Goal: Information Seeking & Learning: Find specific fact

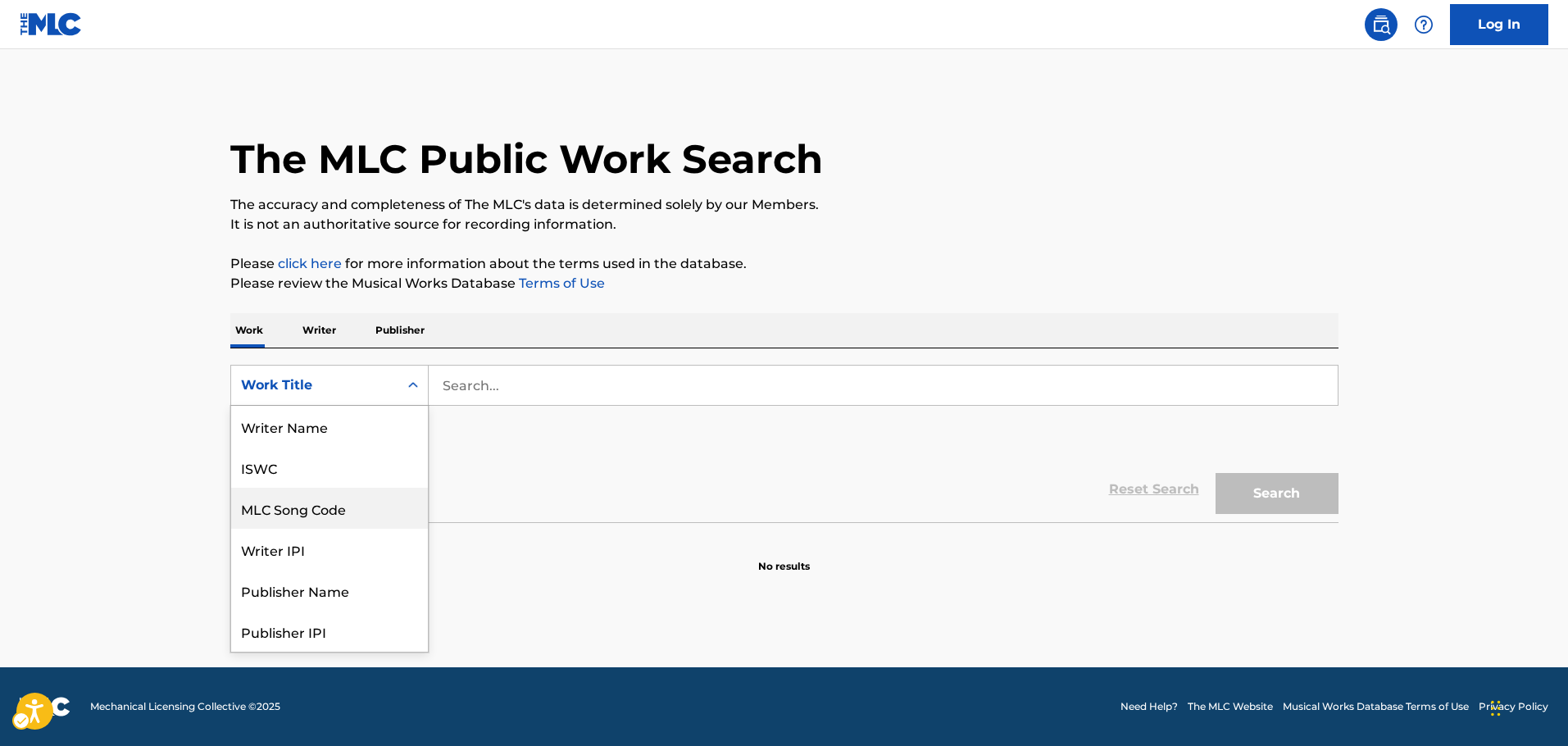
click at [343, 487] on div "MLC Song Code" at bounding box center [329, 507] width 197 height 41
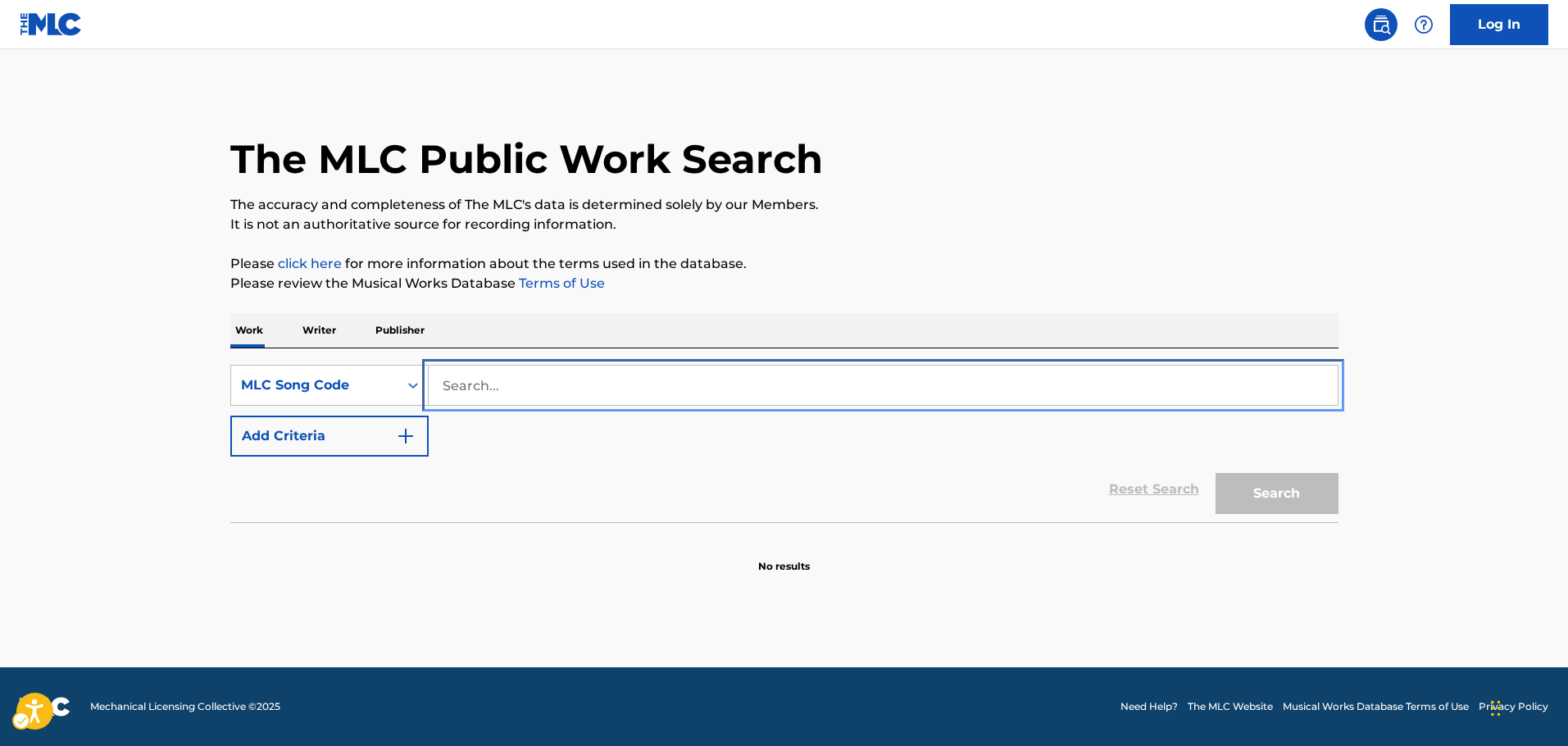
click at [507, 384] on input "Search..." at bounding box center [883, 385] width 909 height 39
paste input "P5159X"
type input "P5159X"
click at [1262, 503] on button "Search" at bounding box center [1276, 493] width 122 height 41
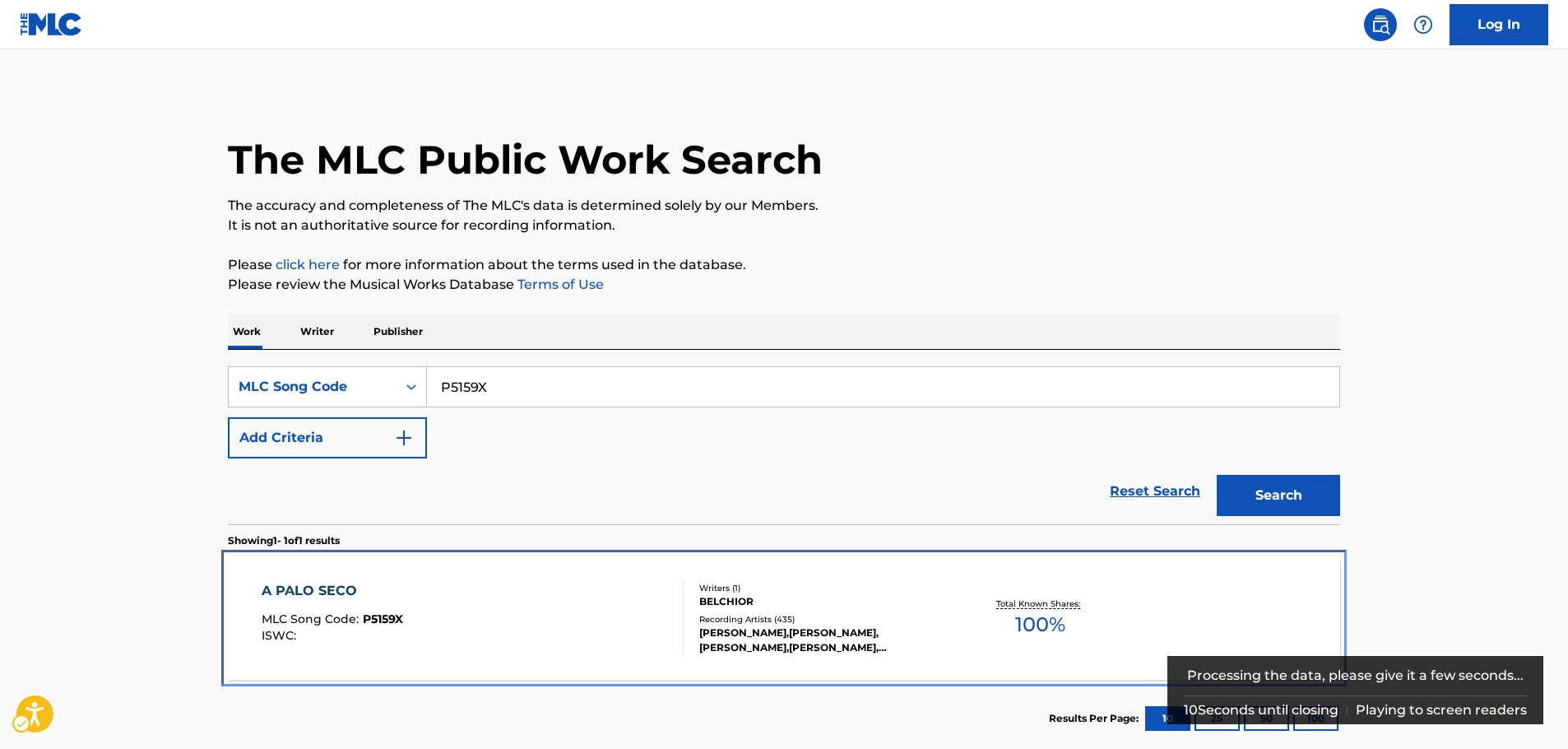
click at [504, 604] on div "A PALO SECO MLC Song Code : P5159X ISWC :" at bounding box center [473, 618] width 423 height 74
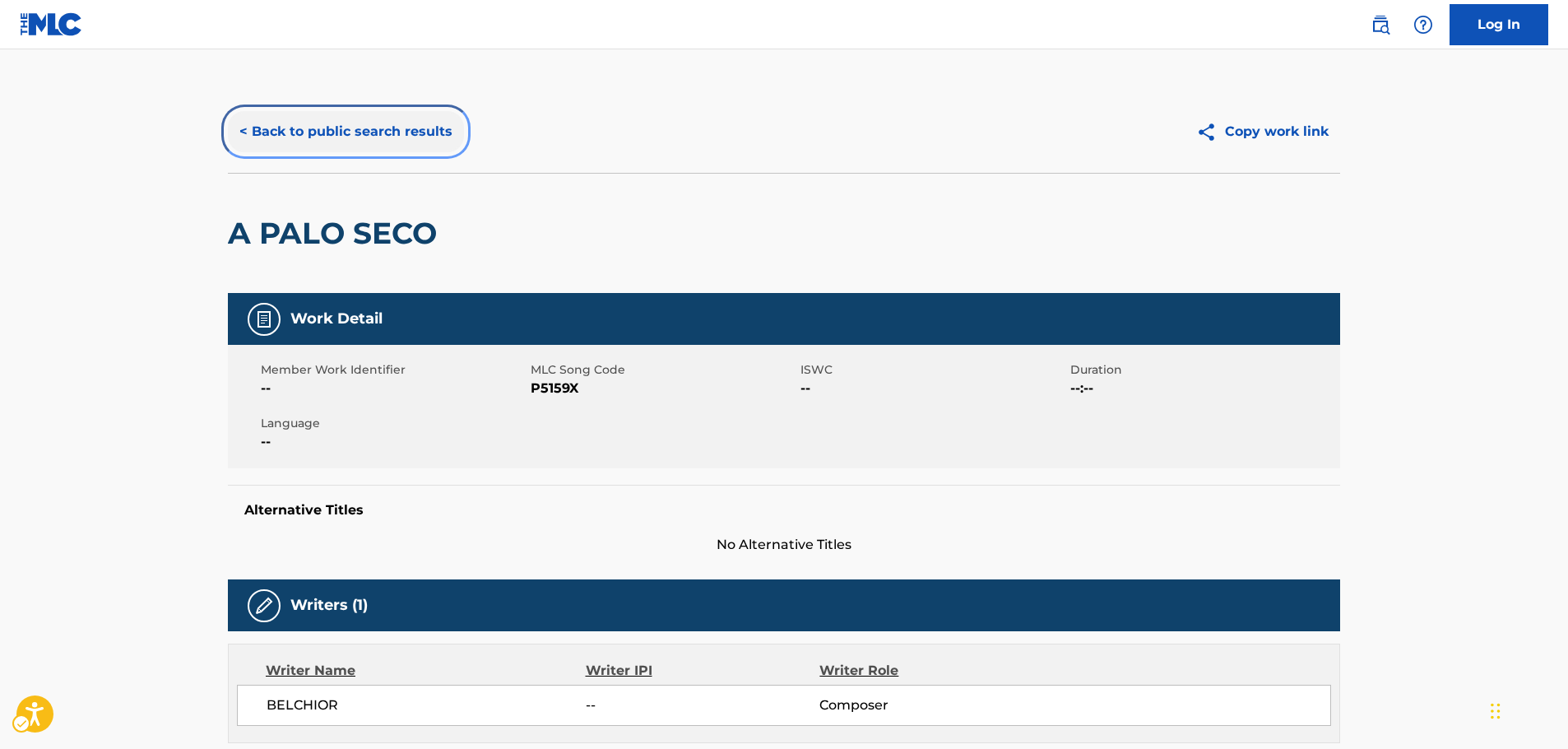
click at [374, 128] on button "< Back to public search results" at bounding box center [345, 131] width 236 height 41
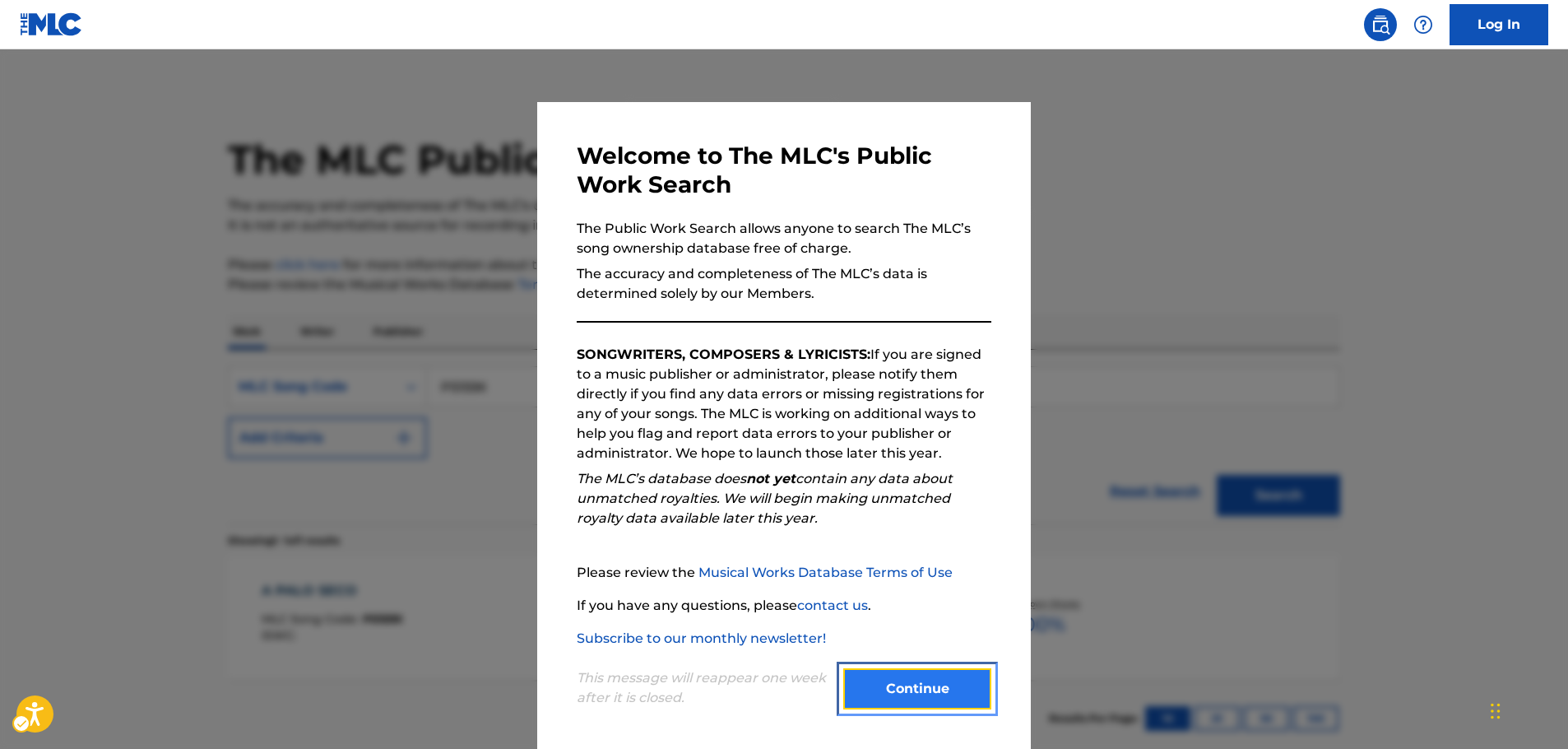
click at [917, 678] on button "Continue" at bounding box center [917, 688] width 149 height 41
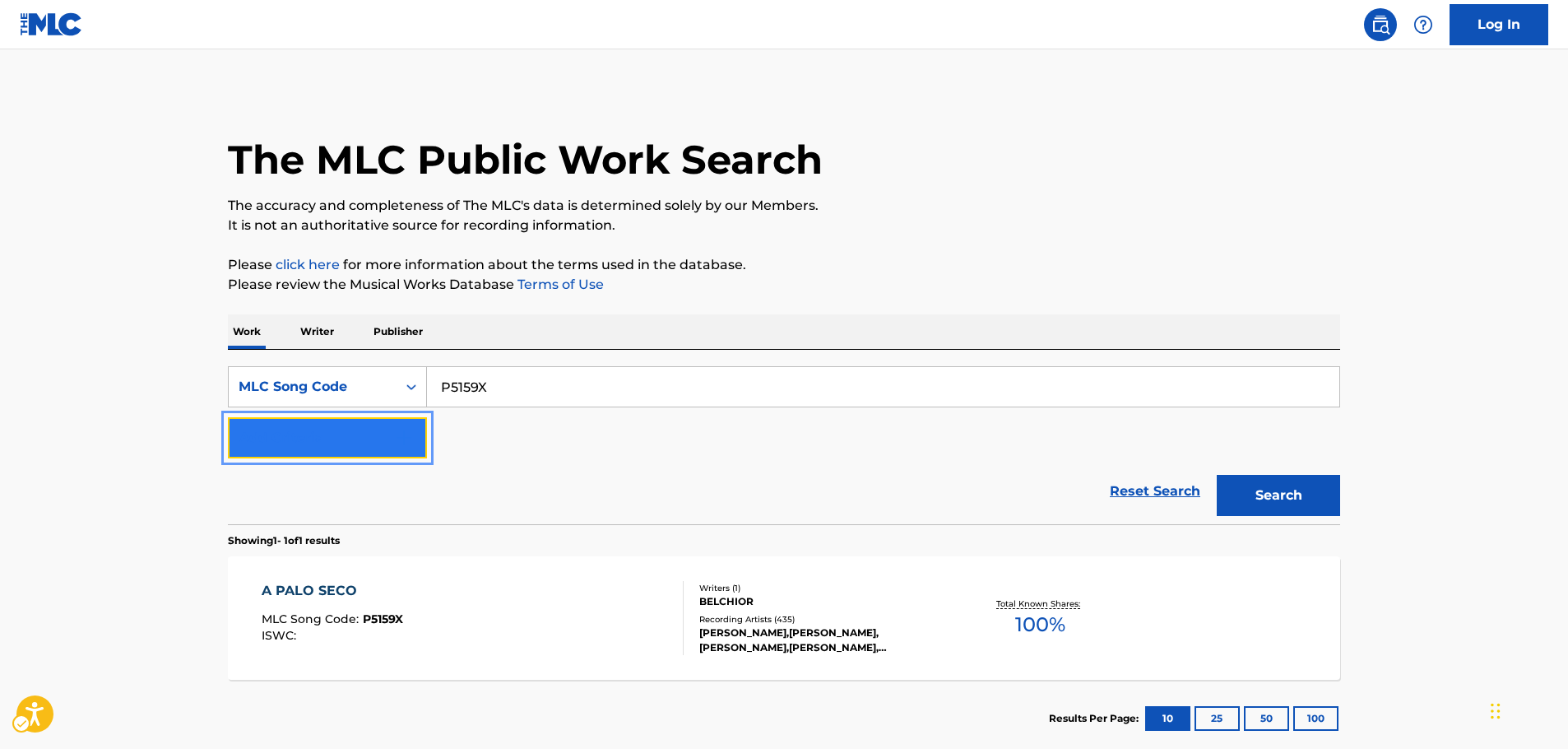
click at [389, 439] on button "Add Criteria" at bounding box center [327, 437] width 200 height 41
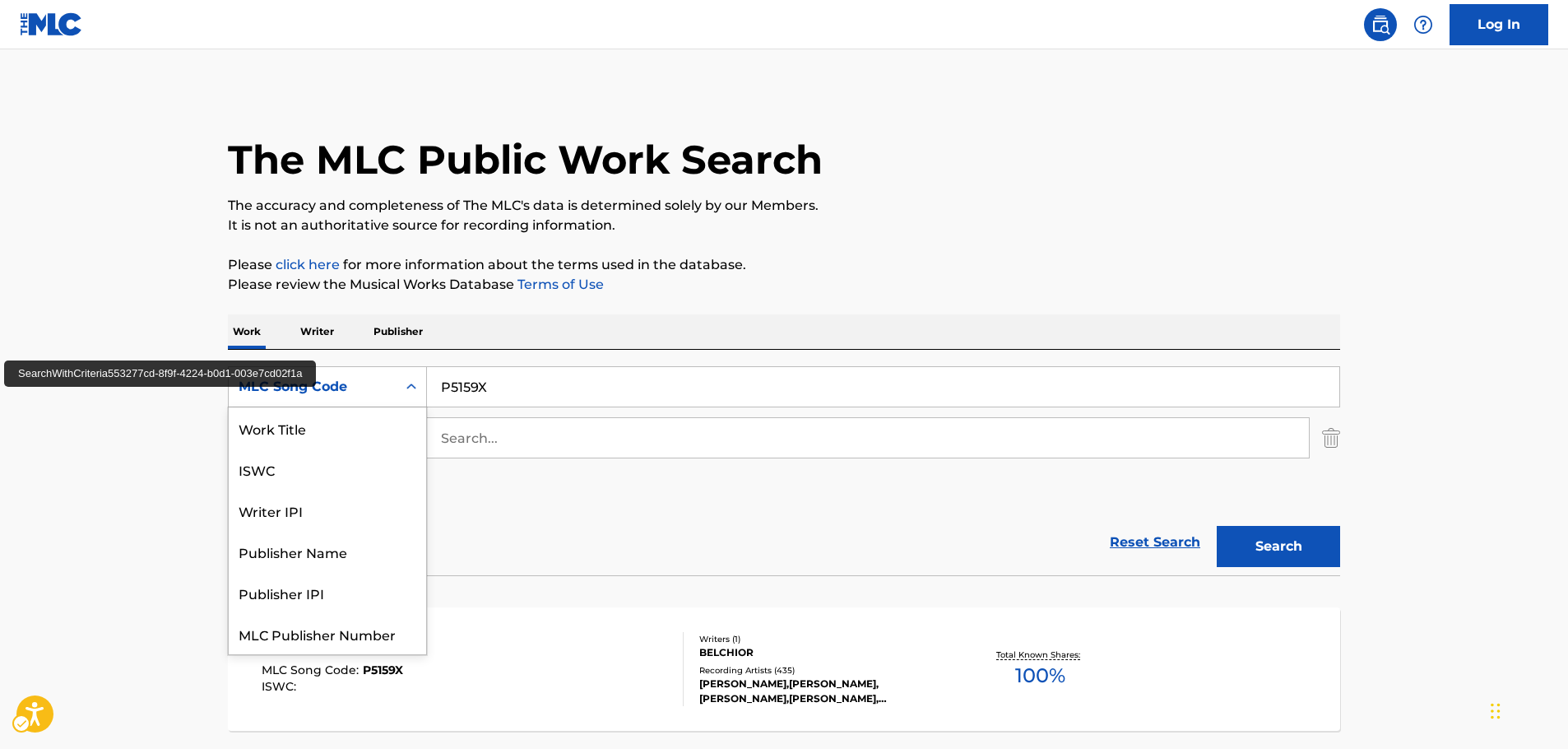
click at [404, 395] on div "On" at bounding box center [411, 386] width 30 height 30
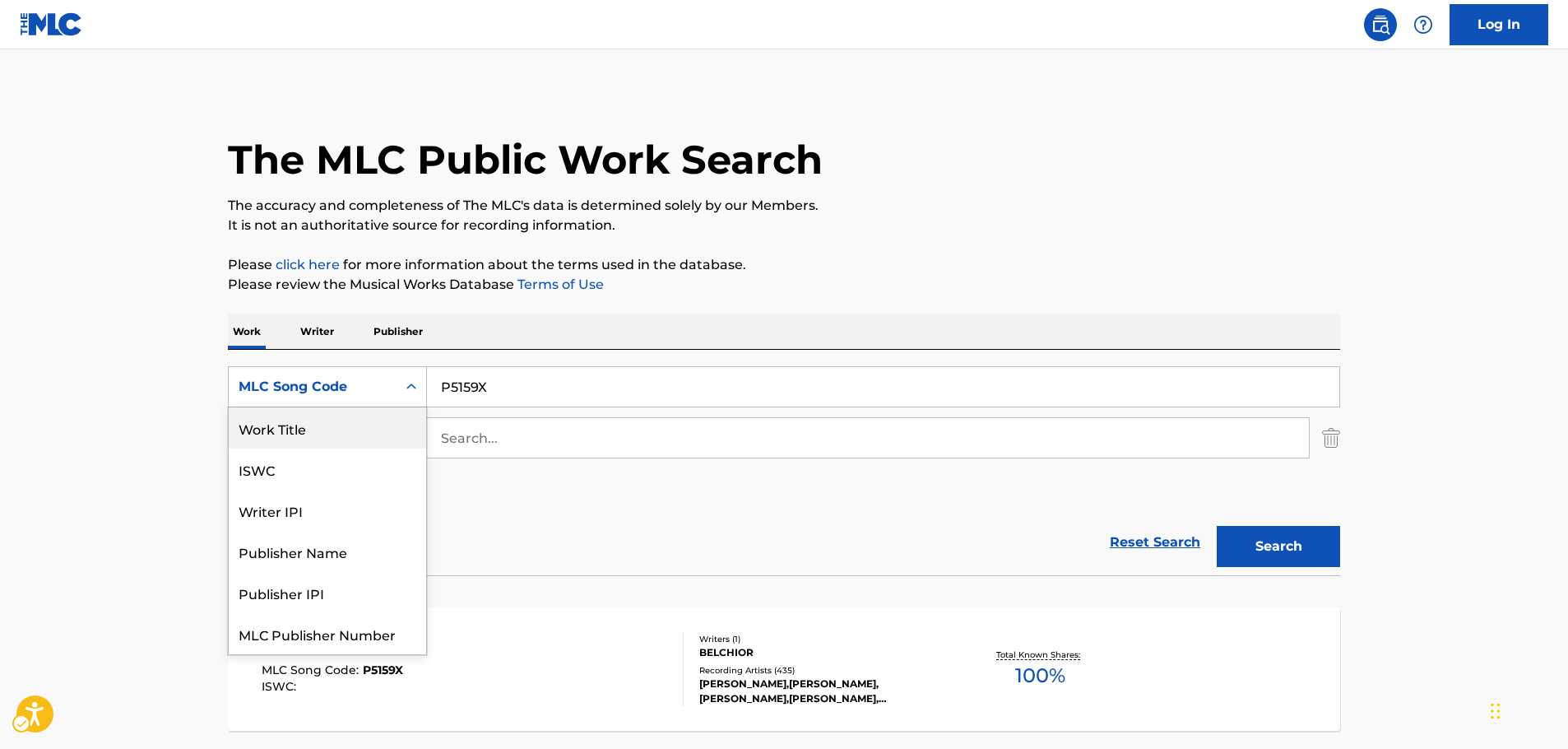
click at [344, 432] on div "Work Title" at bounding box center [327, 427] width 198 height 41
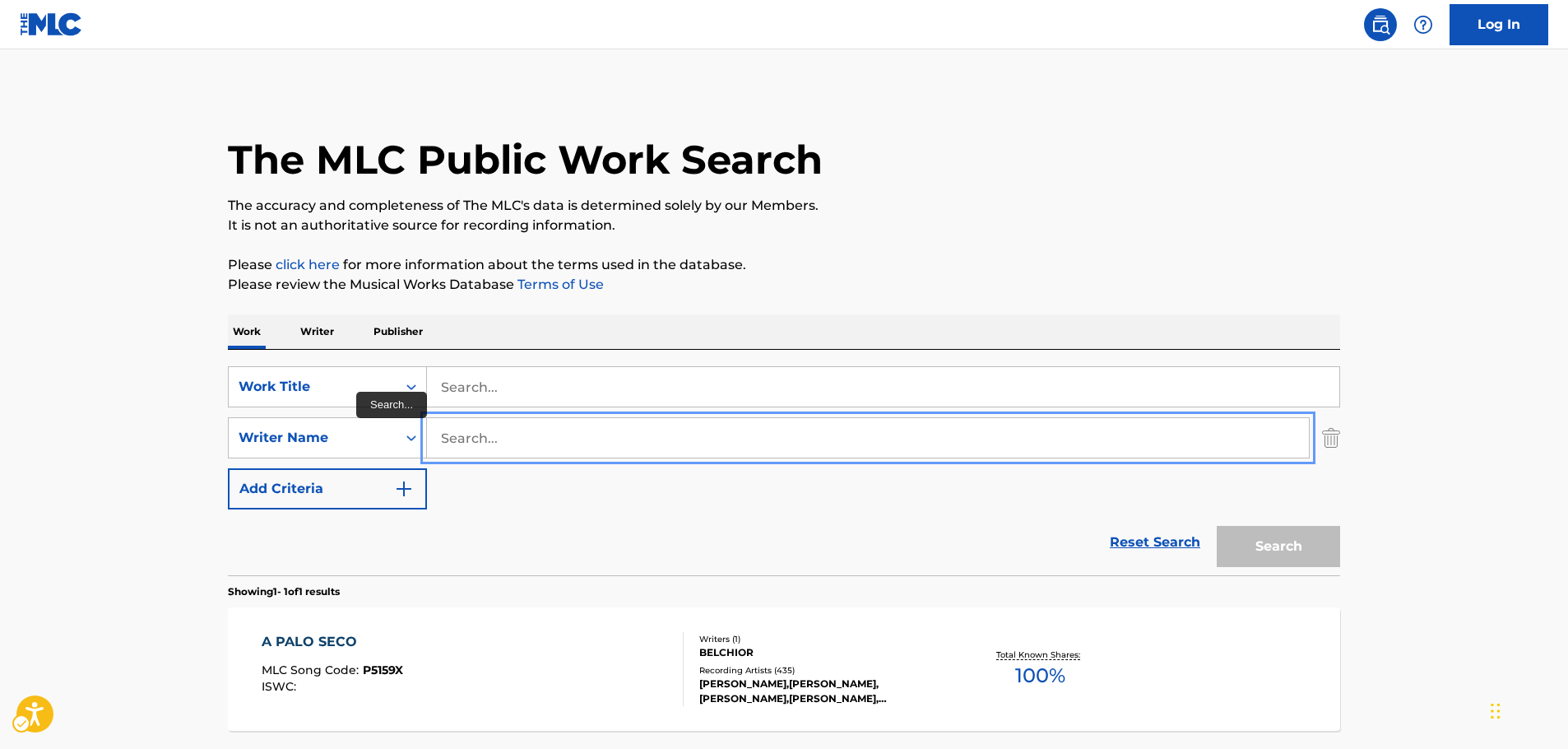
paste input "[PERSON_NAME]"
type input "[PERSON_NAME]"
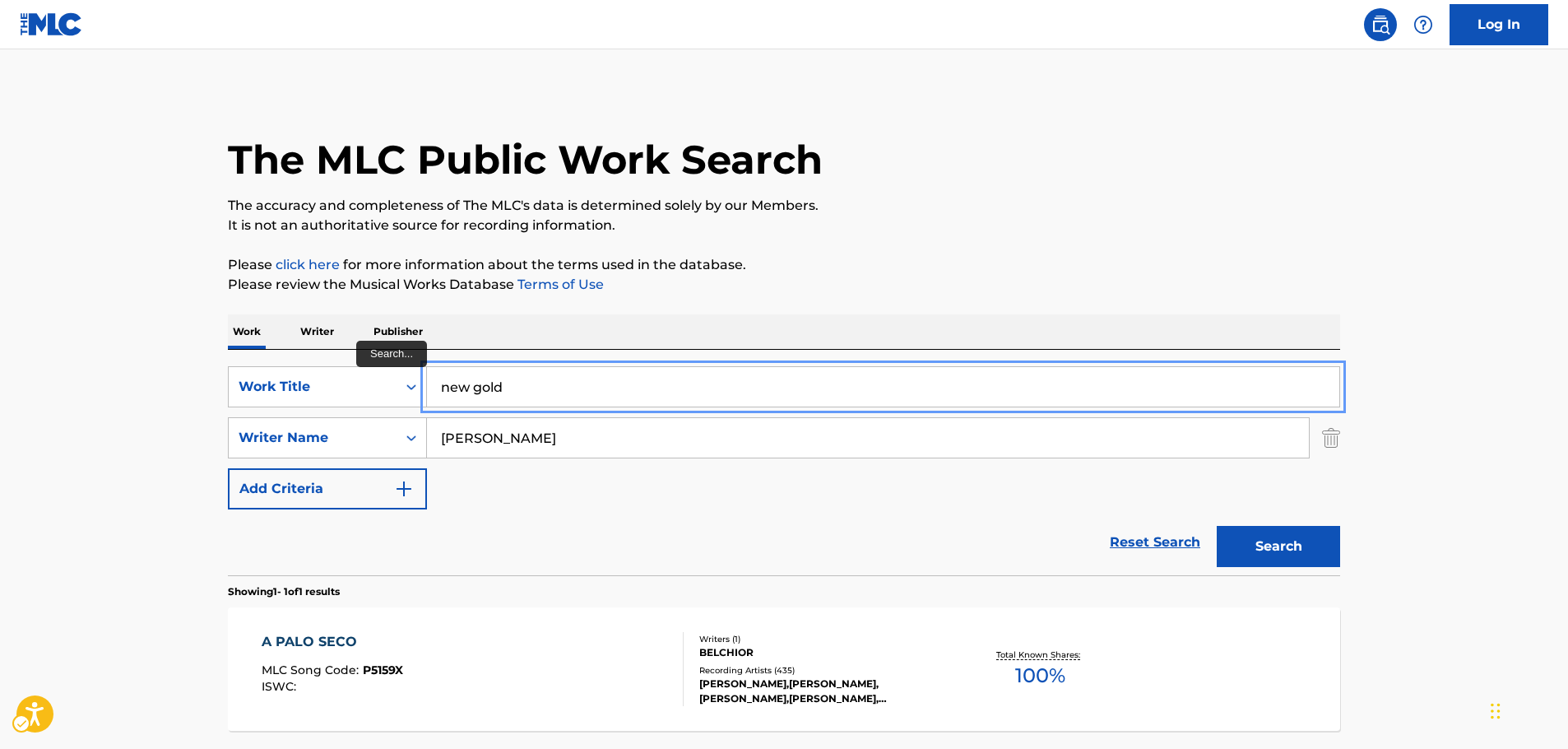
type input "new gold"
click at [1217, 526] on button "Search" at bounding box center [1278, 546] width 123 height 41
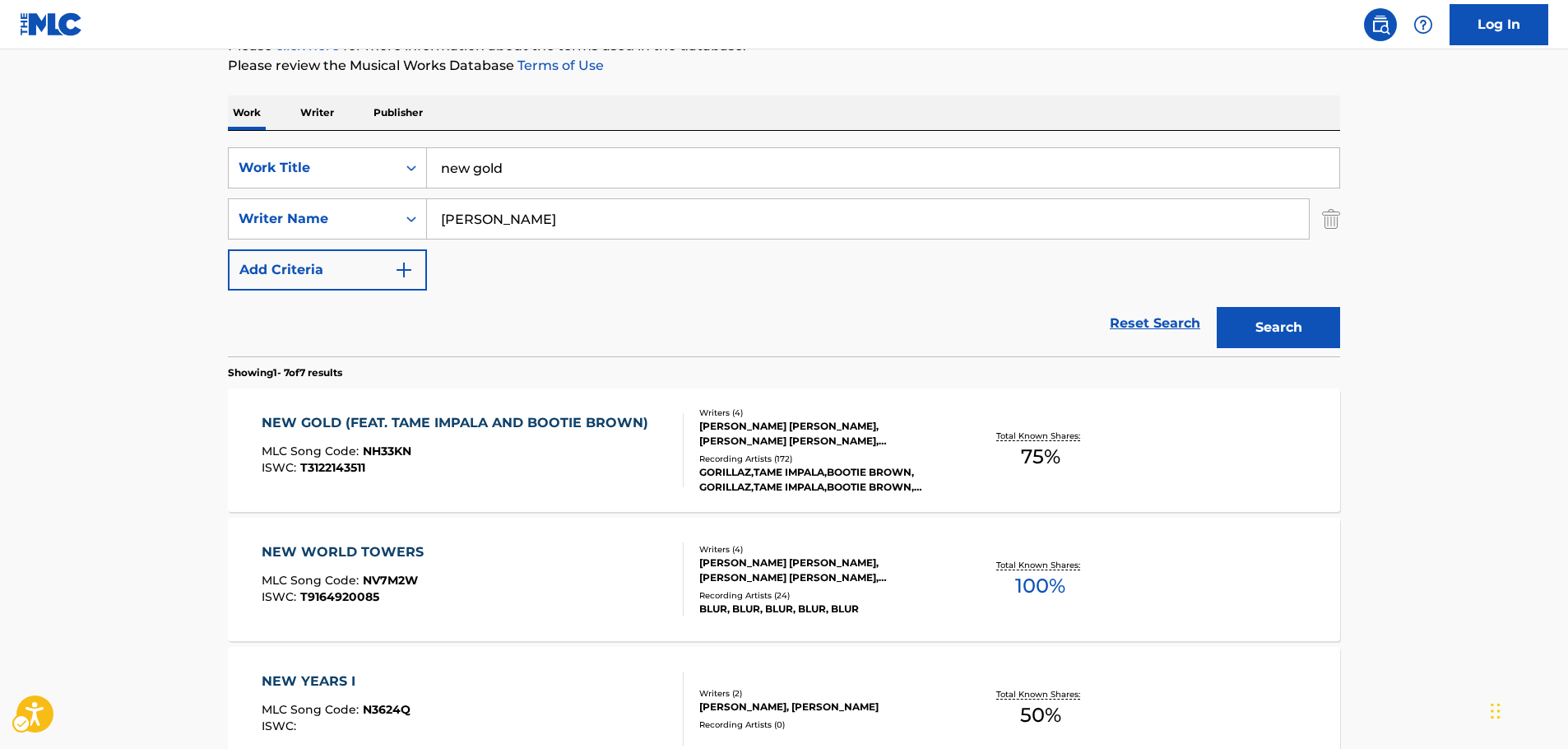
scroll to position [247, 0]
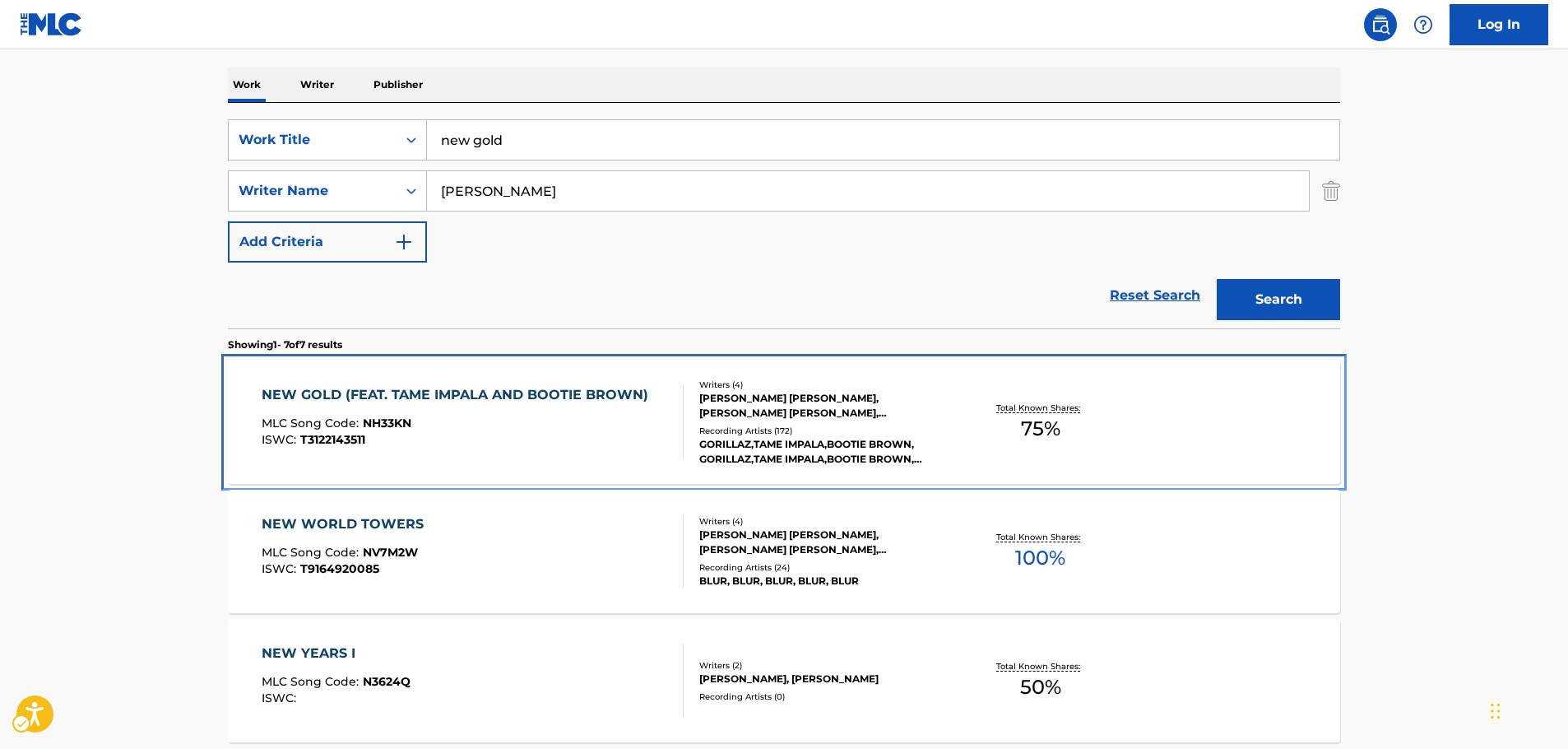
click at [413, 412] on div "NEW GOLD (FEAT. TAME IMPALA AND BOOTIE BROWN) MLC Song Code : NH33KN ISWC : T31…" at bounding box center [459, 422] width 395 height 74
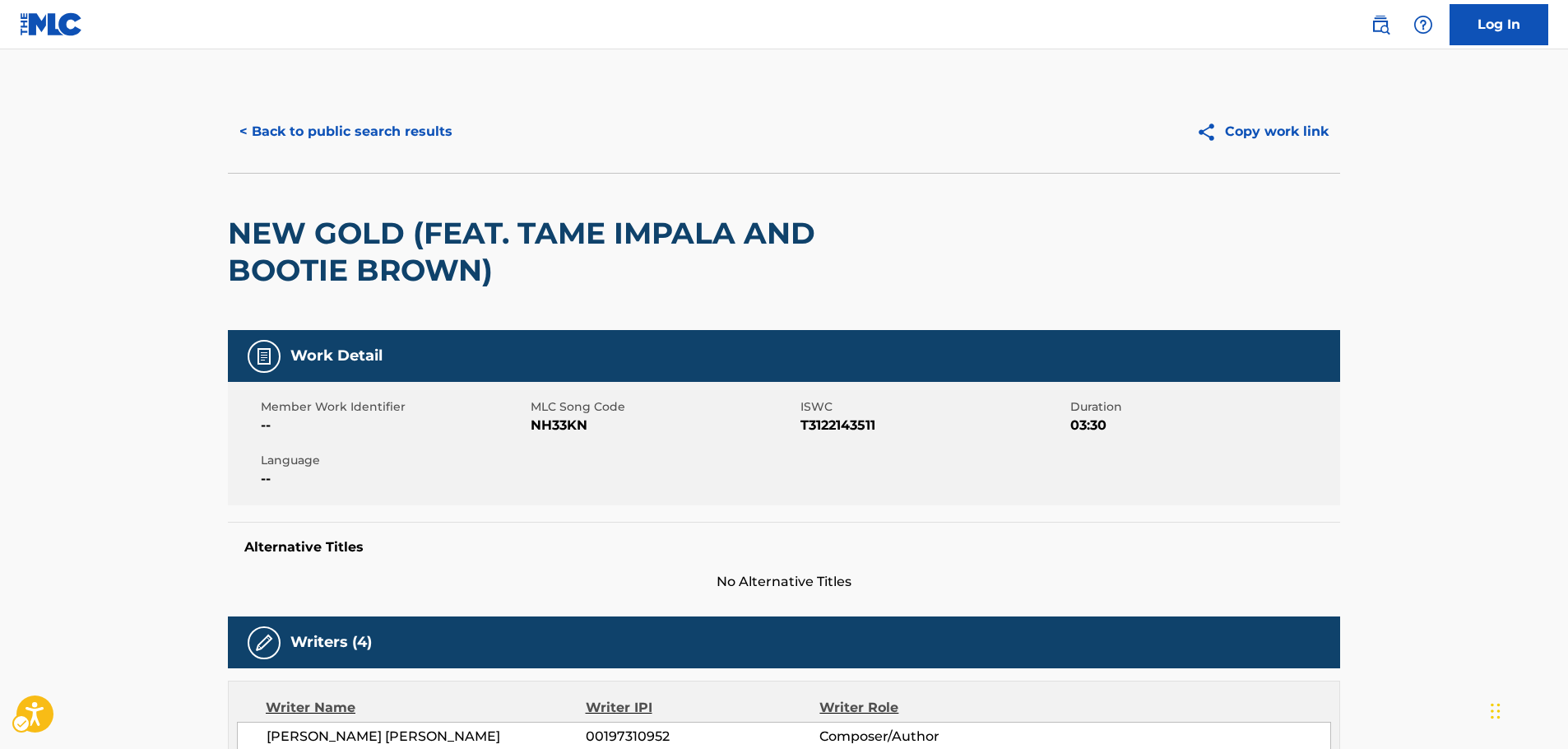
click at [554, 420] on span "MLC Song Code - NH33KN" at bounding box center [664, 426] width 266 height 20
copy span "NH33KN"
click at [835, 426] on span "ISWC - T3122143511" at bounding box center [934, 426] width 266 height 20
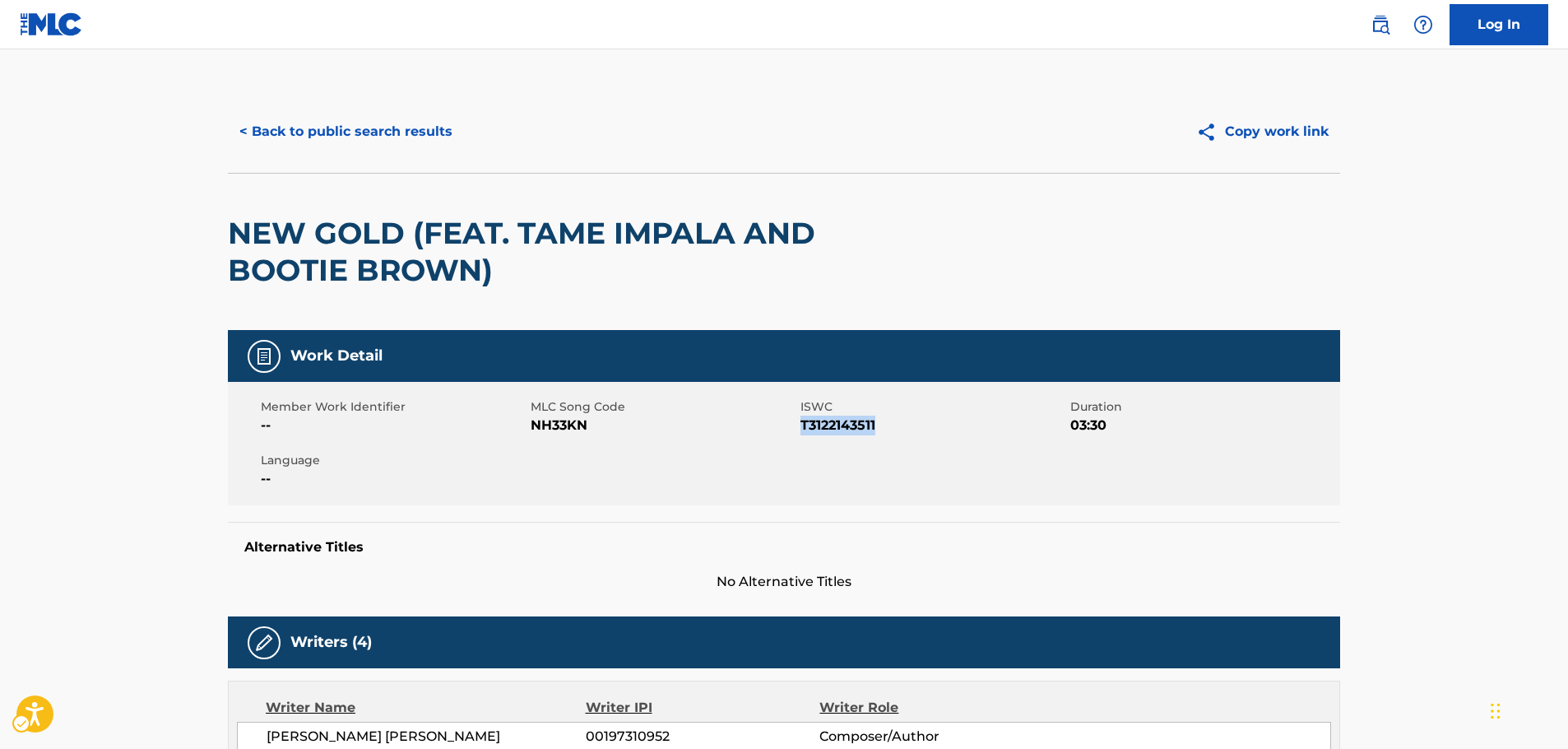
copy span "T3122143511"
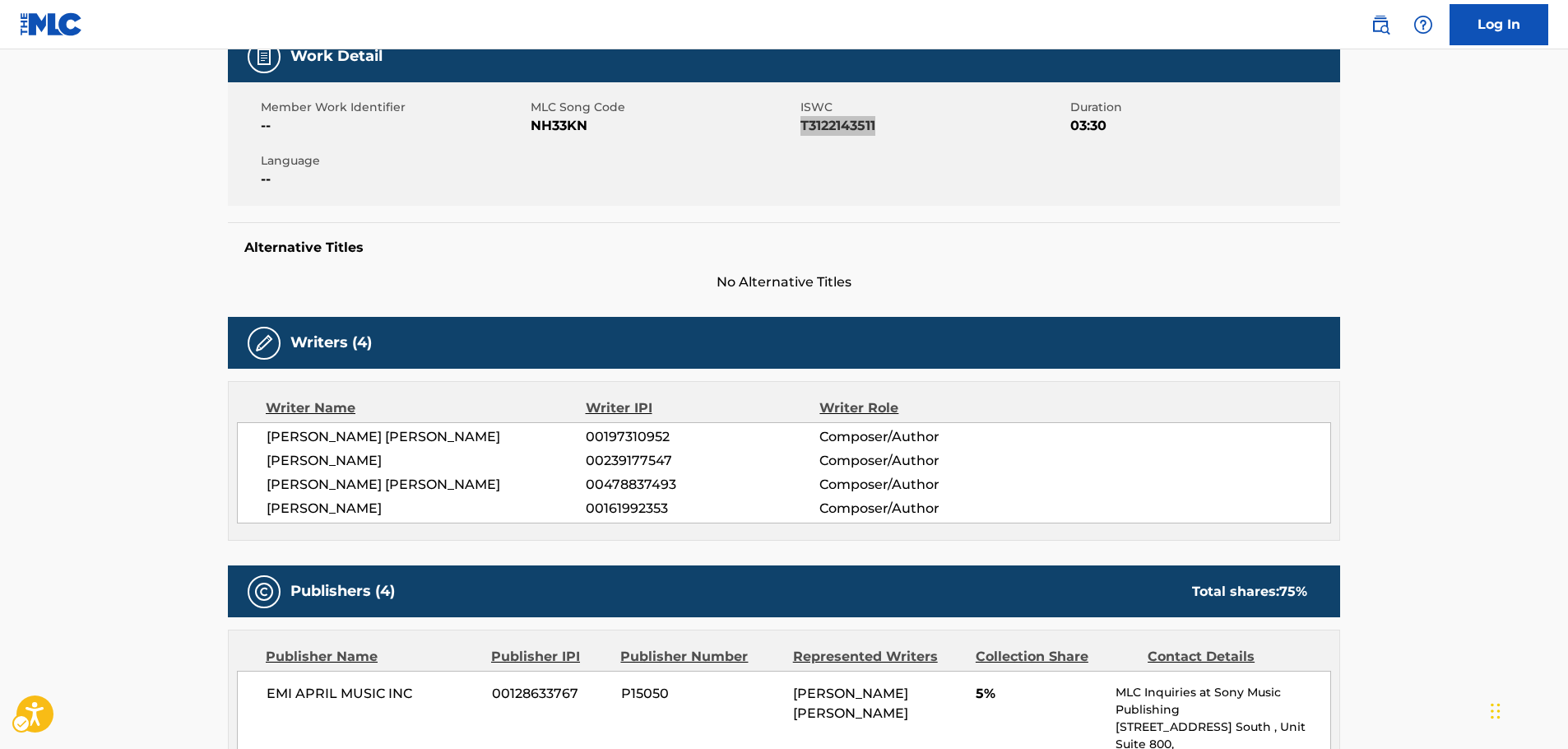
scroll to position [329, 0]
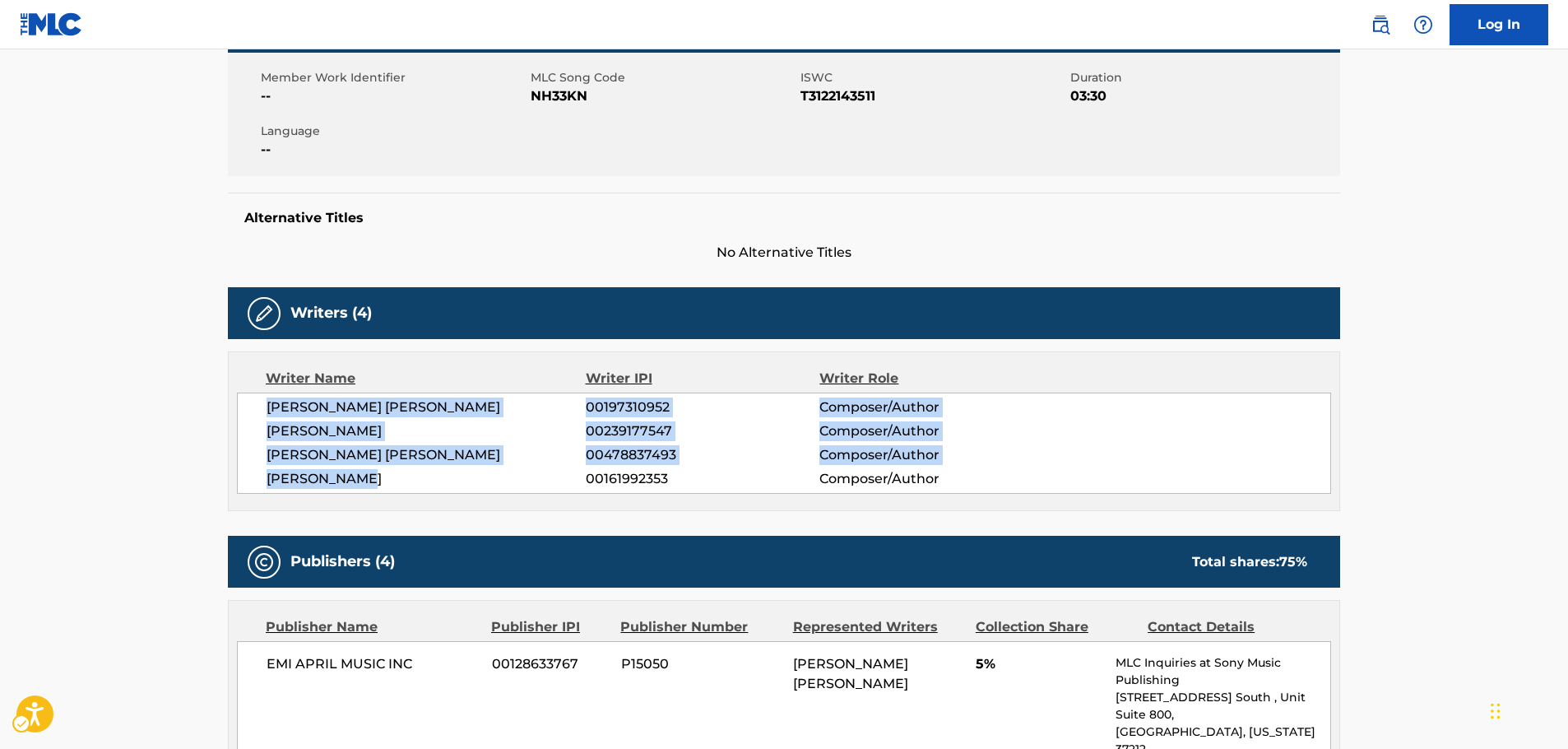
drag, startPoint x: 397, startPoint y: 477, endPoint x: 319, endPoint y: 392, distance: 115.4
click at [241, 405] on div "[PERSON_NAME] [PERSON_NAME] 00197310952 Composer/Author [PERSON_NAME] 002391775…" at bounding box center [784, 443] width 1094 height 101
copy div "[PERSON_NAME] [PERSON_NAME] 00197310952 Composer/Author [PERSON_NAME] 002391775…"
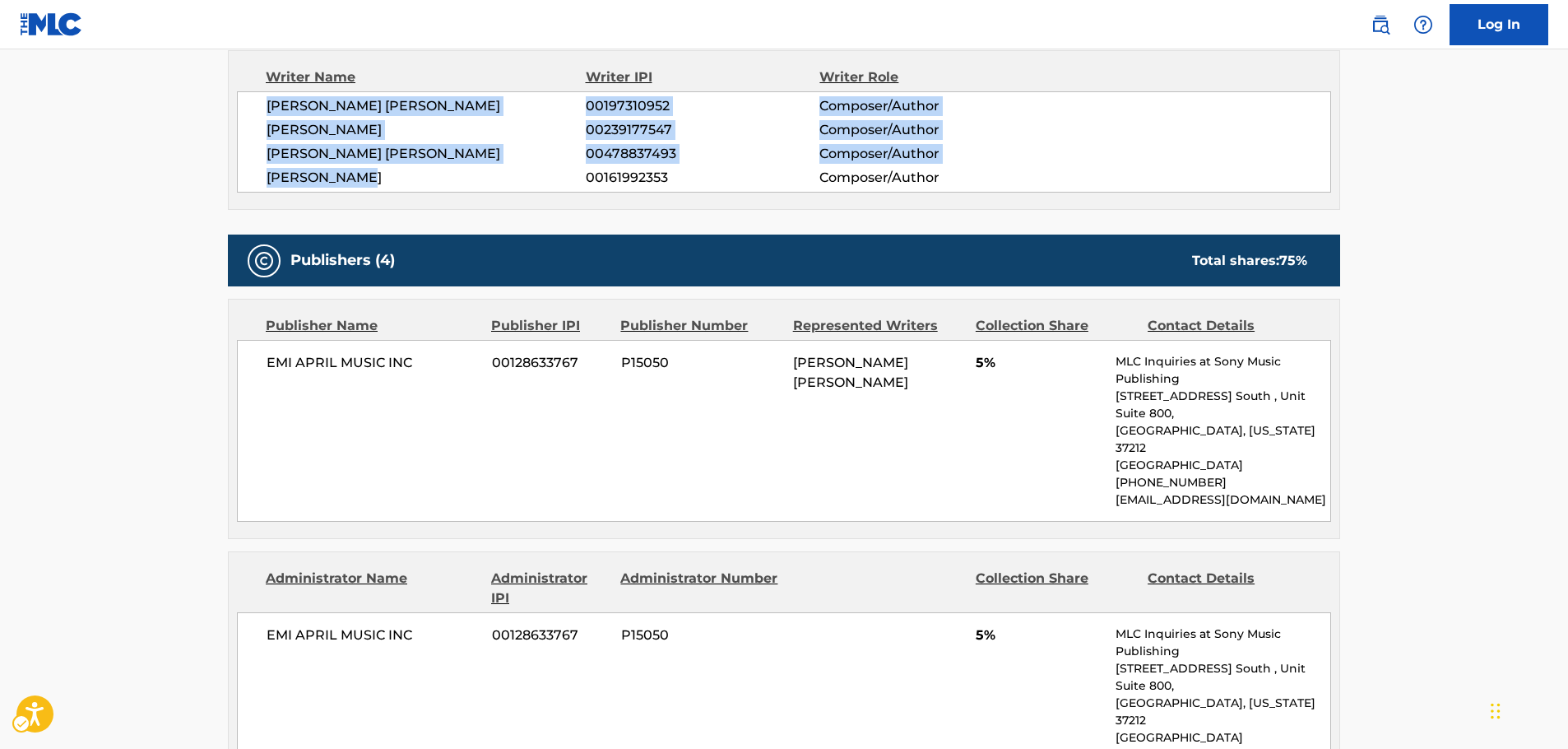
scroll to position [659, 0]
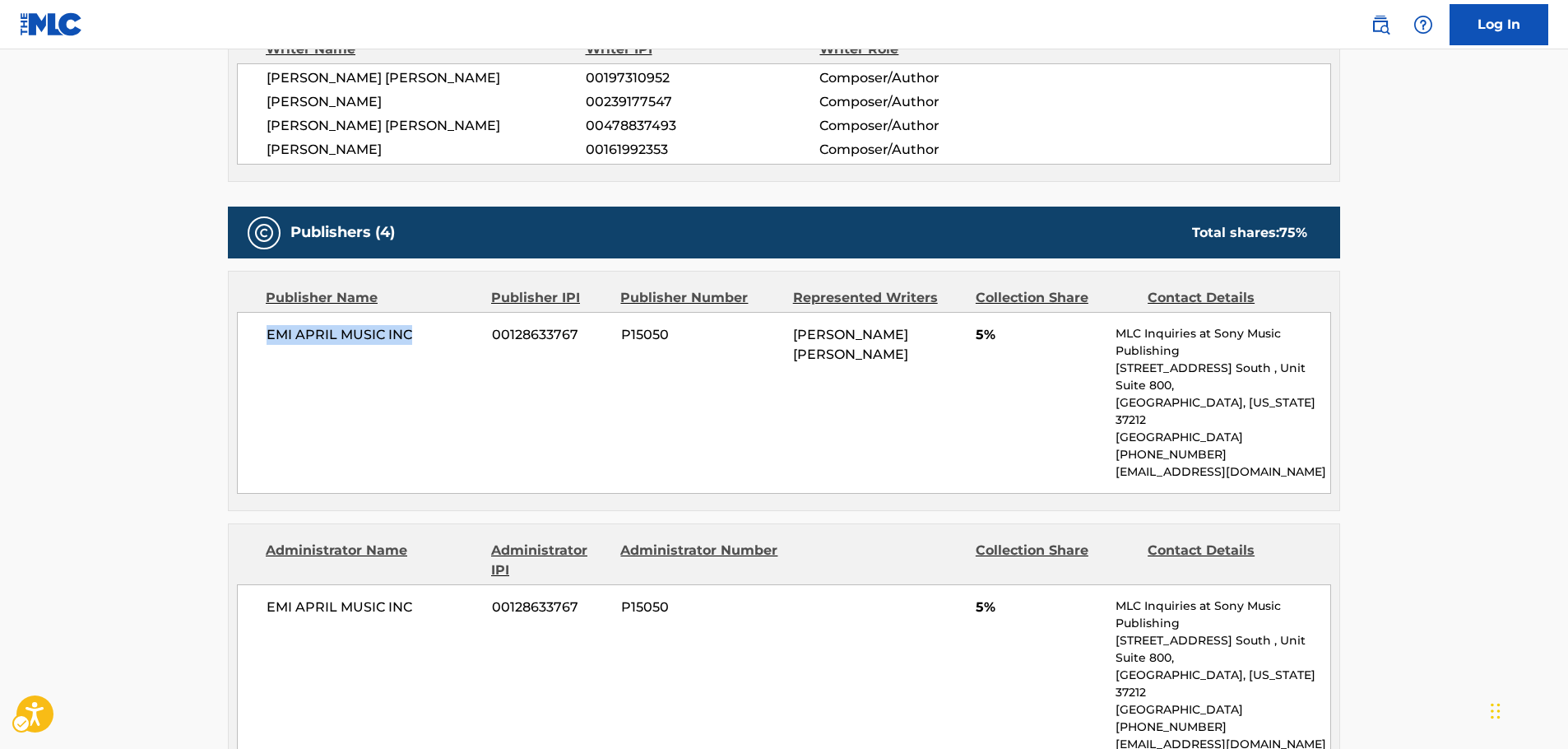
drag, startPoint x: 448, startPoint y: 332, endPoint x: 5, endPoint y: 418, distance: 451.3
click at [254, 351] on div "EMI APRIL MUSIC INC 00128633767 P15050[PERSON_NAME][PERSON_NAME]N 5% MLC Inquir…" at bounding box center [784, 403] width 1094 height 182
copy span "EMI APRIL MUSIC INC"
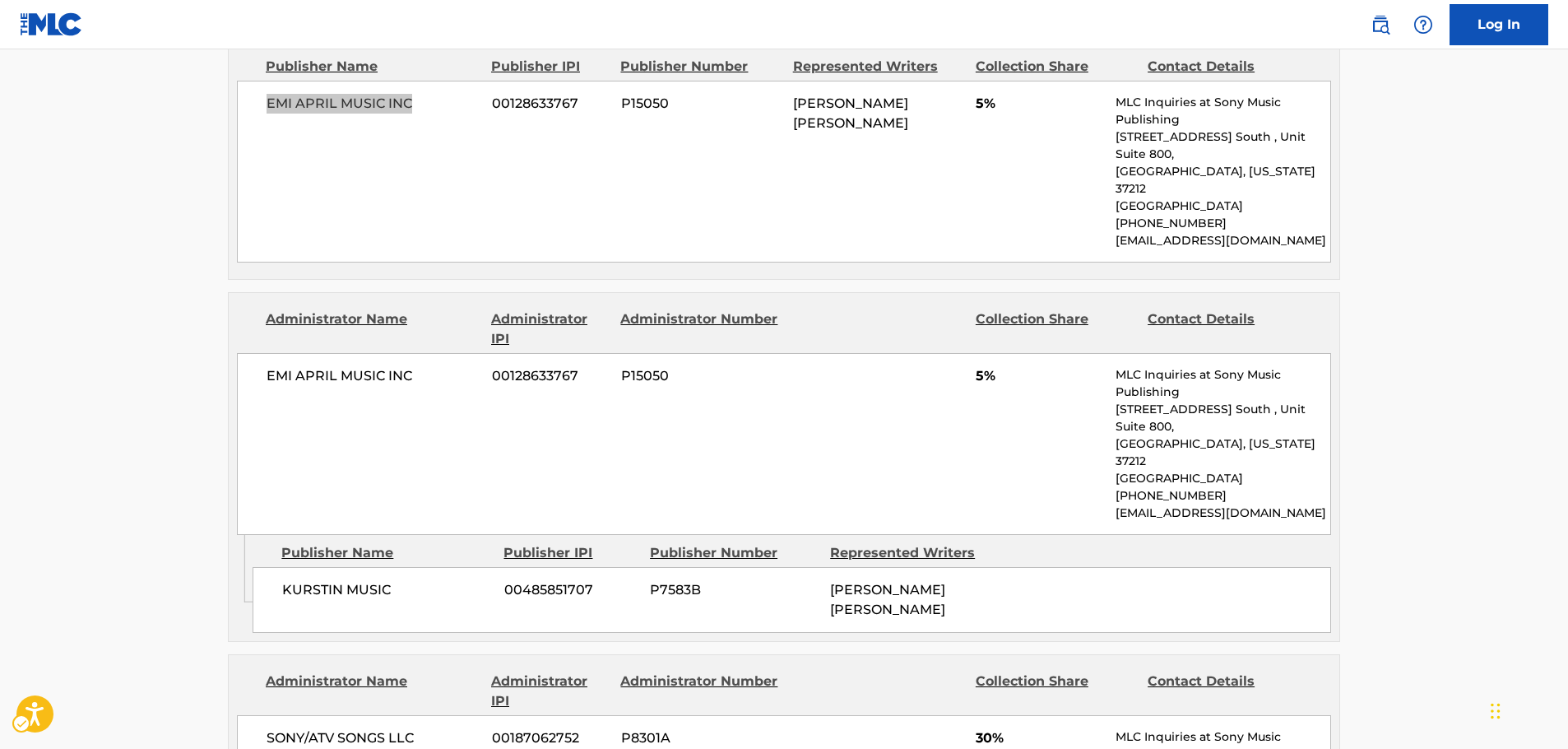
scroll to position [905, 0]
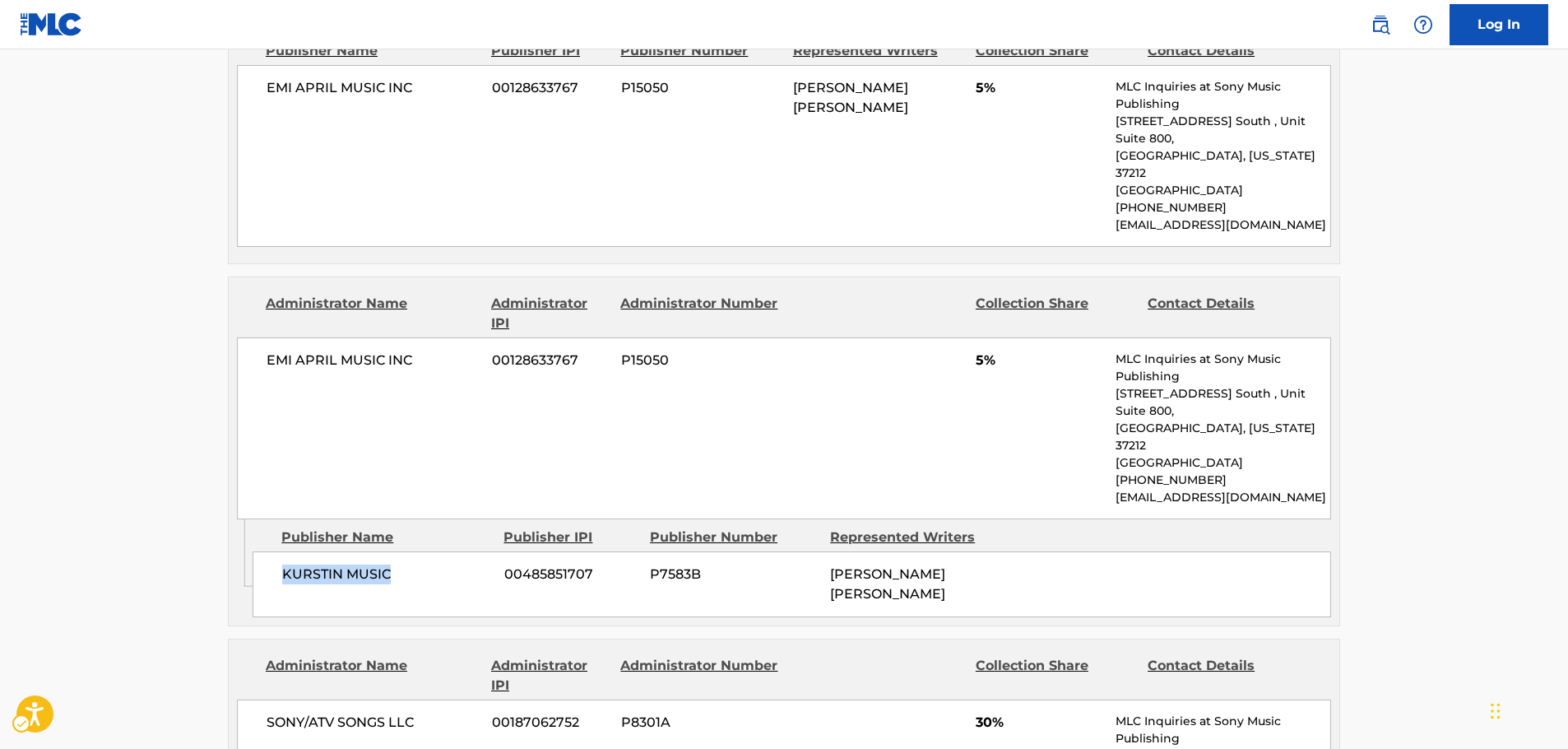
drag, startPoint x: 320, startPoint y: 516, endPoint x: 271, endPoint y: 517, distance: 49.0
click at [271, 551] on div "KURSTIN MUSIC 00485851707 P7583B [PERSON_NAME] [PERSON_NAME]" at bounding box center [792, 584] width 1079 height 66
copy span "KURSTIN MUSIC"
drag, startPoint x: 453, startPoint y: 338, endPoint x: 221, endPoint y: 355, distance: 232.6
click at [253, 343] on div "EMI APRIL MUSIC INC 00128633767 P15050 5% MLC Inquiries at Sony Music Publishin…" at bounding box center [784, 428] width 1094 height 182
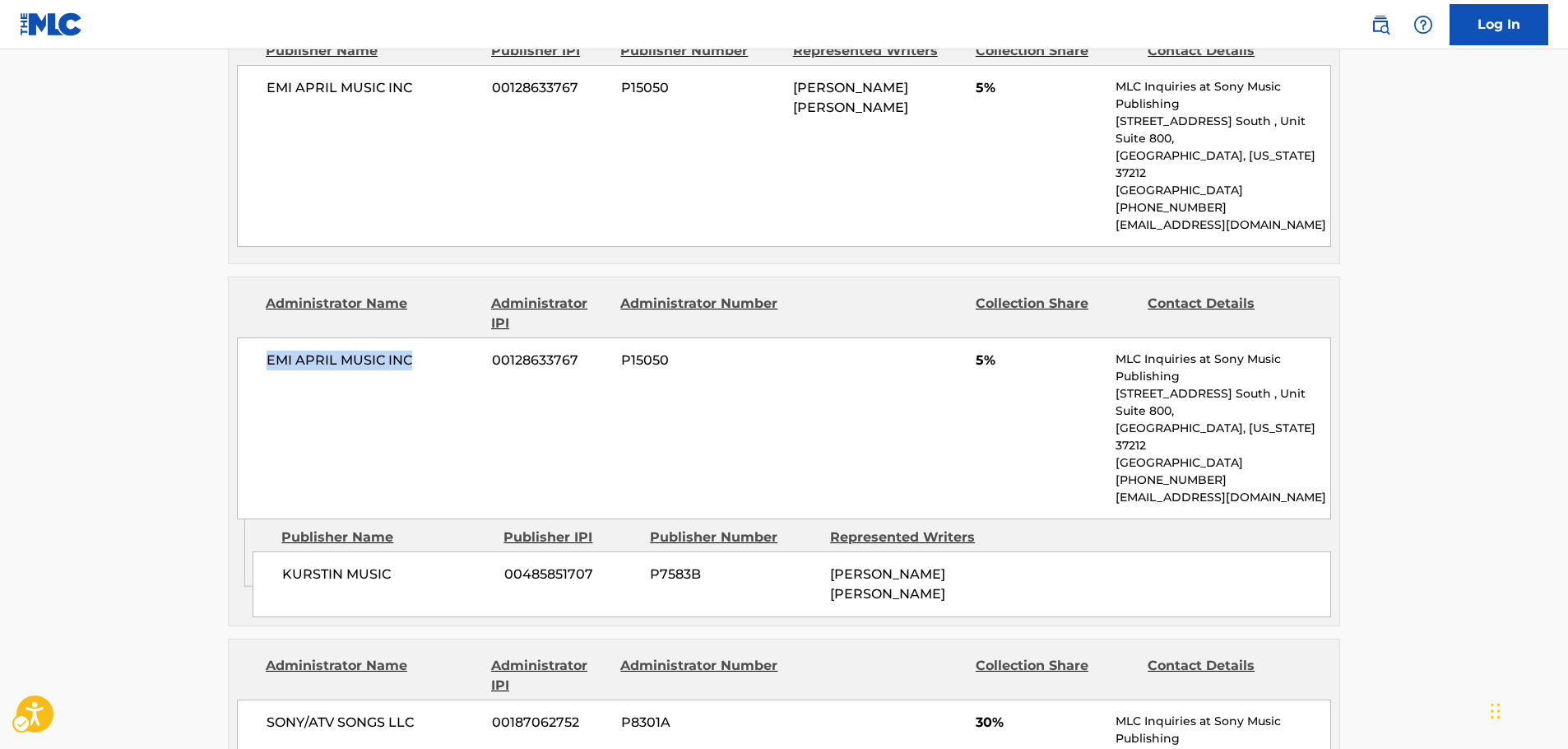
copy span "EMI APRIL MUSIC INC"
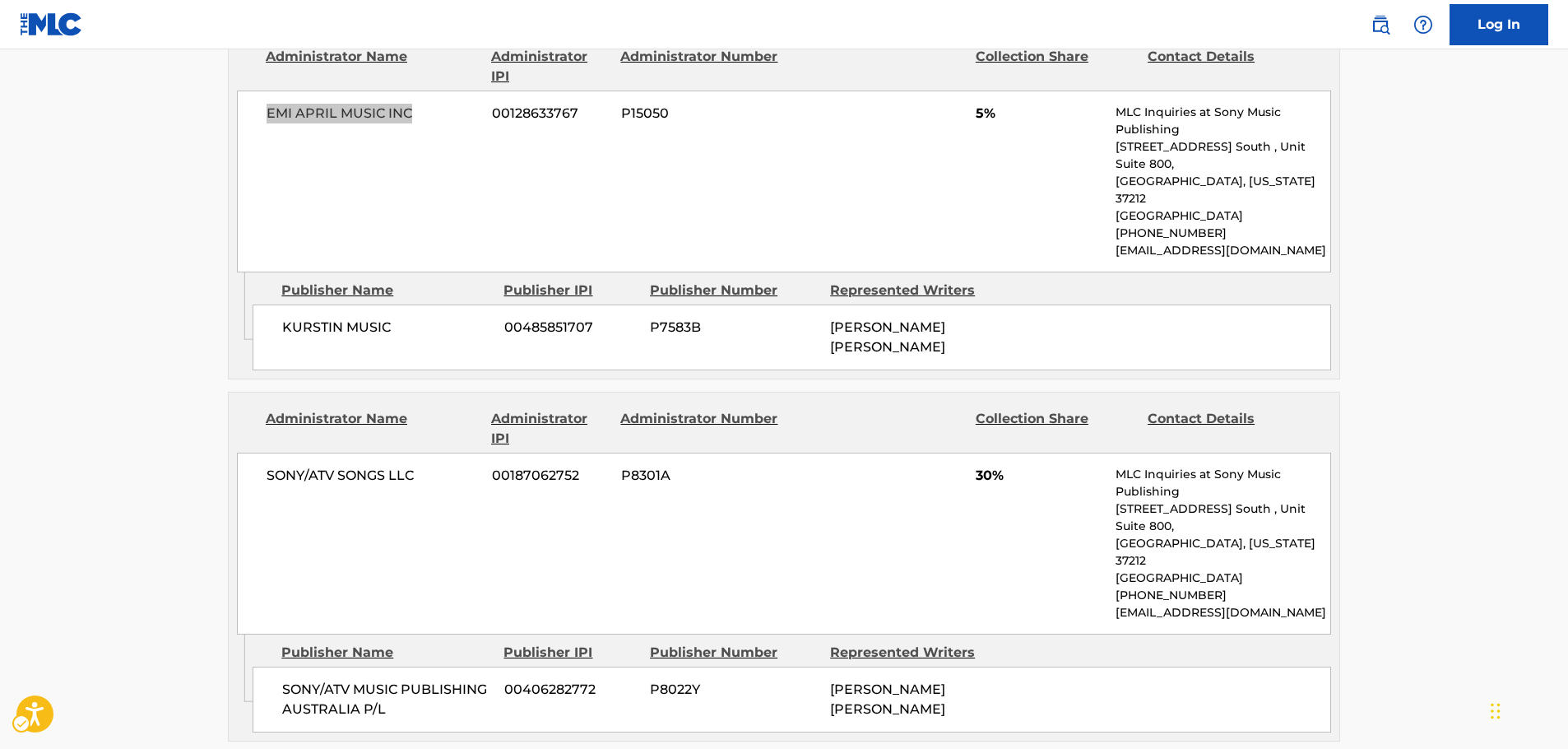
scroll to position [1235, 0]
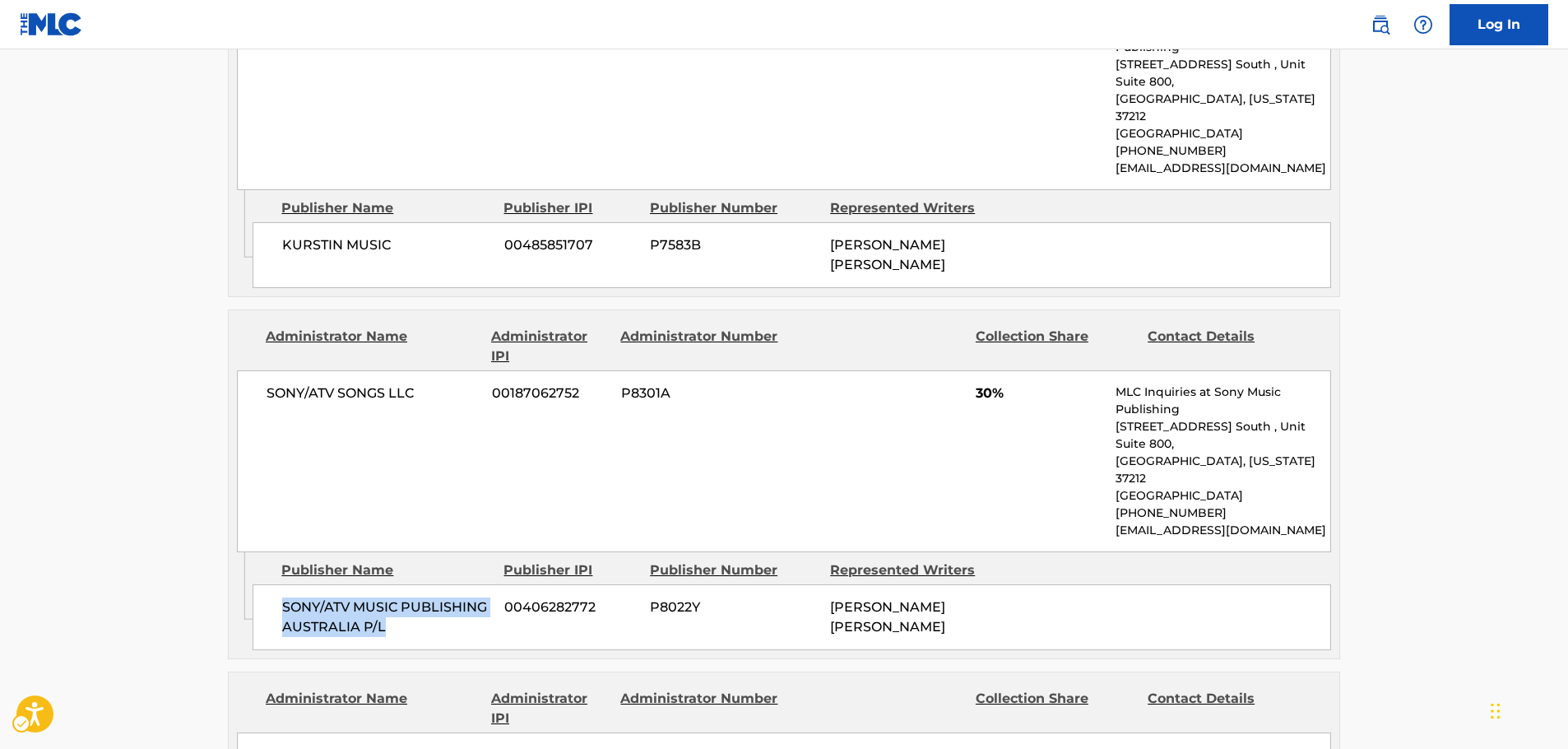
drag, startPoint x: 330, startPoint y: 508, endPoint x: 271, endPoint y: 492, distance: 61.1
click at [271, 584] on div "SONY/ATV MUSIC PUBLISHING AUSTRALIA P/L 00406282772 P8022Y [PERSON_NAME] [PERSO…" at bounding box center [792, 617] width 1079 height 66
copy span "SONY/ATV MUSIC PUBLISHING AUSTRALIA P/L"
drag, startPoint x: 431, startPoint y: 311, endPoint x: 228, endPoint y: 319, distance: 203.2
click at [231, 319] on div "Administrator Name Administrator IPI Administrator Number Collection Share Cont…" at bounding box center [784, 431] width 1111 height 242
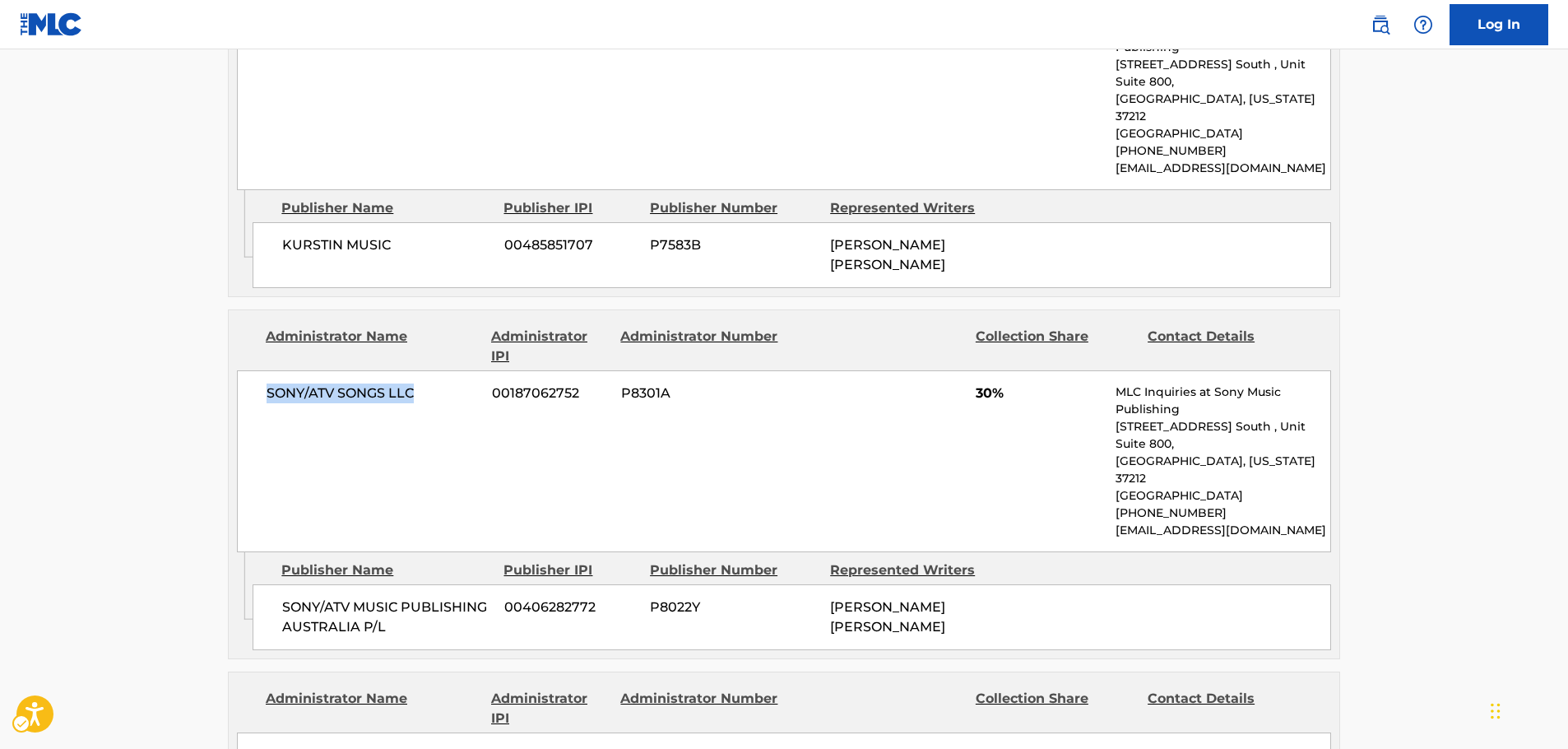
copy span "SONY/ATV SONGS LLC"
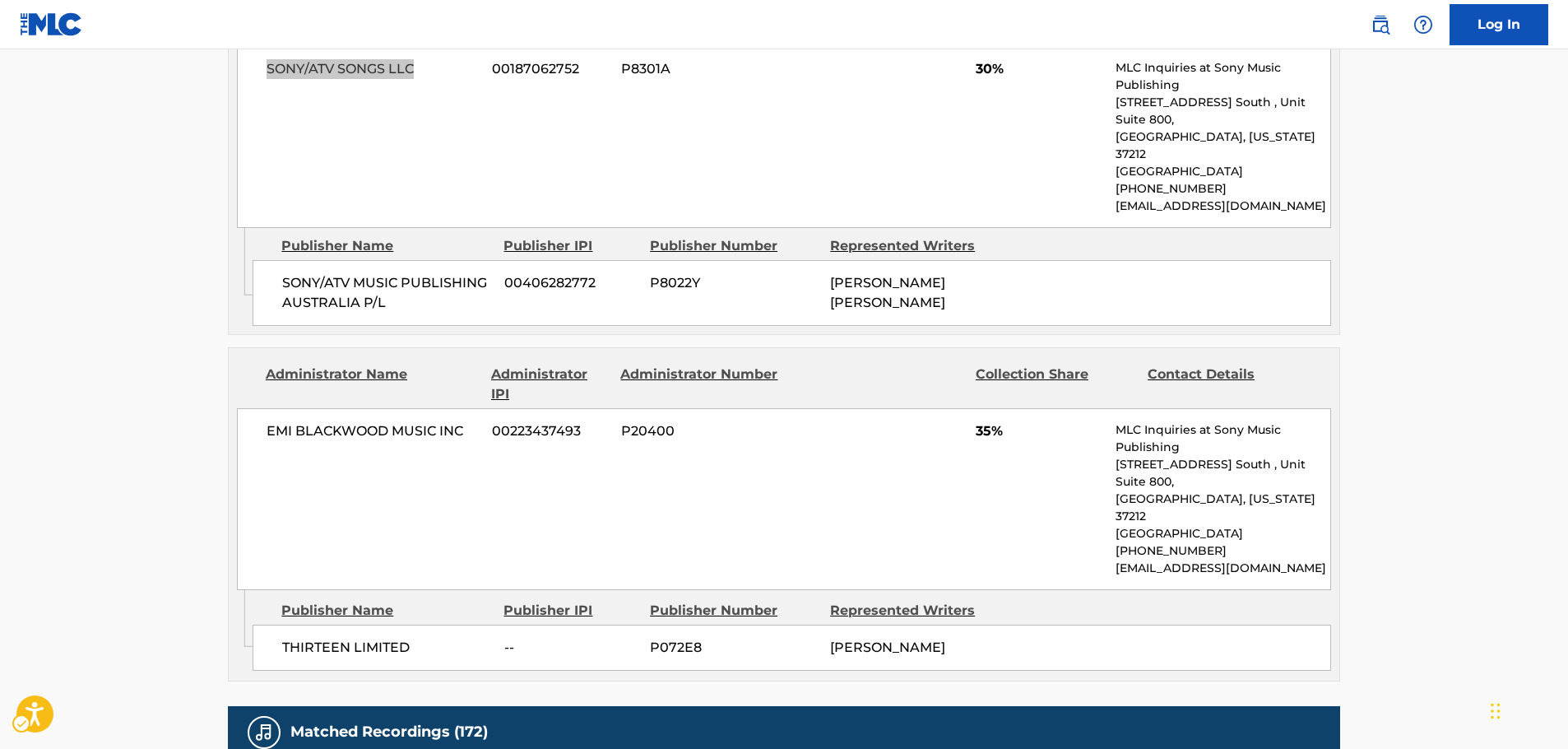
scroll to position [1564, 0]
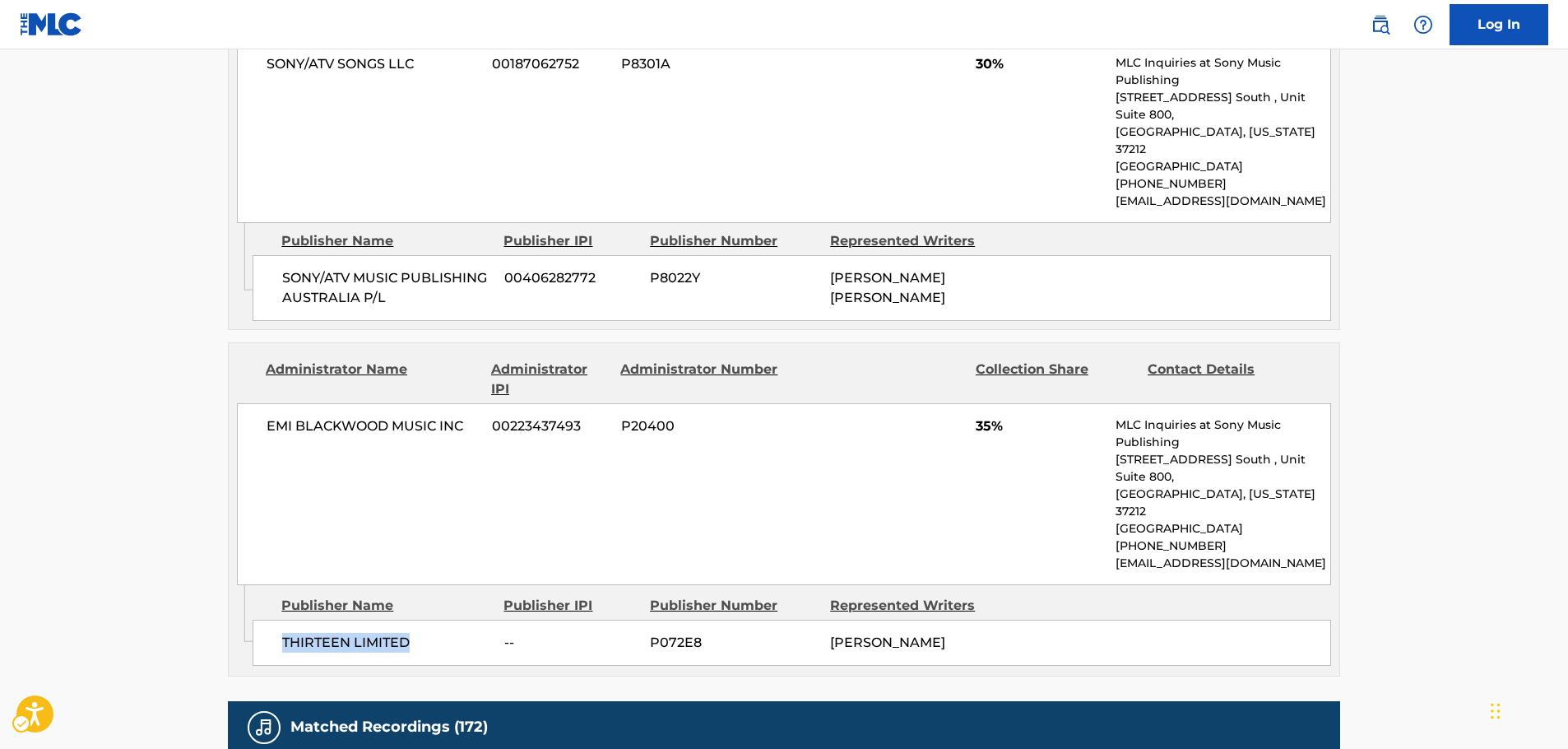
drag, startPoint x: 345, startPoint y: 495, endPoint x: 215, endPoint y: 500, distance: 130.1
click at [274, 620] on div "THIRTEEN LIMITED -- P072E8 [PERSON_NAME]" at bounding box center [792, 642] width 1079 height 46
copy span "THIRTEEN LIMITED"
drag, startPoint x: 463, startPoint y: 312, endPoint x: 256, endPoint y: 323, distance: 207.3
click at [256, 404] on div "EMI [PERSON_NAME] MUSIC INC 00223437493 P20400 35% MLC Inquiries at Sony Music …" at bounding box center [784, 495] width 1094 height 182
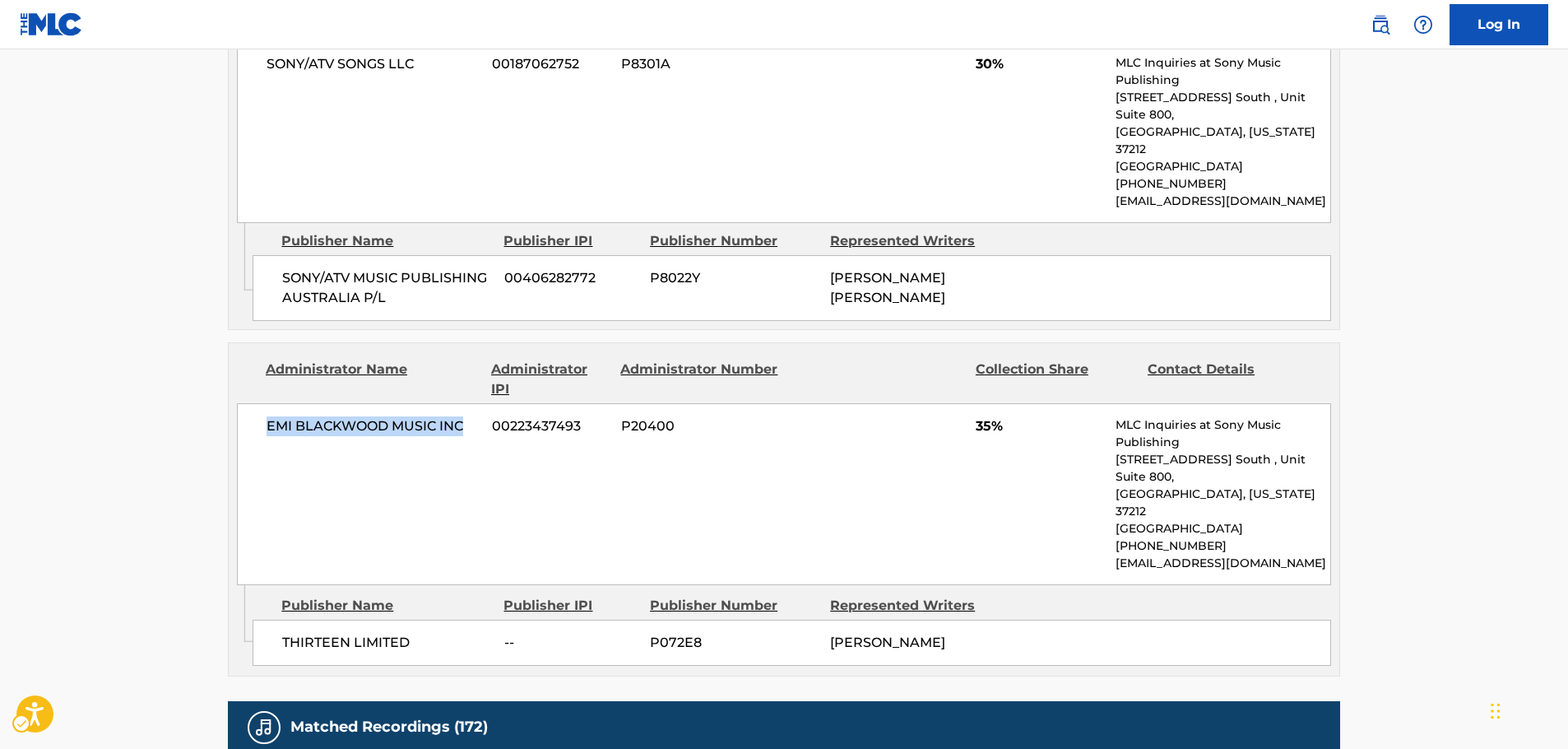
copy span "EMI BLACKWOOD MUSIC INC"
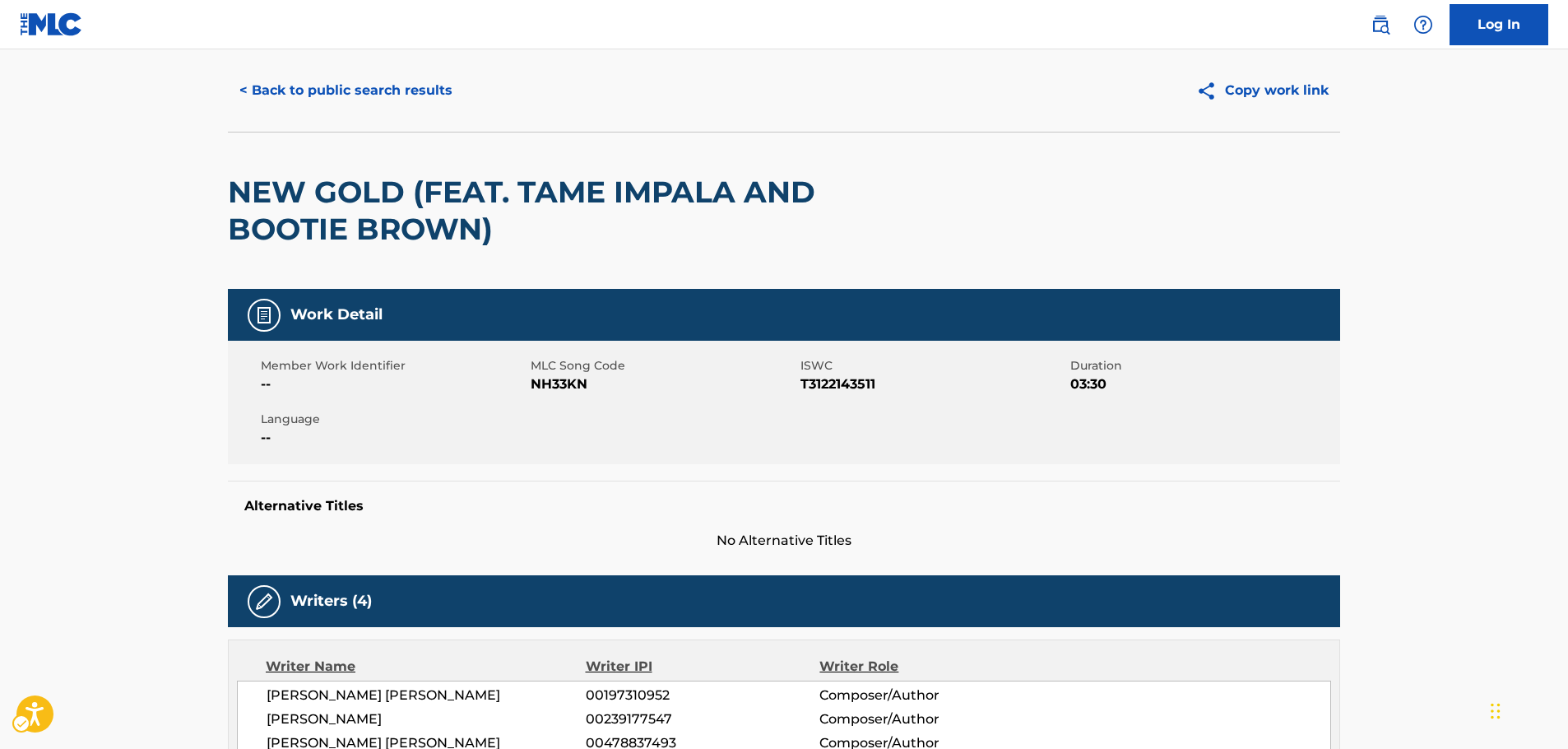
scroll to position [0, 0]
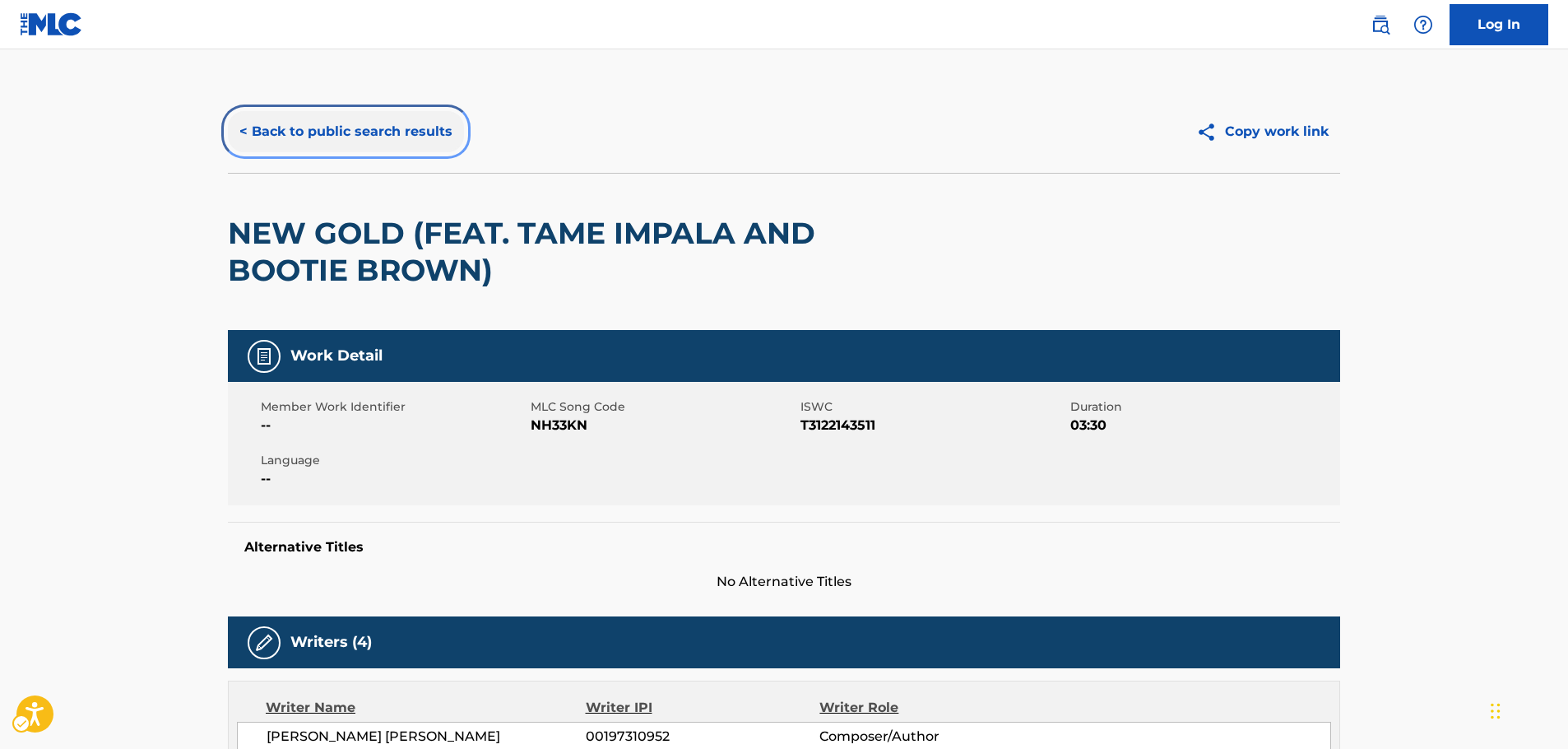
click at [364, 127] on button "< Back to public search results" at bounding box center [345, 131] width 236 height 41
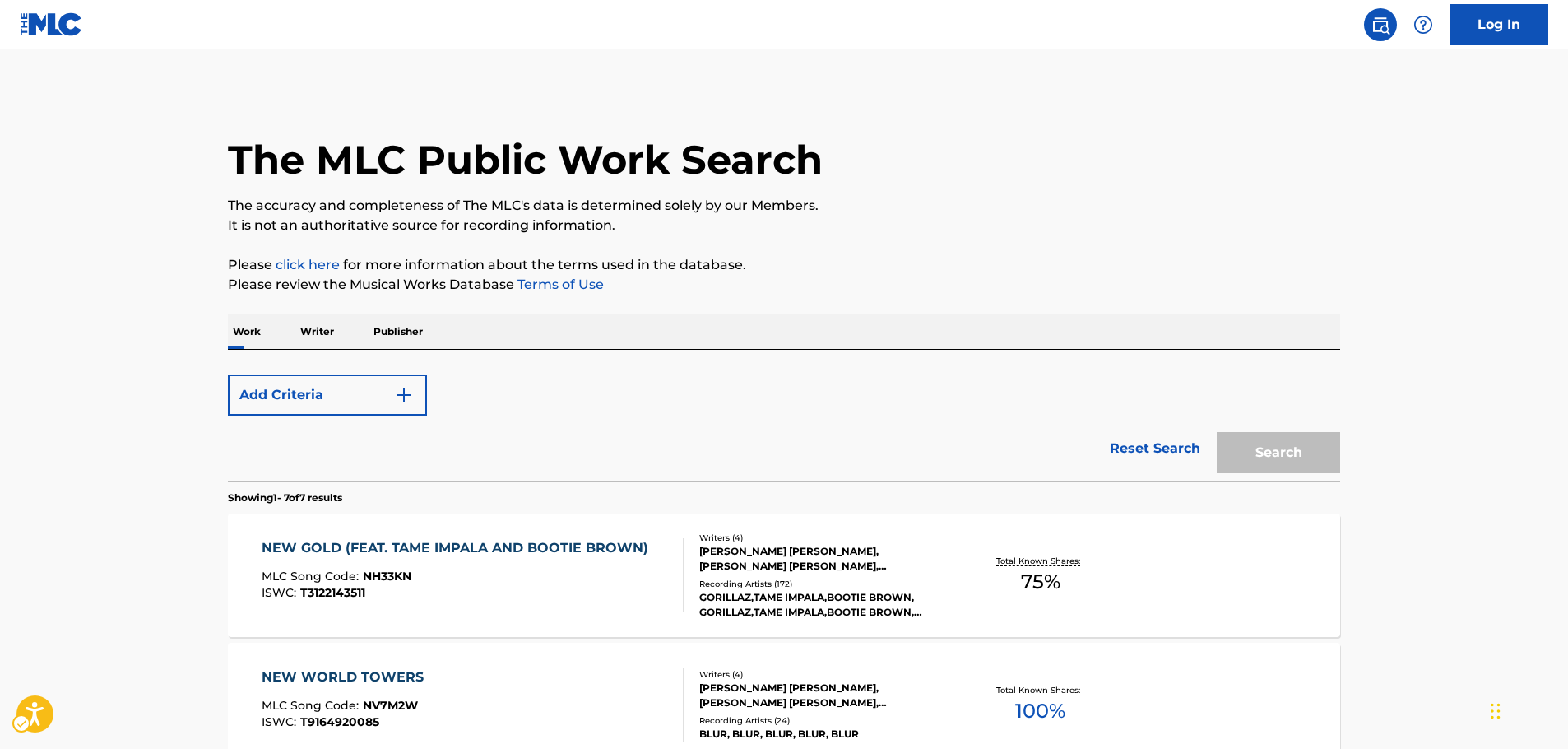
scroll to position [247, 0]
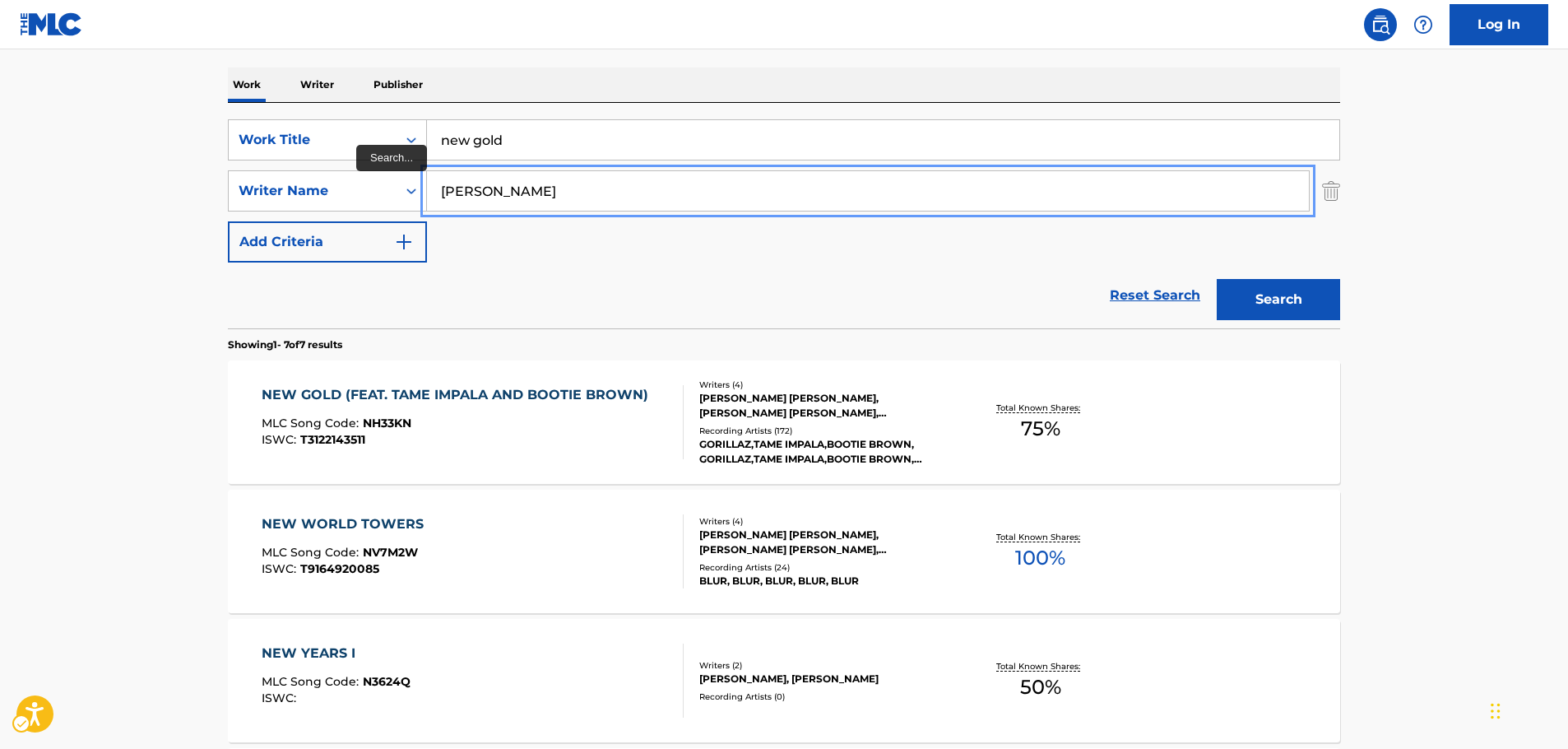
drag, startPoint x: 352, startPoint y: 204, endPoint x: 479, endPoint y: 167, distance: 132.3
paste input "Becucci"
type input "Becucci"
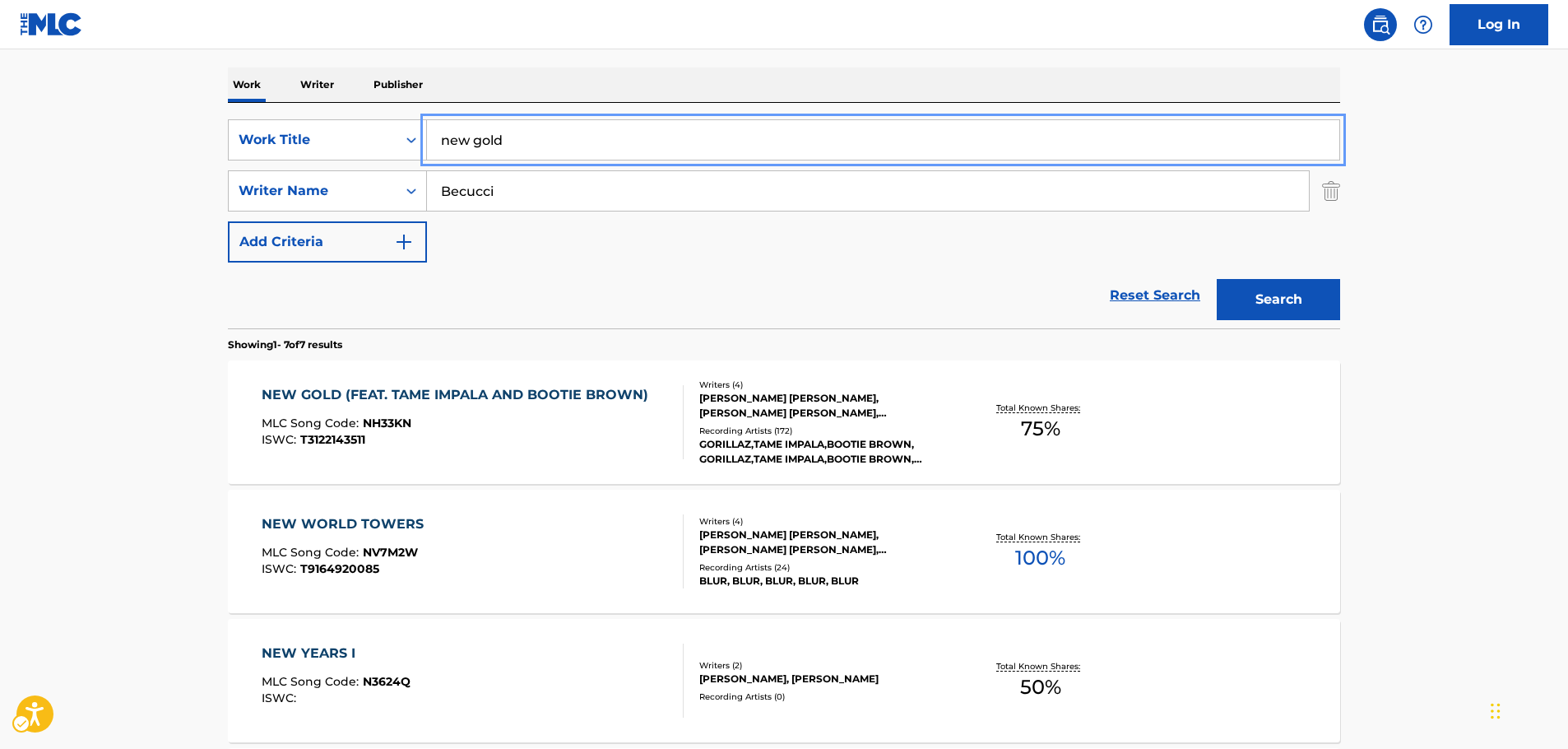
drag, startPoint x: 490, startPoint y: 151, endPoint x: 359, endPoint y: 161, distance: 131.4
click at [562, 132] on input "new gold" at bounding box center [884, 139] width 913 height 39
drag, startPoint x: 377, startPoint y: 141, endPoint x: 421, endPoint y: 163, distance: 49.2
click at [322, 147] on div "SearchWithCriteria903d1f20-b10b-438e-8287-585708b9bb31 Work Title new gold" at bounding box center [784, 139] width 1112 height 41
paste input "Impossibile"
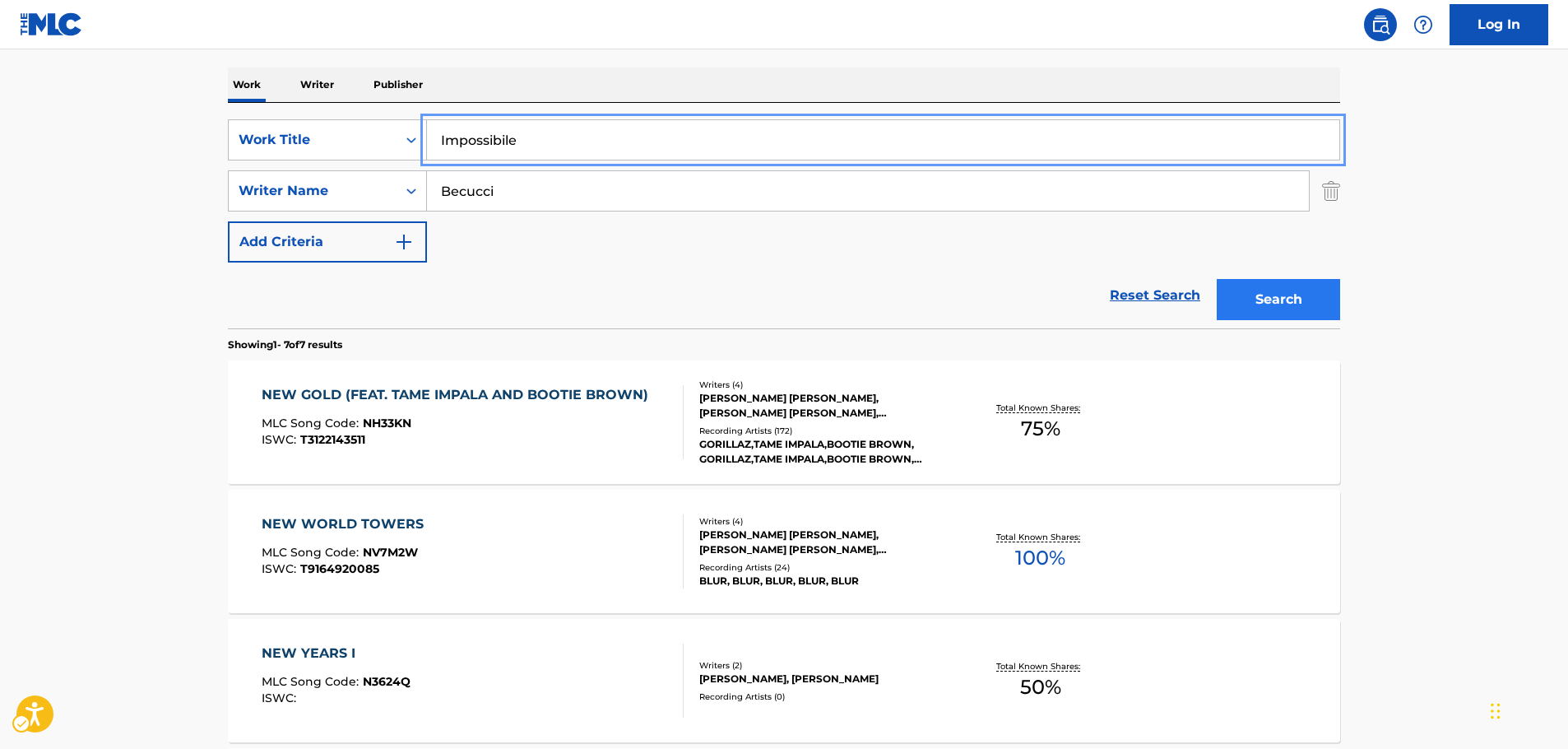
type input "Impossibile"
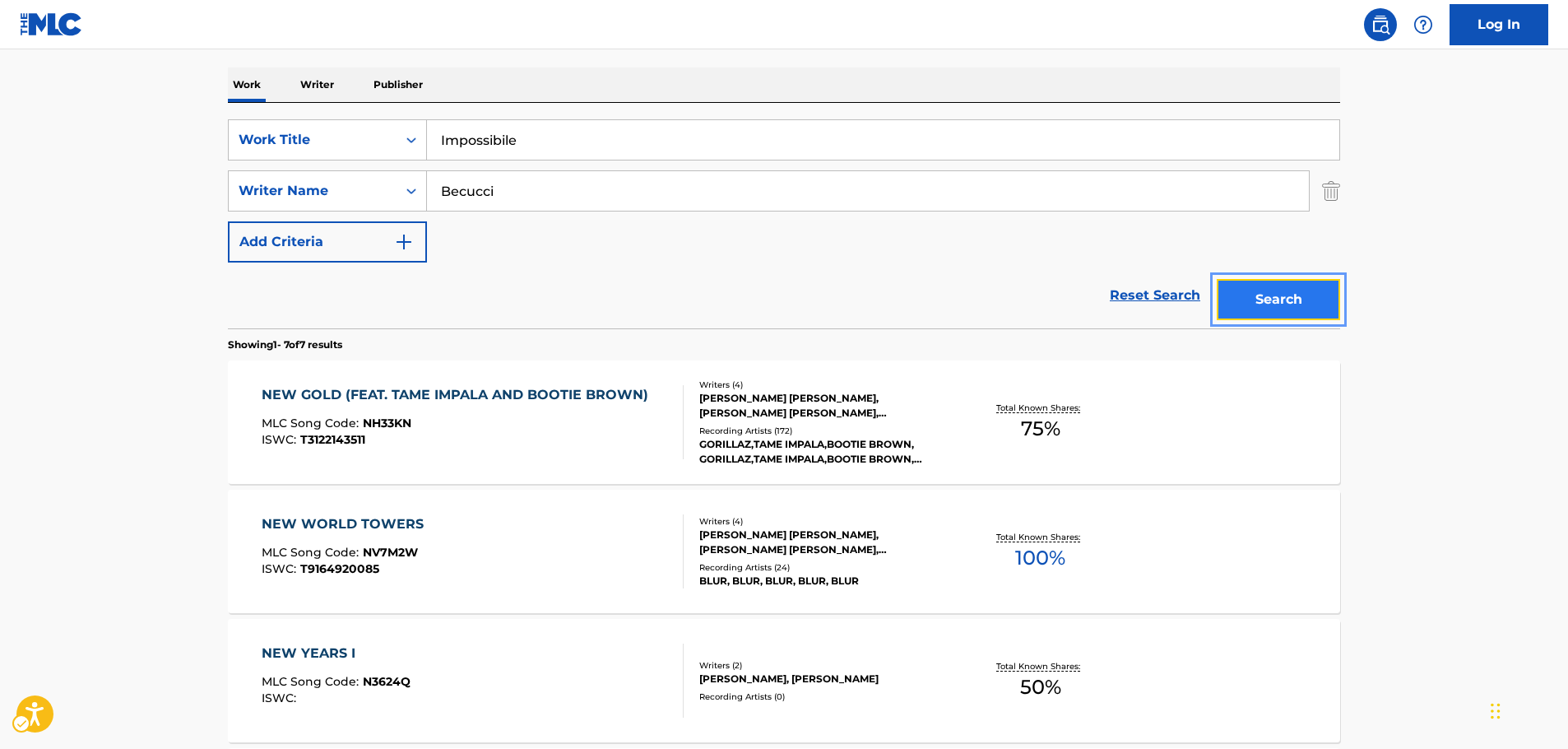
click at [1258, 297] on button "Search" at bounding box center [1278, 299] width 123 height 41
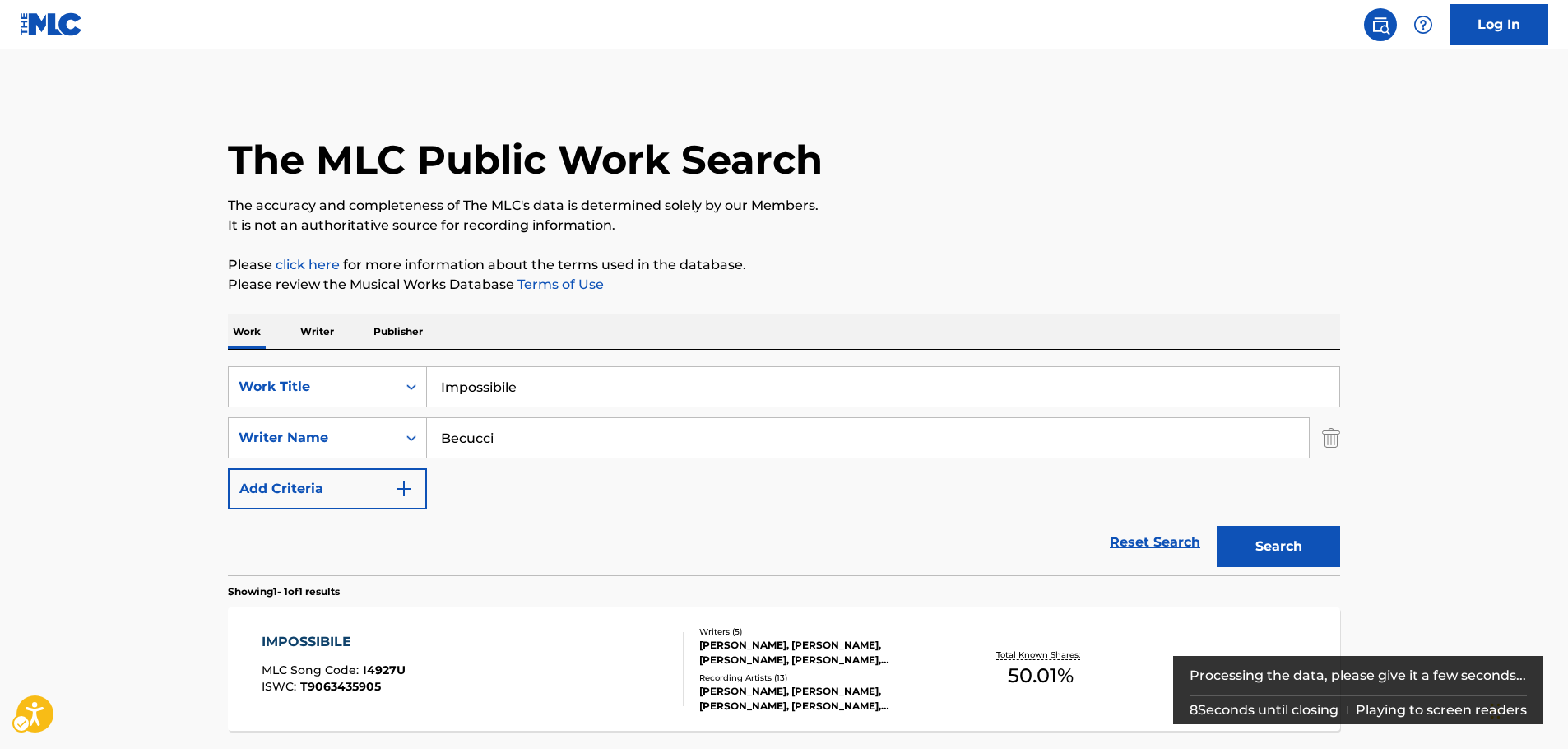
scroll to position [147, 0]
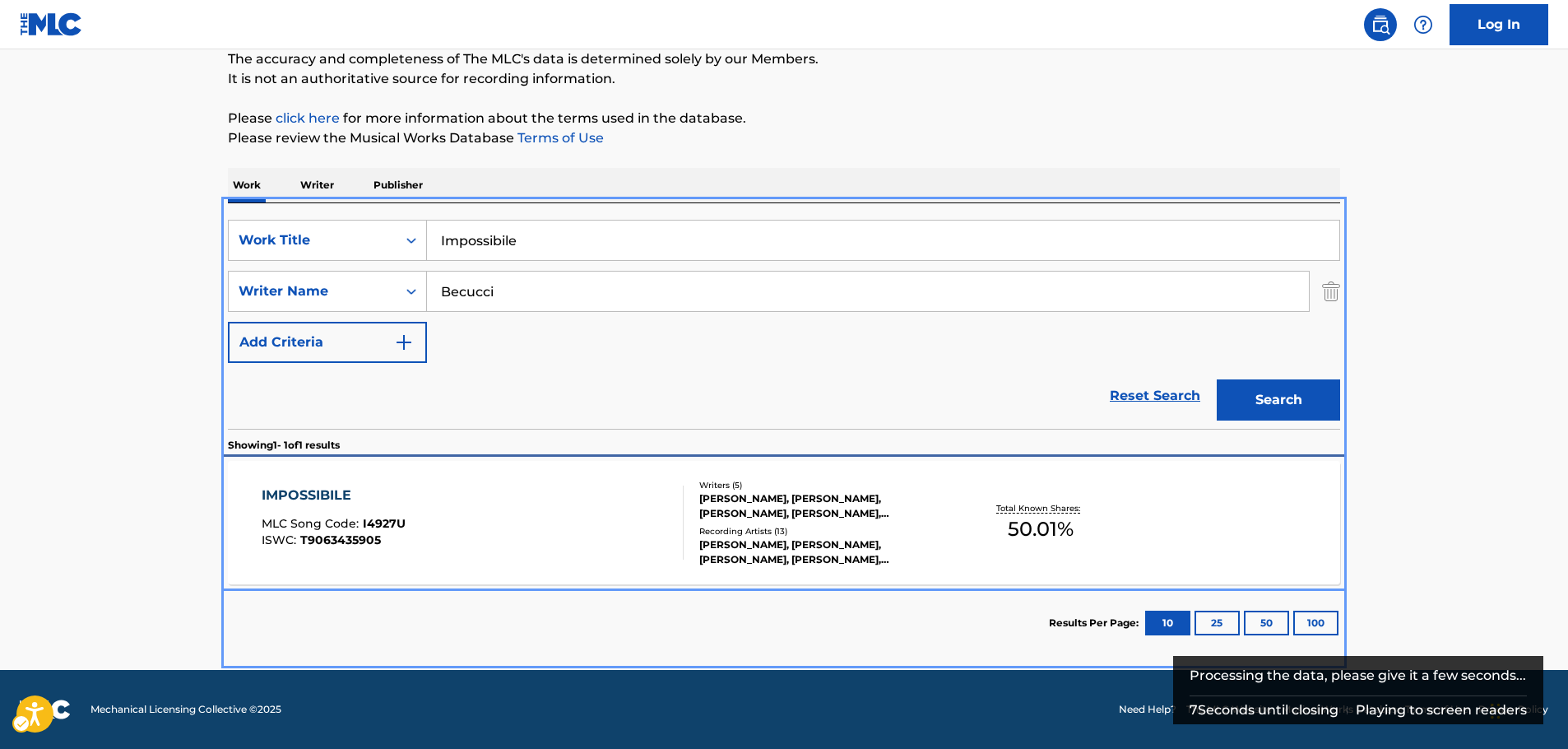
click at [552, 547] on div "IMPOSSIBILE MLC Song Code : I4927U ISWC : T9063435905" at bounding box center [473, 522] width 423 height 74
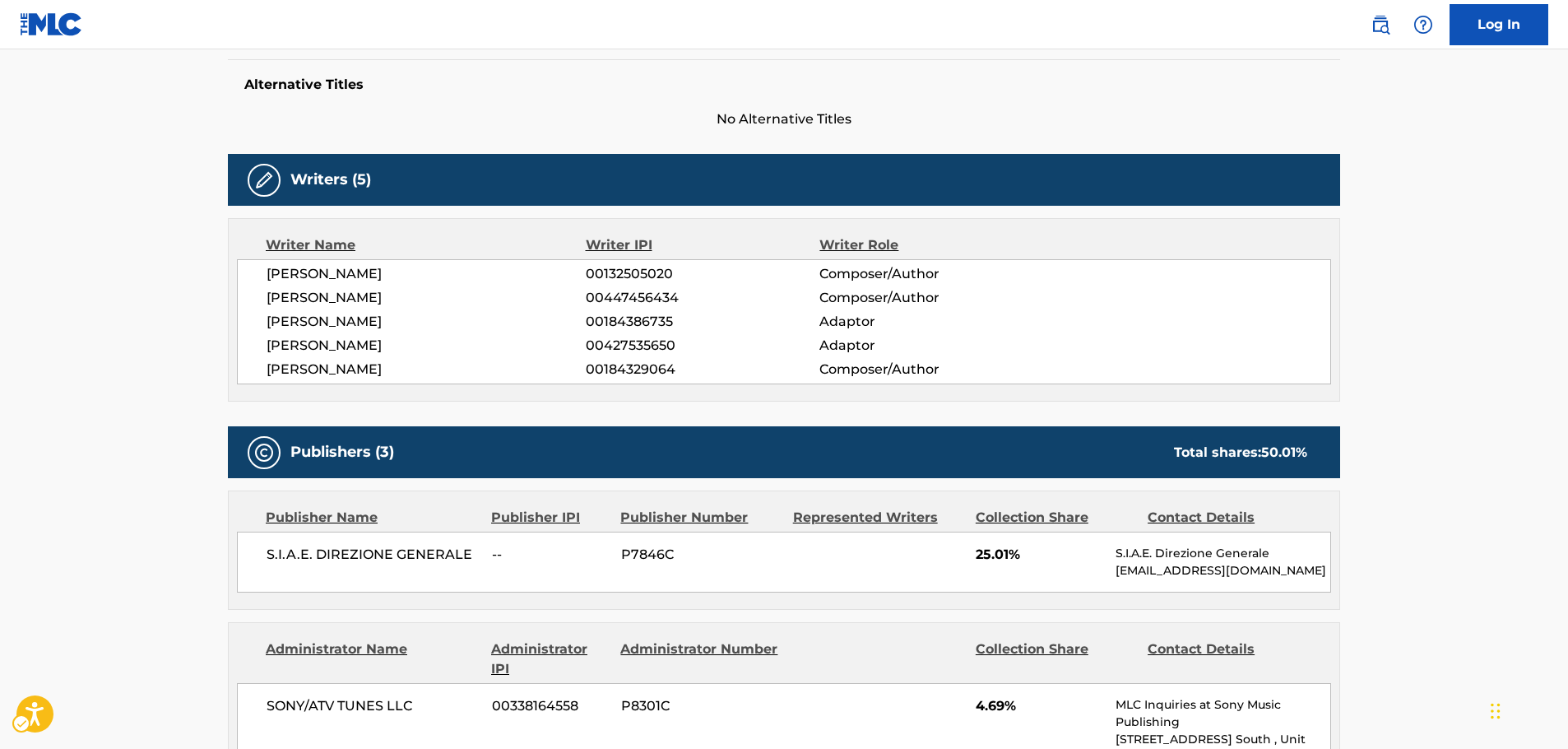
scroll to position [247, 0]
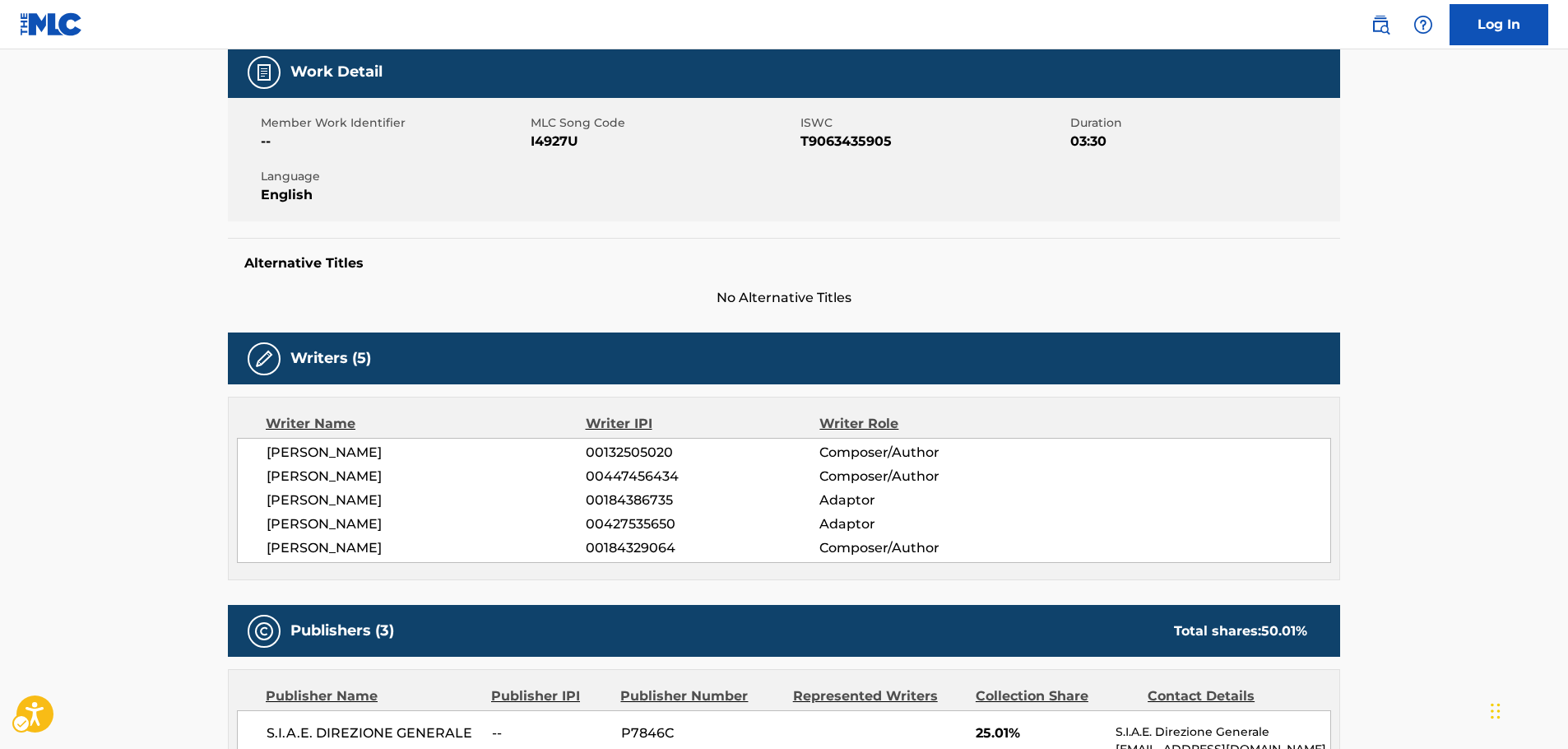
click at [575, 139] on span "MLC Song Code - I4927U" at bounding box center [664, 142] width 266 height 20
click at [560, 139] on span "MLC Song Code - I4927U" at bounding box center [664, 142] width 266 height 20
click at [845, 145] on span "ISWC - T9063435905" at bounding box center [934, 142] width 266 height 20
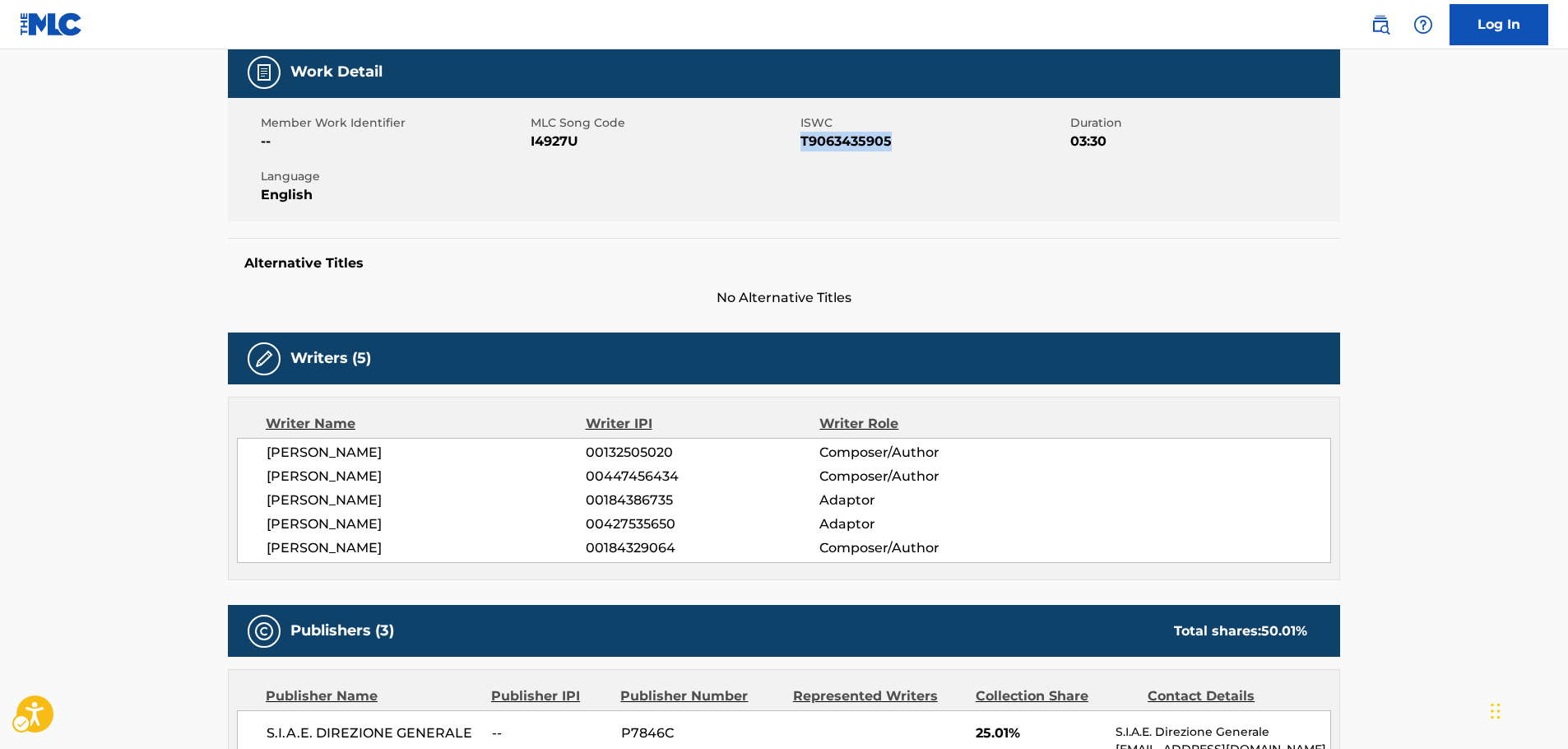
click at [845, 145] on span "ISWC - T9063435905" at bounding box center [934, 142] width 266 height 20
drag, startPoint x: 474, startPoint y: 549, endPoint x: 352, endPoint y: 418, distance: 179.0
click at [249, 455] on div "[PERSON_NAME] 00132505020 Composer/Author [PERSON_NAME] 00447456434 Composer/Au…" at bounding box center [784, 499] width 1094 height 125
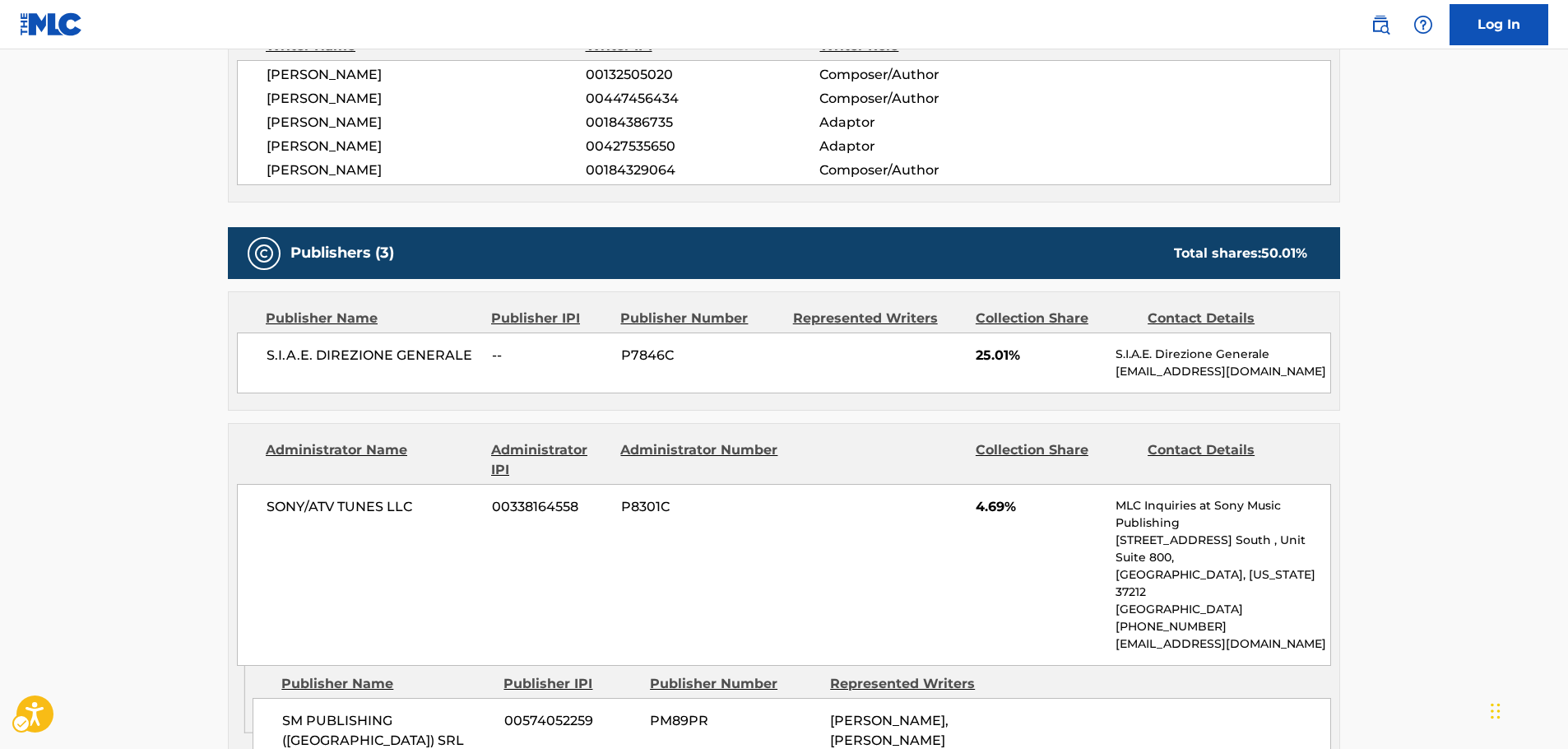
scroll to position [741, 0]
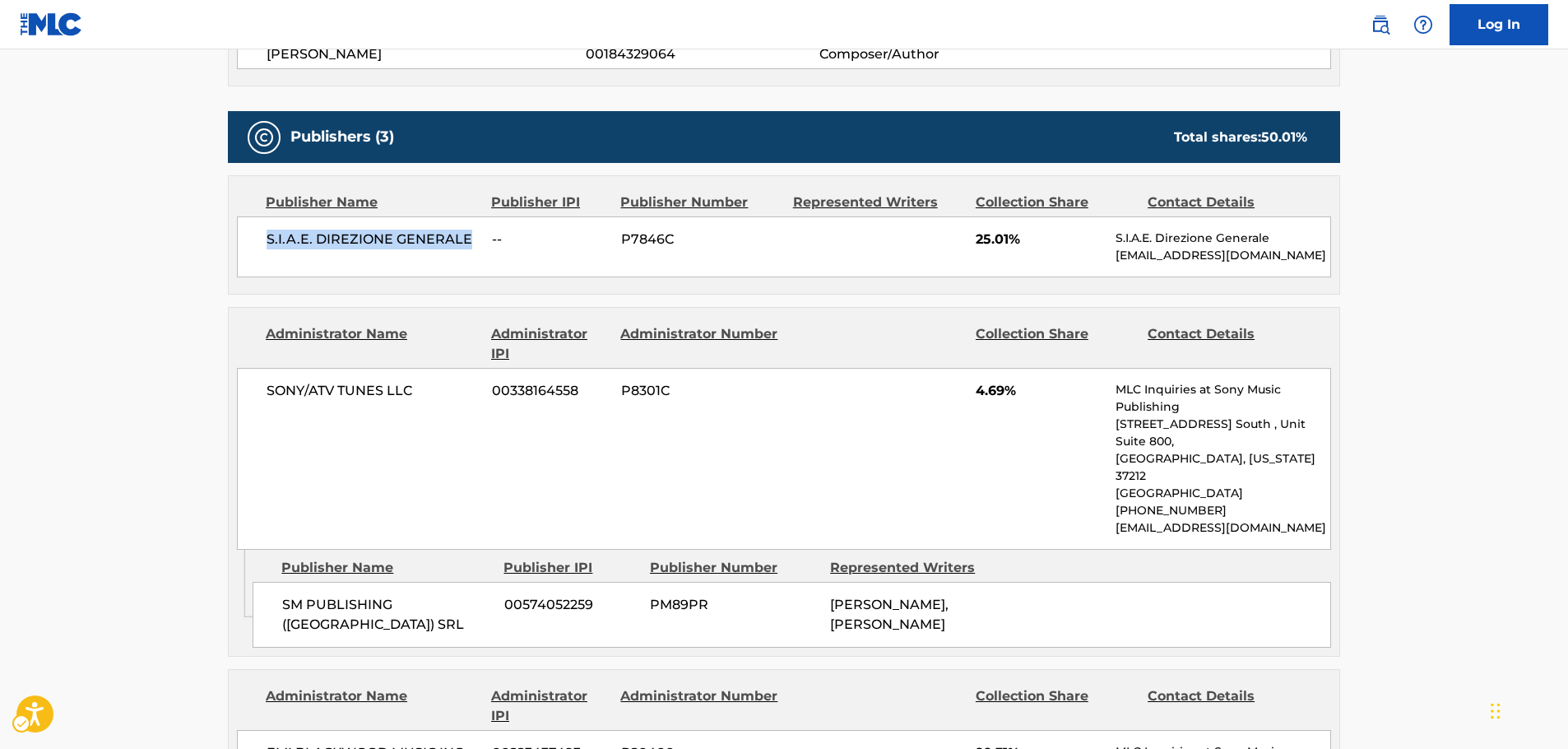
drag, startPoint x: 470, startPoint y: 240, endPoint x: 257, endPoint y: 247, distance: 213.1
click at [257, 247] on div "S.I.A.E. DIREZIONE GENERALE -- P7846C 25.01% S.I.A.E. Direzione Generale [EMAIL…" at bounding box center [784, 247] width 1094 height 61
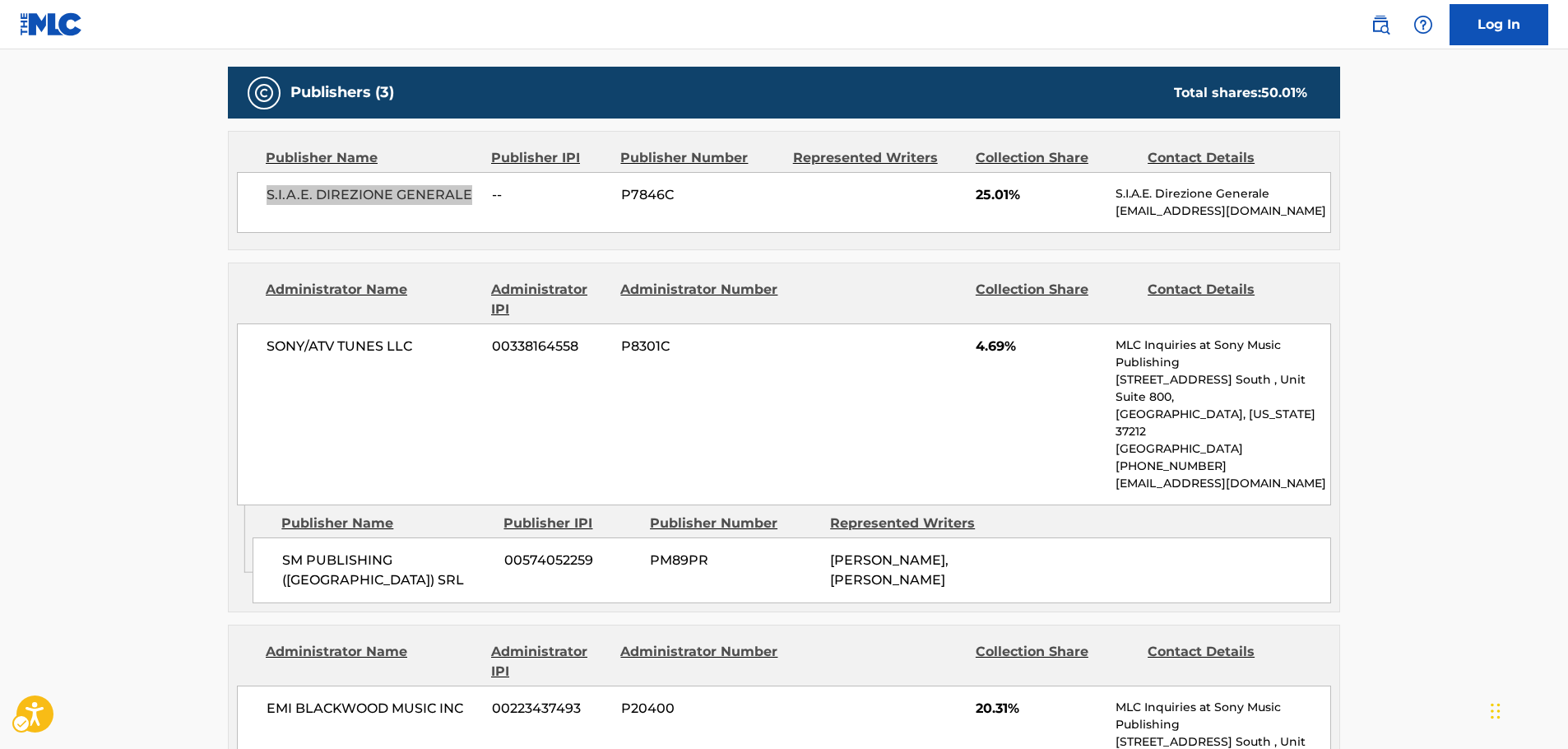
scroll to position [823, 0]
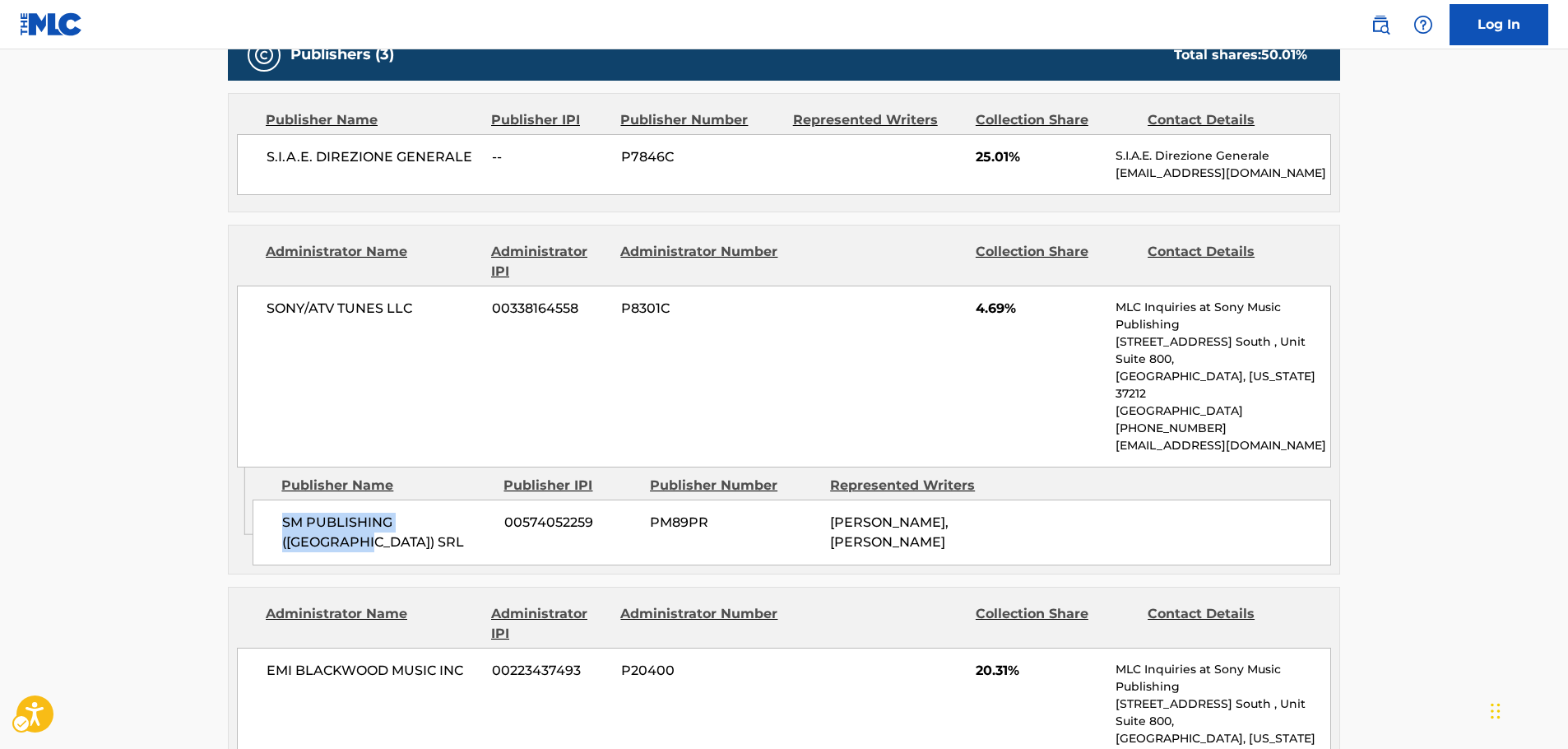
drag, startPoint x: 480, startPoint y: 481, endPoint x: 275, endPoint y: 498, distance: 205.7
click at [275, 499] on div "SM PUBLISHING ([GEOGRAPHIC_DATA]) SRL 00574052259 PM89PR [PERSON_NAME], [PERSON…" at bounding box center [792, 532] width 1079 height 66
drag, startPoint x: 430, startPoint y: 318, endPoint x: 243, endPoint y: 329, distance: 187.3
click at [243, 329] on div "SONY/ATV TUNES LLC 00338164558 P8301C 4.69% MLC Inquiries at Sony Music Publish…" at bounding box center [784, 376] width 1094 height 182
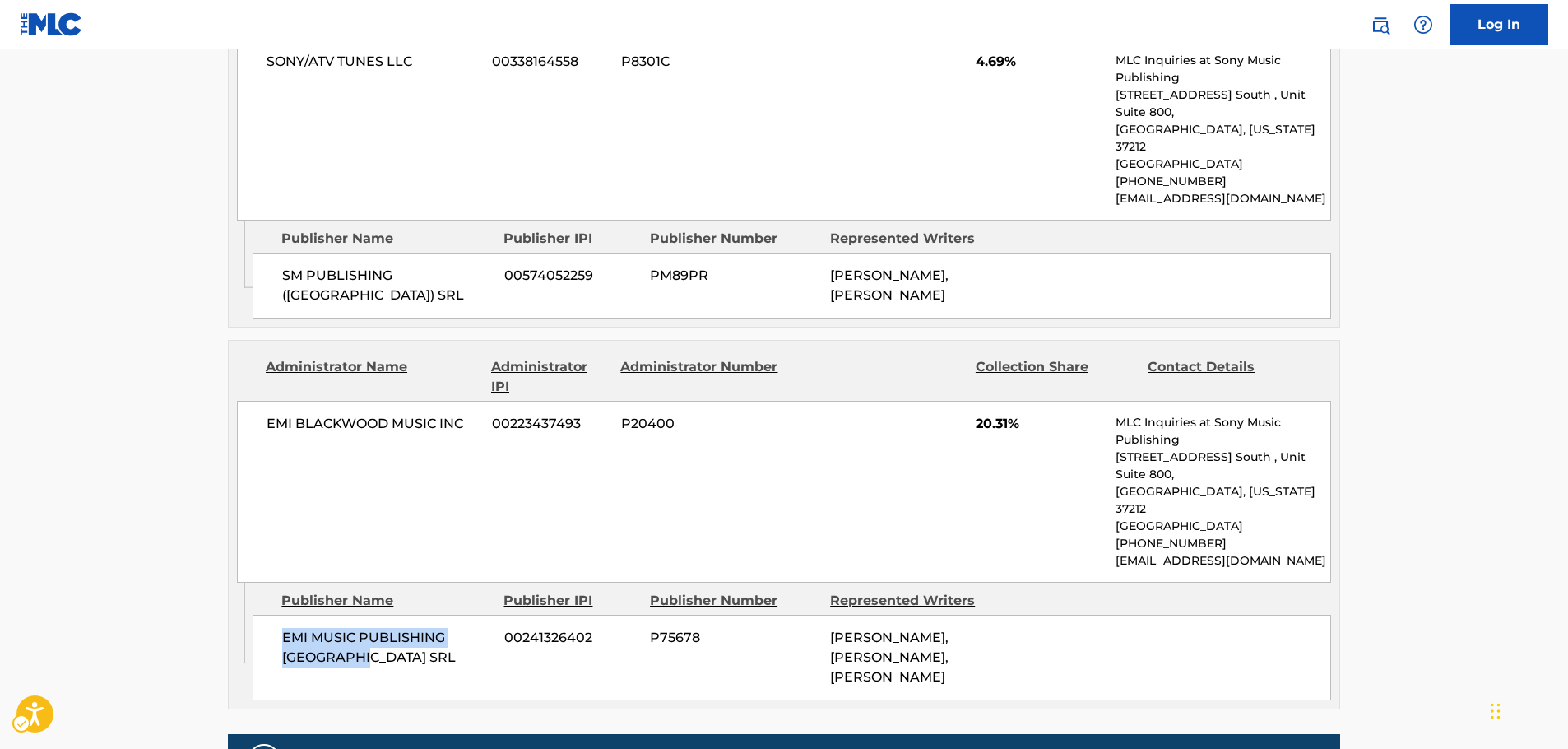
drag, startPoint x: 300, startPoint y: 582, endPoint x: 272, endPoint y: 569, distance: 30.9
click at [278, 615] on div "EMI MUSIC PUBLISHING ITALIA SRL 00241326402 P75678 [PERSON_NAME], [PERSON_NAME]…" at bounding box center [792, 658] width 1079 height 86
drag, startPoint x: 472, startPoint y: 395, endPoint x: 2, endPoint y: 426, distance: 471.0
click at [251, 401] on div "EMI [PERSON_NAME] MUSIC INC 00223437493 P20400 20.31% MLC Inquiries at Sony Mus…" at bounding box center [784, 492] width 1094 height 182
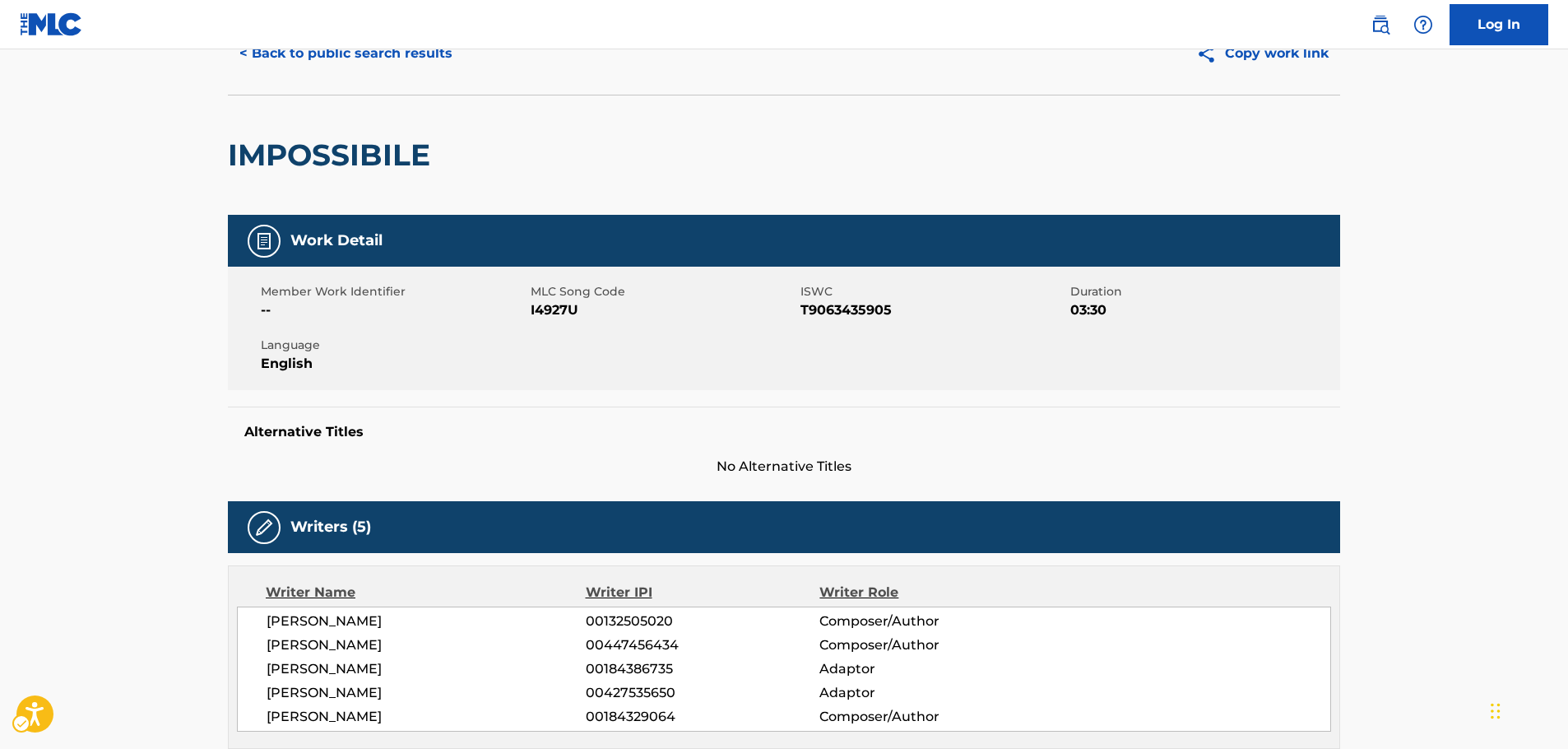
scroll to position [0, 0]
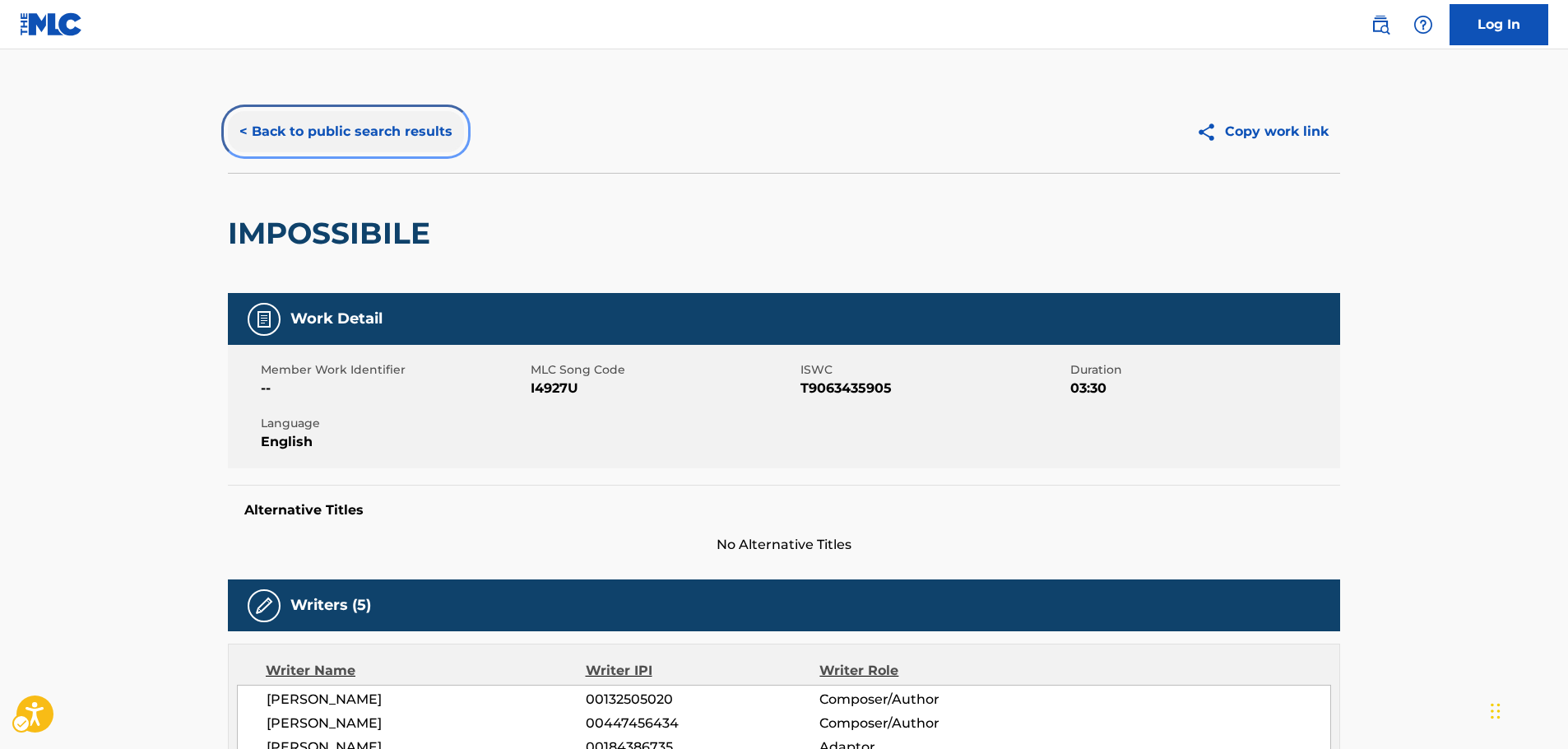
click at [335, 137] on button "< Back to public search results" at bounding box center [345, 131] width 236 height 41
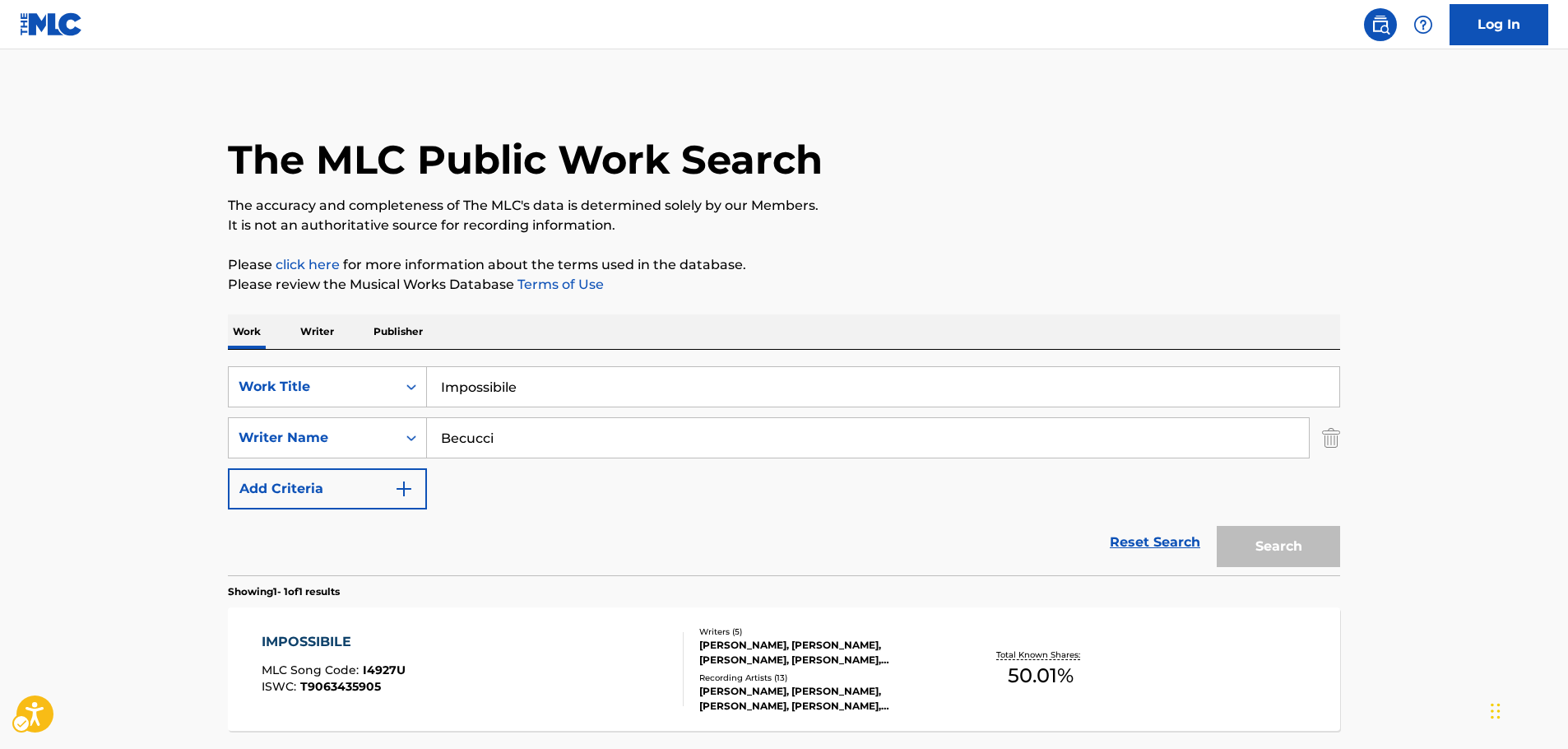
scroll to position [53, 0]
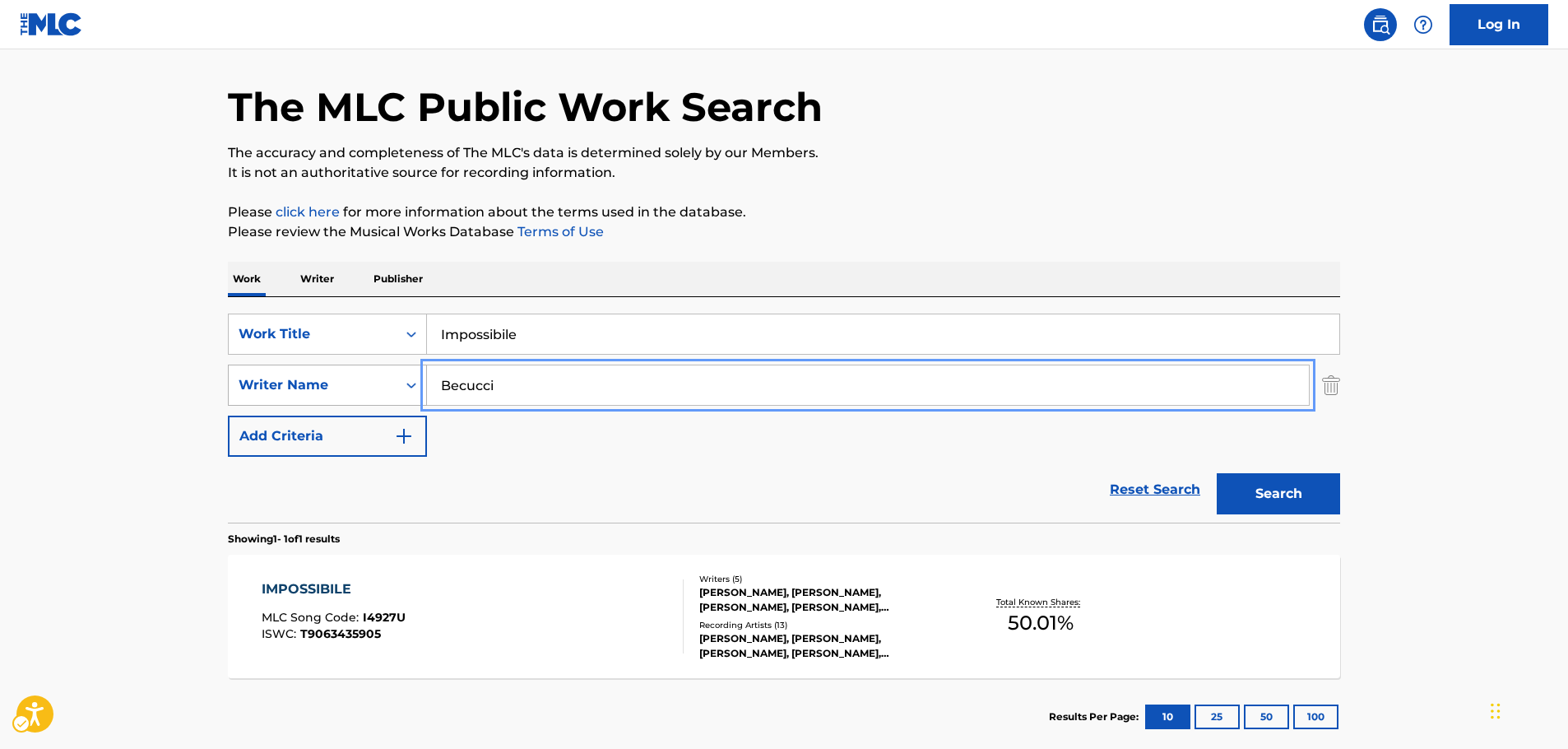
drag, startPoint x: 475, startPoint y: 389, endPoint x: 327, endPoint y: 389, distance: 148.0
paste input "[PERSON_NAME]"
type input "[PERSON_NAME]"
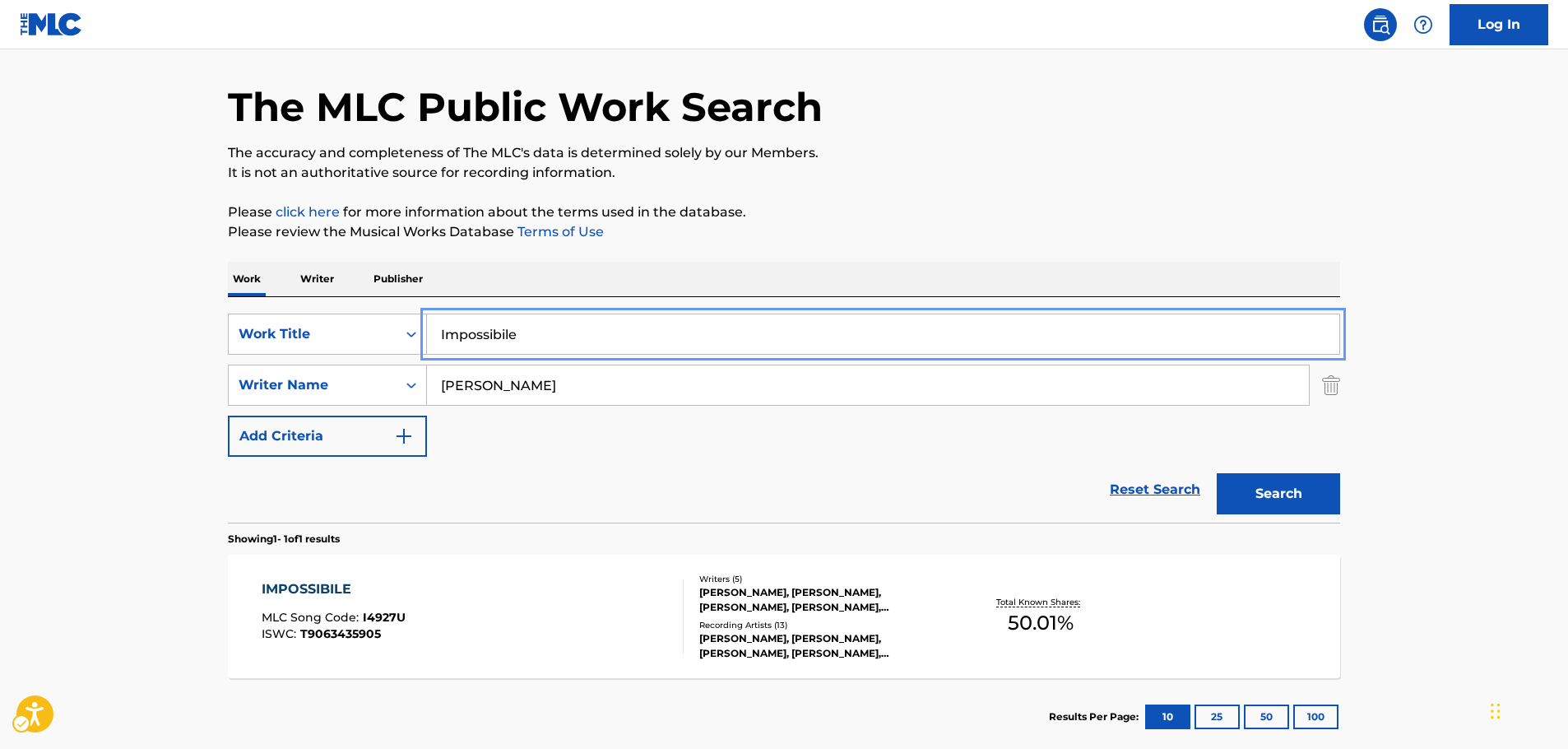
drag, startPoint x: 389, startPoint y: 341, endPoint x: 245, endPoint y: 361, distance: 145.4
paste input "[PERSON_NAME] da dimenticare [PERSON_NAME]"
drag, startPoint x: 578, startPoint y: 326, endPoint x: 914, endPoint y: 344, distance: 336.5
click at [866, 344] on input "[PERSON_NAME] da dimenticare [PERSON_NAME]" at bounding box center [884, 333] width 913 height 39
type input "[PERSON_NAME] da dimenticare"
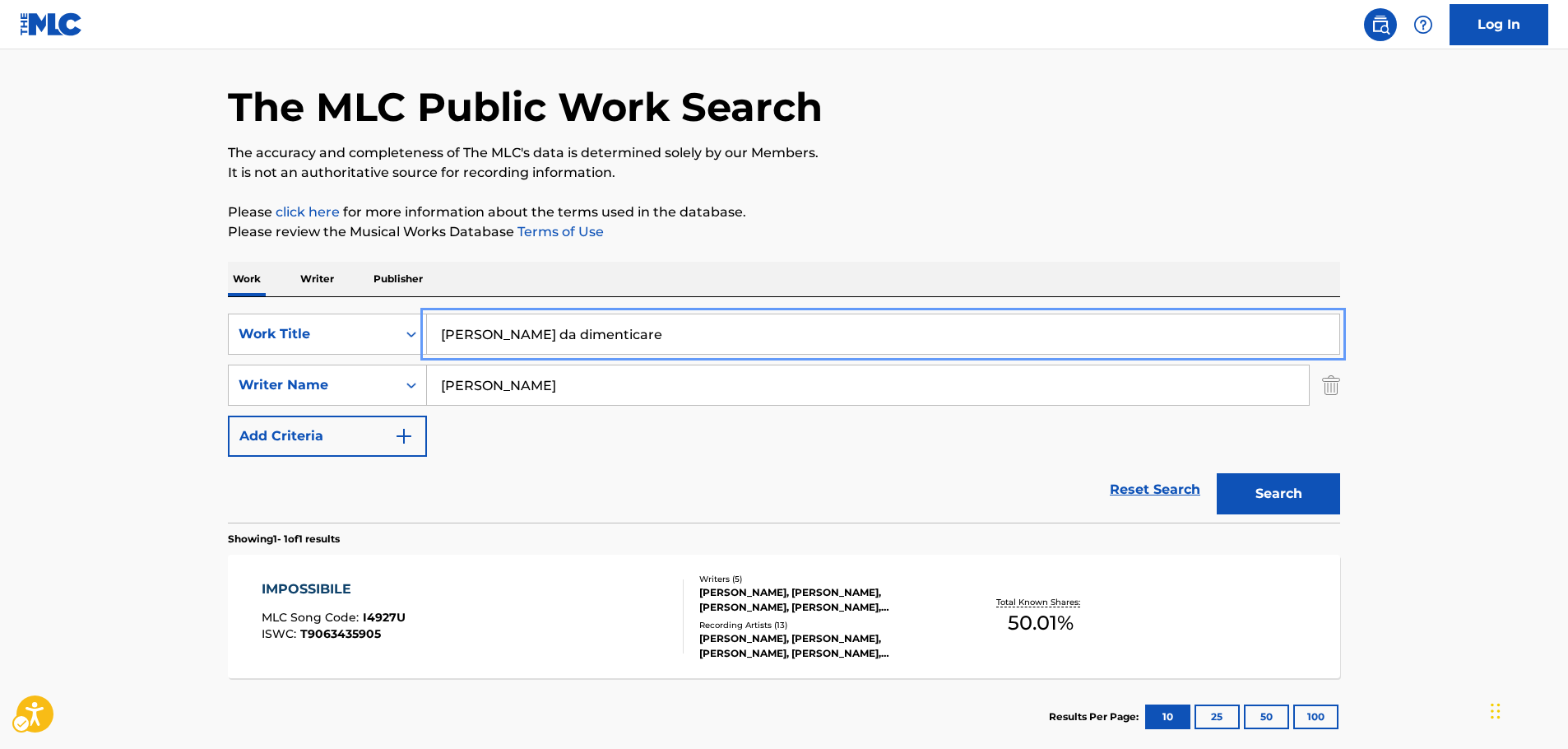
click at [1217, 473] on button "Search" at bounding box center [1278, 493] width 123 height 41
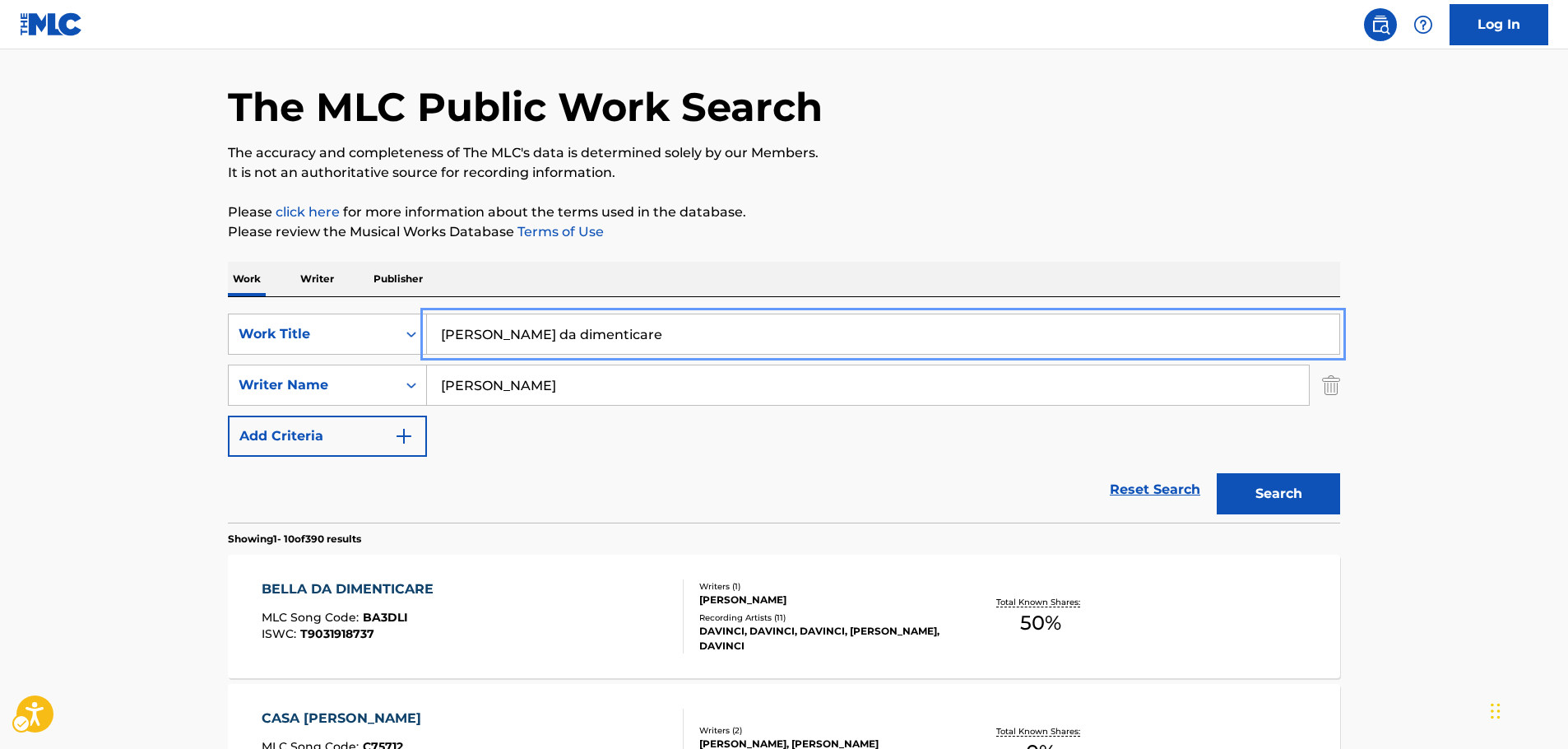
scroll to position [217, 0]
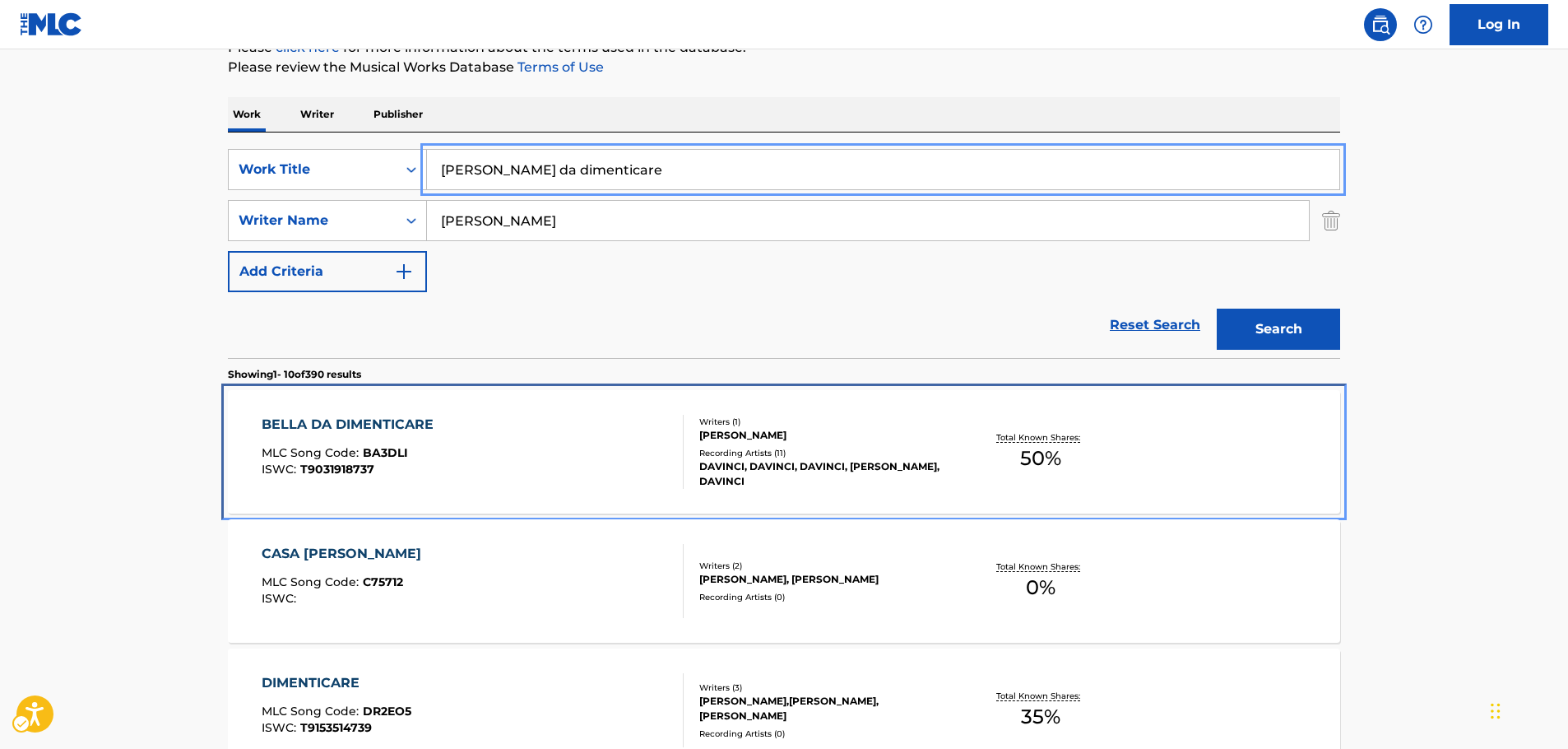
click at [608, 446] on div "BELLA DA DIMENTICARE MLC Song Code : BA3DLI ISWC : T9031918737" at bounding box center [473, 451] width 423 height 74
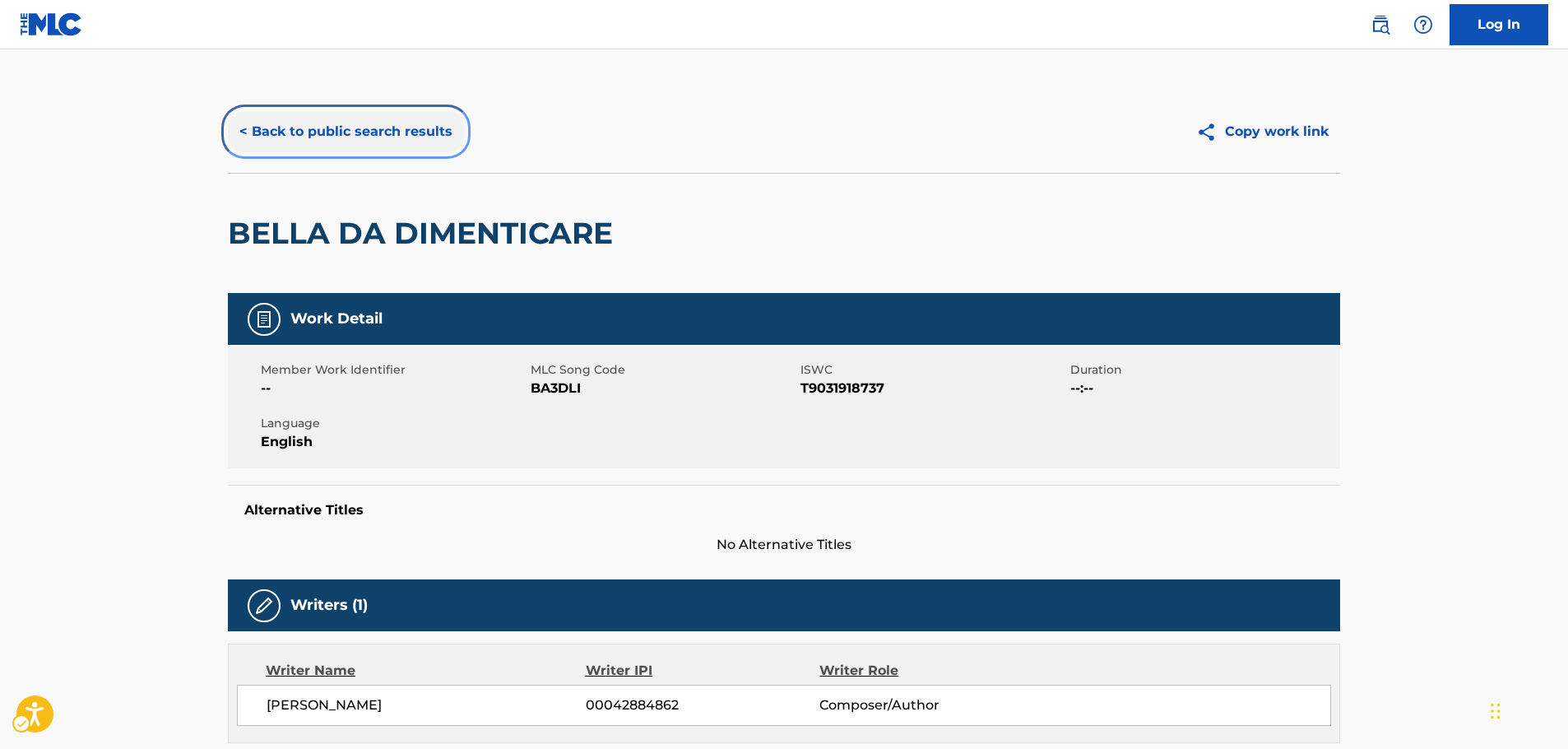
click at [348, 133] on button "< Back to public search results" at bounding box center [345, 131] width 236 height 41
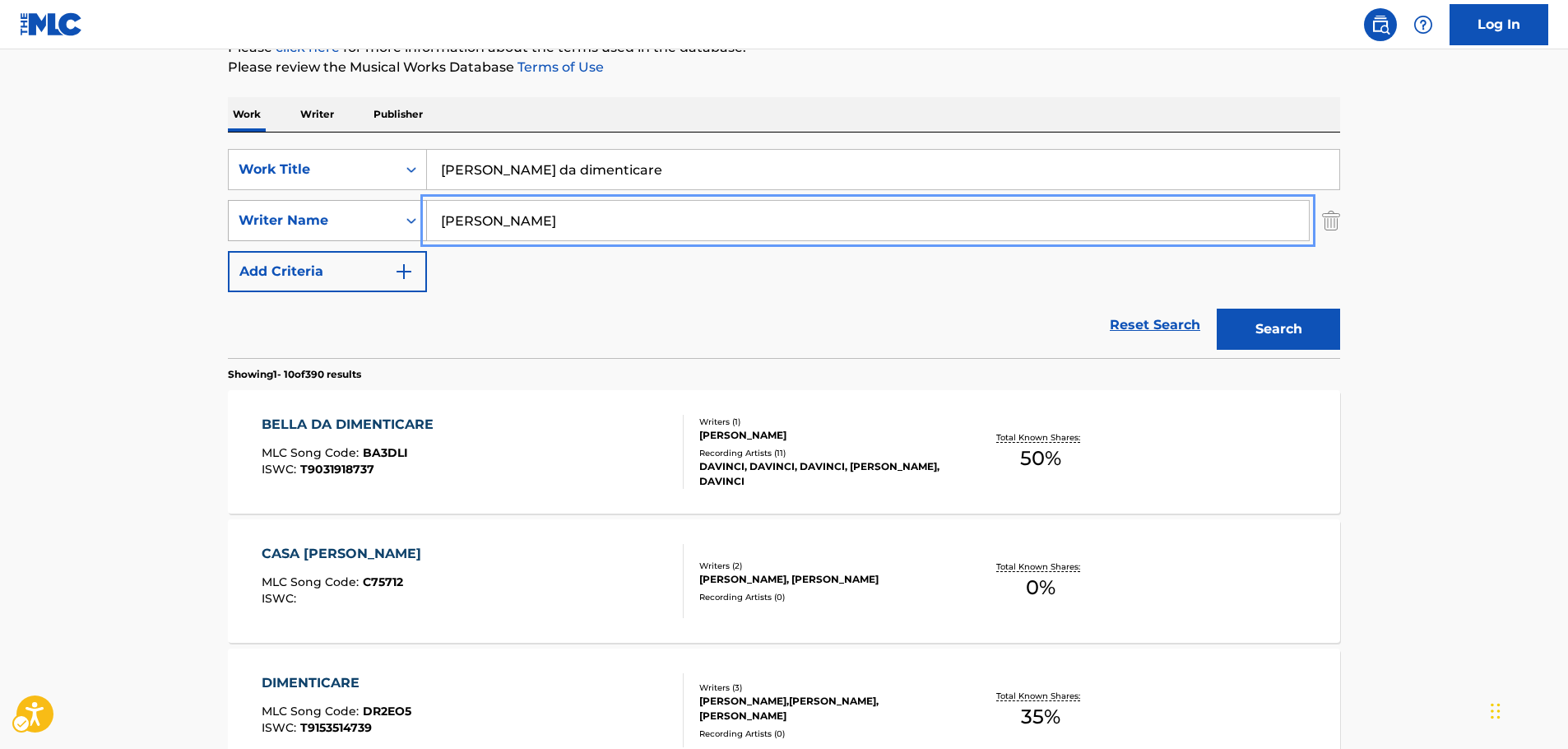
drag, startPoint x: 394, startPoint y: 221, endPoint x: 373, endPoint y: 221, distance: 21.0
paste input "Togn"
type input "Togni"
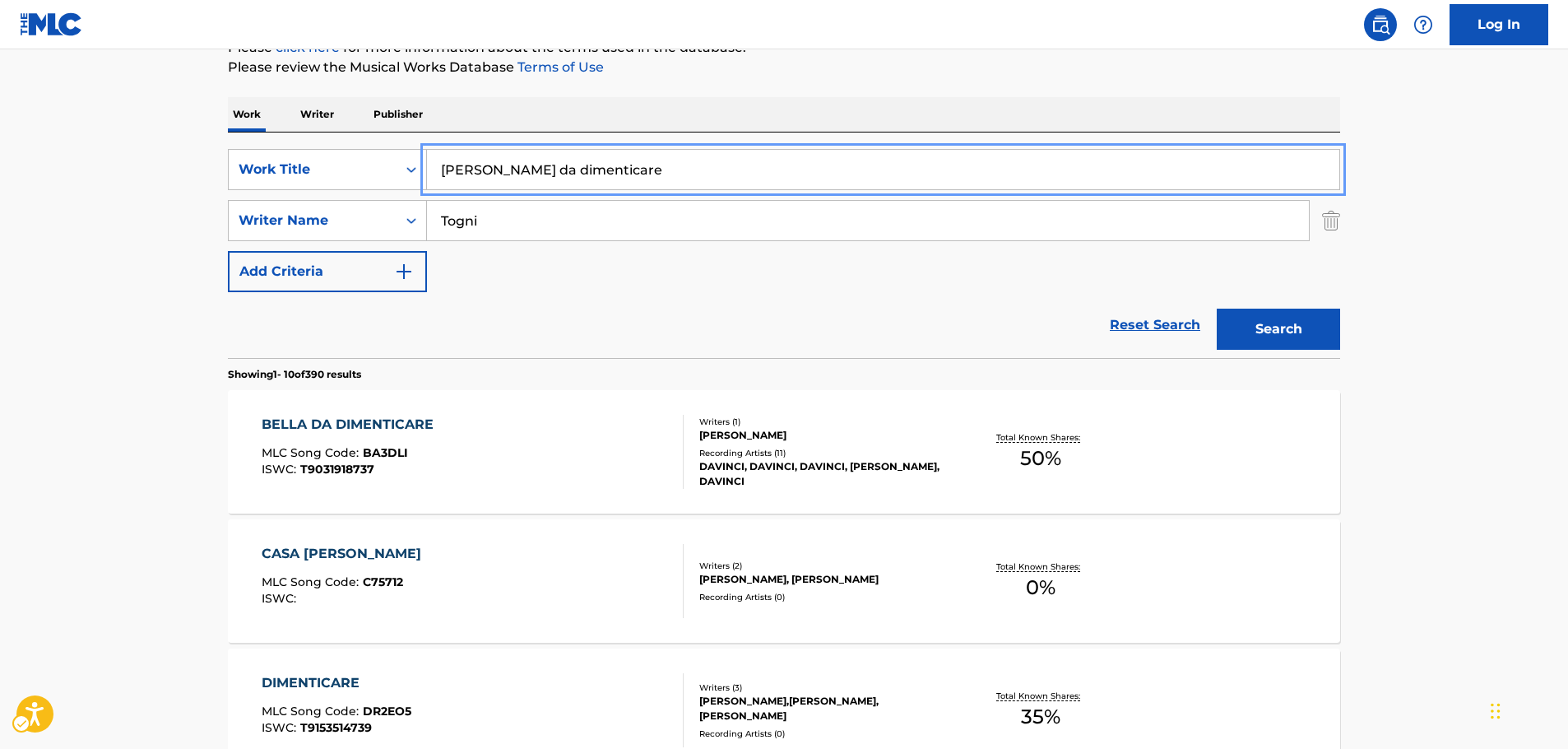
drag, startPoint x: 396, startPoint y: 185, endPoint x: 228, endPoint y: 207, distance: 169.4
paste input "Semplic"
type input "Semplice"
click at [1259, 321] on button "Search" at bounding box center [1278, 329] width 123 height 41
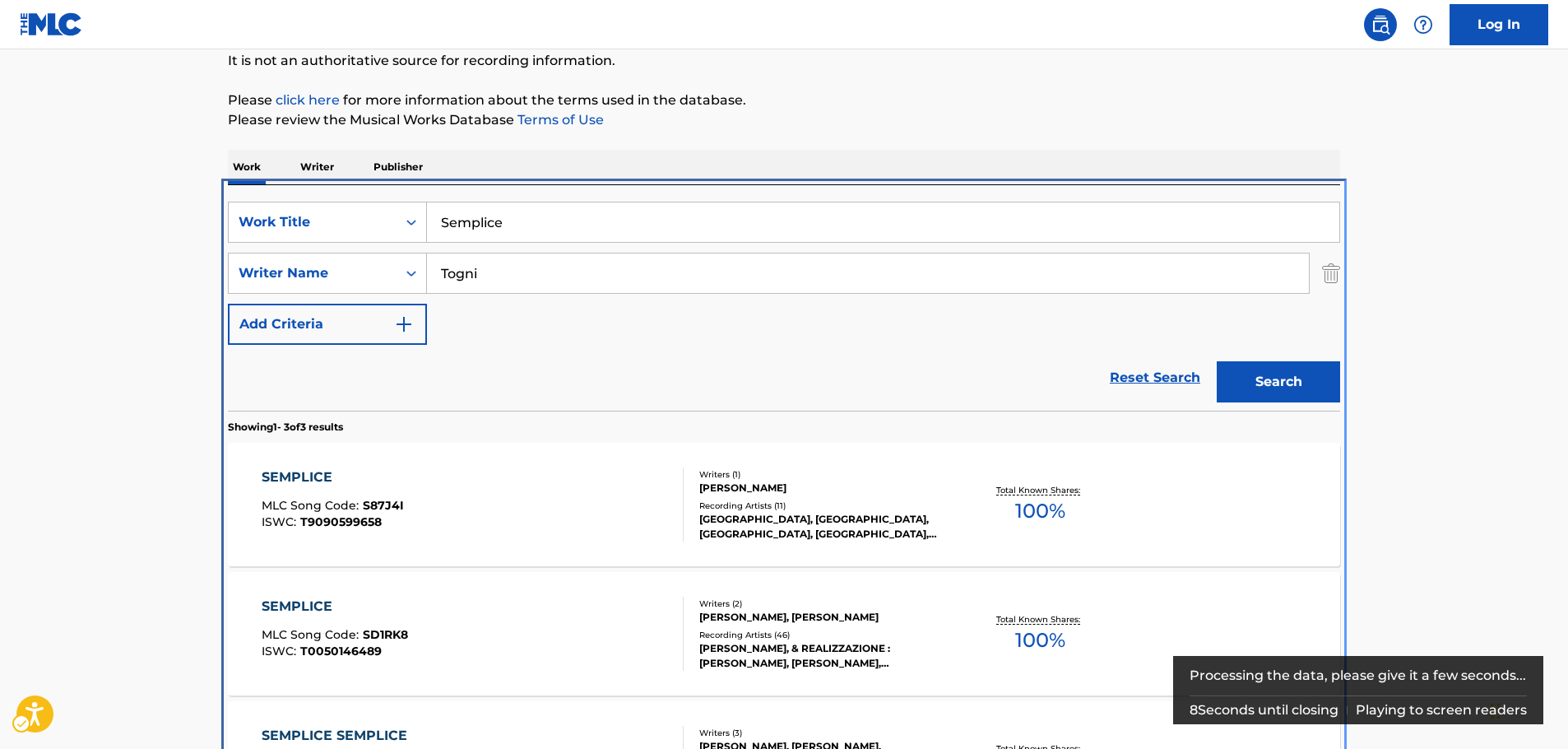
scroll to position [318, 0]
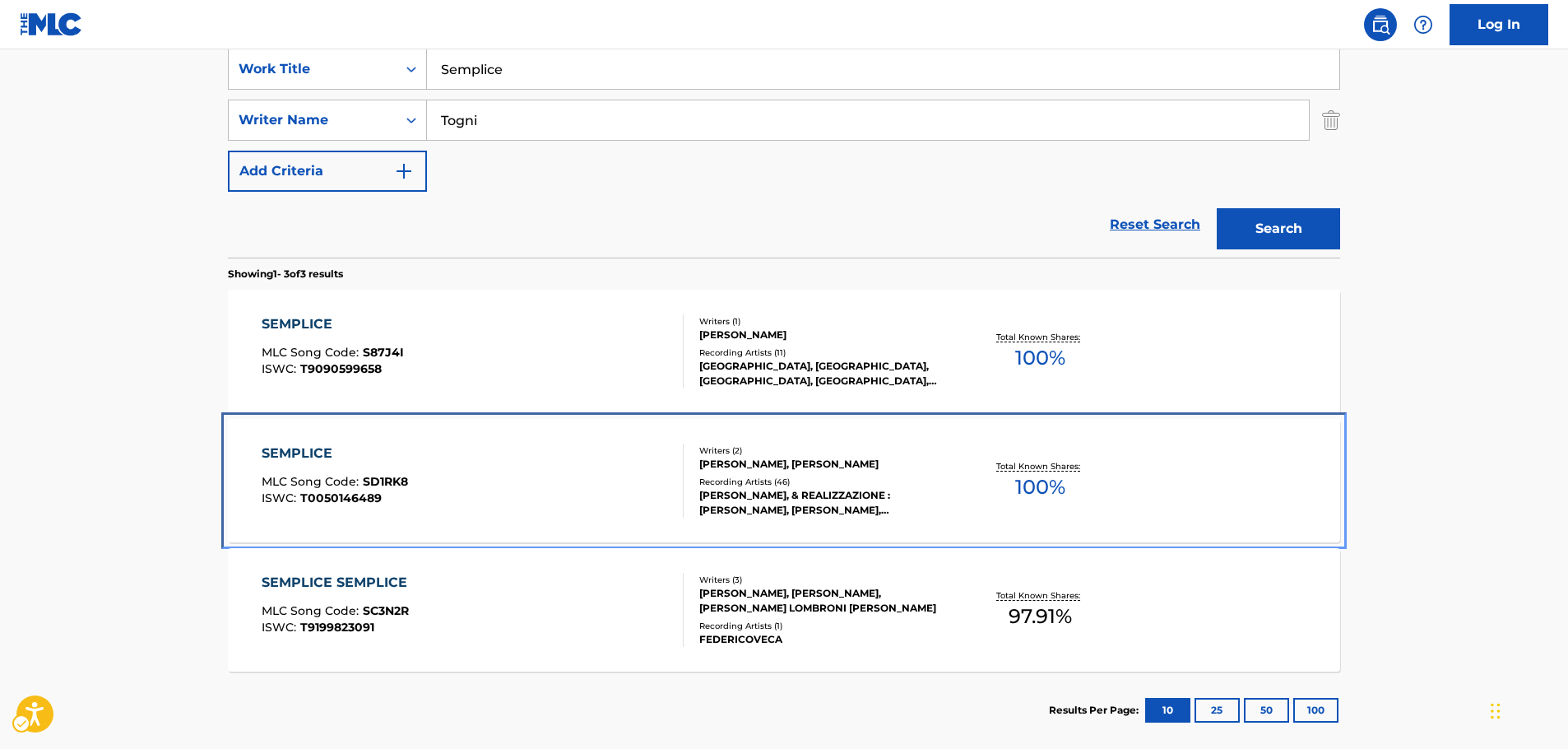
click at [429, 487] on div "SEMPLICE MLC Song Code : SD1RK8 ISWC : T0050146489" at bounding box center [473, 480] width 423 height 74
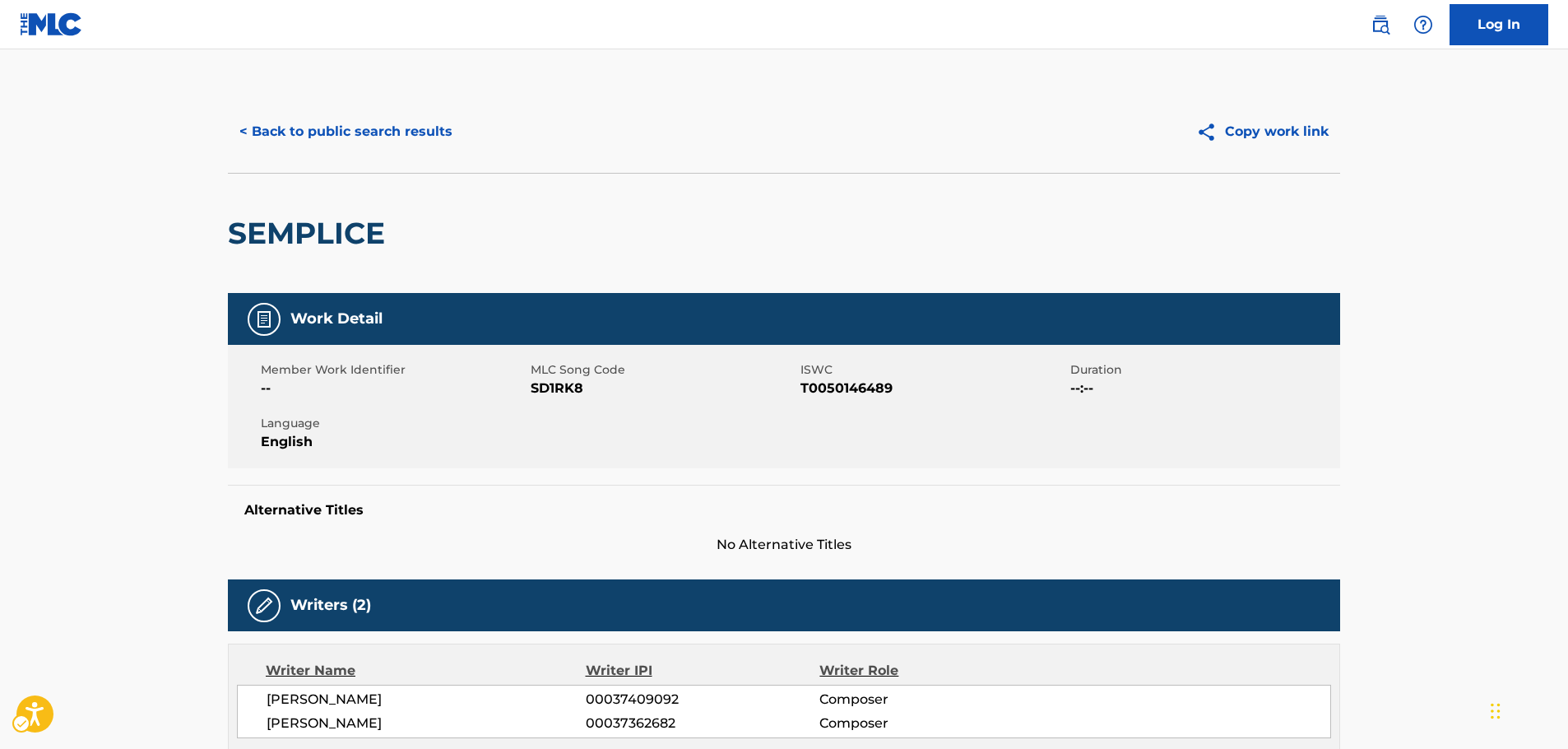
click at [556, 385] on span "MLC Song Code - SD1RK8" at bounding box center [664, 388] width 266 height 20
click at [829, 382] on span "ISWC - T0050146489" at bounding box center [934, 388] width 266 height 20
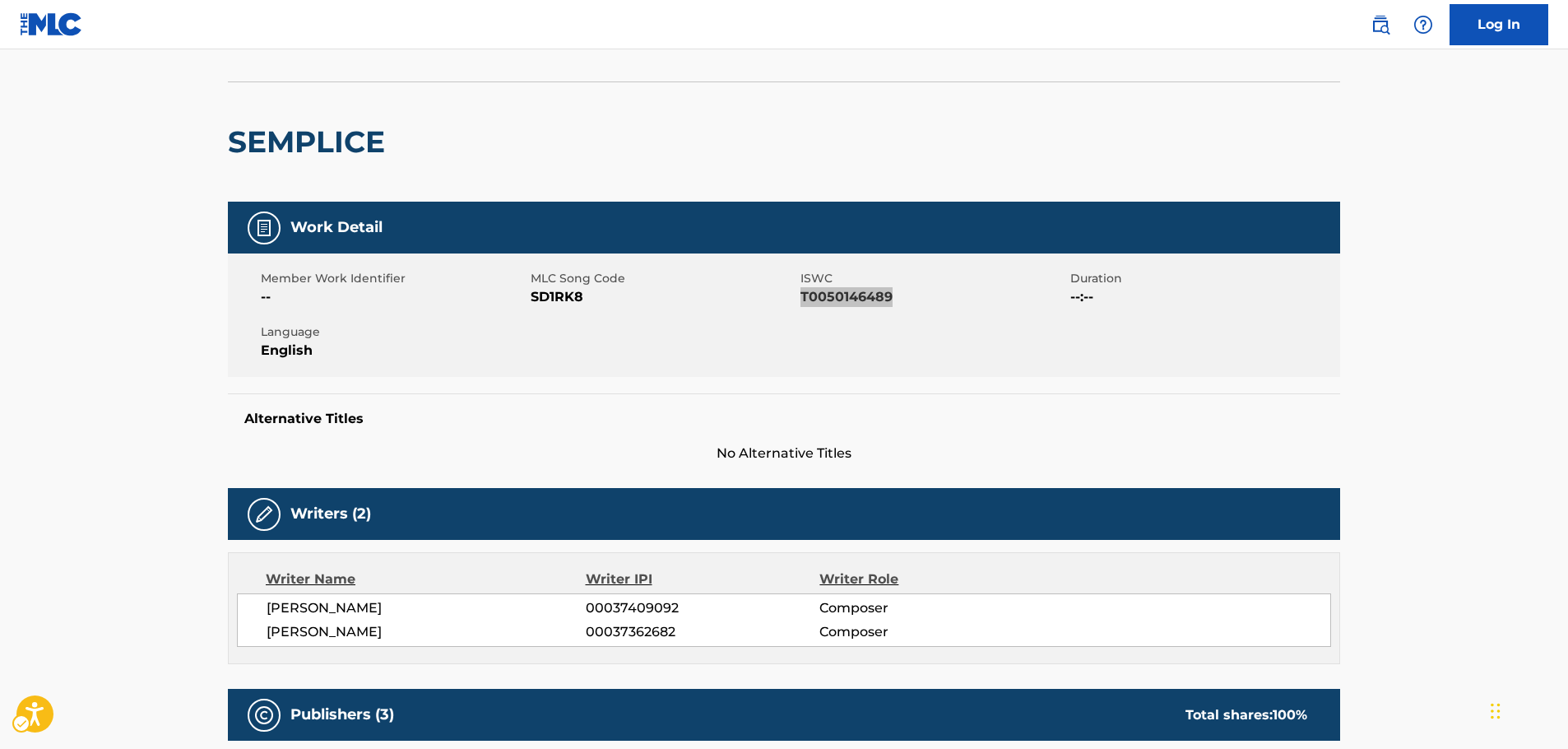
scroll to position [247, 0]
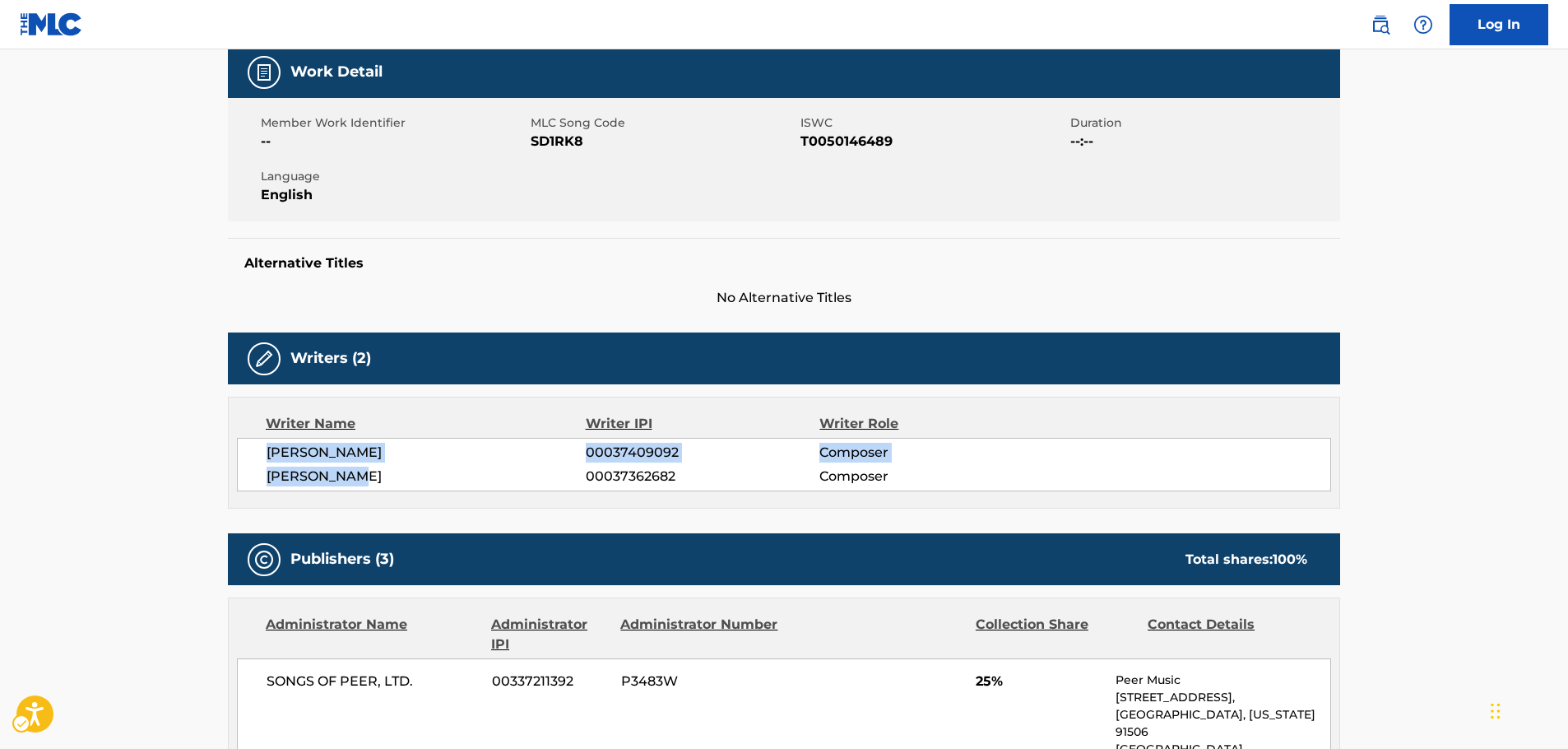
drag, startPoint x: 421, startPoint y: 473, endPoint x: 1064, endPoint y: 112, distance: 737.4
click at [262, 446] on div "[PERSON_NAME] 00037409092 Composer [PERSON_NAME] 00037362682 Composer" at bounding box center [784, 464] width 1094 height 54
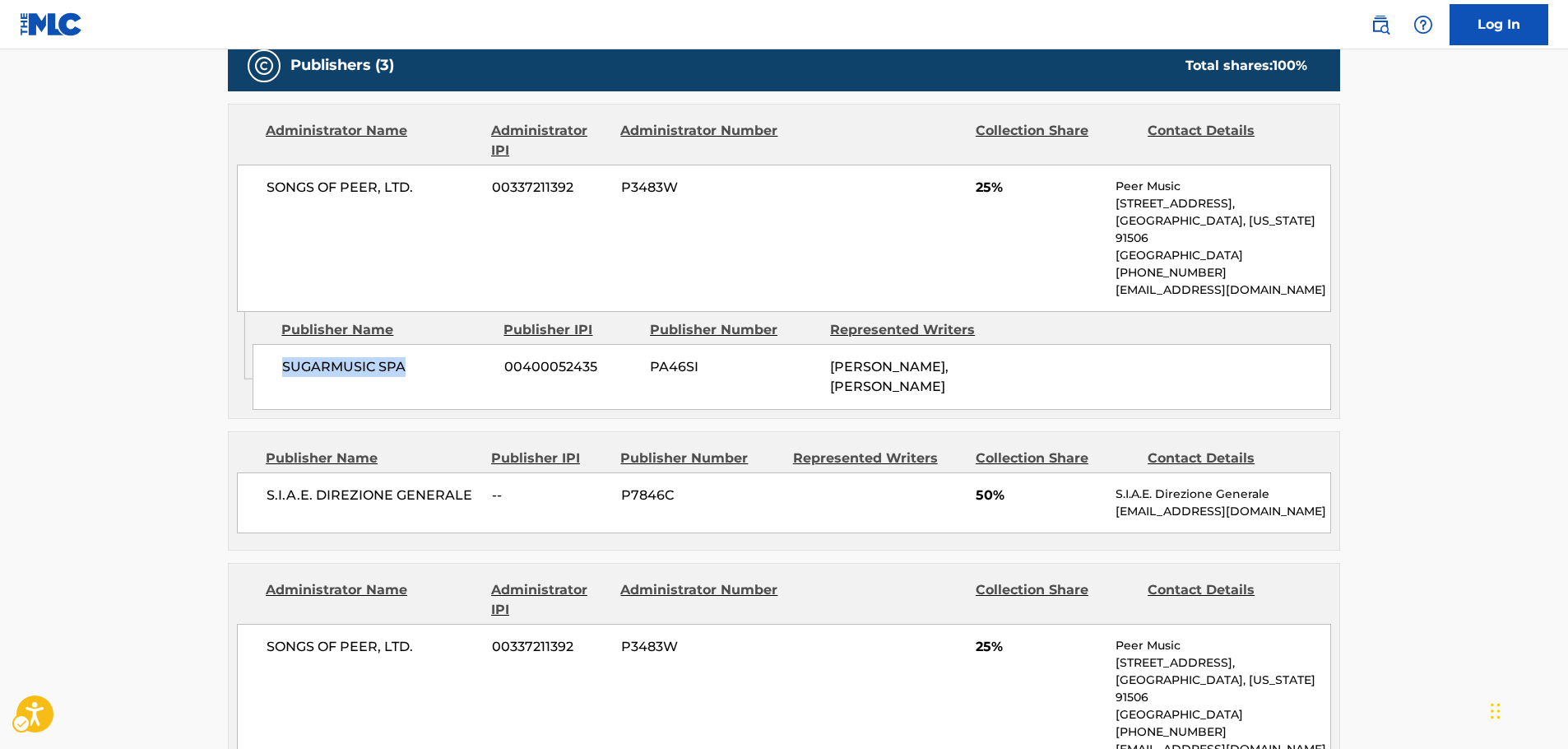
drag, startPoint x: 421, startPoint y: 367, endPoint x: 273, endPoint y: 374, distance: 148.2
click at [276, 374] on div "SUGARMUSIC SPA 00400052435 PA46SI [PERSON_NAME], [PERSON_NAME]" at bounding box center [792, 377] width 1079 height 66
drag, startPoint x: 440, startPoint y: 196, endPoint x: 228, endPoint y: 205, distance: 212.2
click at [259, 197] on div "SONGS OF PEER, LTD. 00337211392 P3483W 25% Peer Music [STREET_ADDRESS][US_STATE…" at bounding box center [784, 239] width 1094 height 148
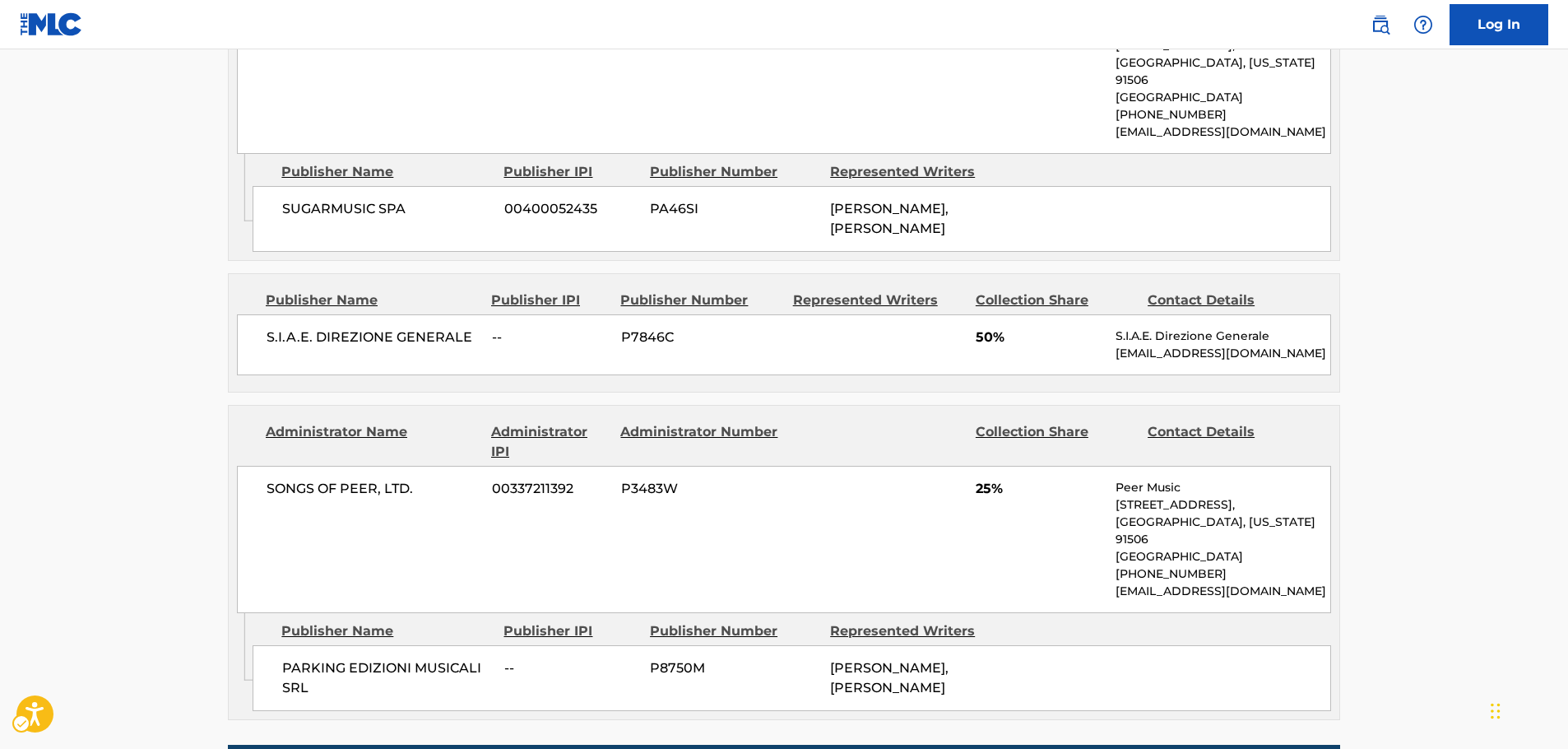
scroll to position [905, 0]
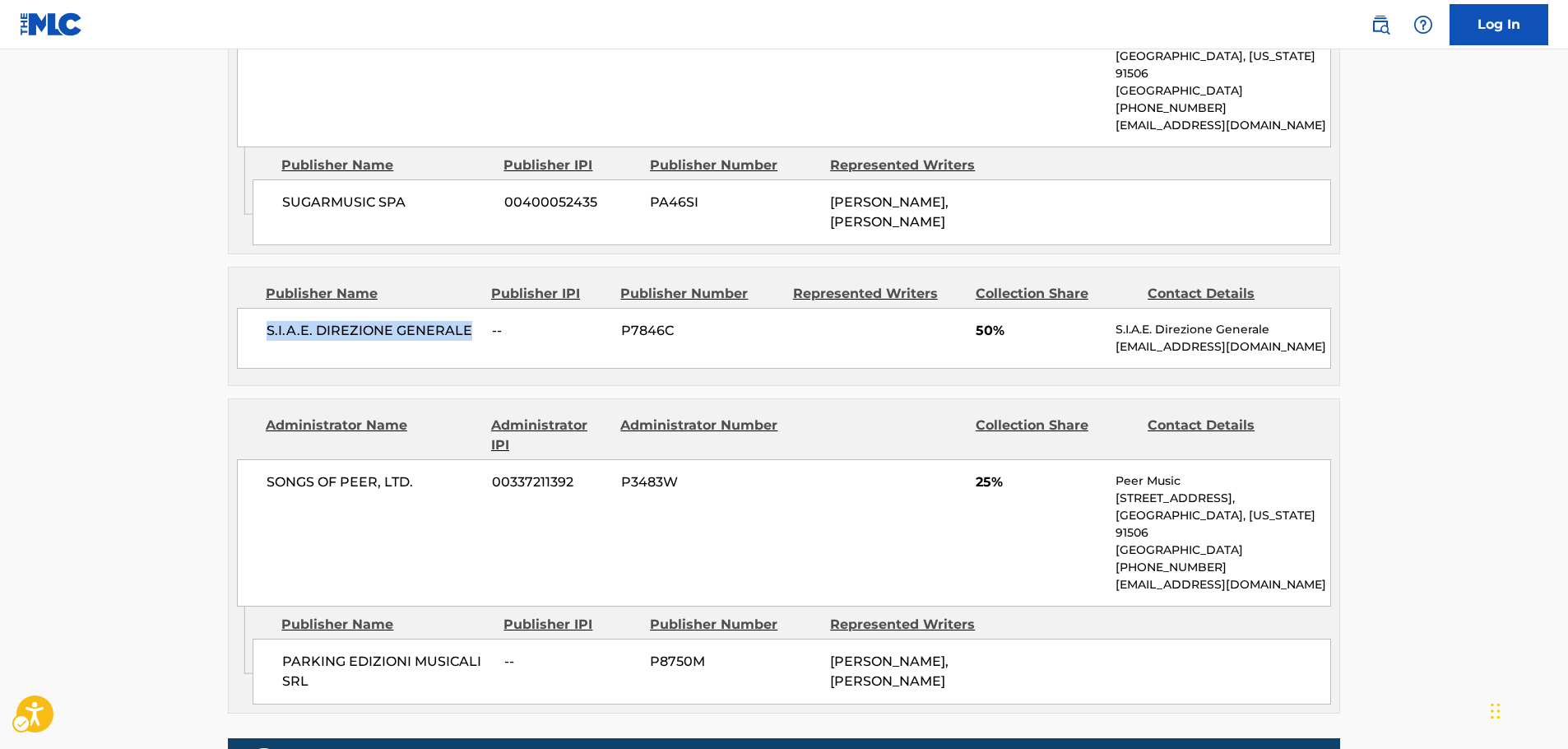
drag, startPoint x: 471, startPoint y: 334, endPoint x: 253, endPoint y: 345, distance: 218.3
click at [256, 344] on div "S.I.A.E. DIREZIONE GENERALE -- P7846C 50% S.I.A.E. Direzione Generale [EMAIL_AD…" at bounding box center [784, 338] width 1094 height 61
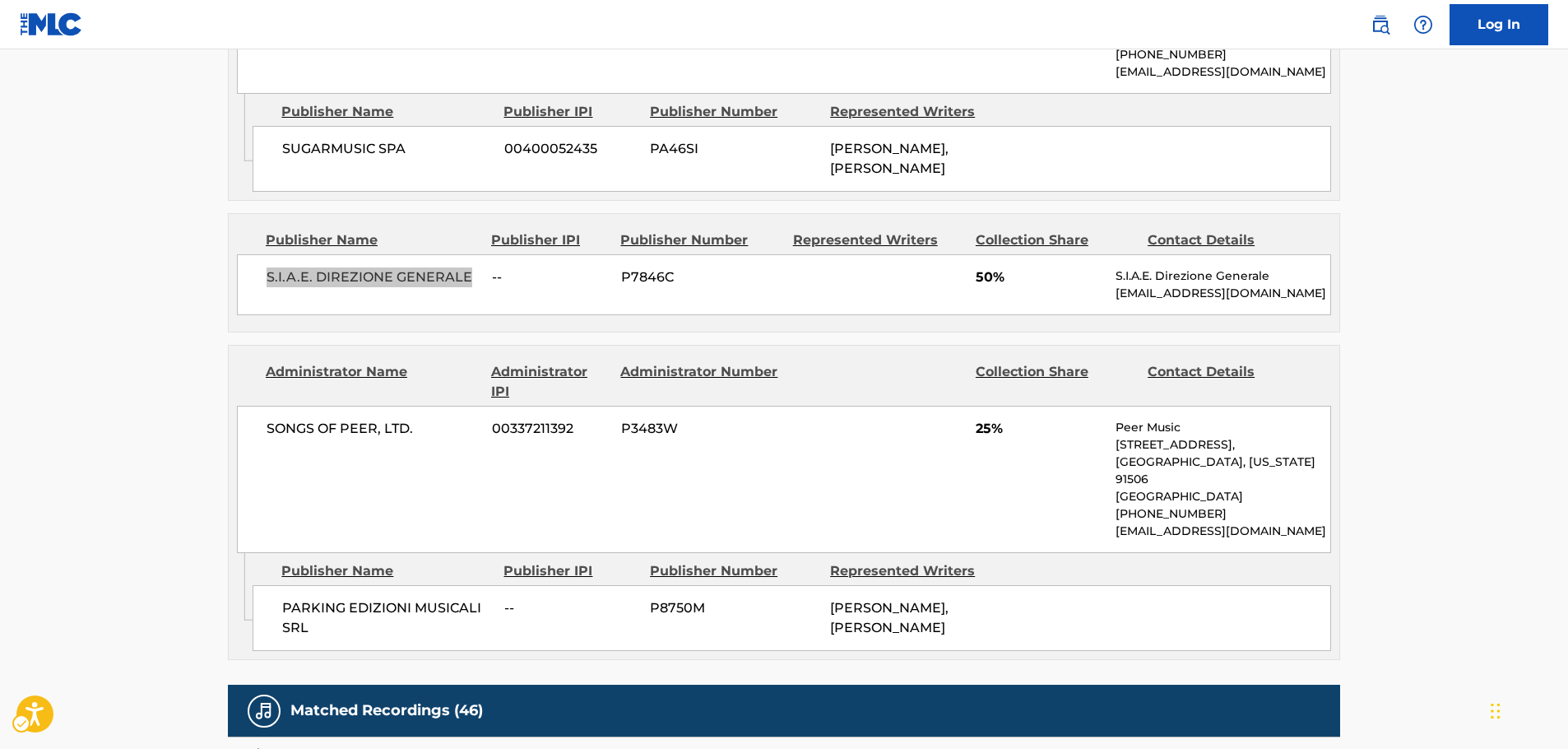
scroll to position [988, 0]
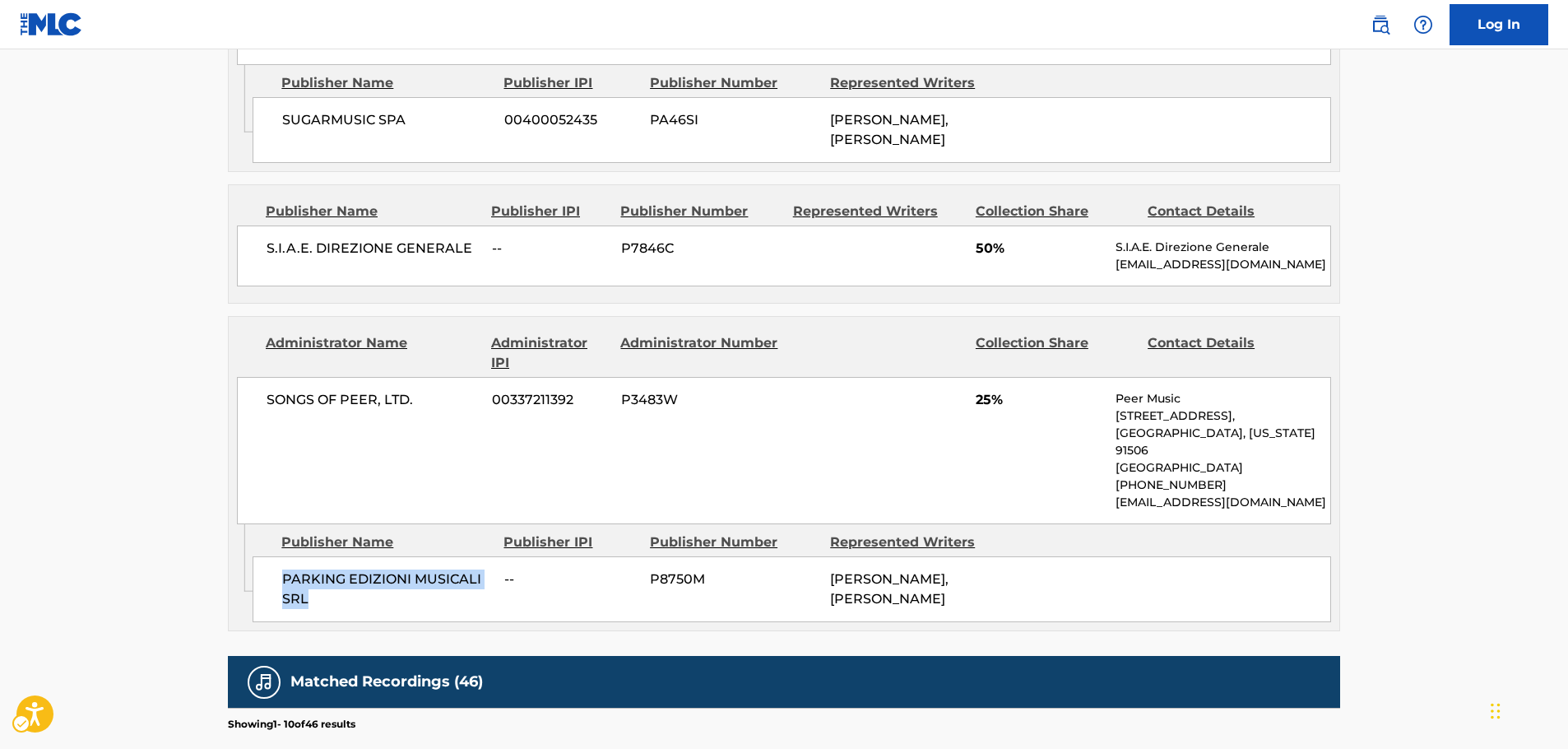
drag, startPoint x: 333, startPoint y: 599, endPoint x: 282, endPoint y: 580, distance: 54.4
click at [282, 580] on div "PARKING EDIZIONI MUSICALI SRL -- P8750M [PERSON_NAME], [PERSON_NAME]" at bounding box center [792, 590] width 1079 height 66
drag, startPoint x: 414, startPoint y: 407, endPoint x: 262, endPoint y: 407, distance: 152.0
click at [262, 407] on div "SONGS OF PEER, LTD. 00337211392 P3483W 25% Peer Music [STREET_ADDRESS][US_STATE…" at bounding box center [784, 451] width 1094 height 148
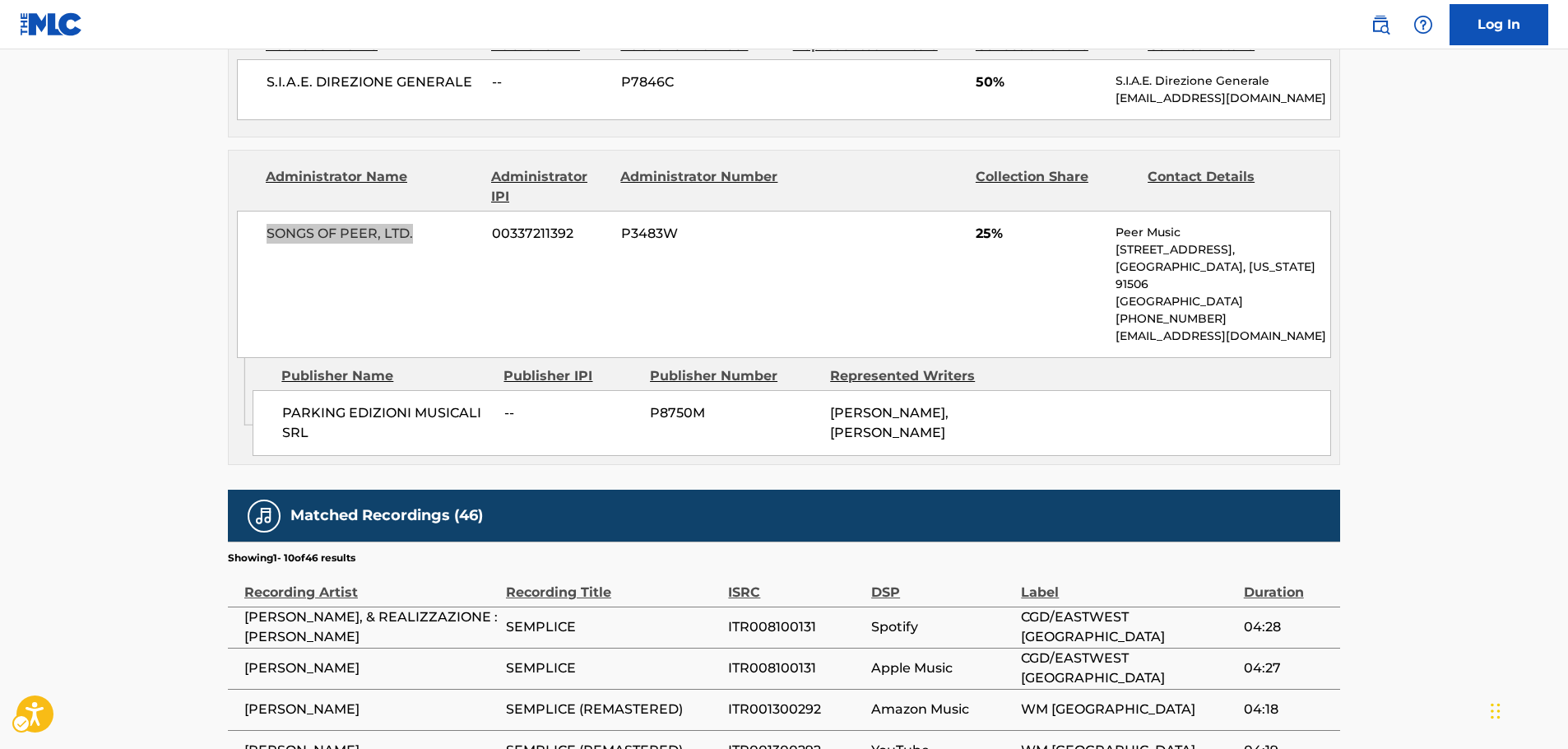
scroll to position [1399, 0]
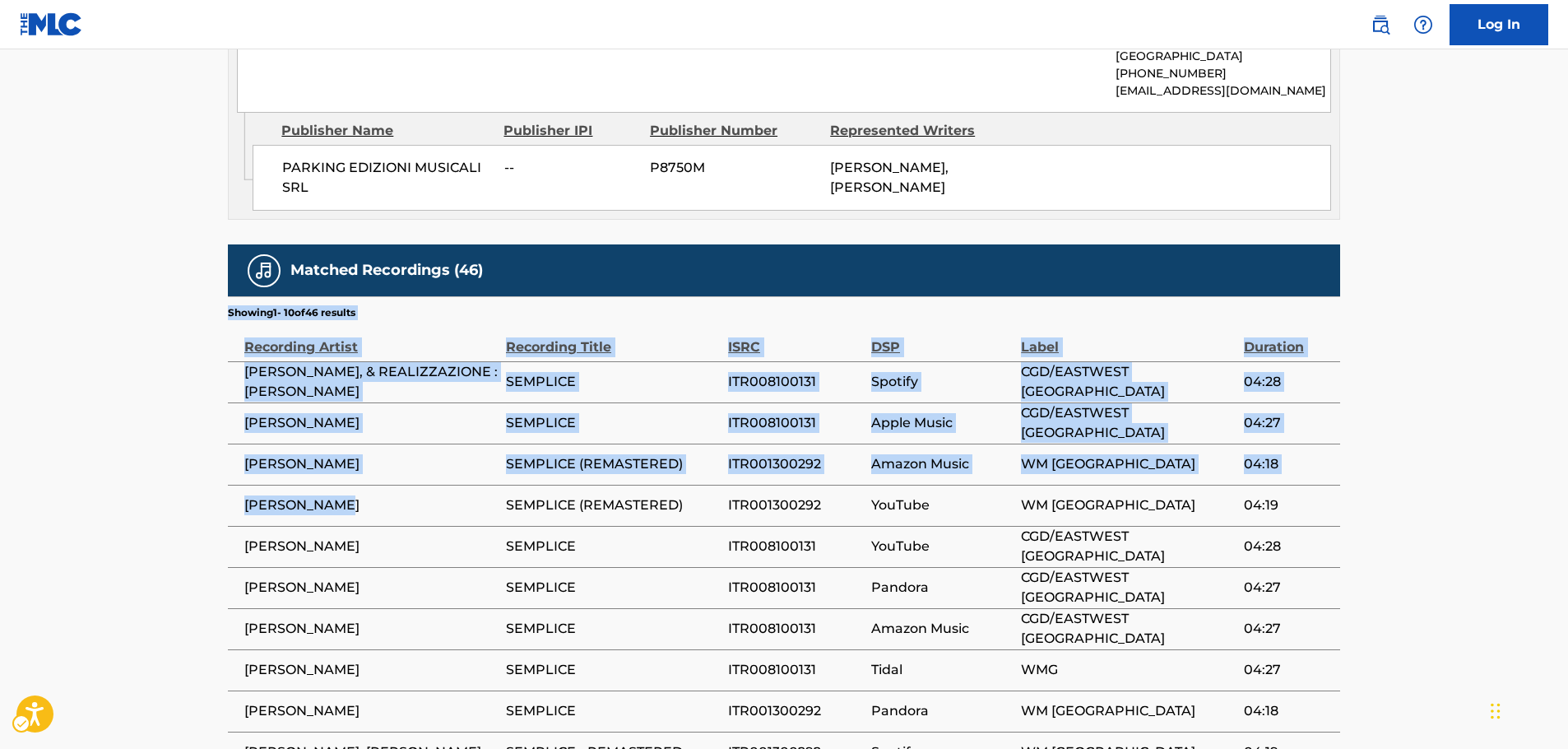
drag, startPoint x: 354, startPoint y: 504, endPoint x: 927, endPoint y: 135, distance: 681.5
click at [336, 503] on span "[PERSON_NAME]" at bounding box center [371, 506] width 253 height 20
click at [335, 504] on span "[PERSON_NAME]" at bounding box center [371, 506] width 253 height 20
click at [302, 506] on span "[PERSON_NAME]" at bounding box center [371, 506] width 253 height 20
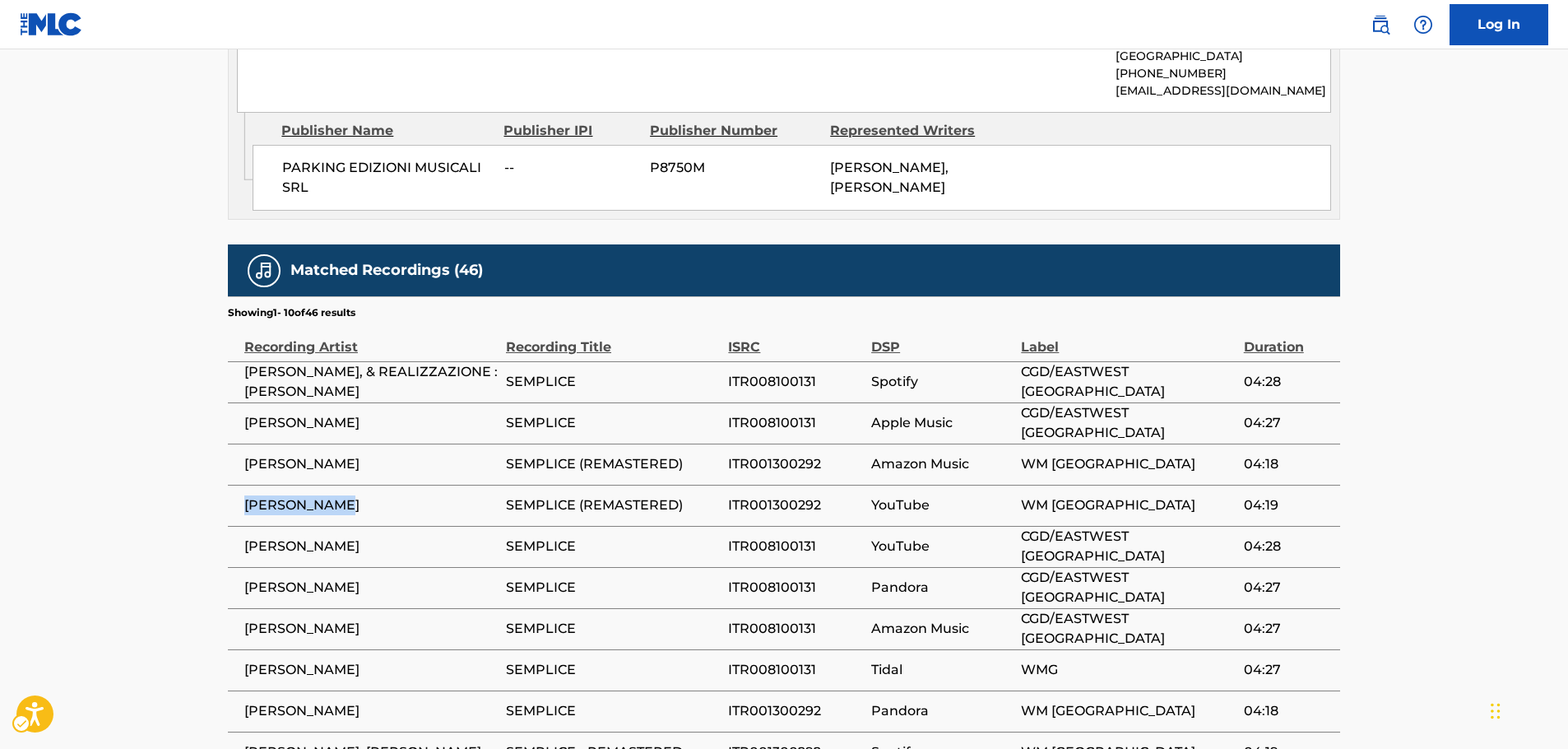
drag, startPoint x: 355, startPoint y: 500, endPoint x: 247, endPoint y: 508, distance: 108.3
click at [247, 508] on span "[PERSON_NAME]" at bounding box center [371, 506] width 253 height 20
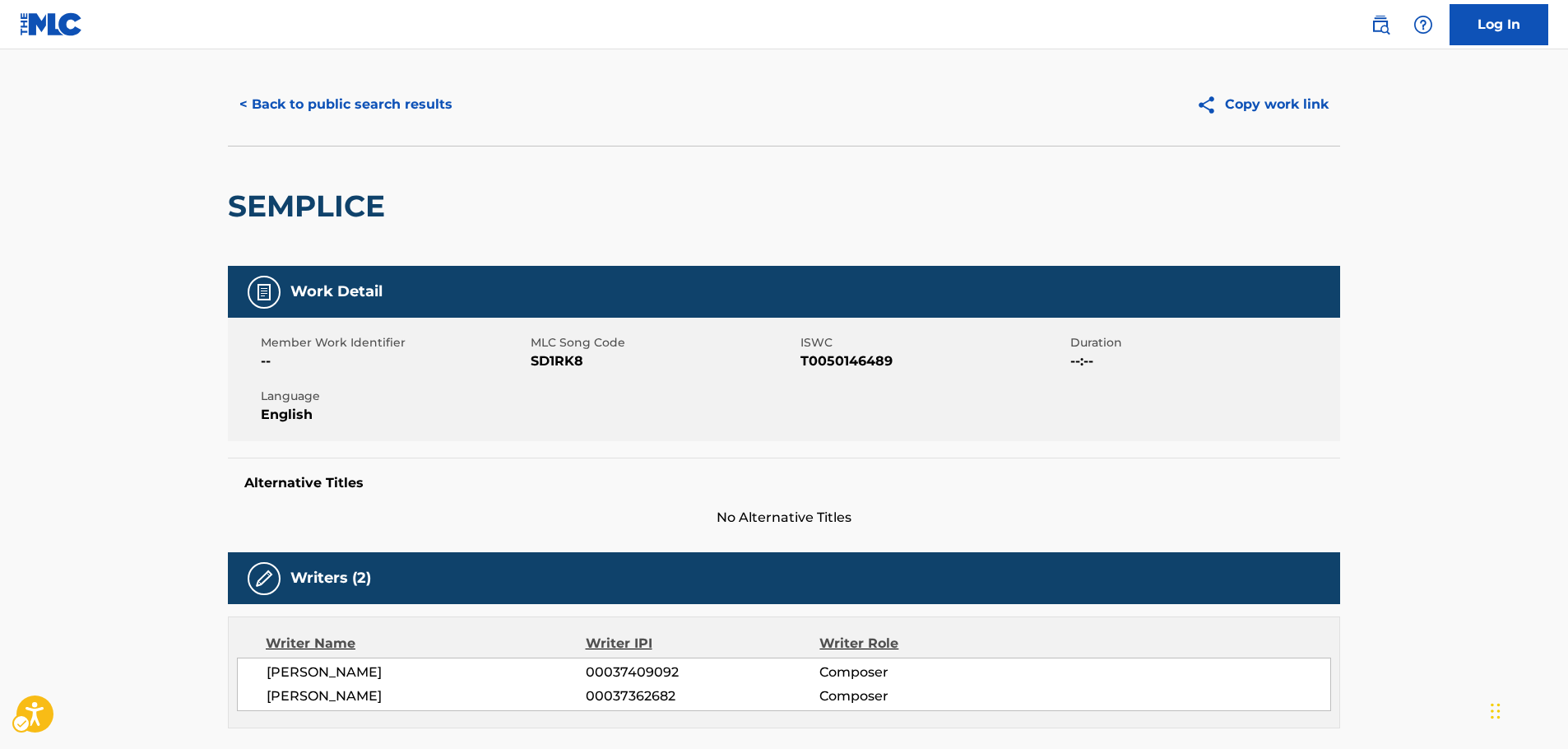
scroll to position [0, 0]
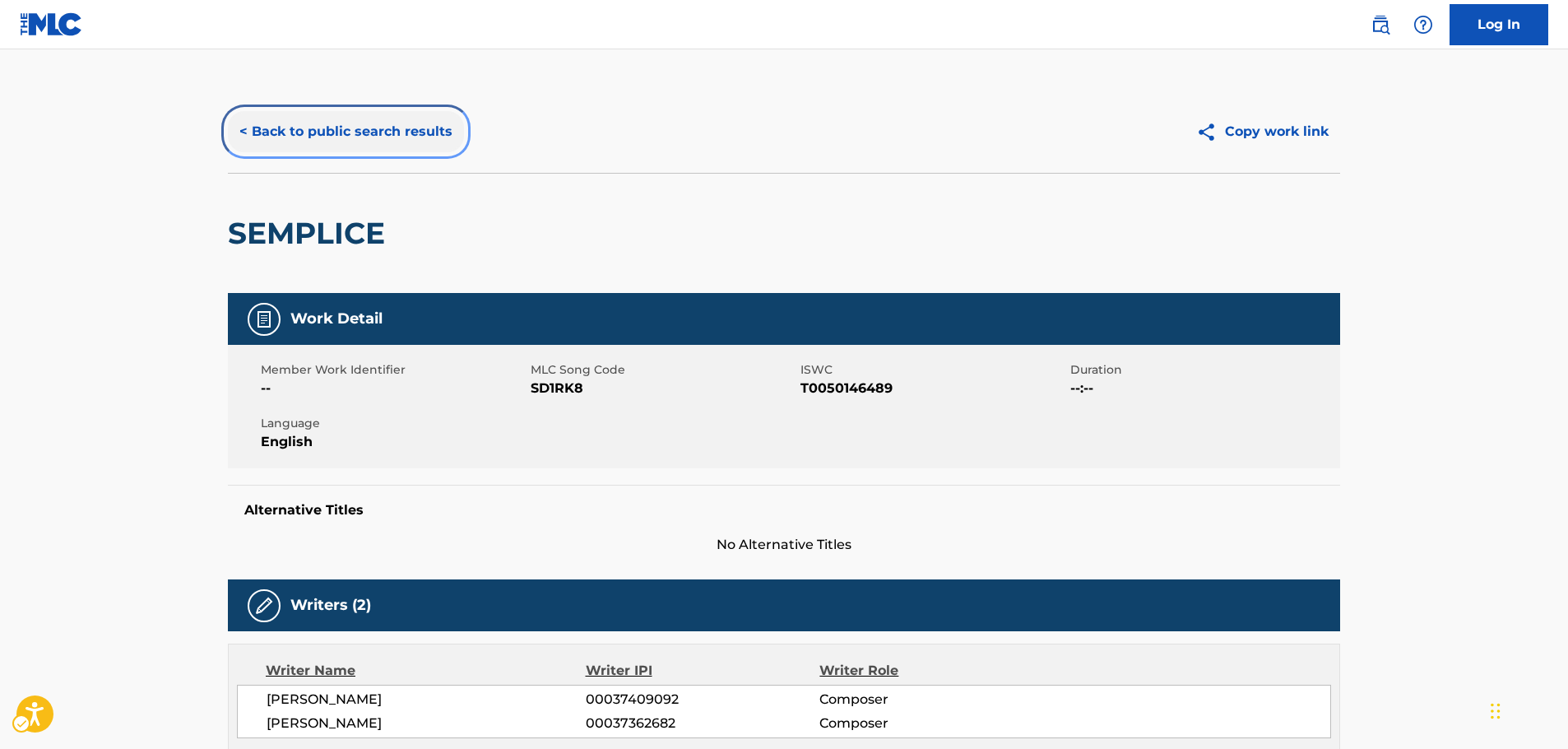
click at [343, 140] on button "< Back to public search results" at bounding box center [345, 131] width 236 height 41
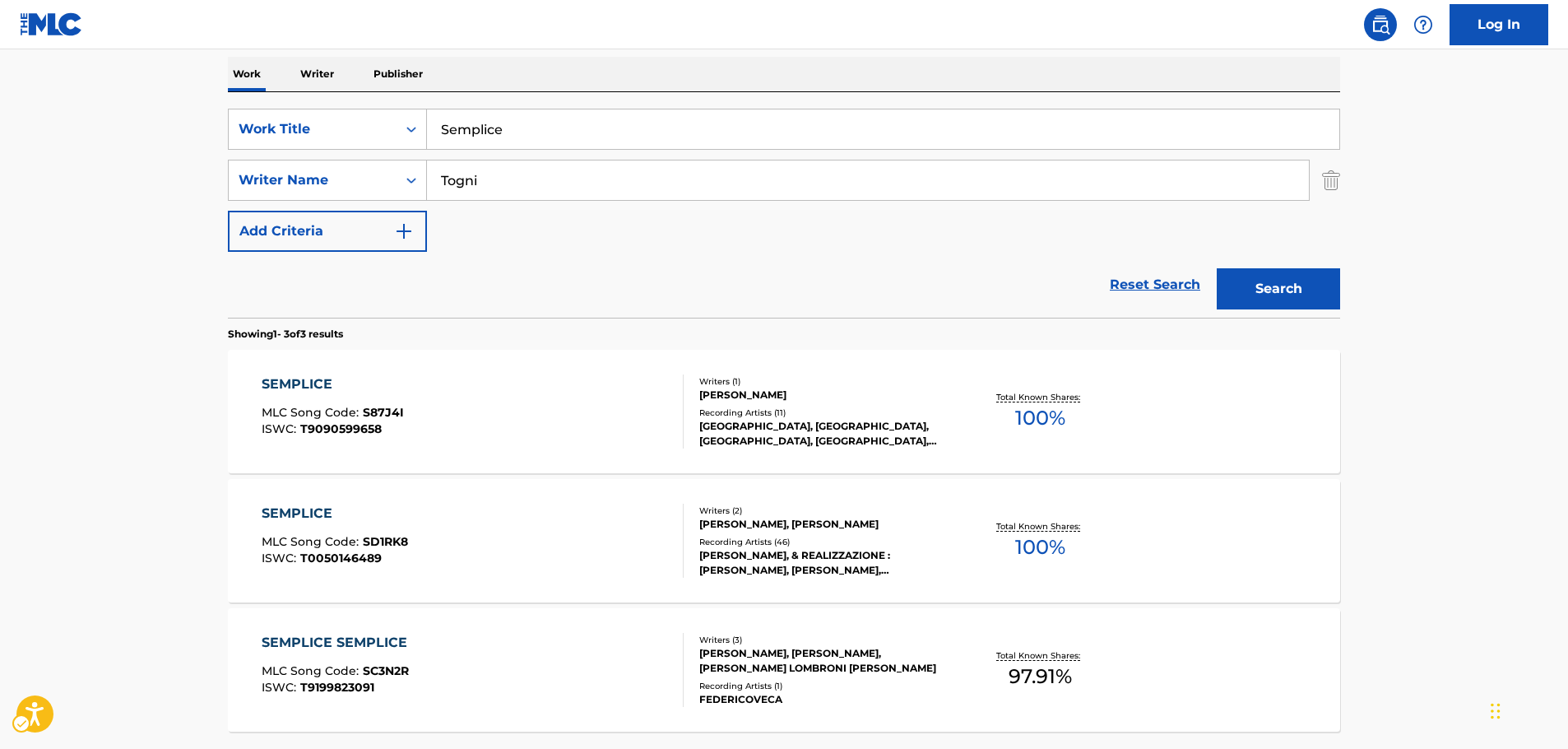
scroll to position [229, 0]
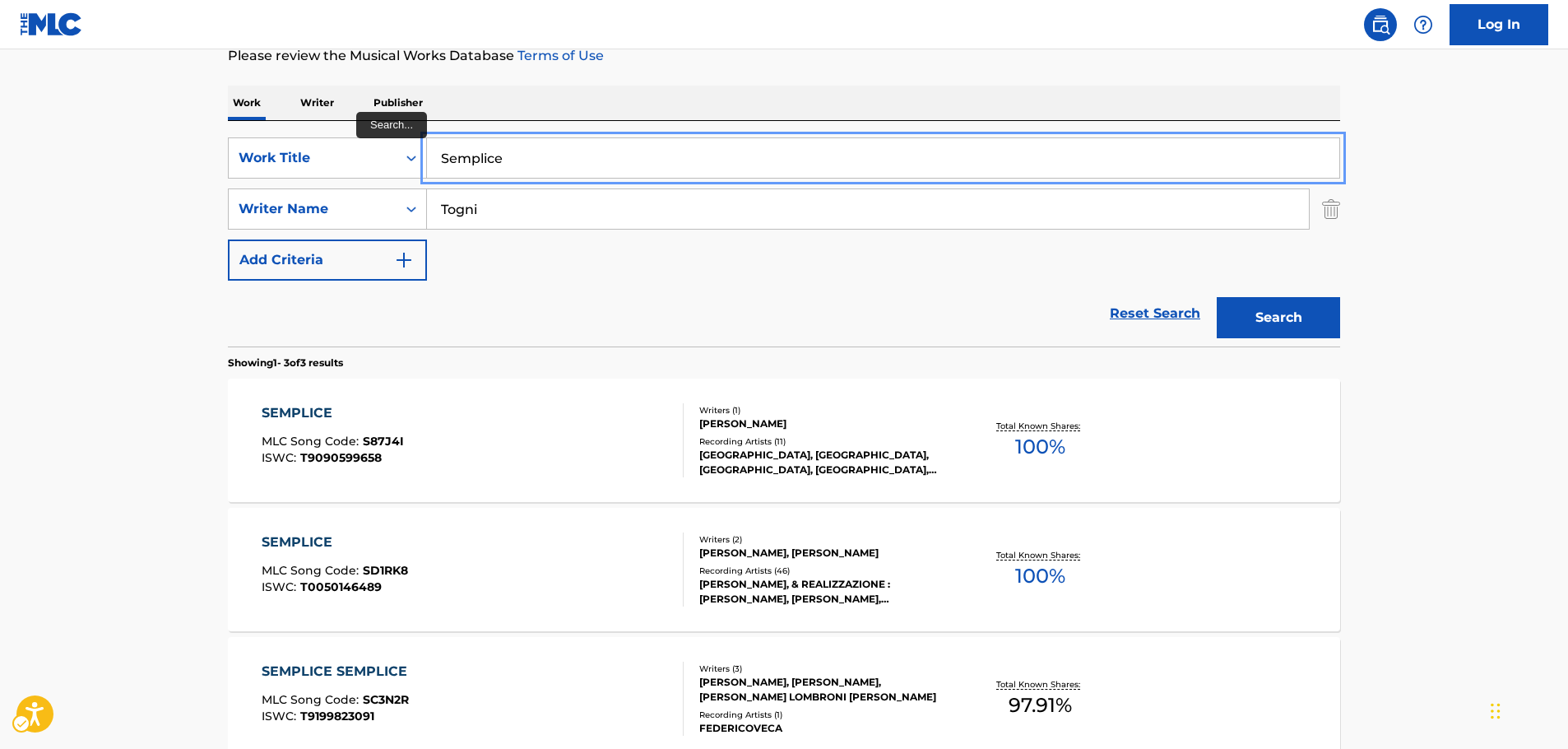
drag, startPoint x: 479, startPoint y: 158, endPoint x: 150, endPoint y: 203, distance: 332.1
paste input "Che [PERSON_NAME]"
type input "Che [PERSON_NAME] Di Me"
click at [118, 214] on main "The MLC Public Work Search The accuracy and completeness of The MLC's data is d…" at bounding box center [784, 333] width 1568 height 1025
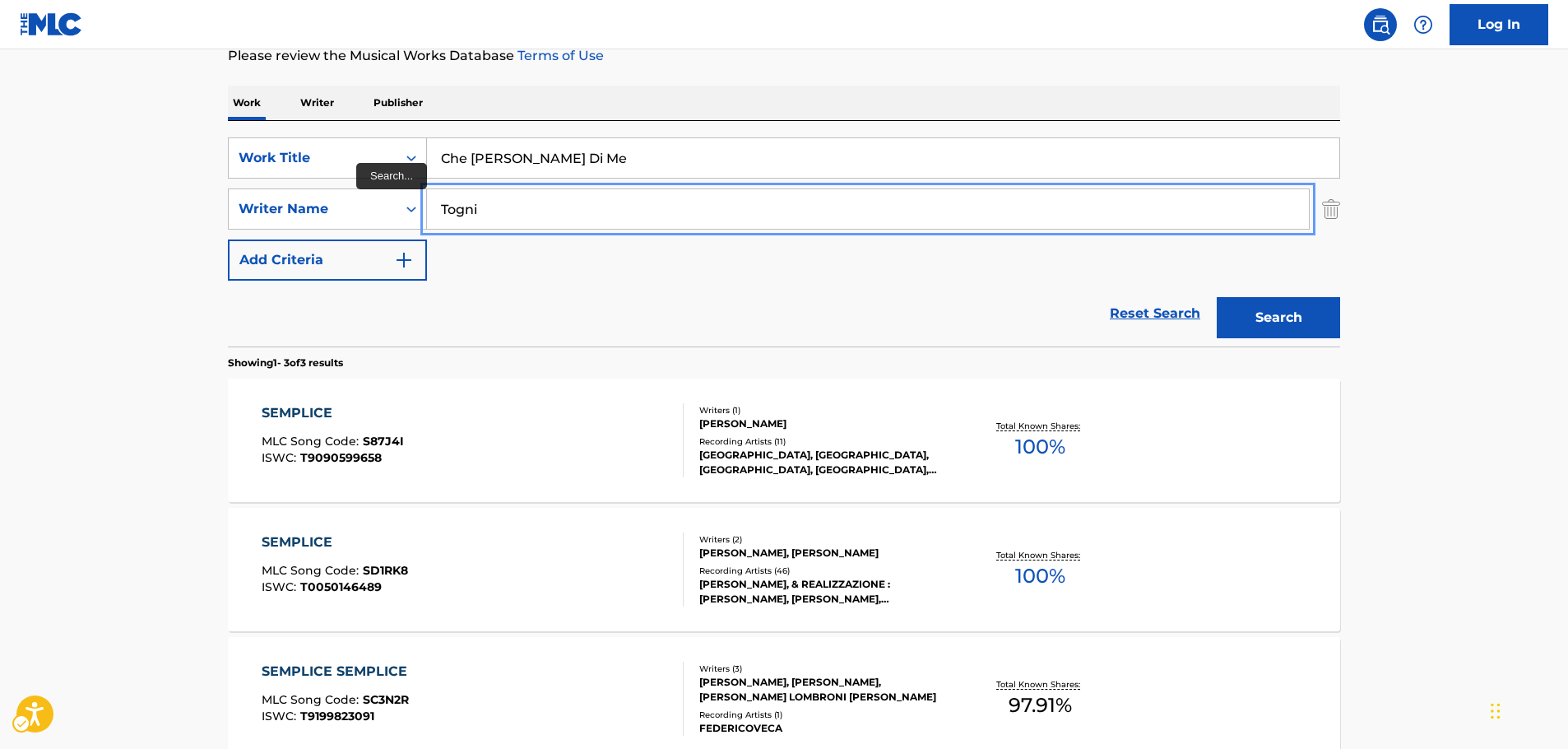
drag, startPoint x: 516, startPoint y: 209, endPoint x: 221, endPoint y: 255, distance: 298.6
paste input "[PERSON_NAME]"
type input "[PERSON_NAME]"
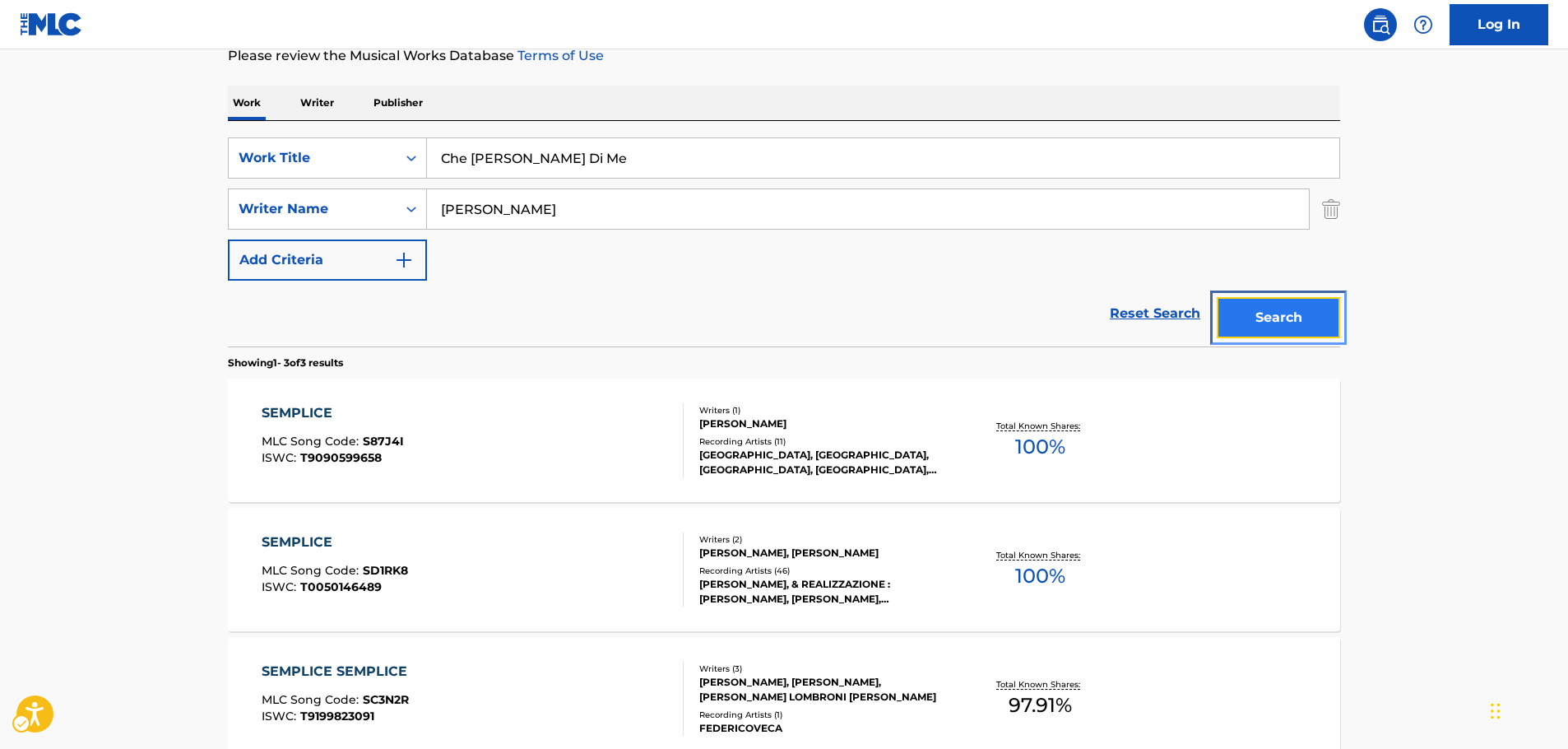
click at [1285, 325] on button "Search" at bounding box center [1278, 317] width 123 height 41
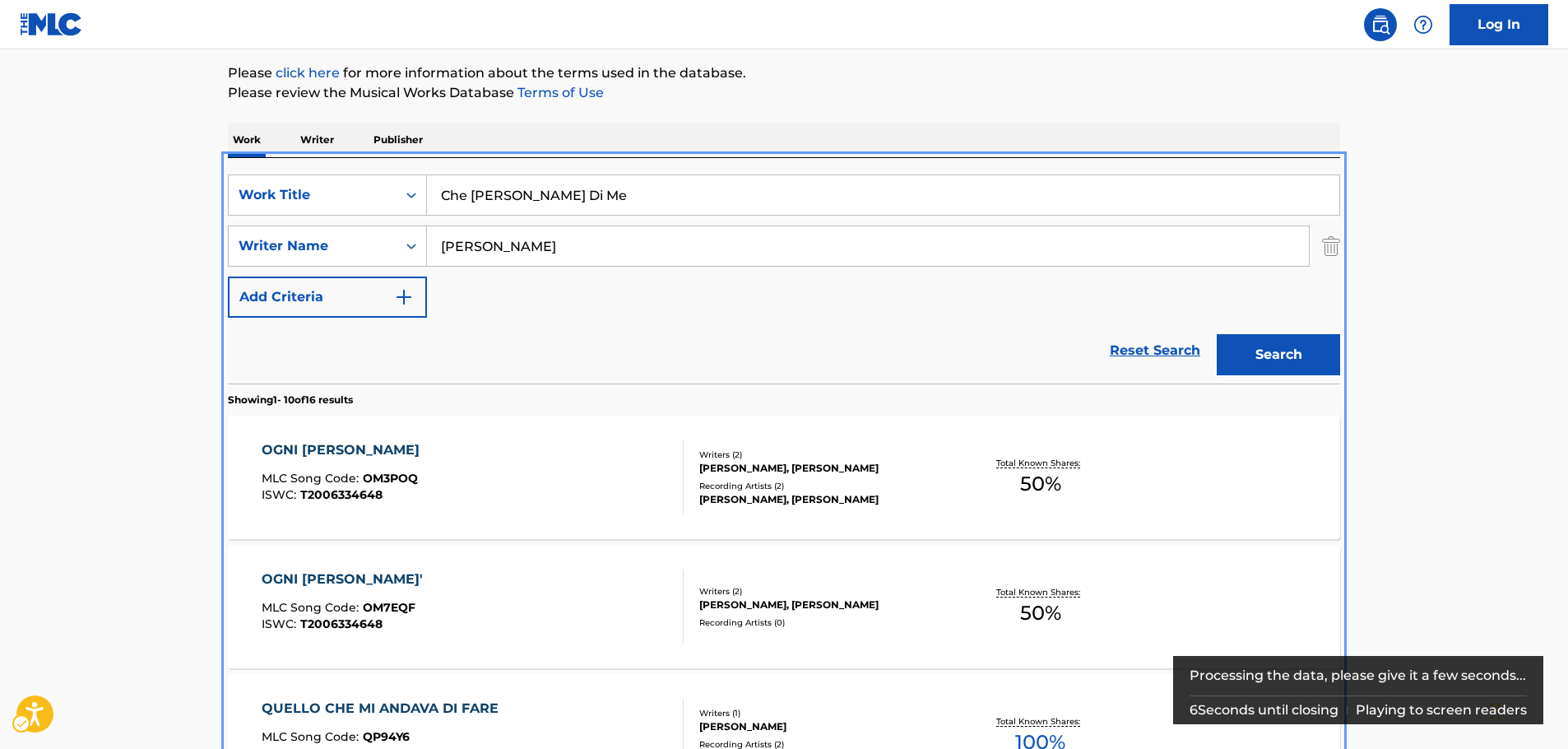
scroll to position [185, 0]
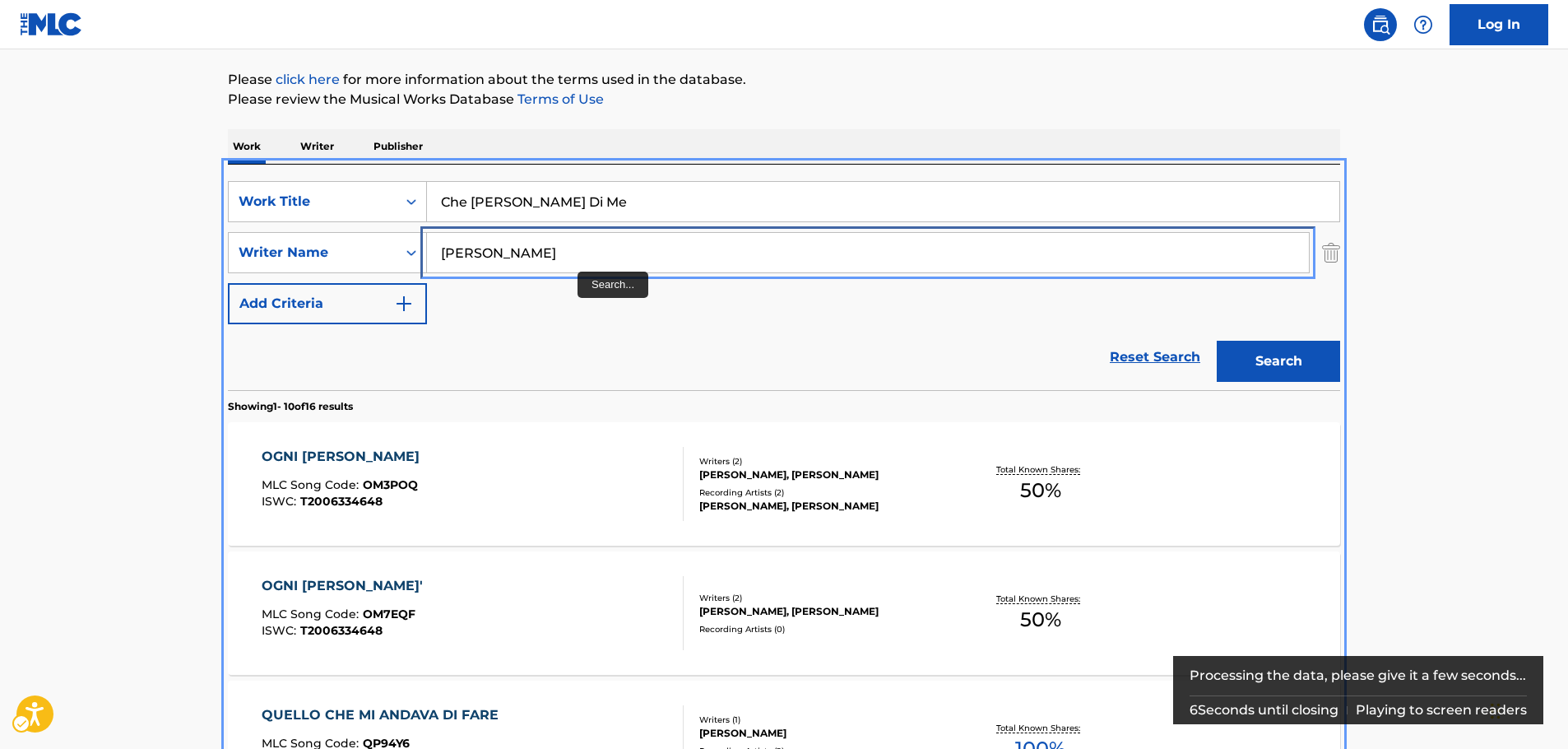
drag, startPoint x: 593, startPoint y: 259, endPoint x: 280, endPoint y: 281, distance: 313.8
click at [281, 281] on div "SearchWithCriteria903d1f20-b10b-438e-8287-585708b9bb31 Work Title Che [PERSON_N…" at bounding box center [784, 252] width 1112 height 143
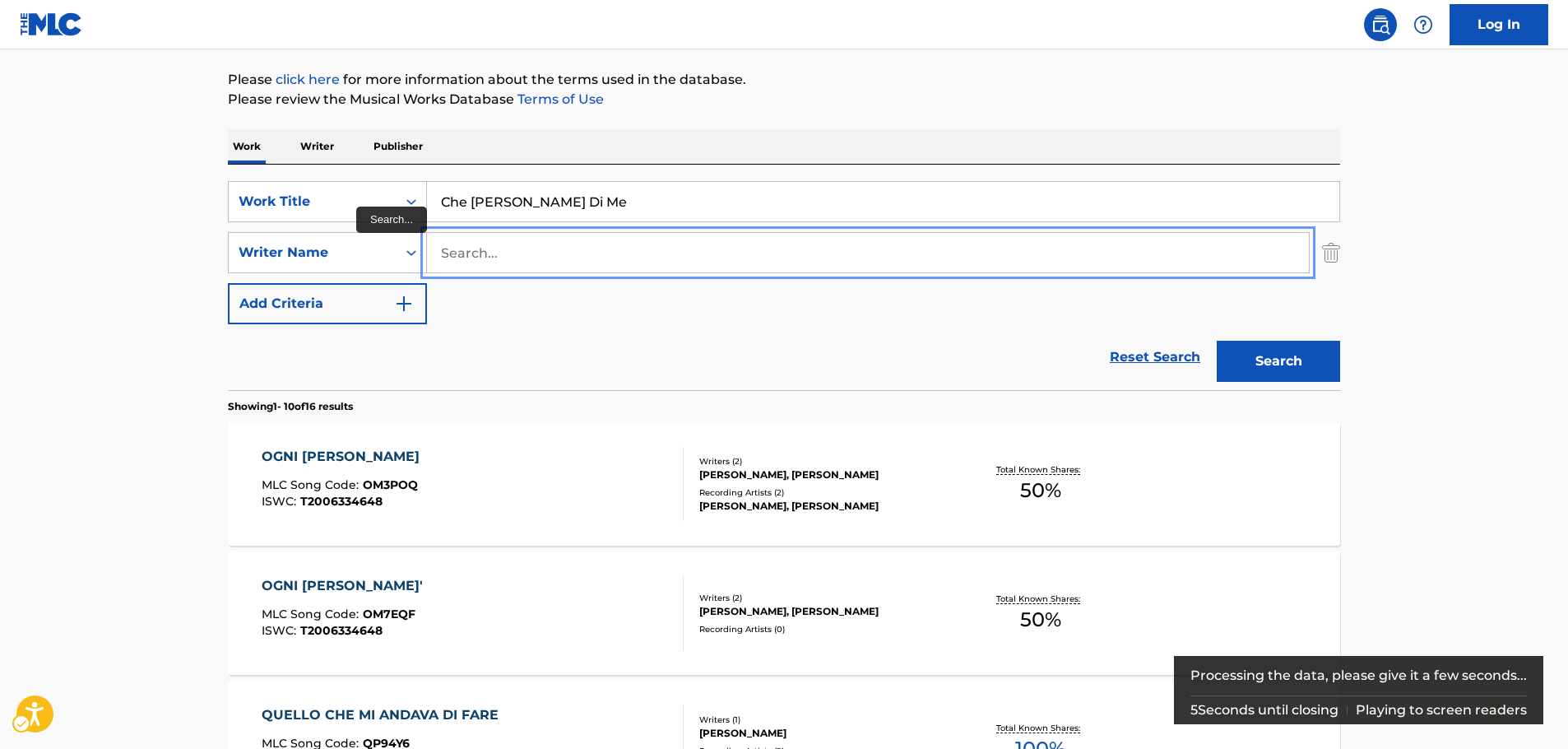
click at [1217, 341] on button "Search" at bounding box center [1278, 361] width 123 height 41
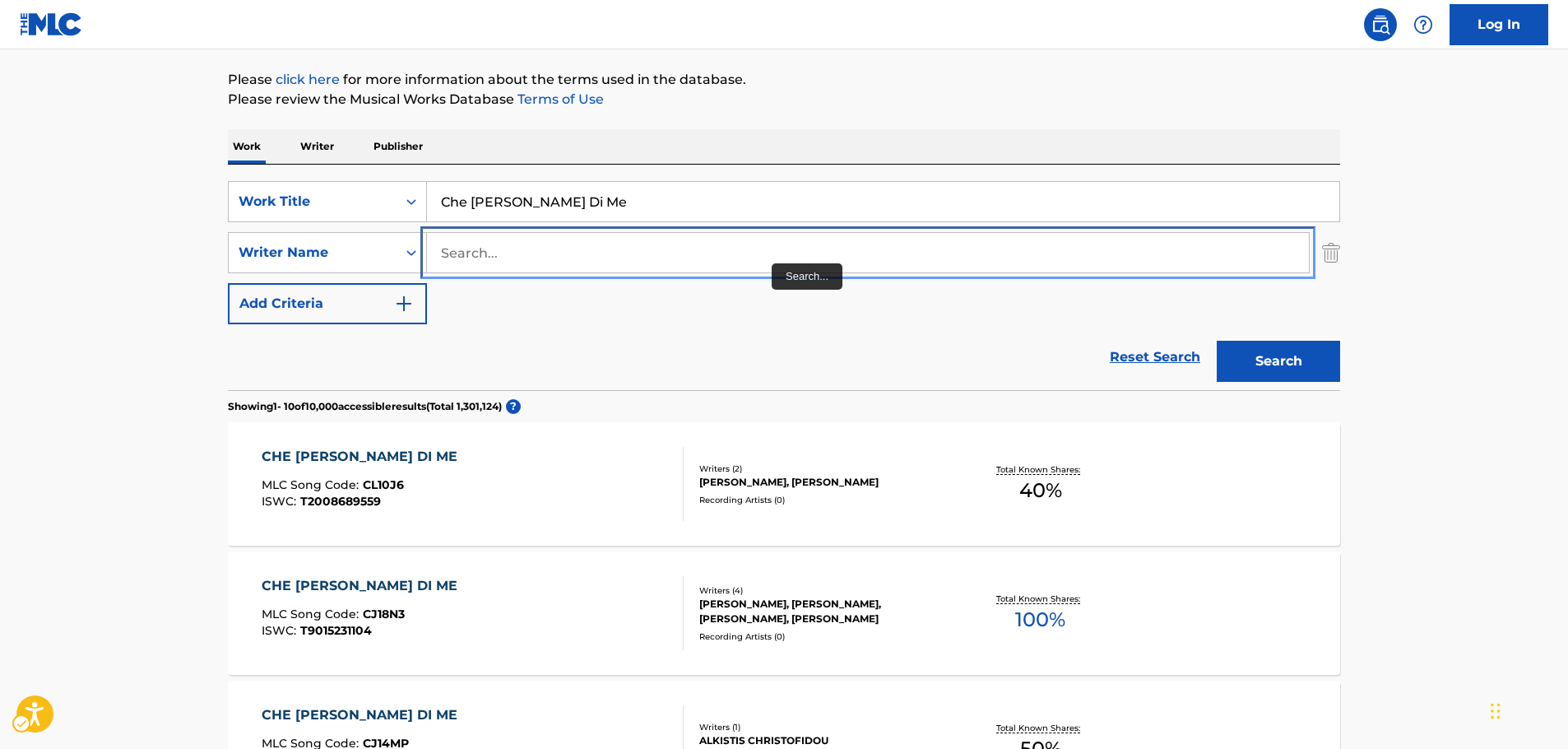
drag, startPoint x: 721, startPoint y: 261, endPoint x: 730, endPoint y: 261, distance: 9.0
click at [721, 261] on input "Search..." at bounding box center [868, 252] width 882 height 39
paste input "Incenzo"
type input "Incenzo"
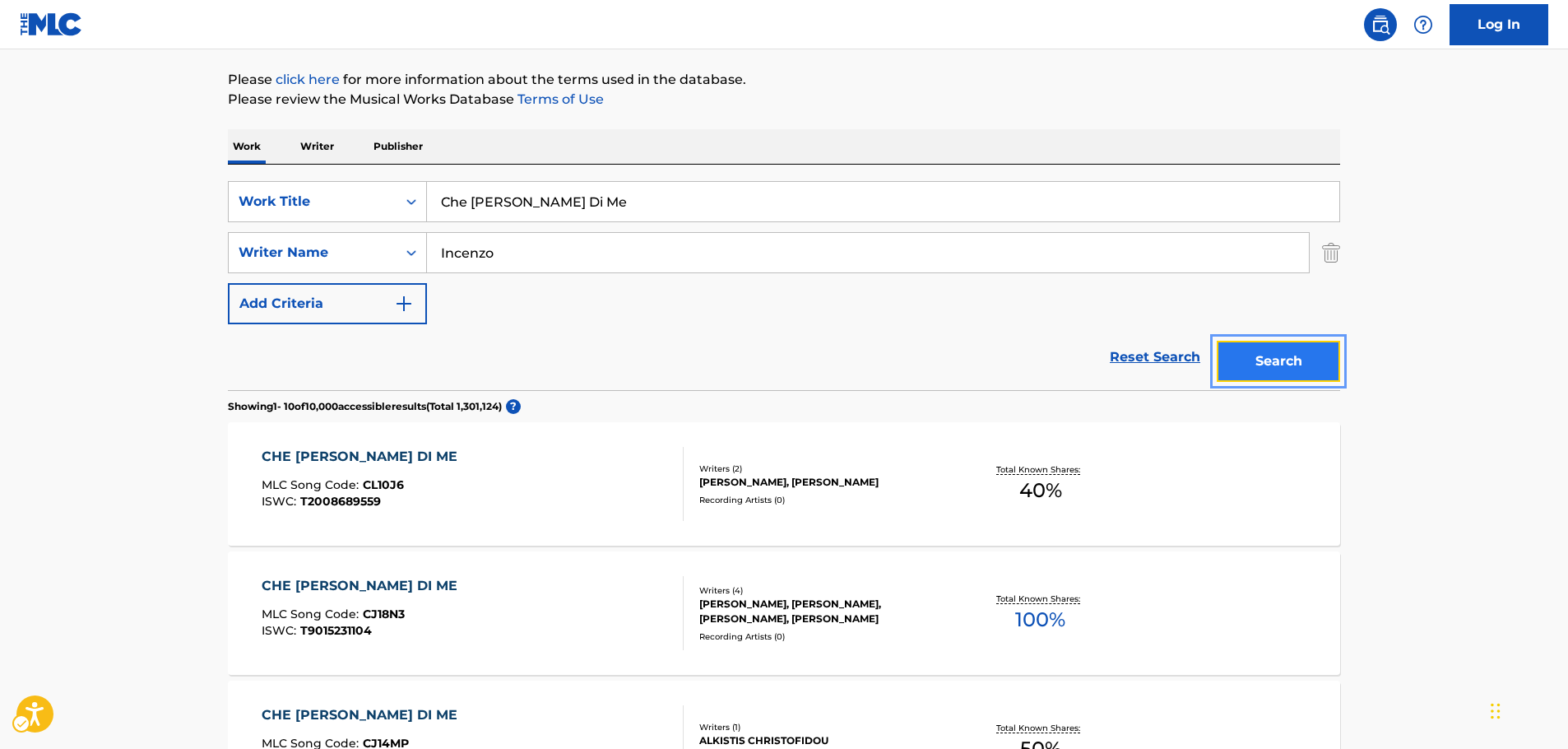
click at [1262, 358] on button "Search" at bounding box center [1278, 361] width 123 height 41
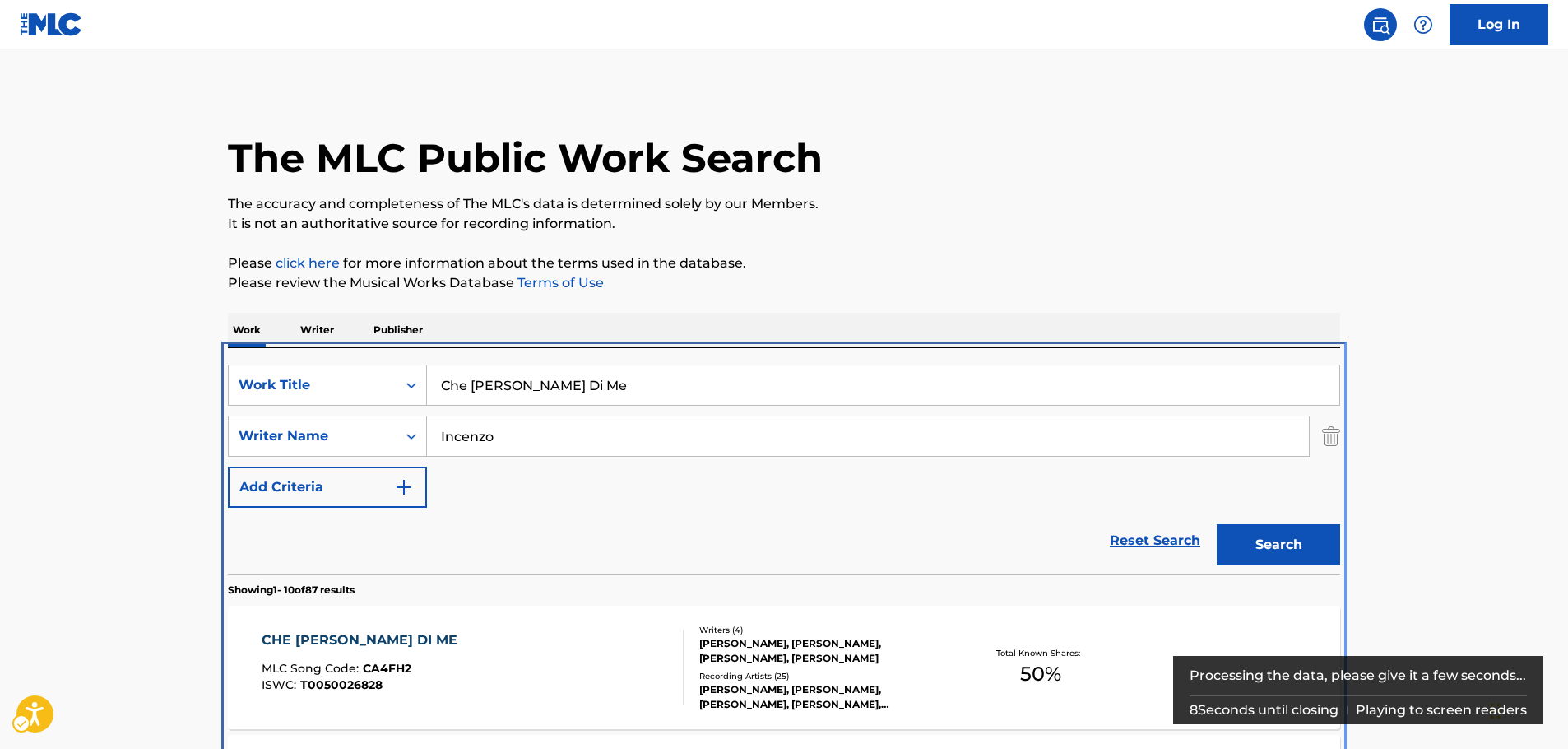
scroll to position [350, 0]
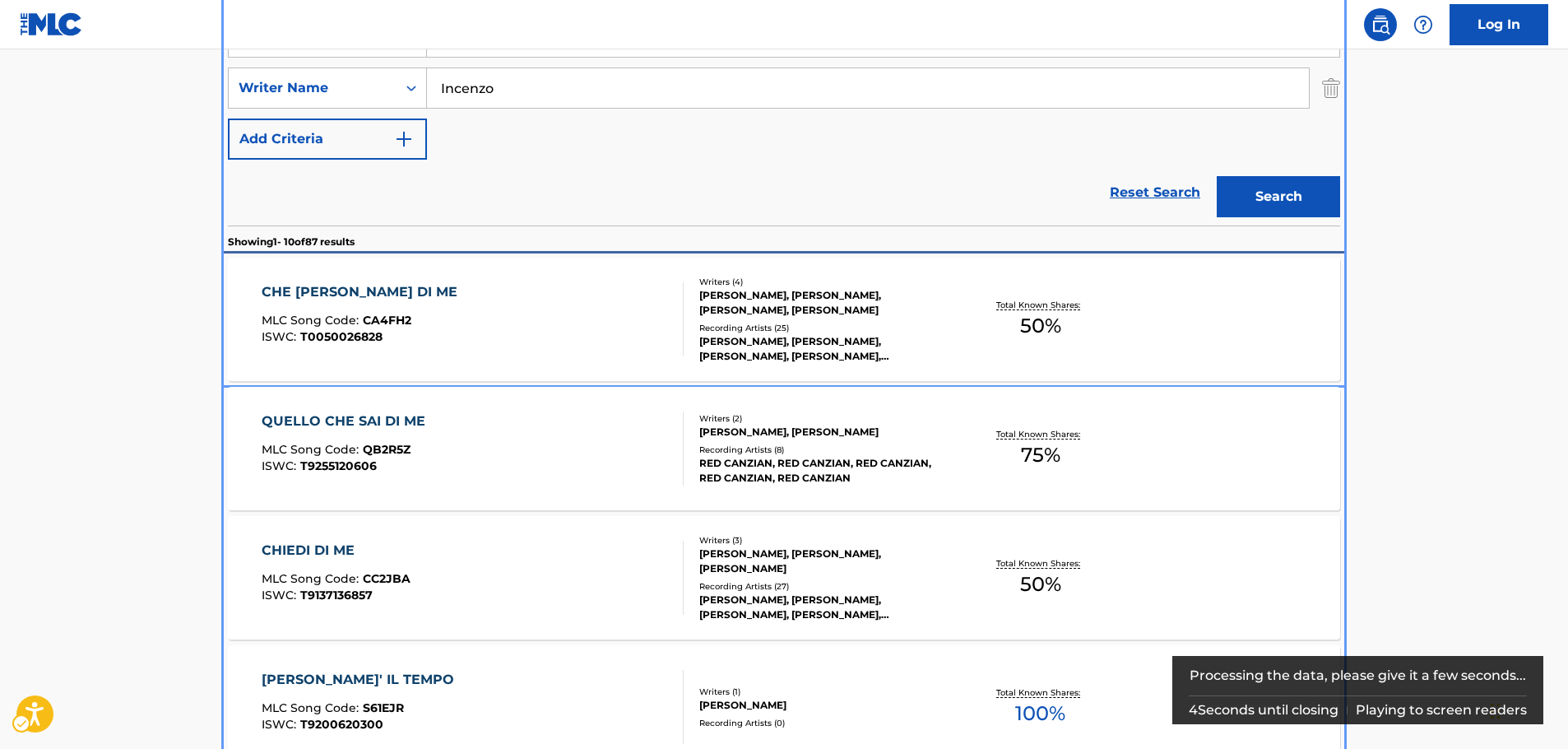
click at [497, 308] on div "CHE [PERSON_NAME] DI ME MLC Song Code : CA4FH2 ISWC : T0050026828" at bounding box center [473, 319] width 423 height 74
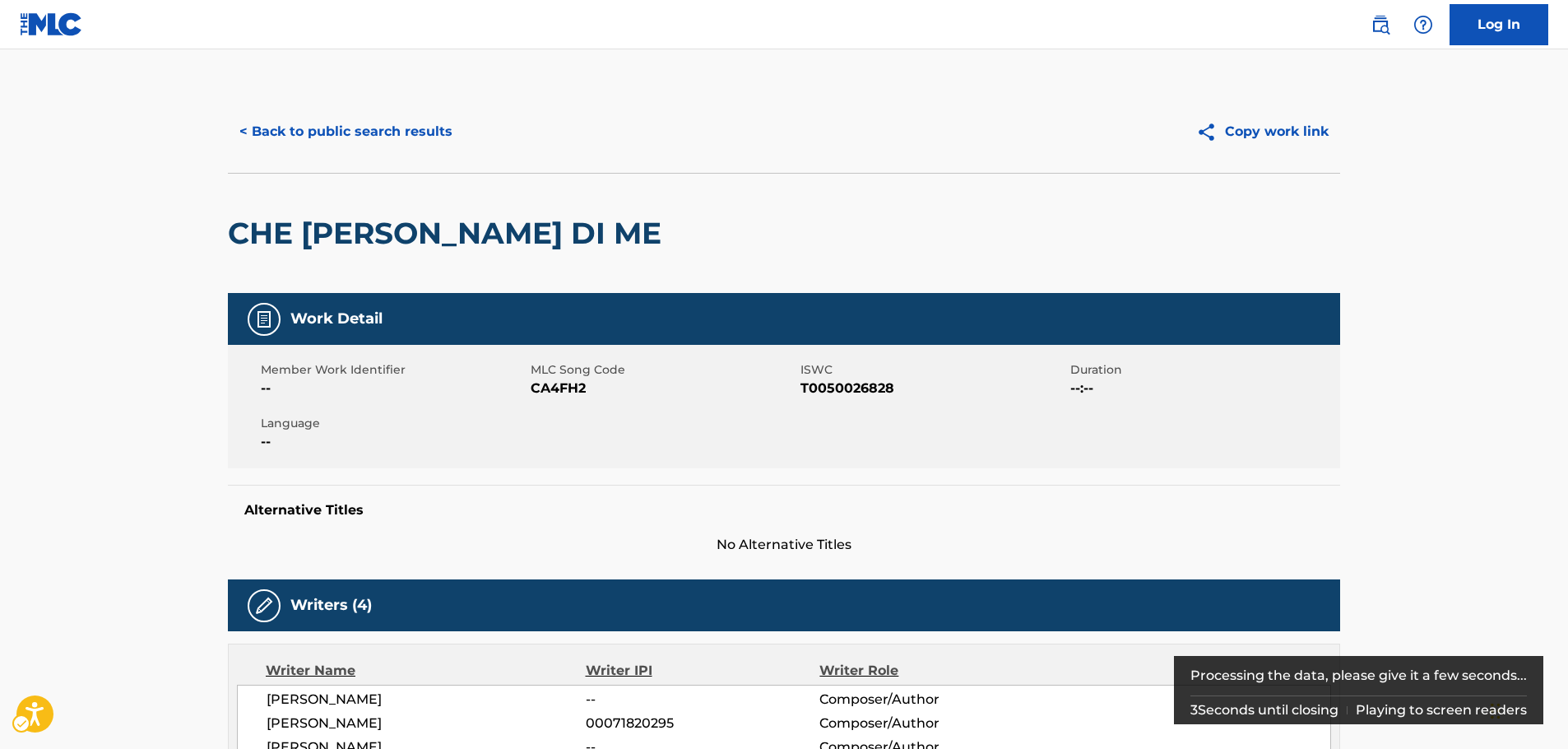
click at [566, 379] on span "CA4FH2" at bounding box center [664, 388] width 266 height 20
click at [564, 389] on span "MLC Song Code - CA4FH2" at bounding box center [664, 388] width 266 height 20
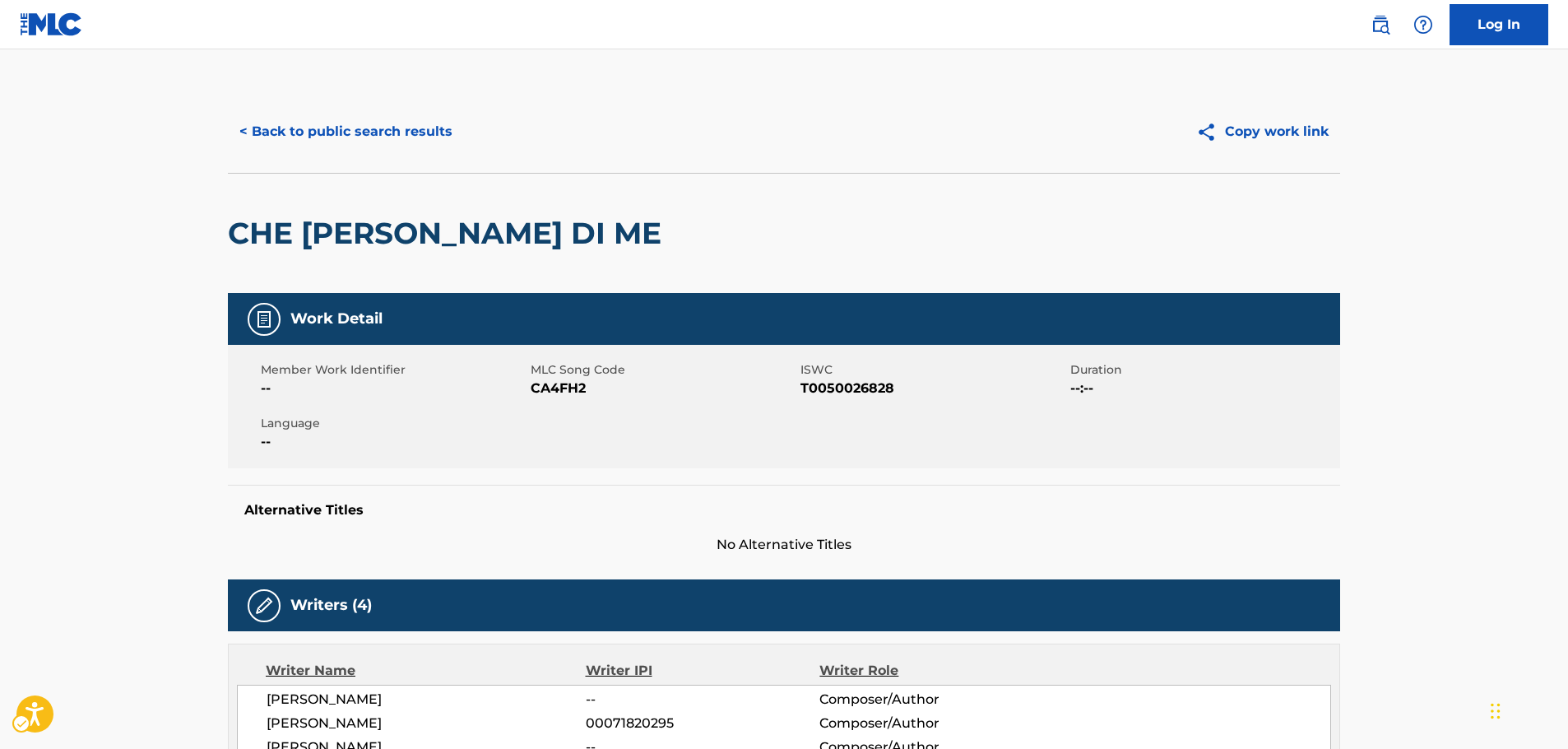
click at [855, 392] on span "ISWC - T0050026828" at bounding box center [934, 388] width 266 height 20
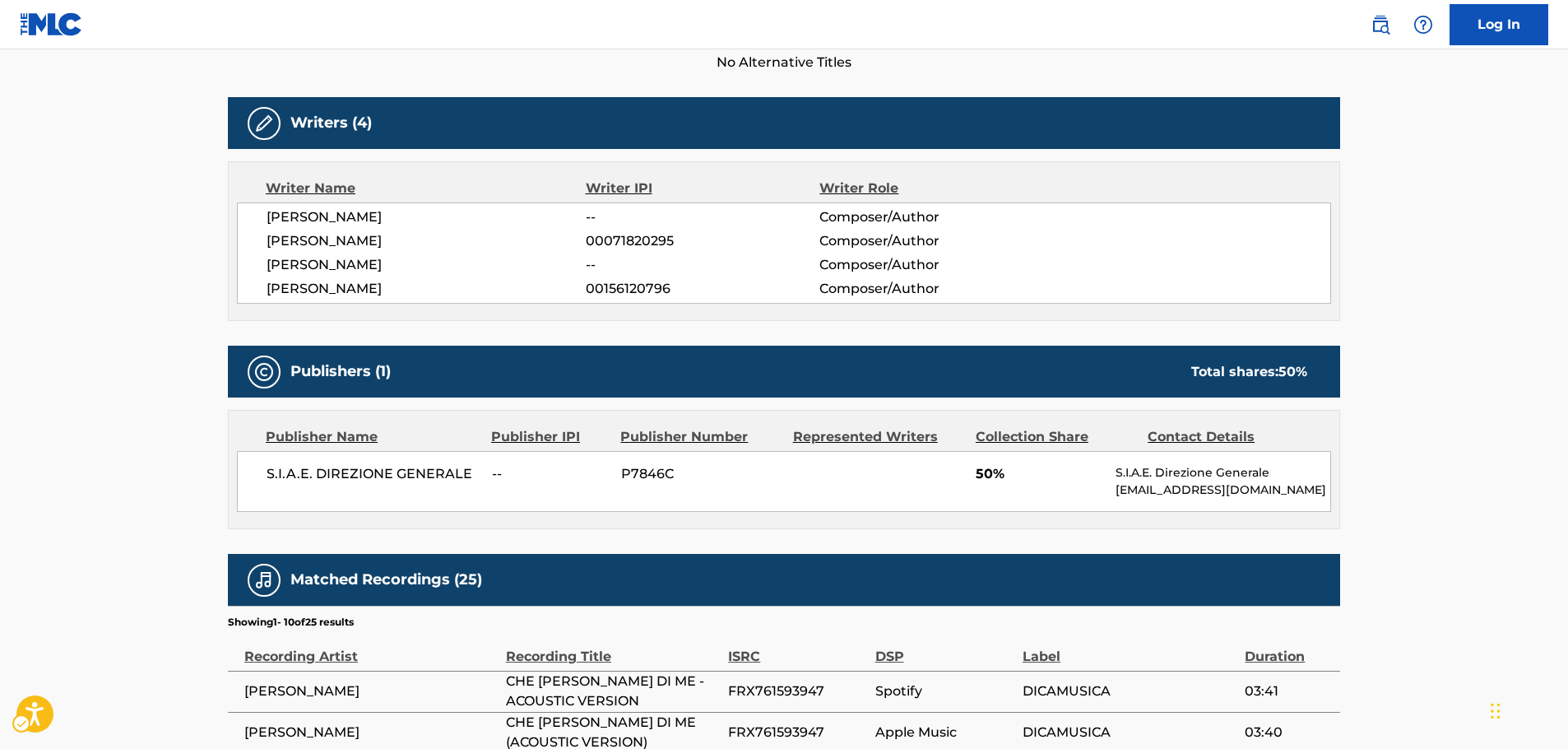
scroll to position [494, 0]
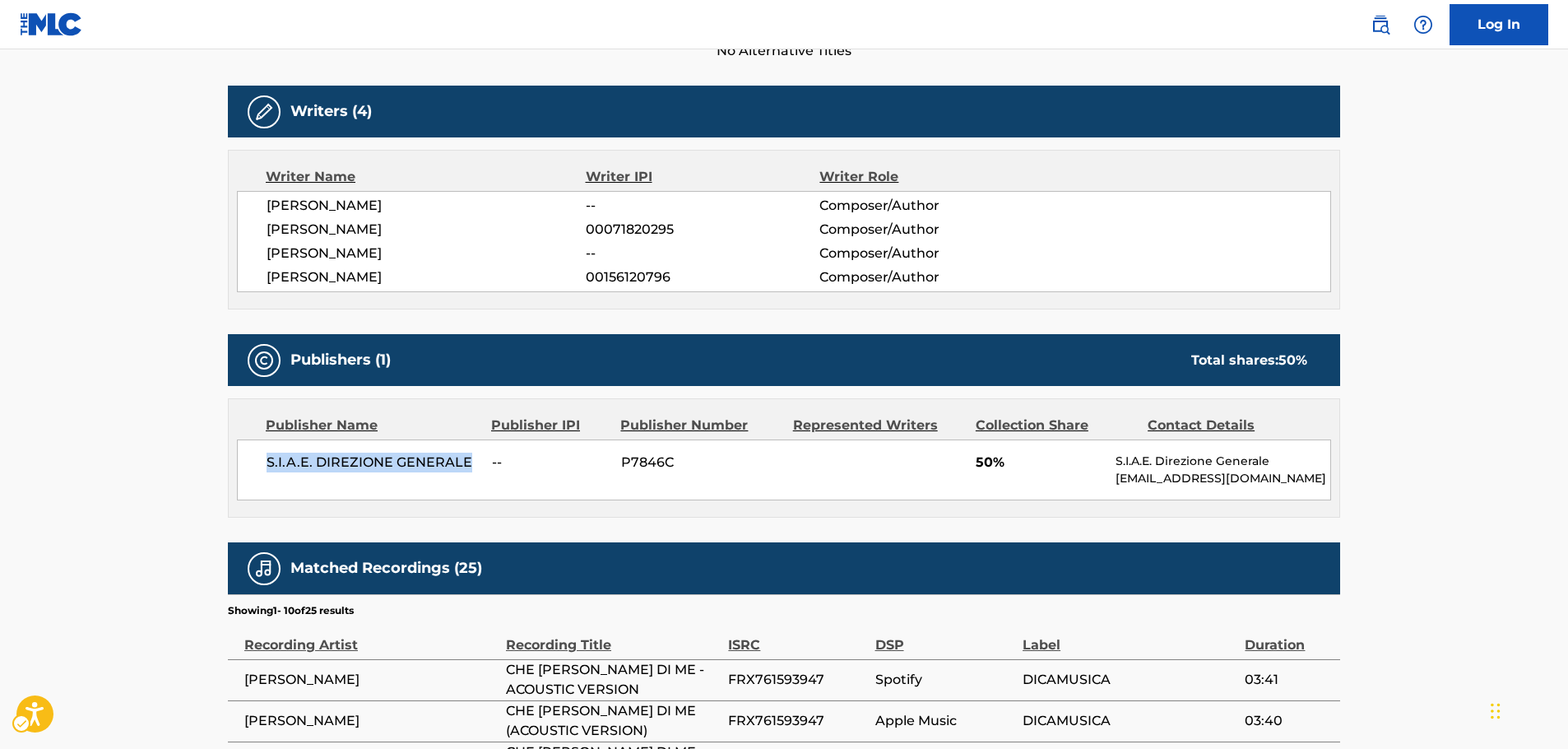
drag, startPoint x: 469, startPoint y: 462, endPoint x: 260, endPoint y: 475, distance: 209.4
click at [260, 475] on div "S.I.A.E. DIREZIONE GENERALE -- P7846C 50% S.I.A.E. Direzione Generale [EMAIL_AD…" at bounding box center [784, 469] width 1094 height 61
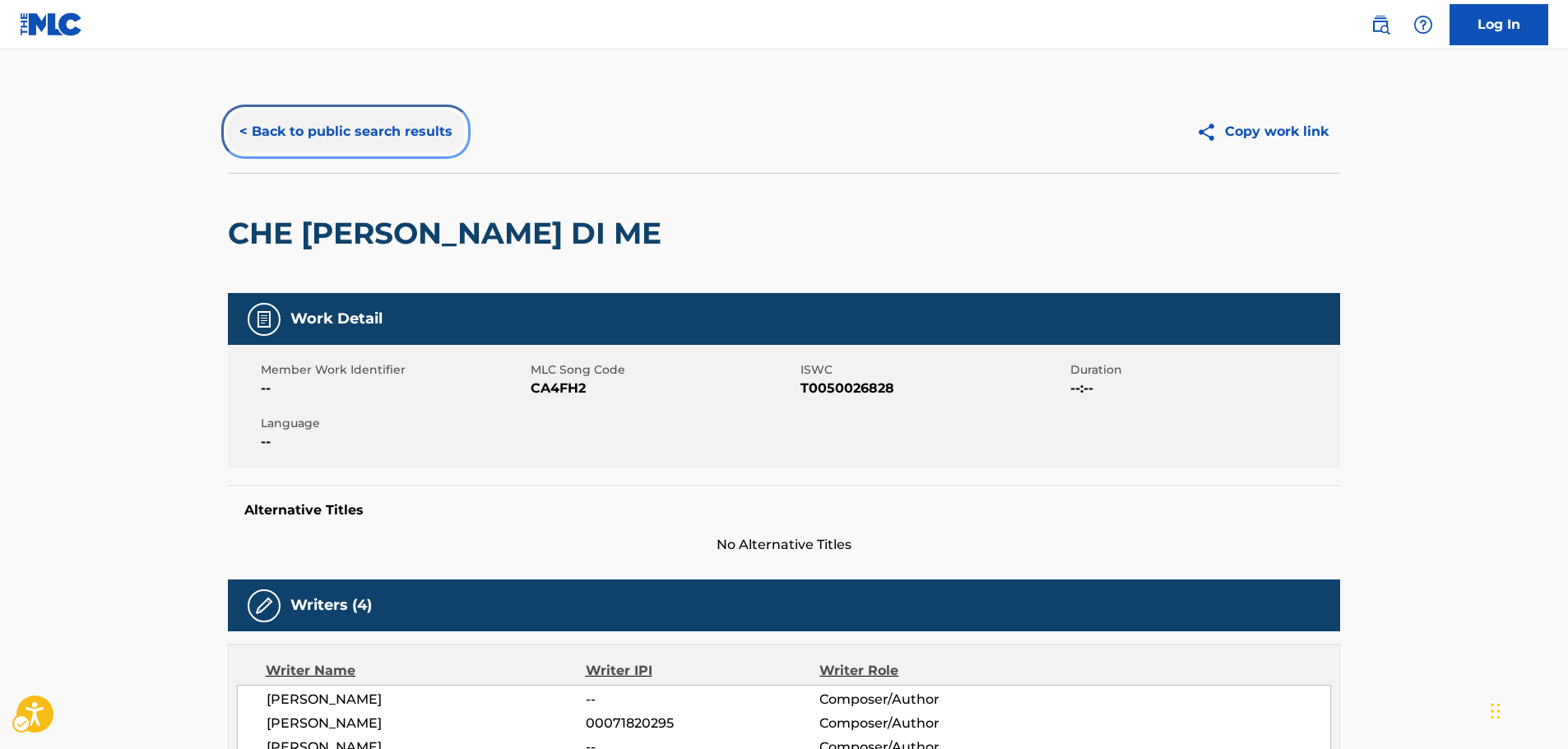
click at [345, 135] on button "< Back to public search results" at bounding box center [345, 131] width 236 height 41
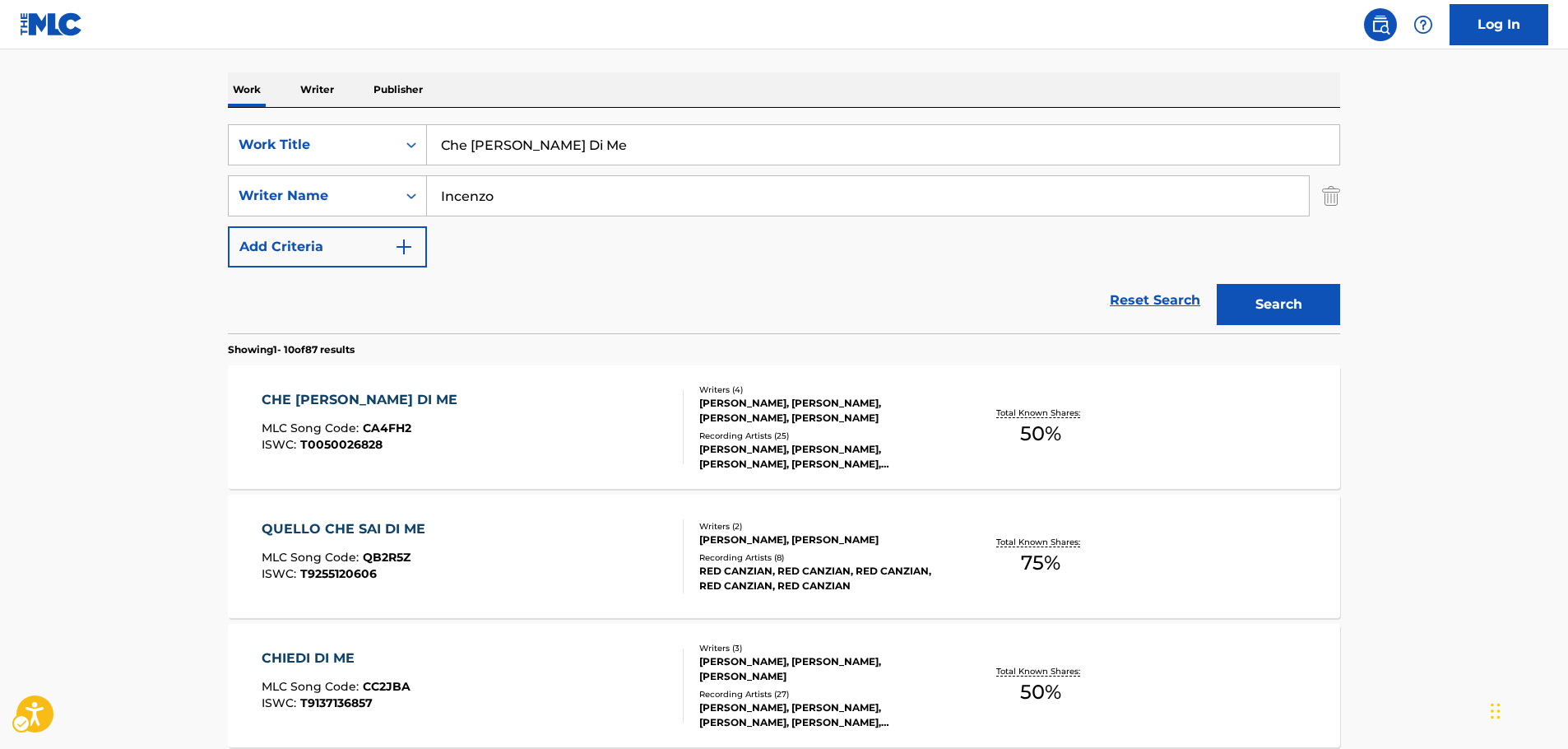
scroll to position [185, 0]
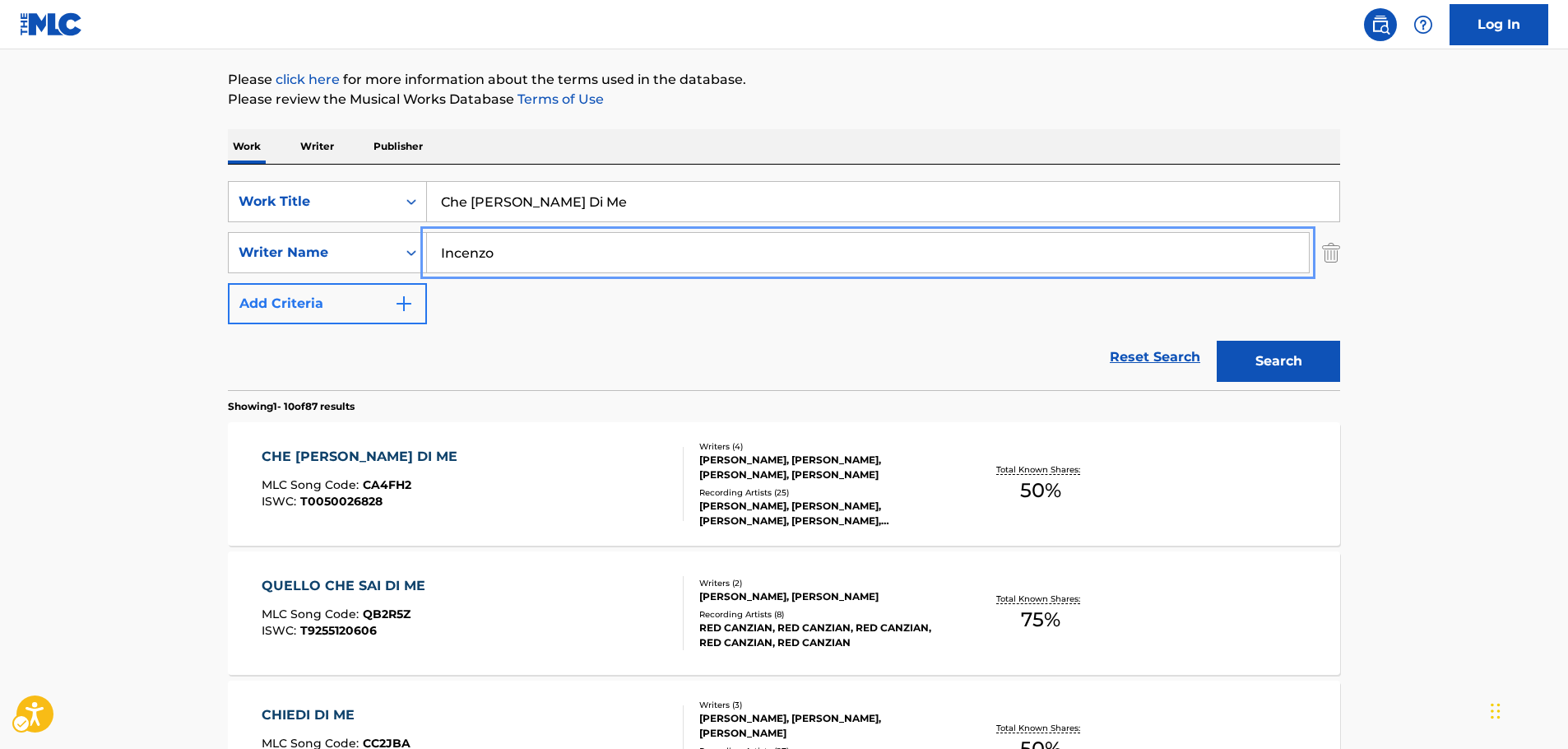
drag, startPoint x: 437, startPoint y: 261, endPoint x: 302, endPoint y: 285, distance: 137.1
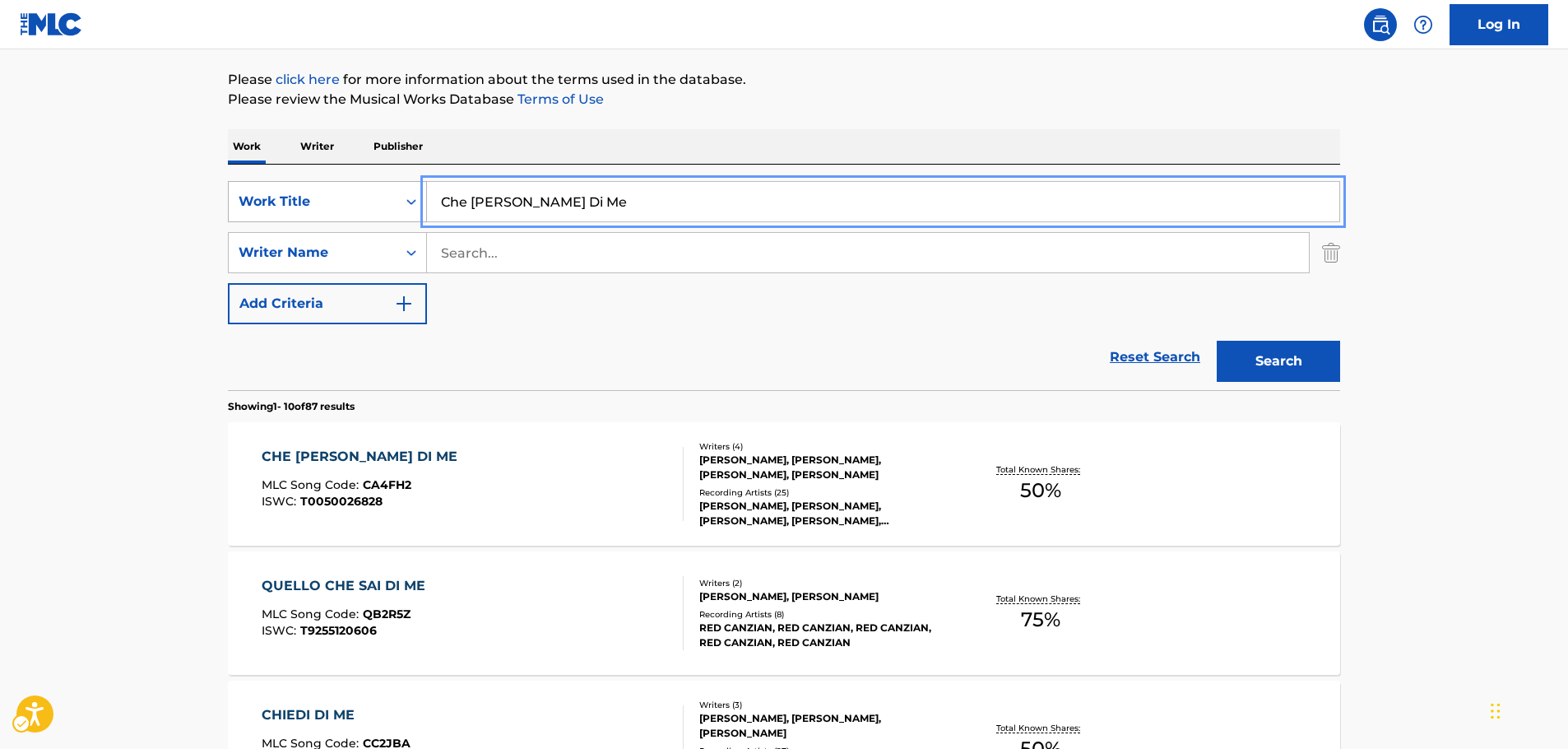
drag, startPoint x: 442, startPoint y: 197, endPoint x: 304, endPoint y: 208, distance: 138.4
paste input "tâm trí [PERSON_NAME]"
click at [1278, 357] on button "Search" at bounding box center [1278, 361] width 123 height 41
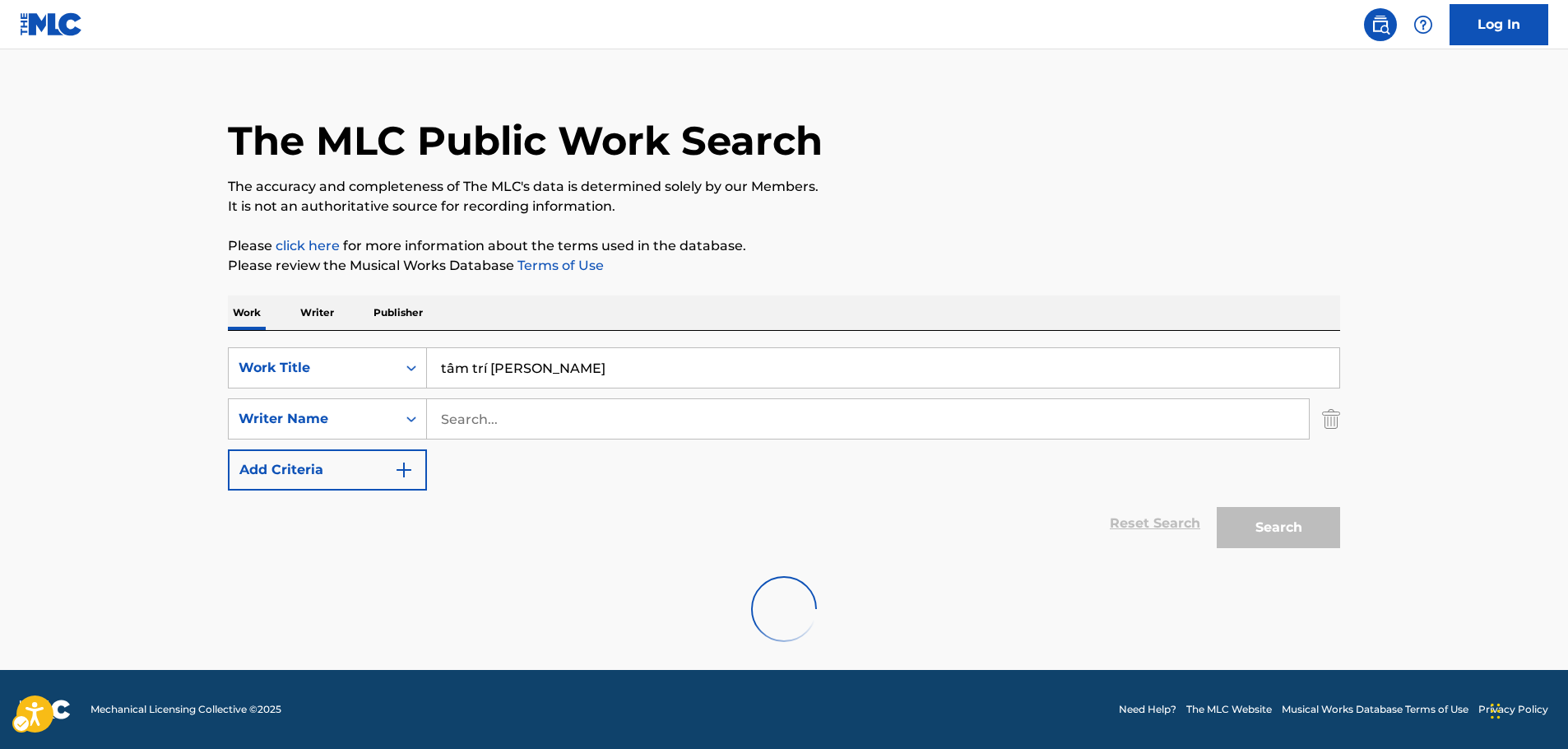
scroll to position [0, 0]
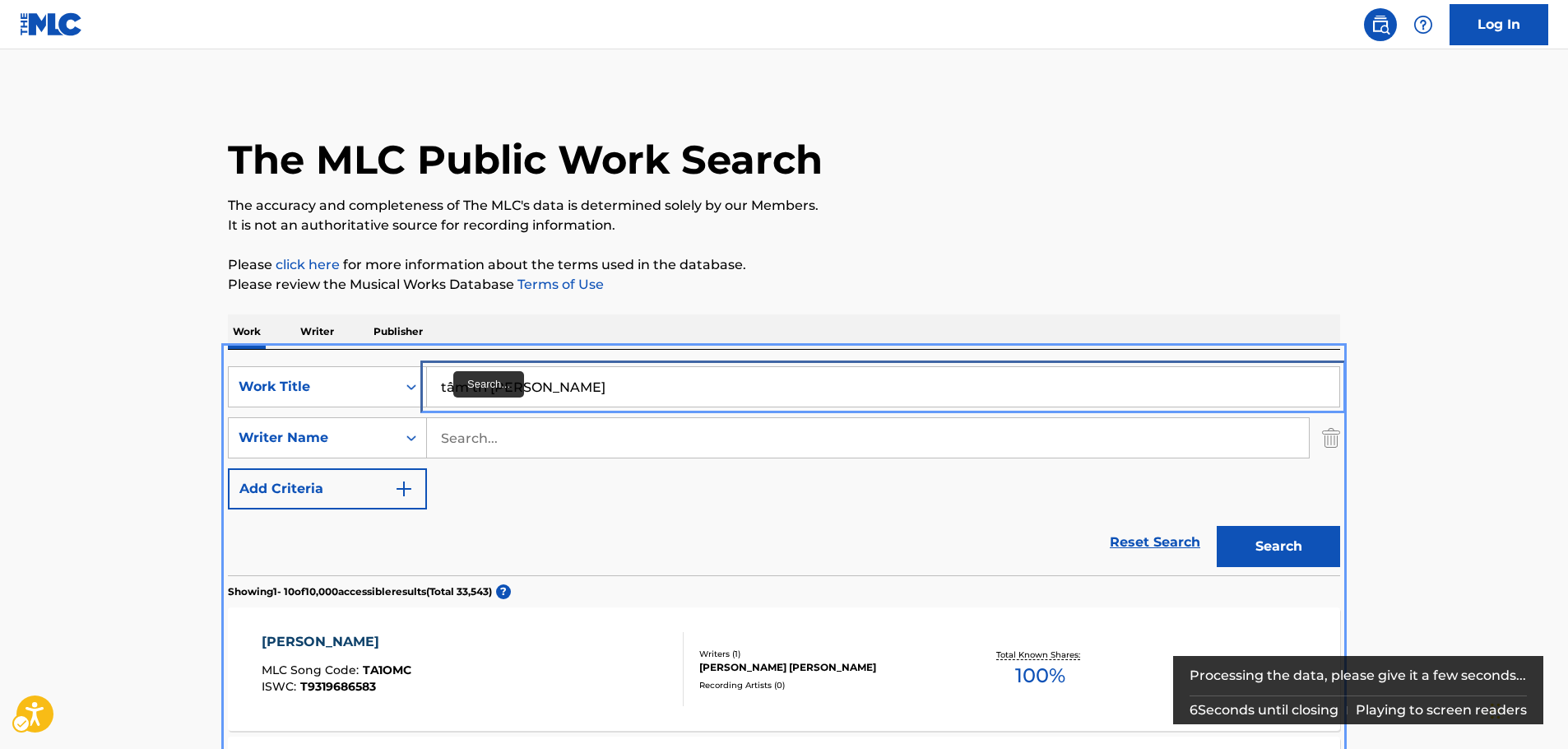
click at [454, 391] on input "tâm trí [PERSON_NAME]" at bounding box center [884, 386] width 913 height 39
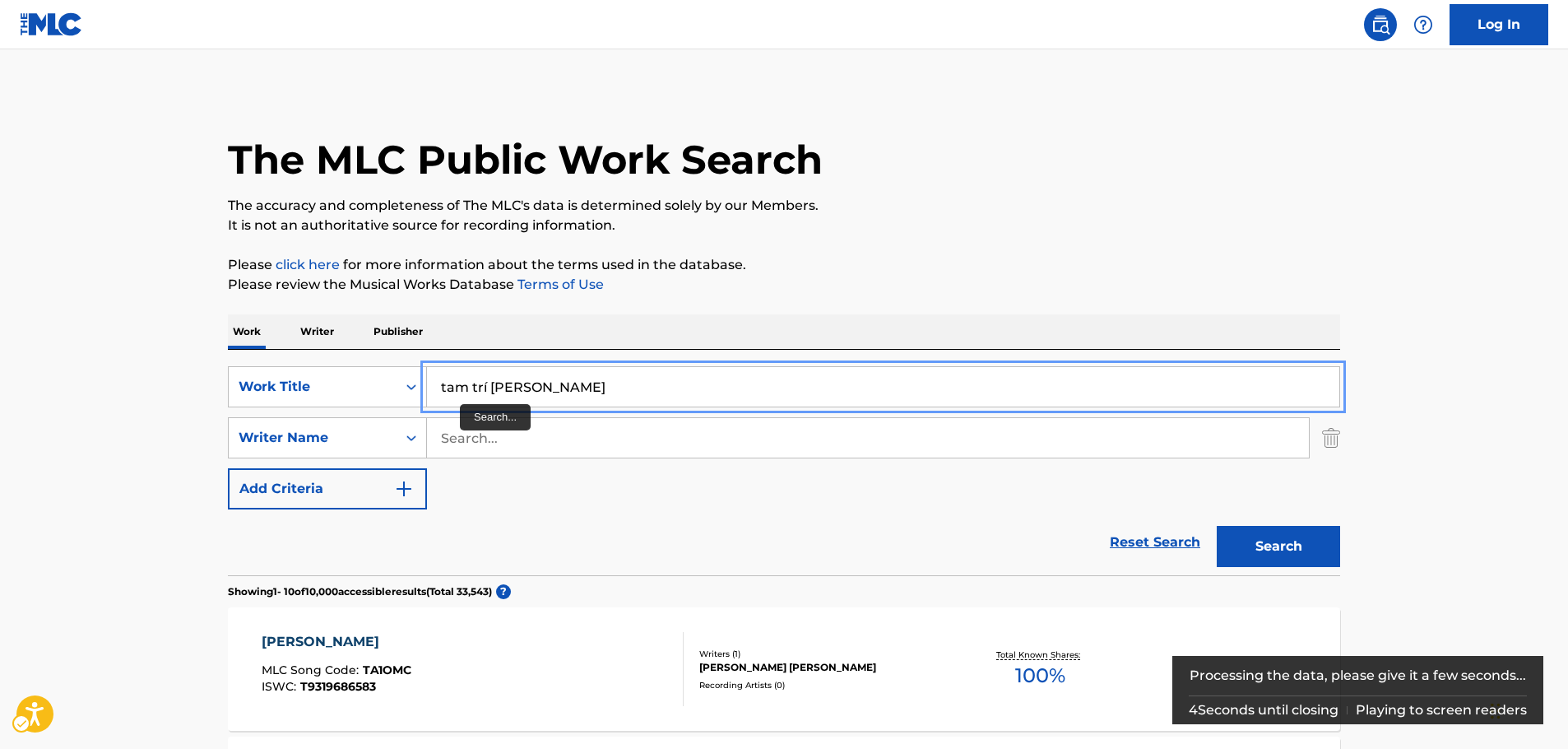
click at [488, 382] on input "tam trí [PERSON_NAME]" at bounding box center [884, 386] width 913 height 39
type input "tam tri [PERSON_NAME]"
click at [1217, 526] on button "Search" at bounding box center [1278, 546] width 123 height 41
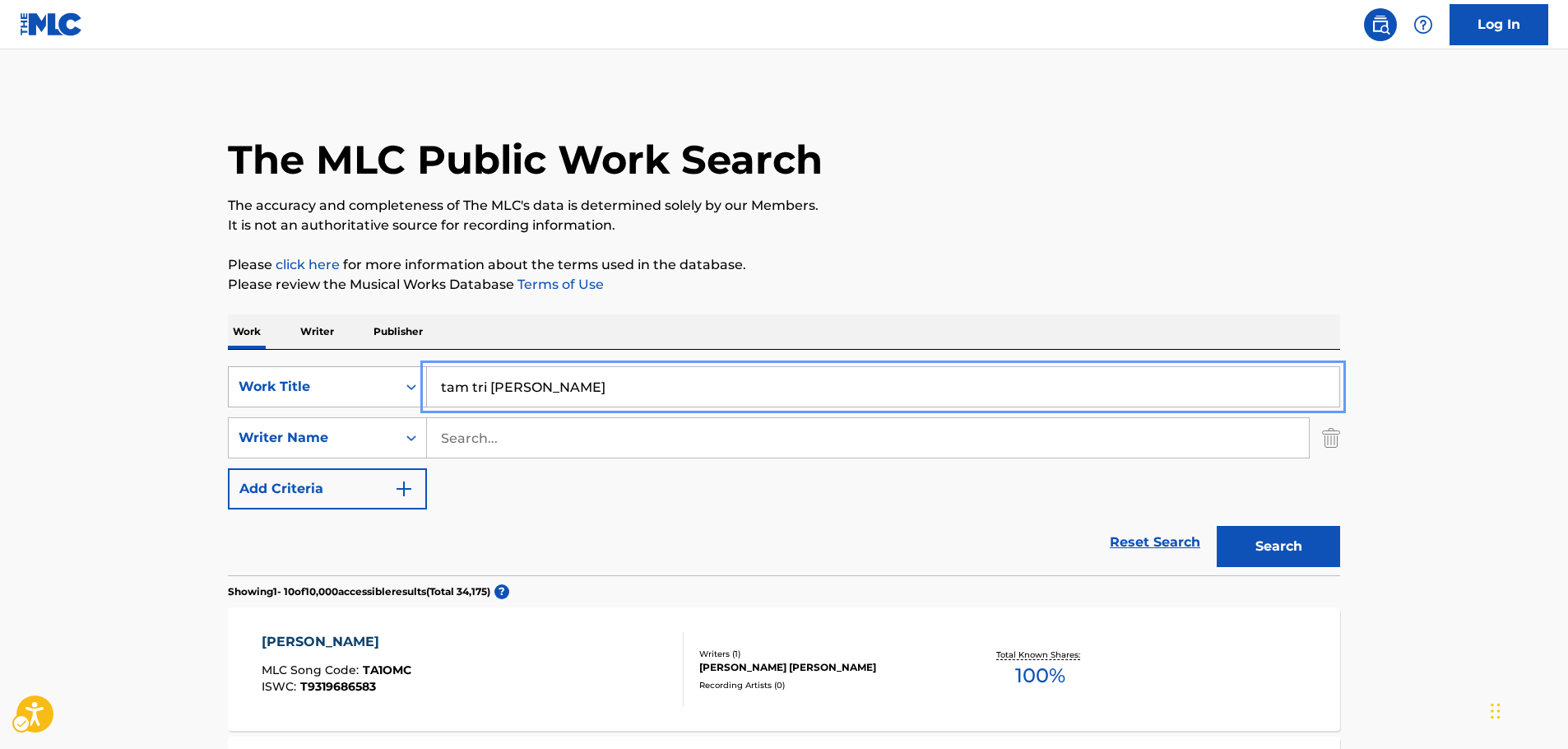
drag, startPoint x: 597, startPoint y: 382, endPoint x: 362, endPoint y: 386, distance: 235.0
click at [362, 386] on div "SearchWithCriteria903d1f20-b10b-438e-8287-585708b9bb31 Work Title tam tri [PERS…" at bounding box center [784, 386] width 1112 height 41
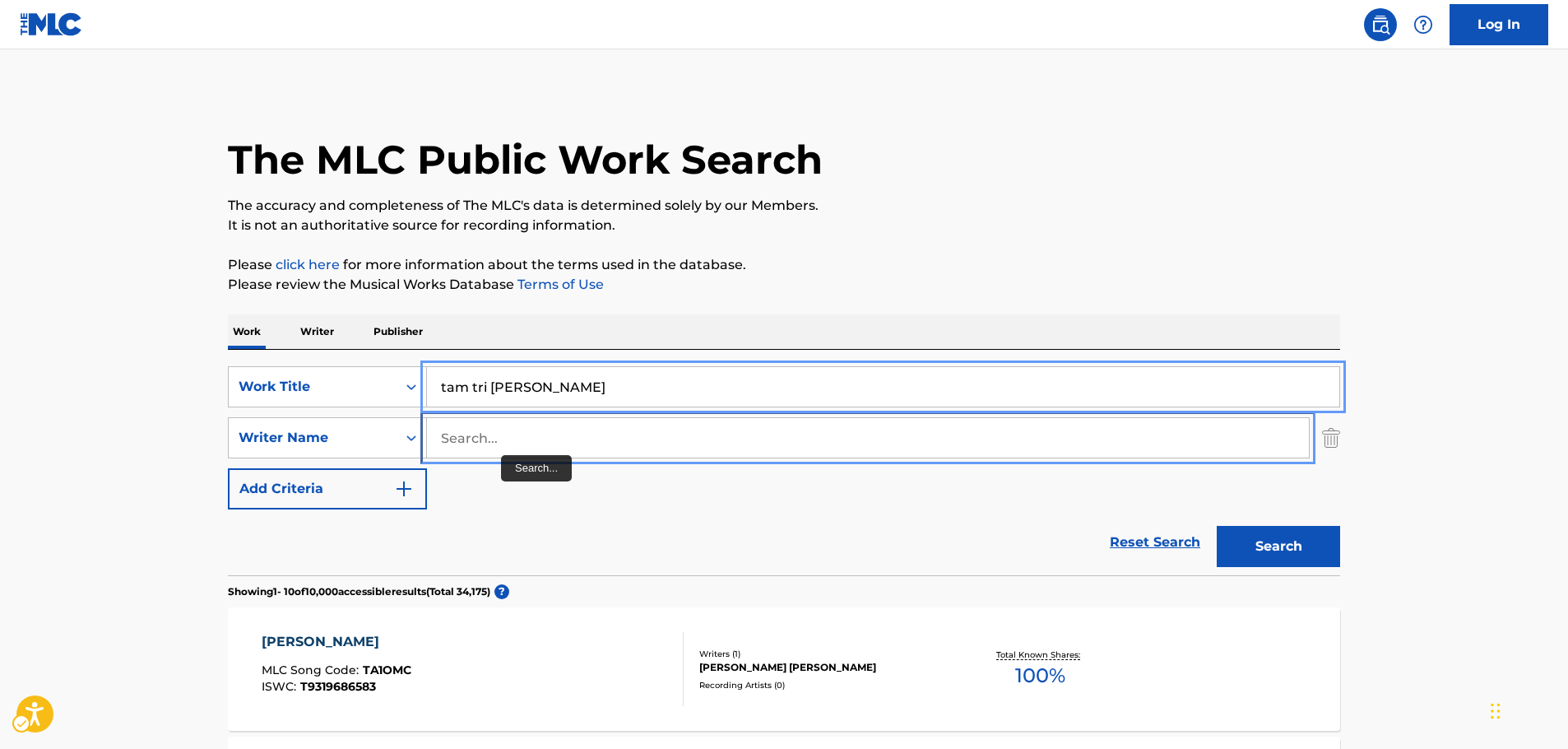
drag, startPoint x: 501, startPoint y: 446, endPoint x: 559, endPoint y: 419, distance: 64.0
click at [501, 446] on input "Search..." at bounding box center [868, 437] width 882 height 39
paste input "[PERSON_NAME]o"
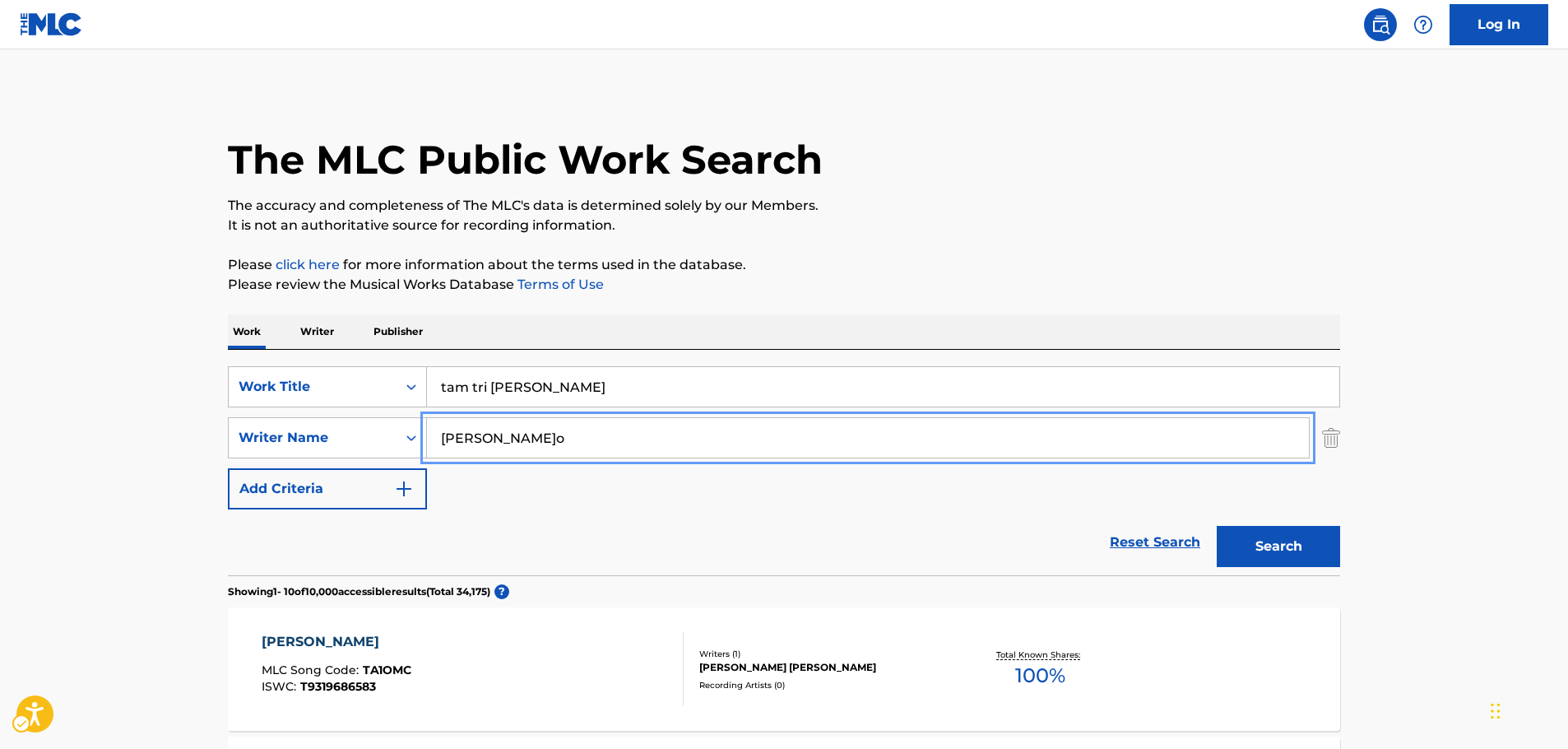
type input "[PERSON_NAME]o"
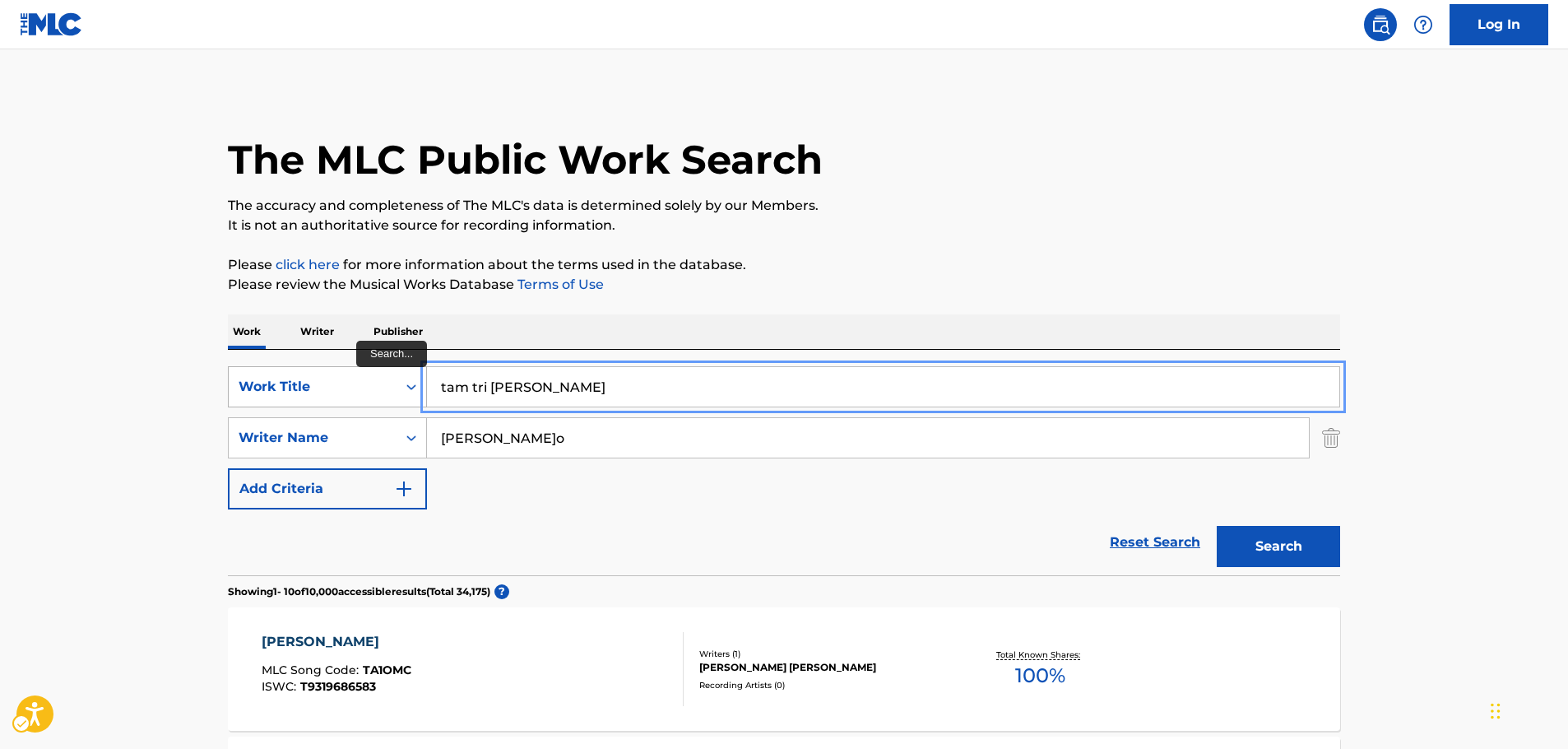
drag, startPoint x: 573, startPoint y: 385, endPoint x: 311, endPoint y: 389, distance: 262.0
click at [320, 387] on div "SearchWithCriteria903d1f20-b10b-438e-8287-585708b9bb31 Work Title tam tri [PERS…" at bounding box center [784, 386] width 1112 height 41
paste input "Sippin Country"
type input "Sippin Country"
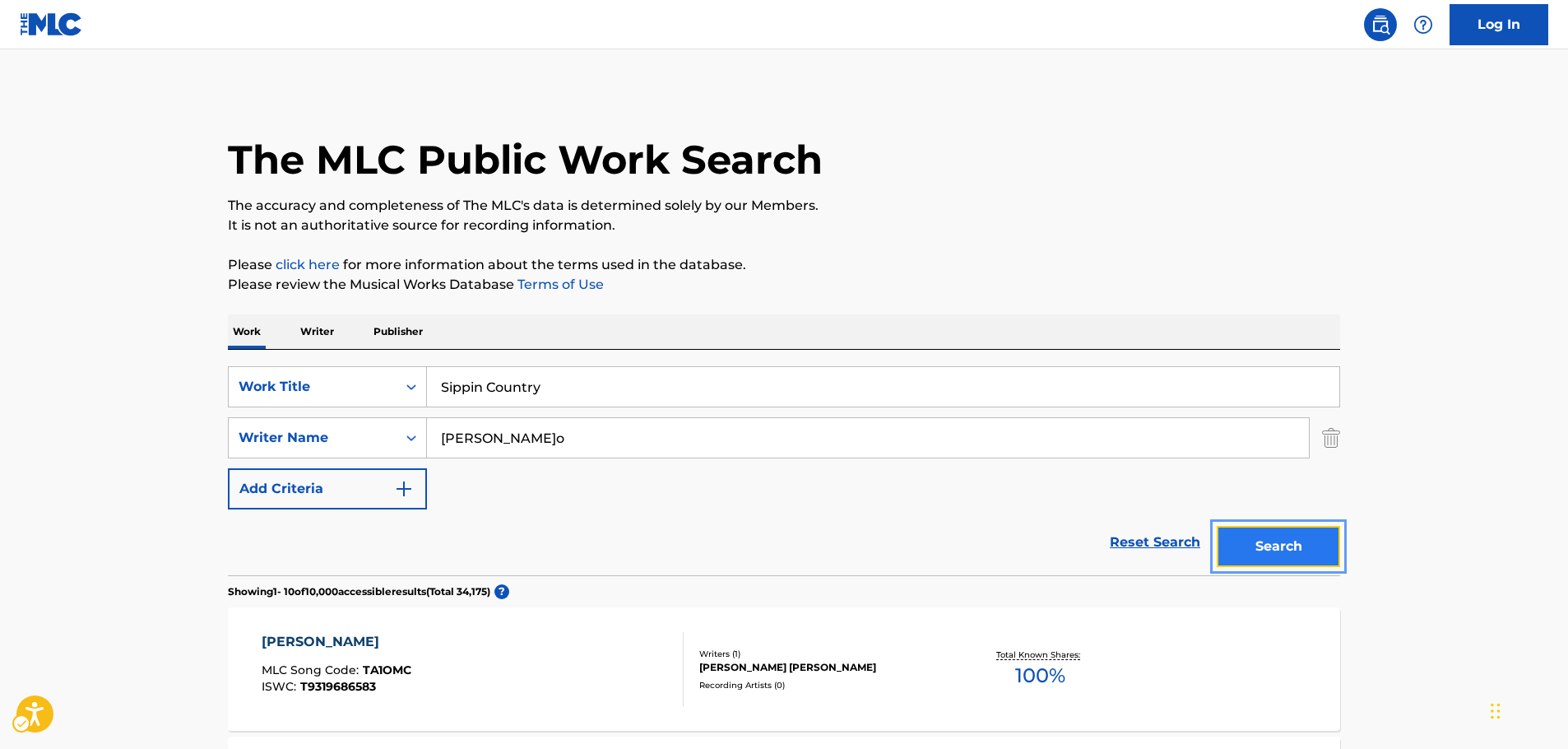
click at [1300, 545] on button "Search" at bounding box center [1278, 546] width 123 height 41
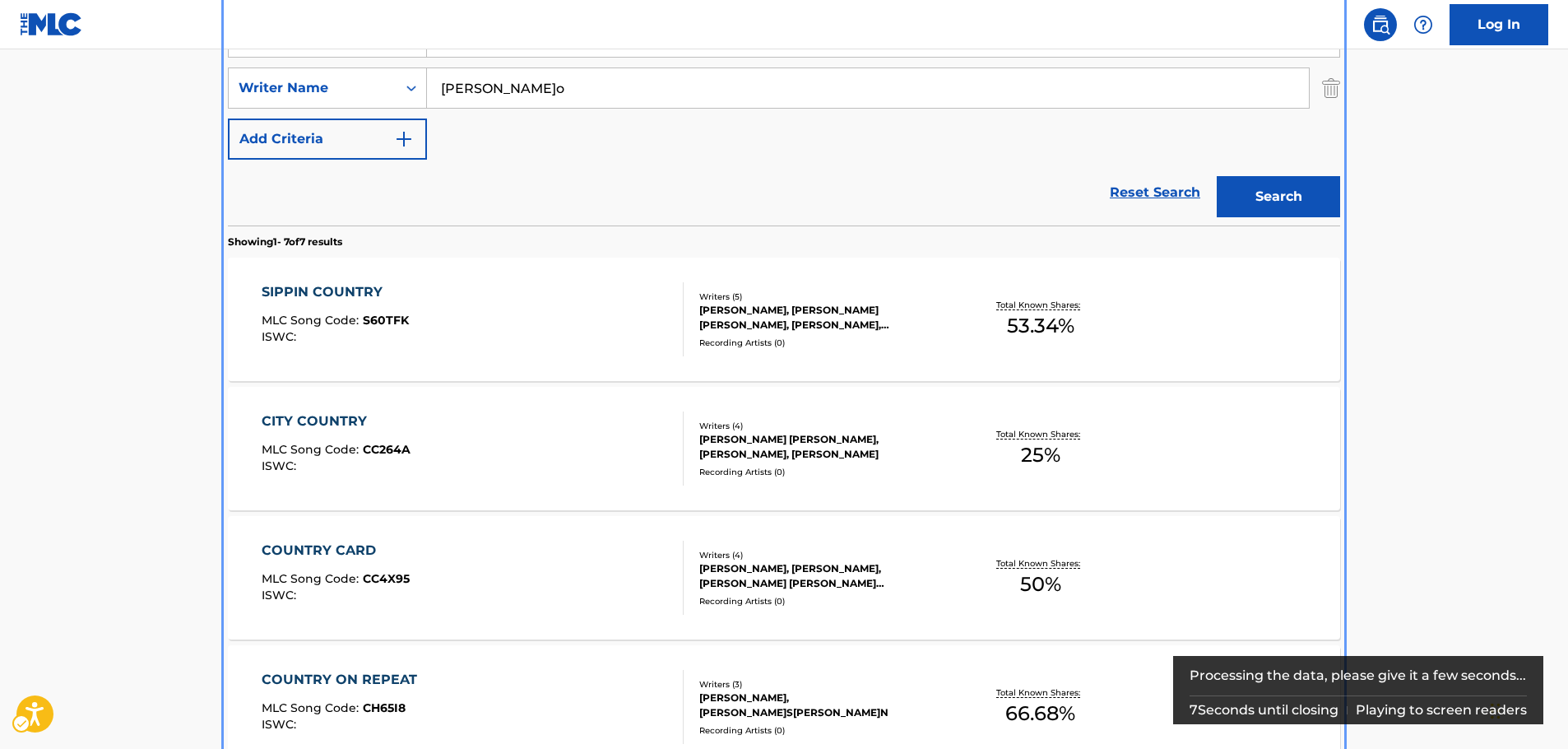
scroll to position [103, 0]
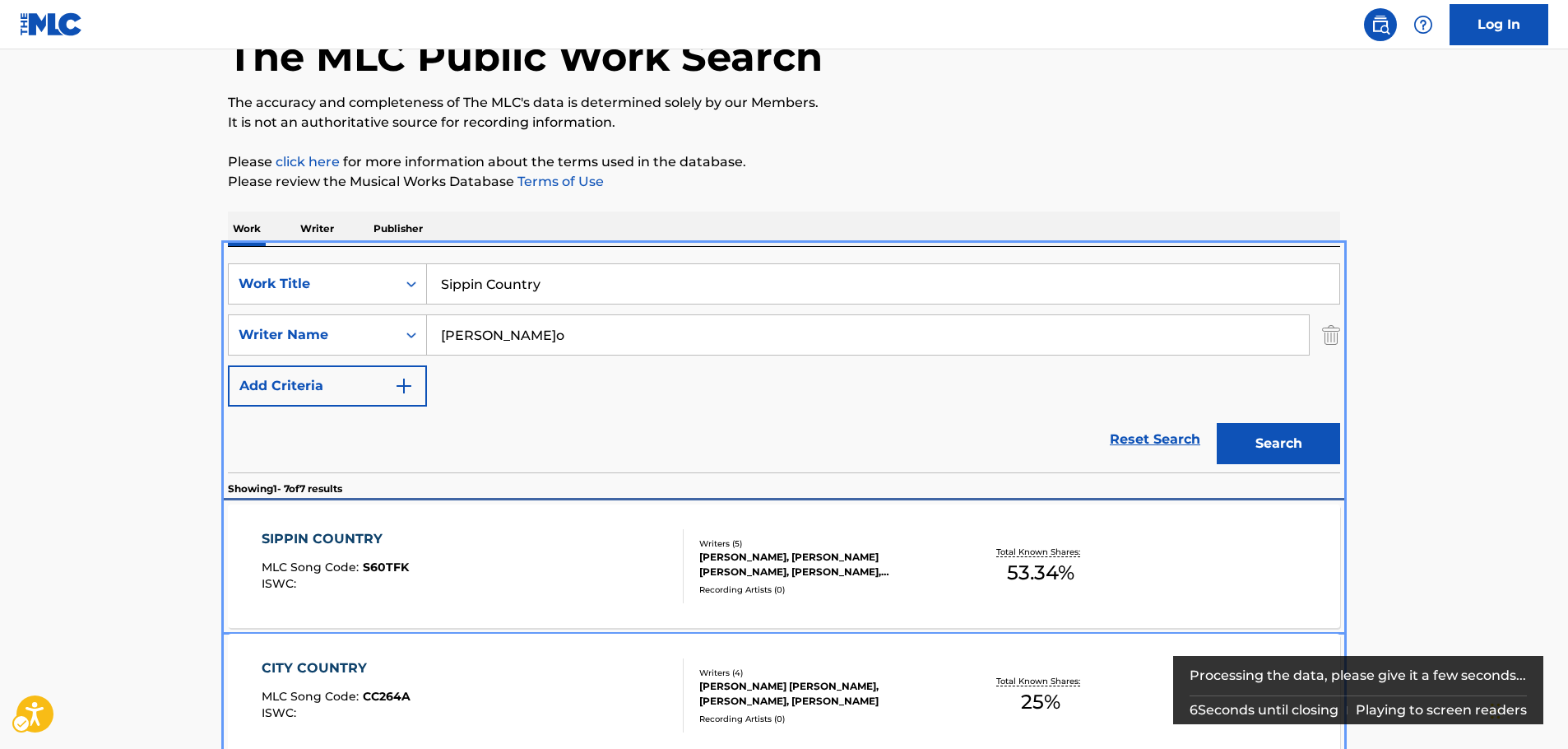
click at [553, 569] on div "SIPPIN COUNTRY MLC Song Code : S60TFK ISWC :" at bounding box center [473, 566] width 423 height 74
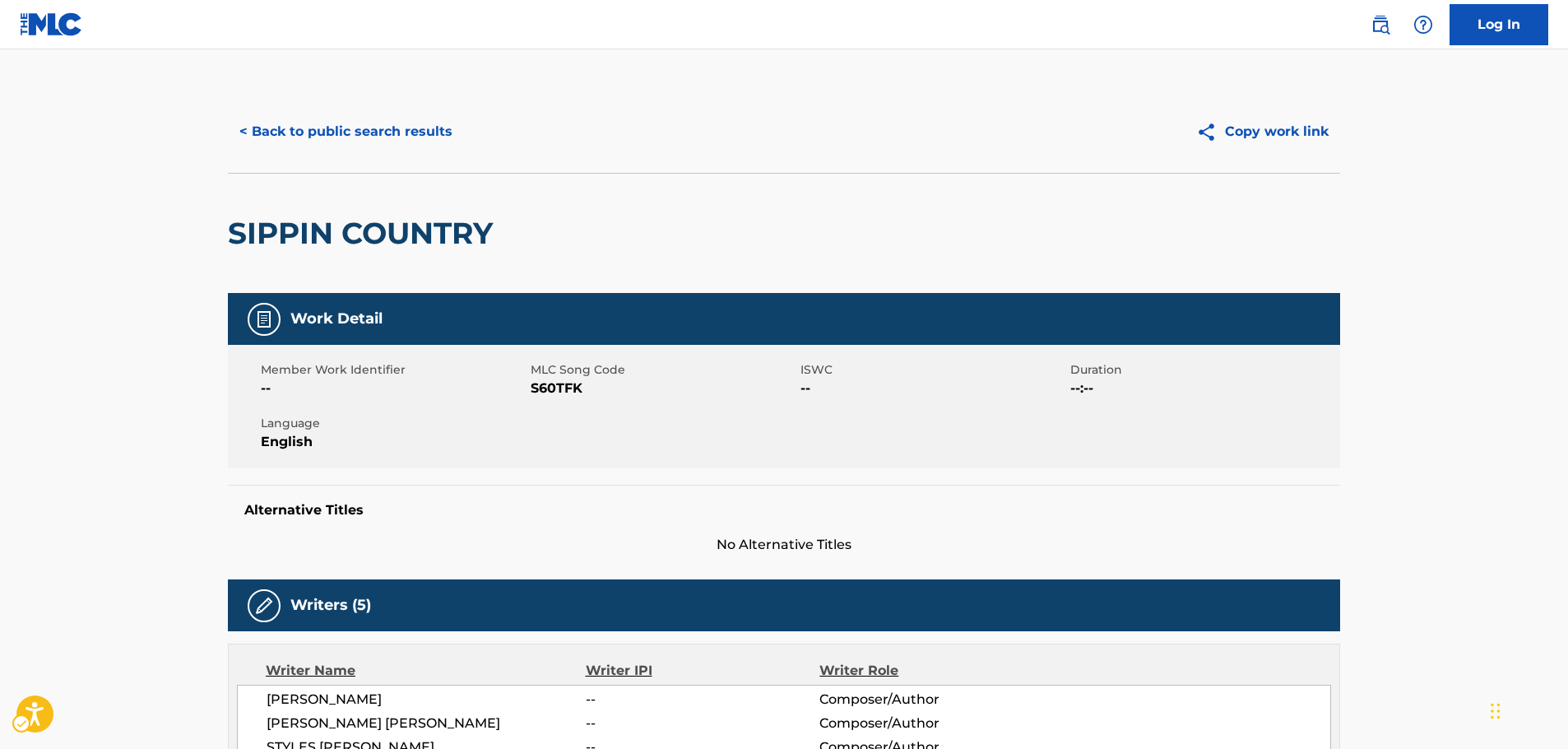
click at [558, 389] on span "MLC Song Code - S60TFK" at bounding box center [664, 388] width 266 height 20
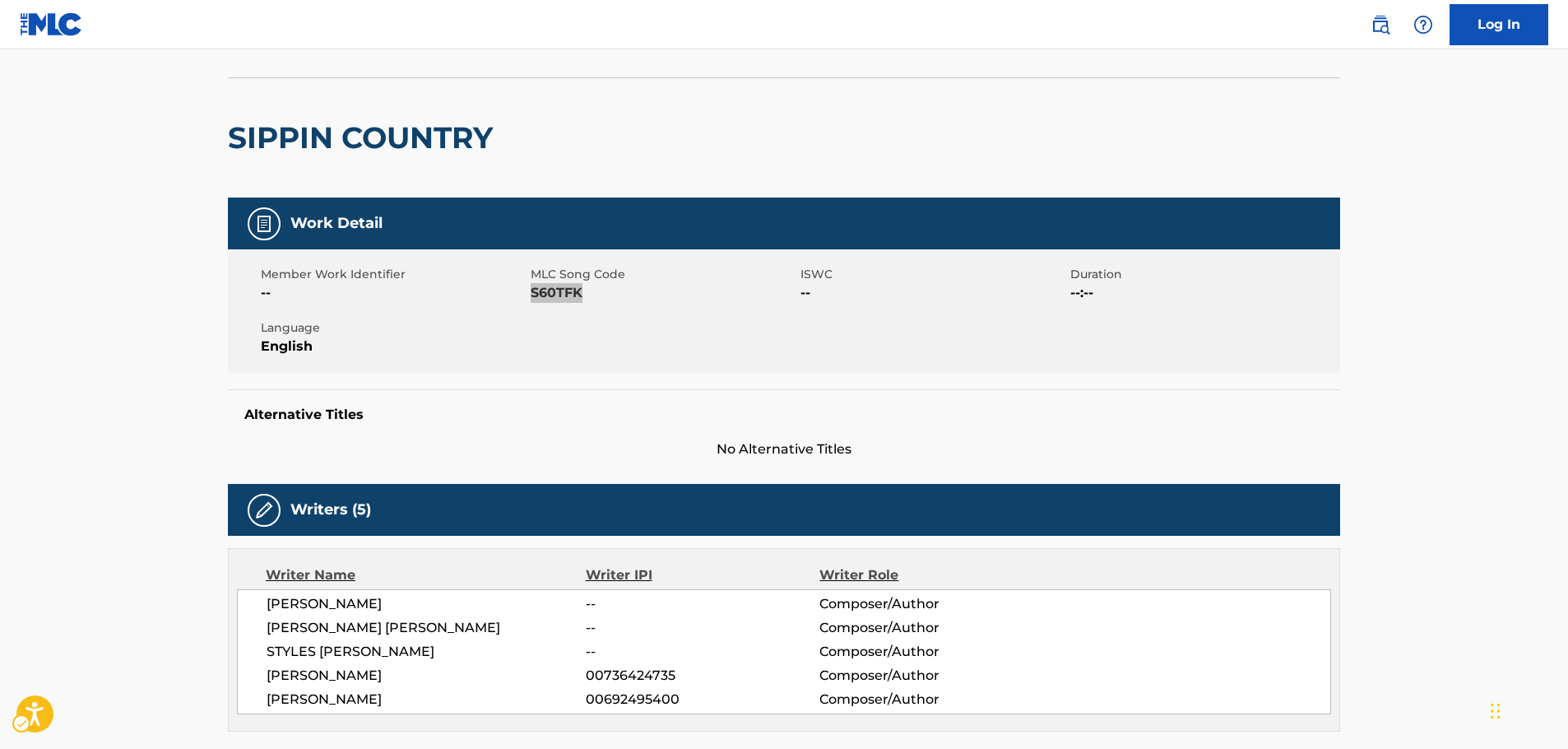
scroll to position [247, 0]
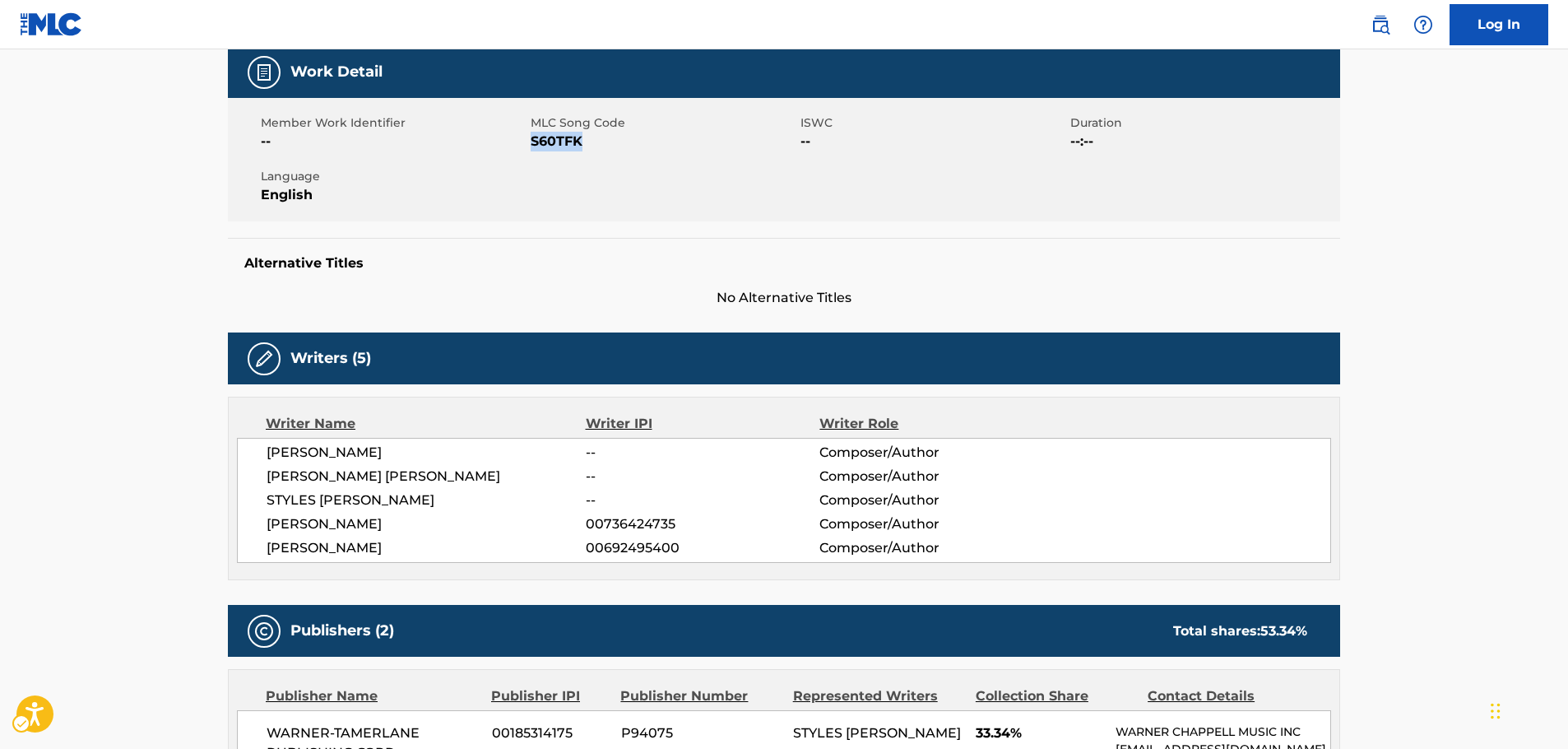
drag, startPoint x: 328, startPoint y: 548, endPoint x: 247, endPoint y: 455, distance: 123.3
click at [247, 455] on div "[PERSON_NAME] -- Composer/Author [PERSON_NAME] [PERSON_NAME] -- Composer/Author…" at bounding box center [784, 499] width 1094 height 125
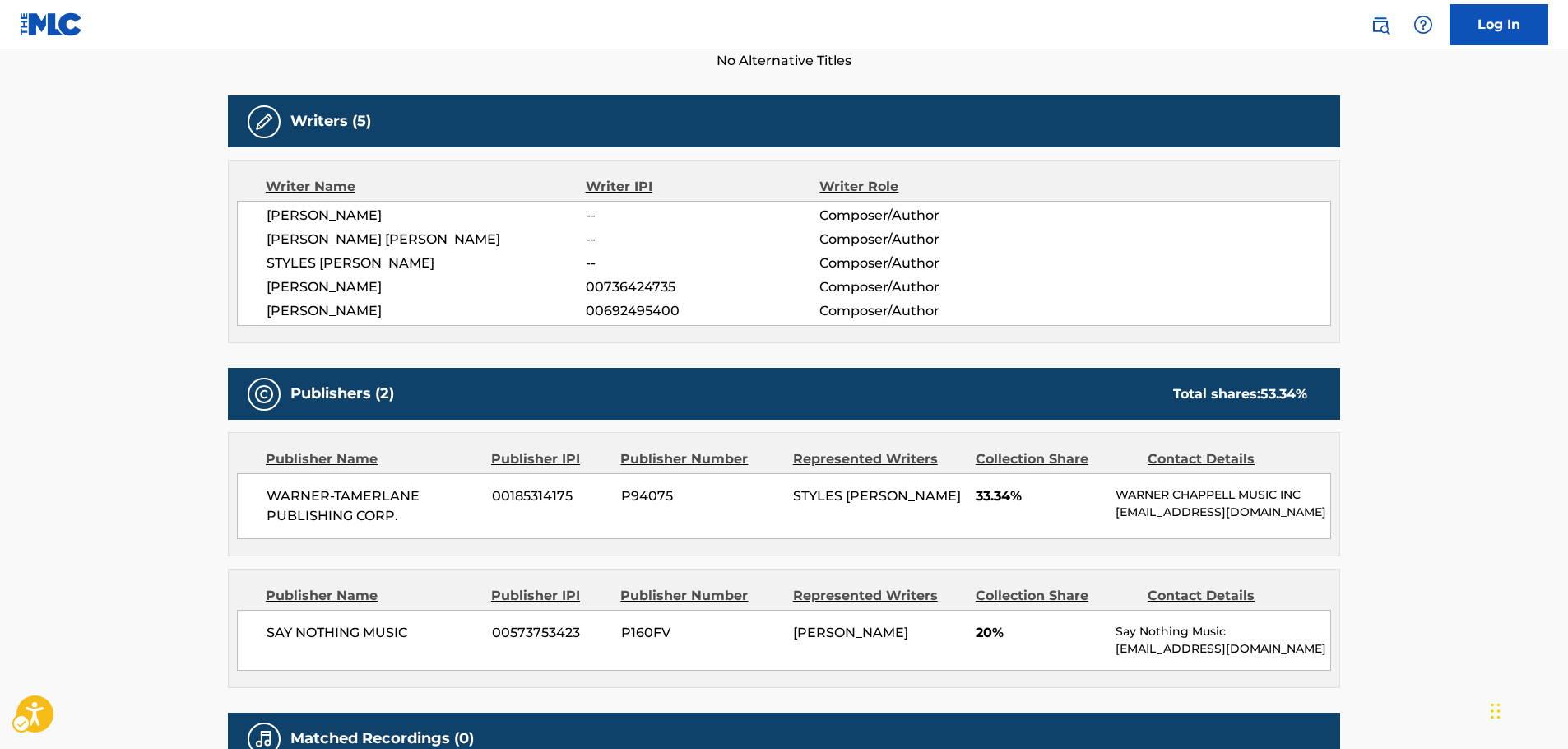
scroll to position [659, 0]
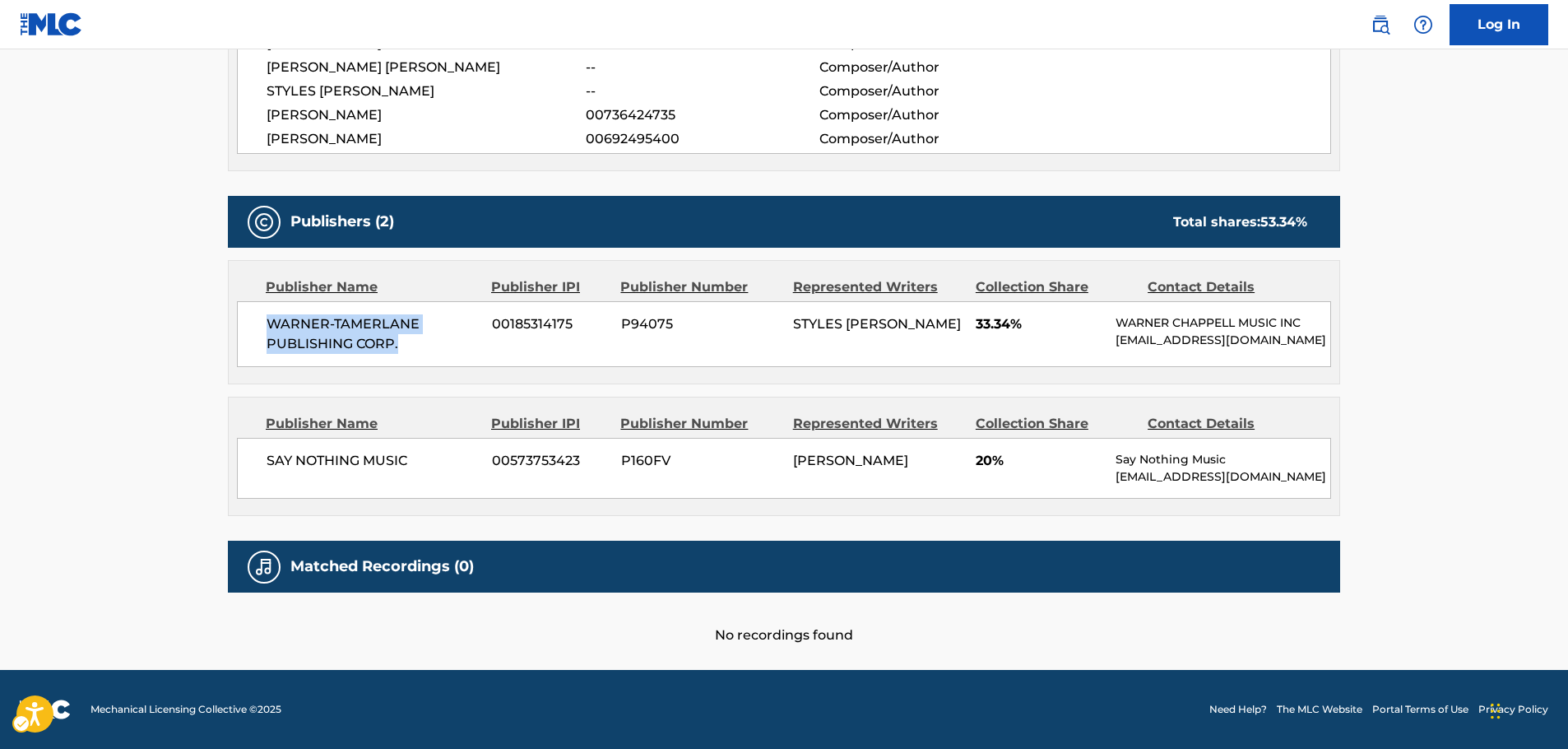
drag, startPoint x: 421, startPoint y: 333, endPoint x: 266, endPoint y: 319, distance: 155.6
click at [266, 319] on div "WARNER-[PERSON_NAME] PUBLISHING CORP. 00185314175 P94075 STYLES [PERSON_NAME] 3…" at bounding box center [784, 334] width 1094 height 66
drag, startPoint x: 319, startPoint y: 472, endPoint x: 240, endPoint y: 470, distance: 79.0
click at [240, 470] on div "SAY NOTHING MUSIC 00573753423 P160FV [PERSON_NAME] 20% Say Nothing Music [EMAIL…" at bounding box center [784, 467] width 1094 height 61
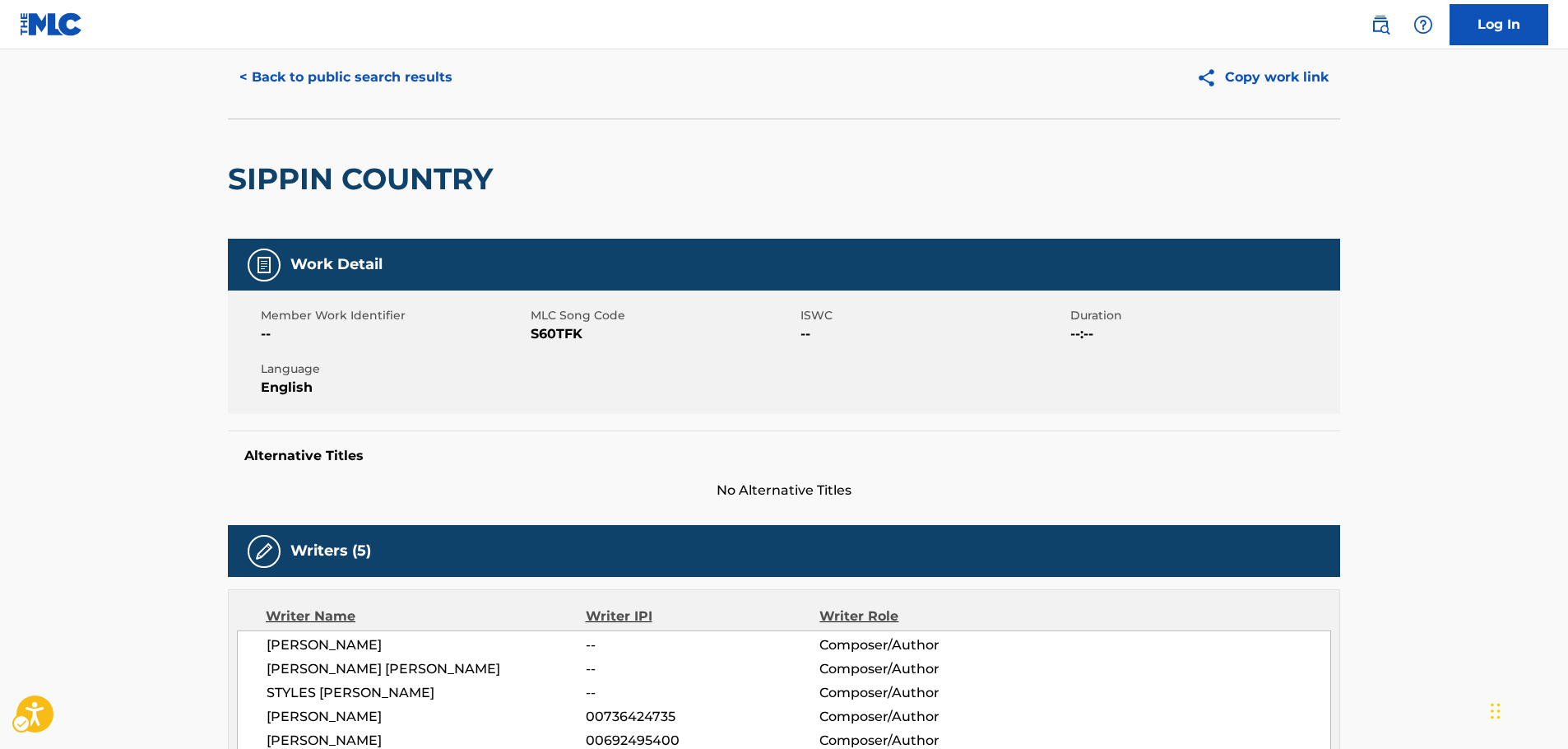
scroll to position [0, 0]
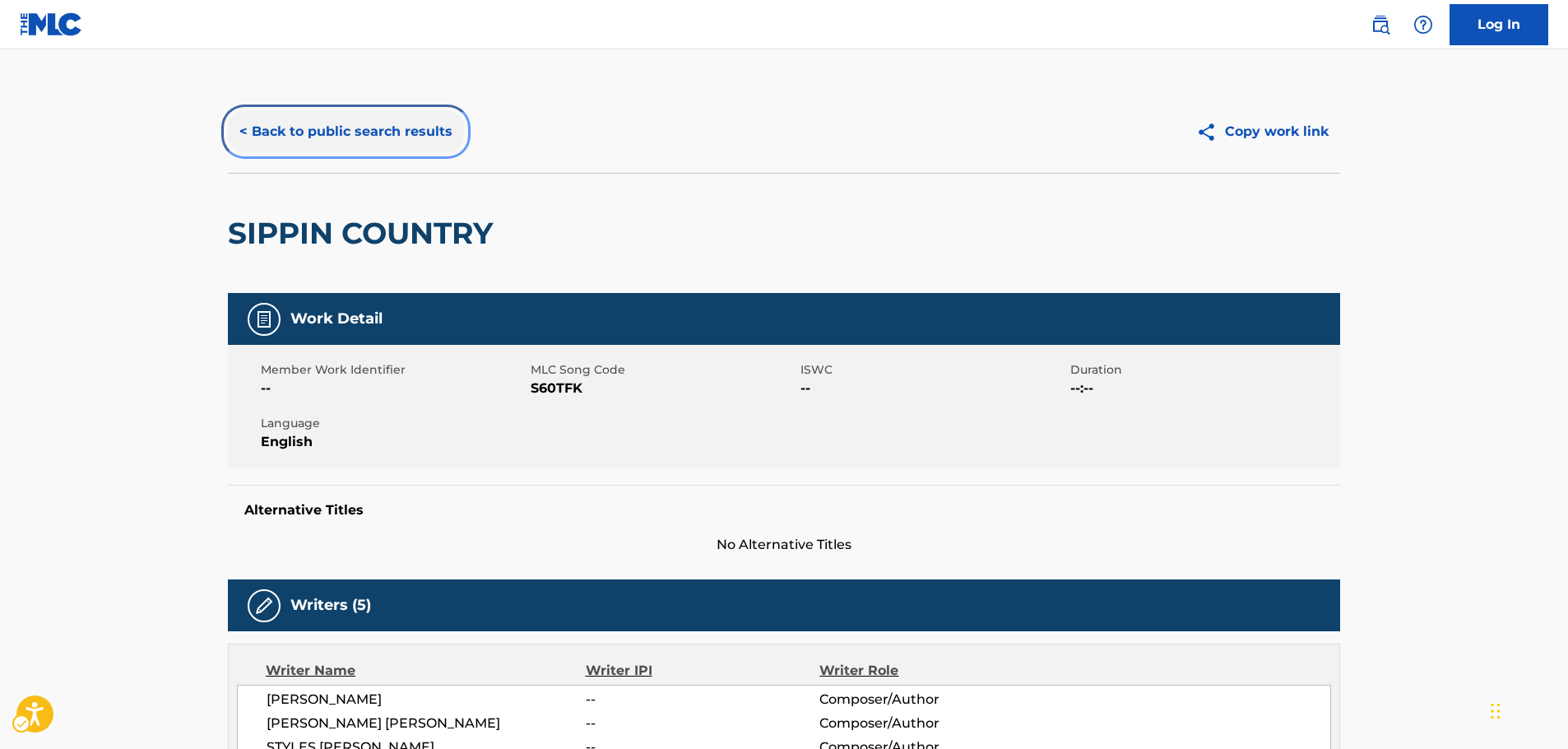
click at [380, 128] on button "< Back to public search results" at bounding box center [345, 131] width 236 height 41
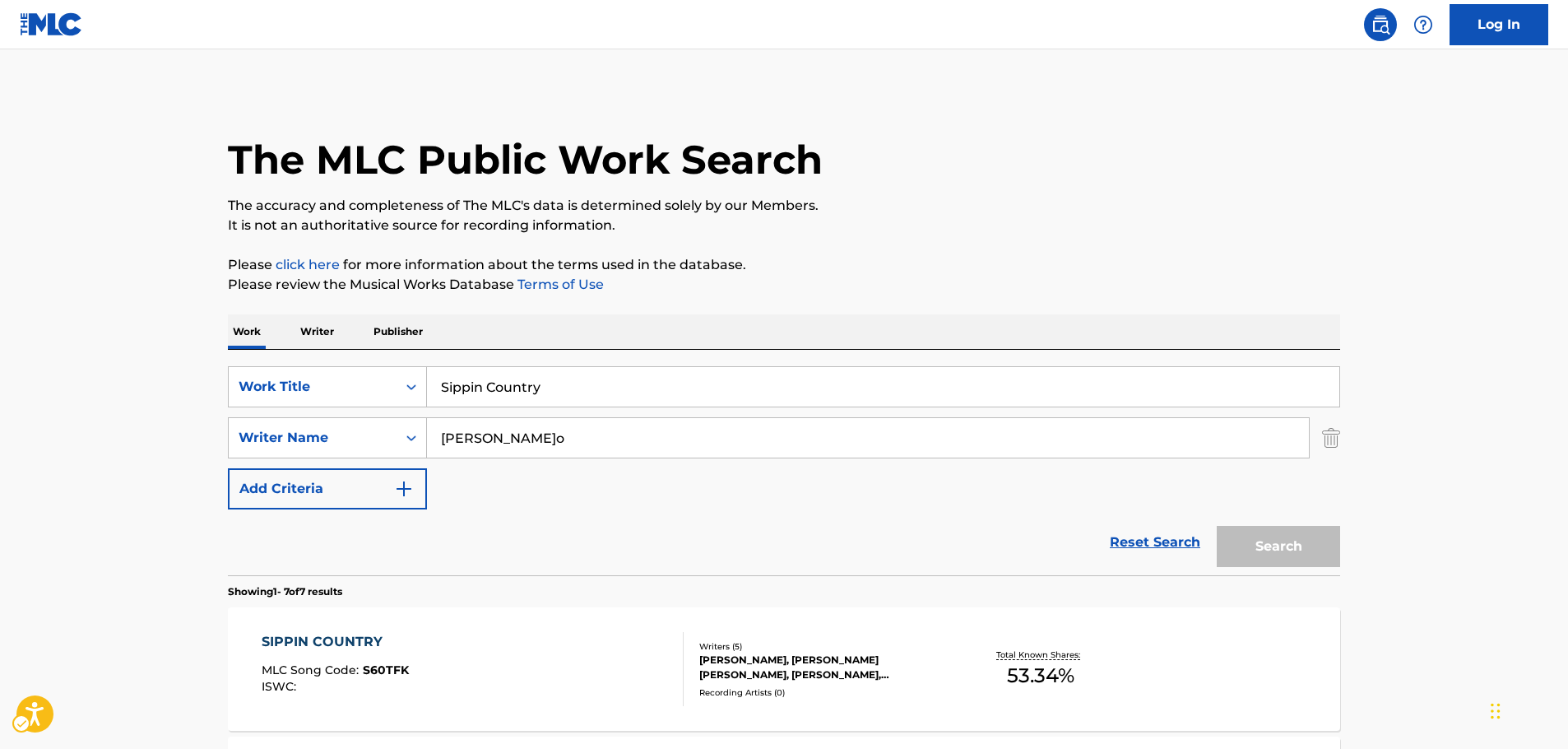
scroll to position [103, 0]
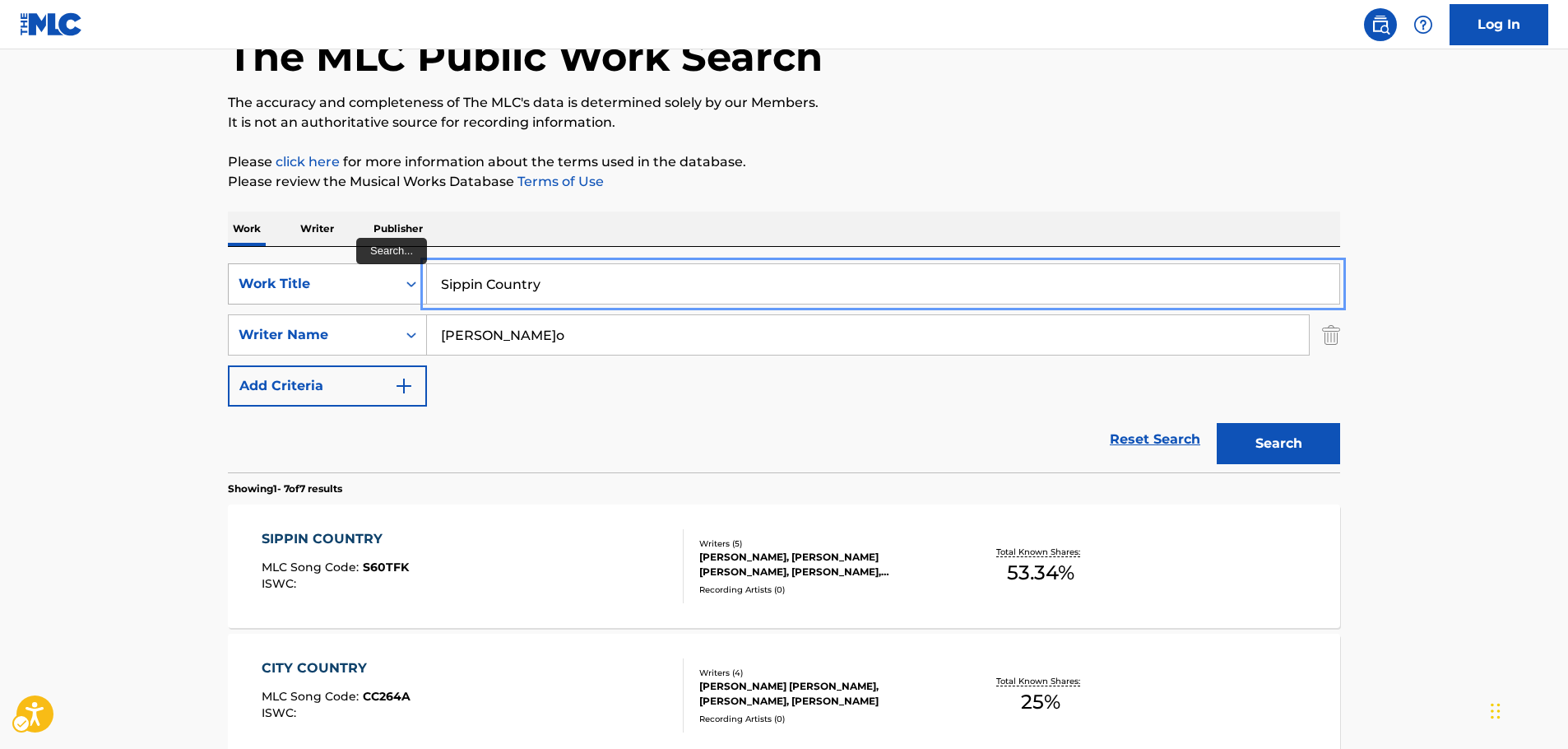
paste input "Metrocit"
type input "Metrocity"
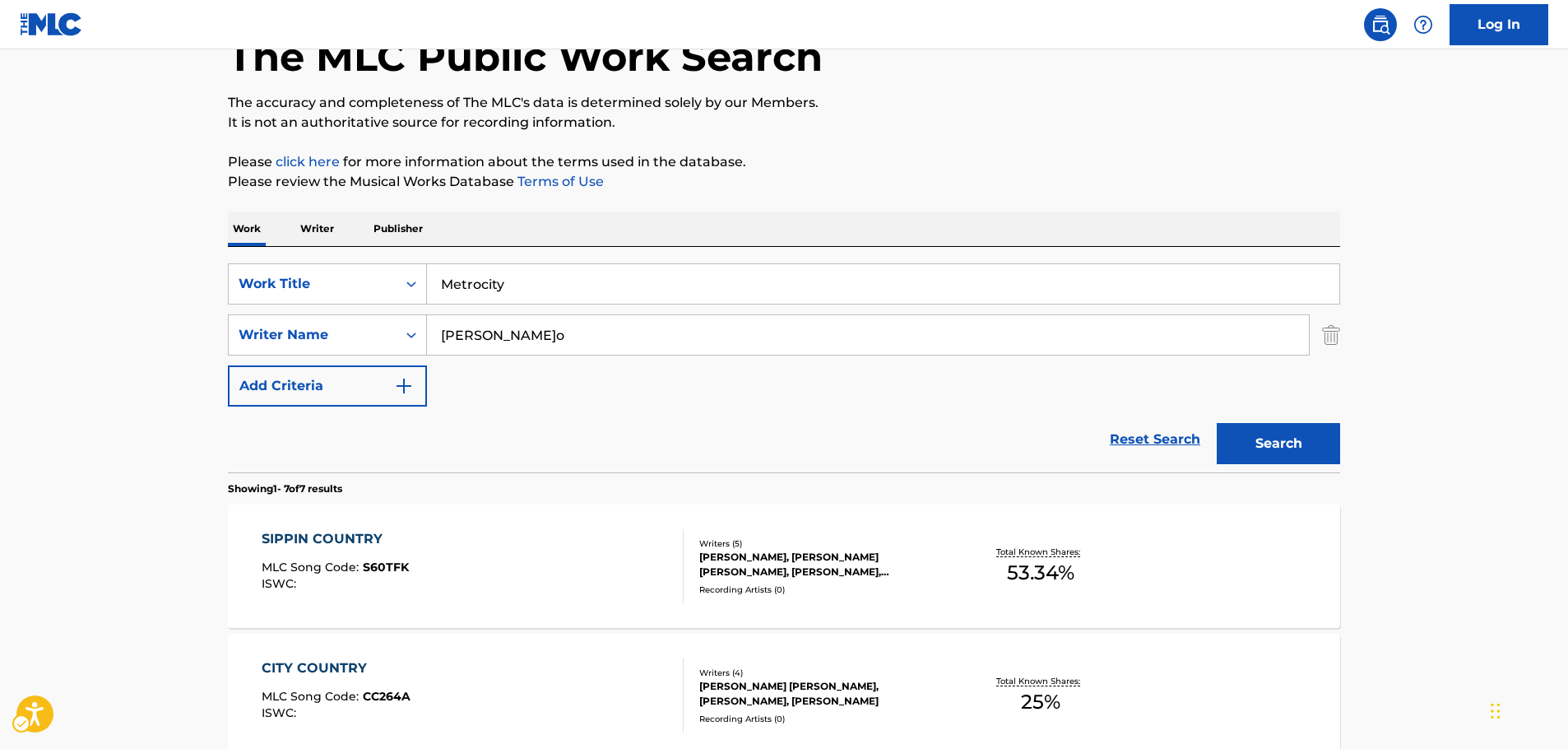
click at [139, 297] on main "The MLC Public Work Search The accuracy and completeness of The MLC's data is d…" at bounding box center [784, 717] width 1568 height 1543
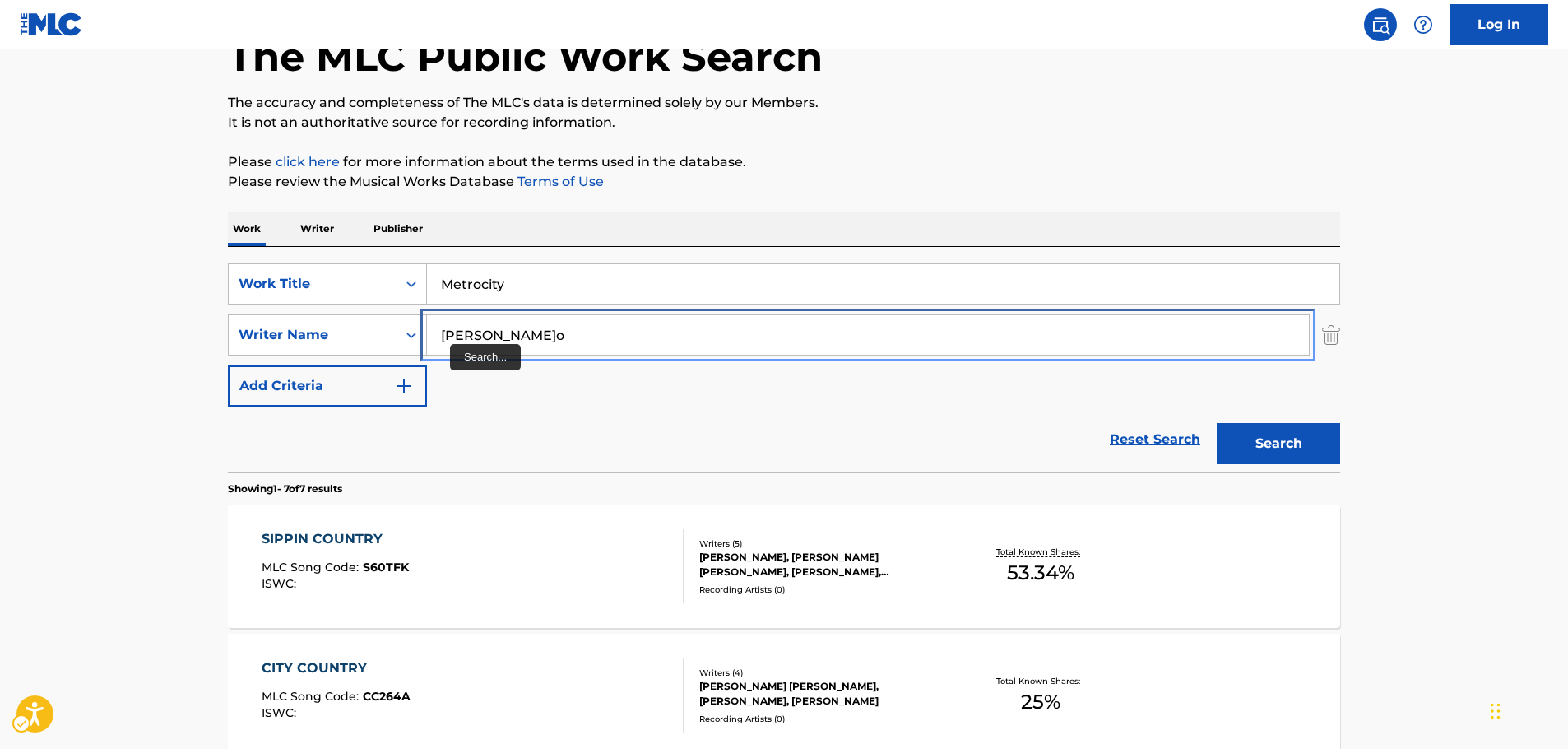
drag, startPoint x: 511, startPoint y: 333, endPoint x: 208, endPoint y: 342, distance: 303.1
type input "natori"
click at [1217, 423] on button "Search" at bounding box center [1278, 443] width 123 height 41
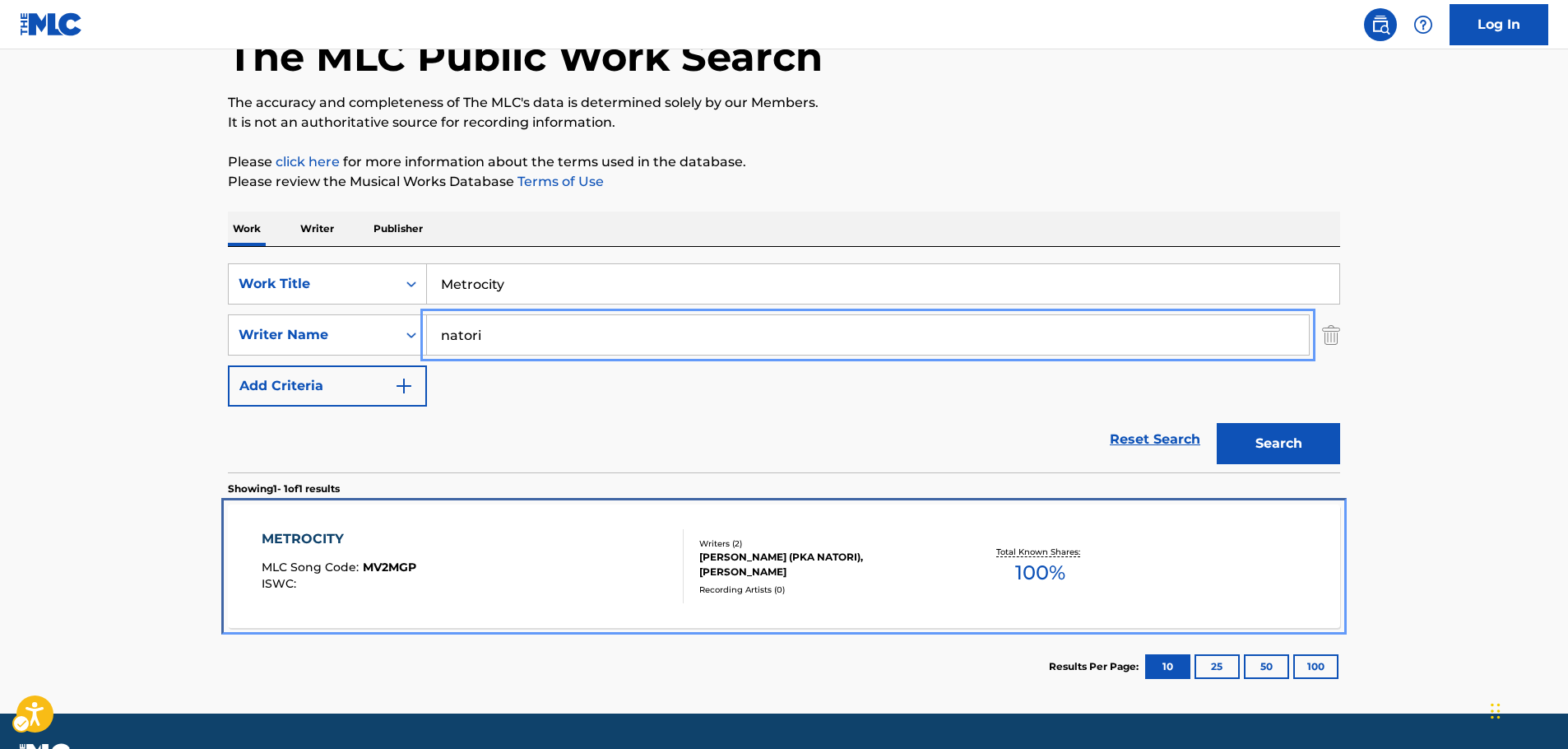
click at [539, 563] on div "METROCITY MLC Song Code : MV2MGP ISWC :" at bounding box center [473, 566] width 423 height 74
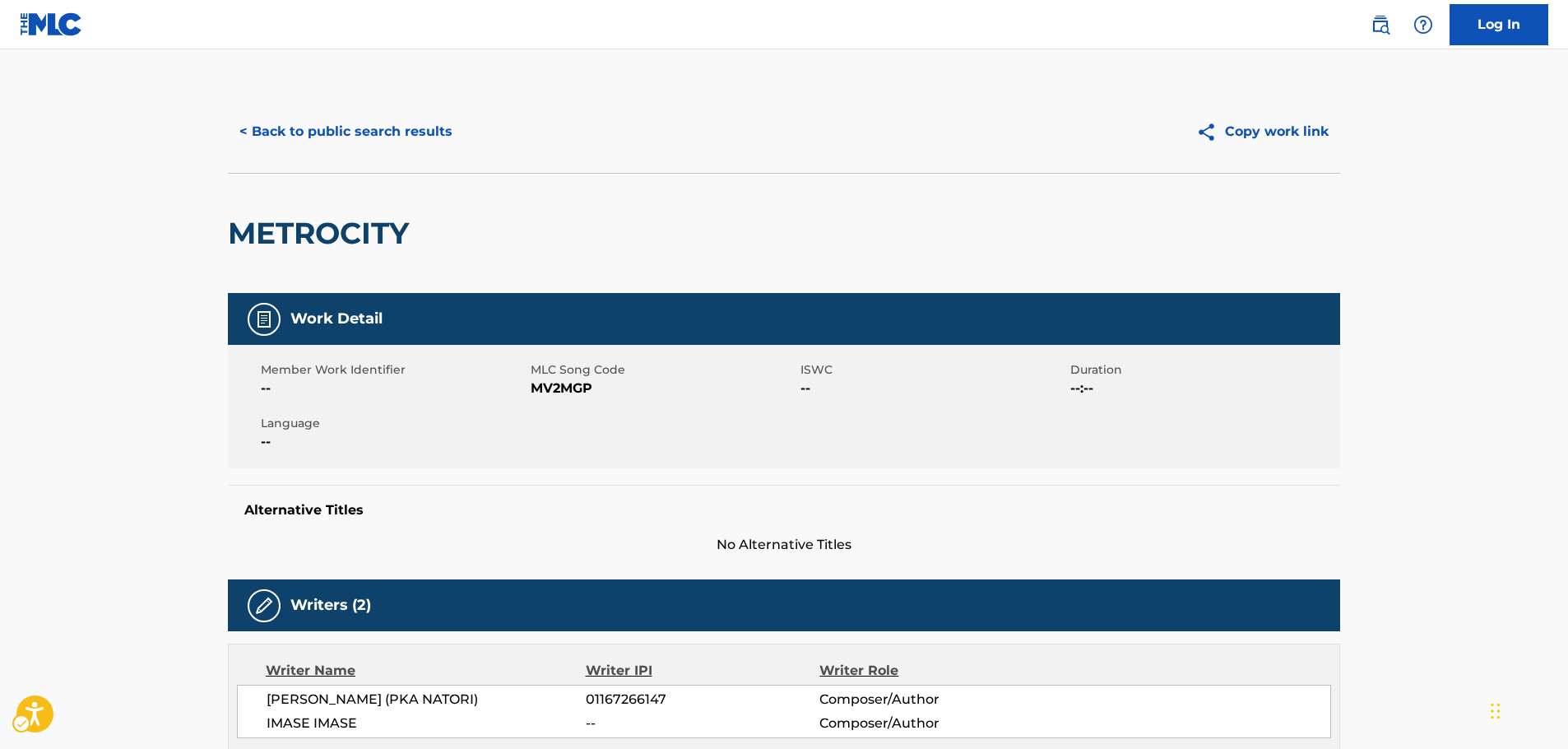
click at [575, 392] on span "MLC Song Code - MV2MGP" at bounding box center [664, 388] width 266 height 20
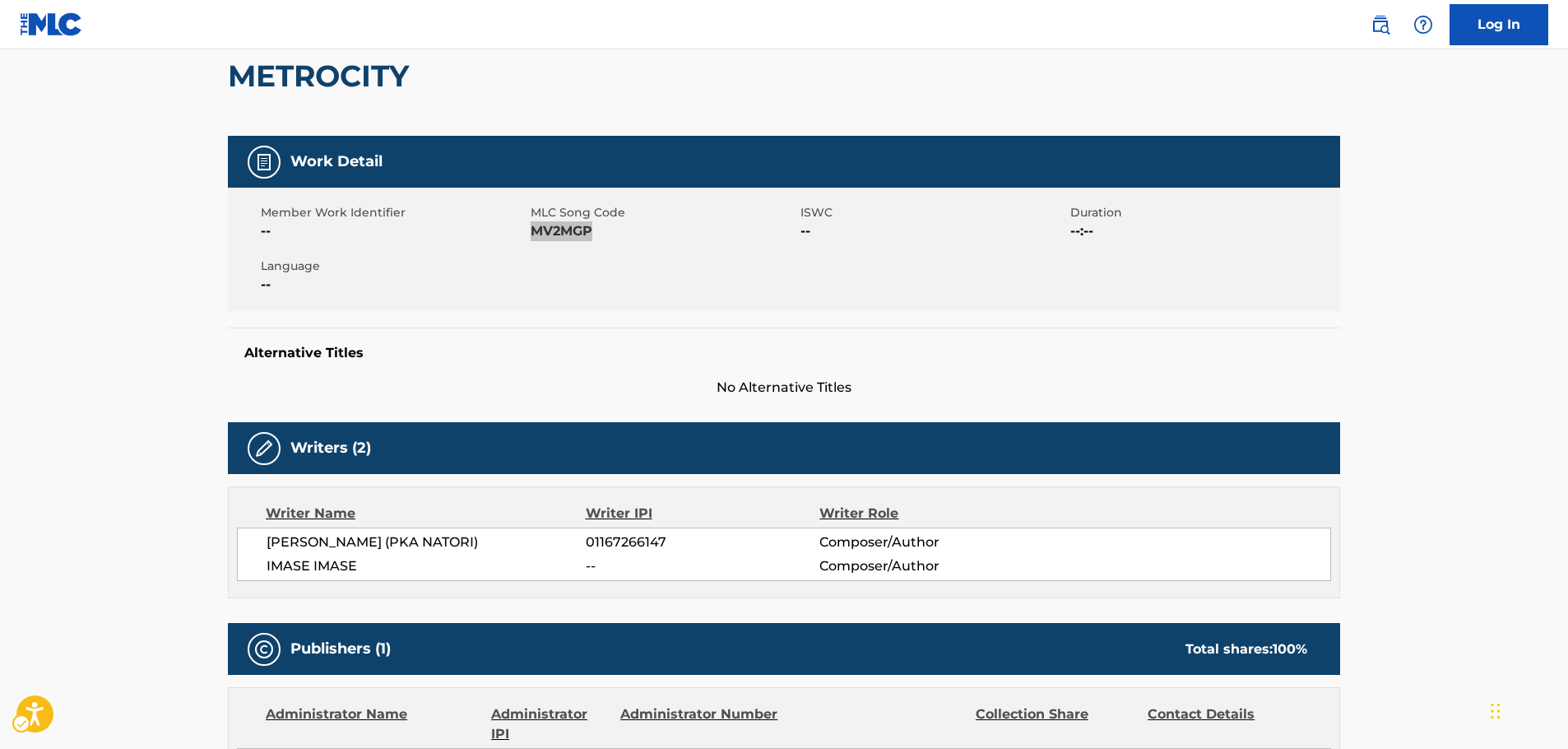
scroll to position [329, 0]
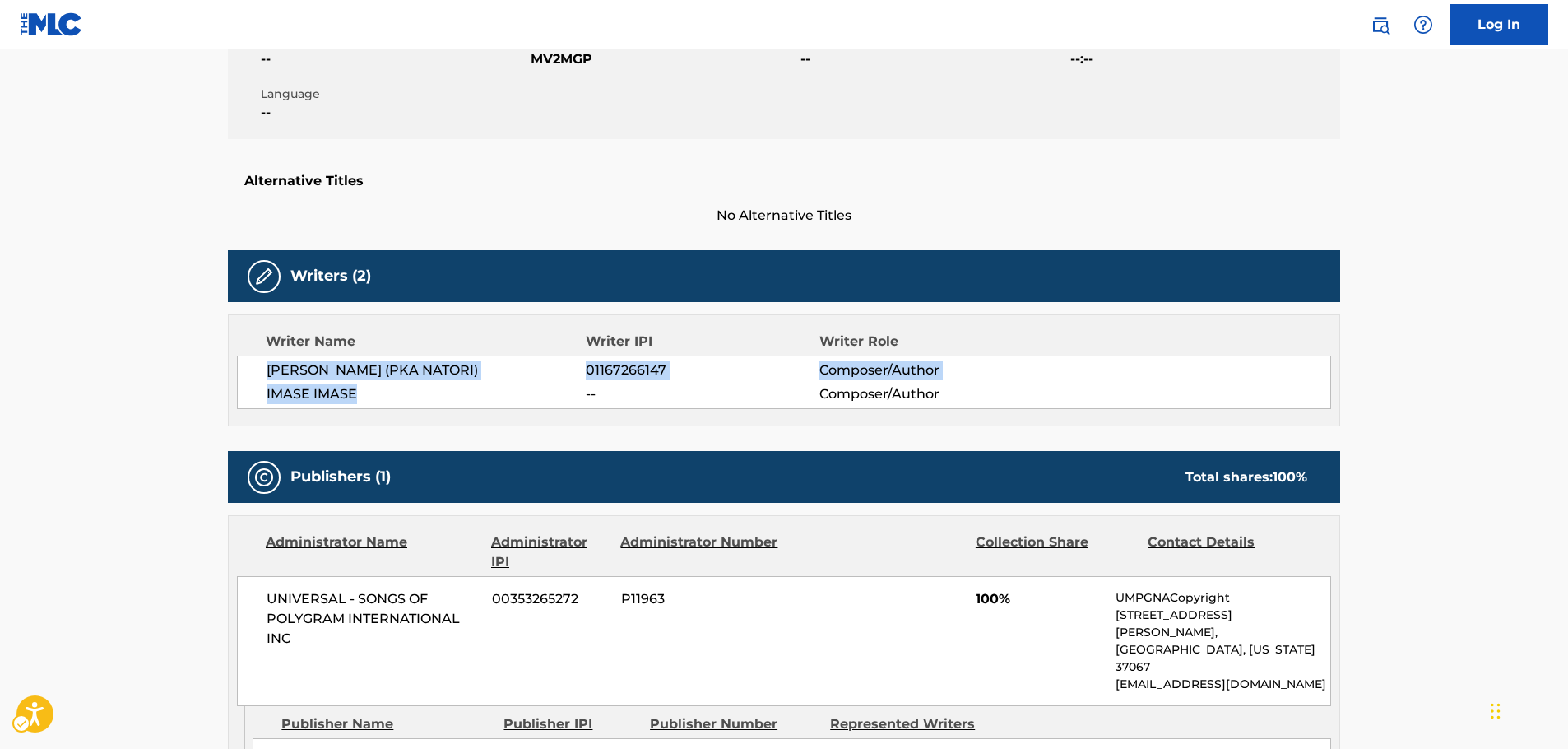
drag, startPoint x: 371, startPoint y: 400, endPoint x: 259, endPoint y: 365, distance: 117.3
click at [259, 365] on div "[PERSON_NAME] (PKA NATORI) 01167266147 Composer/Author [PERSON_NAME] -- Compose…" at bounding box center [784, 382] width 1094 height 54
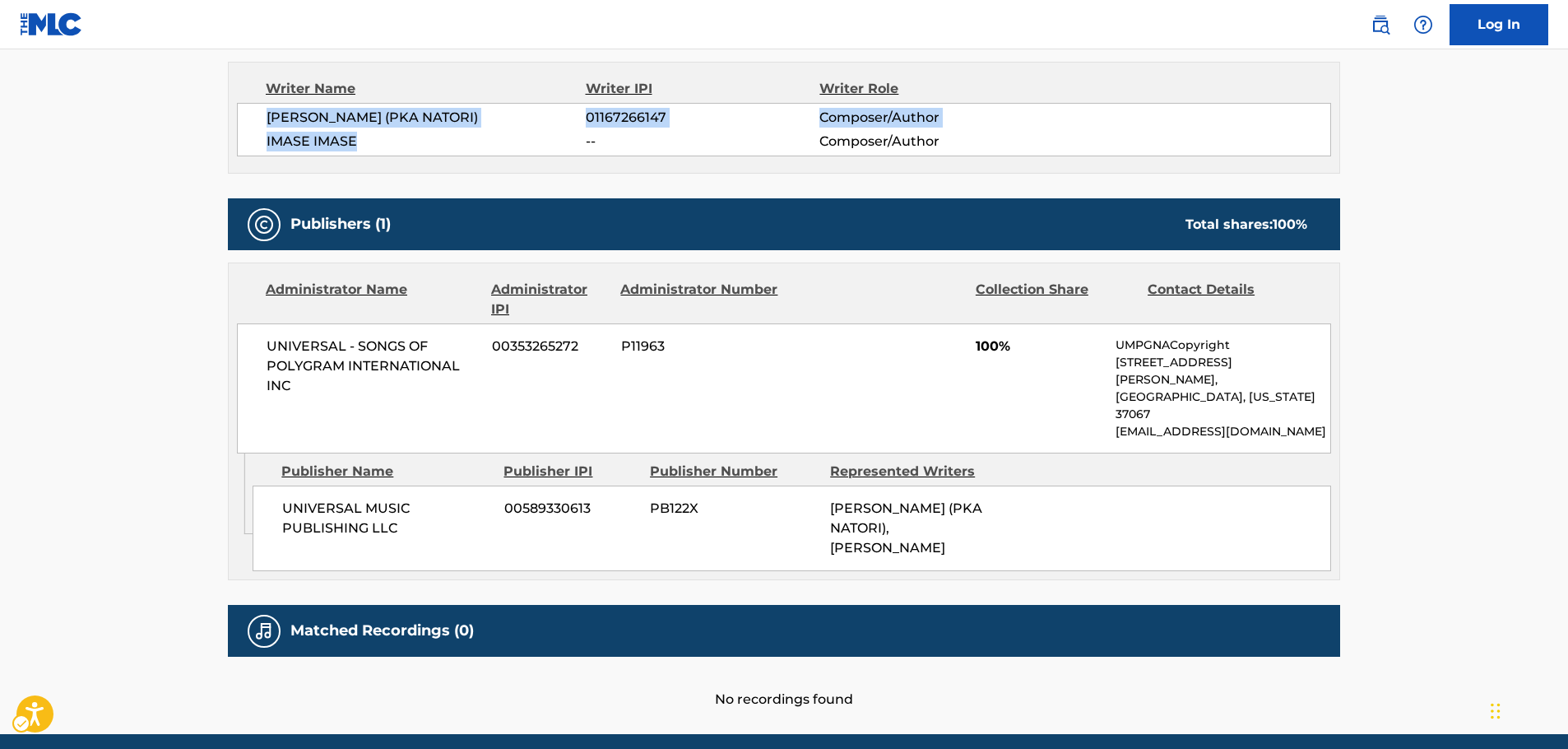
scroll to position [591, 0]
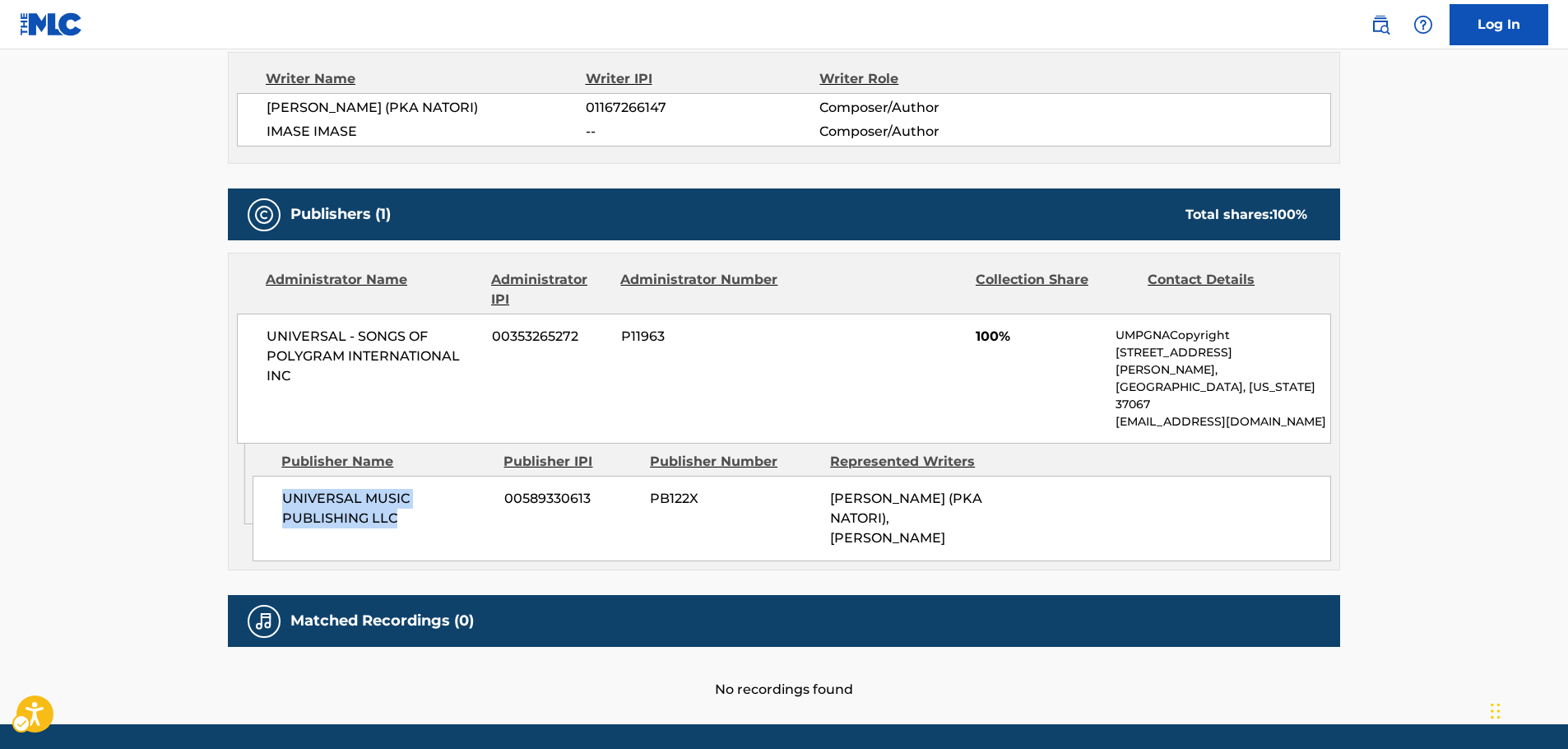
drag, startPoint x: 343, startPoint y: 480, endPoint x: 274, endPoint y: 464, distance: 70.8
click at [272, 476] on div "UNIVERSAL MUSIC PUBLISHING LLC 00589330613 PB122X [PERSON_NAME] (PKA NATORI), I…" at bounding box center [792, 518] width 1079 height 86
drag, startPoint x: 319, startPoint y: 374, endPoint x: 224, endPoint y: 323, distance: 107.8
click at [224, 323] on div "< Back to public search results Copy work link METROCITY Work Detail Member Wor…" at bounding box center [784, 99] width 1152 height 1201
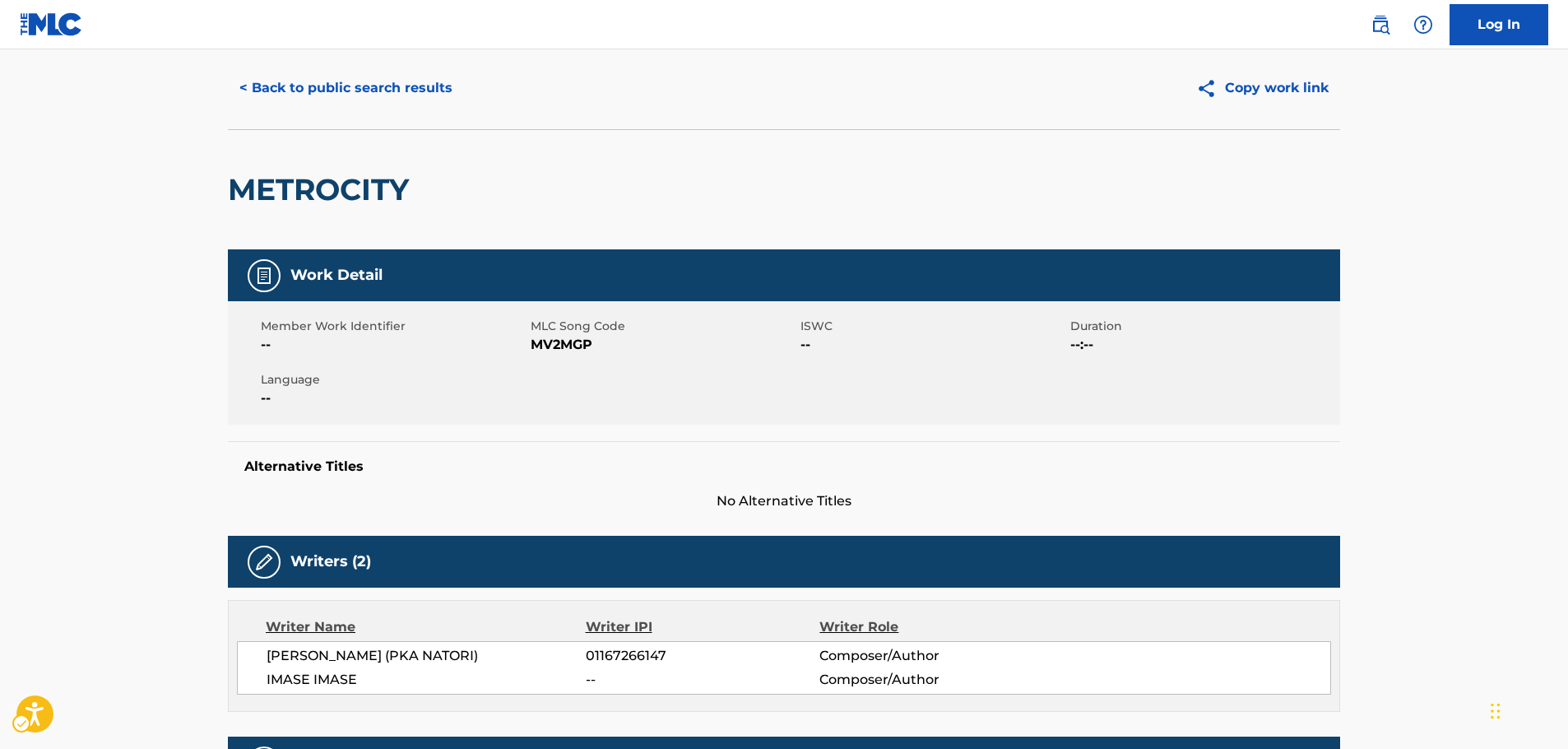
scroll to position [0, 0]
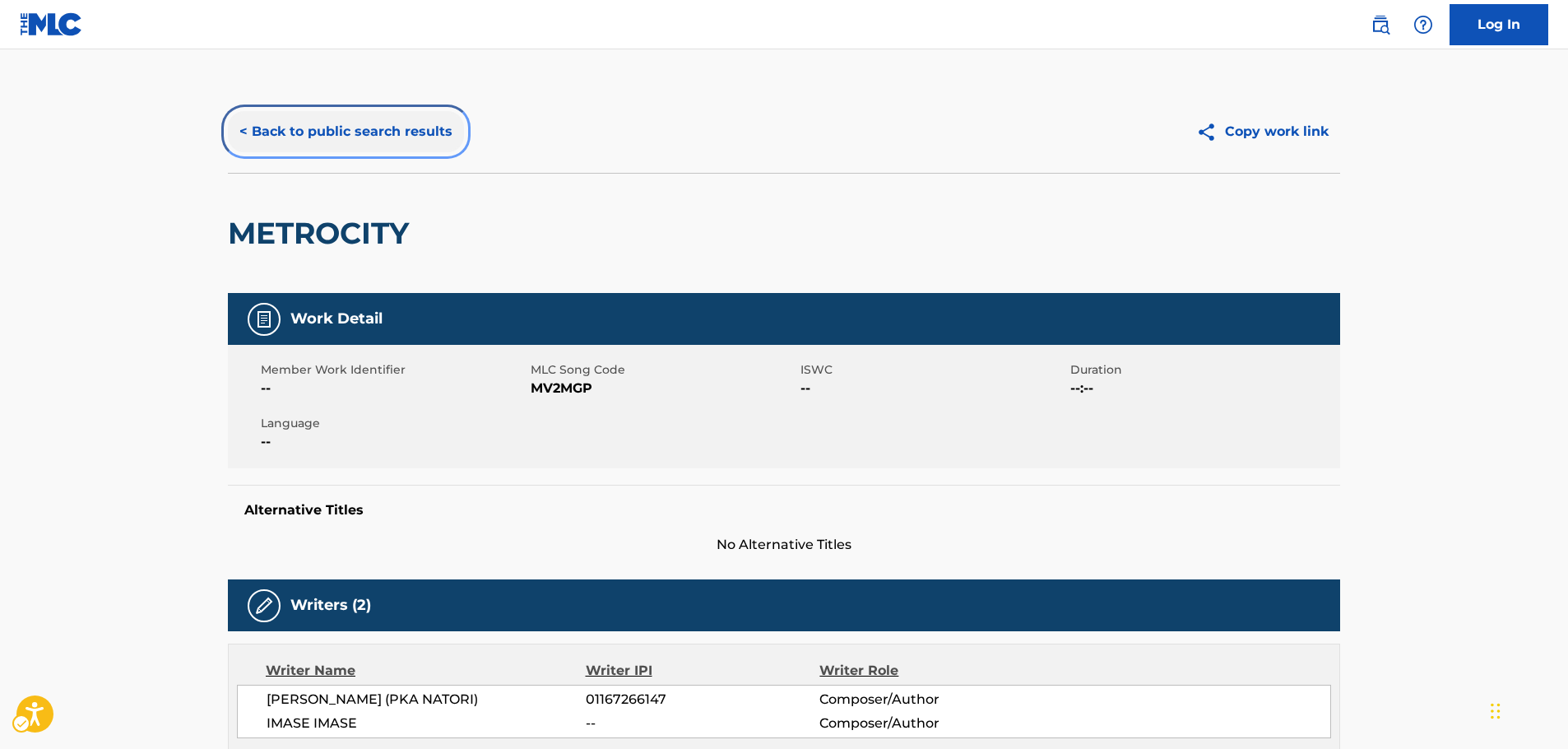
click at [352, 139] on button "< Back to public search results" at bounding box center [345, 131] width 236 height 41
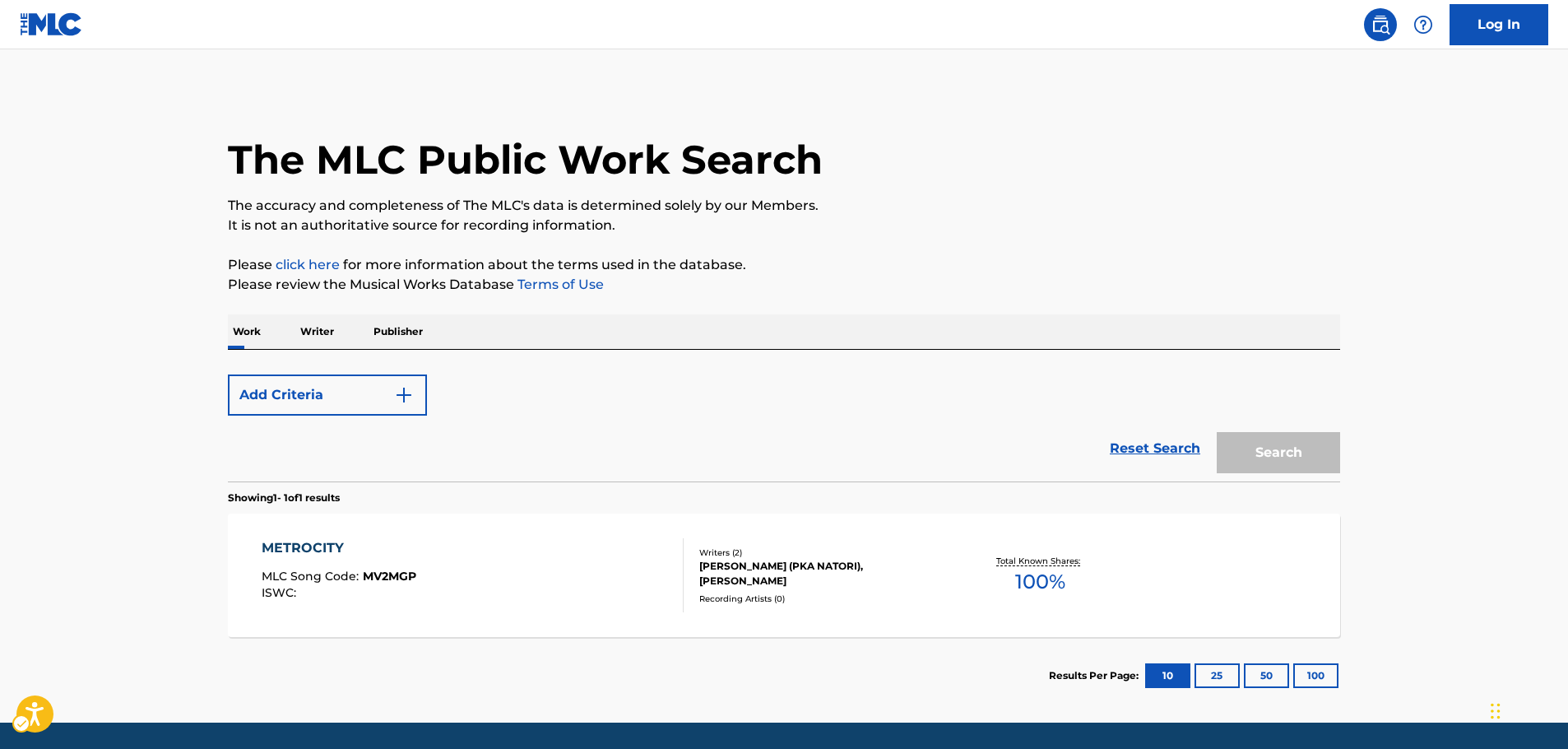
scroll to position [53, 0]
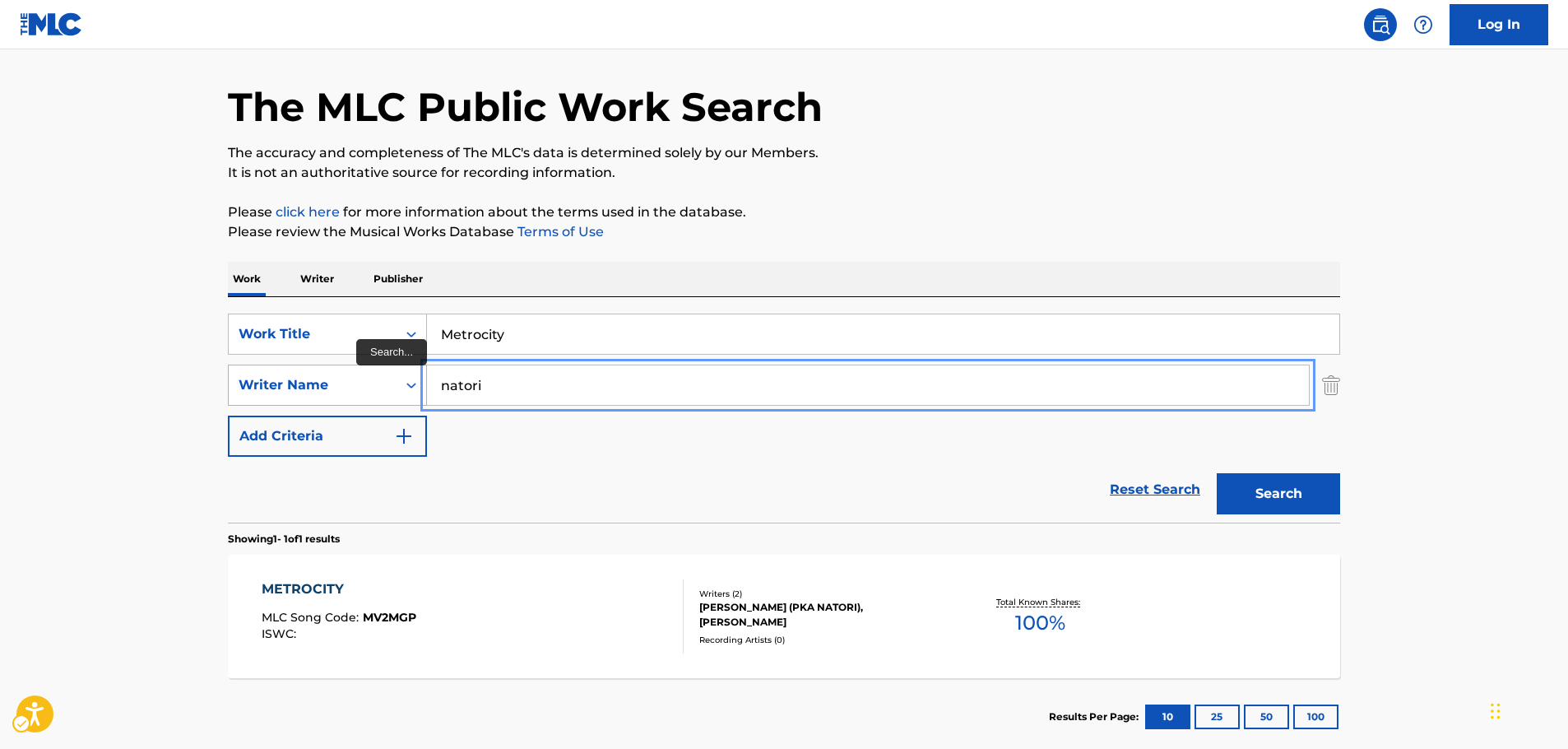
drag, startPoint x: 462, startPoint y: 386, endPoint x: 355, endPoint y: 387, distance: 107.0
paste input "WANUKA"
type input "WANUKA"
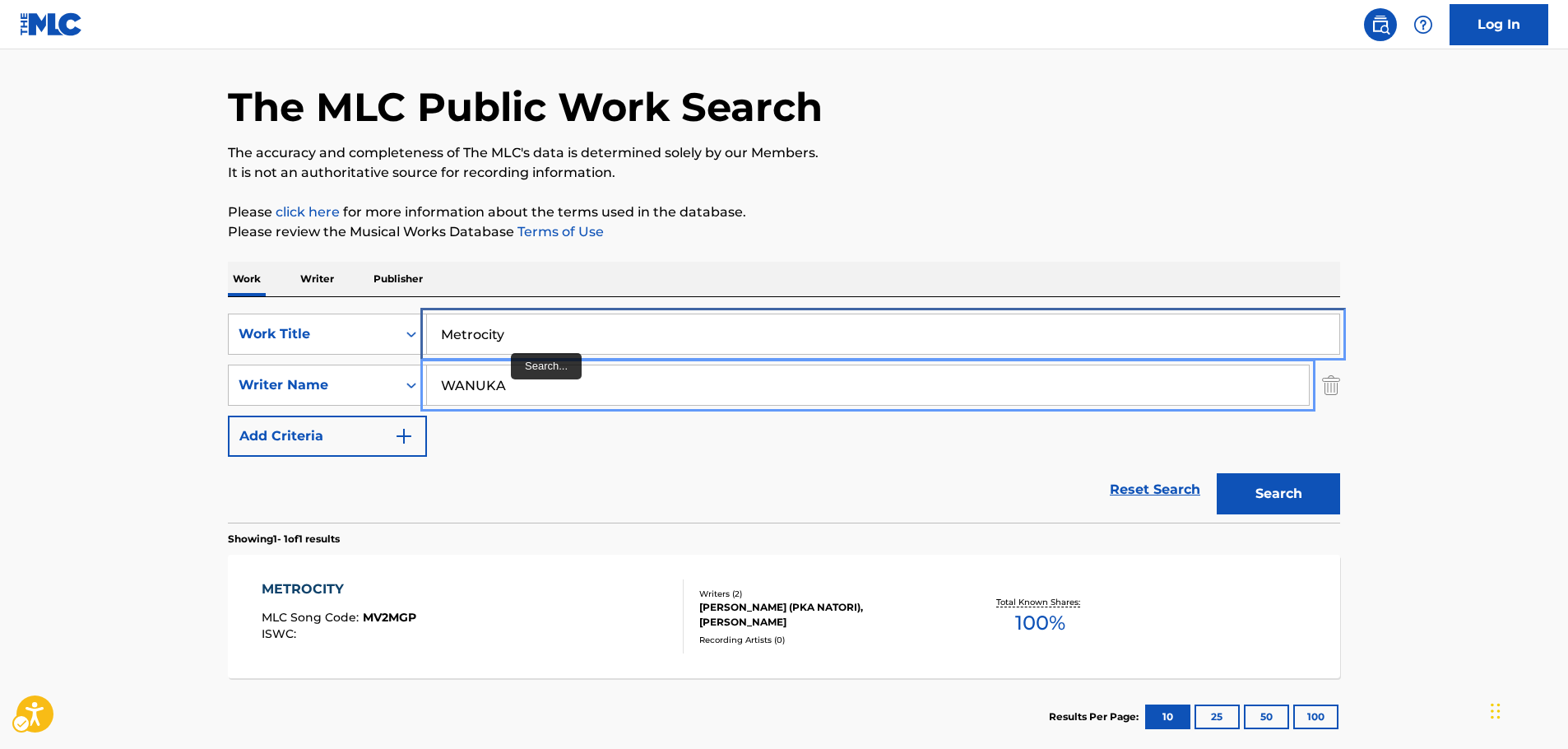
drag, startPoint x: 178, startPoint y: 352, endPoint x: 155, endPoint y: 355, distance: 23.2
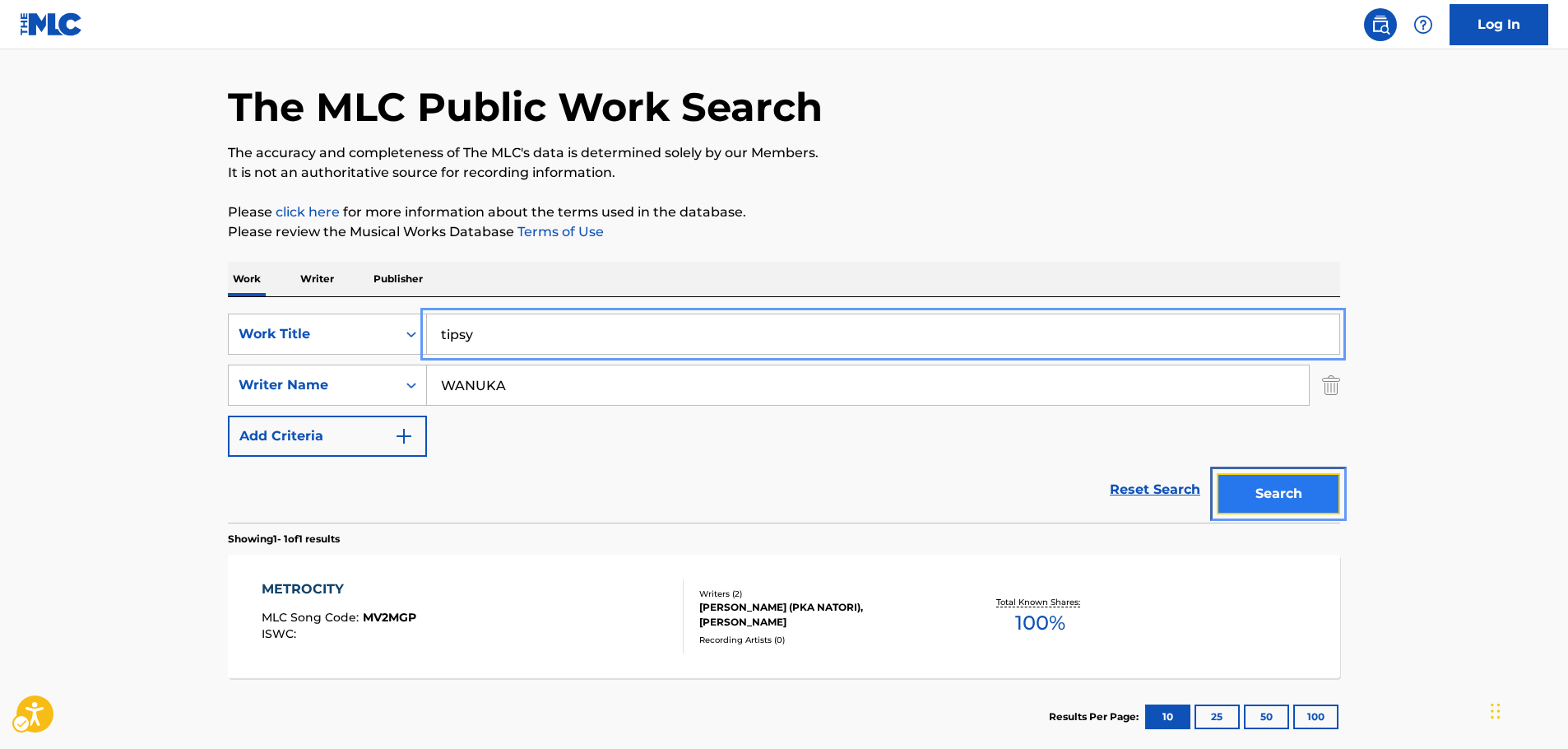
click at [1321, 491] on button "Search" at bounding box center [1278, 493] width 123 height 41
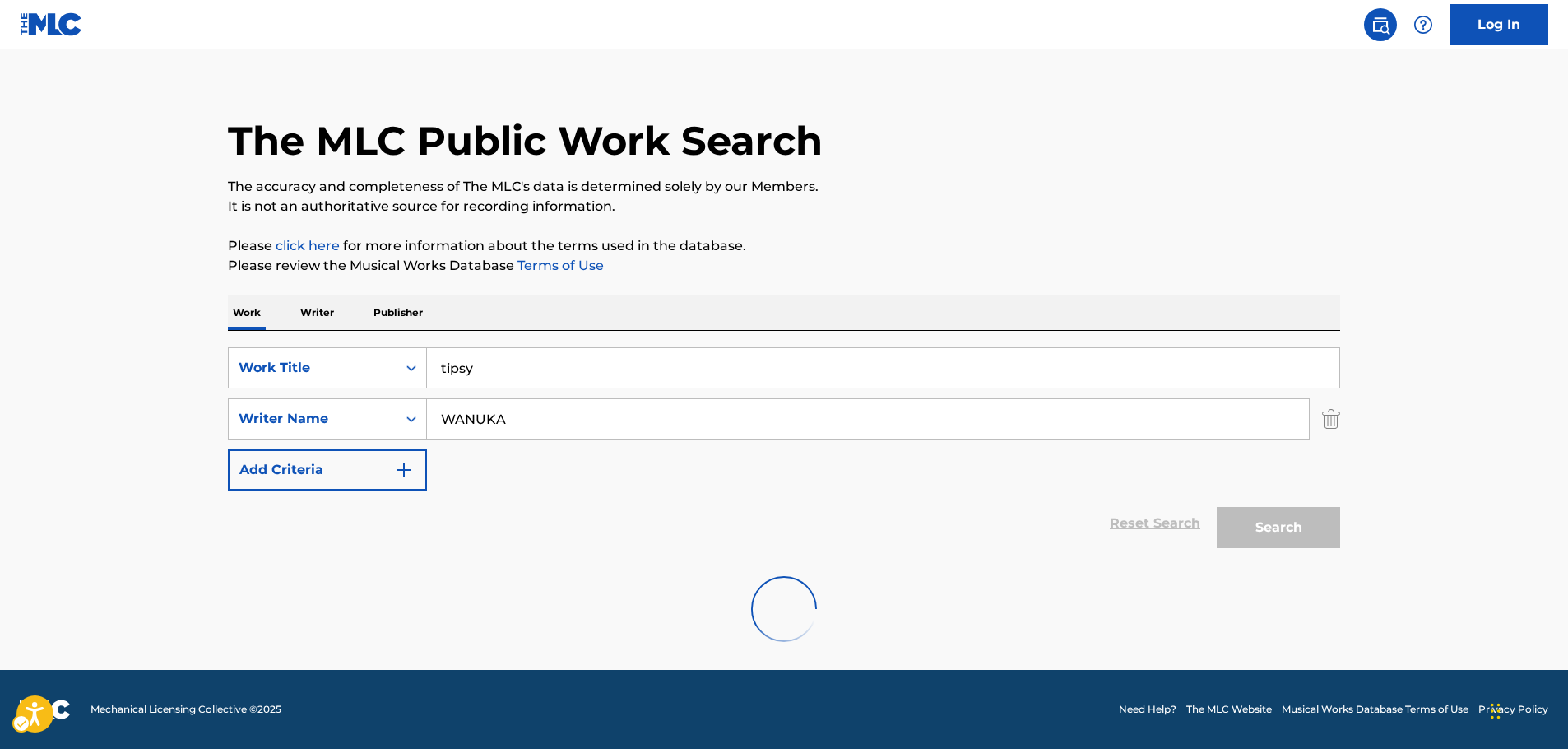
scroll to position [0, 0]
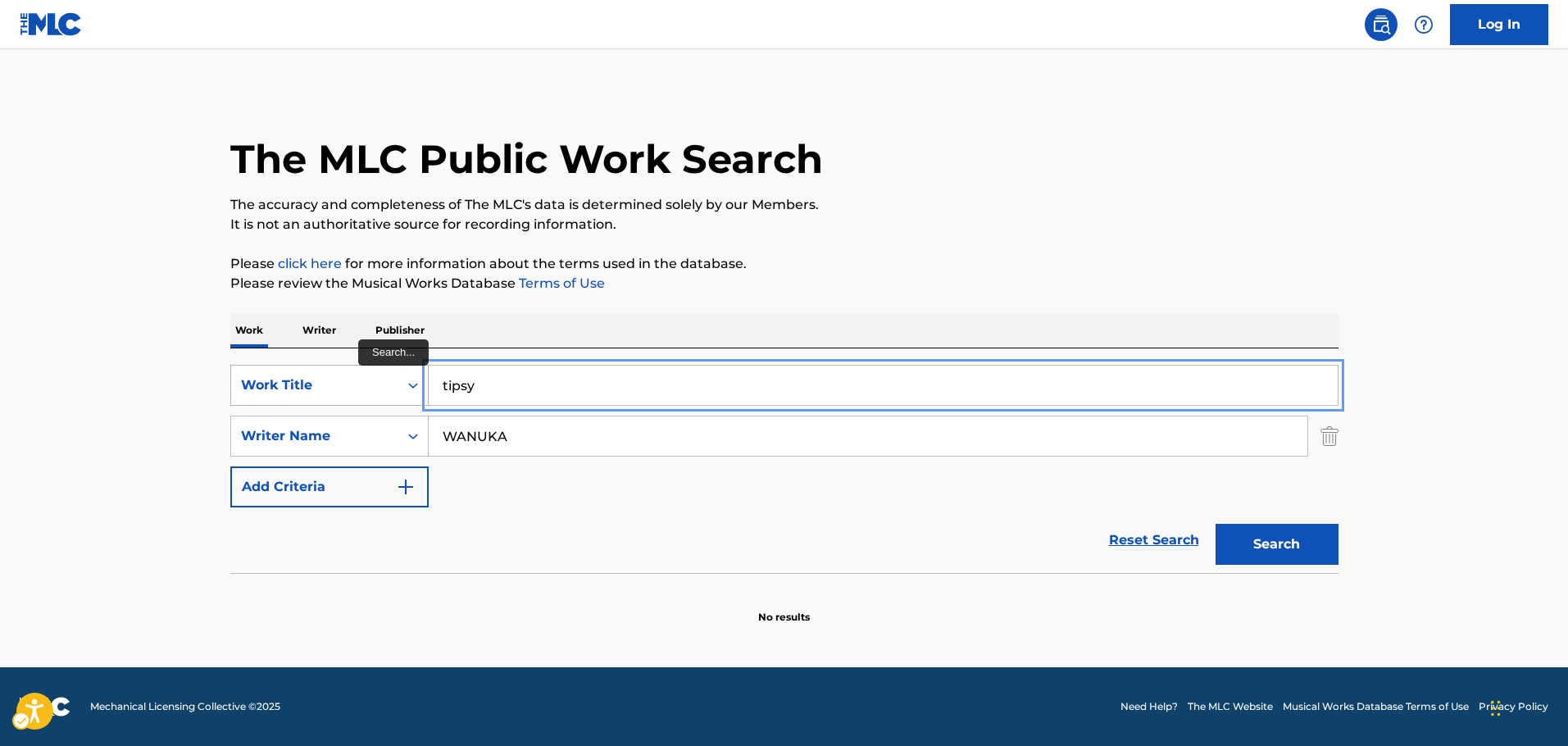
drag, startPoint x: 489, startPoint y: 391, endPoint x: 329, endPoint y: 377, distance: 160.6
click at [326, 391] on div "SearchWithCriteria903d1f20-b10b-438e-8287-585708b9bb31 Work Title tipsy" at bounding box center [784, 385] width 1108 height 41
paste input "[PERSON_NAME]"
type input "[PERSON_NAME]"
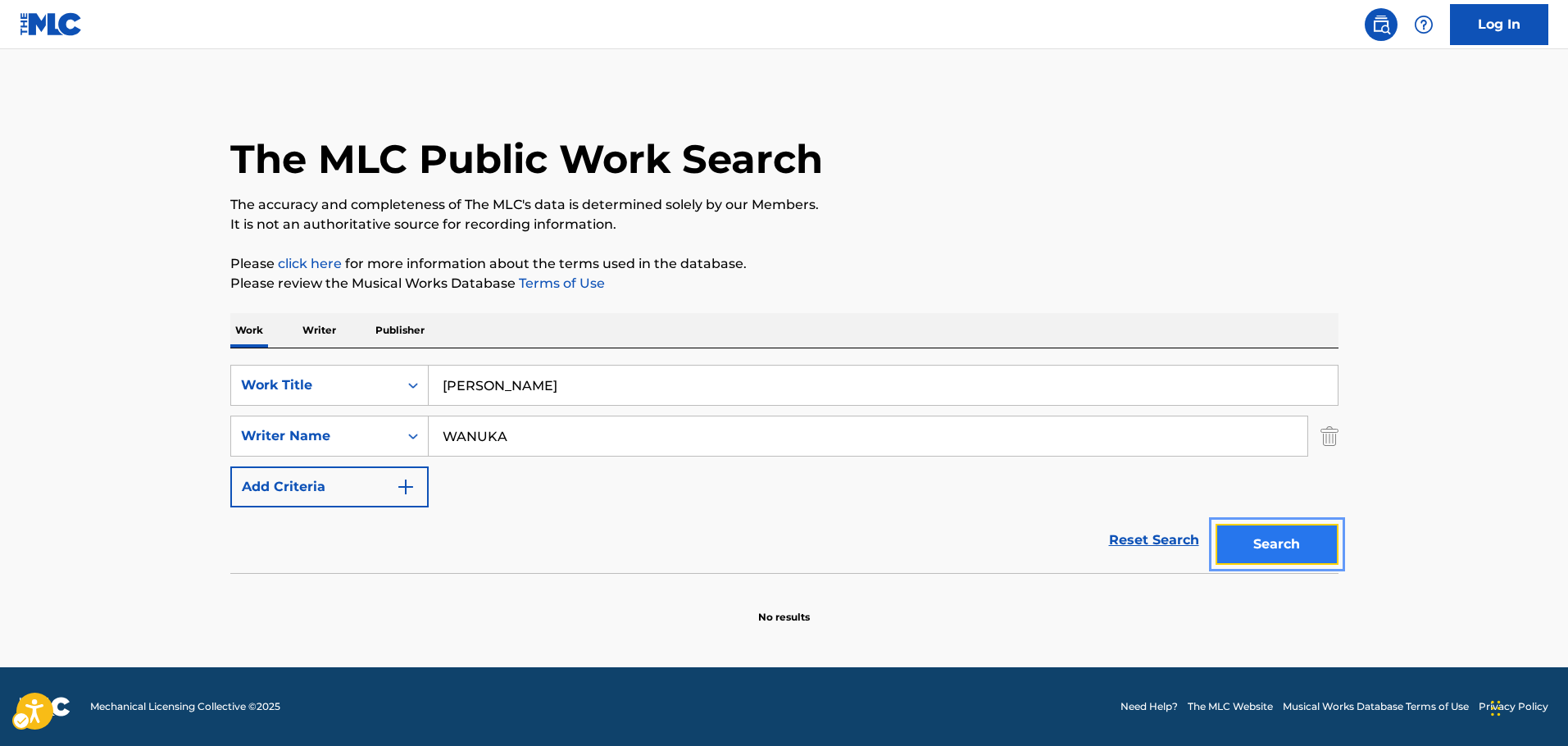
click at [1291, 541] on button "Search" at bounding box center [1276, 544] width 122 height 41
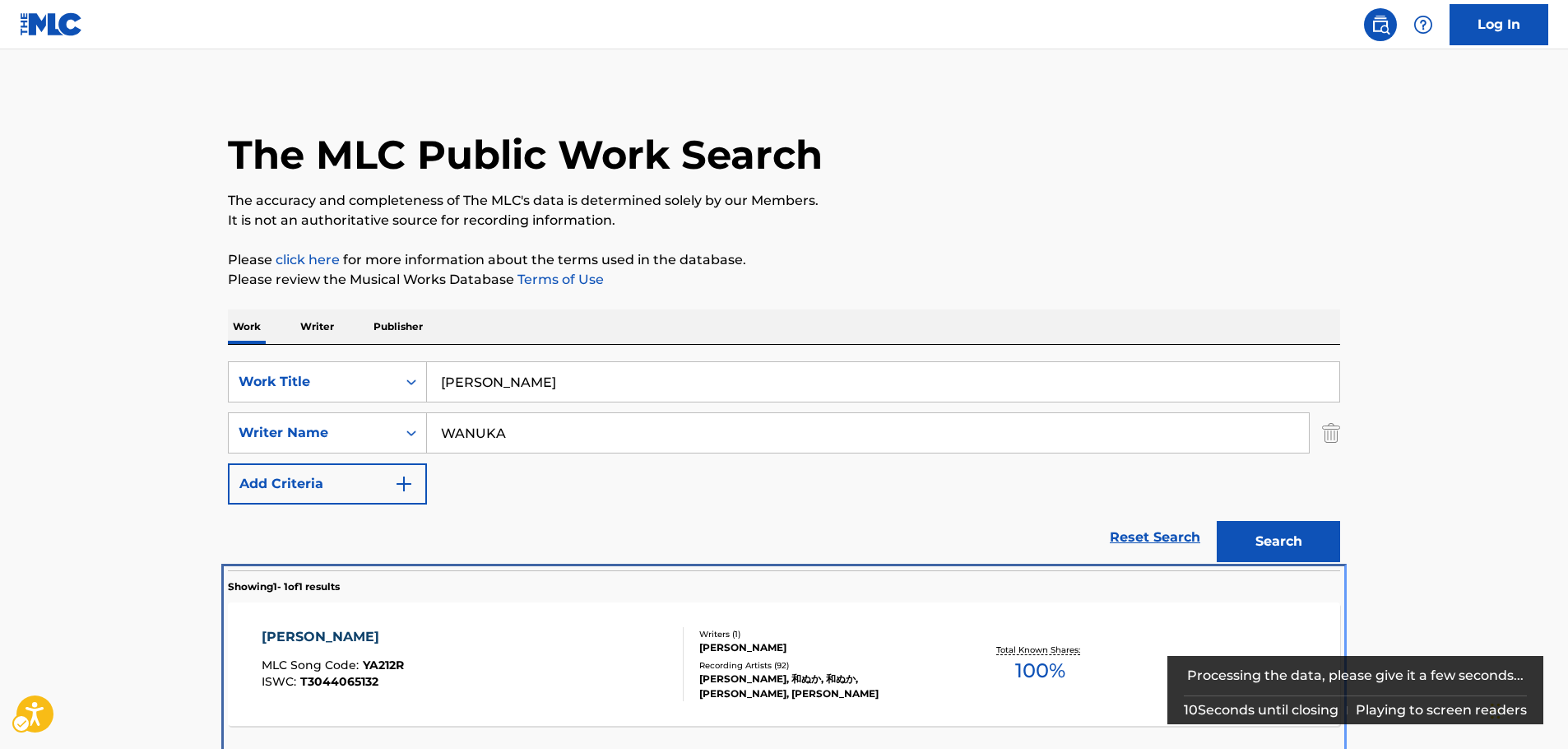
scroll to position [147, 0]
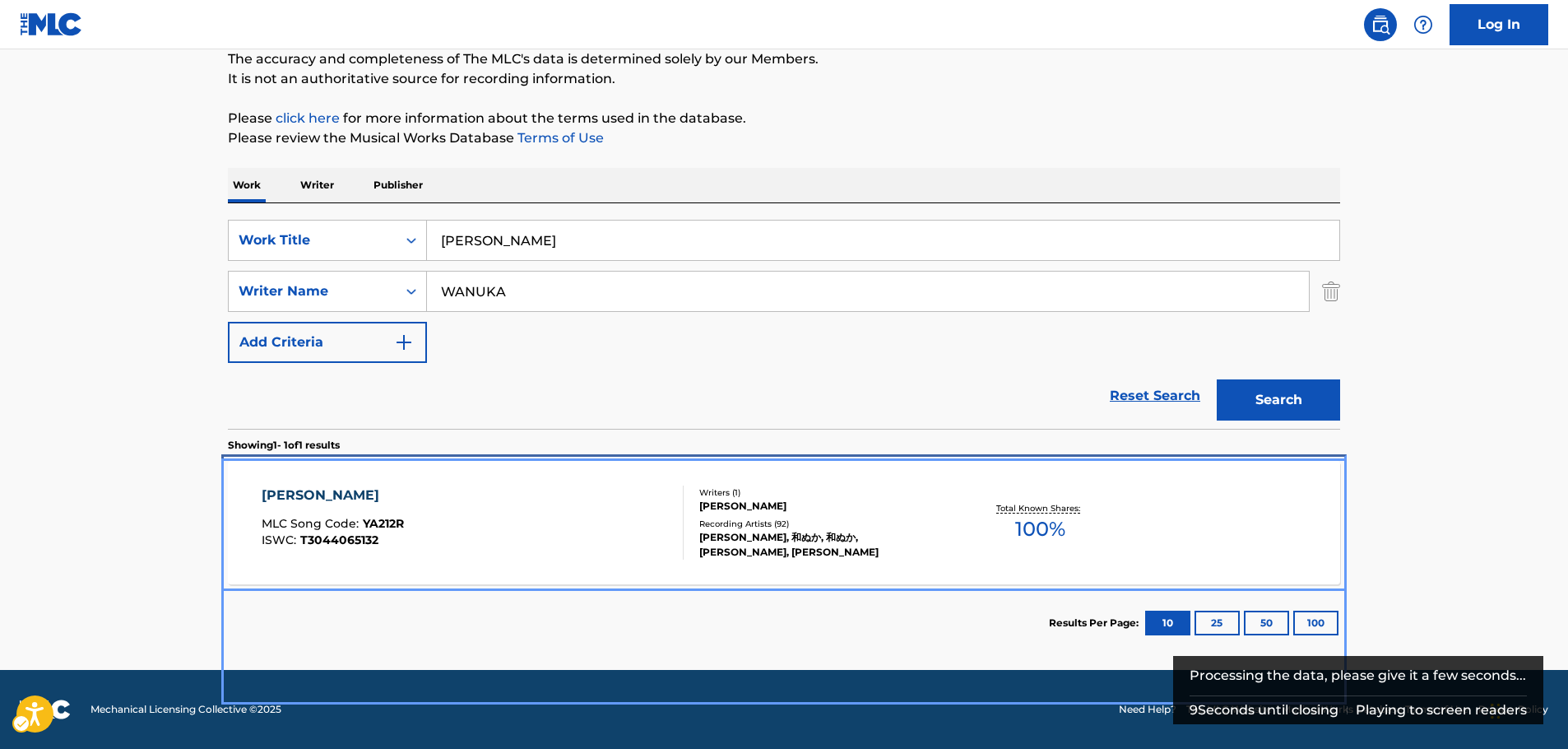
click at [538, 545] on div "YORI YOI MLC Song Code : YA212R ISWC : T3044065132" at bounding box center [473, 522] width 423 height 74
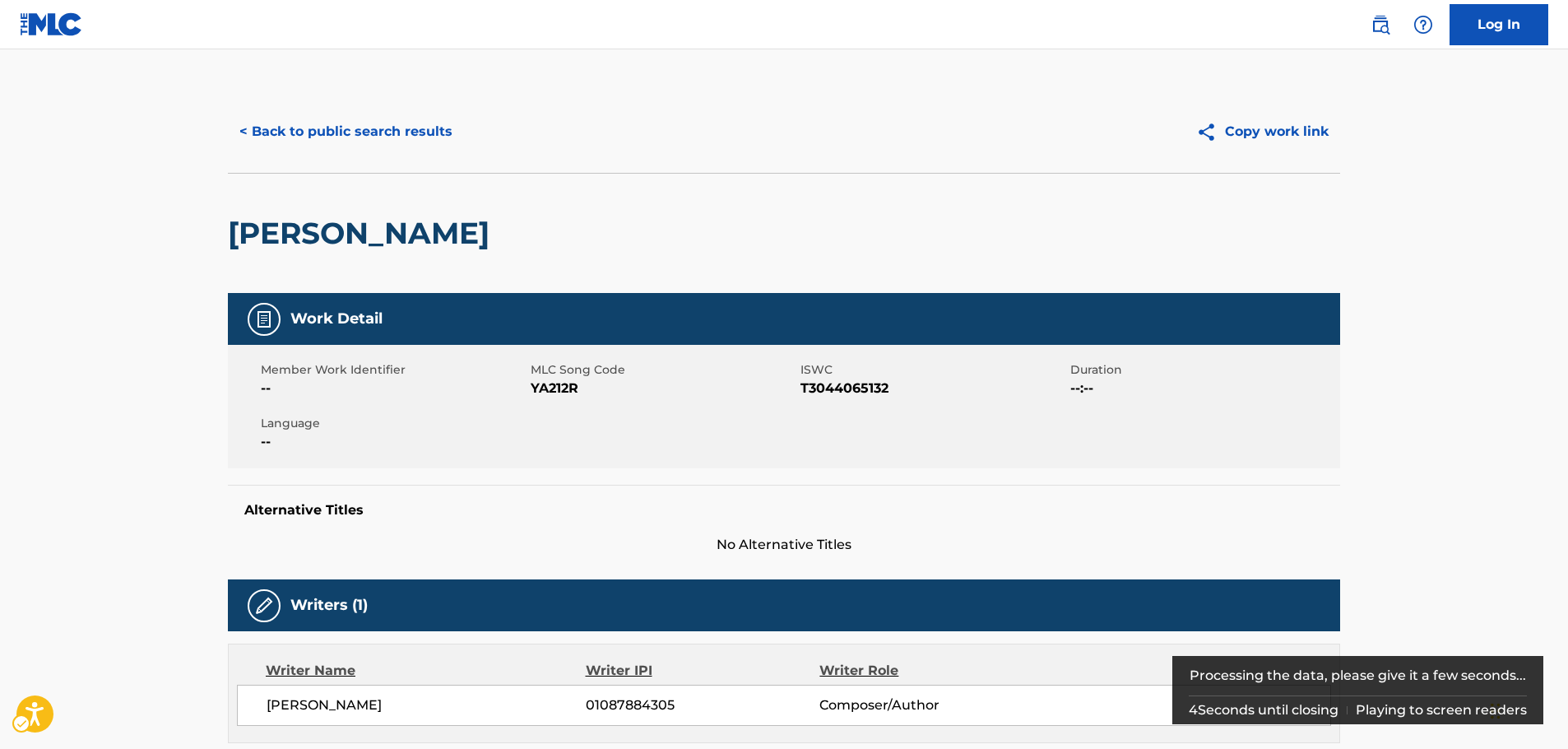
click at [574, 391] on span "MLC Song Code - YA212R" at bounding box center [664, 388] width 266 height 20
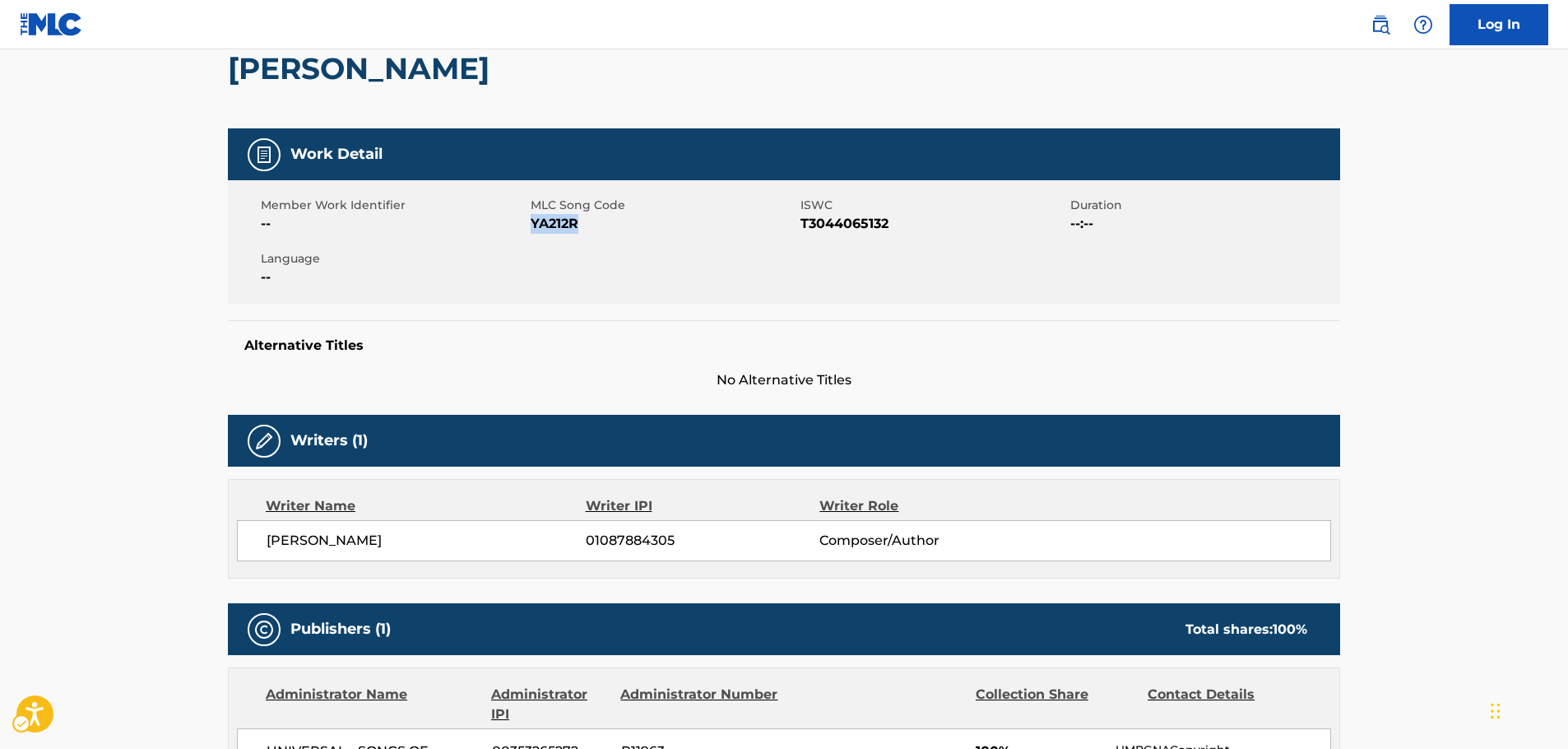
scroll to position [412, 0]
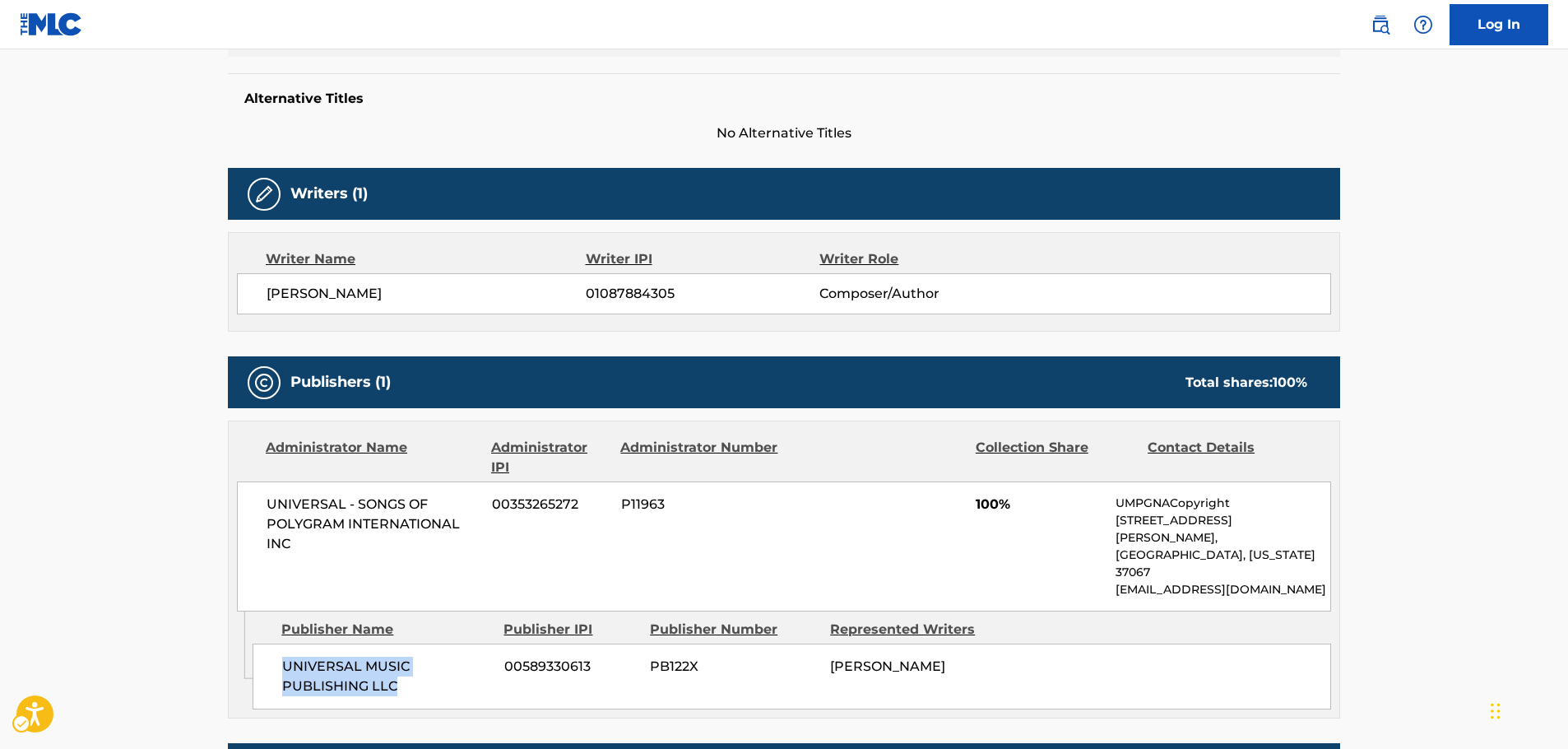
drag, startPoint x: 425, startPoint y: 650, endPoint x: 161, endPoint y: 635, distance: 264.4
click at [261, 643] on div "UNIVERSAL MUSIC PUBLISHING LLC 00589330613 PB122X [PERSON_NAME]" at bounding box center [792, 676] width 1079 height 66
drag, startPoint x: 299, startPoint y: 548, endPoint x: 200, endPoint y: 503, distance: 108.7
click at [247, 498] on div "UNIVERSAL - SONGS OF POLYGRAM INTERNATIONAL INC 00353265272 P11963 100% UMPGNAC…" at bounding box center [784, 546] width 1094 height 130
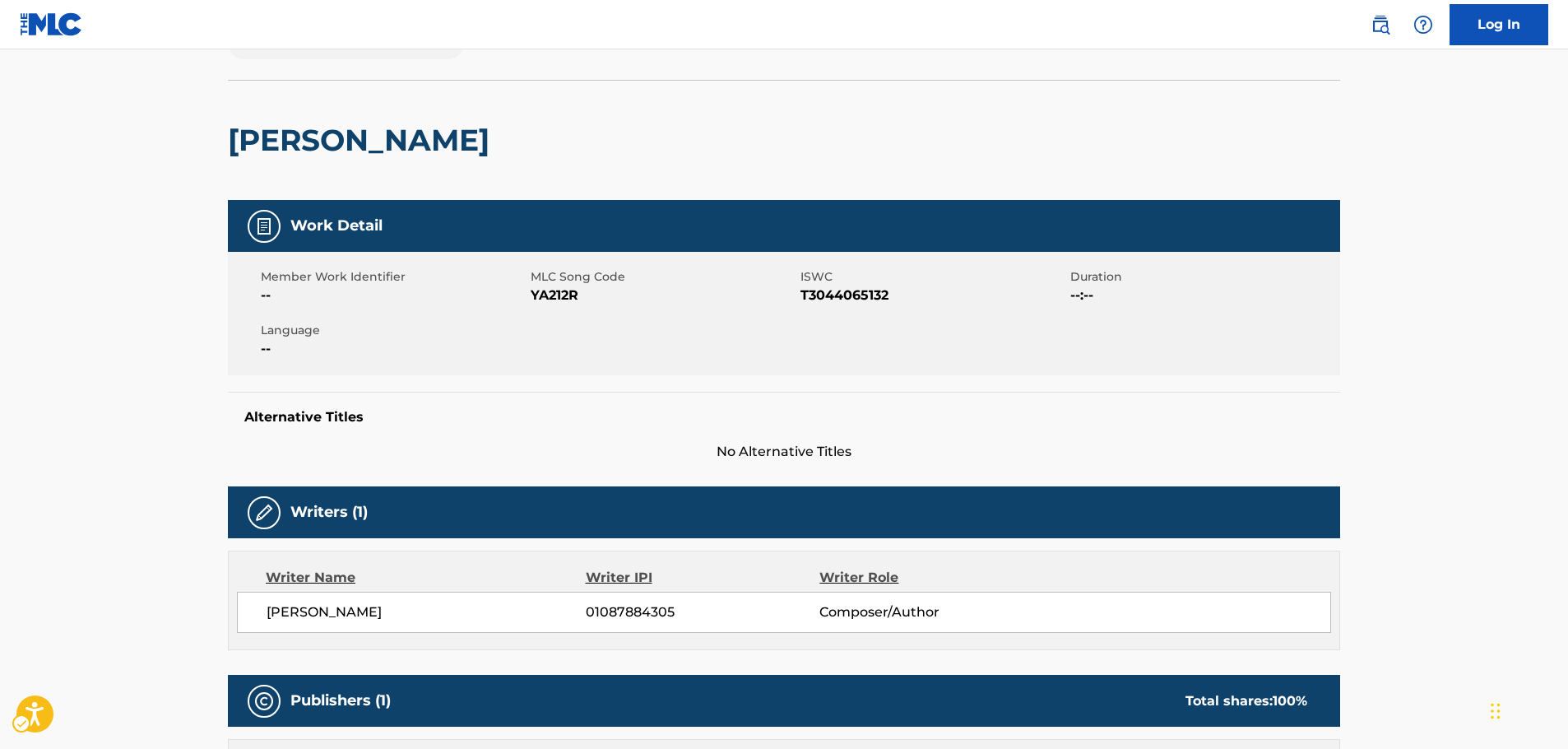
scroll to position [0, 0]
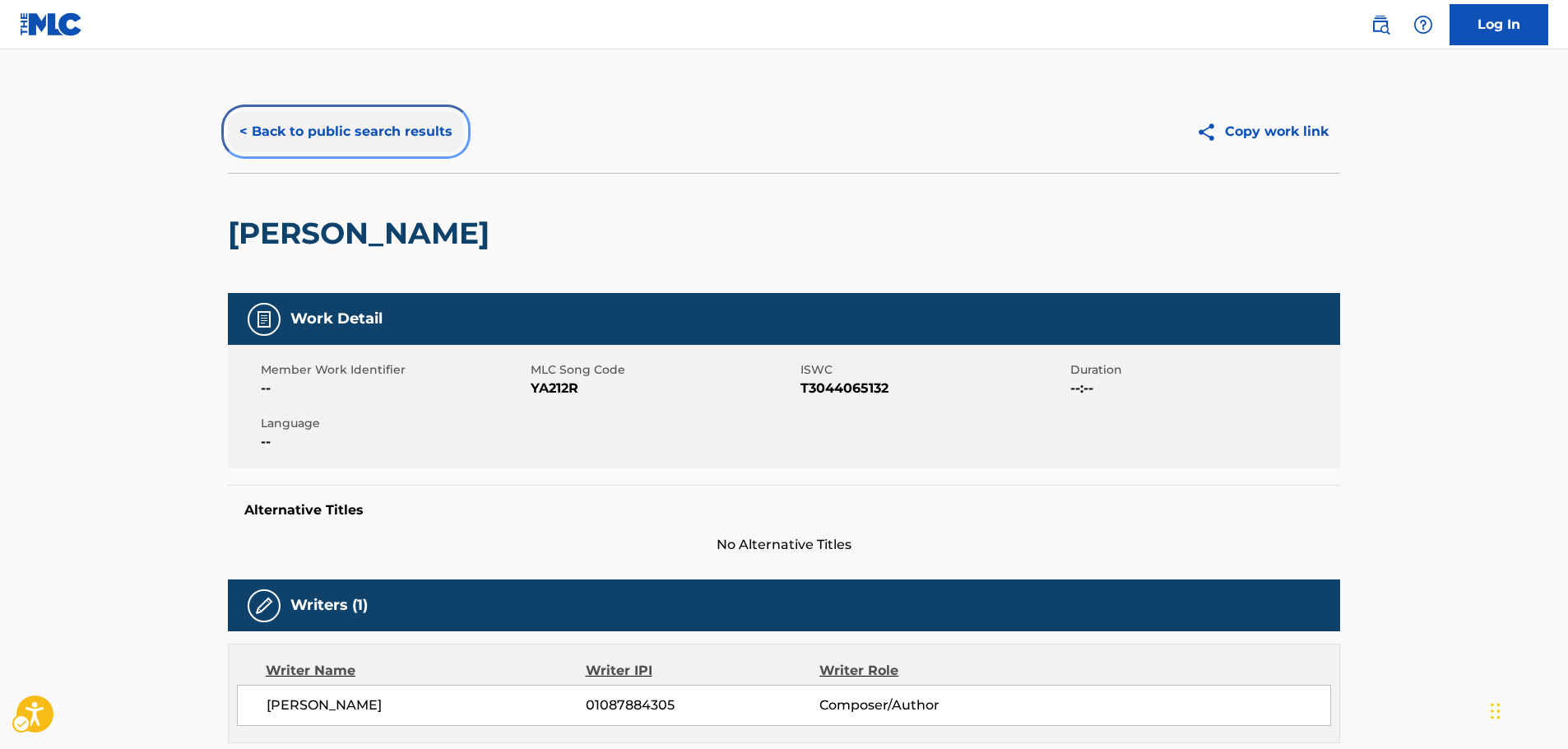
click at [335, 123] on button "< Back to public search results" at bounding box center [345, 131] width 236 height 41
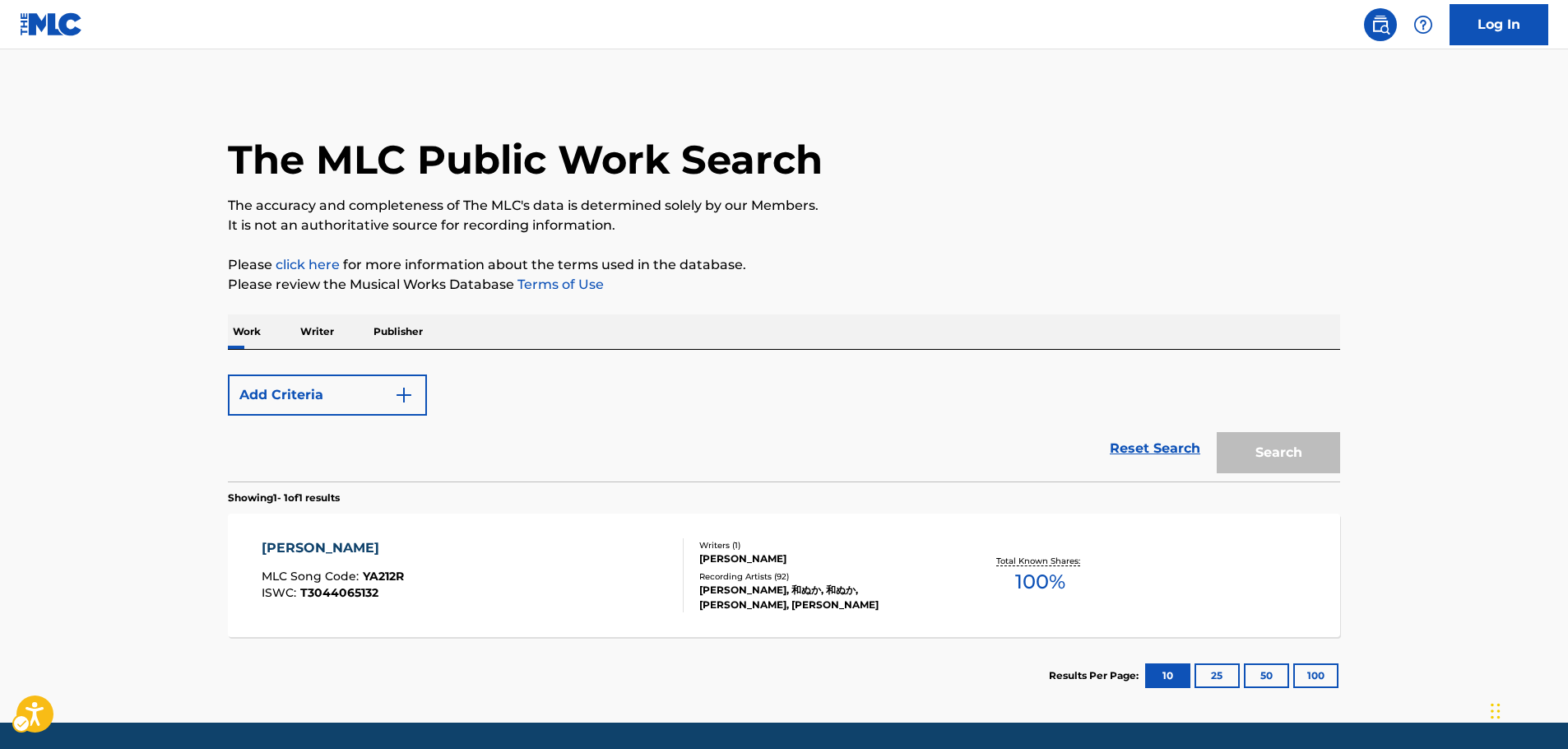
scroll to position [53, 0]
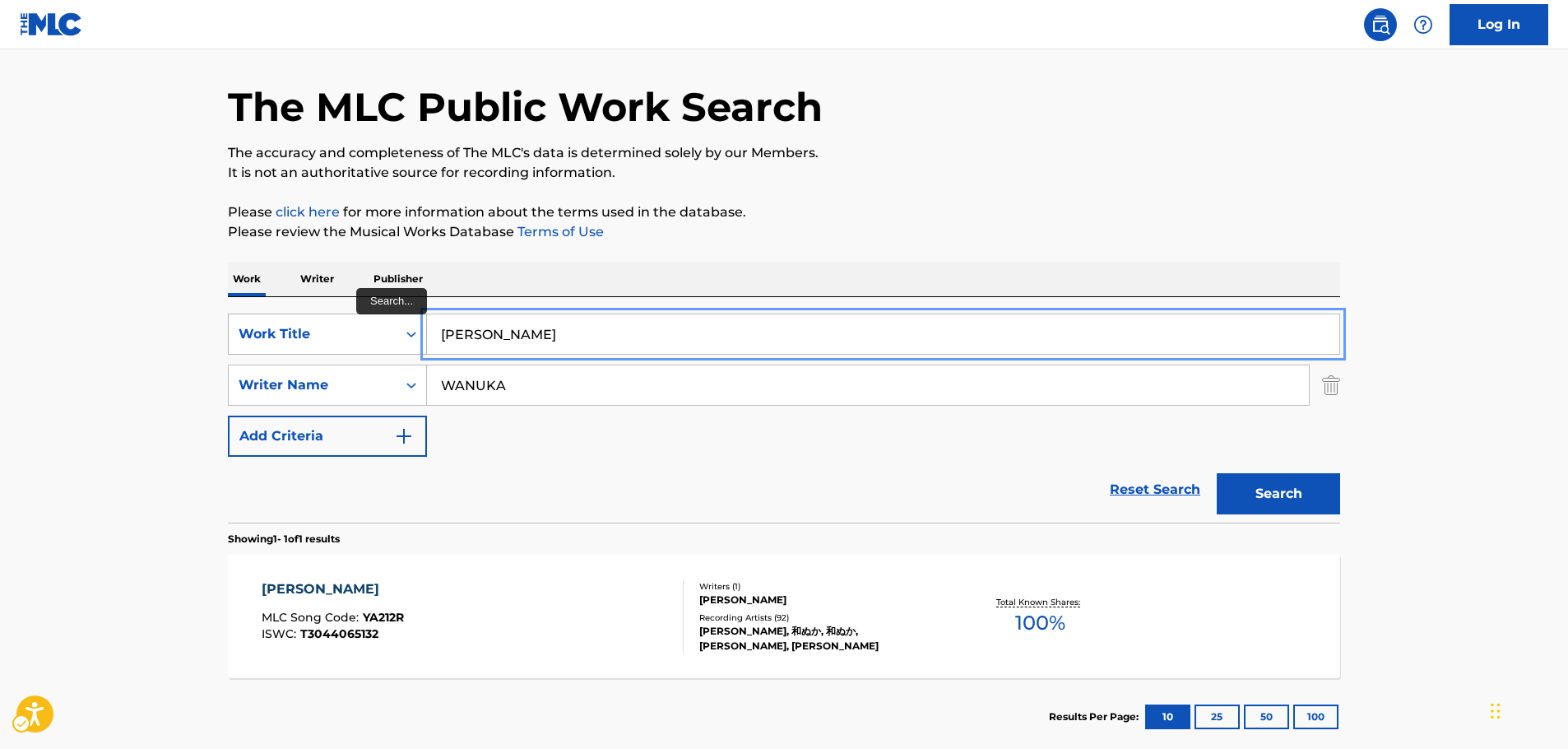
drag, startPoint x: 528, startPoint y: 341, endPoint x: 349, endPoint y: 342, distance: 179.0
paste input "MAPPA"
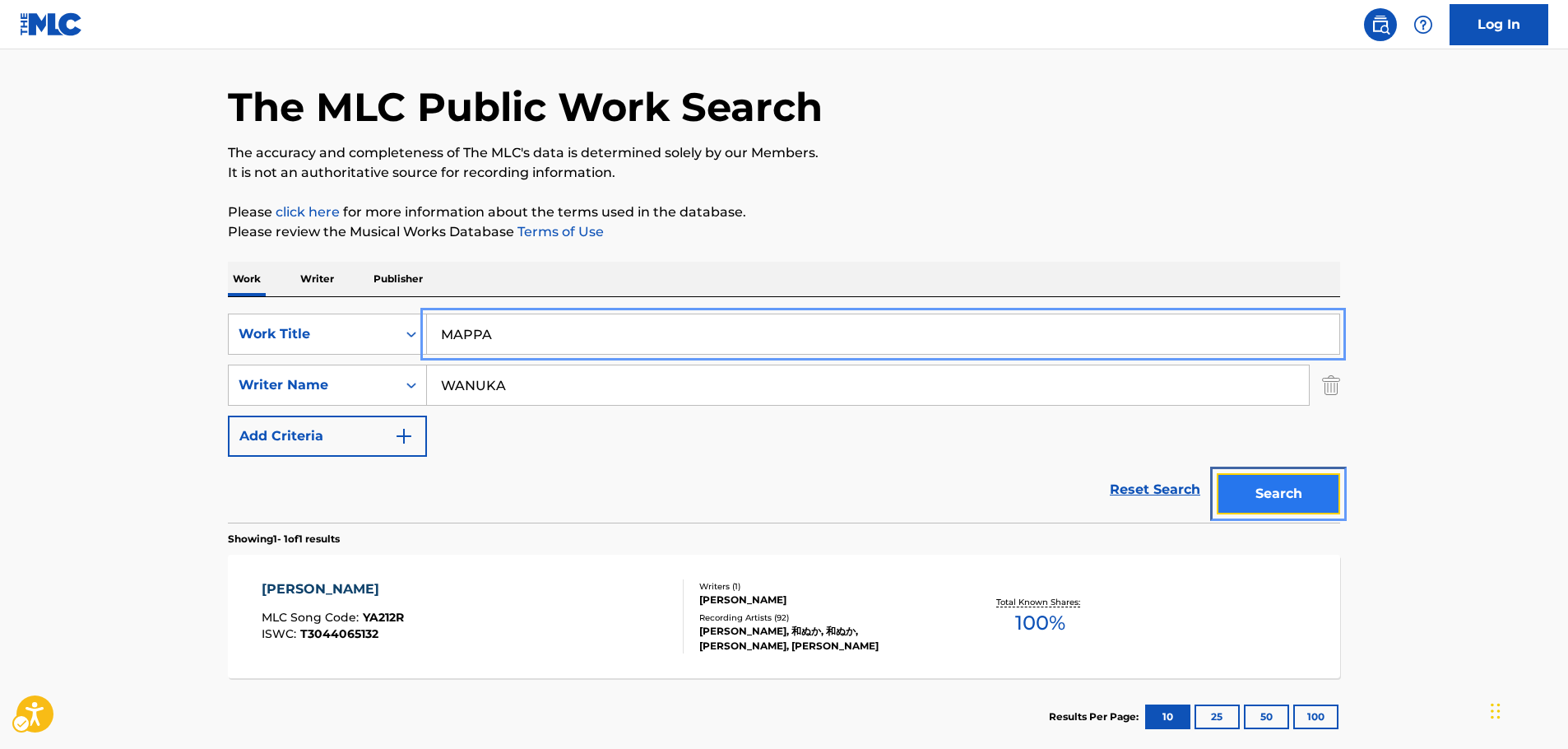
click at [1259, 489] on button "Search" at bounding box center [1278, 493] width 123 height 41
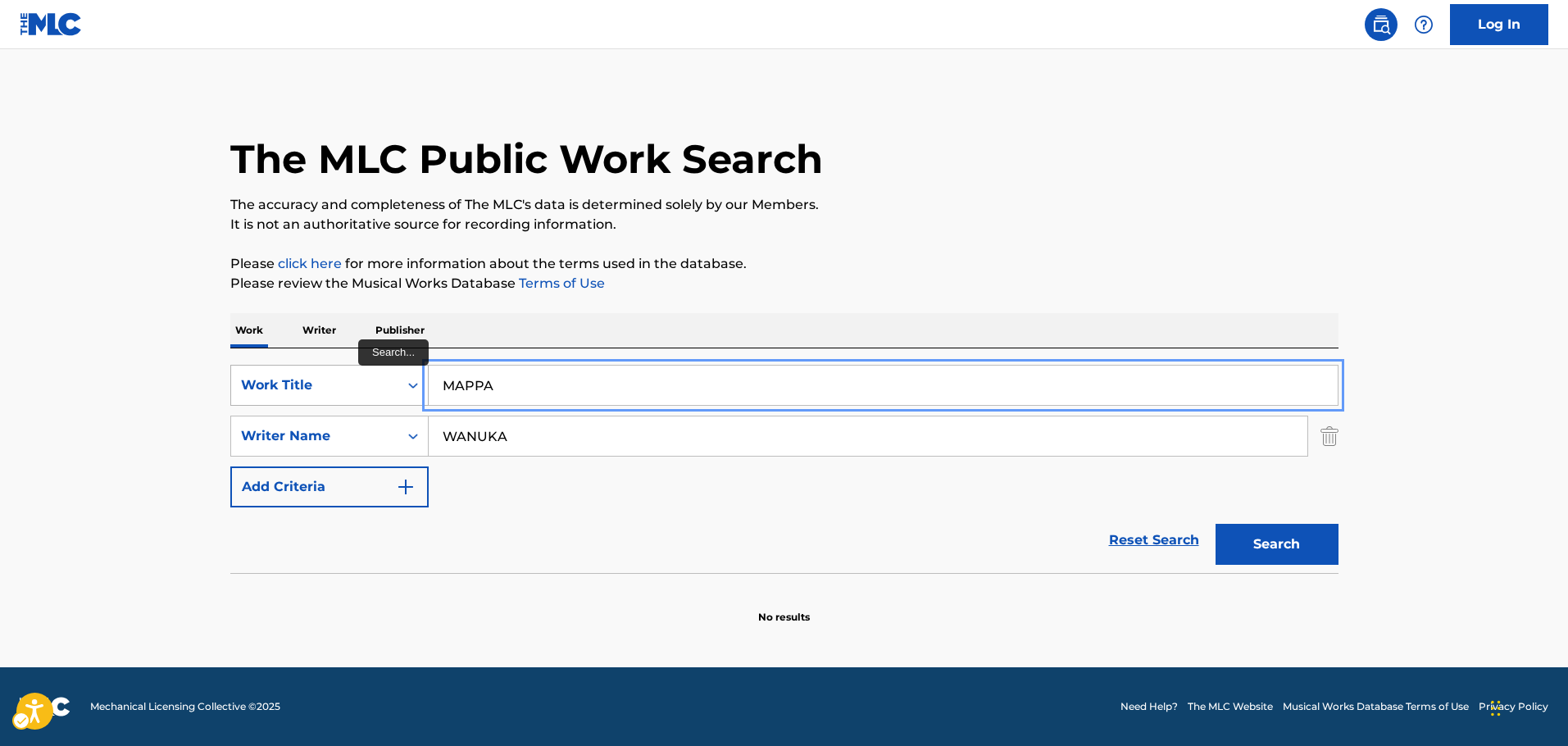
drag, startPoint x: 511, startPoint y: 388, endPoint x: 300, endPoint y: 387, distance: 211.0
click at [303, 387] on div "SearchWithCriteria903d1f20-b10b-438e-8287-585708b9bb31 Work Title MAPPA" at bounding box center [784, 385] width 1108 height 41
click at [1215, 524] on button "Search" at bounding box center [1276, 544] width 122 height 41
drag, startPoint x: 502, startPoint y: 395, endPoint x: 384, endPoint y: 398, distance: 118.0
click at [363, 392] on div "SearchWithCriteria903d1f20-b10b-438e-8287-585708b9bb31 Work Title naked" at bounding box center [784, 385] width 1108 height 41
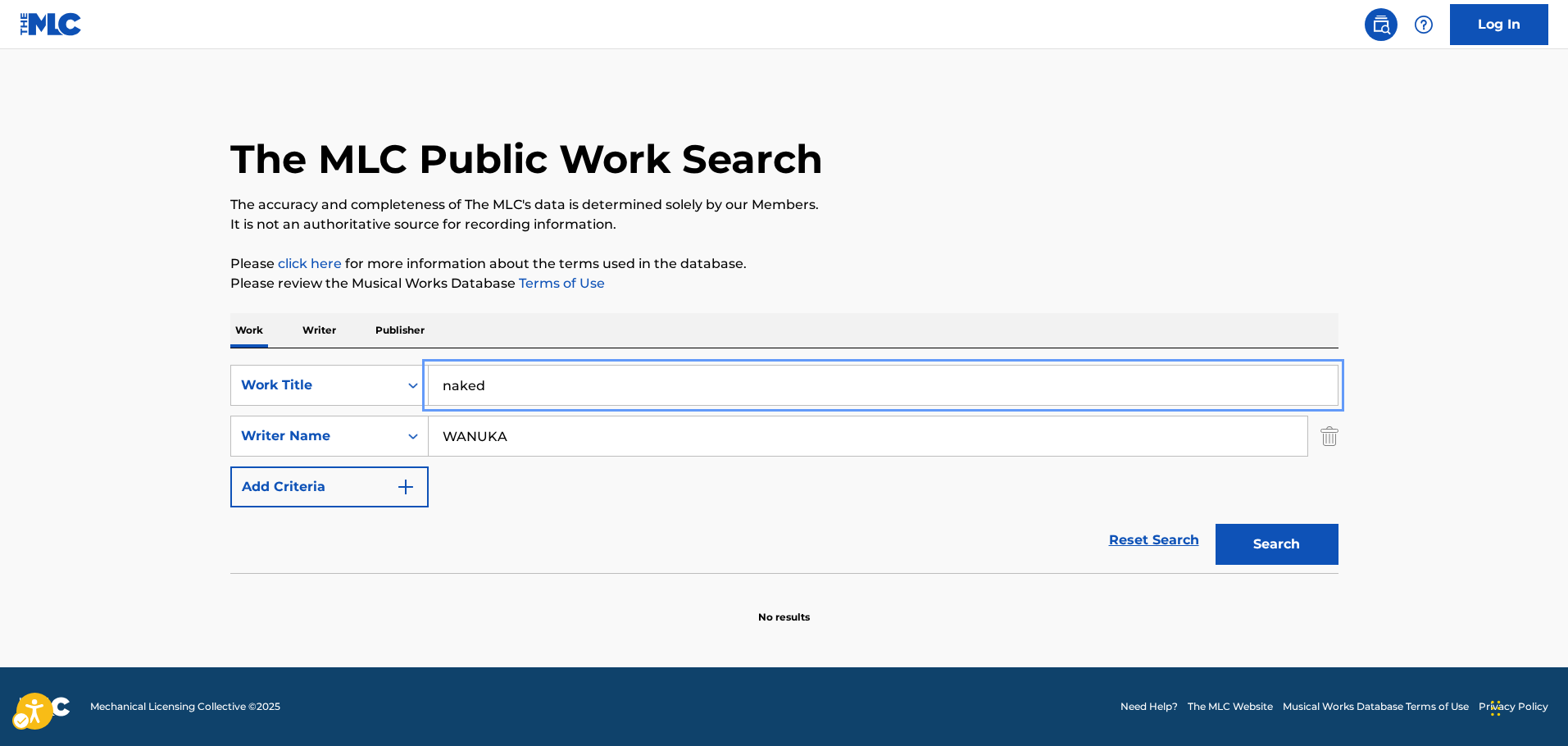
paste input "ZETCHOU SANKA"
type input "ZETCHOU SANKA"
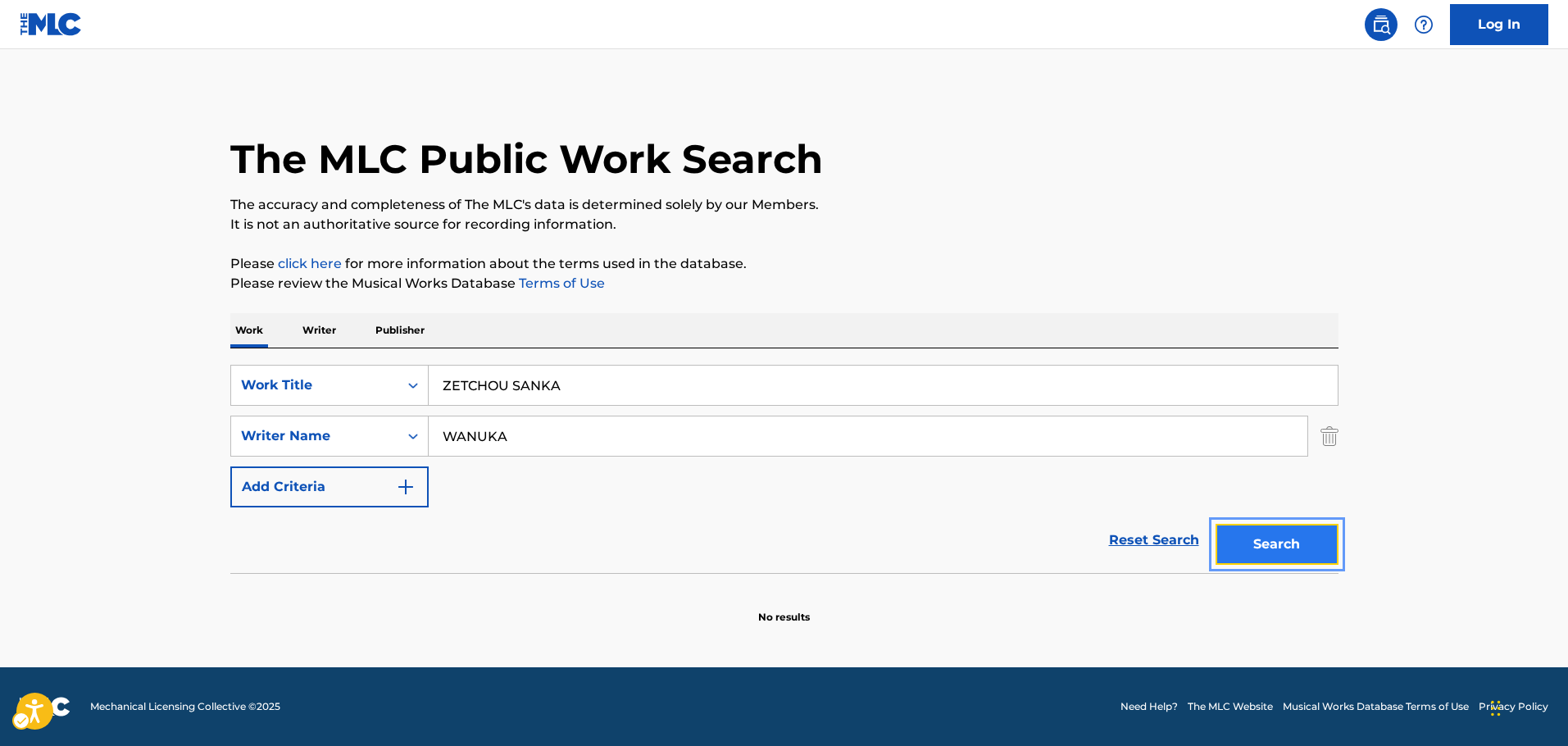
click at [1247, 545] on button "Search" at bounding box center [1276, 544] width 122 height 41
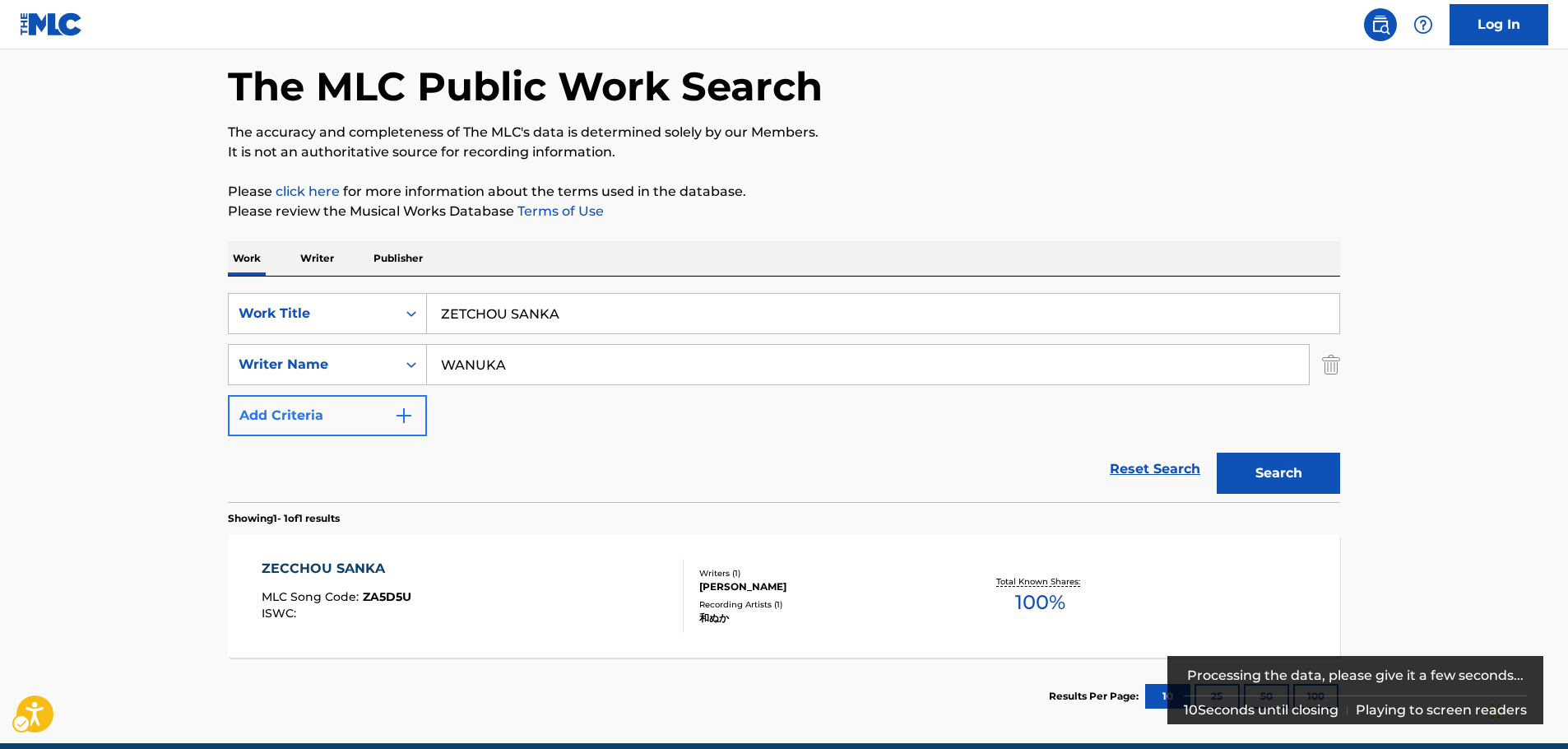
scroll to position [147, 0]
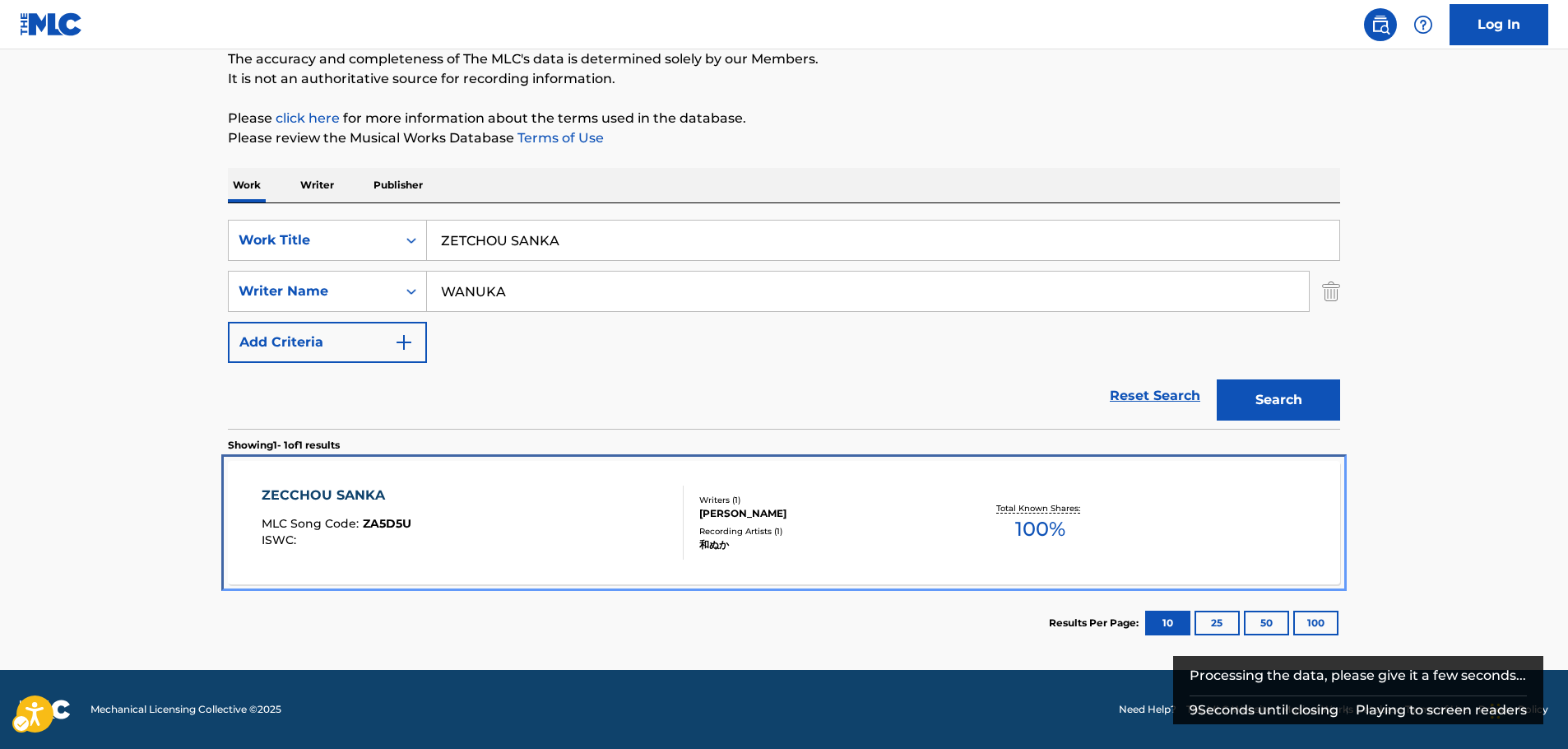
click at [443, 519] on div "ZECCHOU SANKA MLC Song Code : ZA5D5U ISWC :" at bounding box center [473, 522] width 423 height 74
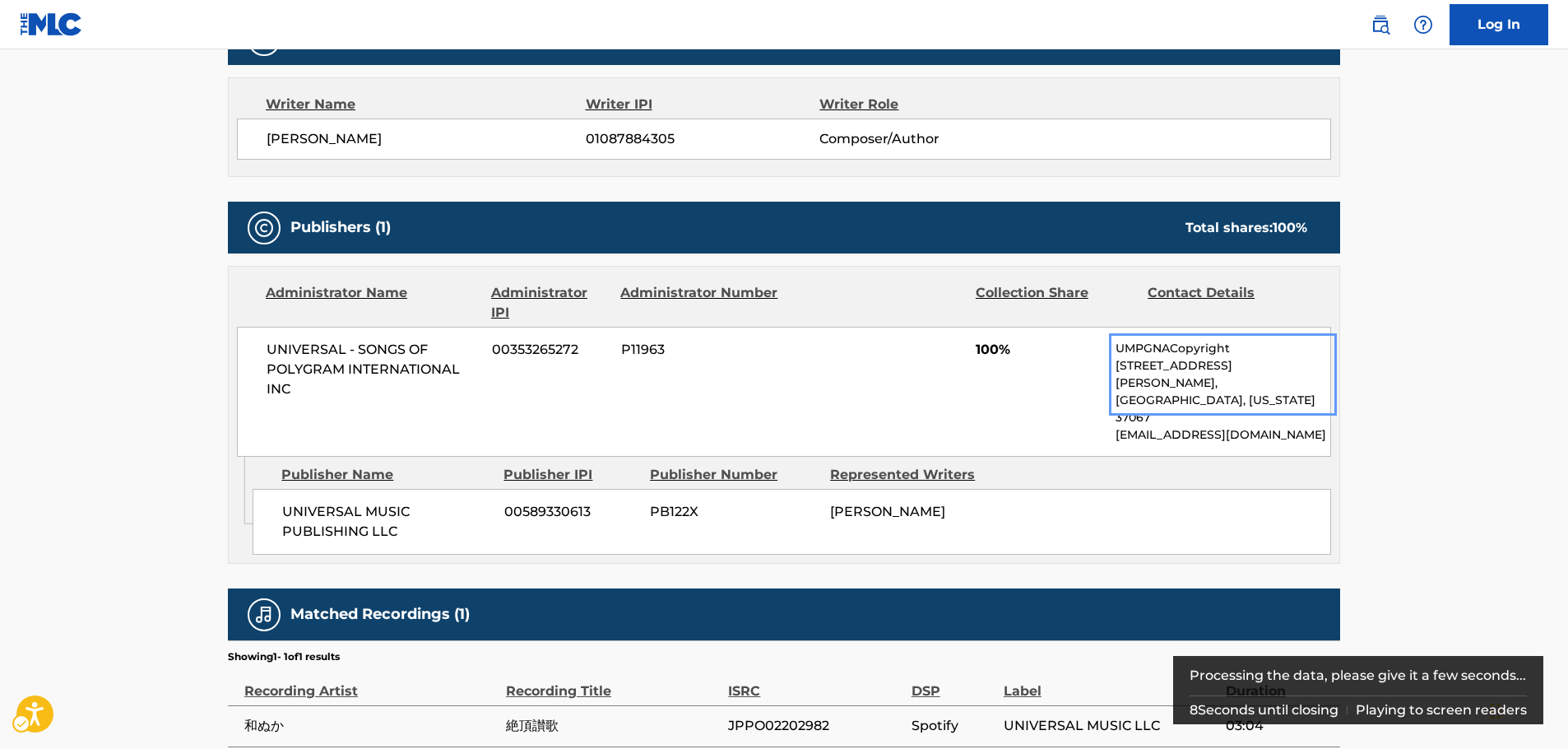
click at [556, 395] on div "UNIVERSAL - SONGS OF POLYGRAM INTERNATIONAL INC 00353265272 P11963 100% UMPGNAC…" at bounding box center [784, 392] width 1094 height 130
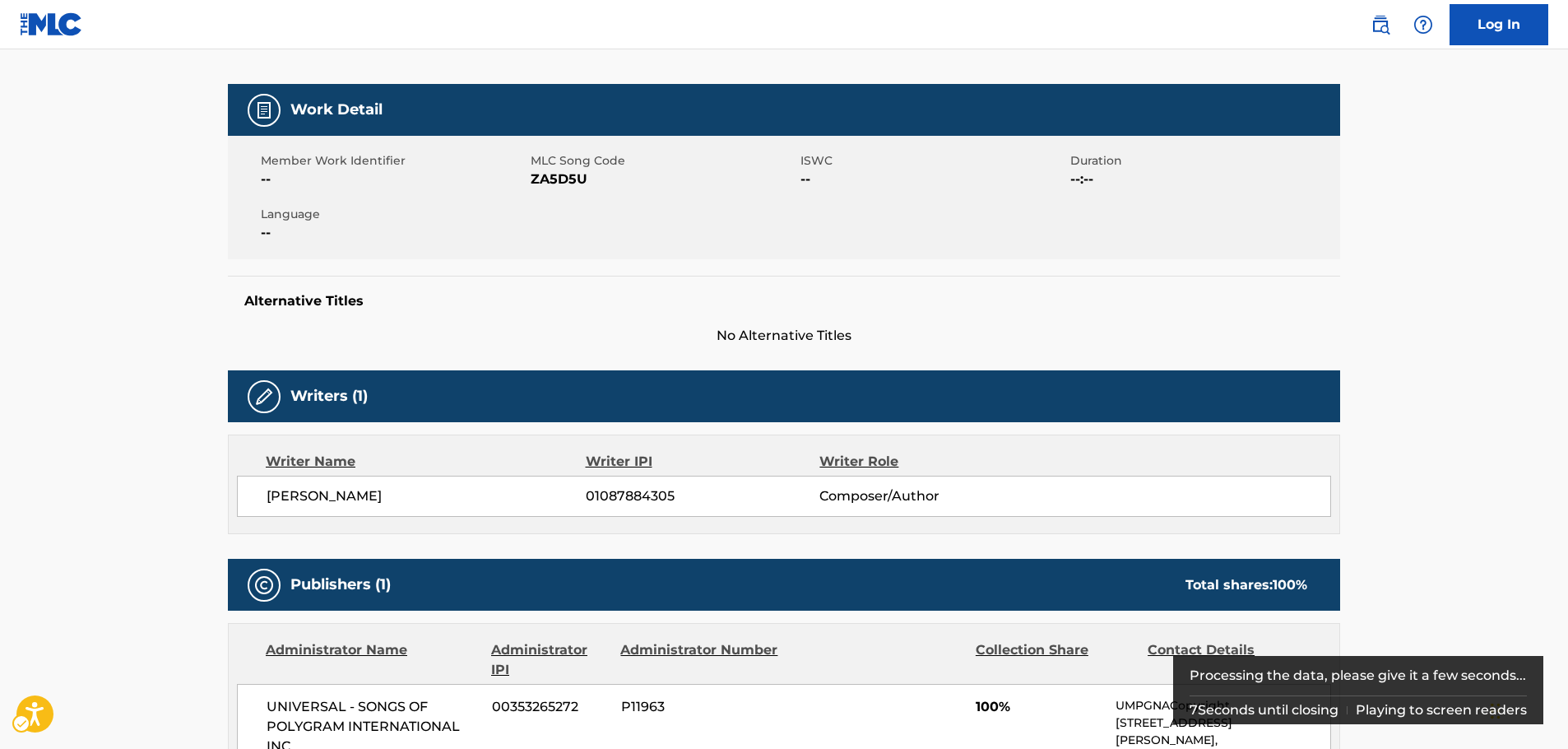
scroll to position [72, 0]
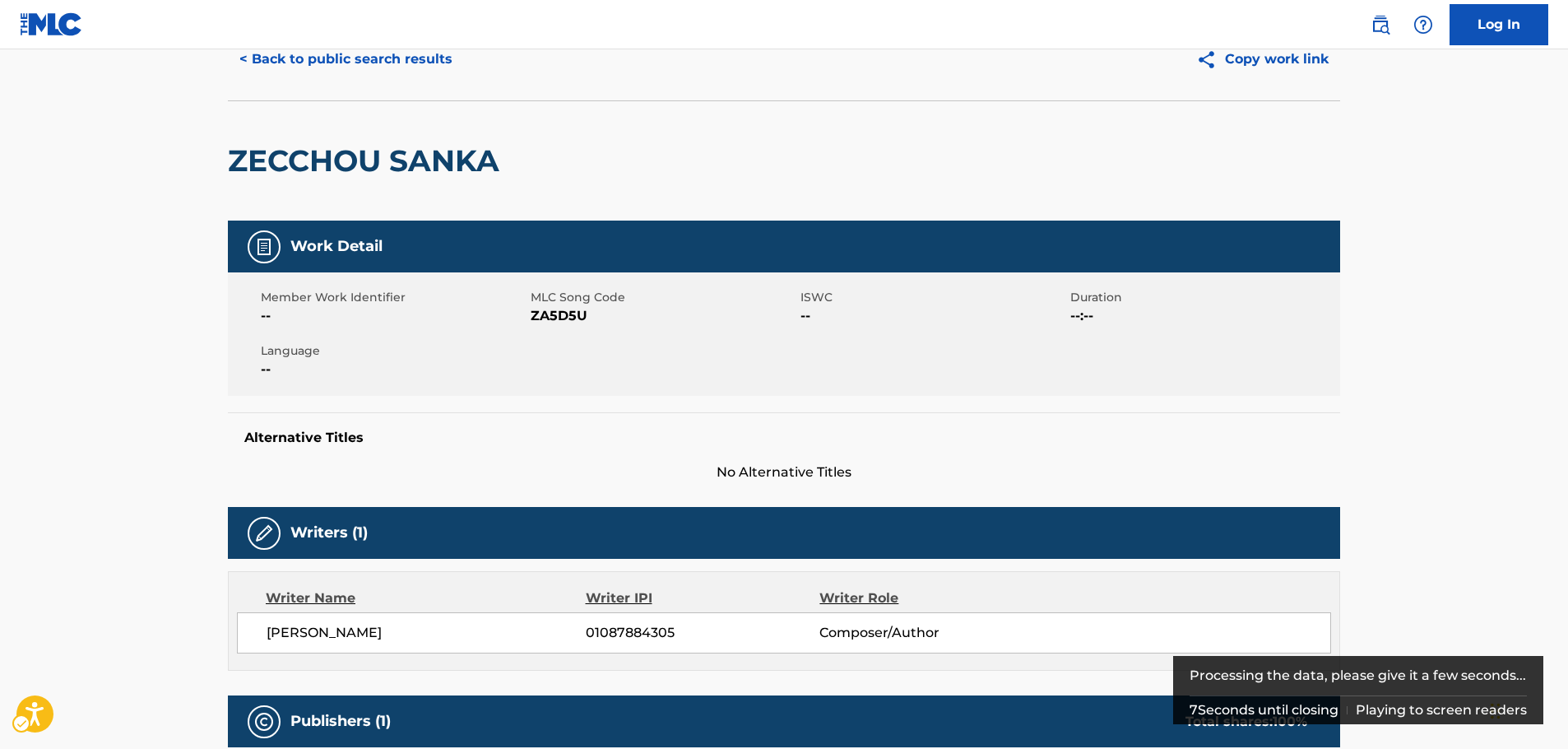
click at [560, 313] on span "MLC Song Code - ZA5D5U" at bounding box center [664, 316] width 266 height 20
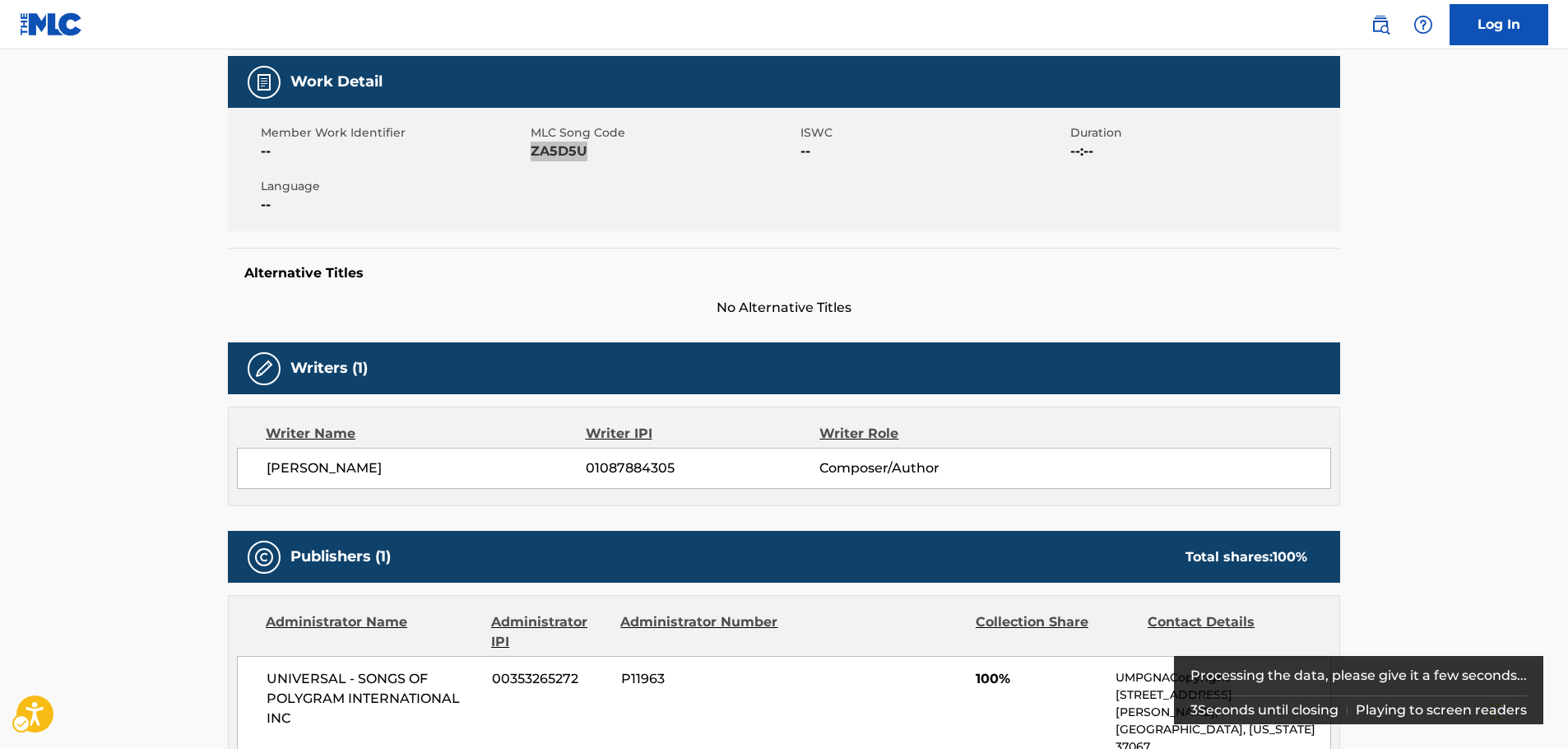
scroll to position [484, 0]
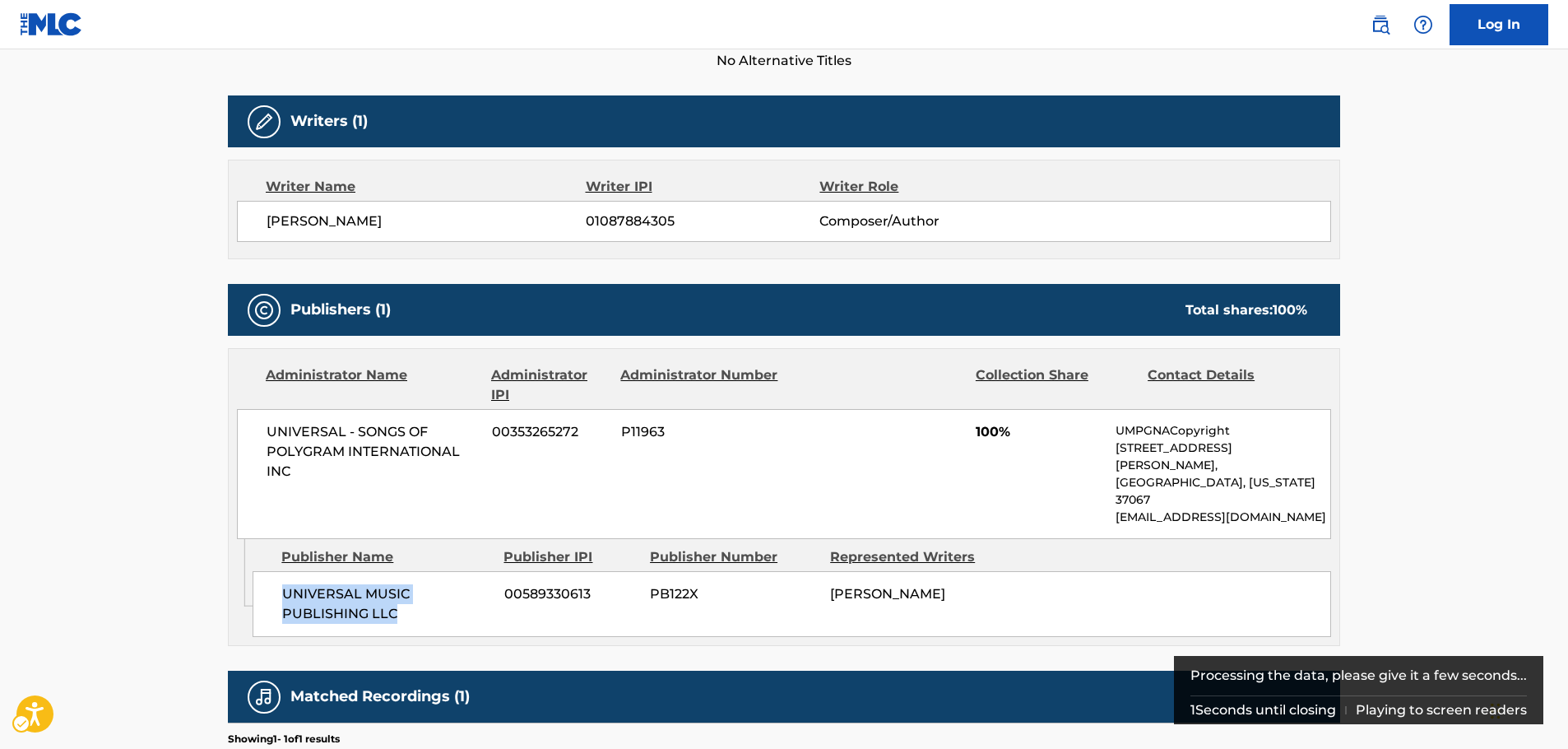
drag, startPoint x: 414, startPoint y: 582, endPoint x: 272, endPoint y: 557, distance: 144.2
click at [272, 571] on div "UNIVERSAL MUSIC PUBLISHING LLC 00589330613 PB122X [PERSON_NAME]" at bounding box center [792, 604] width 1079 height 66
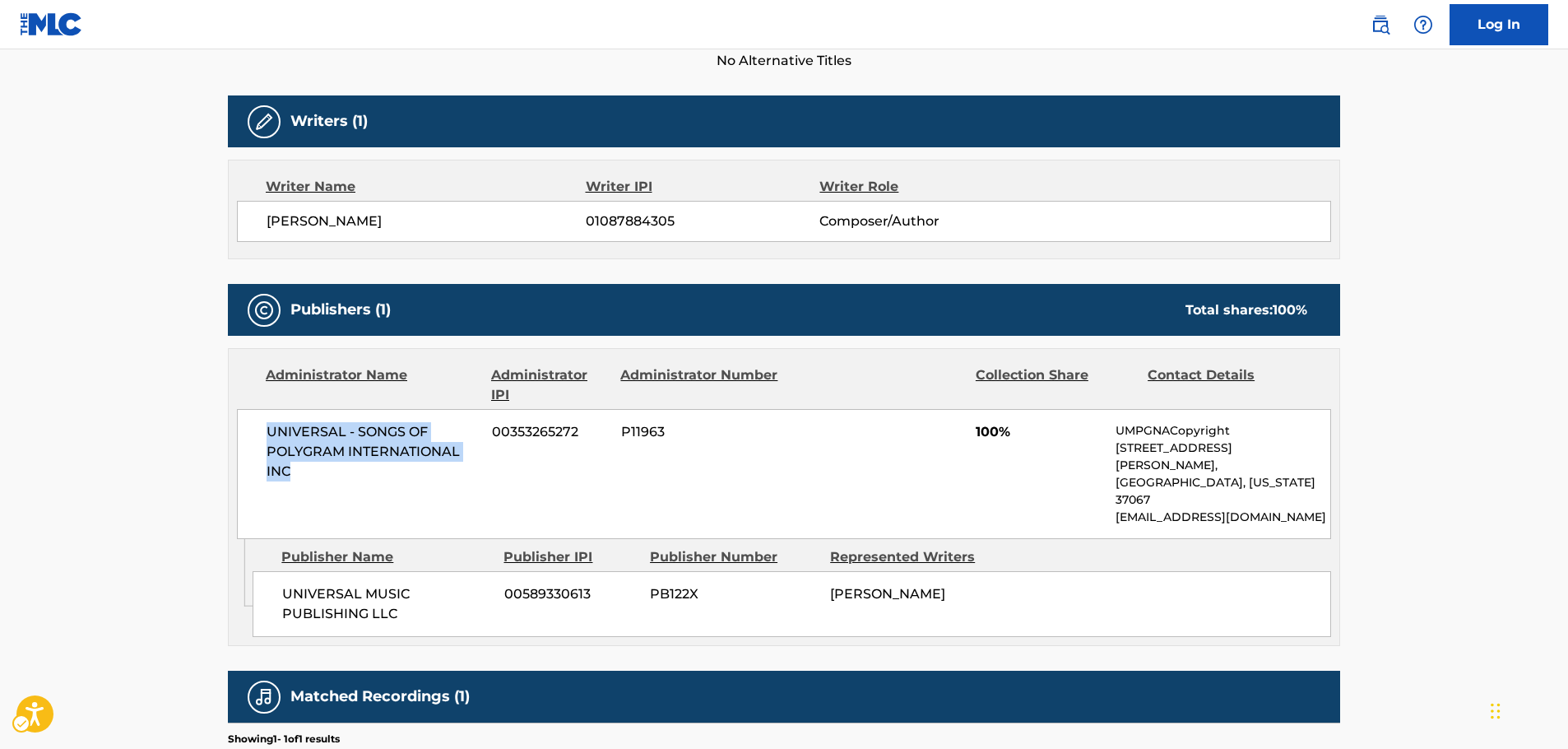
drag, startPoint x: 321, startPoint y: 480, endPoint x: 226, endPoint y: 435, distance: 105.1
click at [226, 435] on div "< Back to public search results Copy work link ZECCHOU SANKA Work Detail Member…" at bounding box center [784, 218] width 1152 height 1223
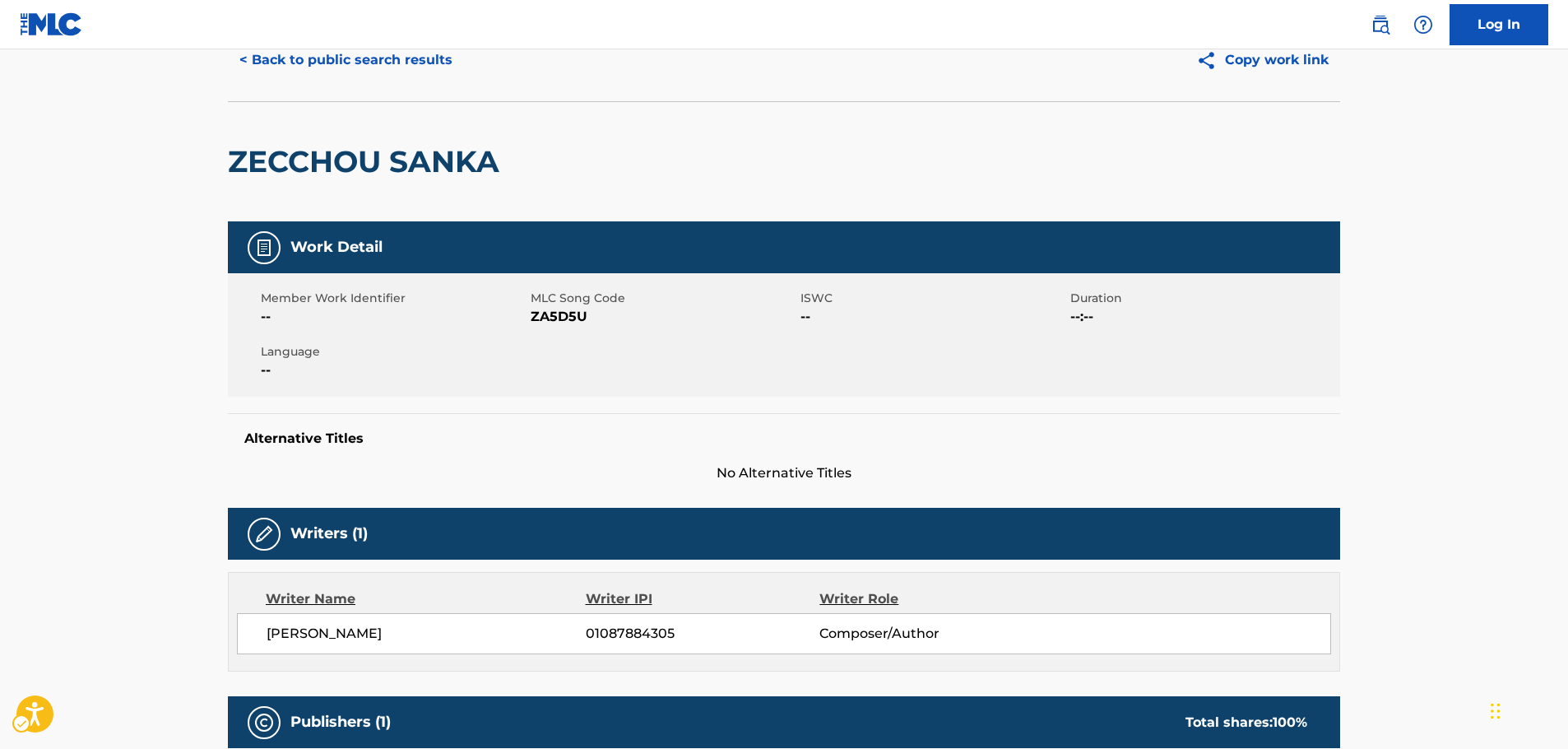
scroll to position [0, 0]
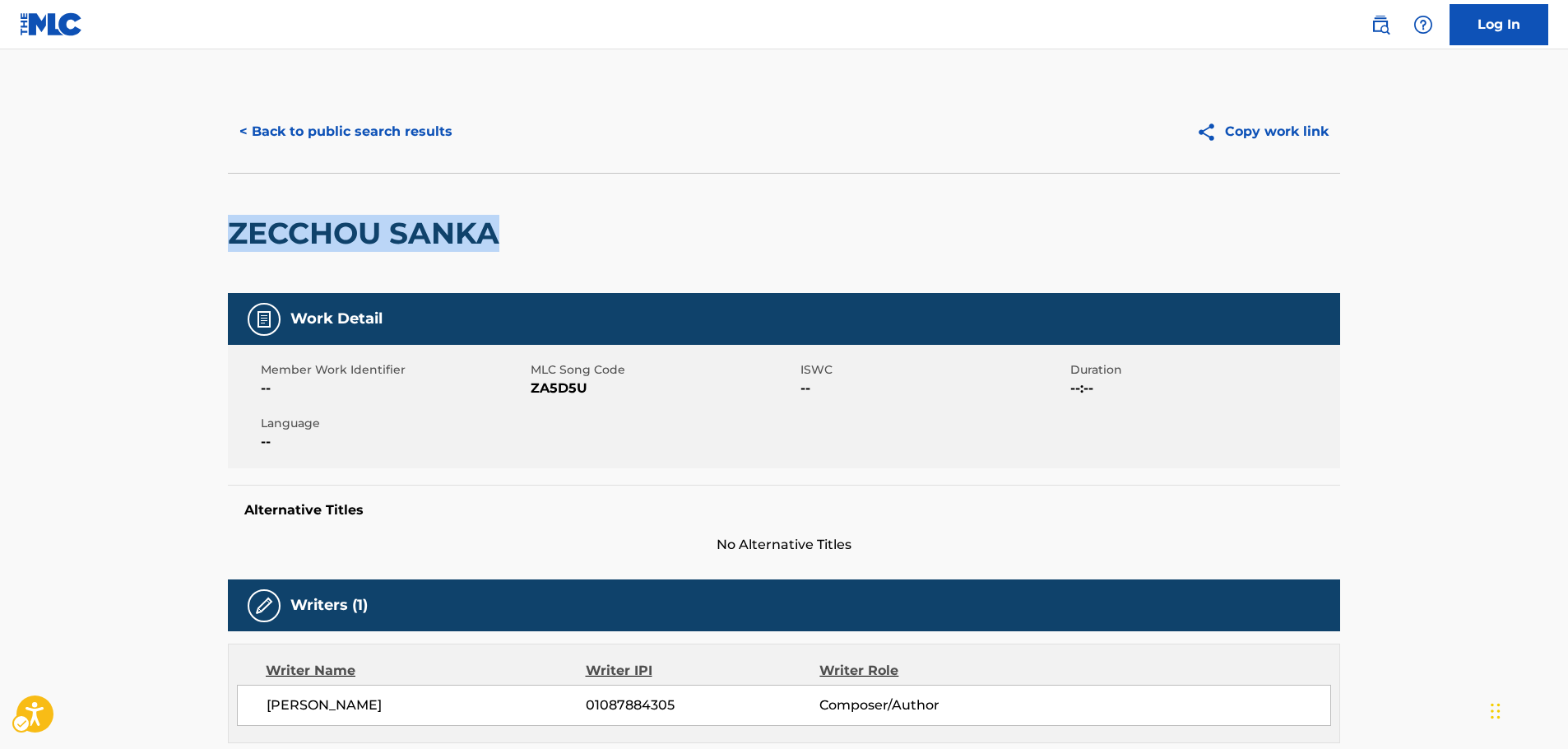
drag, startPoint x: 440, startPoint y: 237, endPoint x: 234, endPoint y: 244, distance: 206.1
click at [234, 244] on div "ZECCHOU SANKA" at bounding box center [784, 233] width 1112 height 120
click at [493, 234] on h2 "ZECCHOU SANKA" at bounding box center [367, 233] width 280 height 37
click at [506, 233] on h2 "ZECCHOU SANKA" at bounding box center [367, 233] width 280 height 37
drag, startPoint x: 504, startPoint y: 229, endPoint x: 216, endPoint y: 225, distance: 288.0
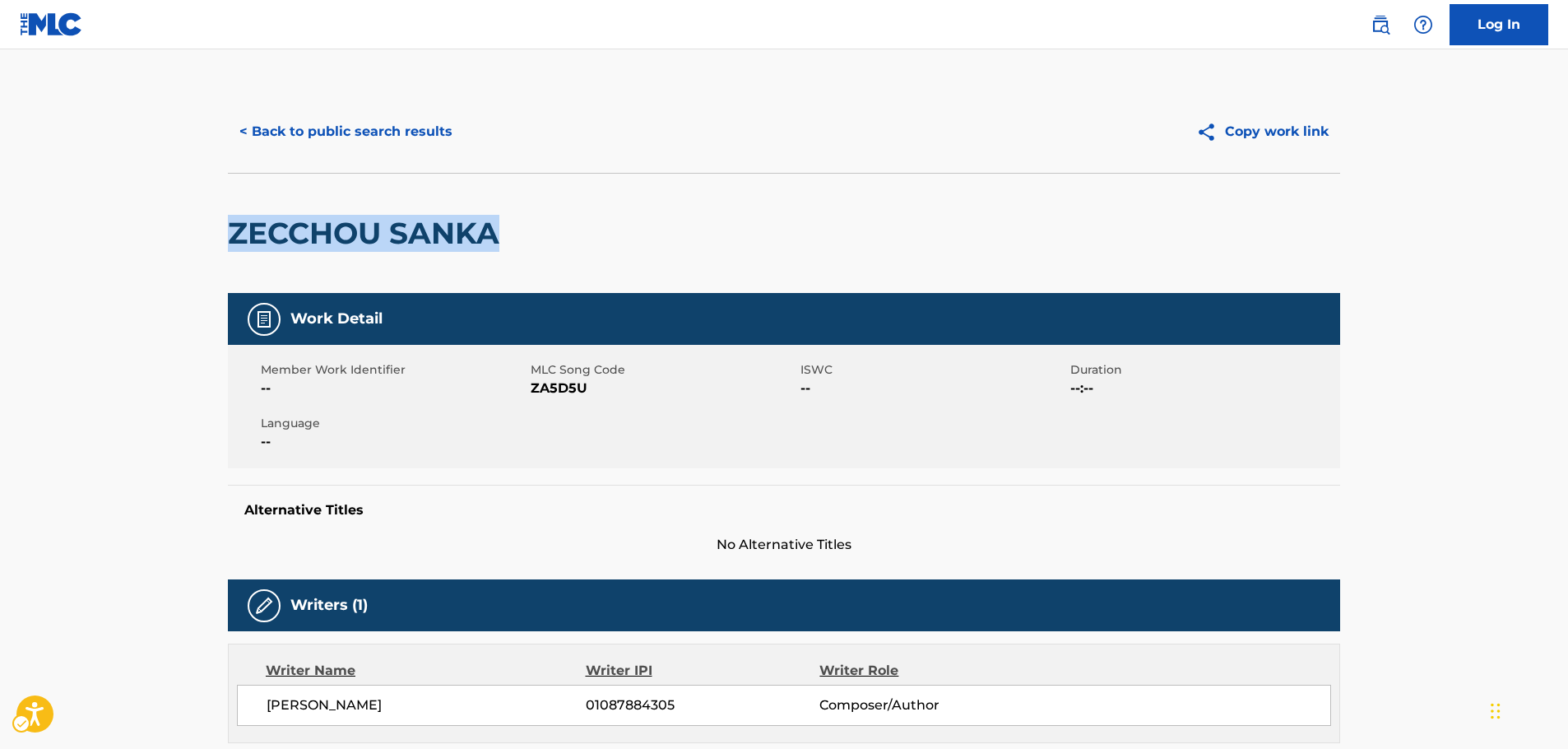
click at [216, 225] on div "< Back to public search results Copy work link ZECCHOU SANKA Work Detail Member…" at bounding box center [784, 702] width 1152 height 1223
click at [328, 132] on button "< Back to public search results" at bounding box center [345, 131] width 236 height 41
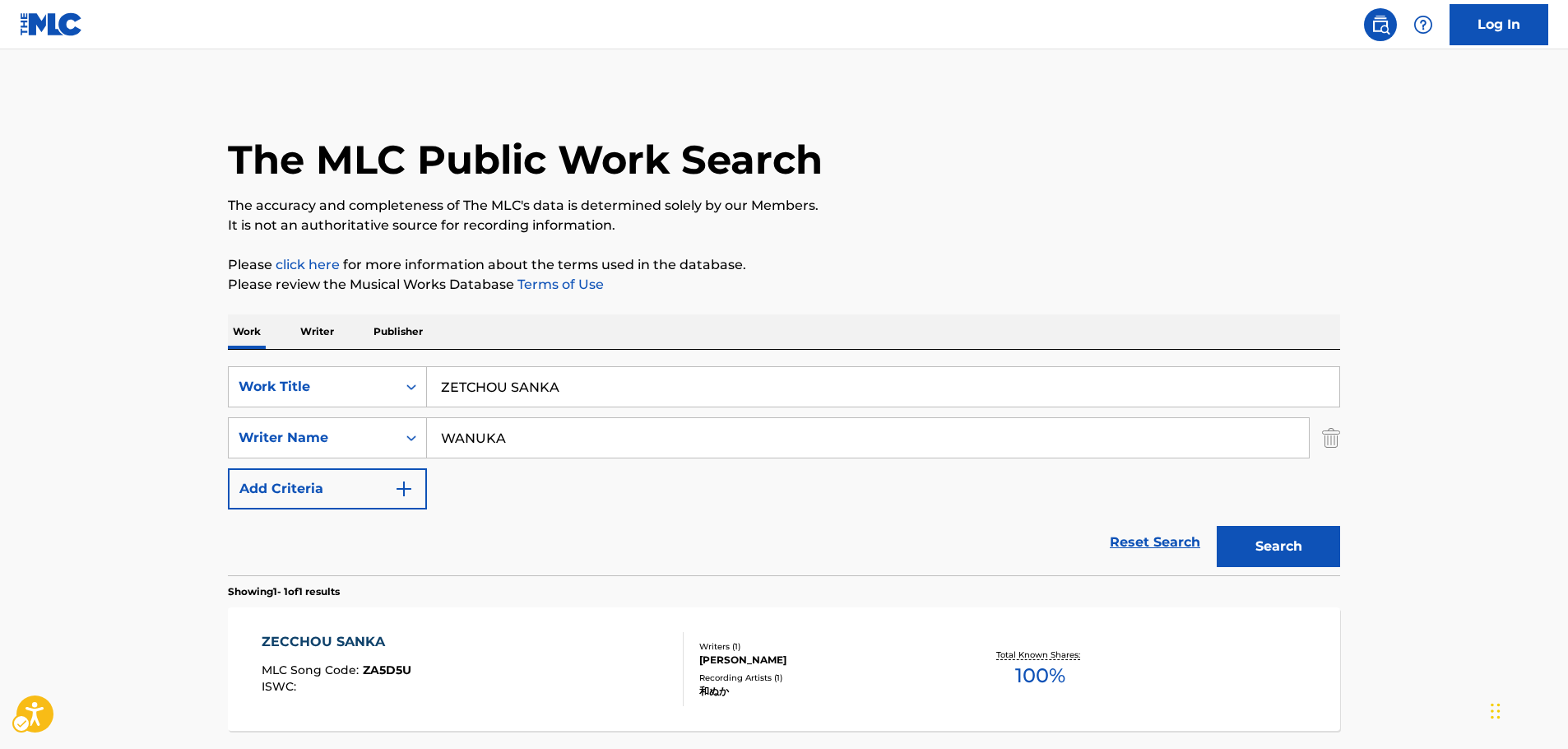
scroll to position [53, 0]
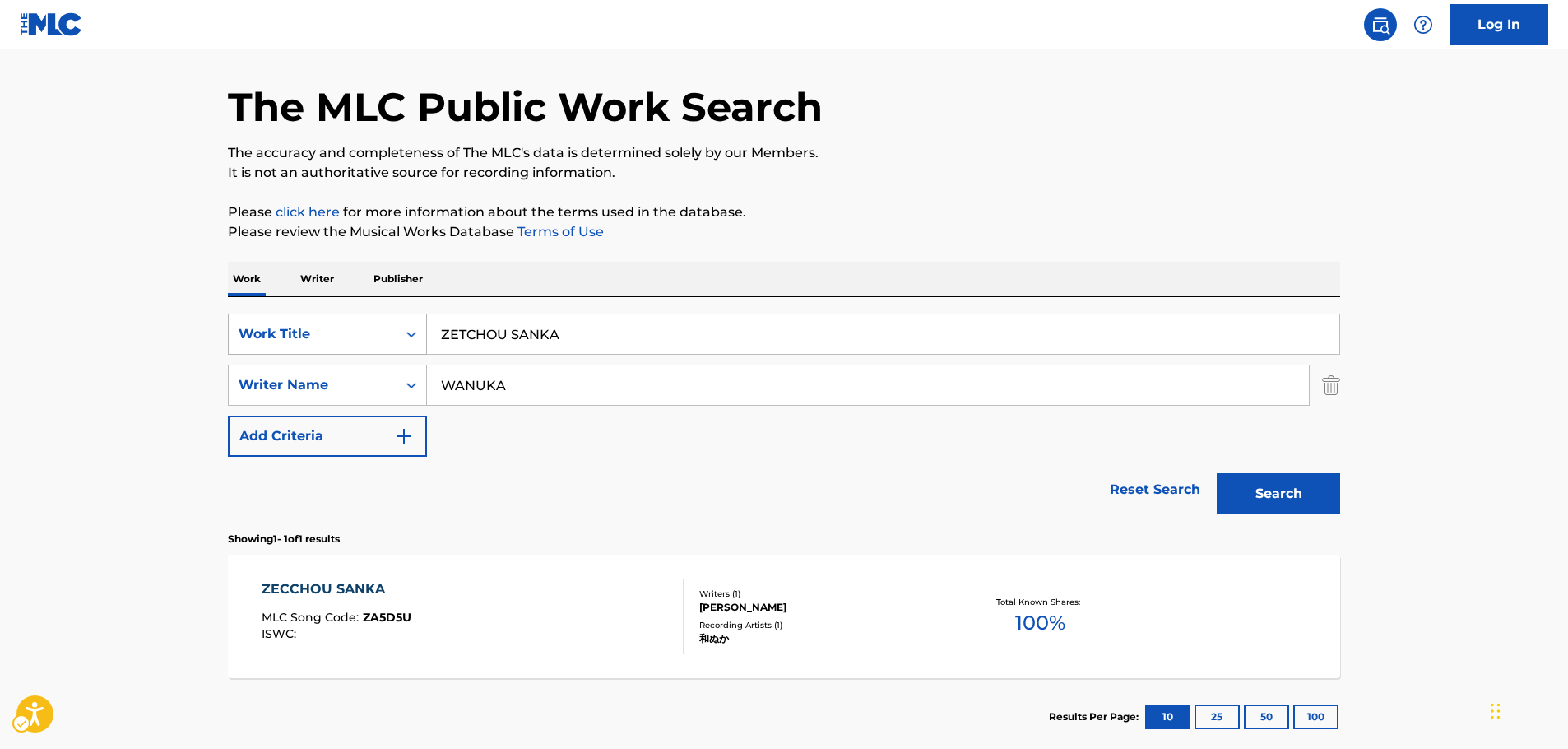
click at [413, 344] on div "Search Form" at bounding box center [411, 333] width 30 height 30
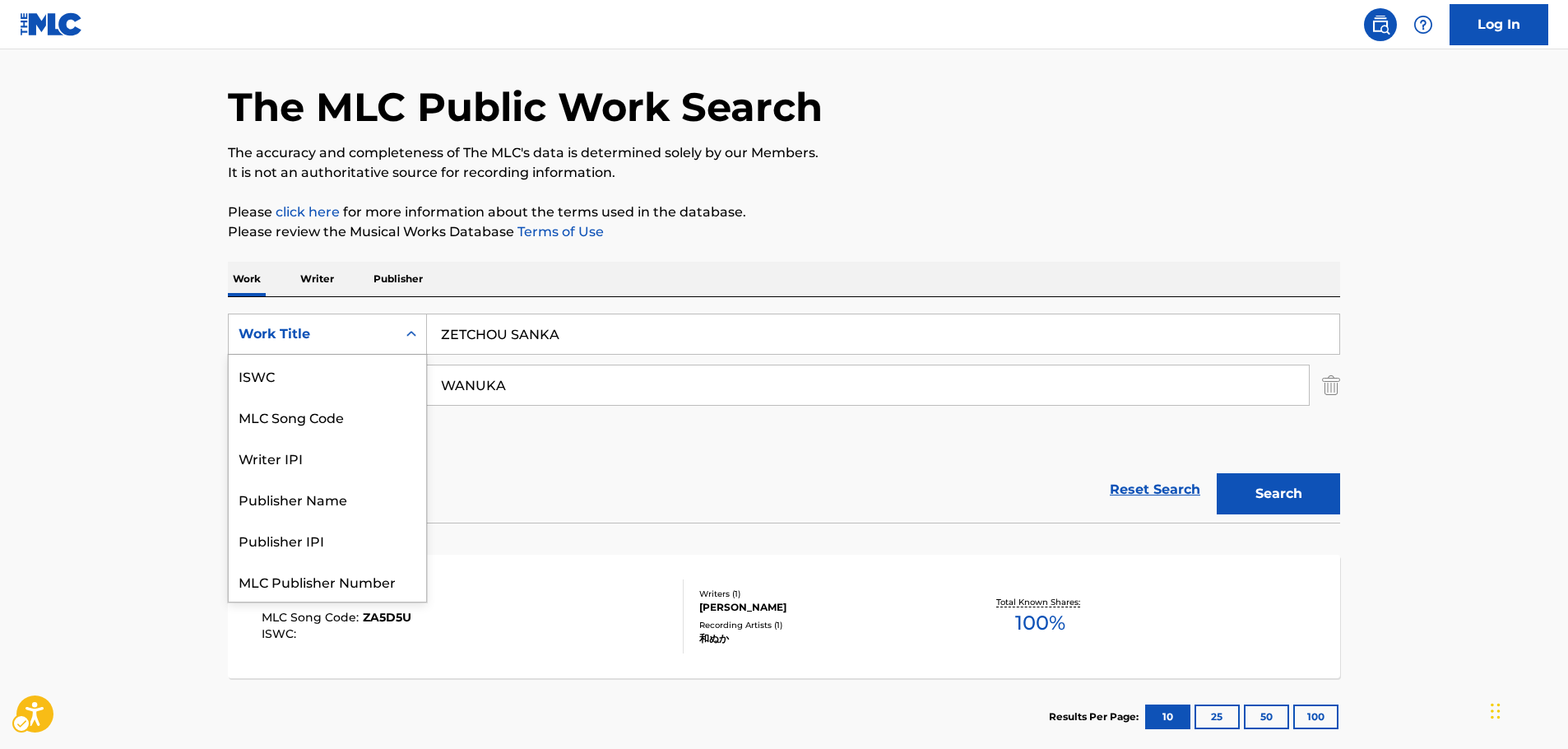
scroll to position [41, 0]
click at [361, 383] on div "MLC Song Code" at bounding box center [327, 374] width 198 height 41
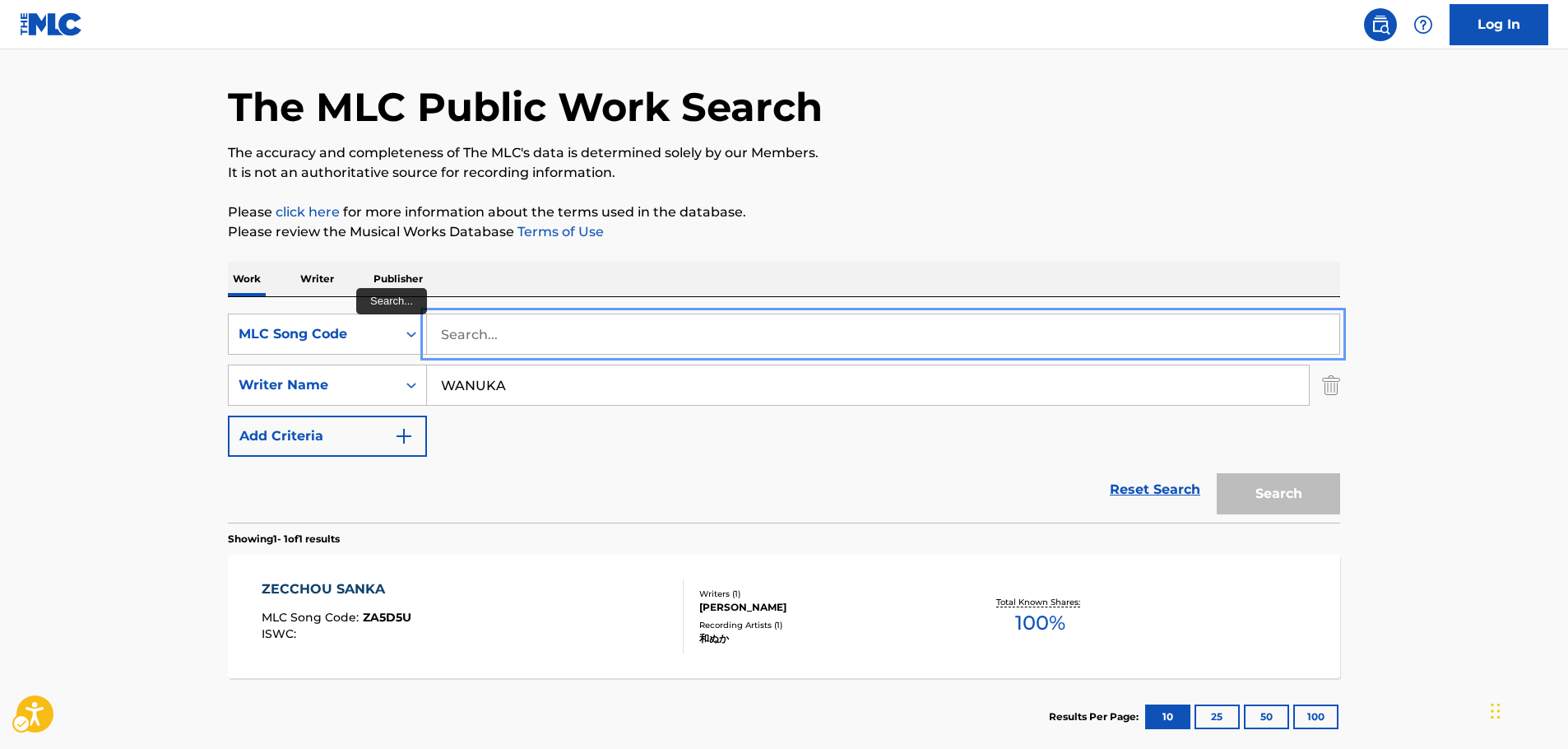
drag, startPoint x: 475, startPoint y: 323, endPoint x: 496, endPoint y: 363, distance: 45.2
paste input "T48NMN"
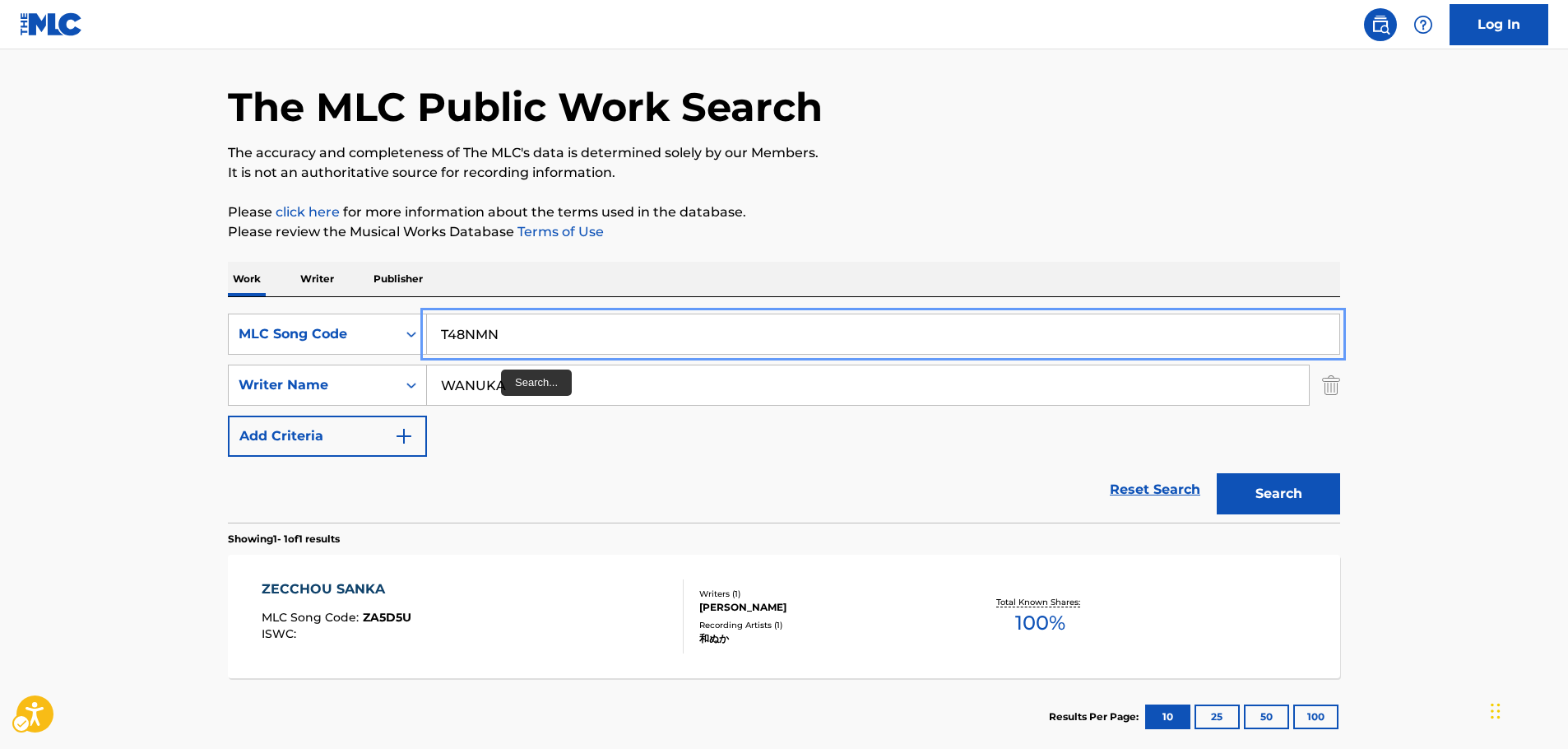
type input "T48NMN"
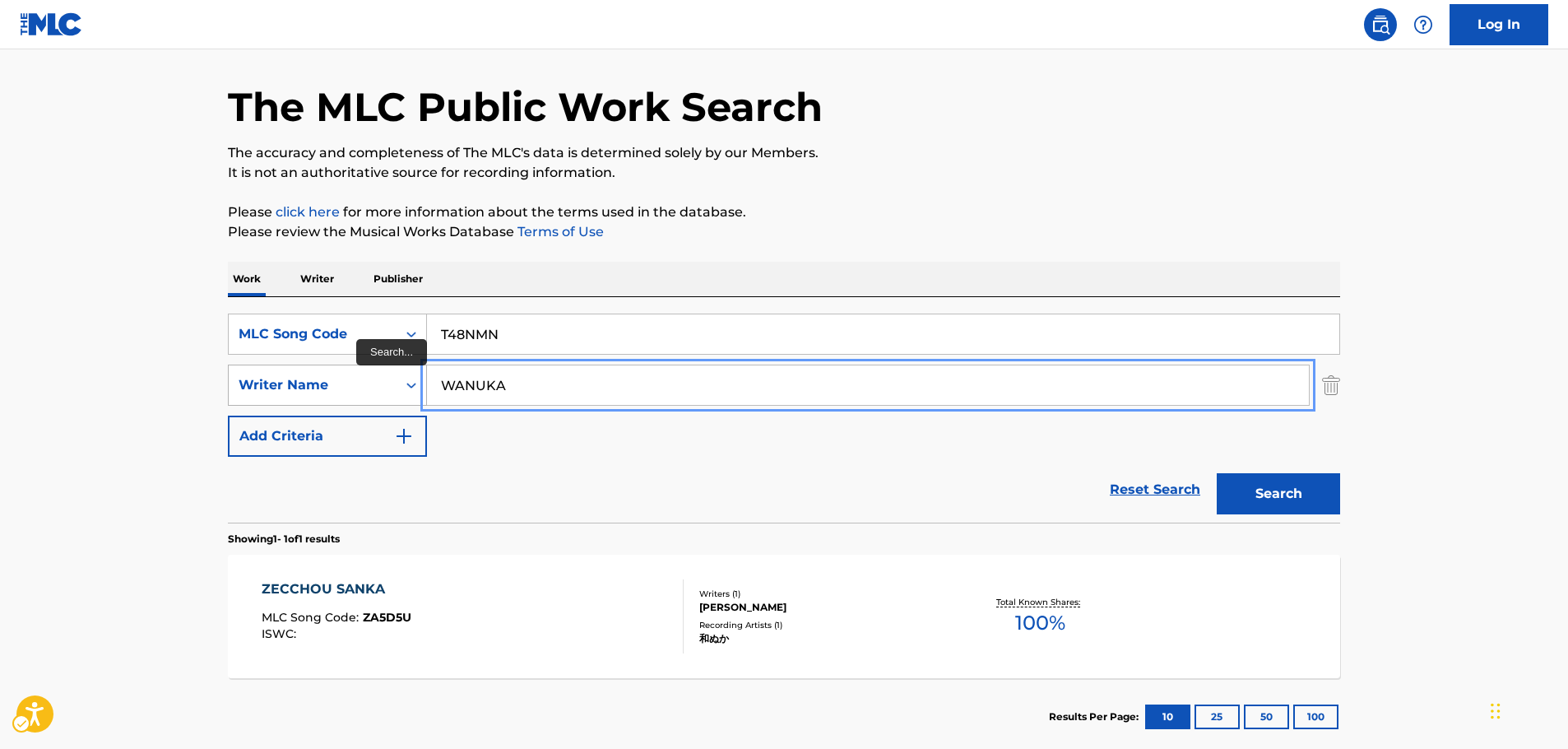
drag, startPoint x: 499, startPoint y: 394, endPoint x: 327, endPoint y: 403, distance: 172.2
click at [1217, 473] on button "Search" at bounding box center [1278, 493] width 123 height 41
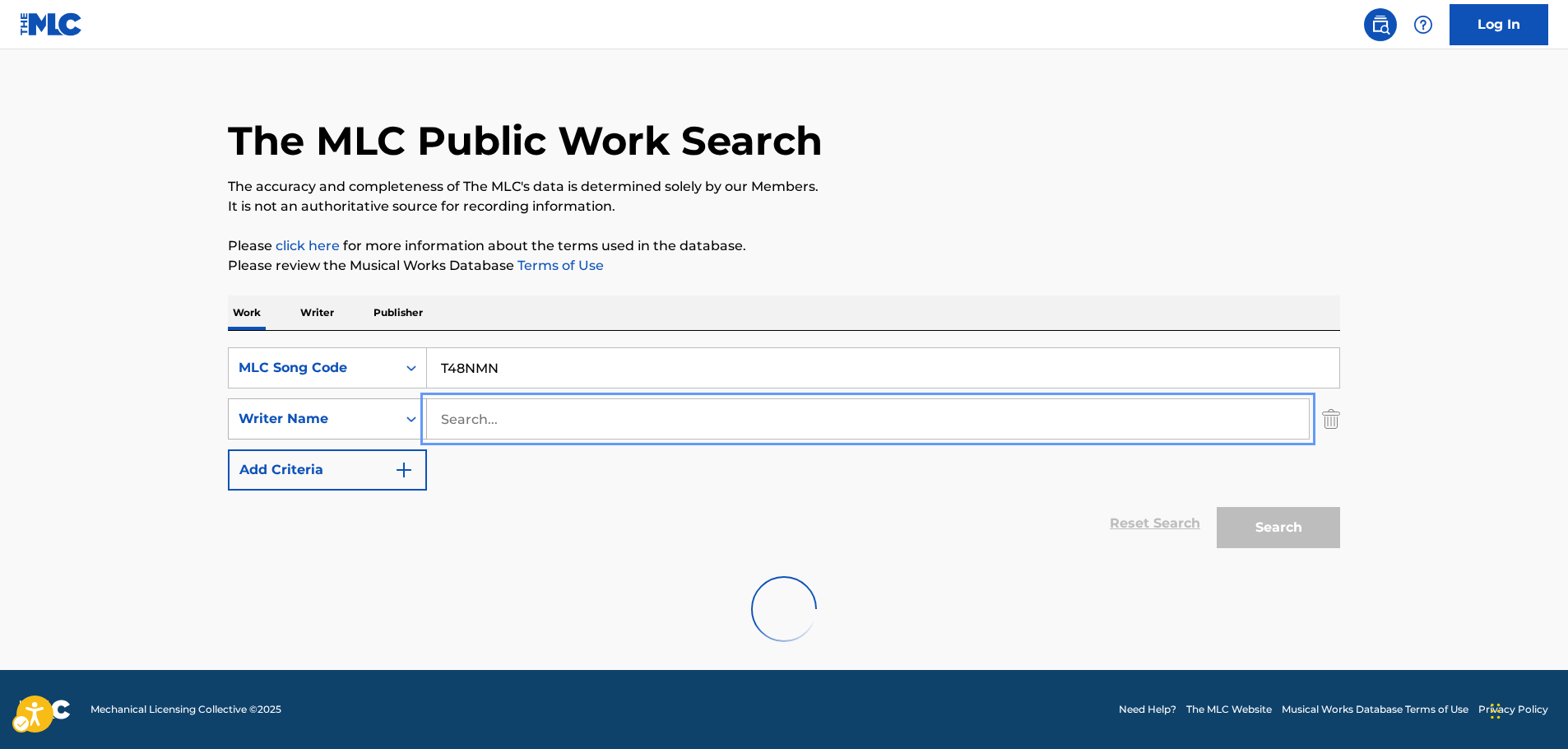
scroll to position [53, 0]
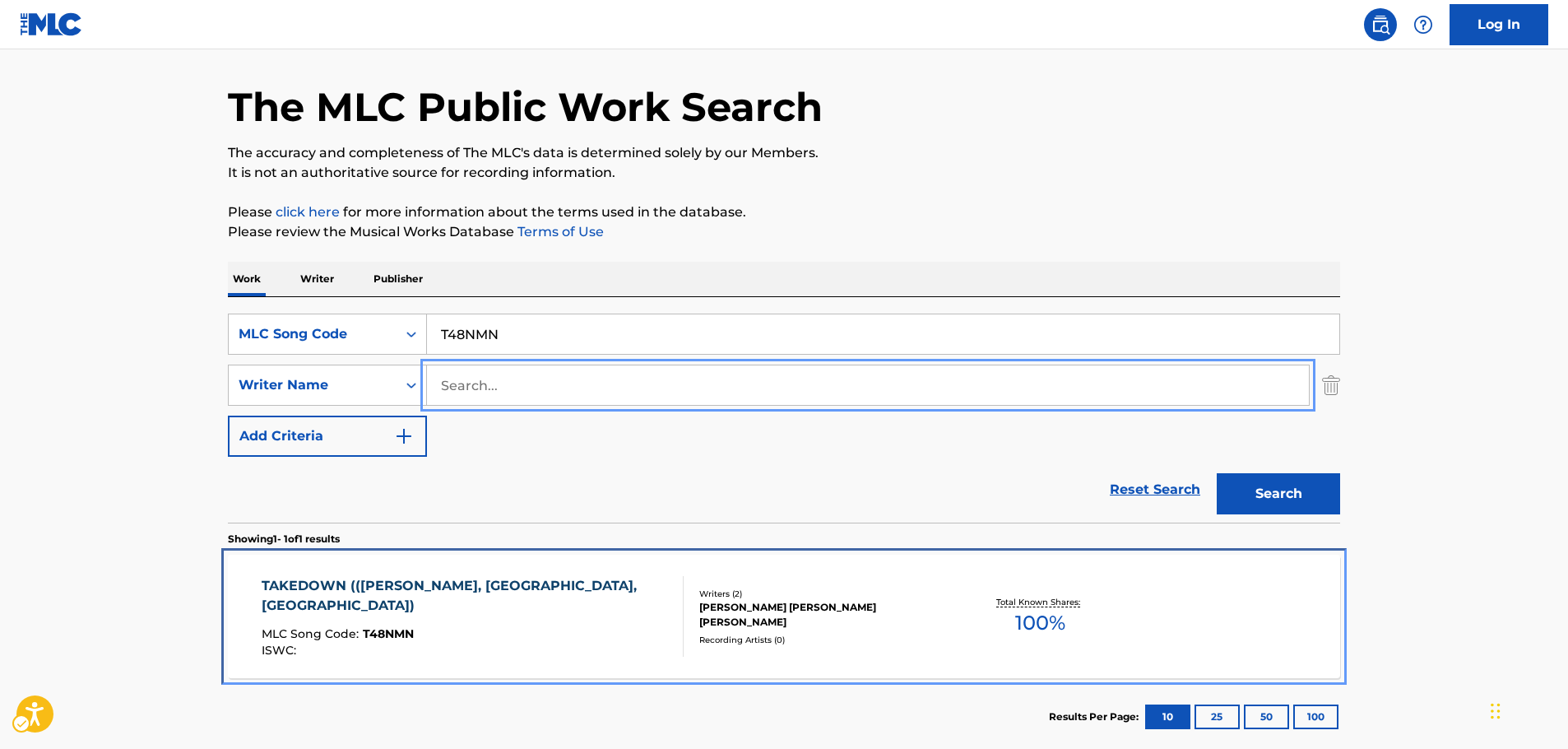
click at [456, 644] on div "ISWC :" at bounding box center [466, 651] width 409 height 13
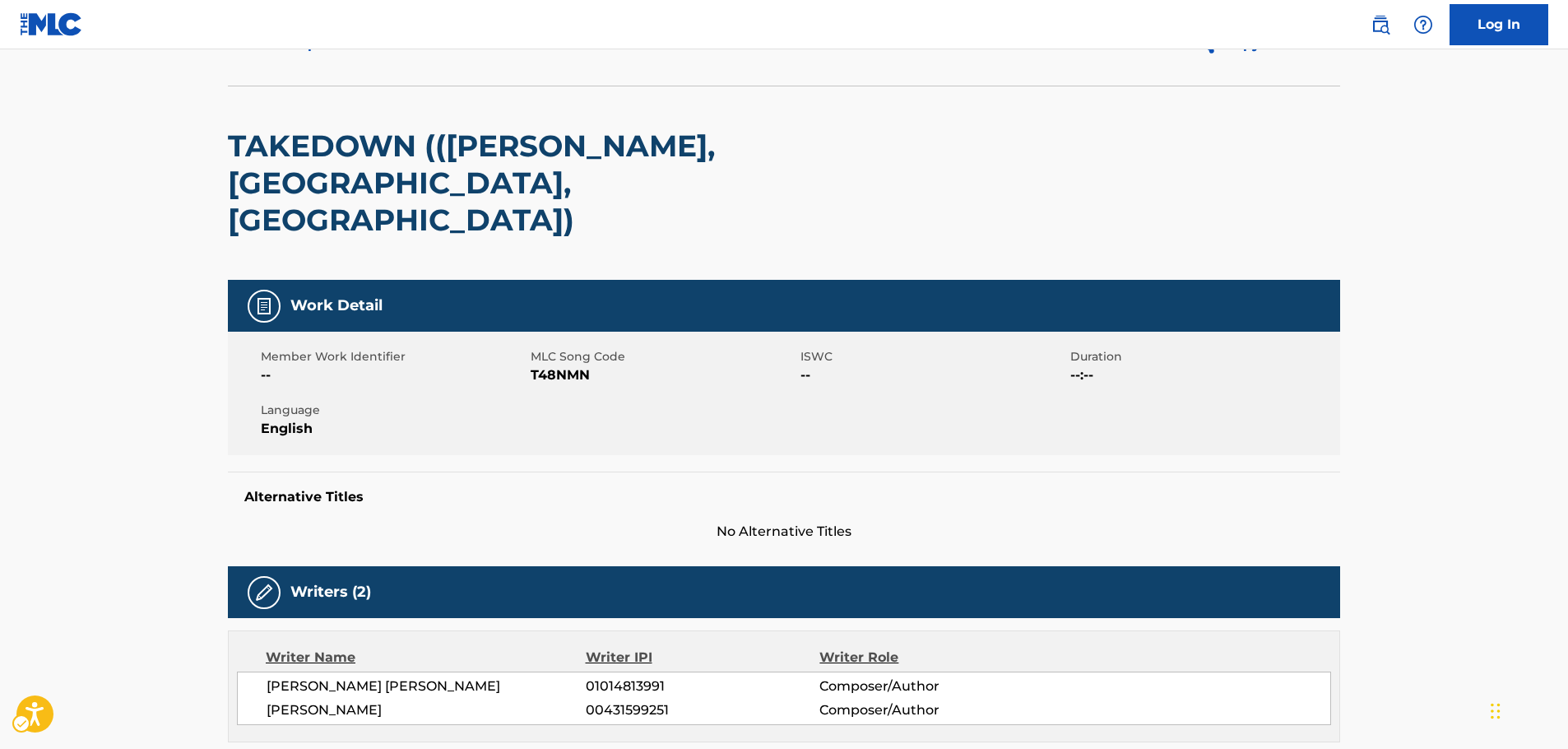
scroll to position [82, 0]
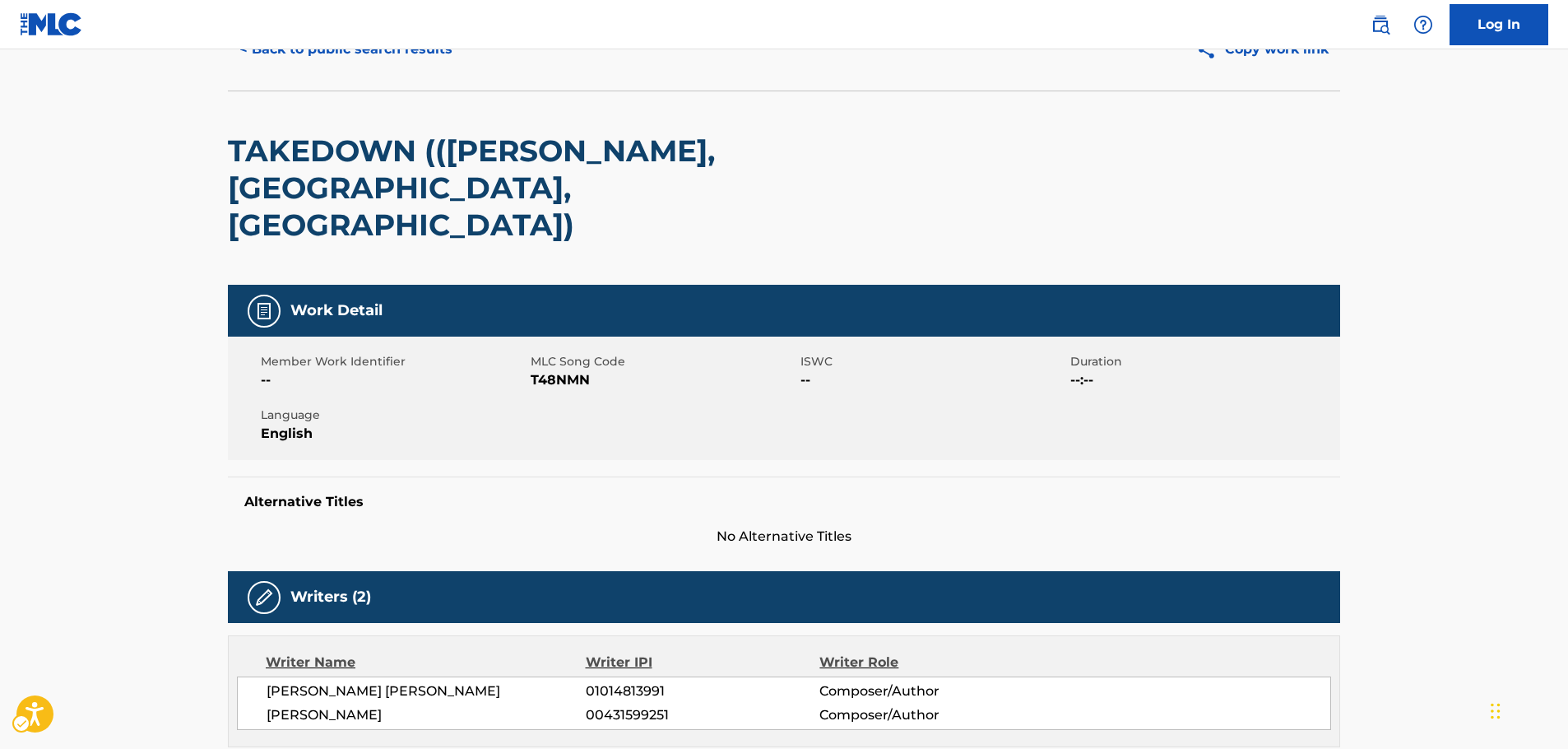
click at [552, 370] on span "MLC Song Code - T48NMN" at bounding box center [664, 380] width 266 height 20
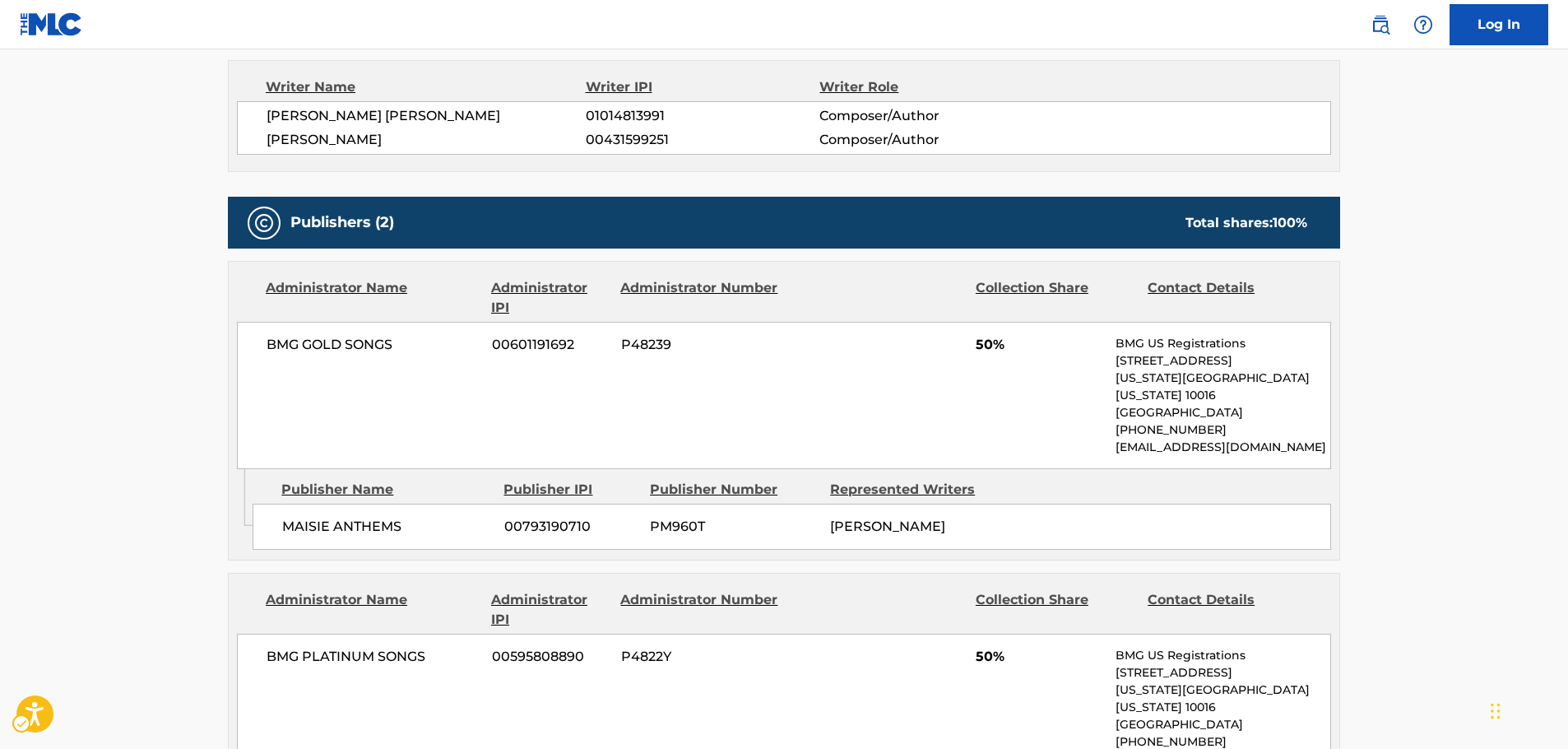
scroll to position [659, 0]
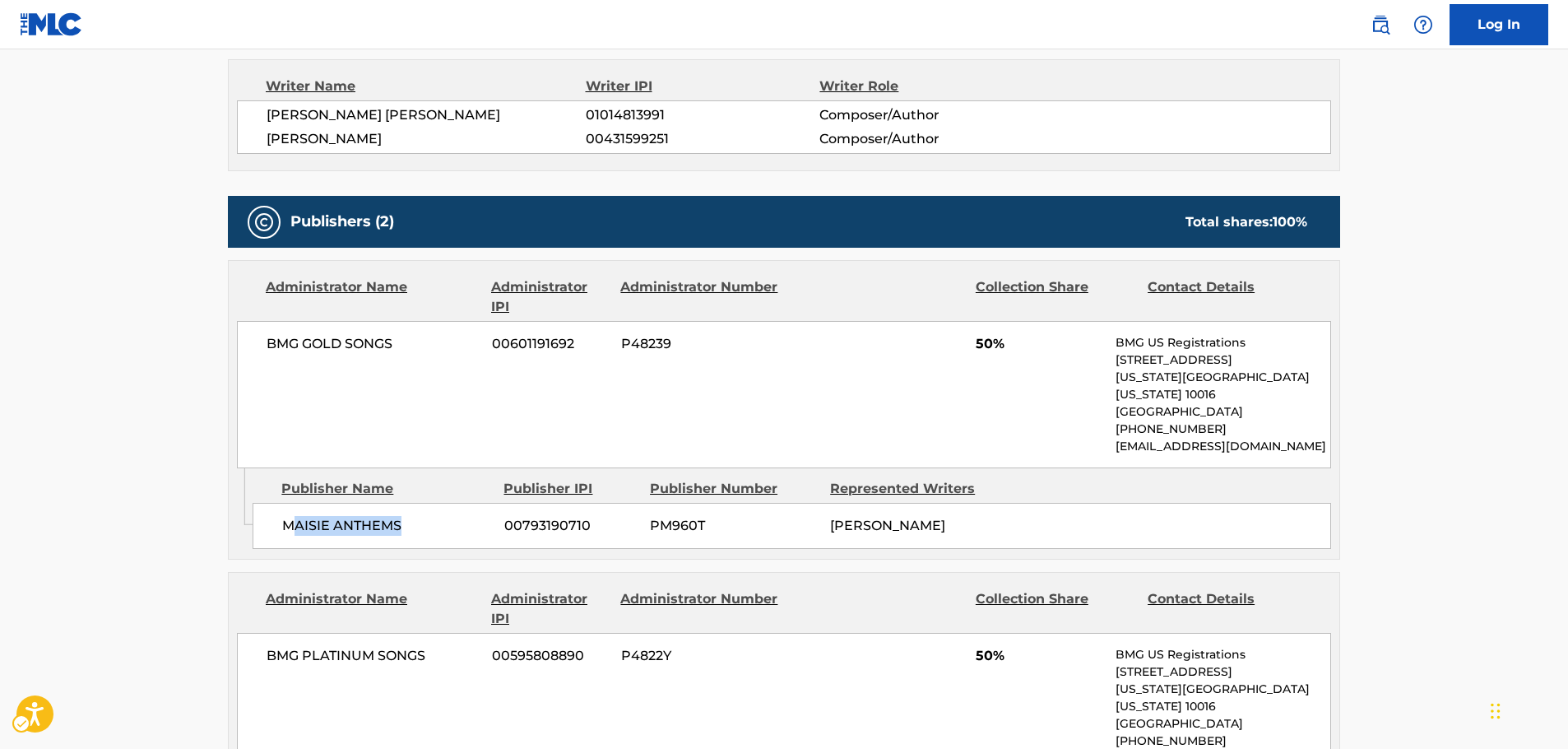
drag, startPoint x: 429, startPoint y: 477, endPoint x: 383, endPoint y: 350, distance: 135.1
click at [297, 516] on span "MAISIE ANTHEMS" at bounding box center [387, 526] width 210 height 20
drag, startPoint x: 405, startPoint y: 316, endPoint x: 271, endPoint y: 310, distance: 134.1
click at [271, 334] on span "BMG GOLD SONGS" at bounding box center [374, 344] width 213 height 20
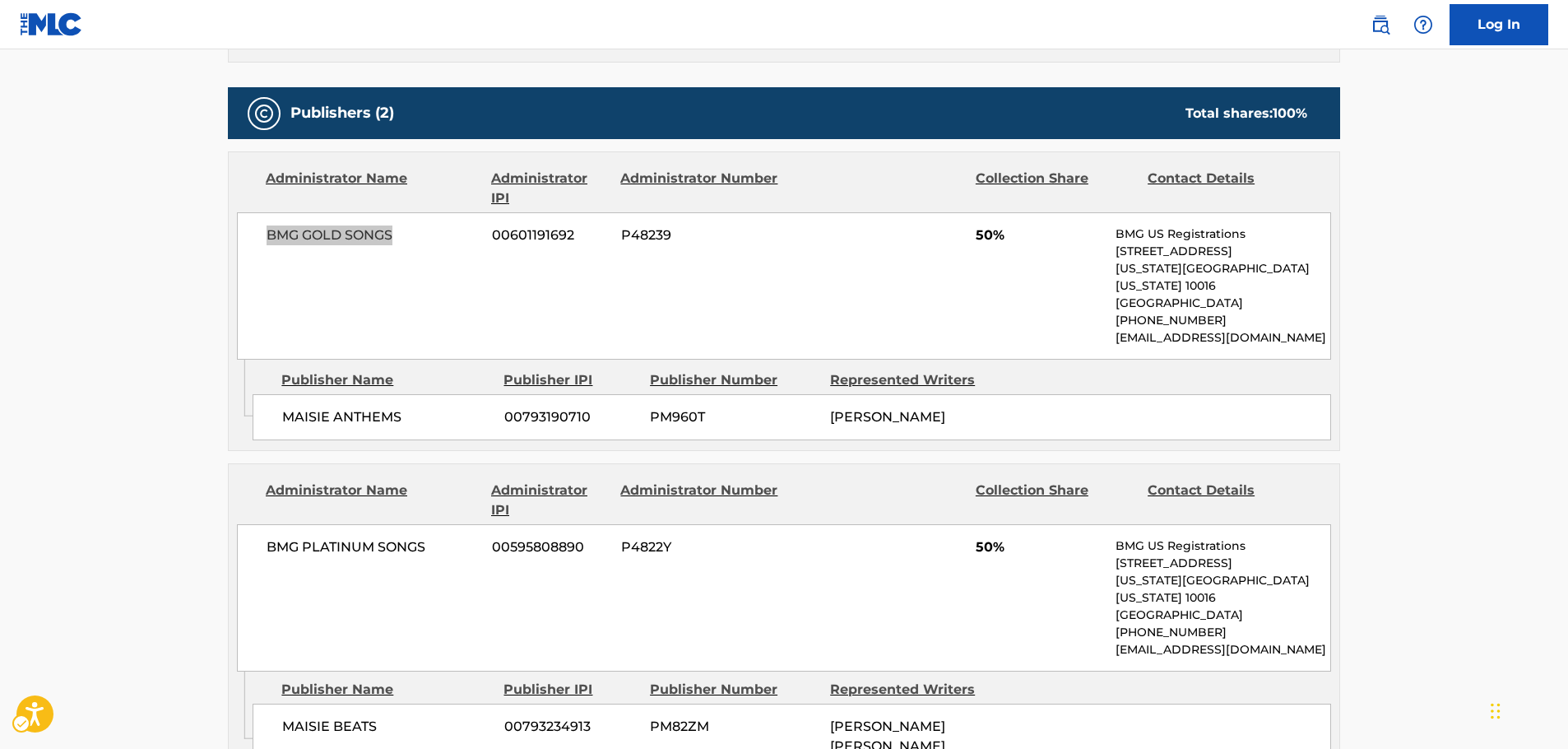
scroll to position [905, 0]
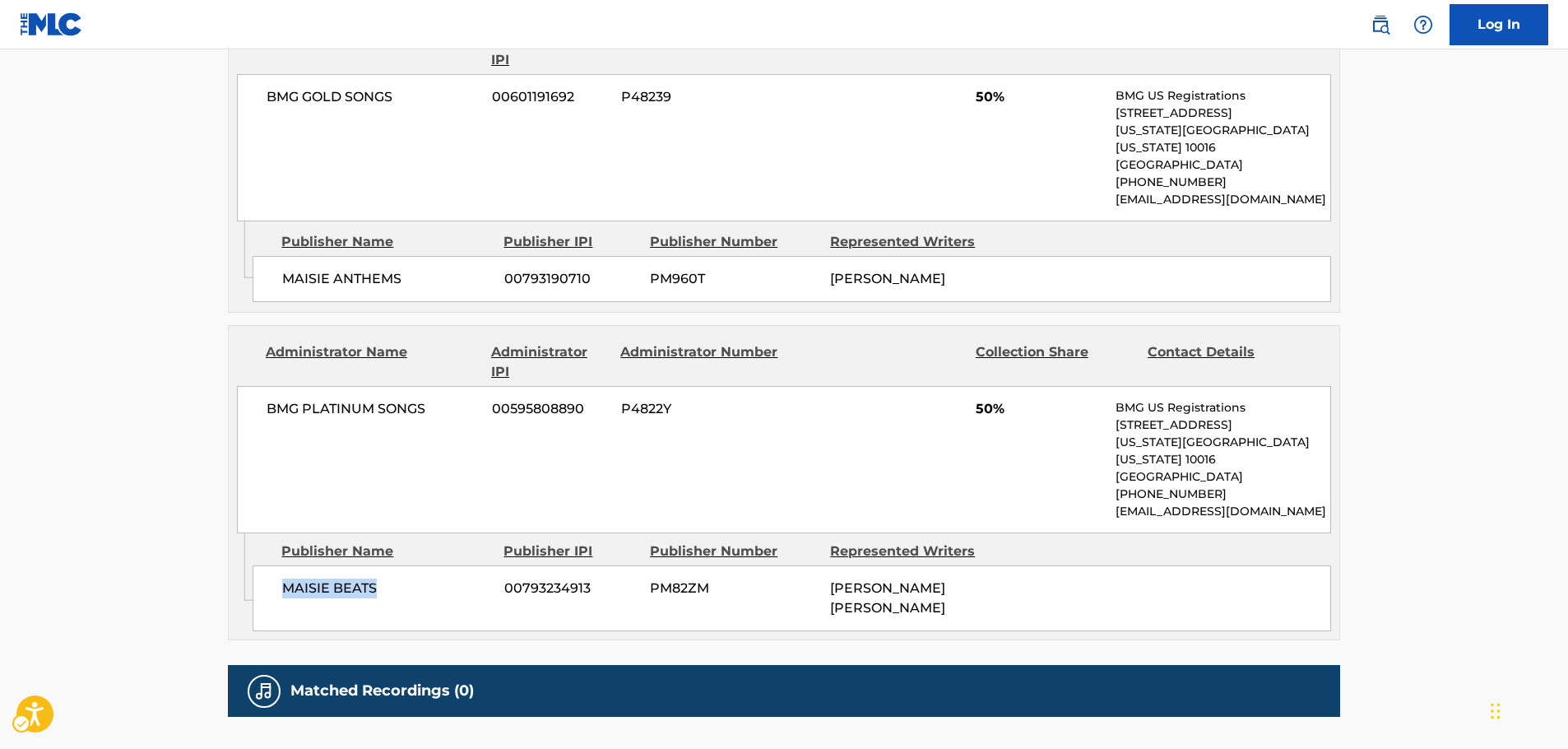
drag, startPoint x: 333, startPoint y: 526, endPoint x: 264, endPoint y: 528, distance: 69.0
click at [272, 565] on div "MAISIE BEATS 00793234913 PM82ZM [PERSON_NAME] [PERSON_NAME]" at bounding box center [792, 598] width 1079 height 66
drag, startPoint x: 399, startPoint y: 370, endPoint x: 2, endPoint y: 397, distance: 397.9
click at [262, 386] on div "BMG PLATINUM SONGS 00595808890 P4822Y 50% BMG US Registrations [STREET_ADDRESS]…" at bounding box center [784, 460] width 1094 height 148
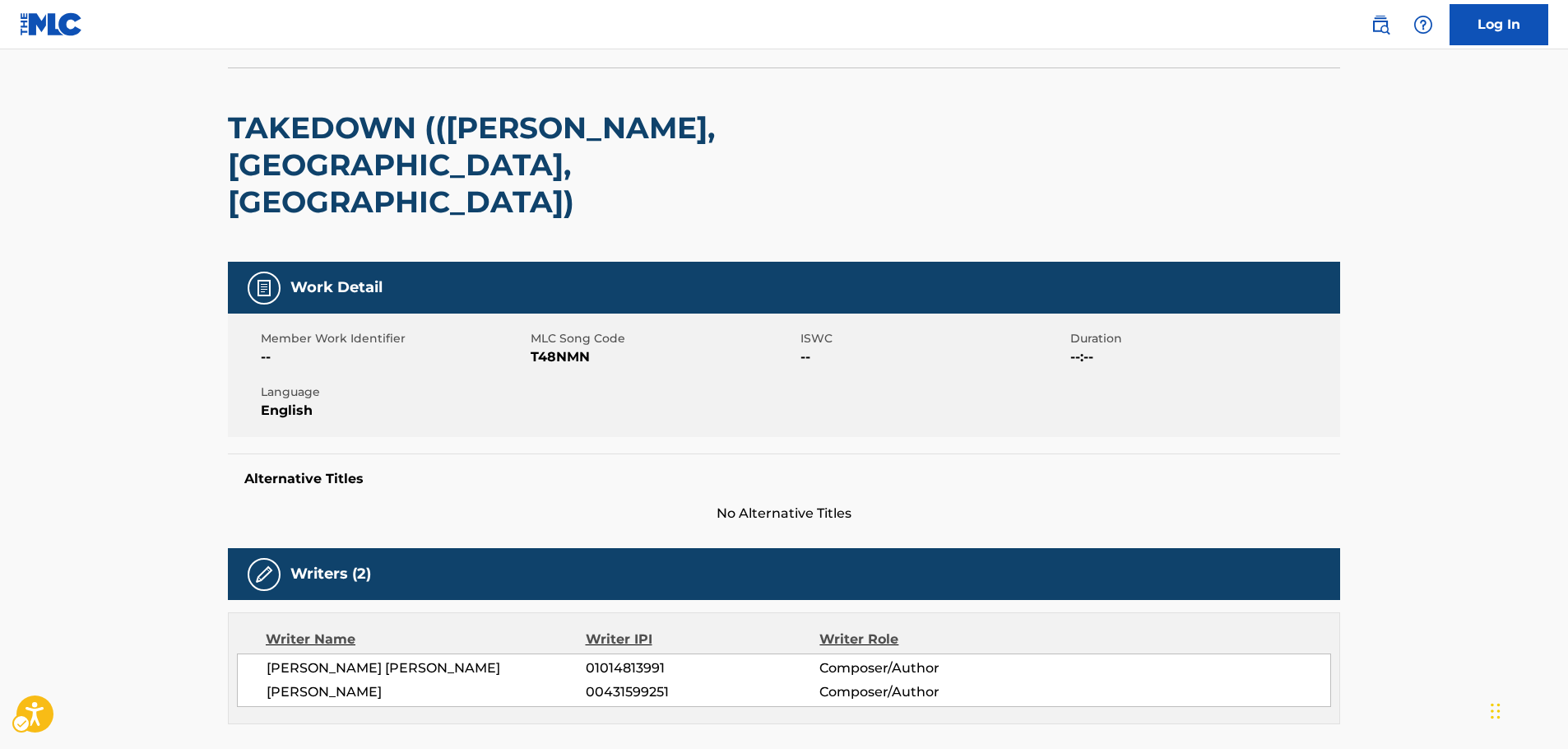
scroll to position [0, 0]
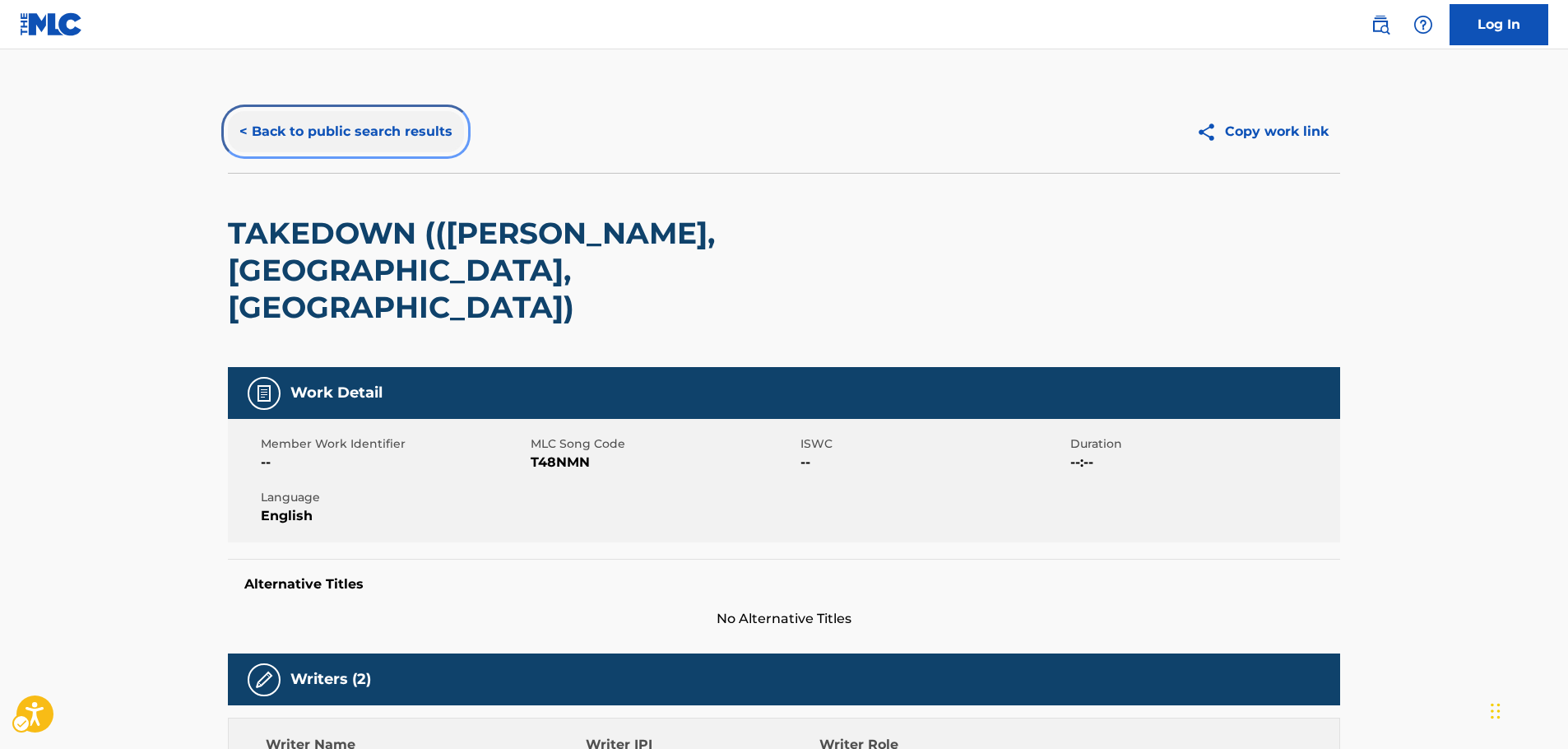
click at [332, 139] on button "< Back to public search results" at bounding box center [345, 131] width 236 height 41
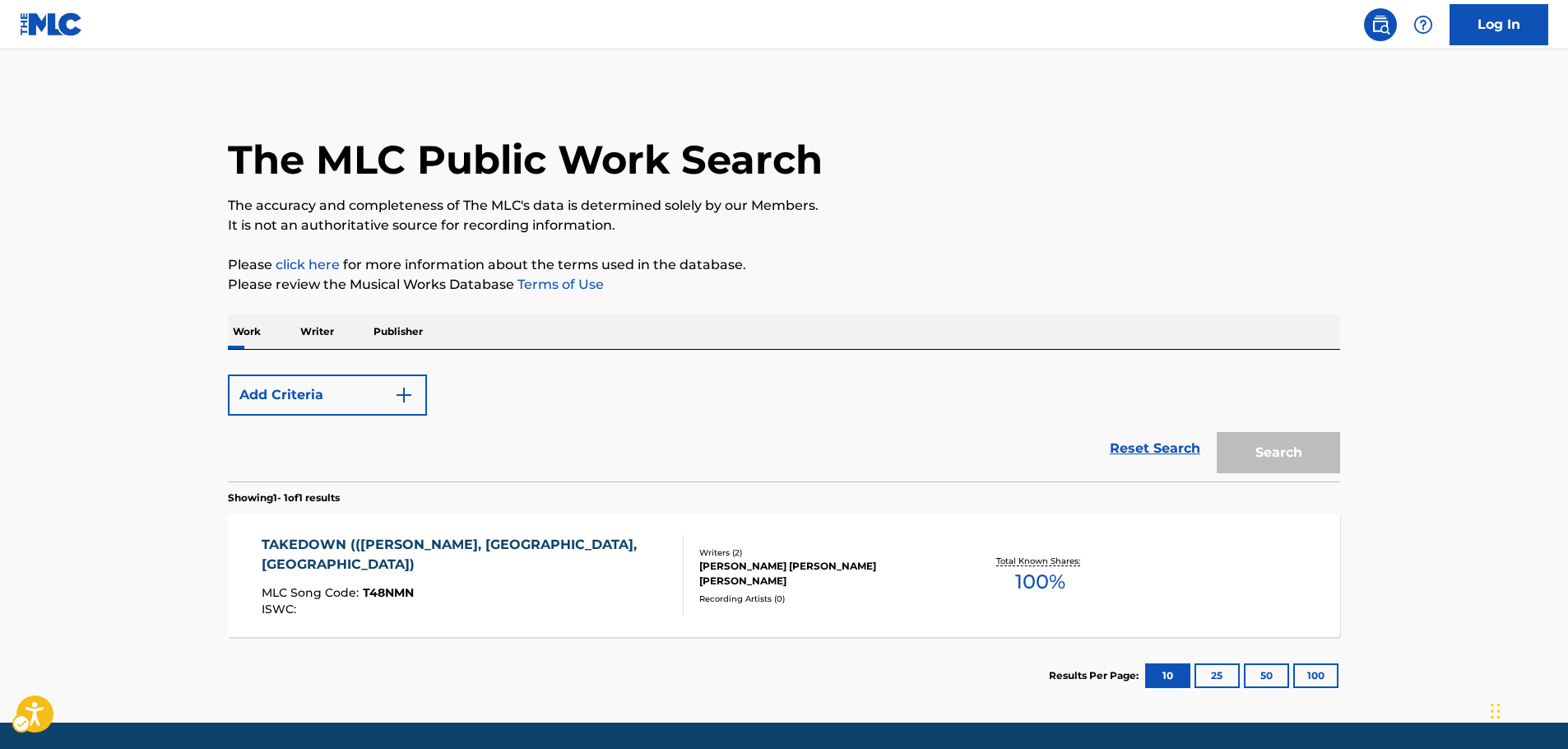
scroll to position [53, 0]
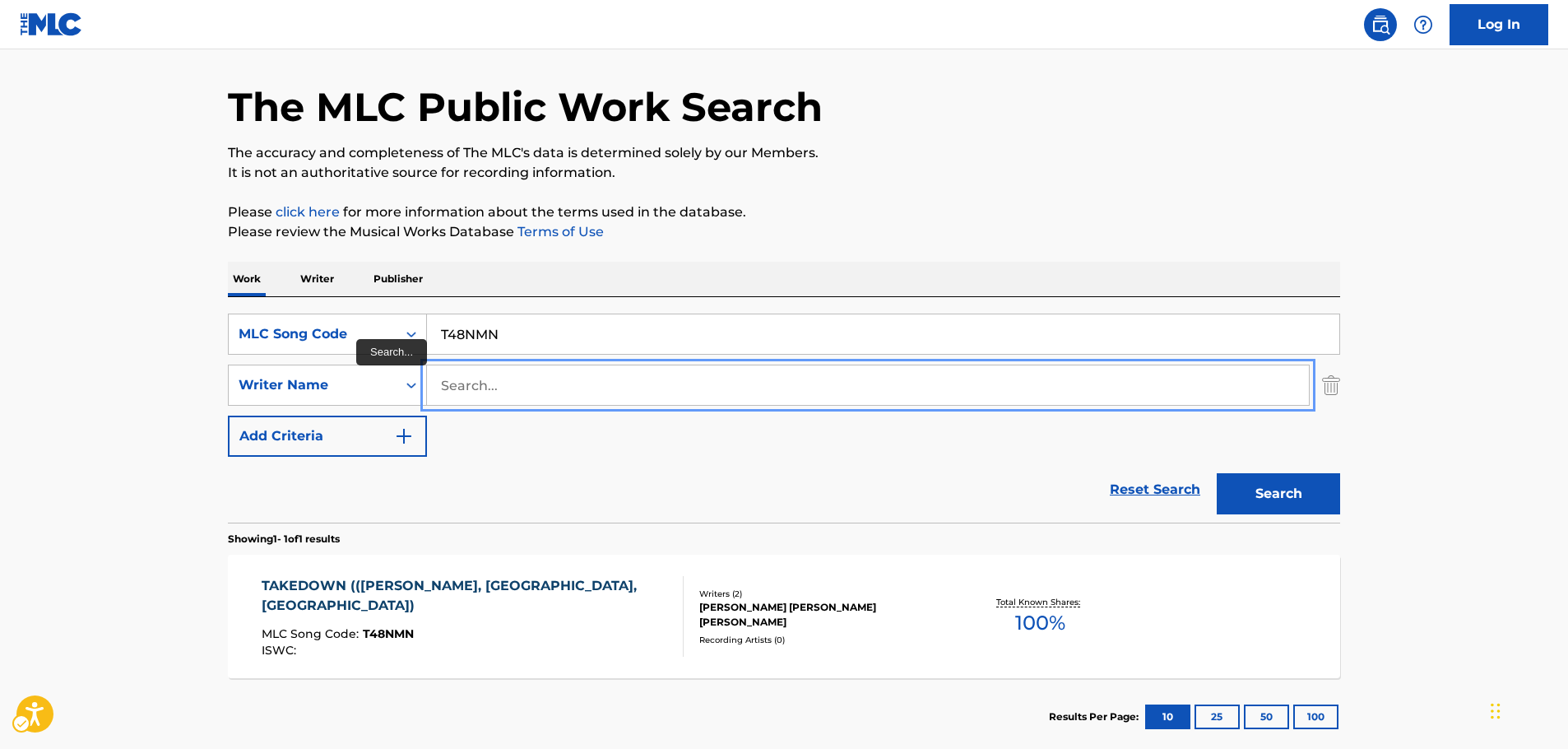
paste input "[PERSON_NAME]"
type input "[PERSON_NAME]"
click at [418, 335] on icon "Search Form" at bounding box center [412, 334] width 16 height 16
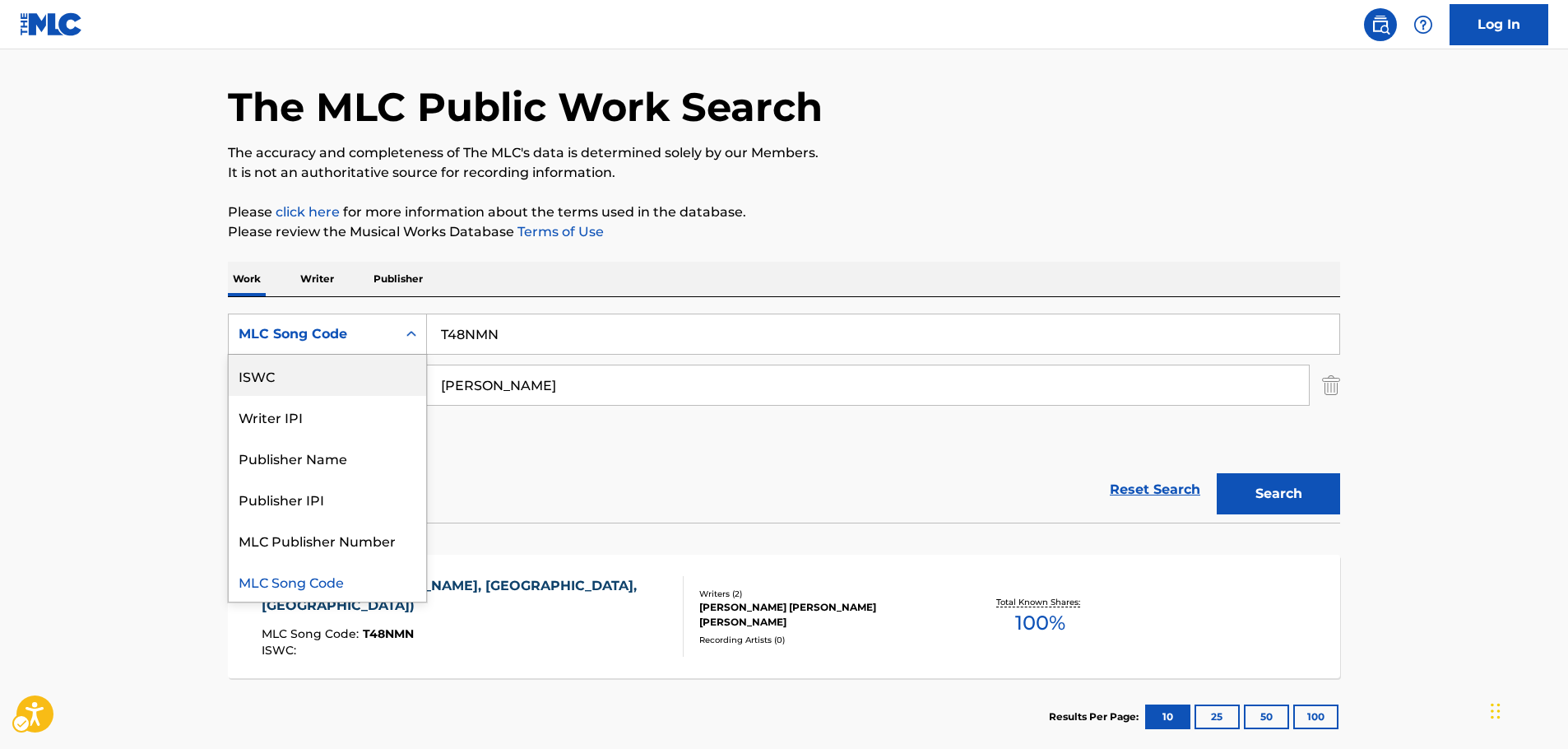
scroll to position [0, 0]
click at [332, 378] on div "Work Title" at bounding box center [327, 374] width 198 height 41
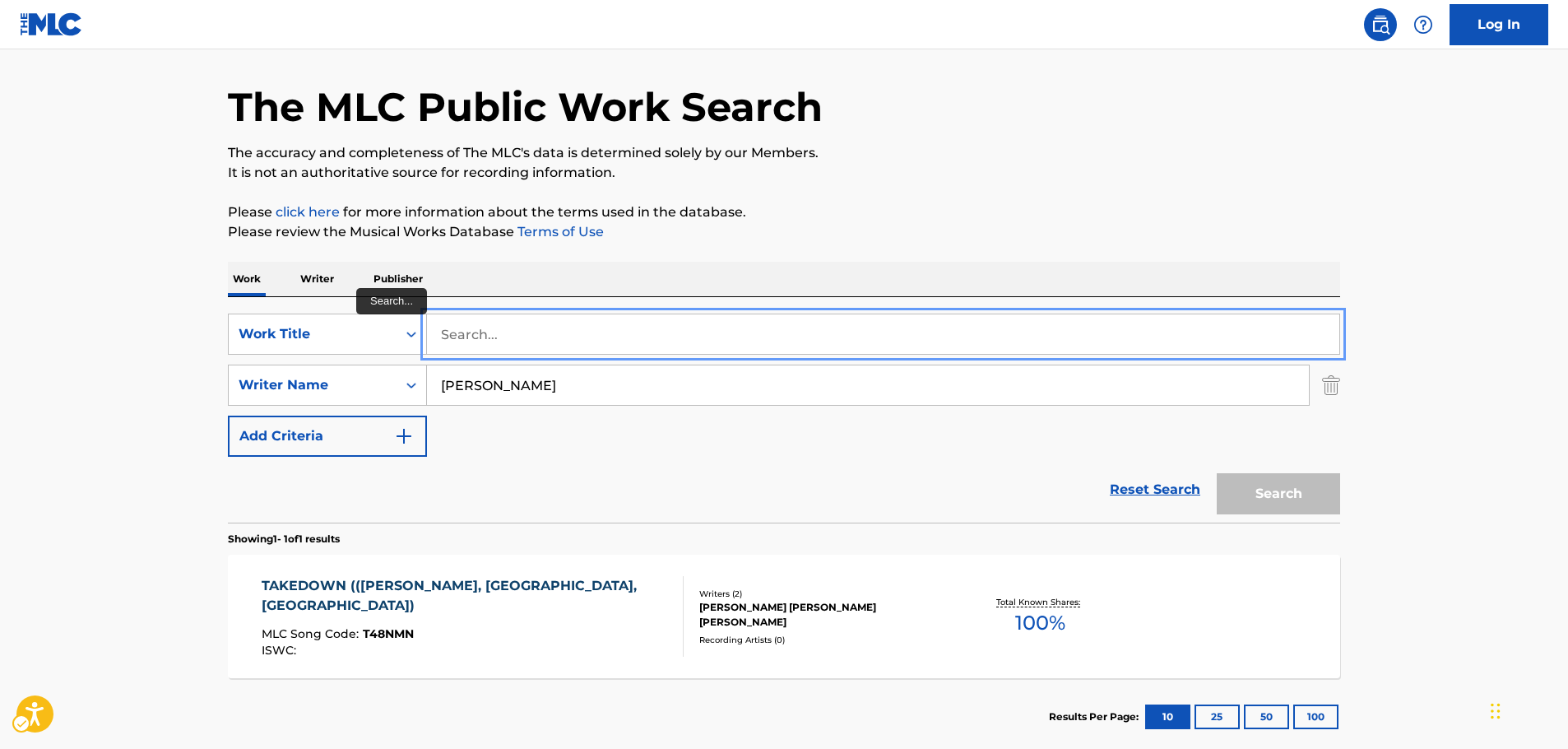
paste input "LA COLEGIALA"
type input "LA COLEGIALA"
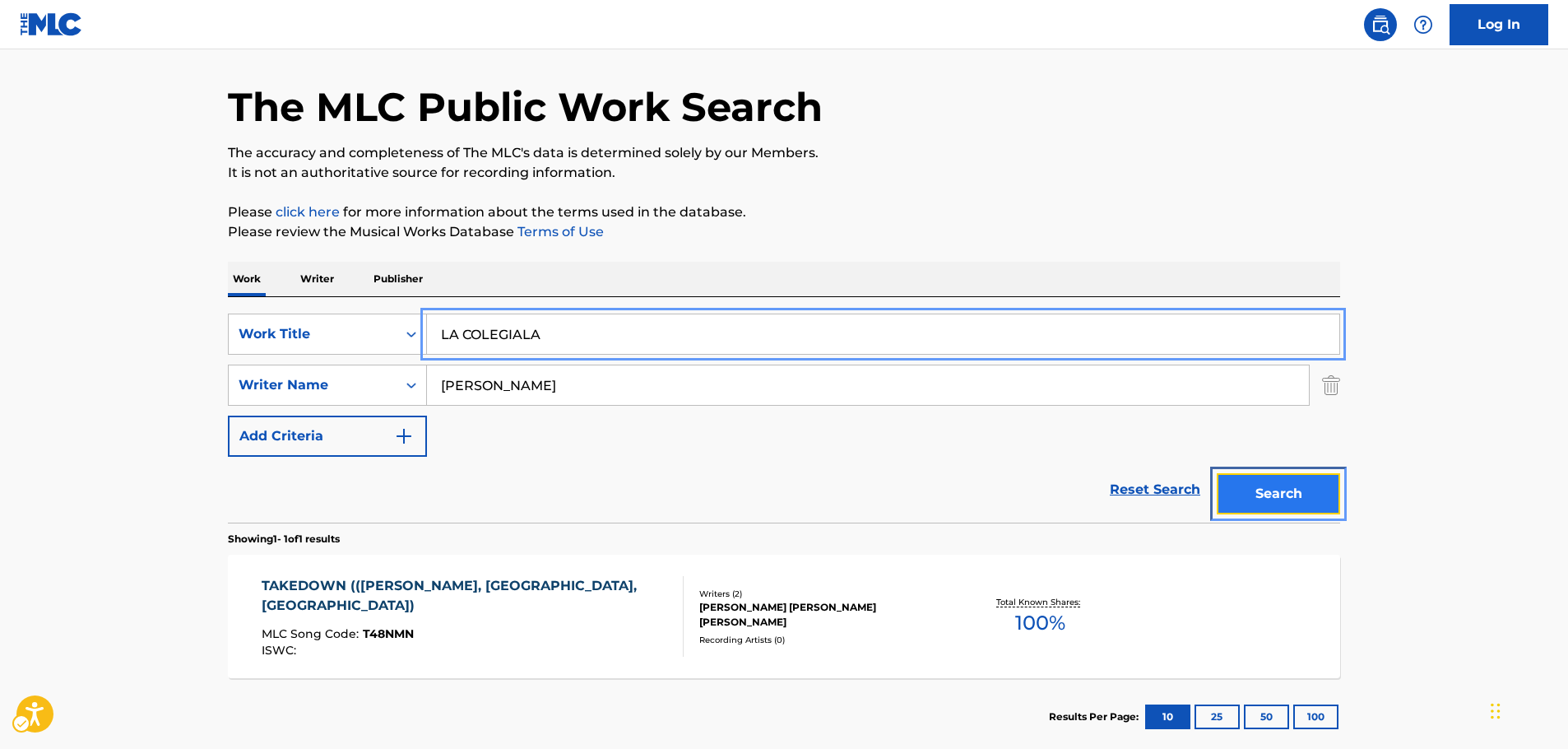
click at [1303, 493] on button "Search" at bounding box center [1278, 493] width 123 height 41
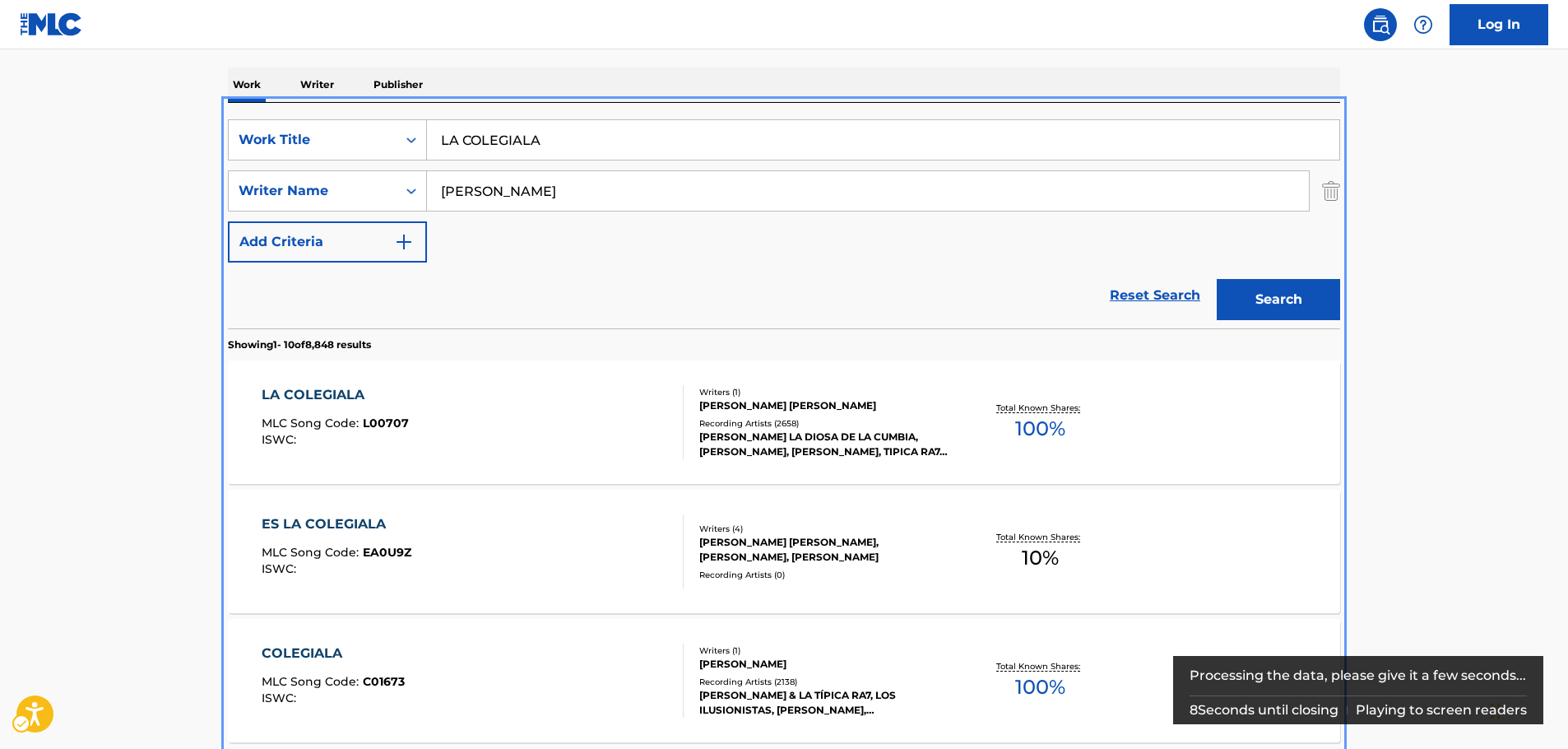
scroll to position [350, 0]
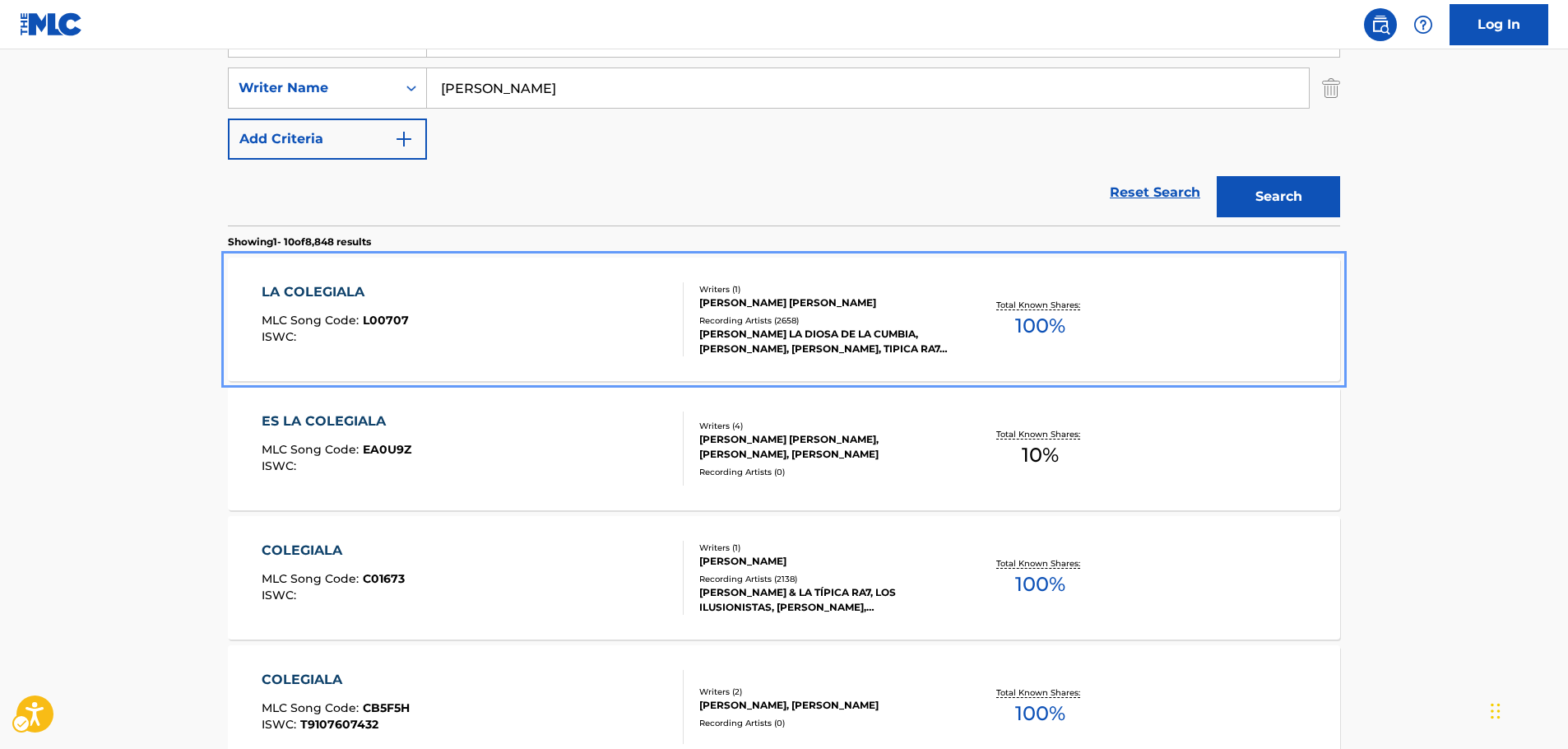
click at [491, 314] on div "LA COLEGIALA MLC Song Code : L00707 ISWC :" at bounding box center [473, 319] width 423 height 74
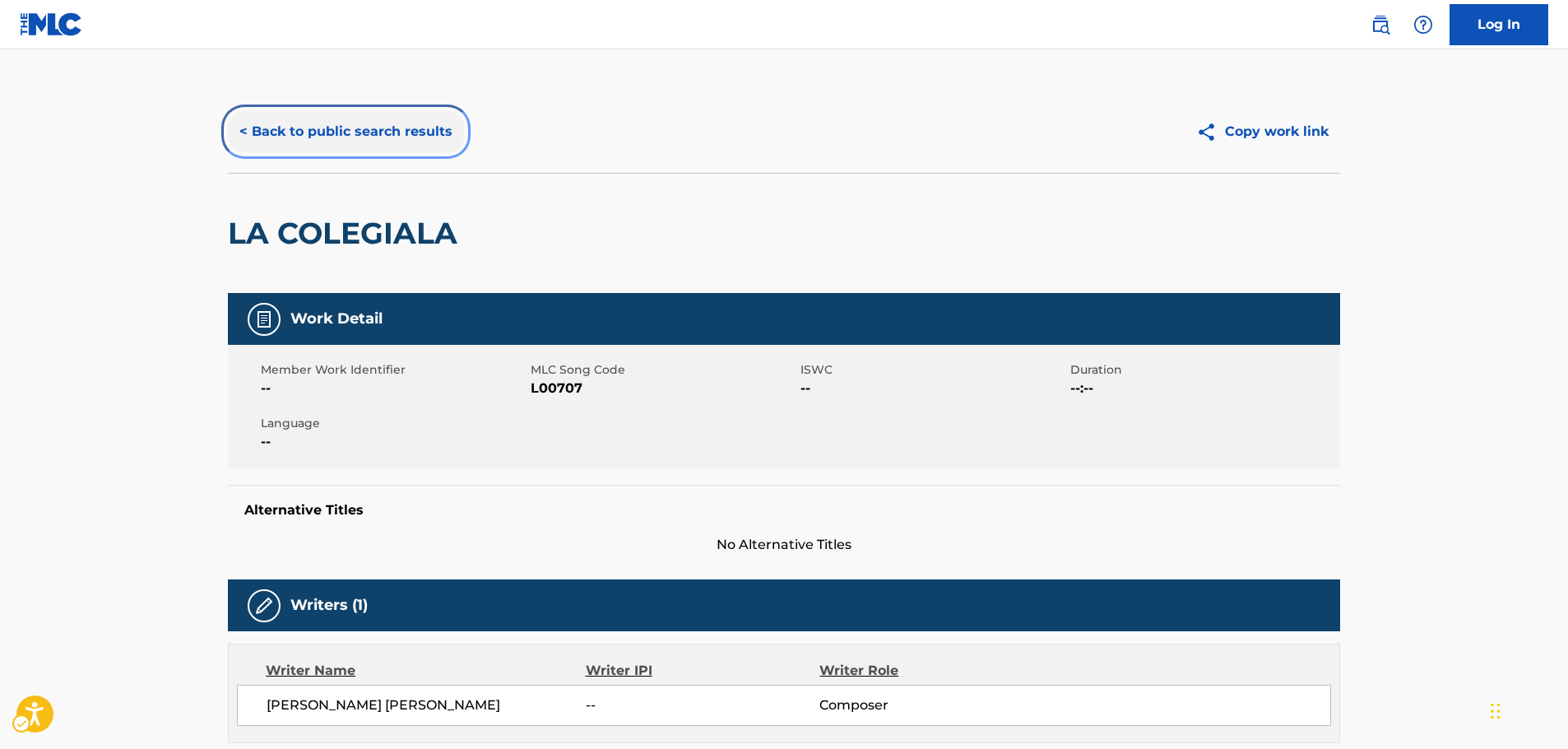
click at [354, 137] on button "< Back to public search results" at bounding box center [345, 131] width 236 height 41
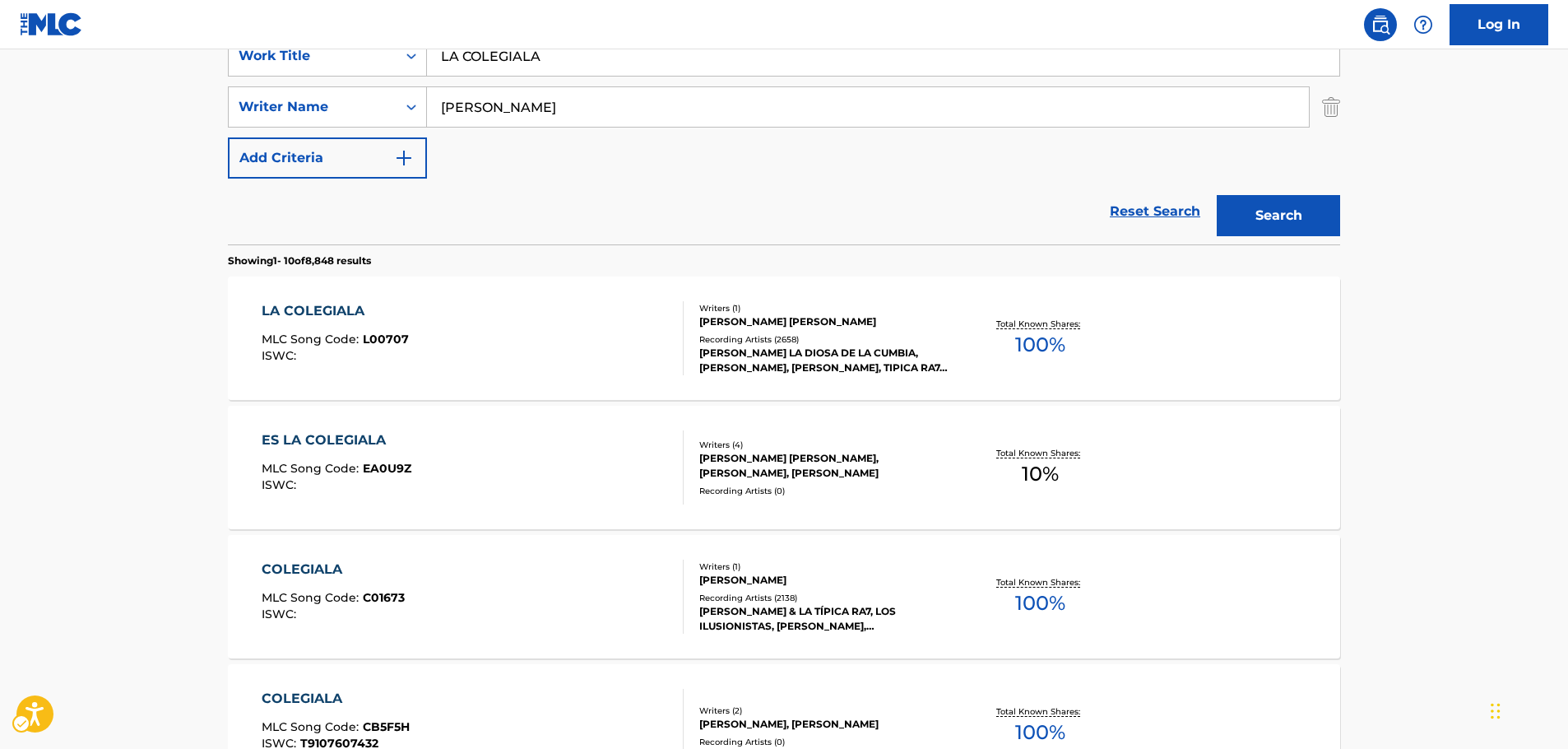
scroll to position [185, 0]
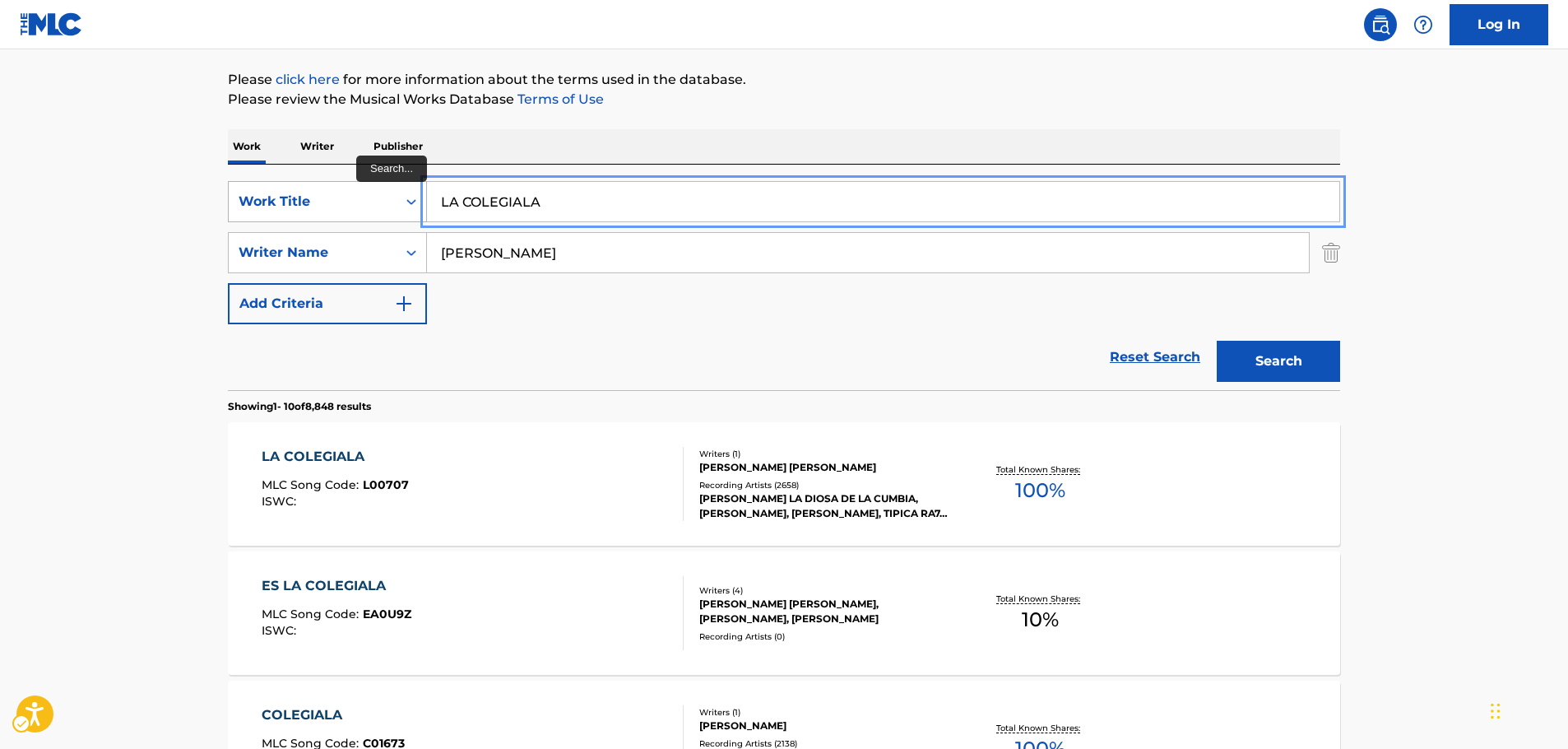
drag, startPoint x: 487, startPoint y: 210, endPoint x: 276, endPoint y: 212, distance: 211.0
paste input "Dugga Elo"
type input "Dugga Elo"
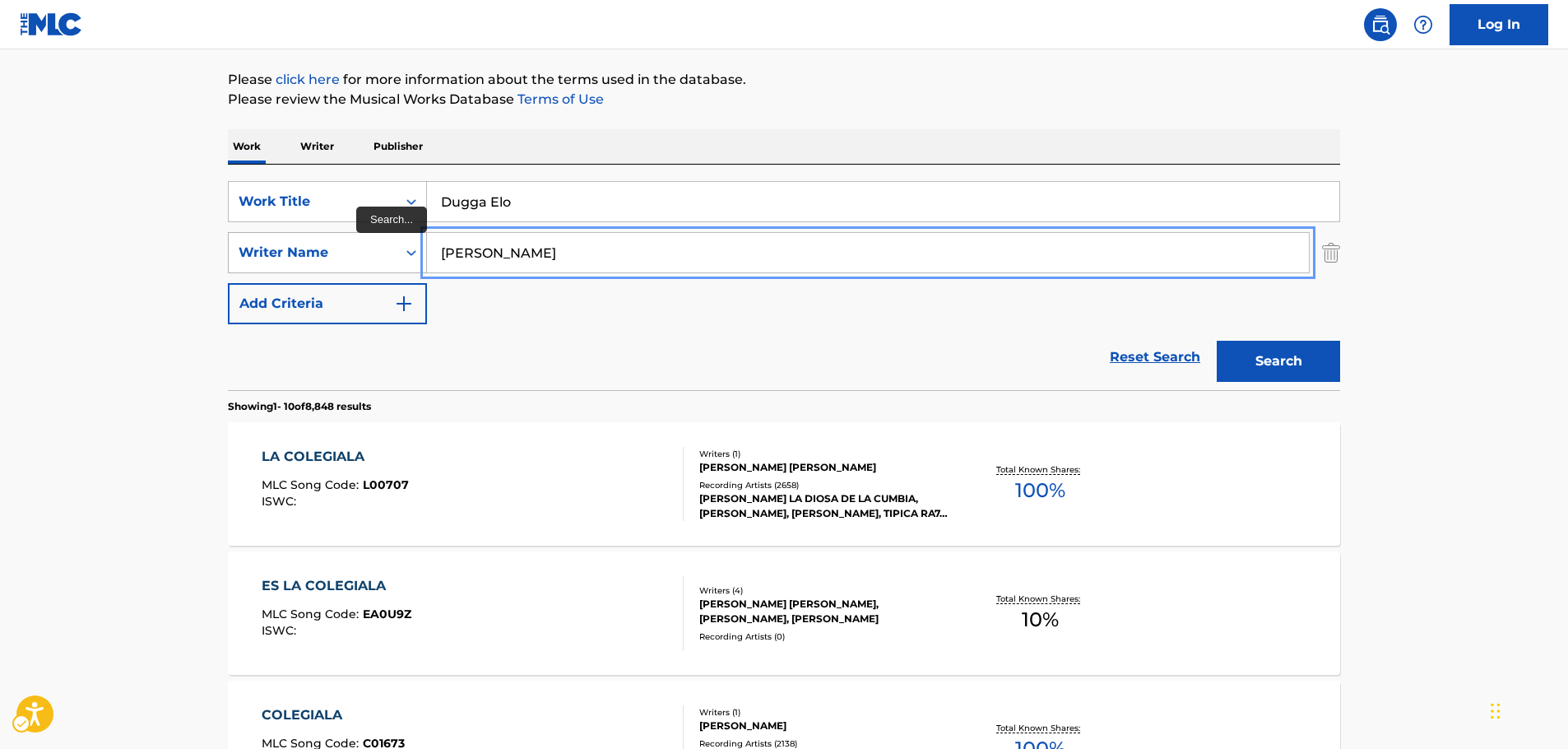
drag, startPoint x: 507, startPoint y: 251, endPoint x: 350, endPoint y: 258, distance: 157.2
paste input "[PERSON_NAME]"
type input "[PERSON_NAME]"
drag, startPoint x: 1275, startPoint y: 365, endPoint x: 242, endPoint y: 405, distance: 1033.8
click at [1275, 364] on button "Search" at bounding box center [1278, 361] width 123 height 41
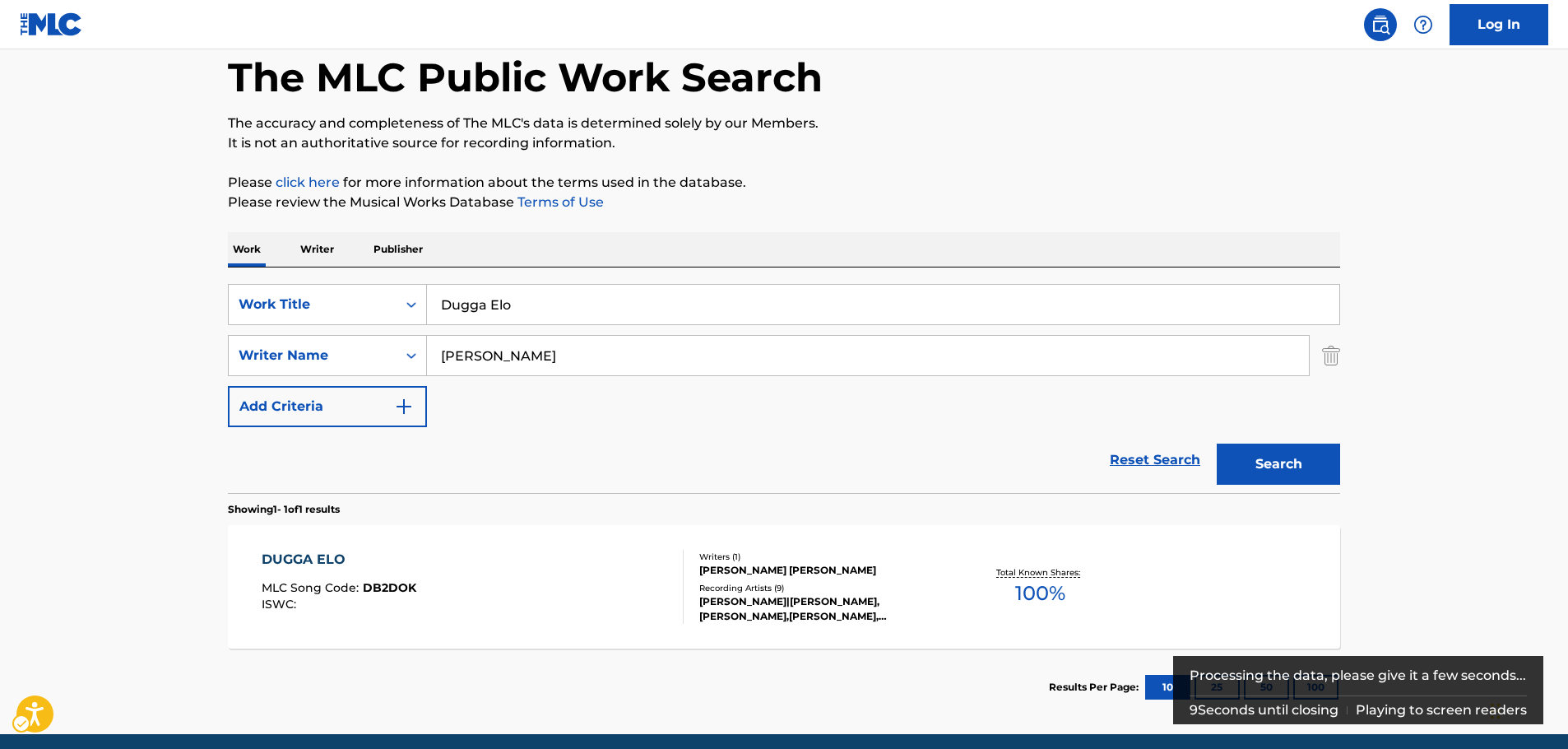
scroll to position [147, 0]
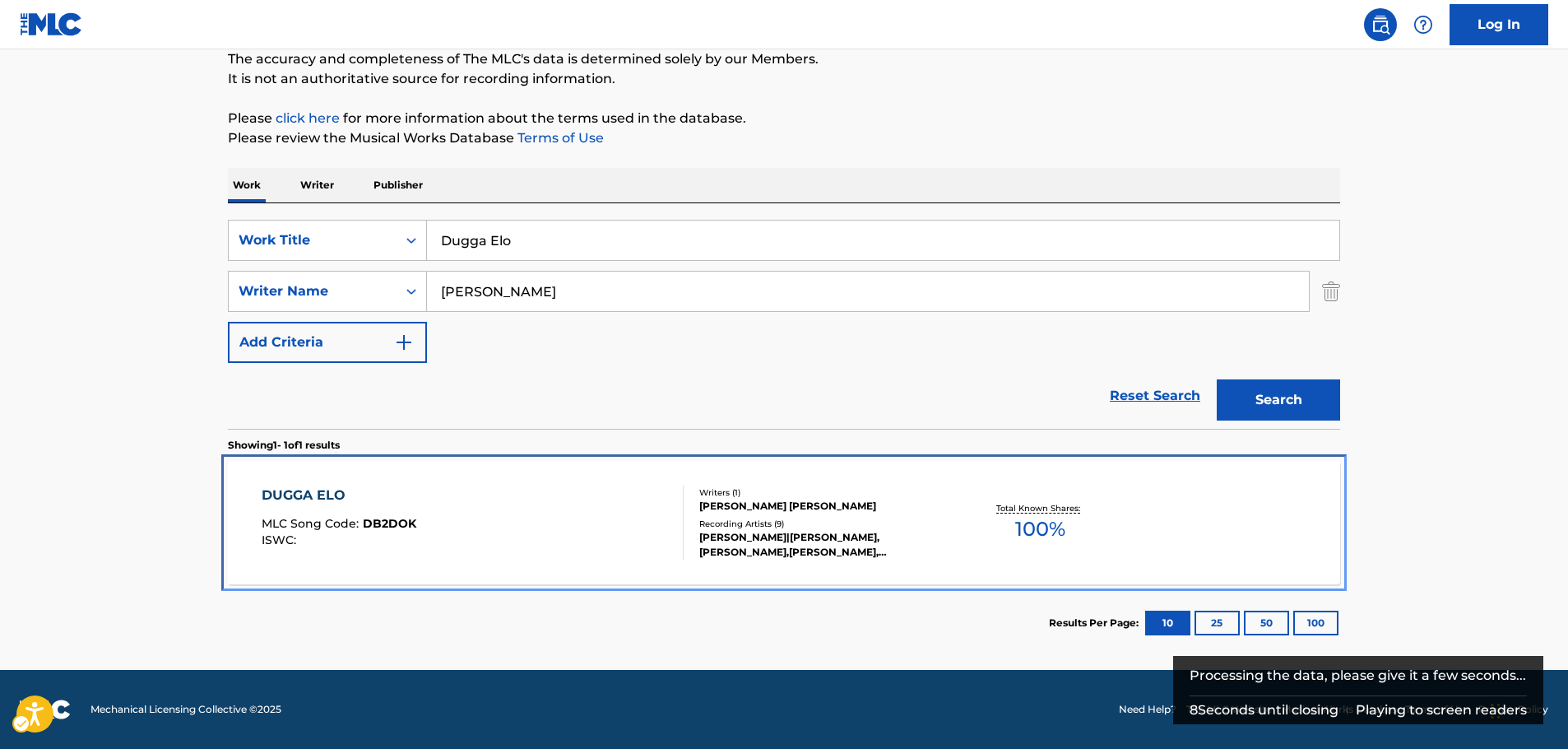
click at [462, 518] on div "DUGGA ELO MLC Song Code : DB2DOK ISWC :" at bounding box center [473, 522] width 423 height 74
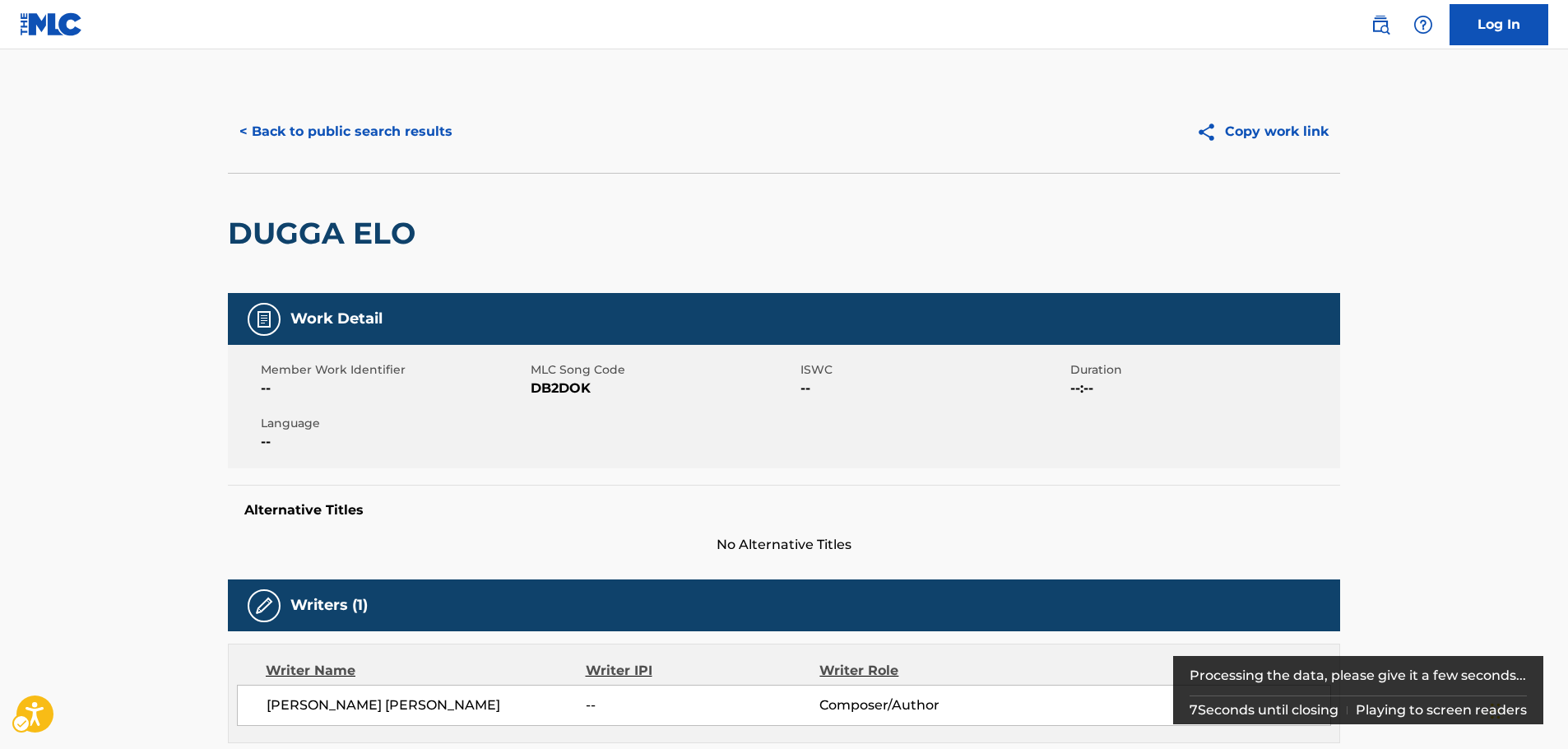
click at [556, 393] on span "MLC Song Code - DB2DOK" at bounding box center [664, 388] width 266 height 20
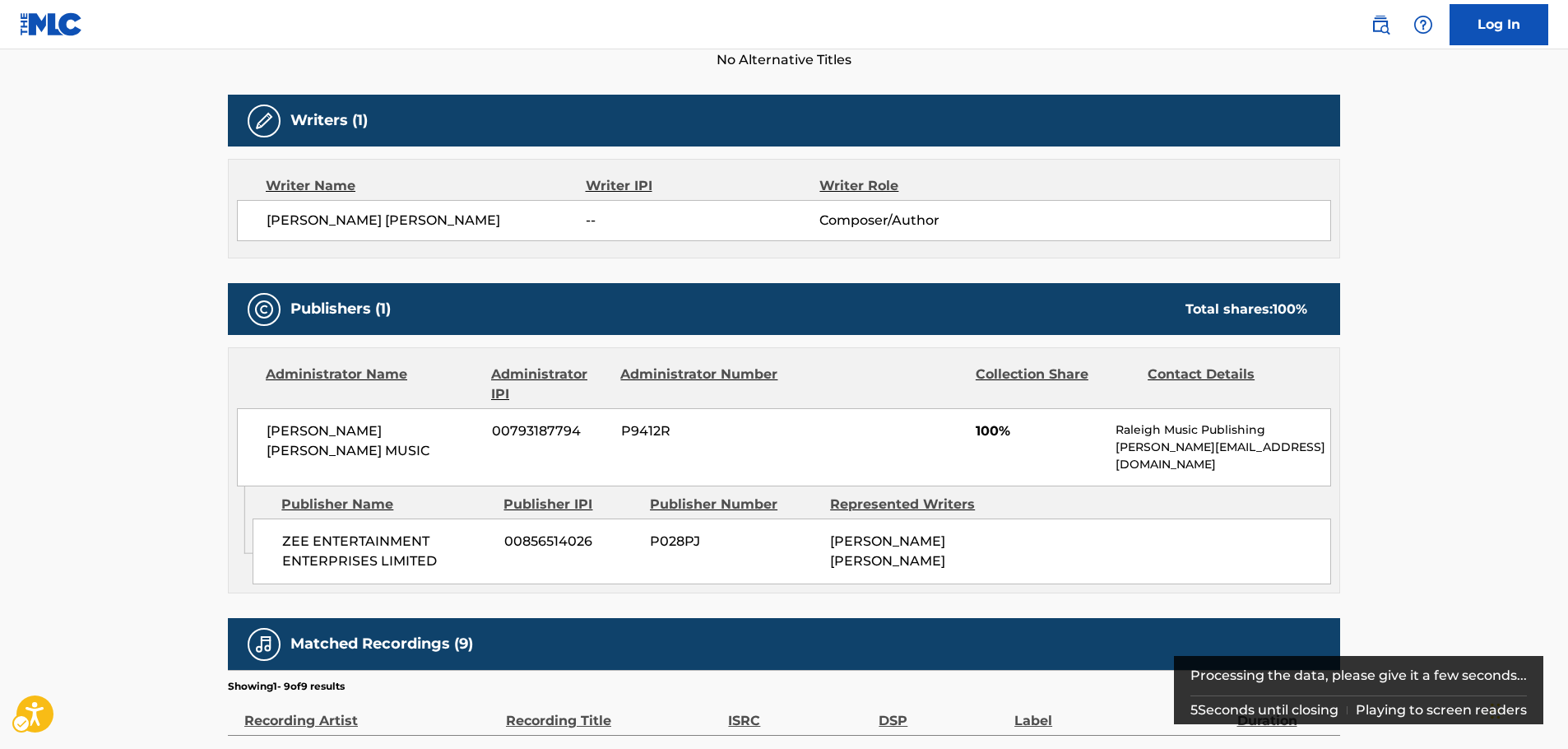
scroll to position [494, 0]
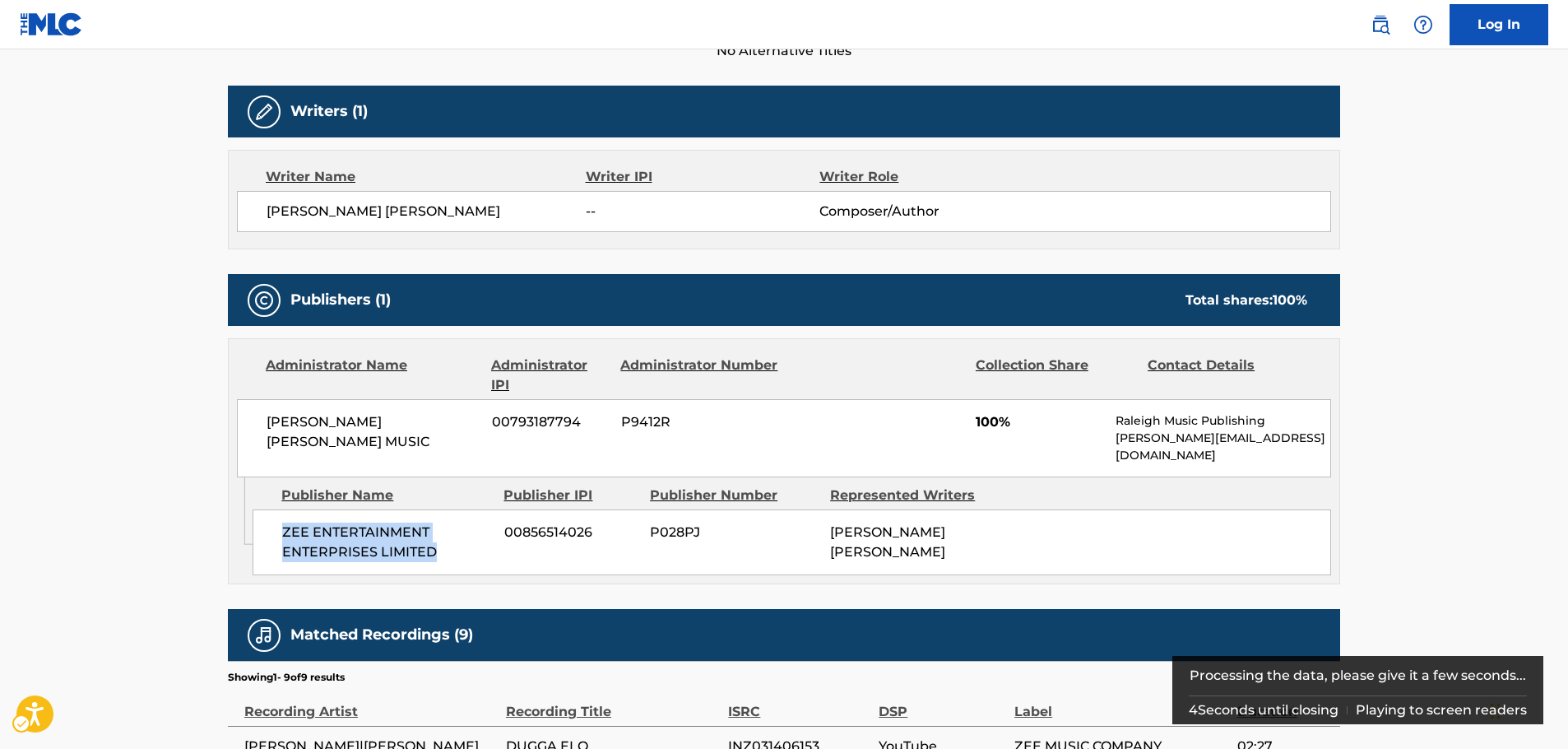
drag, startPoint x: 455, startPoint y: 536, endPoint x: 276, endPoint y: 523, distance: 179.5
click at [276, 523] on div "ZEE ENTERTAINMENT ENTERPRISES LIMITED 00856514026 P028PJ [PERSON_NAME] [PERSON_…" at bounding box center [792, 542] width 1079 height 66
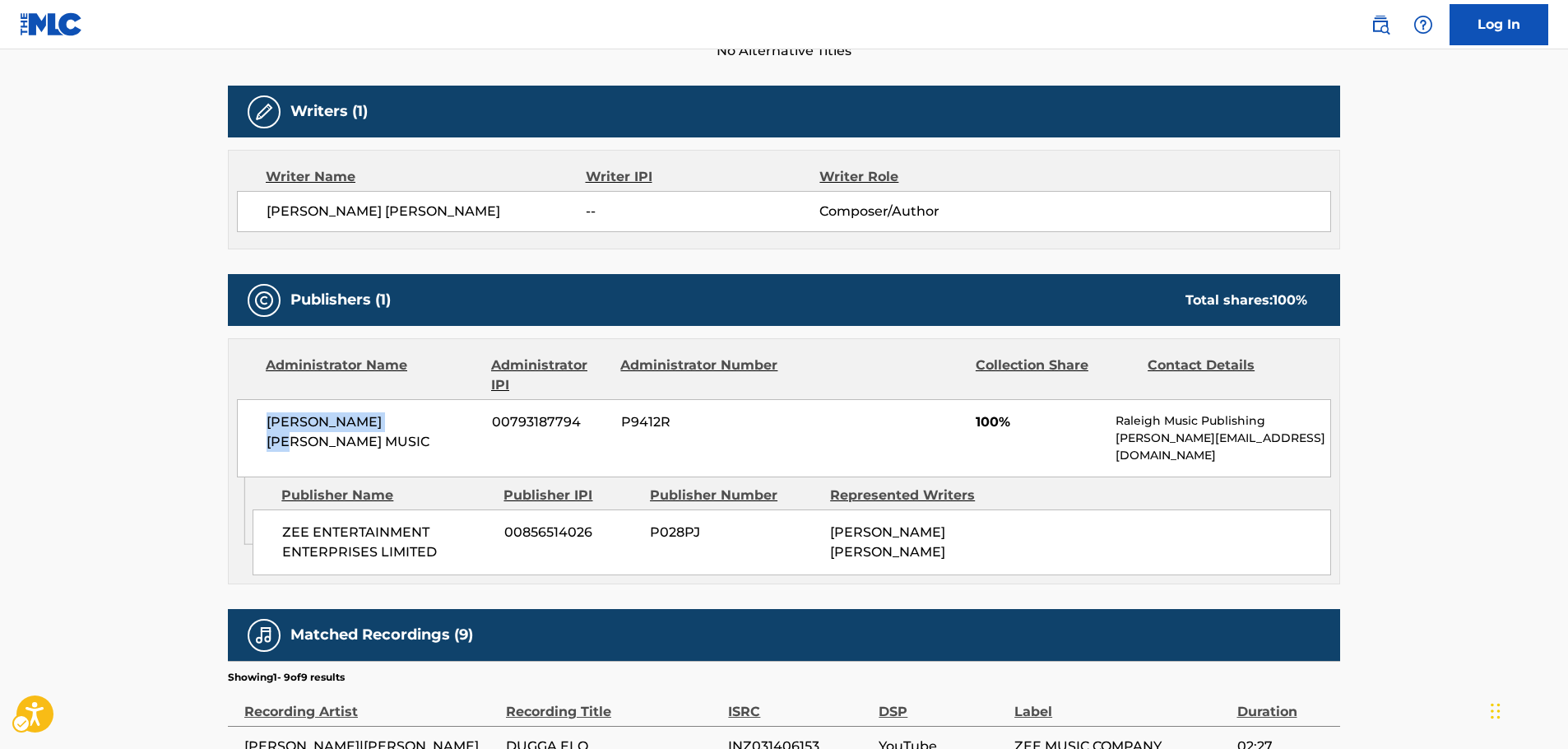
drag, startPoint x: 446, startPoint y: 421, endPoint x: 233, endPoint y: 426, distance: 213.1
click at [249, 426] on div "[PERSON_NAME] [PERSON_NAME] MUSIC 00793187794 P9412R 100% Raleigh Music Publish…" at bounding box center [784, 438] width 1094 height 78
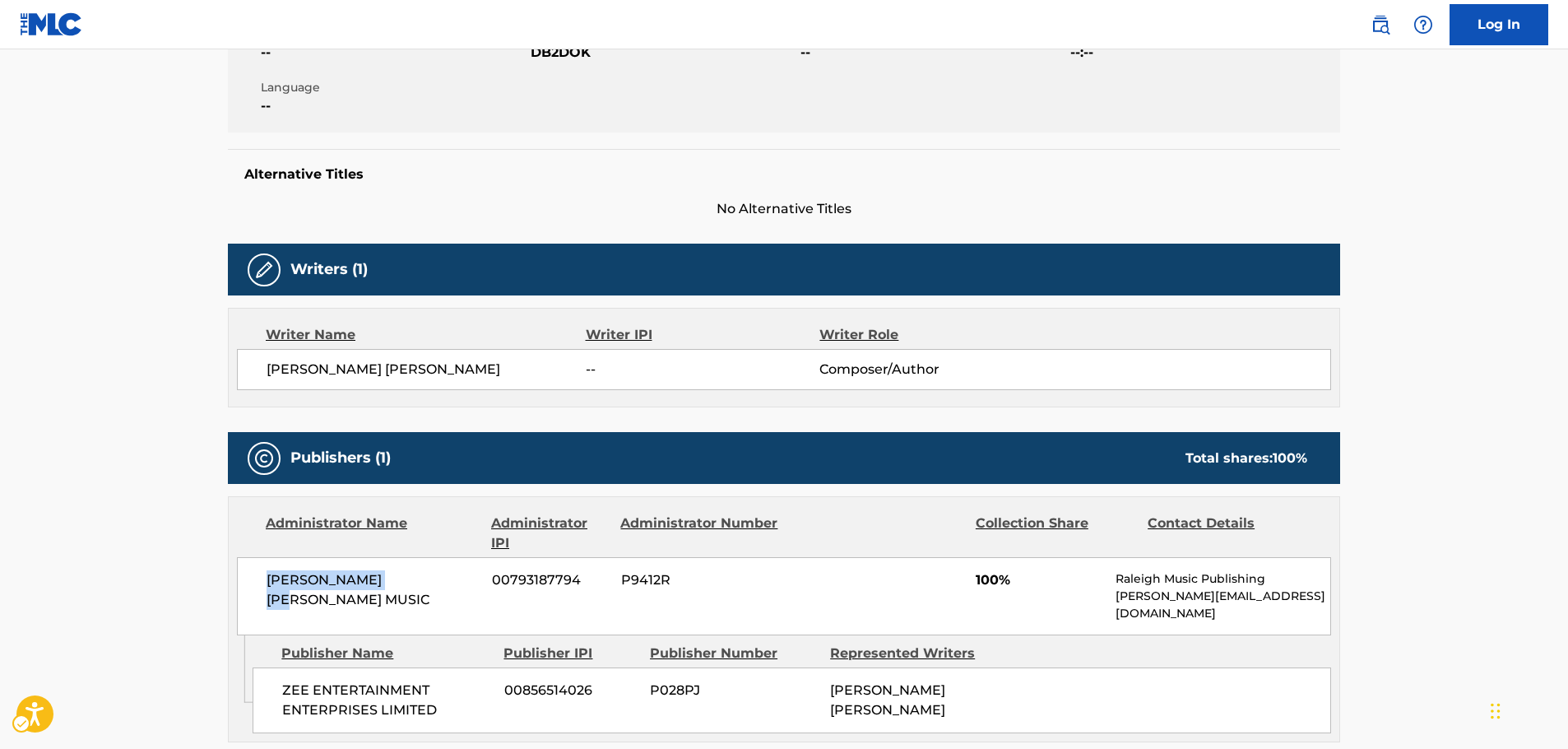
scroll to position [0, 0]
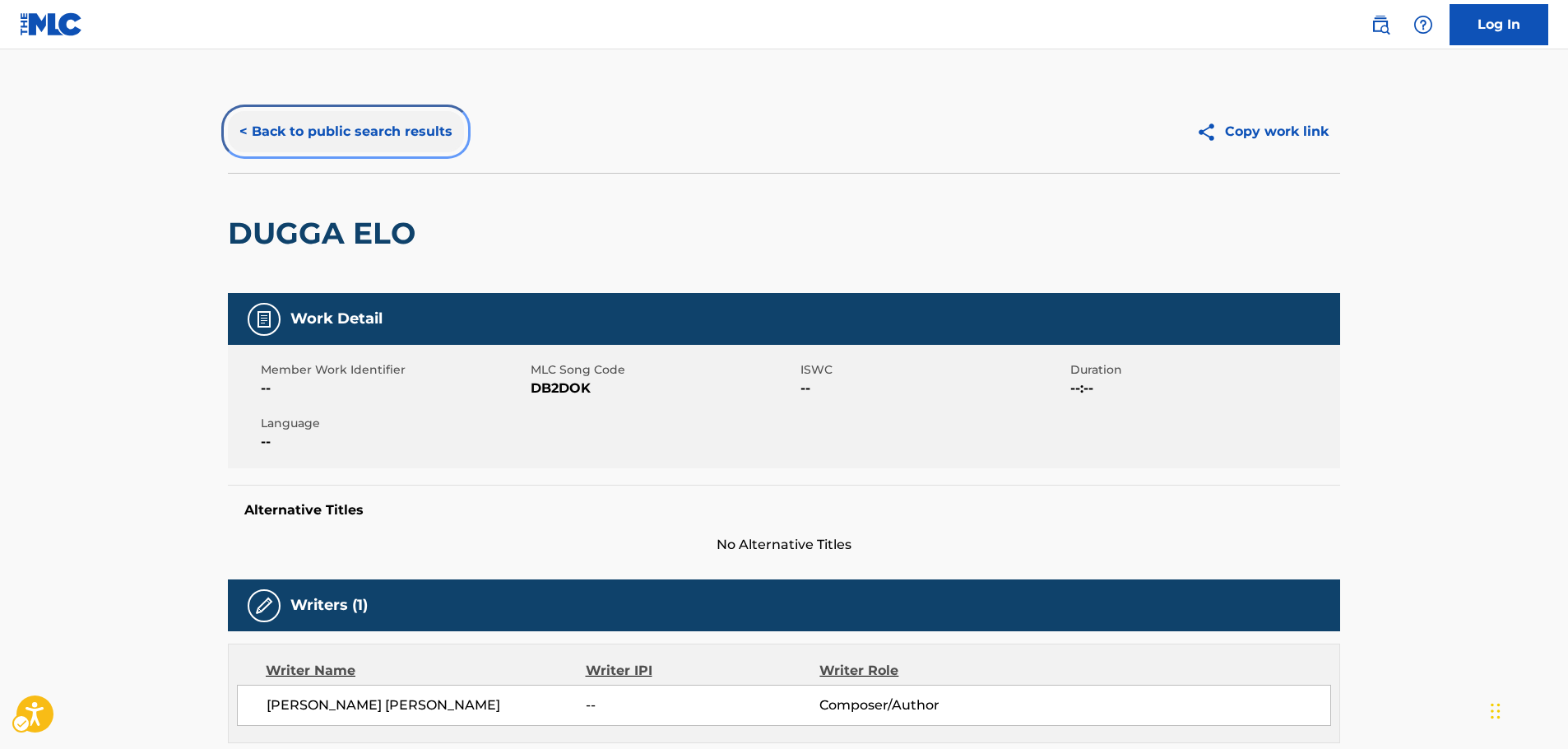
click at [328, 132] on button "< Back to public search results" at bounding box center [345, 131] width 236 height 41
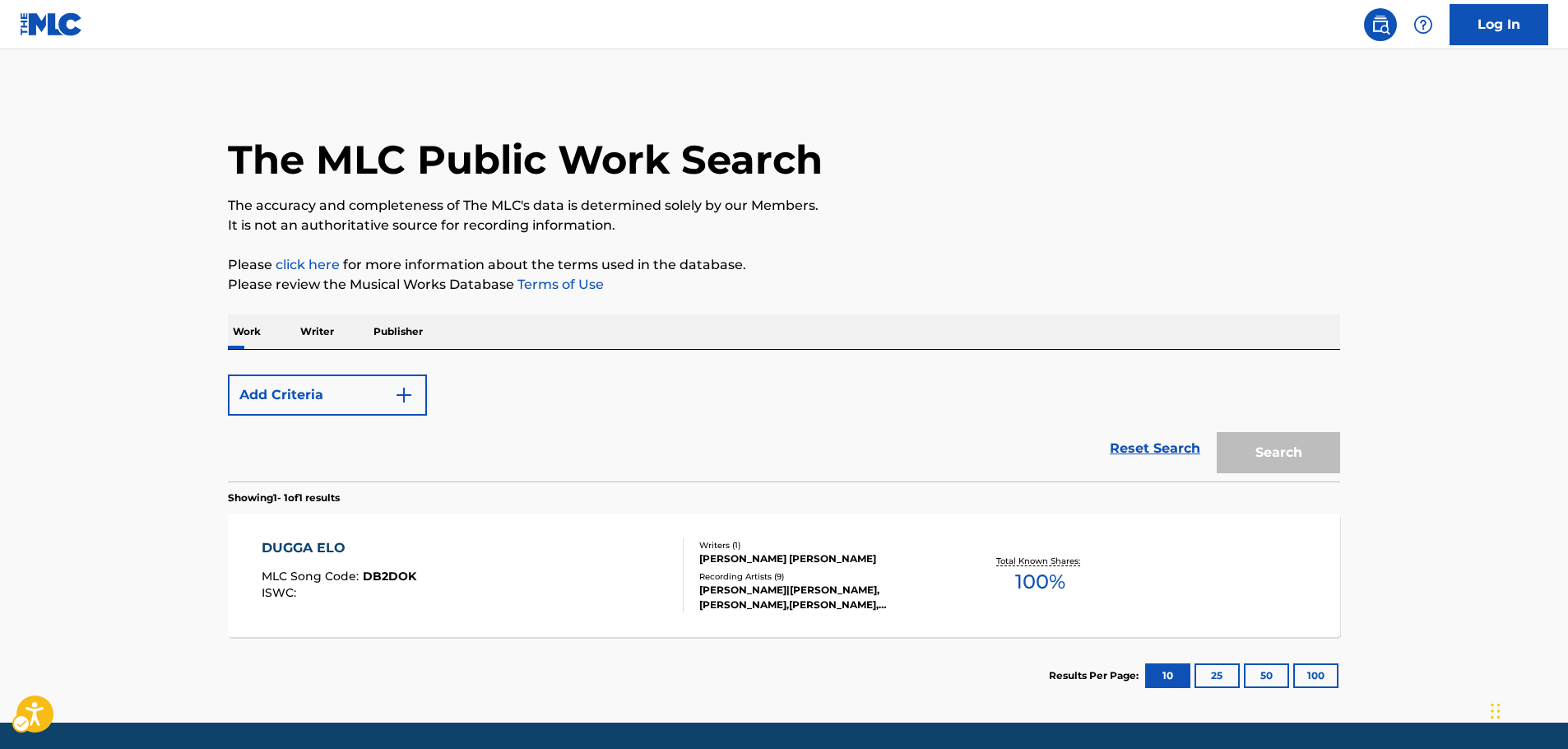
scroll to position [53, 0]
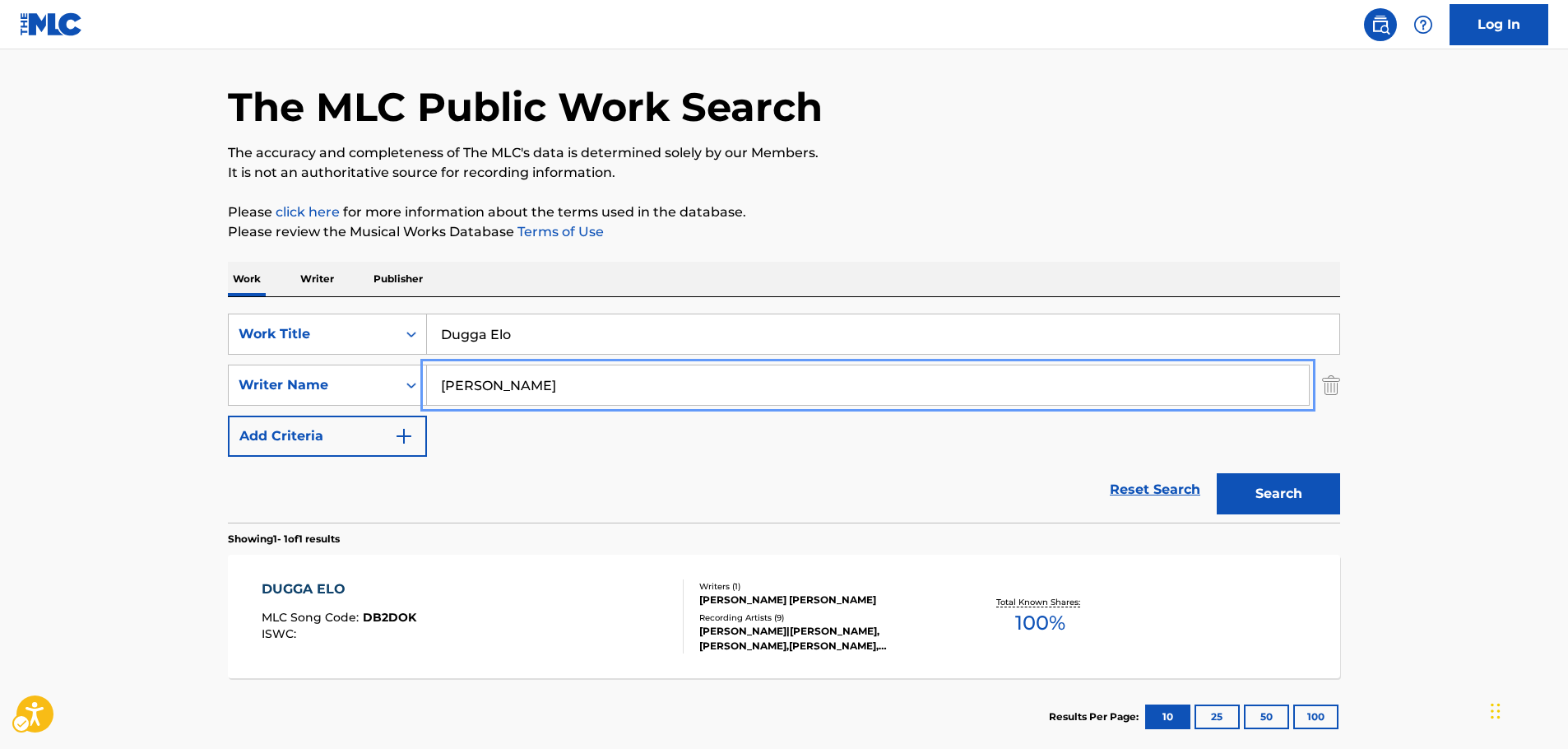
drag, startPoint x: 507, startPoint y: 390, endPoint x: 221, endPoint y: 376, distance: 286.3
paste input "[PERSON_NAME]"
type input "[PERSON_NAME]"
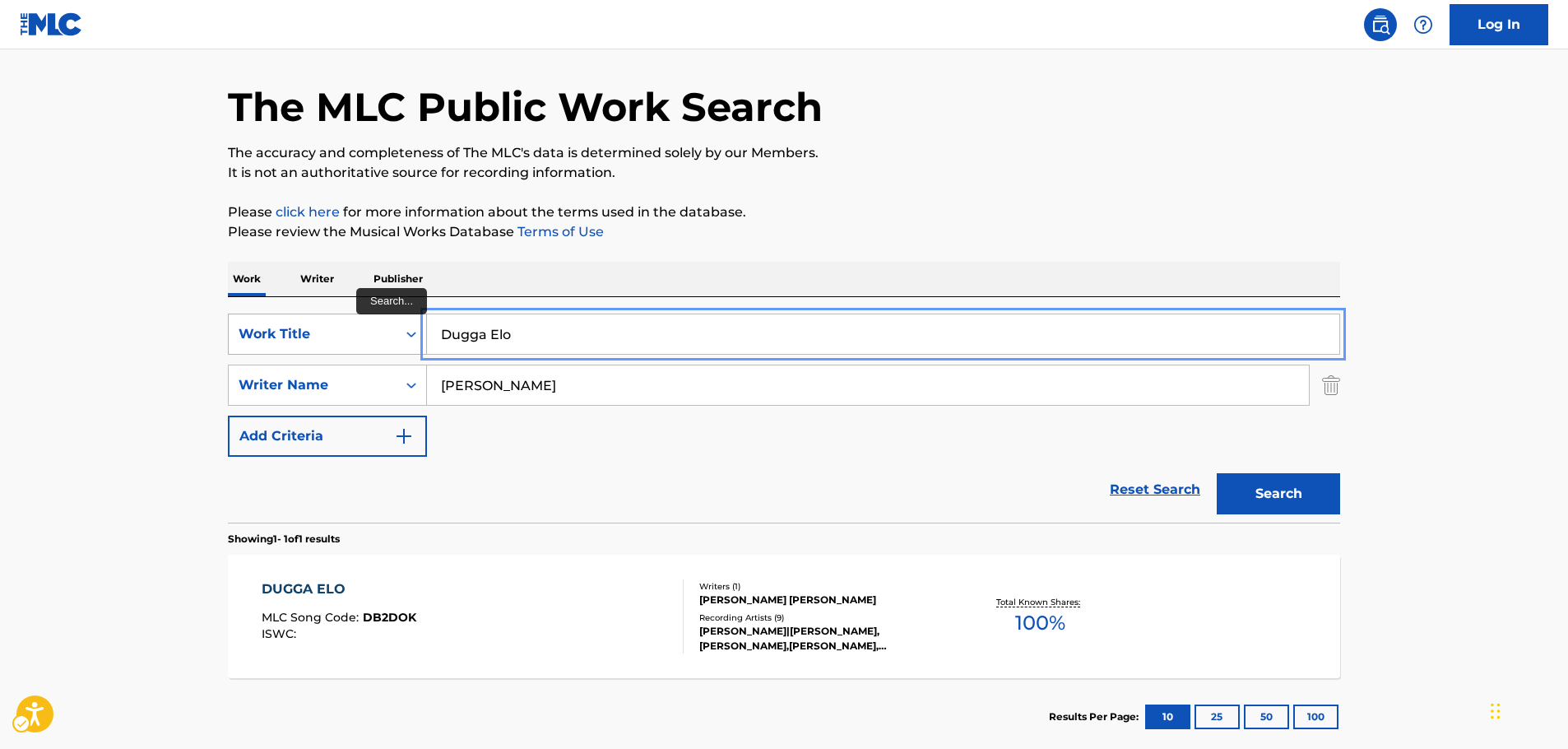
drag, startPoint x: 532, startPoint y: 328, endPoint x: 268, endPoint y: 327, distance: 264.0
paste input "Houe[PERSON_NAME]n"
type input "Houe[PERSON_NAME]n"
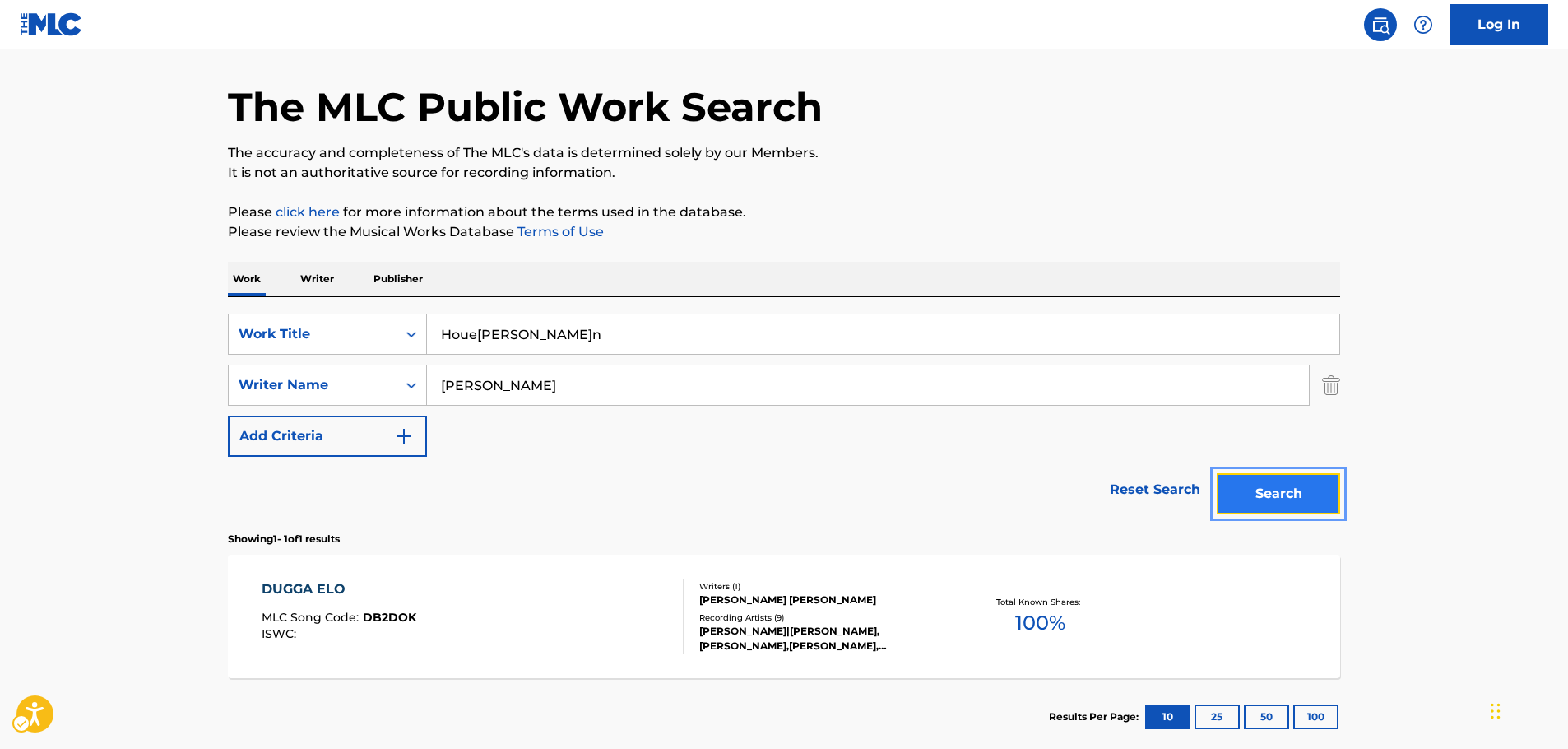
click at [1250, 493] on button "Search" at bounding box center [1278, 493] width 123 height 41
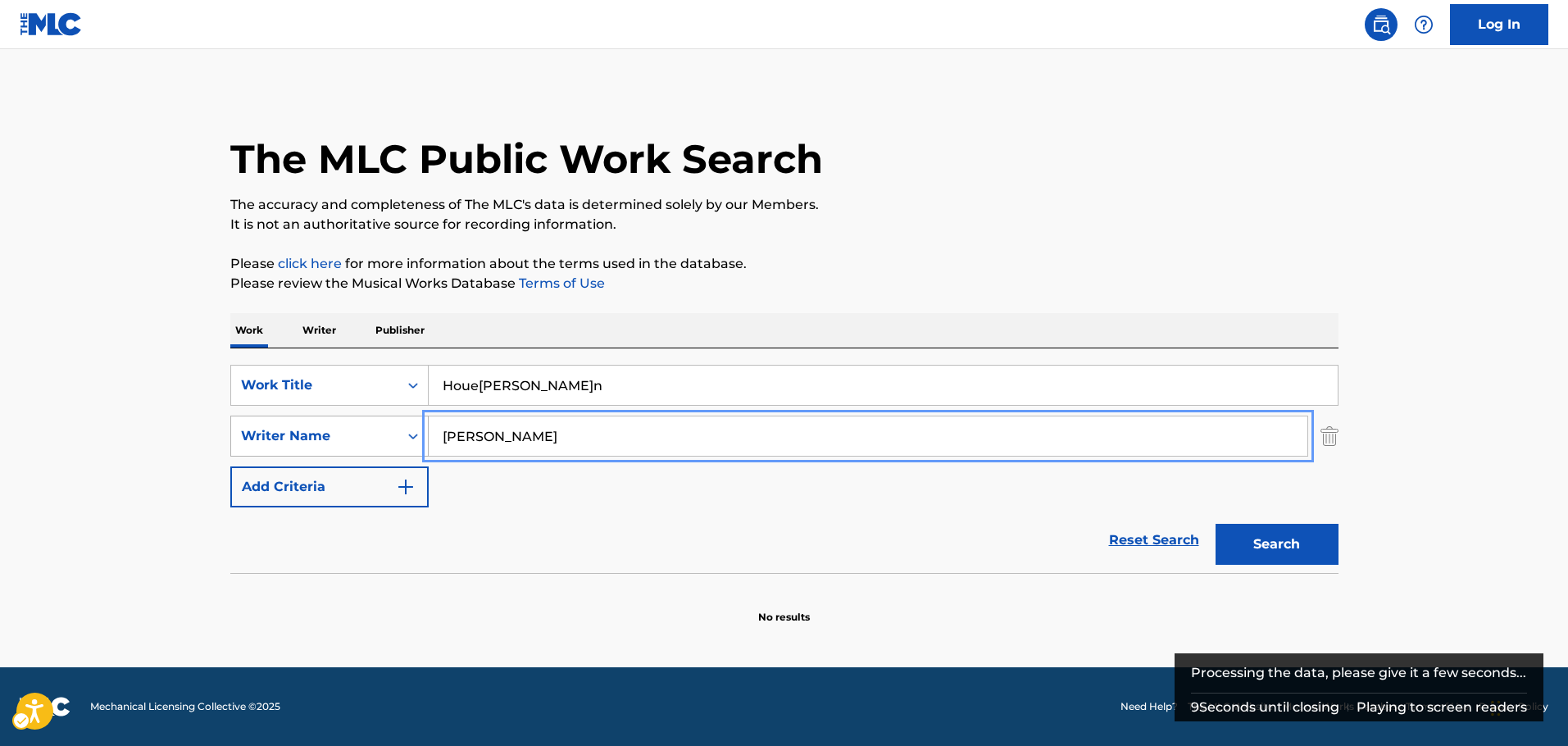
drag, startPoint x: 534, startPoint y: 437, endPoint x: 294, endPoint y: 444, distance: 240.1
click at [302, 443] on div "SearchWithCriteriad97af588-eeb2-4613-be14-80f674b535d5 Writer Name [PERSON_NAME]" at bounding box center [784, 436] width 1108 height 41
click at [1215, 524] on button "Search" at bounding box center [1276, 544] width 122 height 41
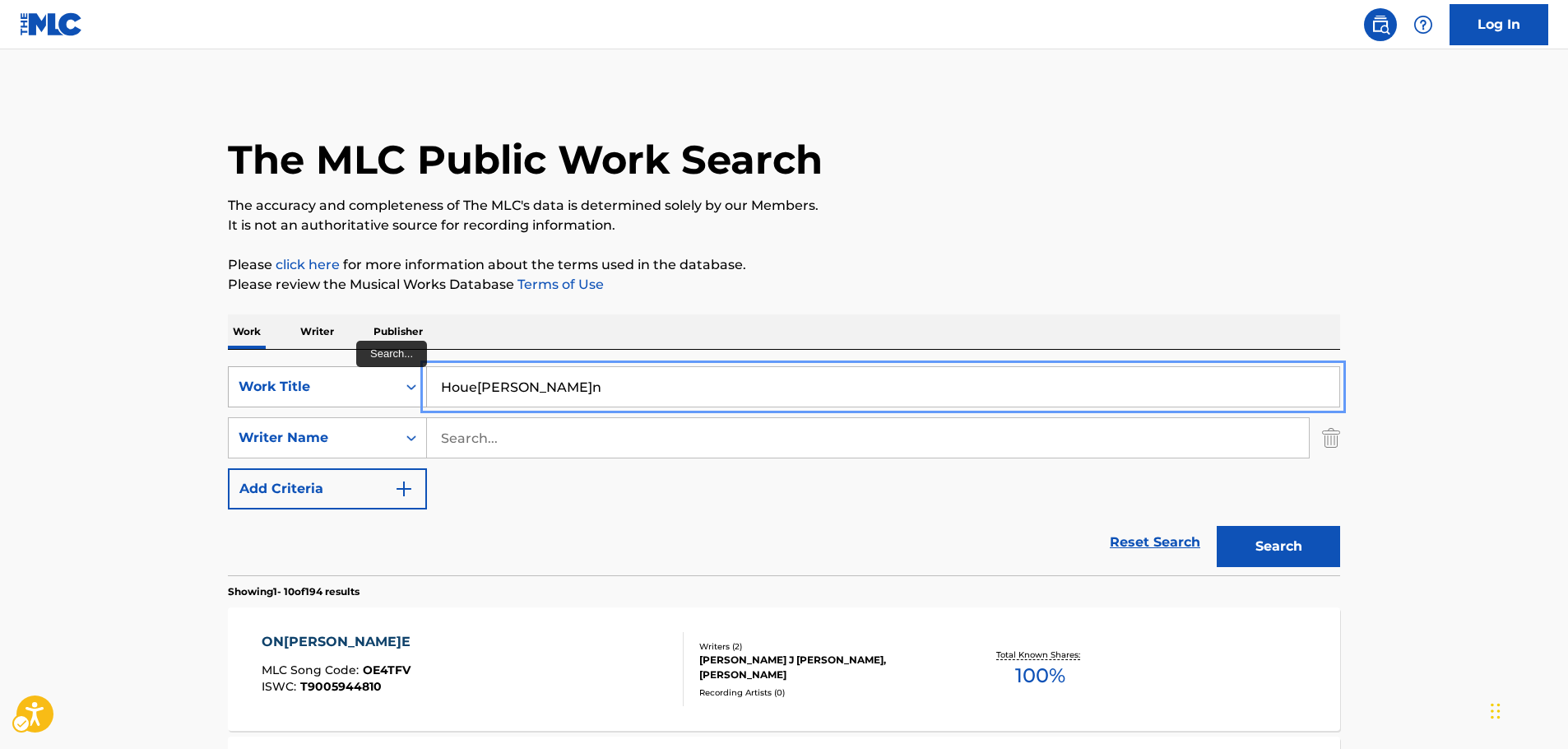
drag, startPoint x: 558, startPoint y: 391, endPoint x: 352, endPoint y: 397, distance: 206.1
click at [354, 397] on div "SearchWithCriteriaf05ac974-6654-41a7-9984-6ae4efcc8ad7 Work Title Houe [PERSON_…" at bounding box center [784, 386] width 1112 height 41
paste input "Dykhaniye"
type input "Dykhaniye"
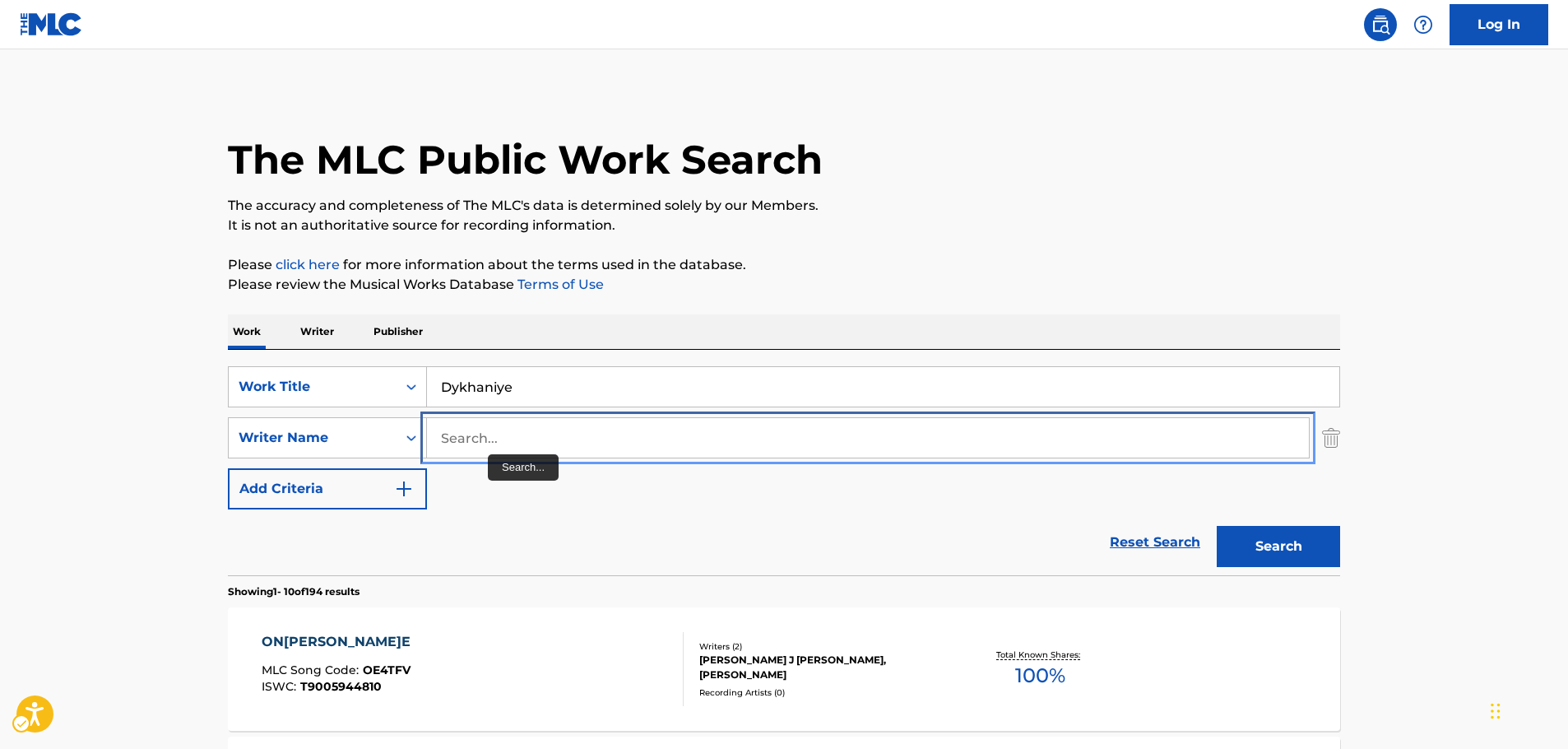
click at [489, 450] on input "Search..." at bounding box center [868, 437] width 882 height 39
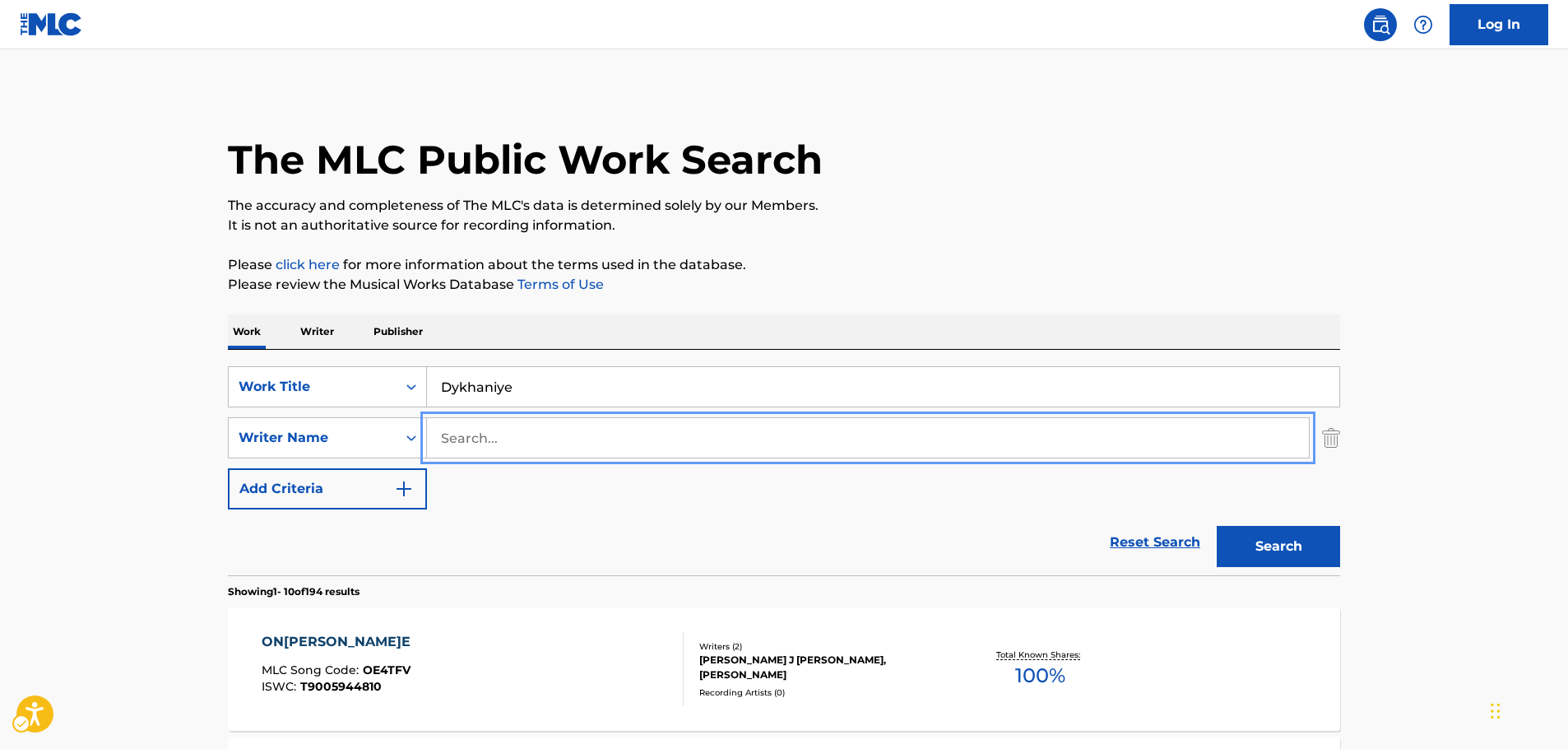
paste input "Butusov"
type input "Butusov"
click at [1217, 526] on button "Search" at bounding box center [1278, 546] width 123 height 41
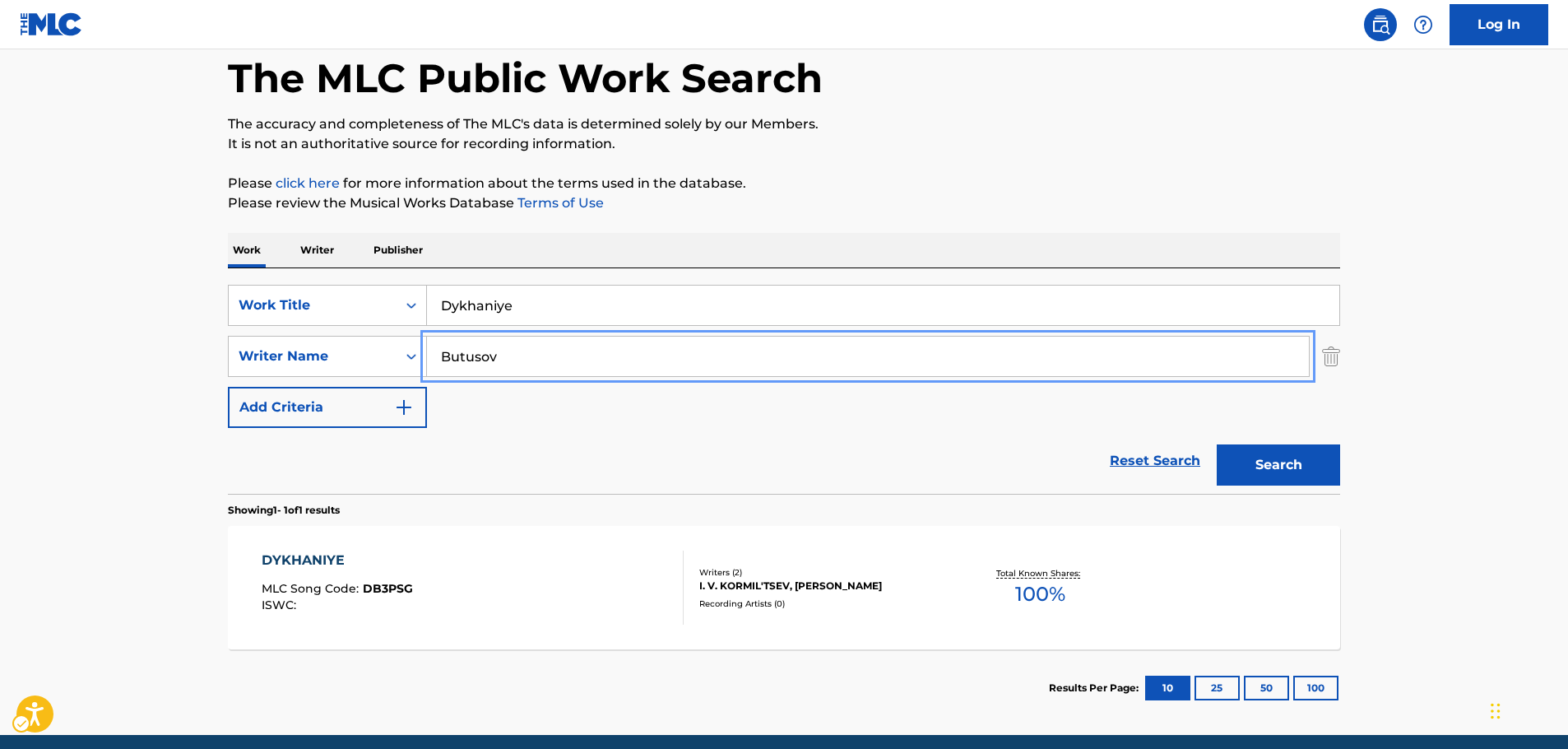
scroll to position [82, 0]
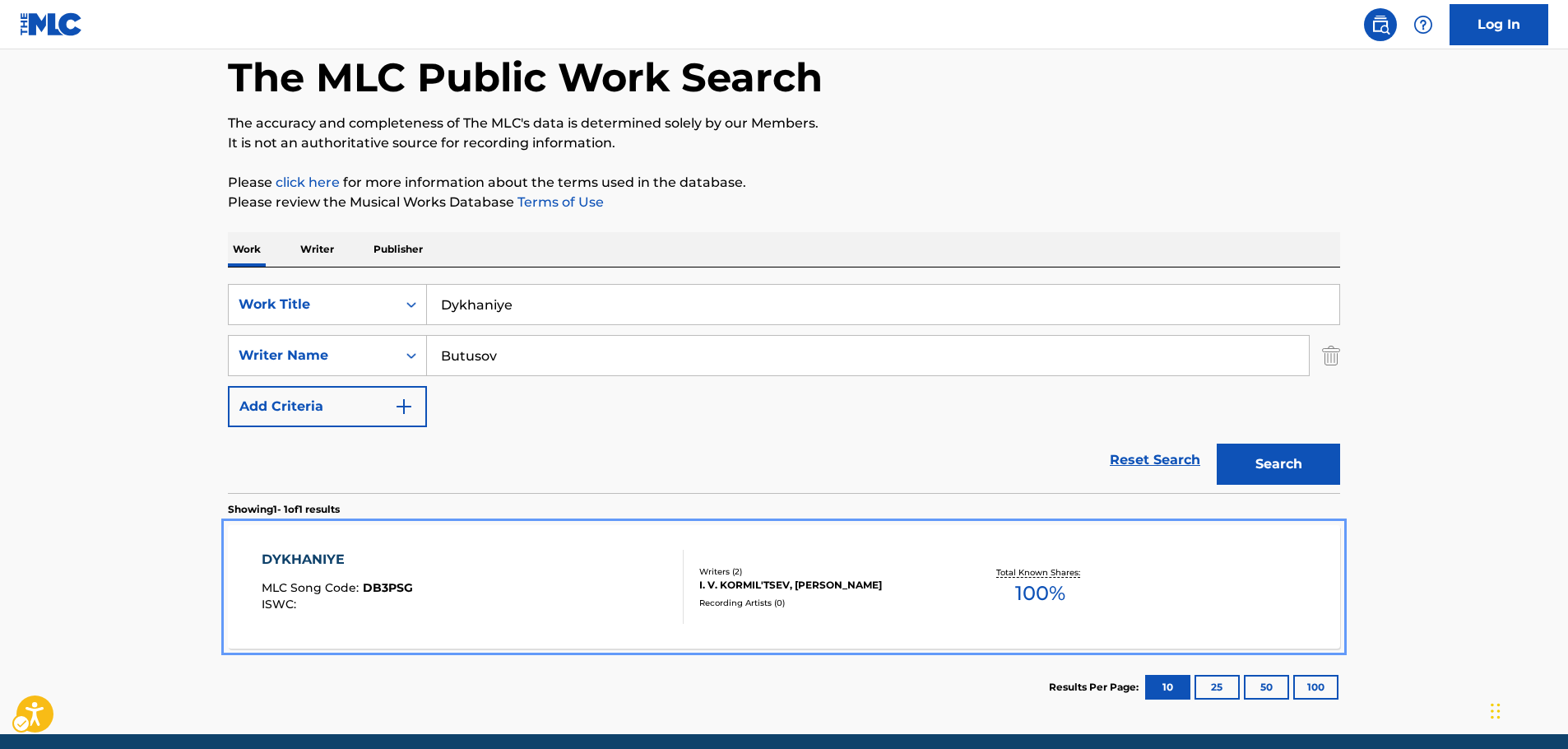
click at [616, 574] on div "DYKHANIYE MLC Song Code : DB3PSG ISWC :" at bounding box center [473, 586] width 423 height 74
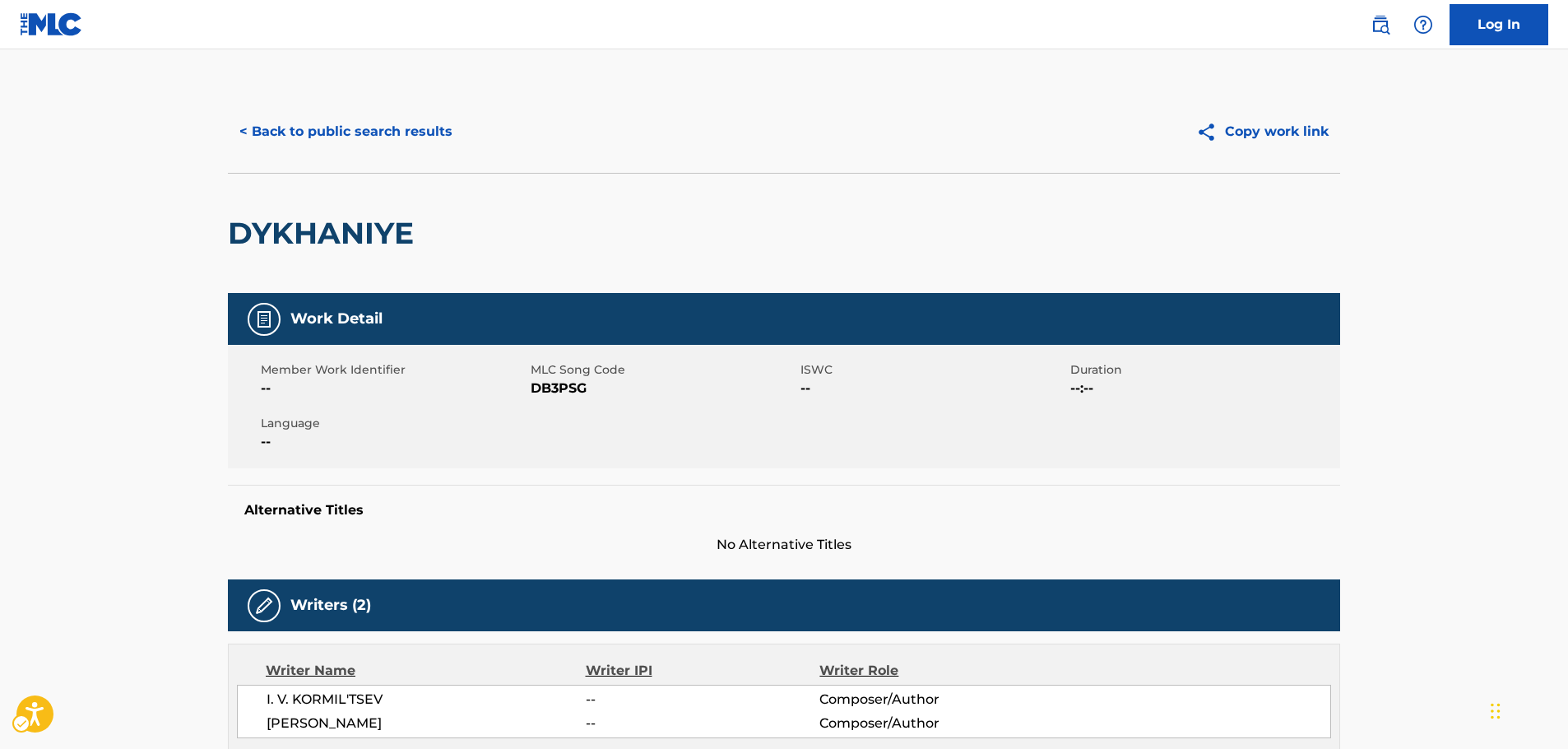
click at [569, 391] on span "DB3PSG" at bounding box center [664, 388] width 266 height 20
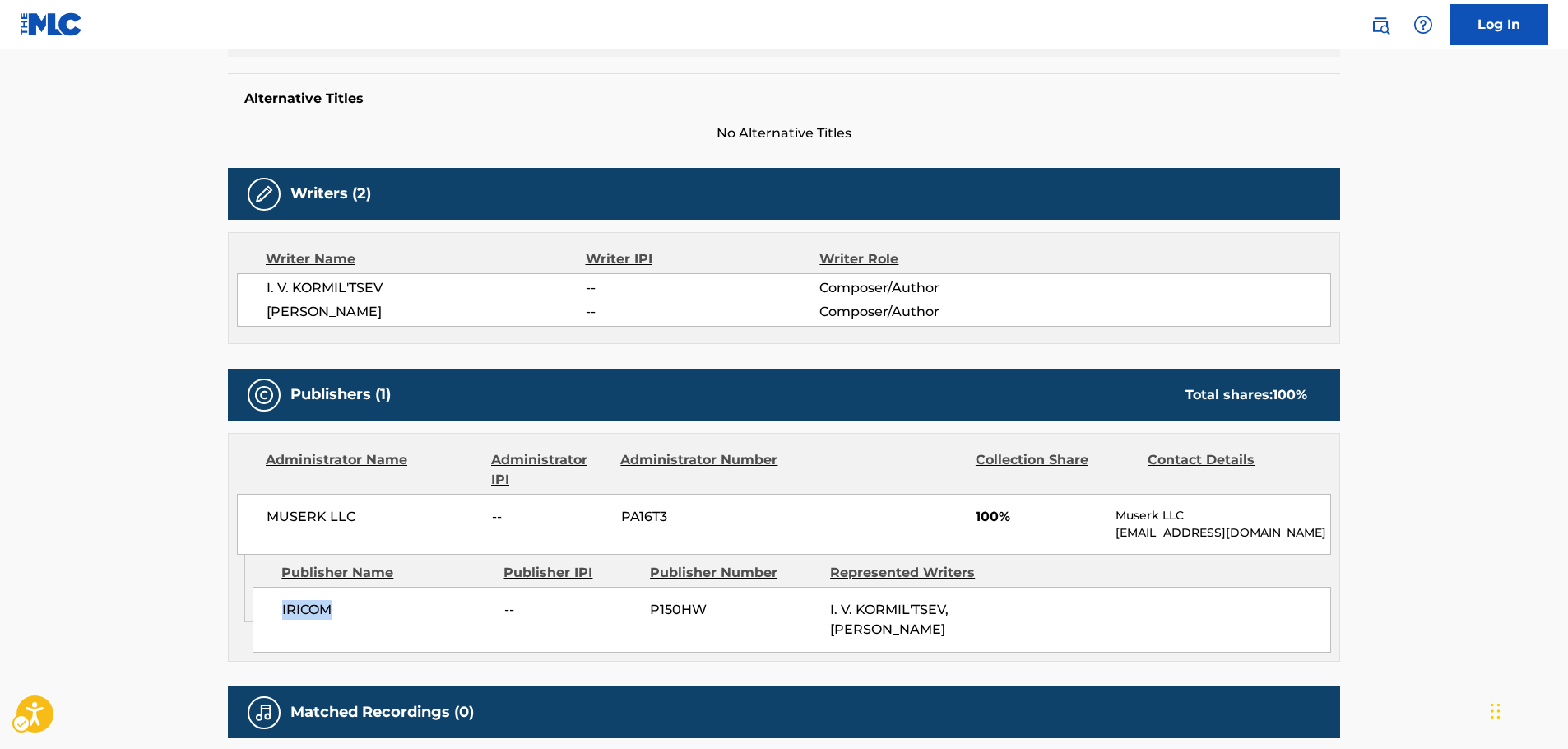
drag, startPoint x: 347, startPoint y: 616, endPoint x: 259, endPoint y: 614, distance: 88.0
click at [259, 614] on div "IRICOM -- P150HW I. V. KORMIL'TSEV, [PERSON_NAME]" at bounding box center [792, 620] width 1079 height 66
drag, startPoint x: 370, startPoint y: 514, endPoint x: 224, endPoint y: 516, distance: 146.0
click at [231, 516] on div "Administrator Name Administrator IPI Administrator Number Collection Share Cont…" at bounding box center [784, 494] width 1111 height 121
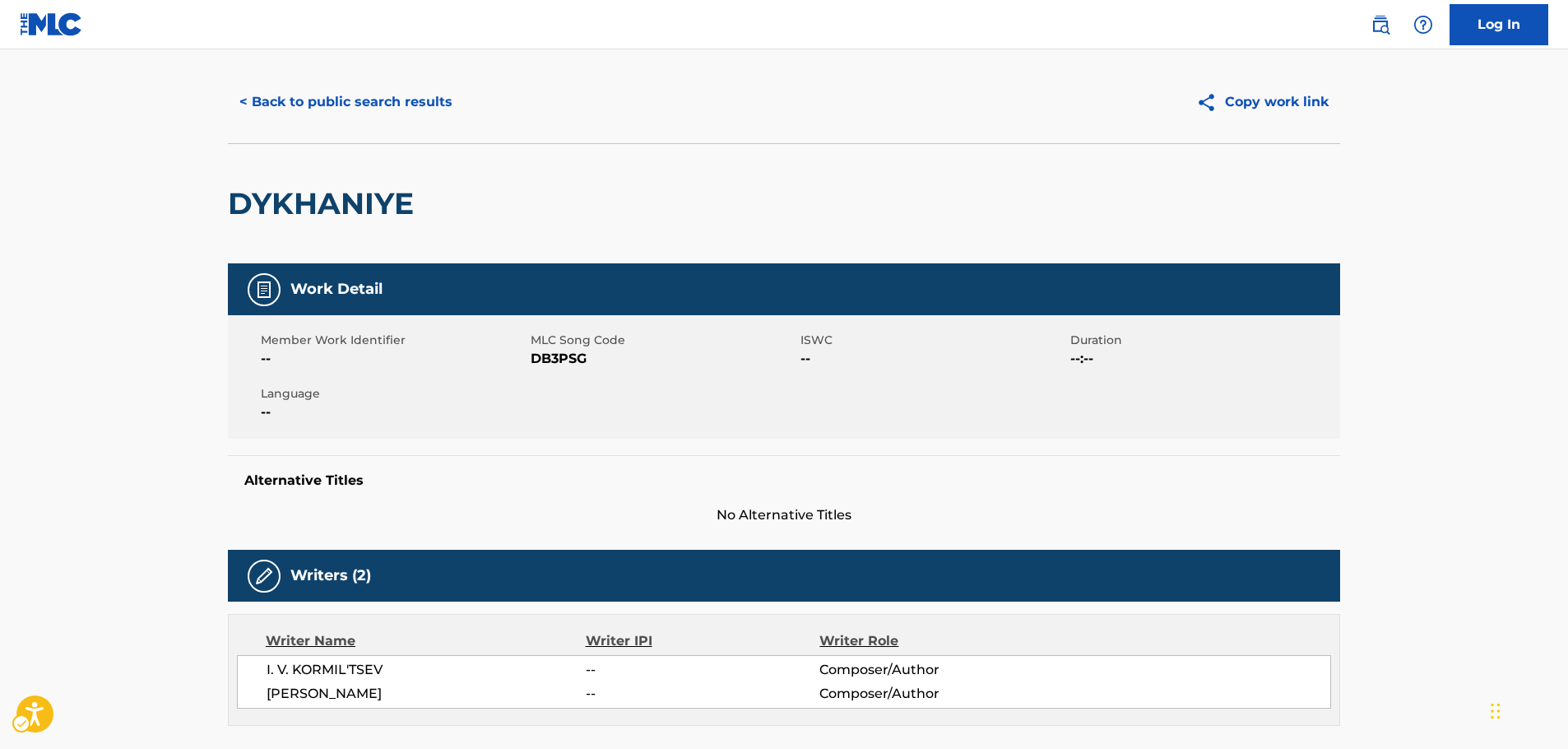
scroll to position [0, 0]
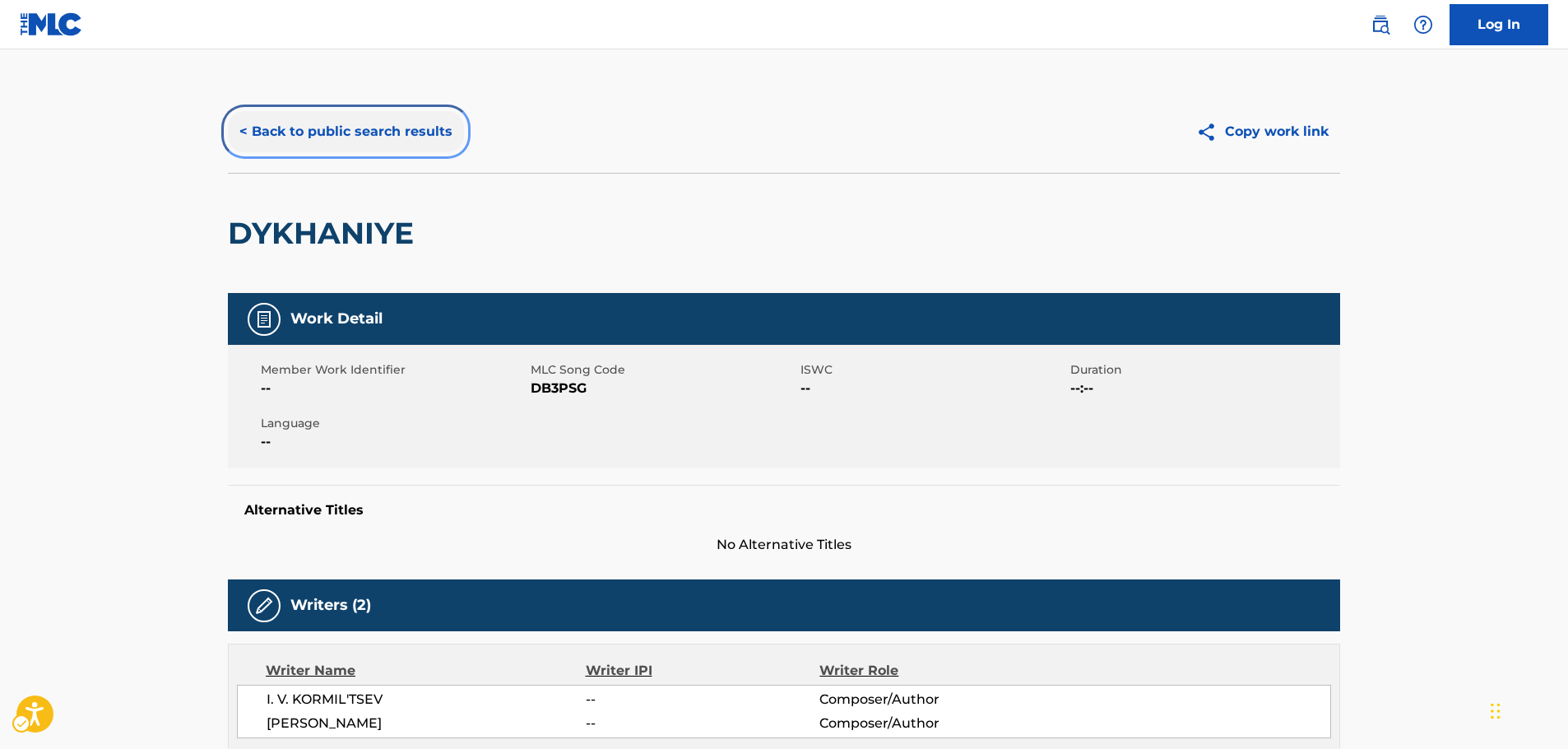
click at [342, 127] on button "< Back to public search results" at bounding box center [345, 131] width 236 height 41
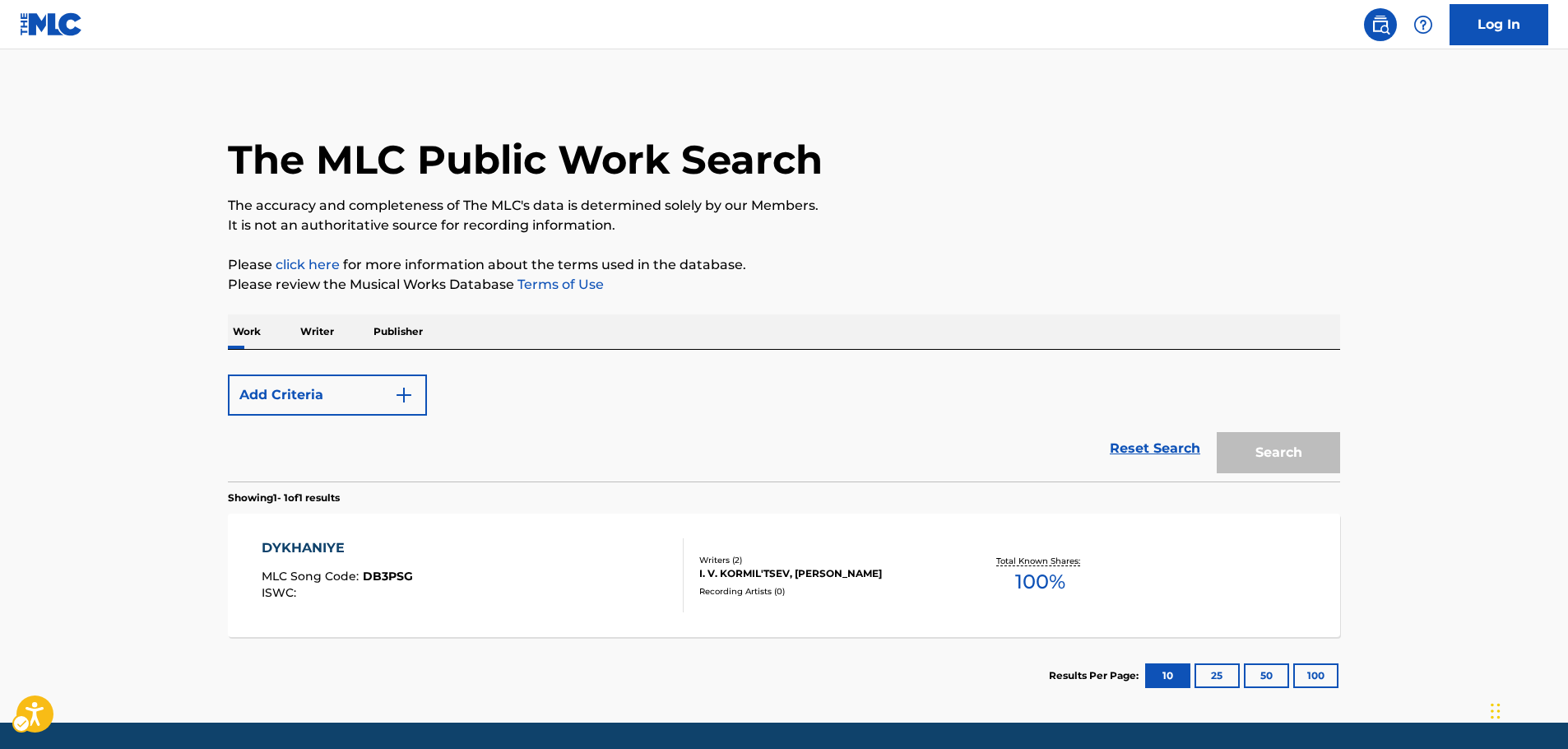
scroll to position [53, 0]
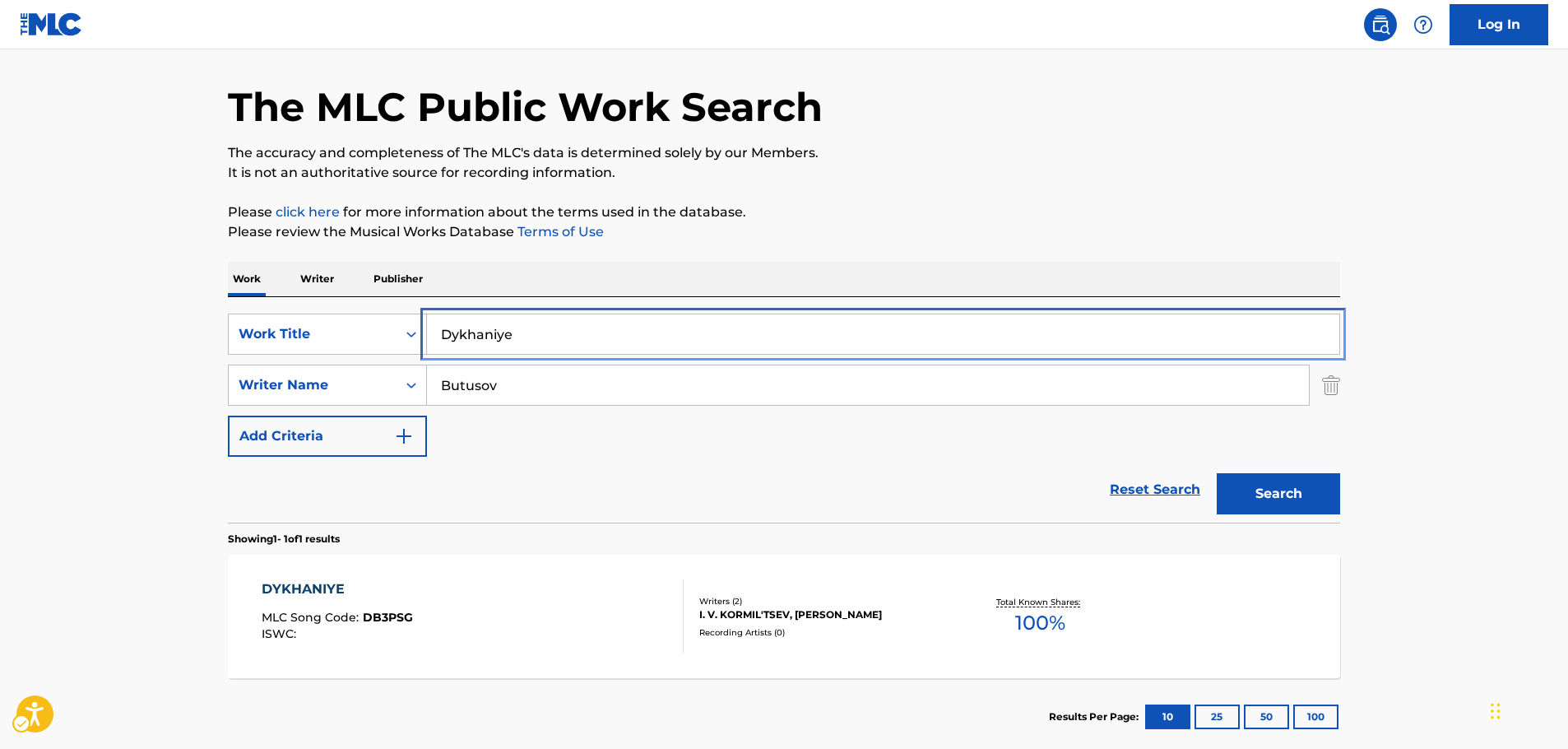
drag, startPoint x: 255, startPoint y: 330, endPoint x: 127, endPoint y: 333, distance: 128.0
paste input "ammi Falastini"
type input "Dammi Falastini"
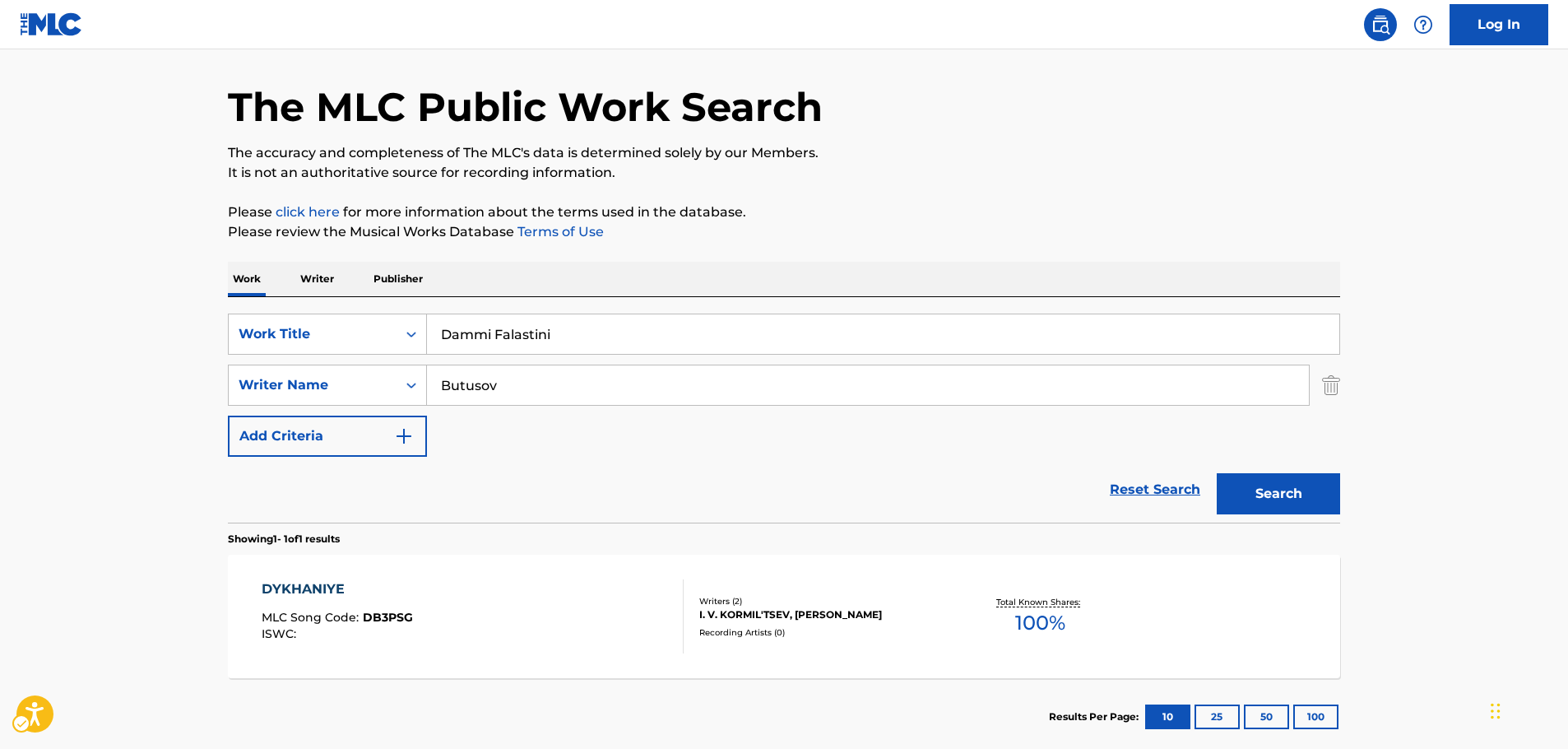
drag, startPoint x: 96, startPoint y: 334, endPoint x: 342, endPoint y: 370, distance: 248.6
click at [97, 334] on main "The MLC Public Work Search The accuracy and completeness of The MLC's data is d…" at bounding box center [784, 380] width 1568 height 767
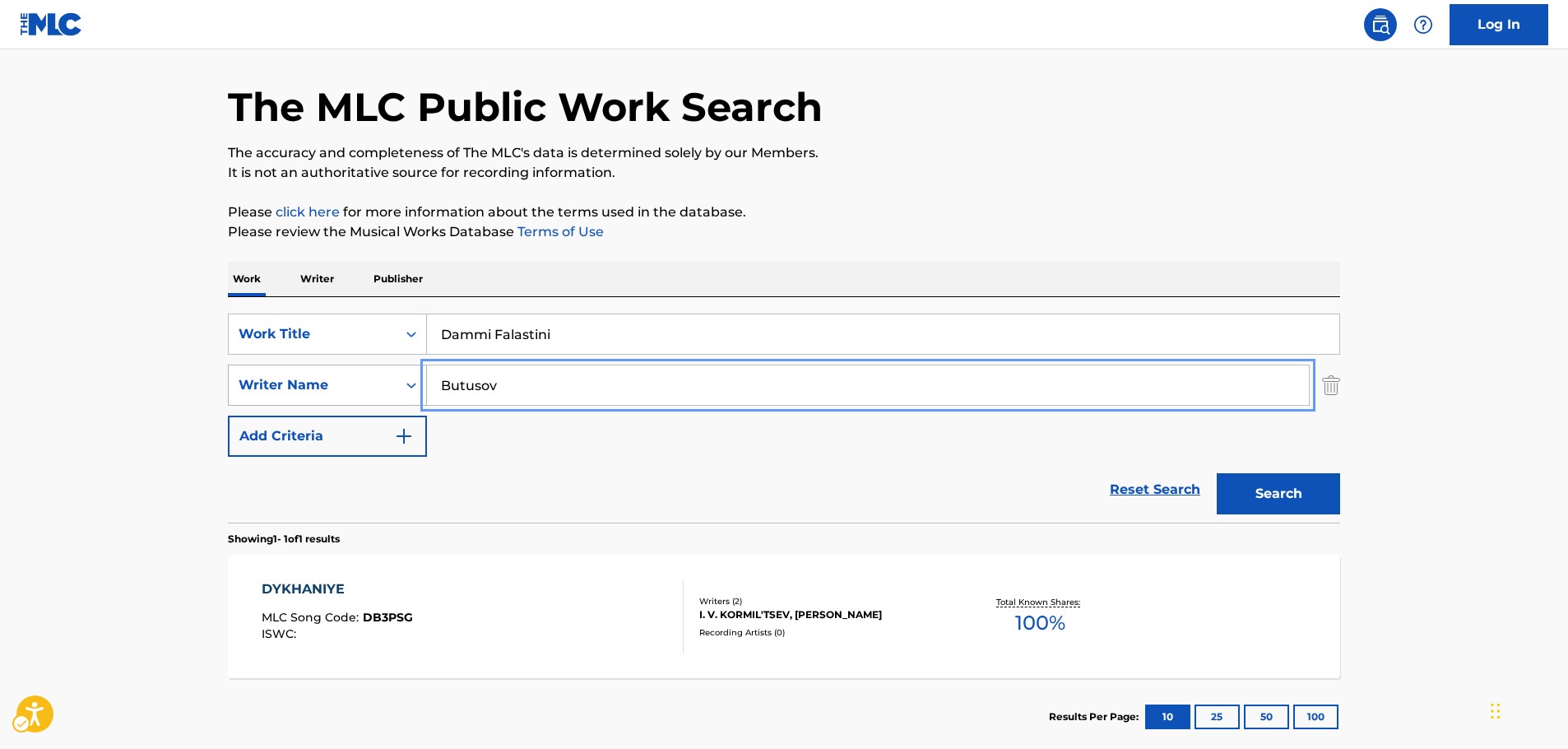
drag, startPoint x: 328, startPoint y: 396, endPoint x: 284, endPoint y: 396, distance: 44.0
type input "assaf"
click at [1217, 473] on button "Search" at bounding box center [1278, 493] width 123 height 41
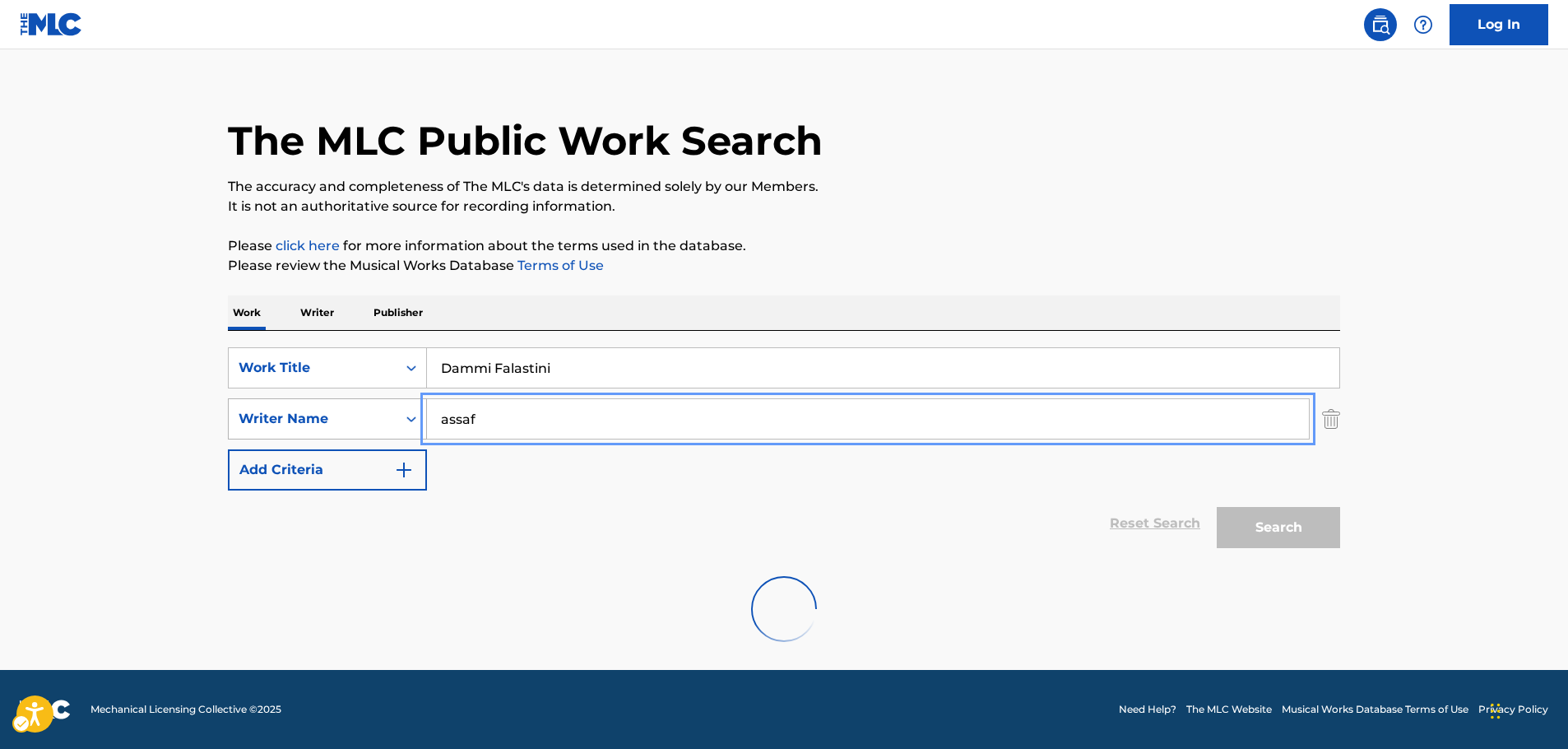
scroll to position [0, 0]
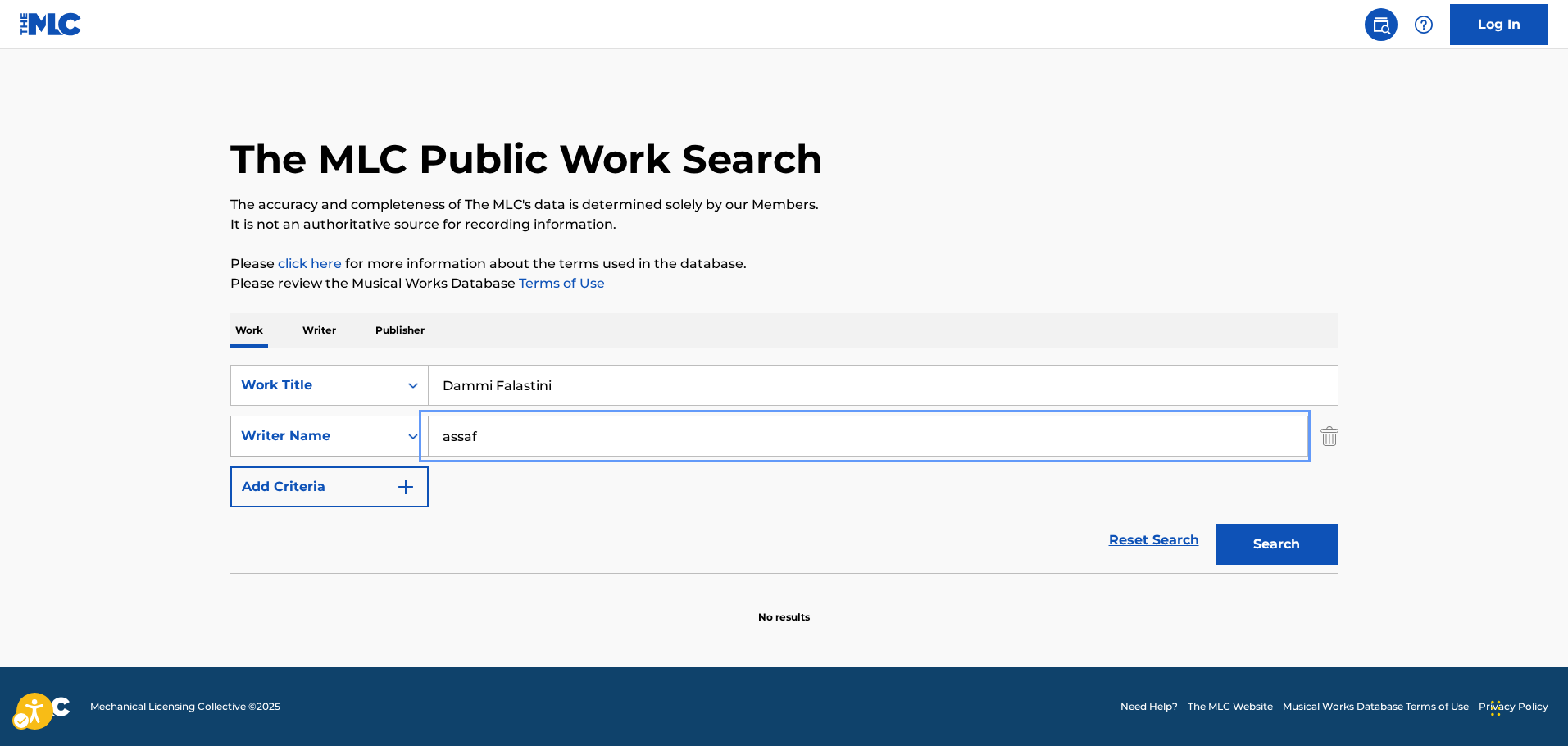
drag, startPoint x: 334, startPoint y: 428, endPoint x: 302, endPoint y: 429, distance: 32.0
click at [306, 429] on div "SearchWithCriteriad97af588-eeb2-4613-be14-80f674b535d5 Writer Name assaf" at bounding box center [784, 436] width 1108 height 41
click at [1215, 524] on button "Search" at bounding box center [1276, 544] width 122 height 41
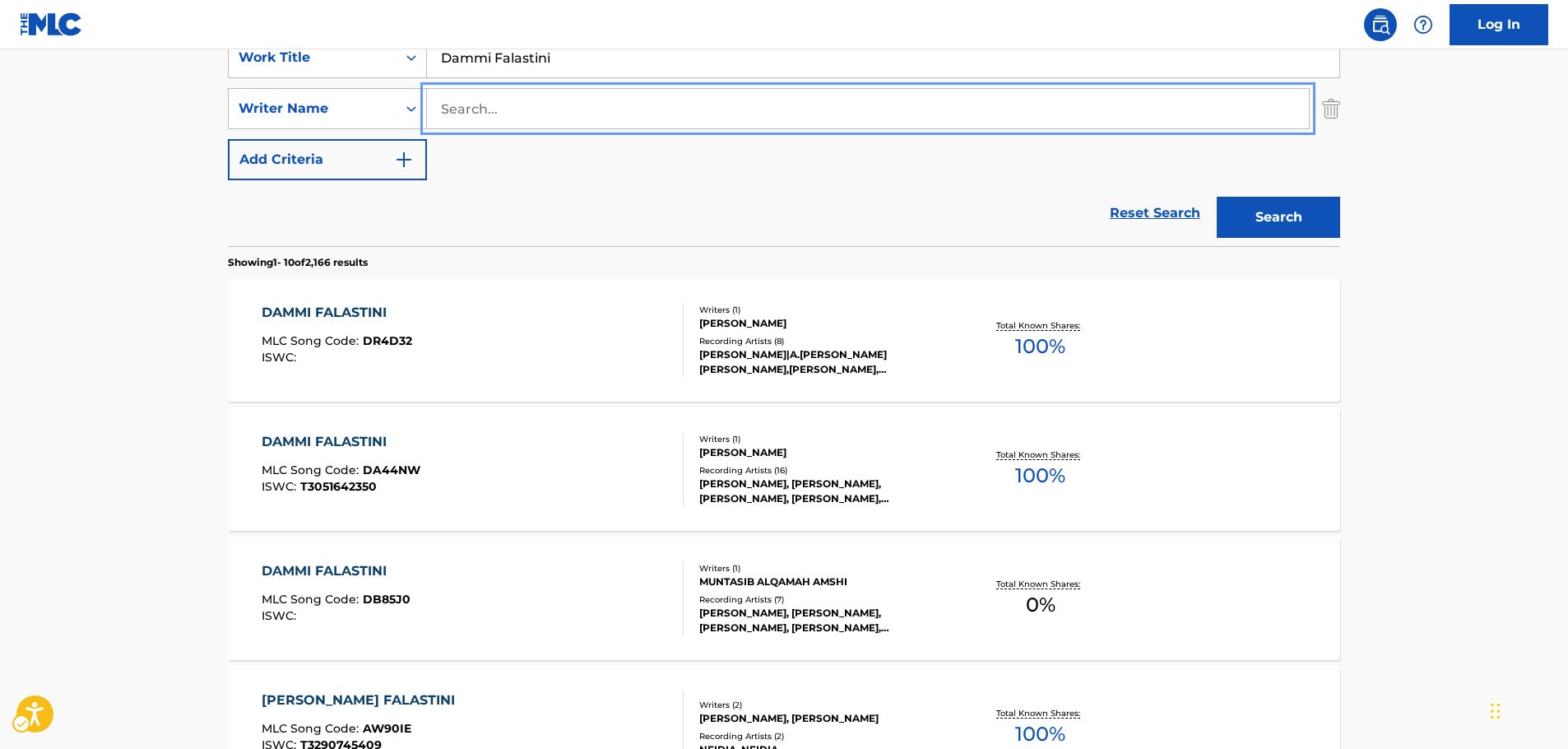
scroll to position [412, 0]
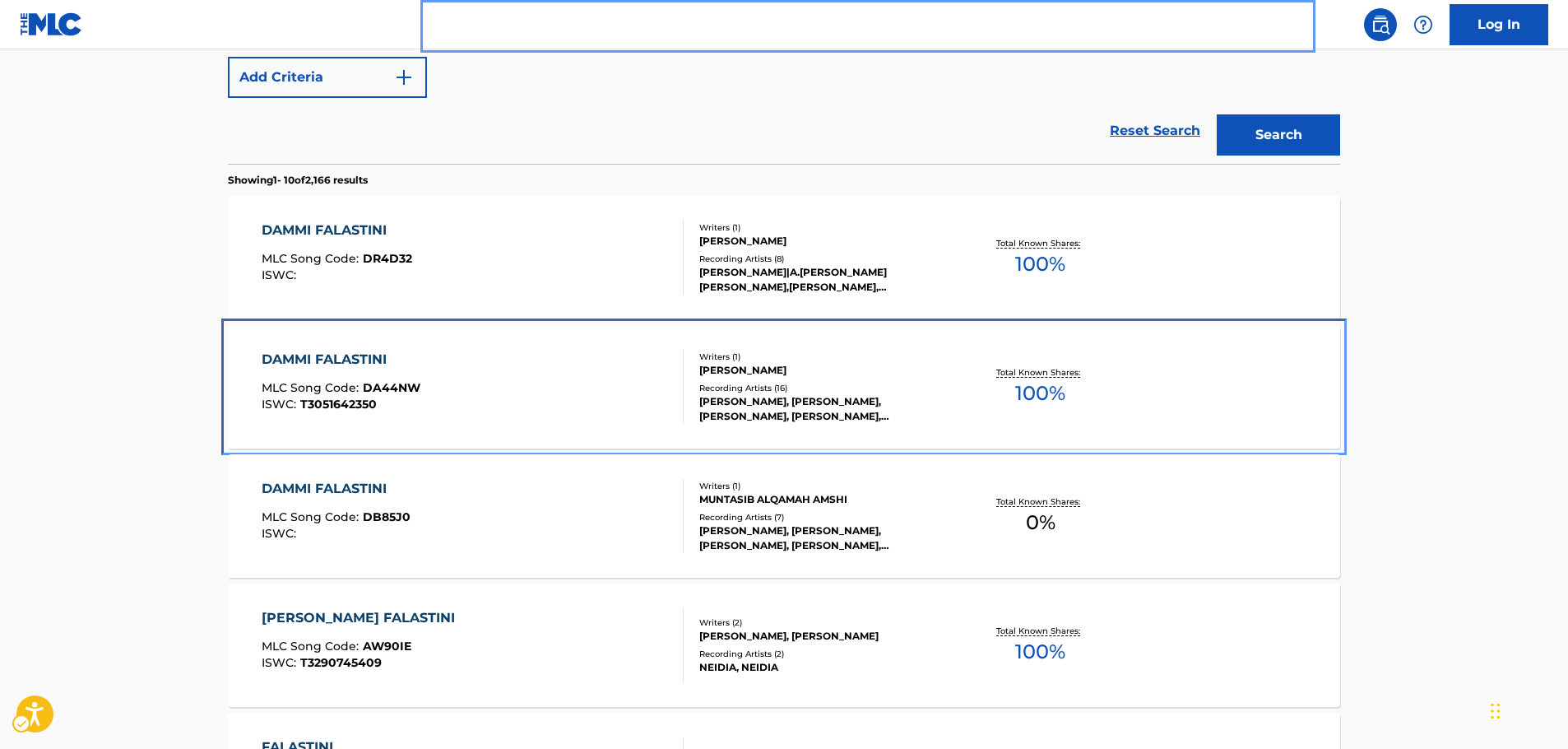
click at [436, 405] on div "DAMMI FALASTINI MLC Song Code : DA44NW ISWC : T3051642350" at bounding box center [473, 386] width 423 height 74
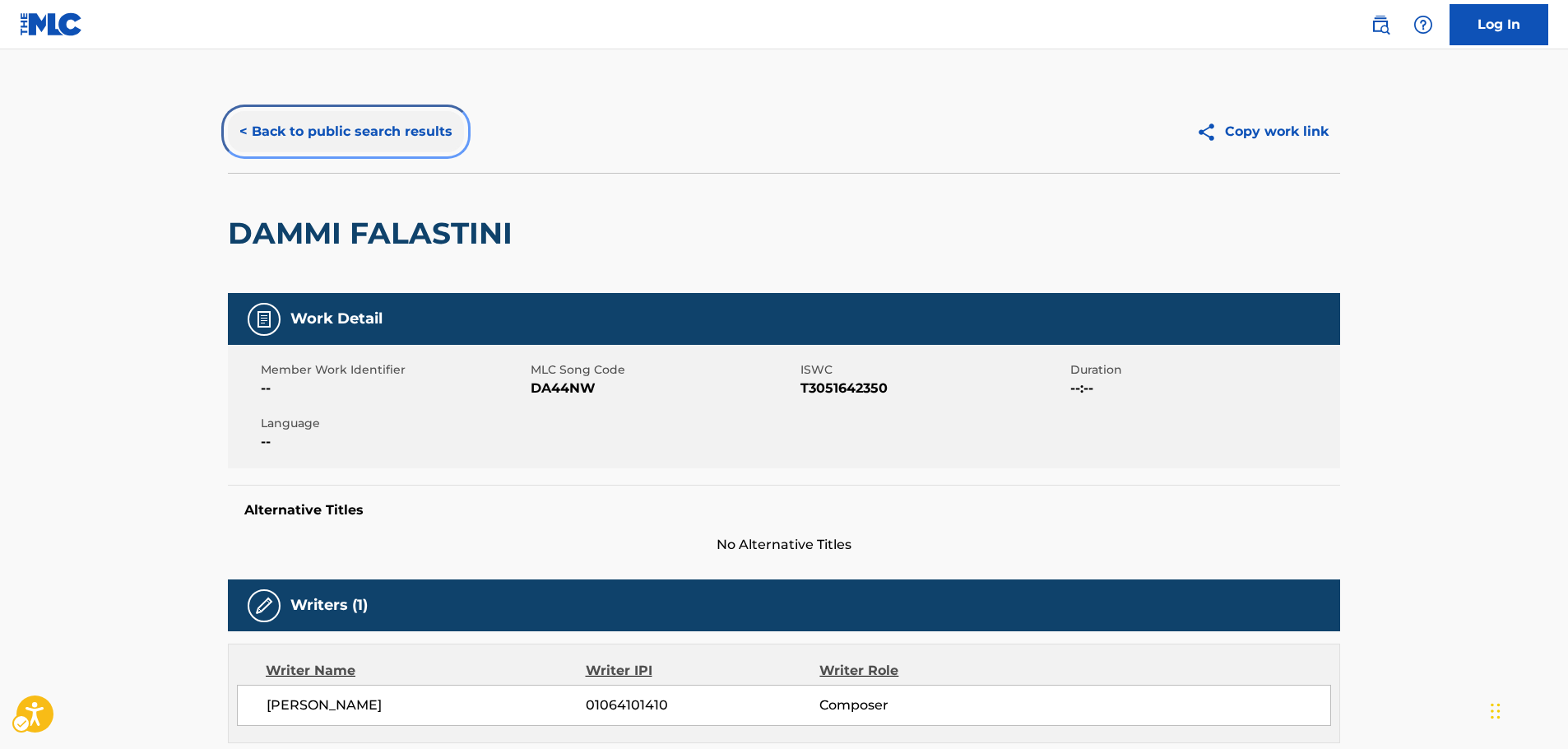
click at [339, 141] on button "< Back to public search results" at bounding box center [345, 131] width 236 height 41
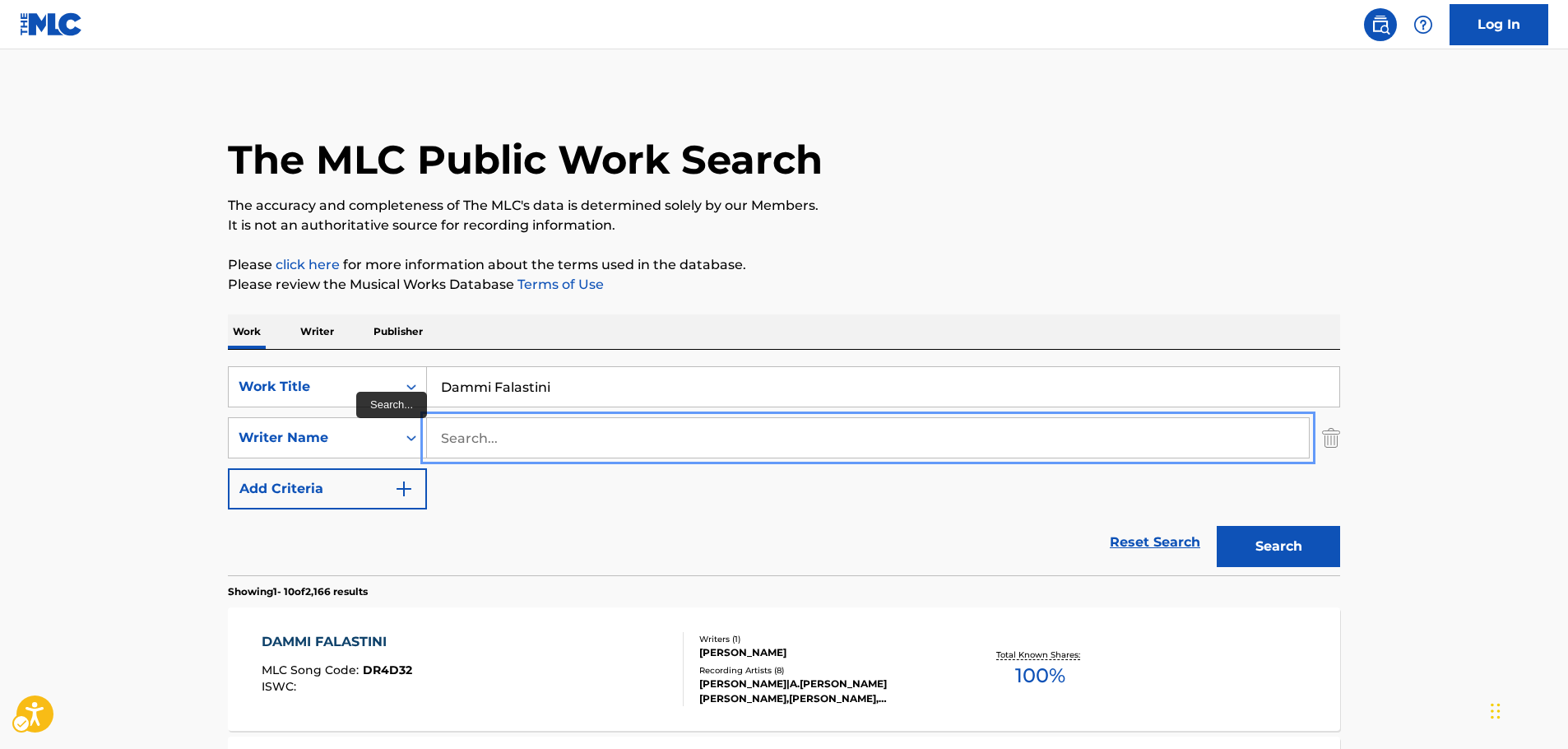
paste input "[PERSON_NAME]"
type input "[PERSON_NAME]"
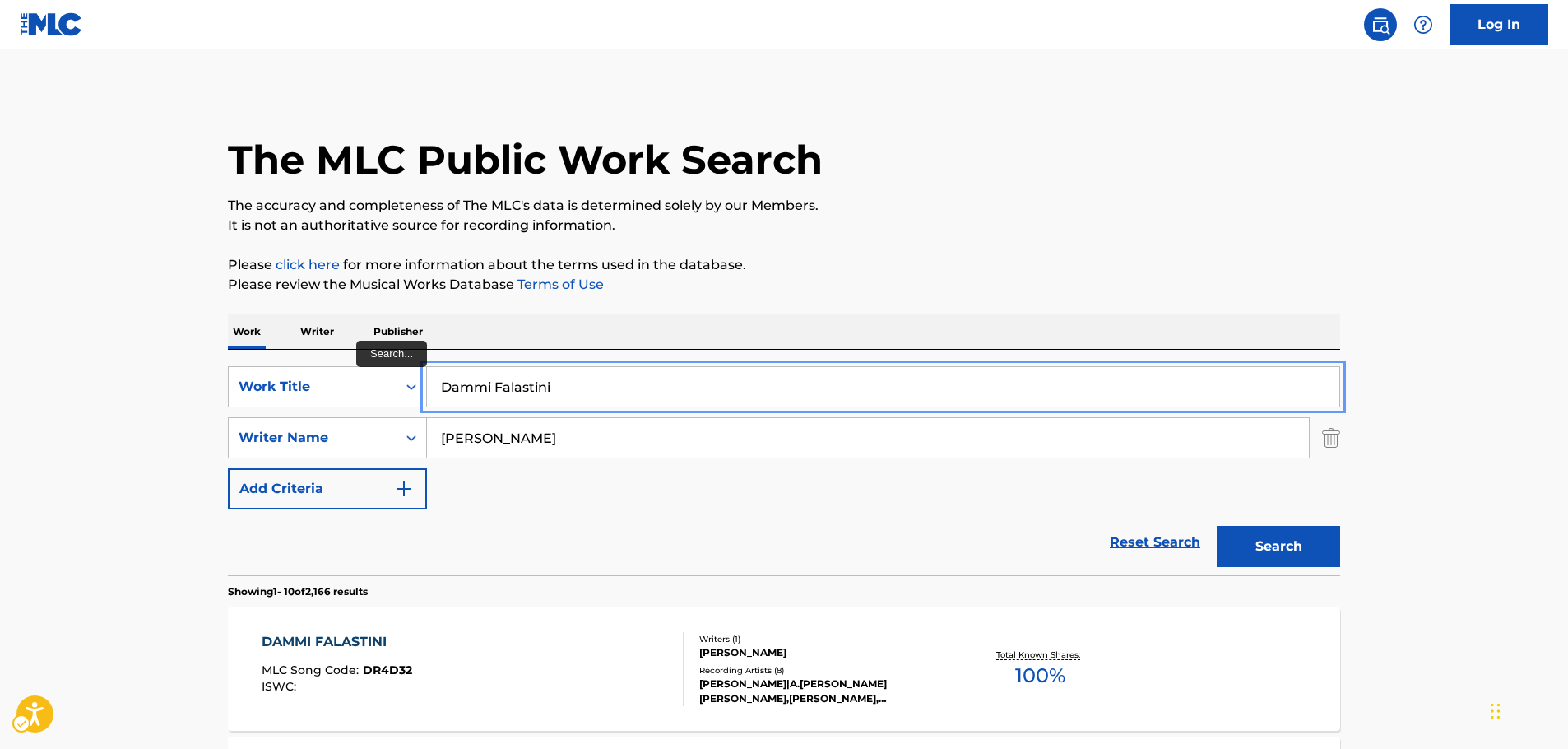
drag, startPoint x: 446, startPoint y: 397, endPoint x: 219, endPoint y: 409, distance: 227.3
type input "bend"
click at [1217, 526] on button "Search" at bounding box center [1278, 546] width 123 height 41
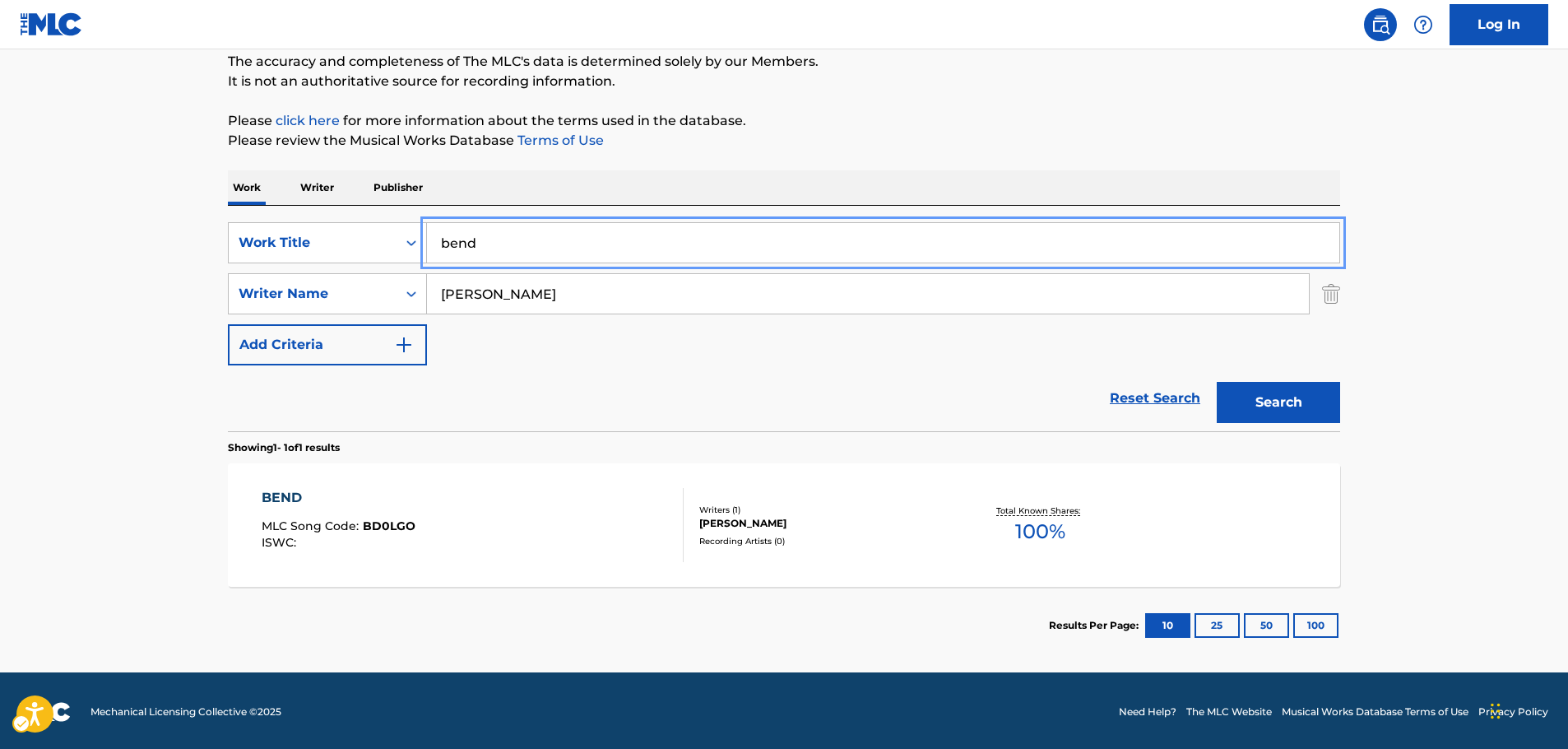
scroll to position [147, 0]
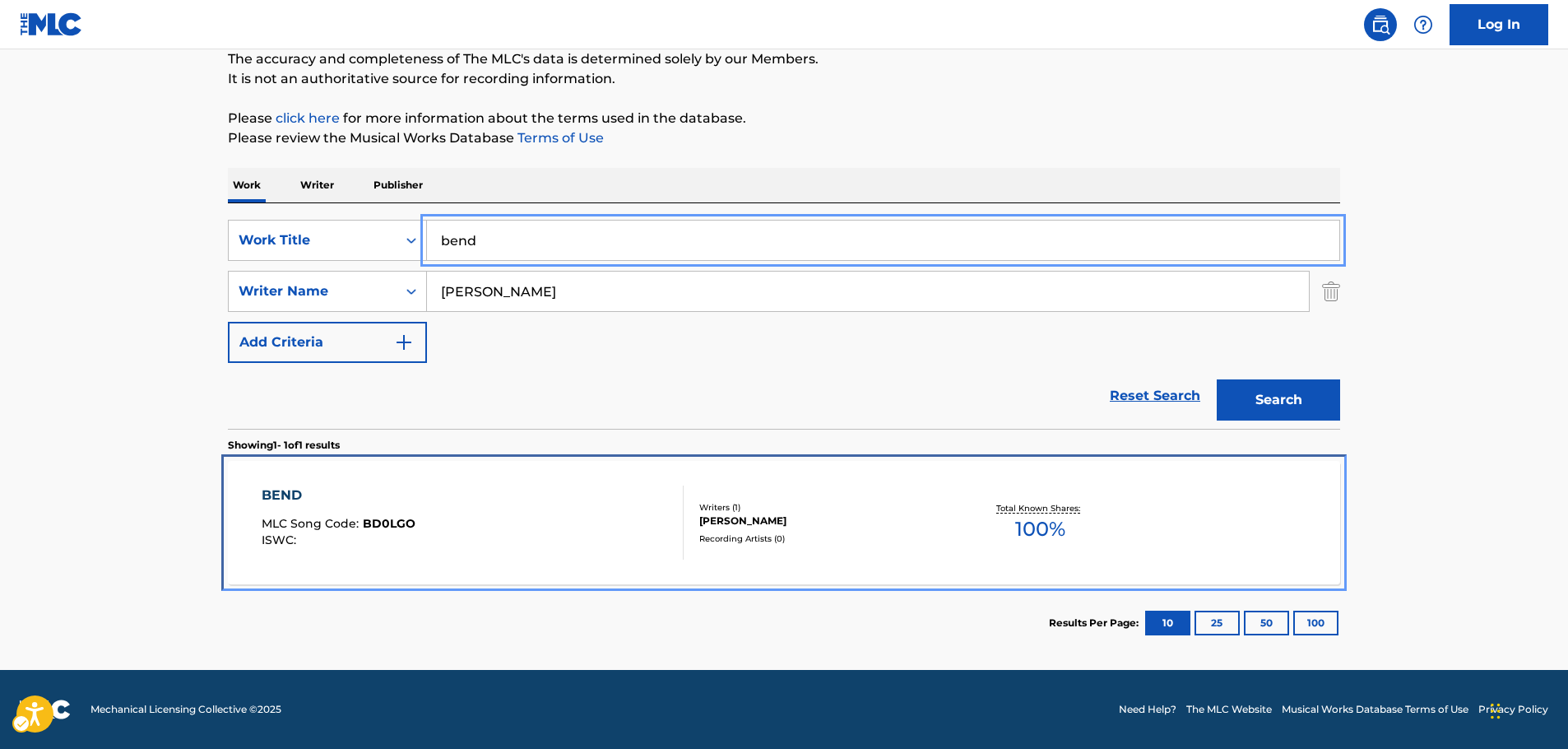
click at [539, 528] on div "BEND MLC Song Code : BD0LGO ISWC :" at bounding box center [473, 522] width 423 height 74
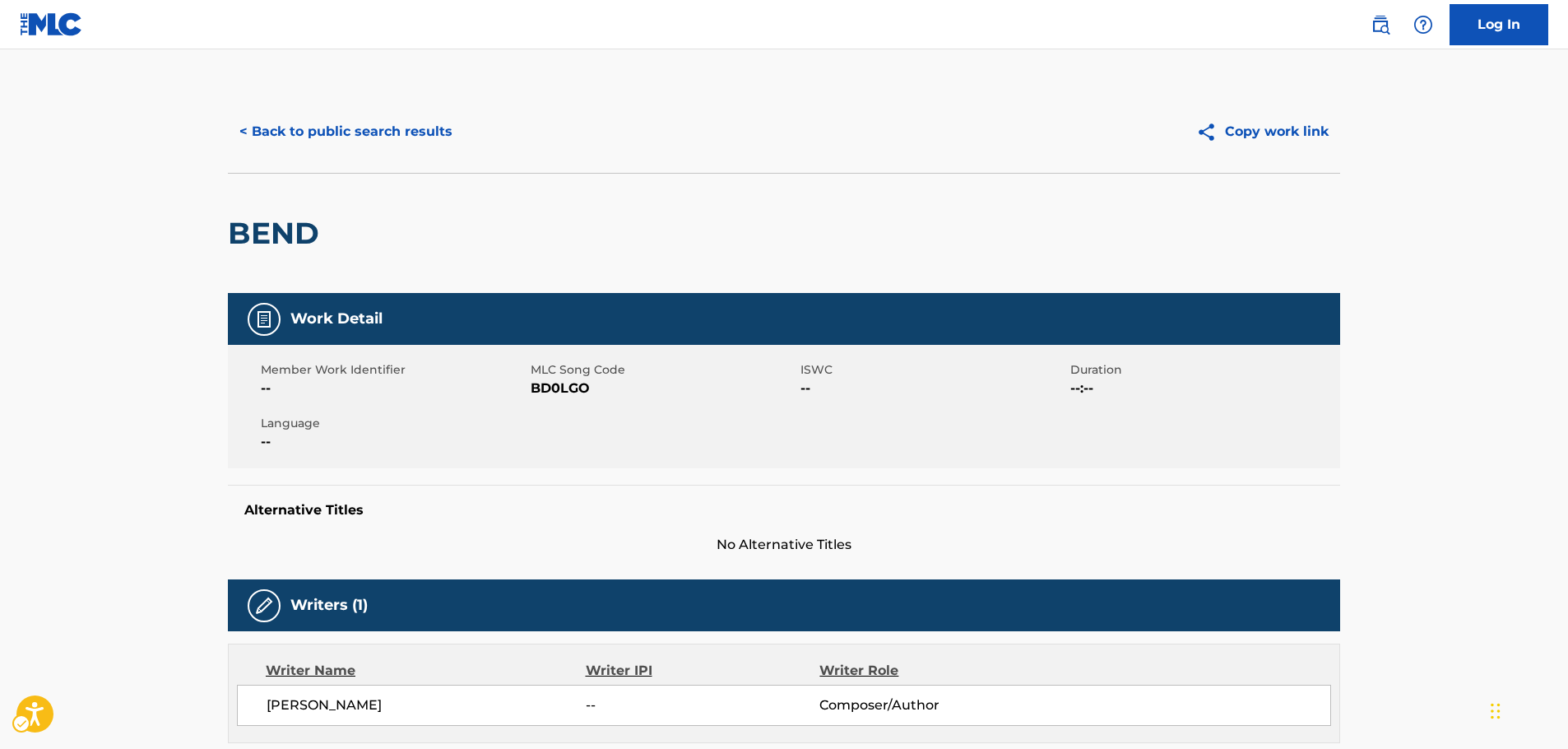
click at [555, 388] on span "MLC Song Code - BD0LGO" at bounding box center [664, 388] width 266 height 20
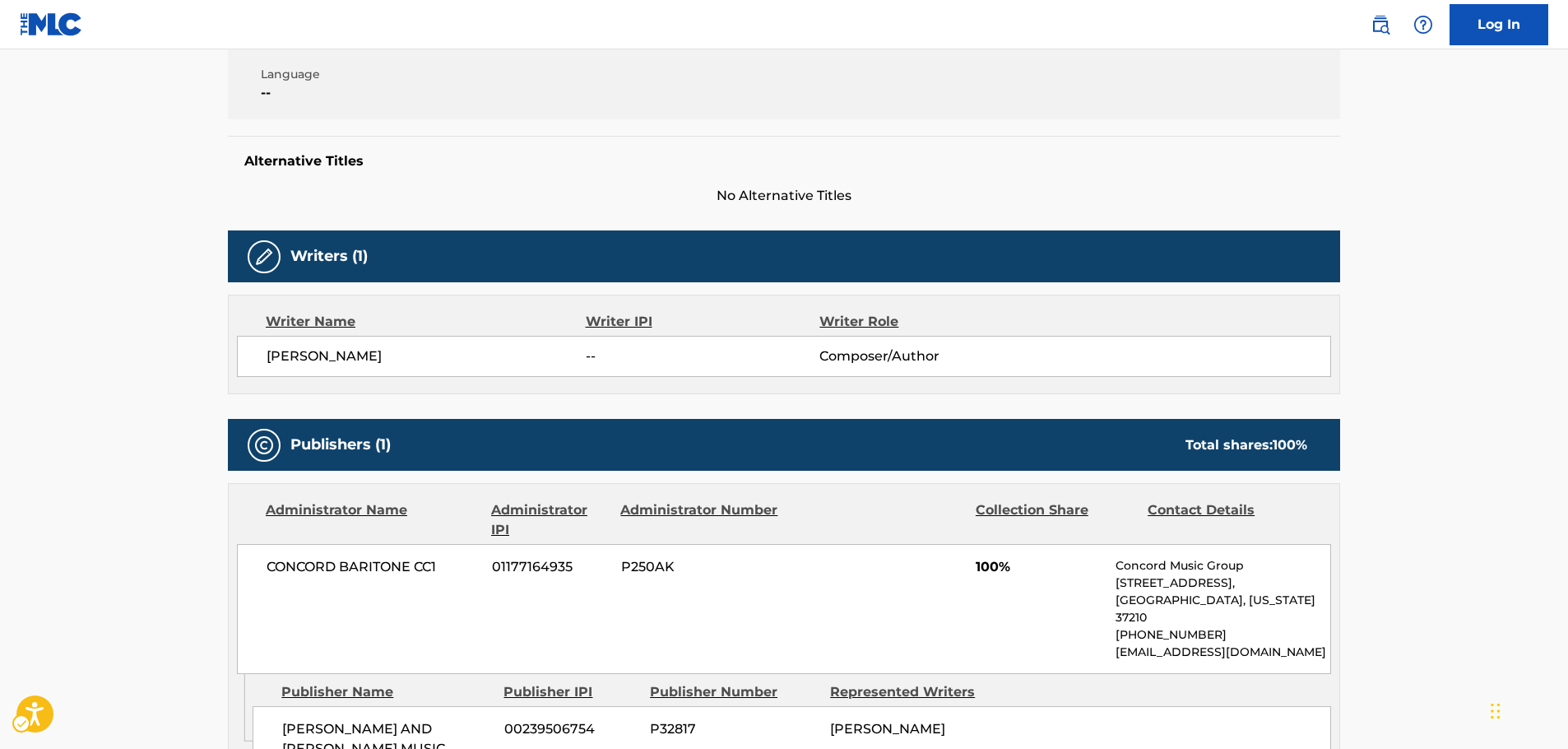
scroll to position [494, 0]
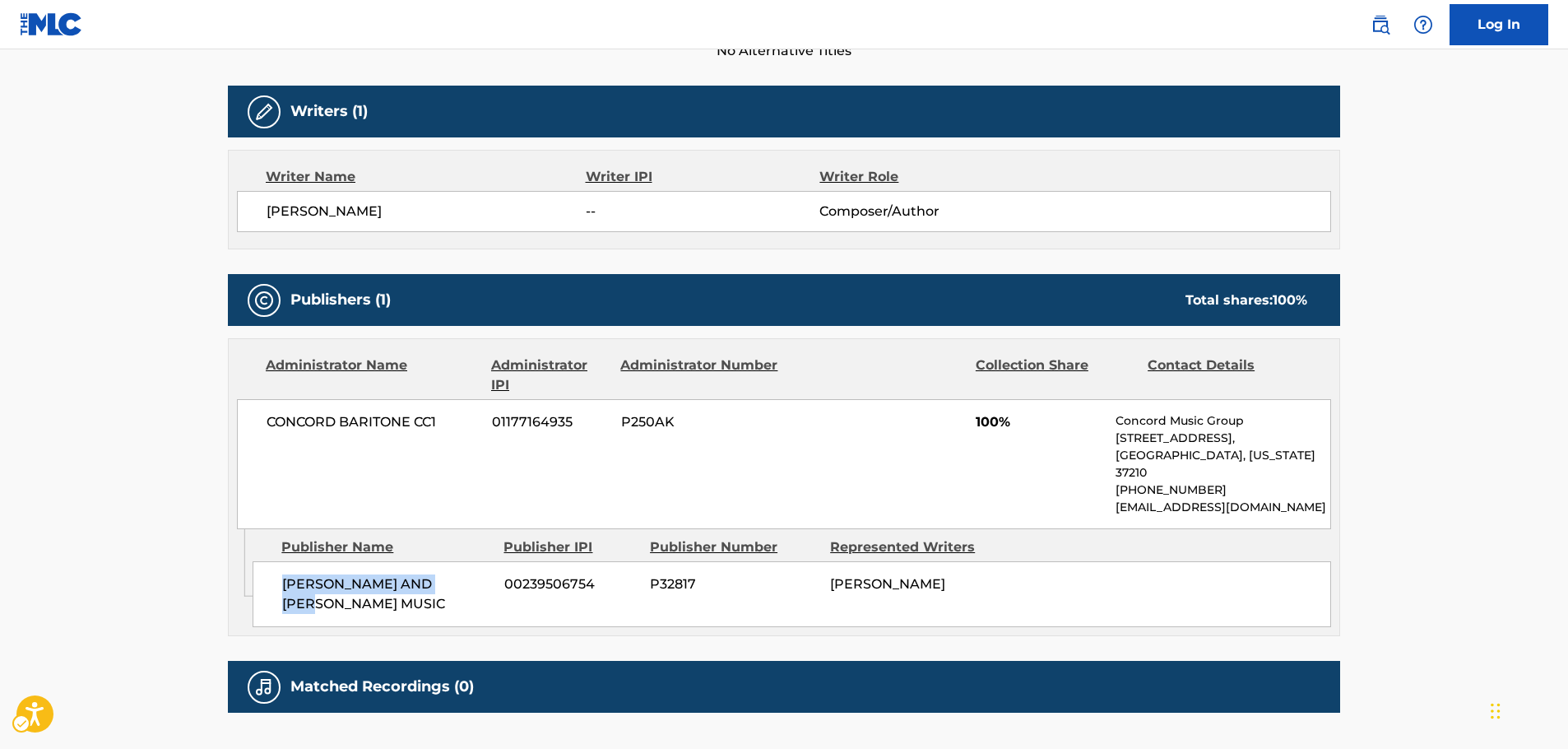
drag, startPoint x: 463, startPoint y: 569, endPoint x: 319, endPoint y: 600, distance: 147.3
click at [282, 589] on div "[PERSON_NAME] AND [PERSON_NAME] MUSIC 00239506754 P32817 [PERSON_NAME]" at bounding box center [792, 594] width 1079 height 66
drag, startPoint x: 379, startPoint y: 433, endPoint x: 258, endPoint y: 440, distance: 121.2
click at [258, 440] on div "CONCORD BARITONE CC1 01177164935 P250AK 100% Concord Music Group [STREET_ADDRES…" at bounding box center [784, 464] width 1094 height 130
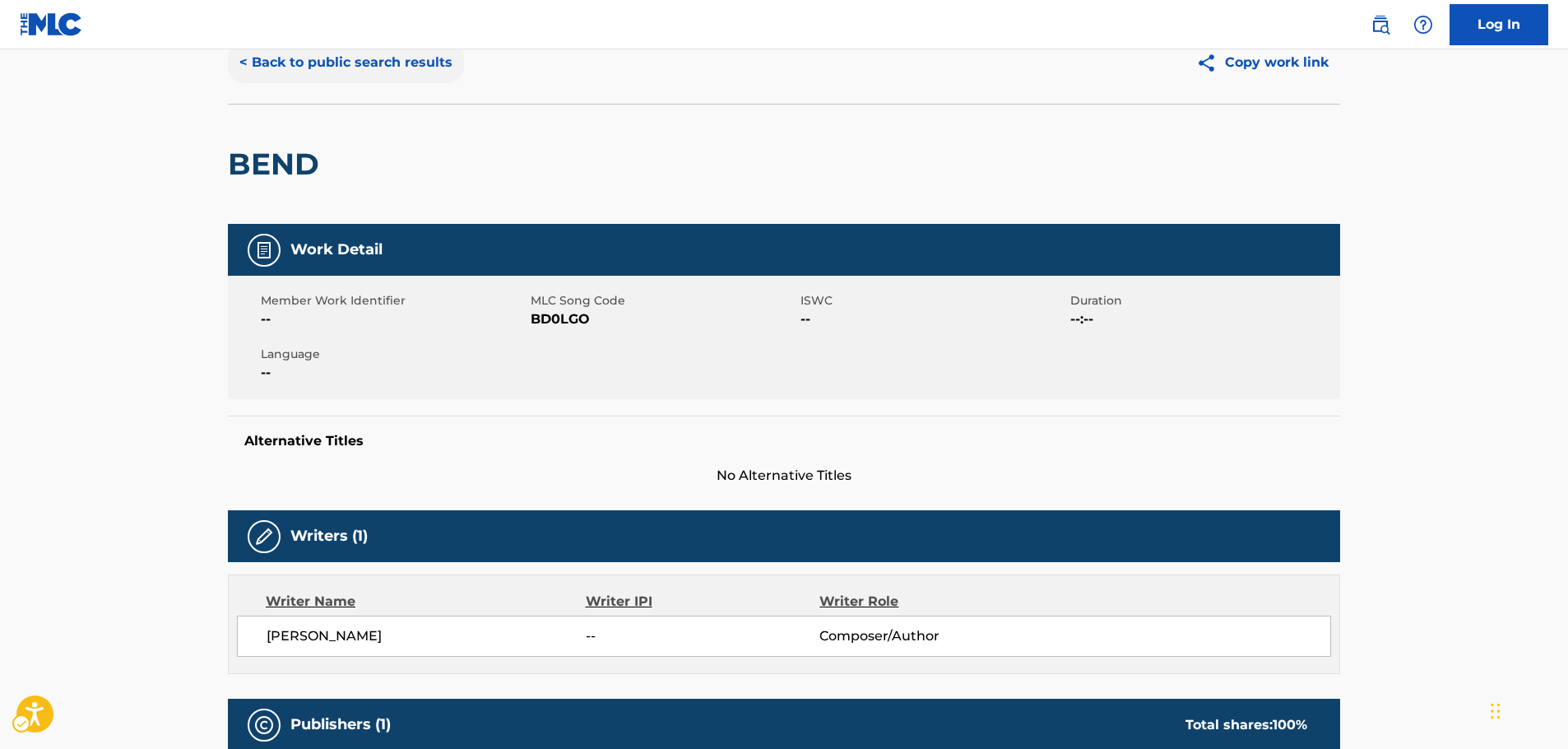
scroll to position [0, 0]
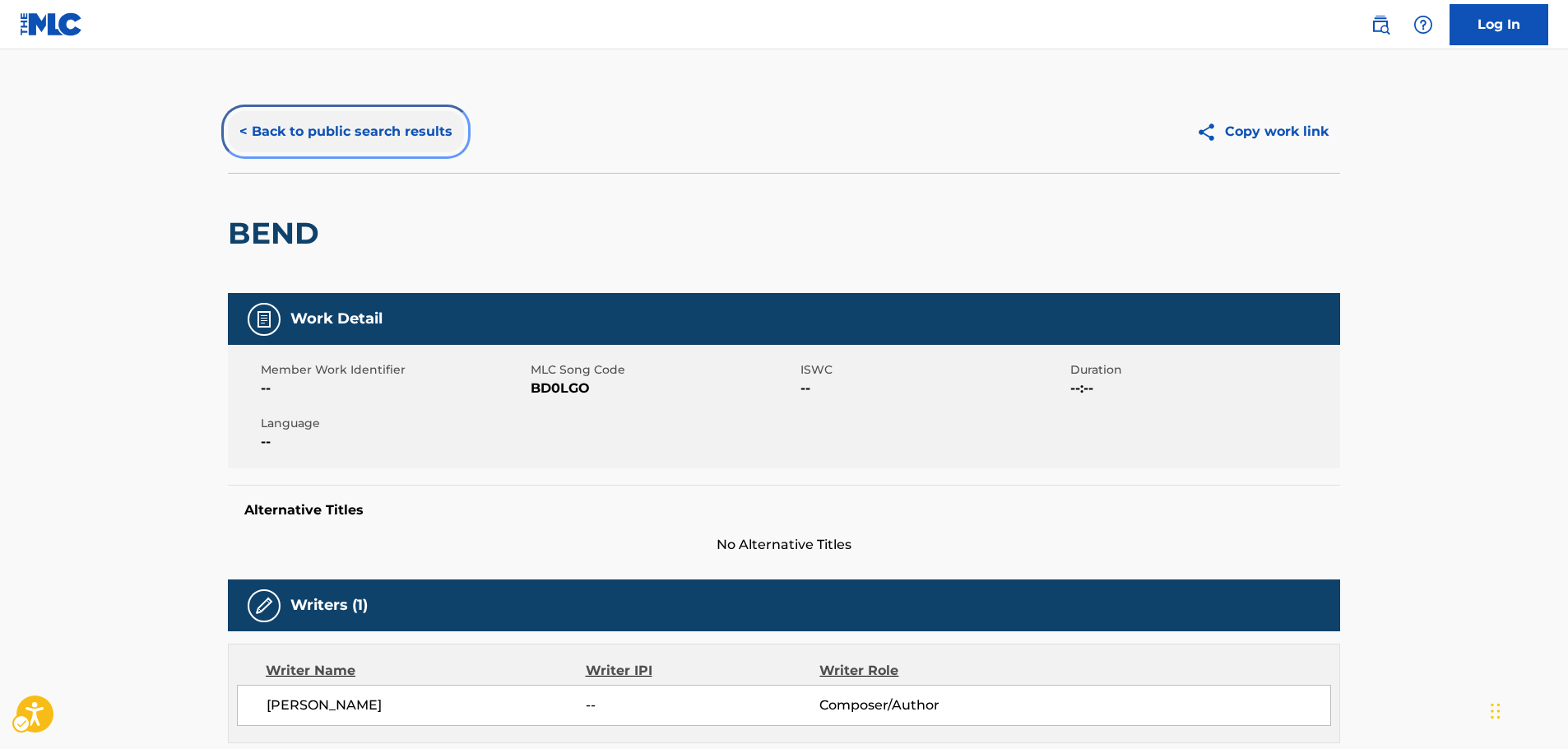
click at [312, 131] on button "< Back to public search results" at bounding box center [345, 131] width 236 height 41
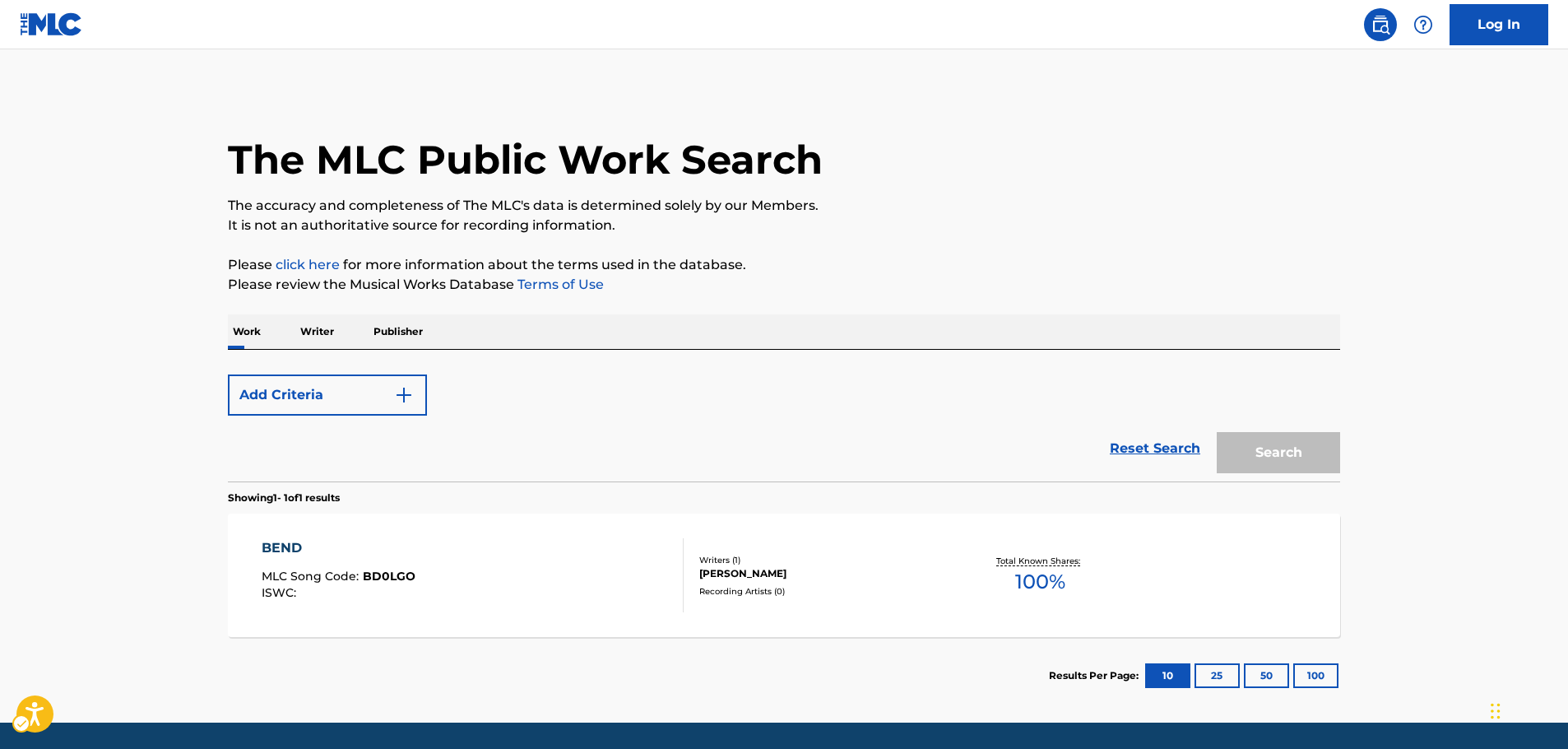
scroll to position [53, 0]
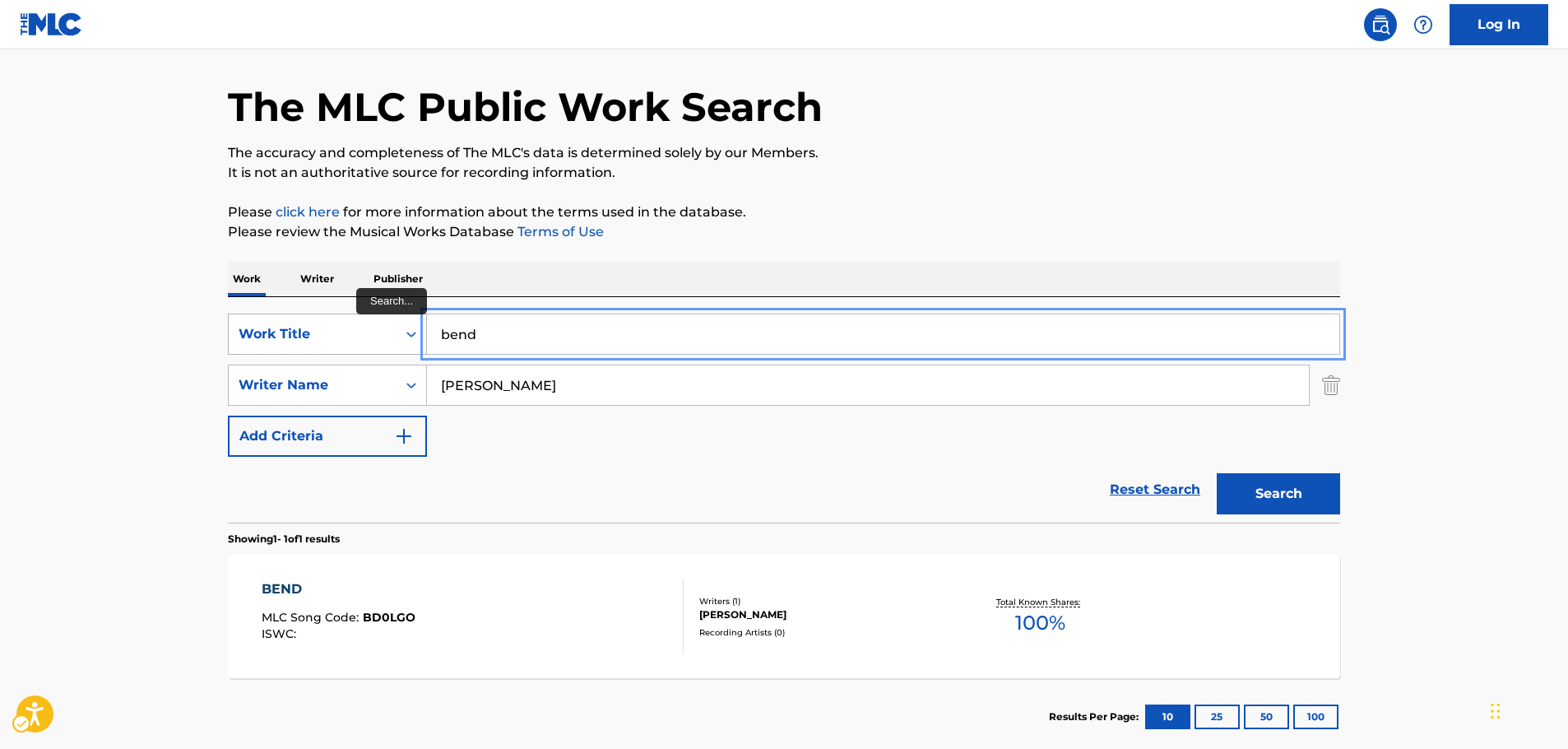
drag, startPoint x: 455, startPoint y: 323, endPoint x: 275, endPoint y: 319, distance: 180.0
paste input "glory to go"
type input "glory to [DEMOGRAPHIC_DATA]"
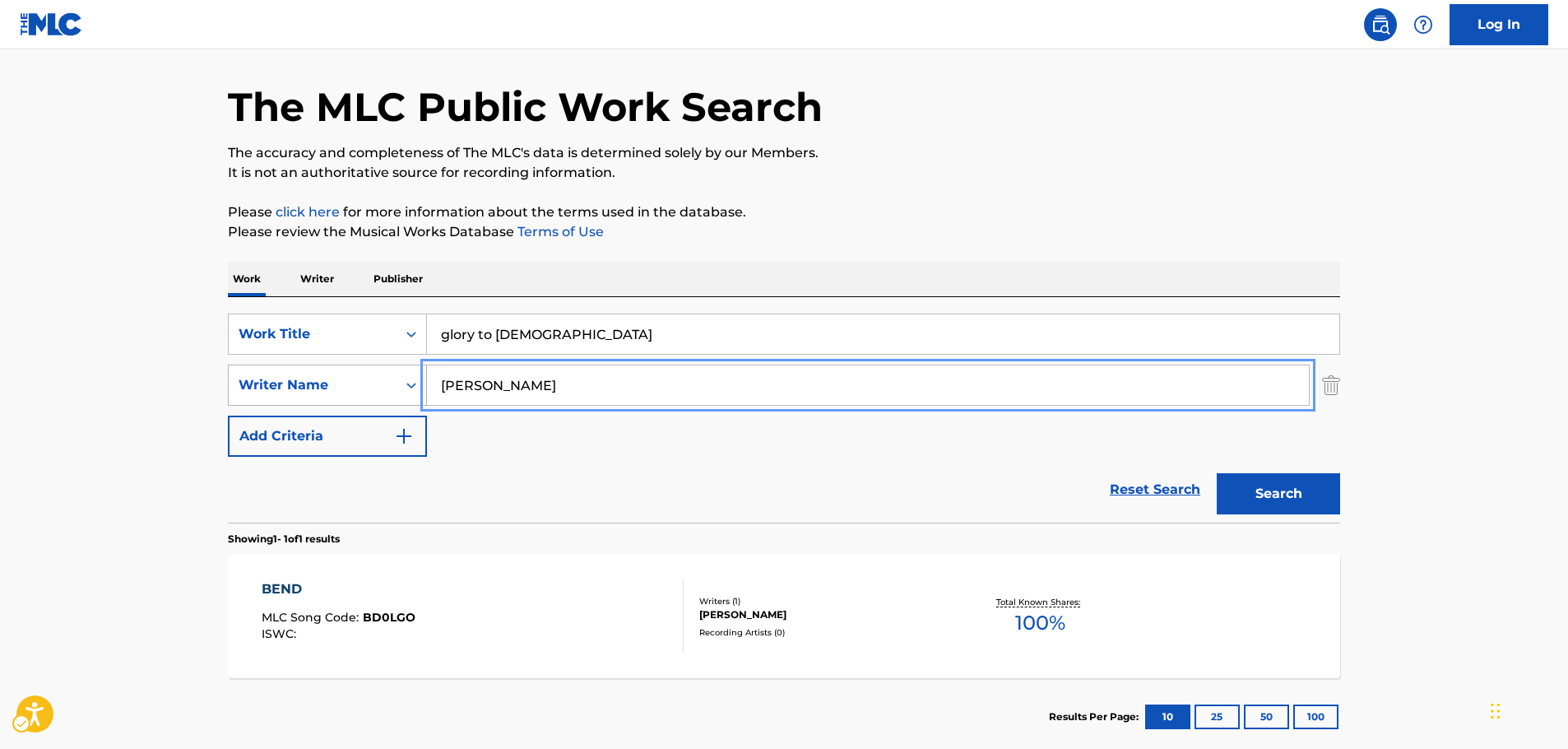
drag, startPoint x: 307, startPoint y: 394, endPoint x: 284, endPoint y: 386, distance: 24.4
paste input "[PERSON_NAME]"
type input "[PERSON_NAME]"
click at [1297, 492] on button "Search" at bounding box center [1278, 493] width 123 height 41
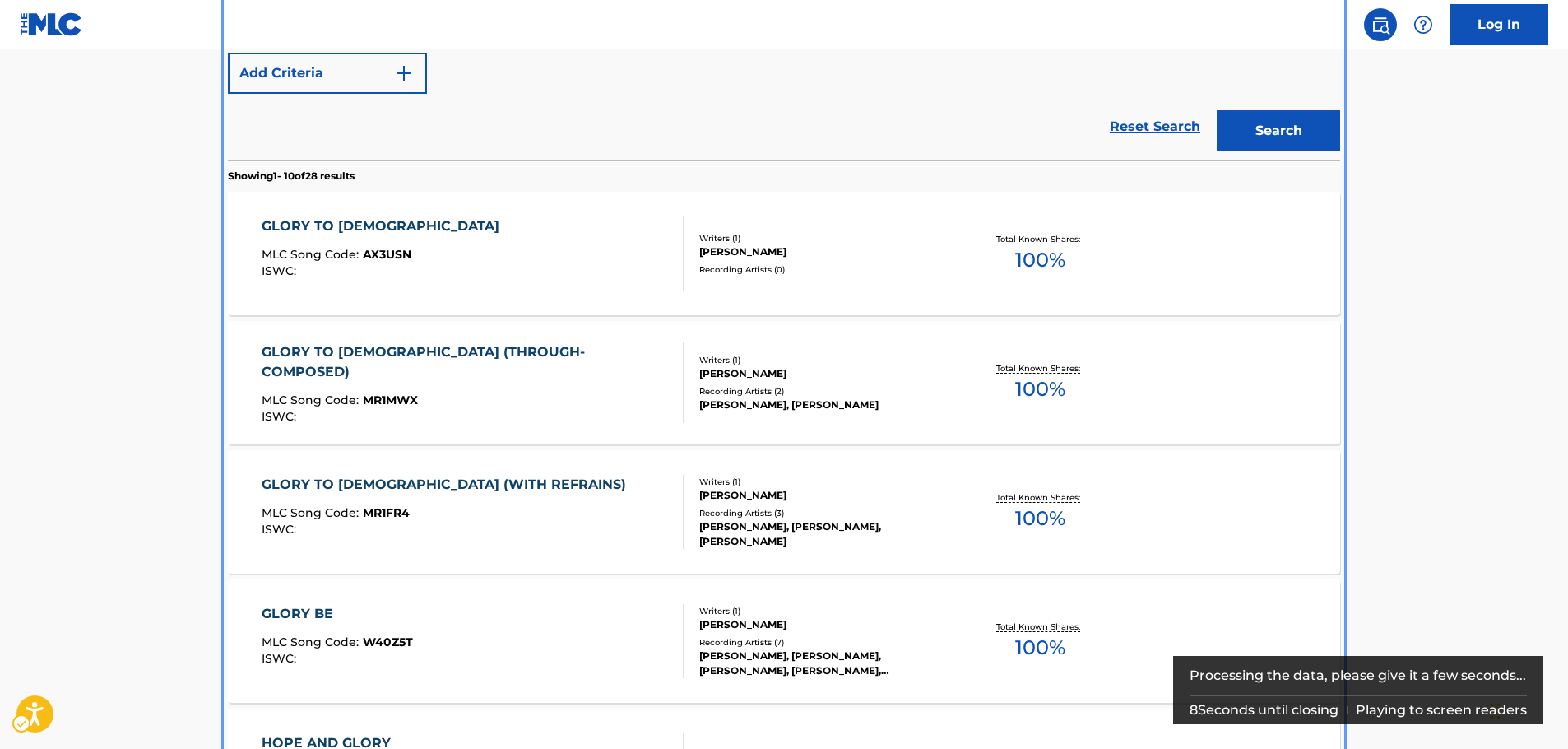
scroll to position [420, 0]
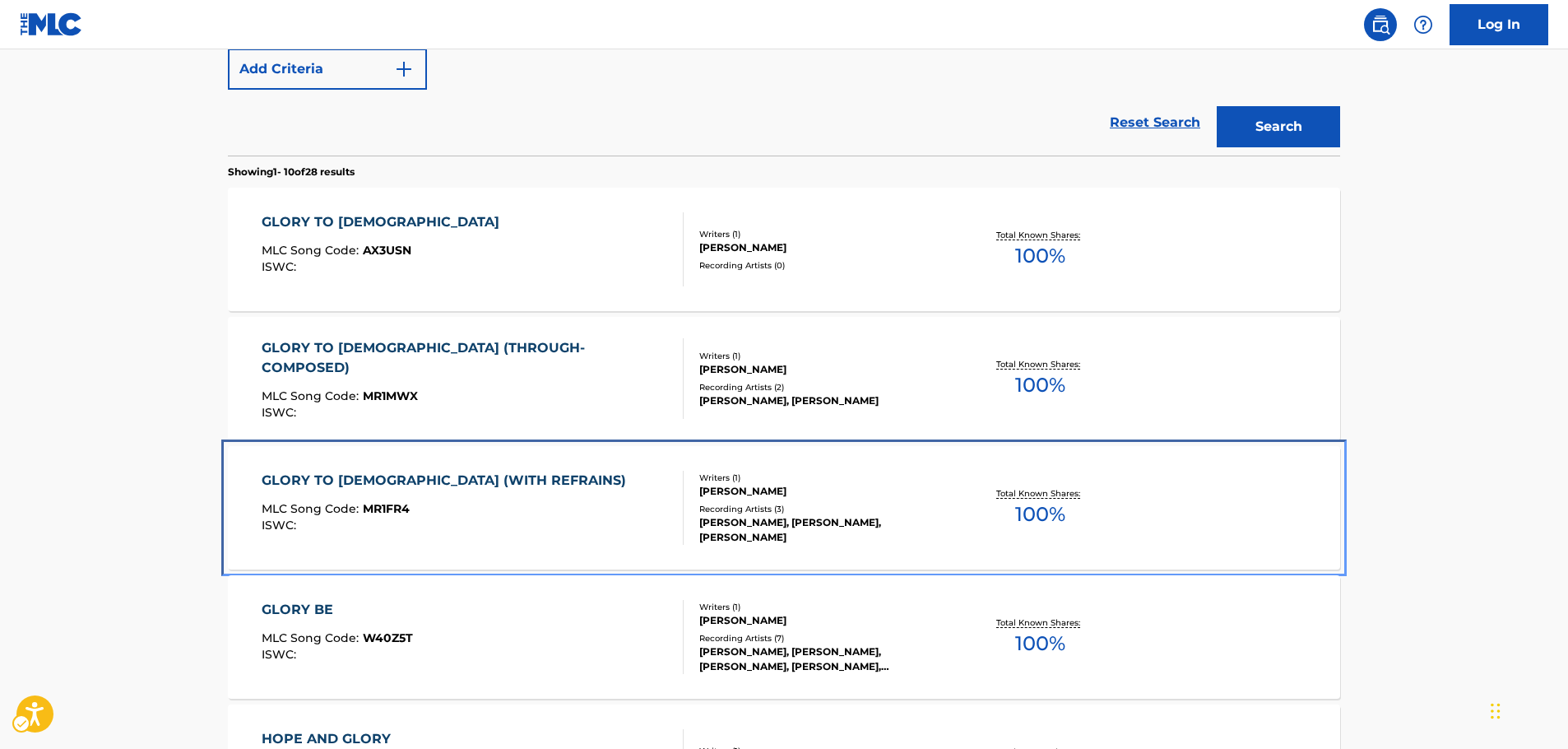
click at [438, 499] on div "GLORY TO GOD (WITH REFRAINS) MLC Song Code : MR1FR4 ISWC :" at bounding box center [447, 508] width 373 height 74
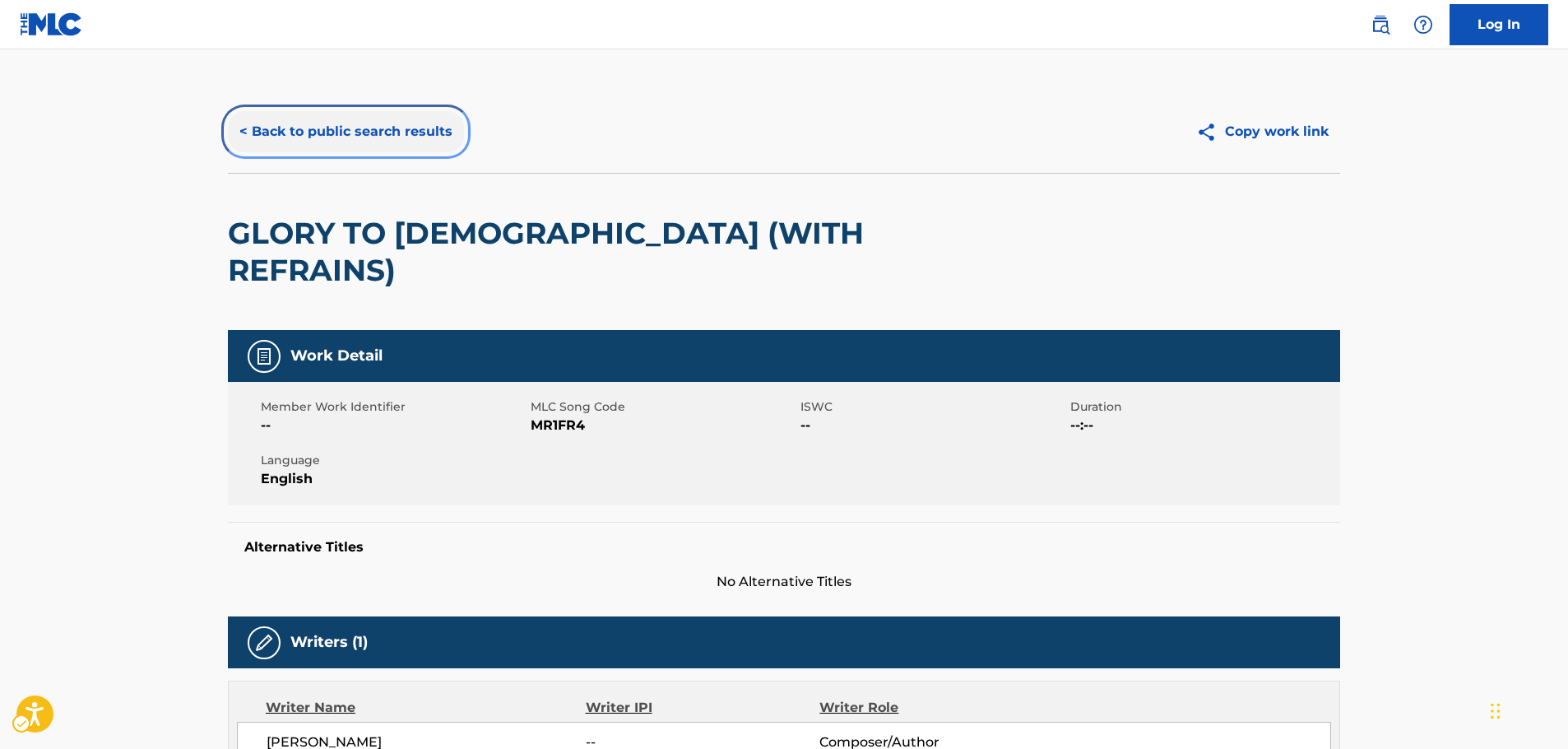
click at [312, 128] on button "< Back to public search results" at bounding box center [345, 131] width 236 height 41
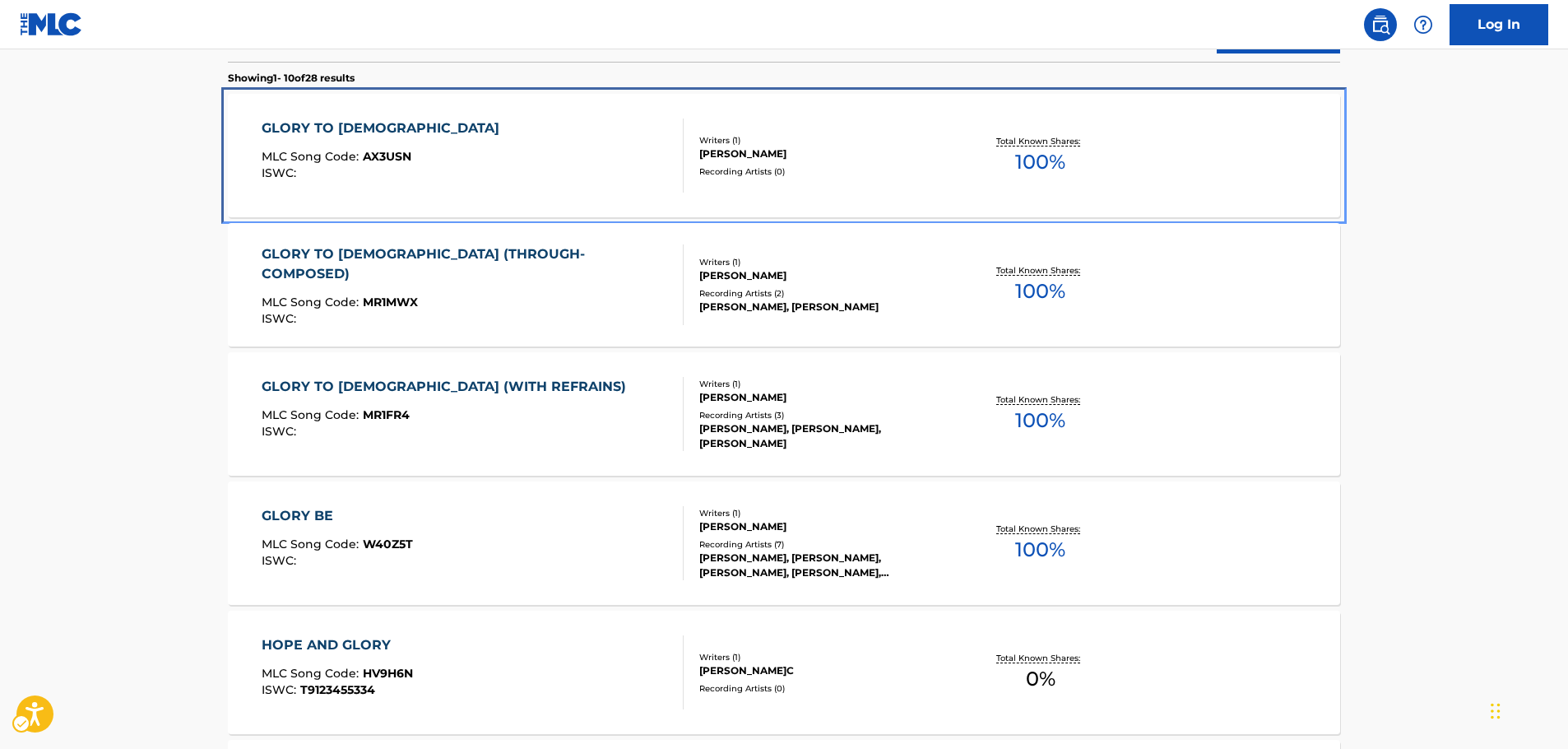
click at [555, 146] on div "GLORY TO GOD MLC Song Code : AX3USN ISWC :" at bounding box center [473, 155] width 423 height 74
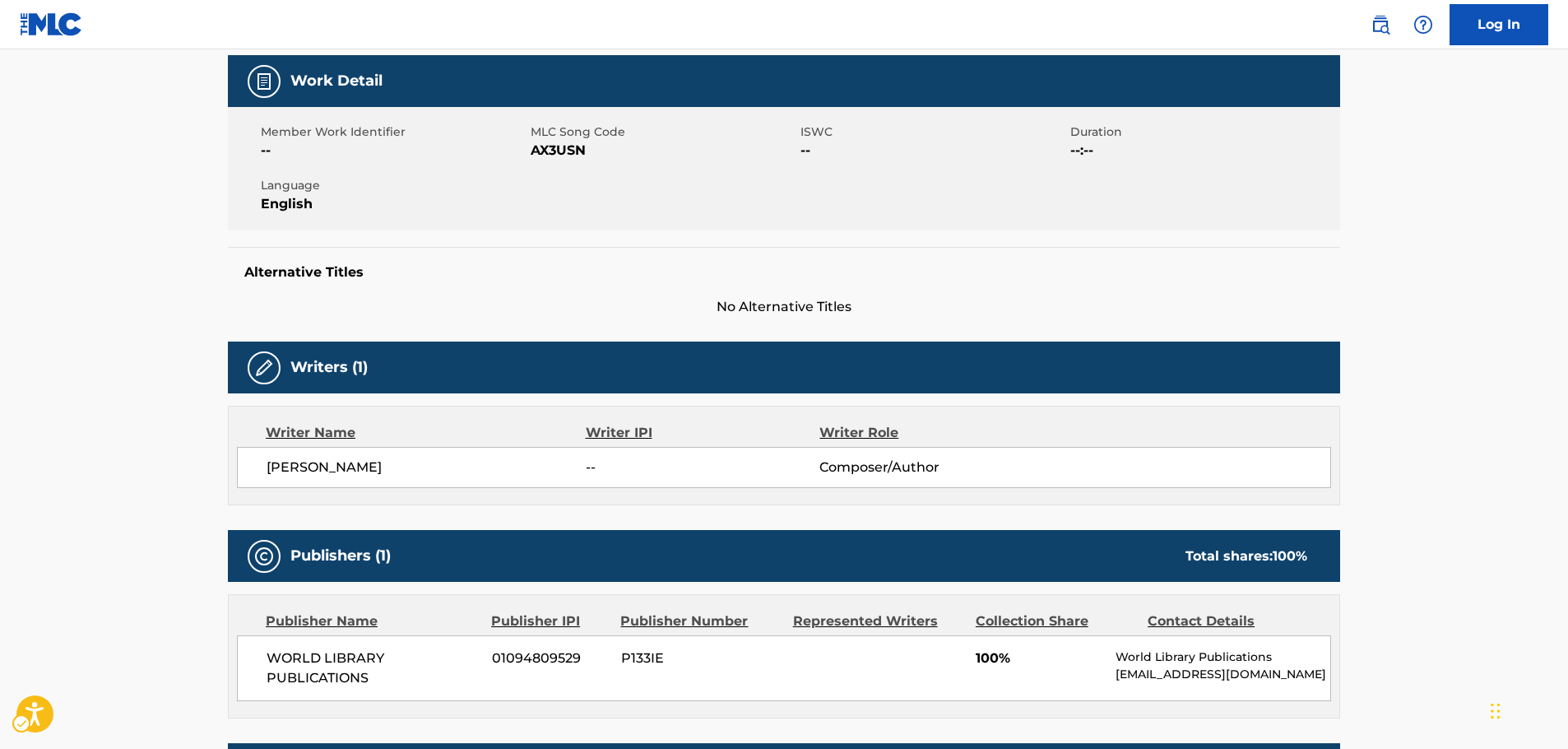
scroll to position [29, 0]
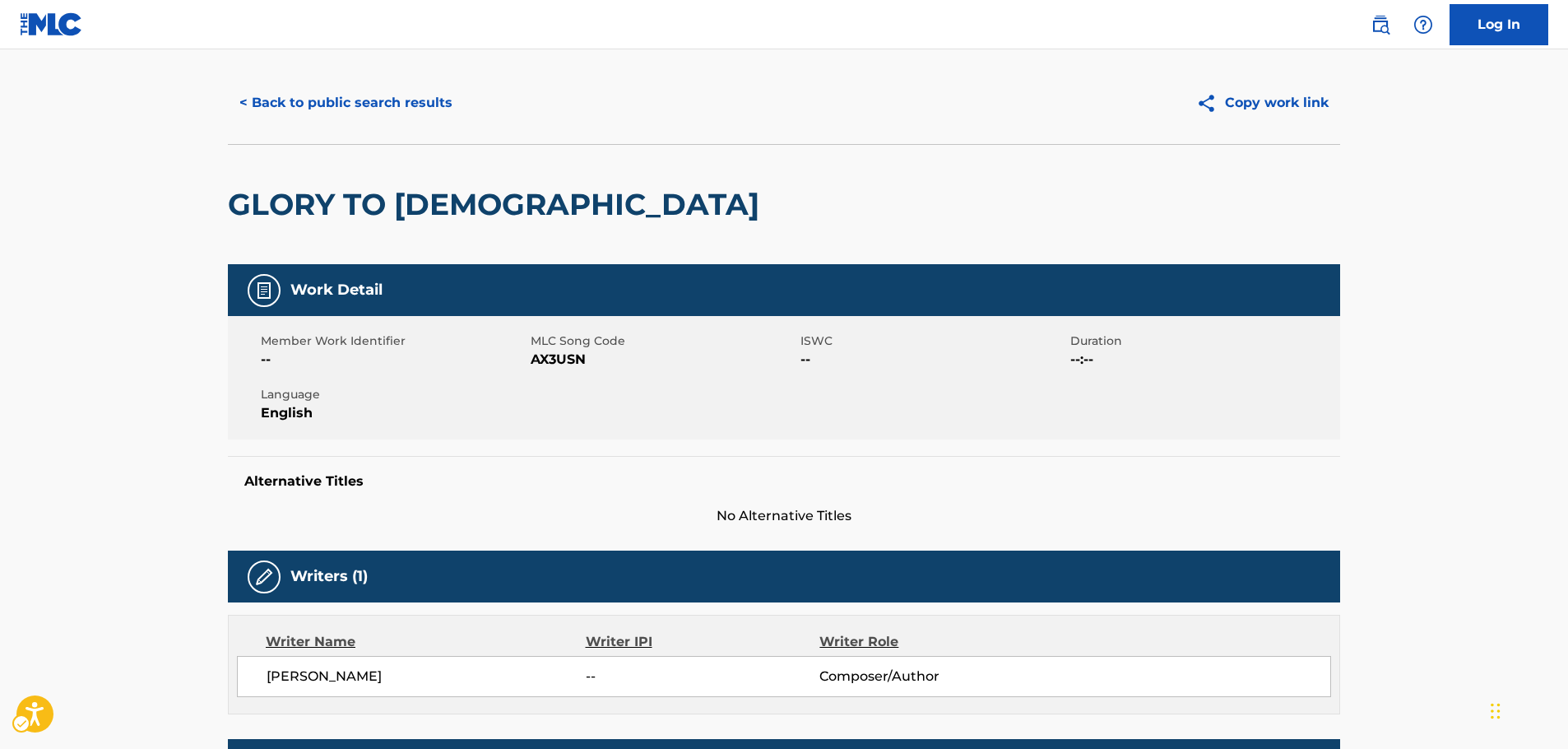
click at [565, 360] on span "MLC Song Code - AX3USN" at bounding box center [664, 360] width 266 height 20
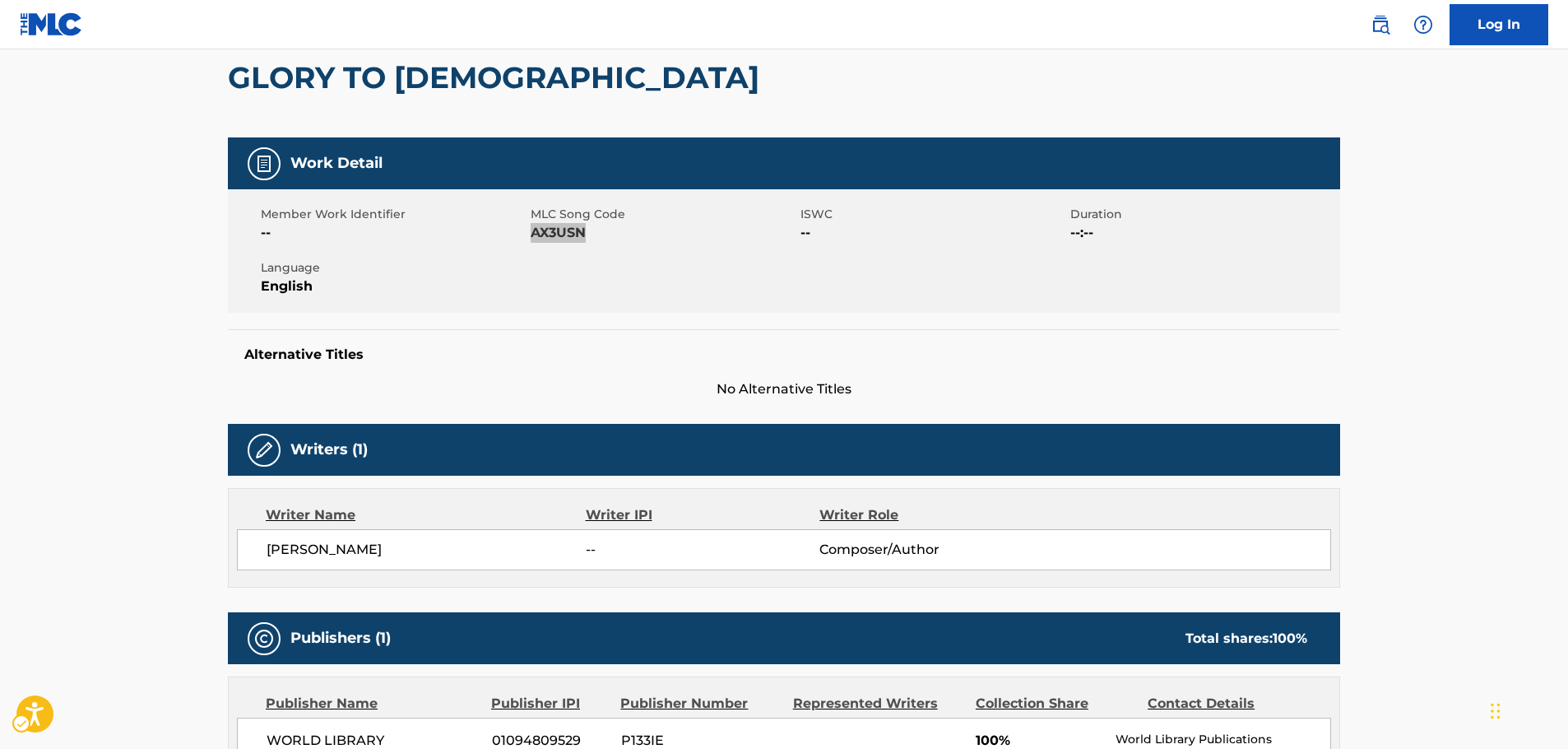
scroll to position [440, 0]
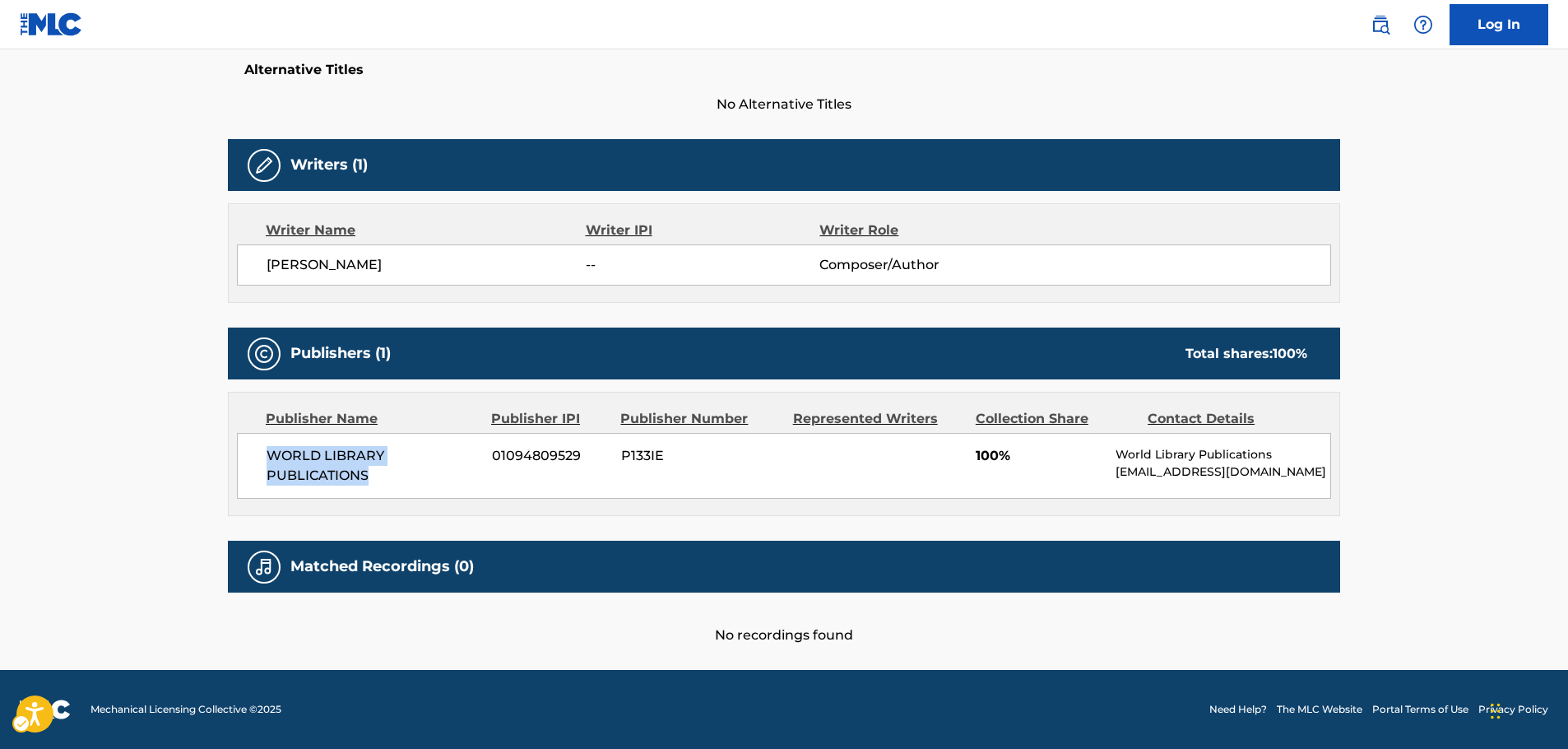
drag, startPoint x: 262, startPoint y: 472, endPoint x: 243, endPoint y: 460, distance: 22.5
click at [243, 460] on div "WORLD LIBRARY PUBLICATIONS 01094809529 P133IE 100% World Library Publications […" at bounding box center [784, 466] width 1094 height 66
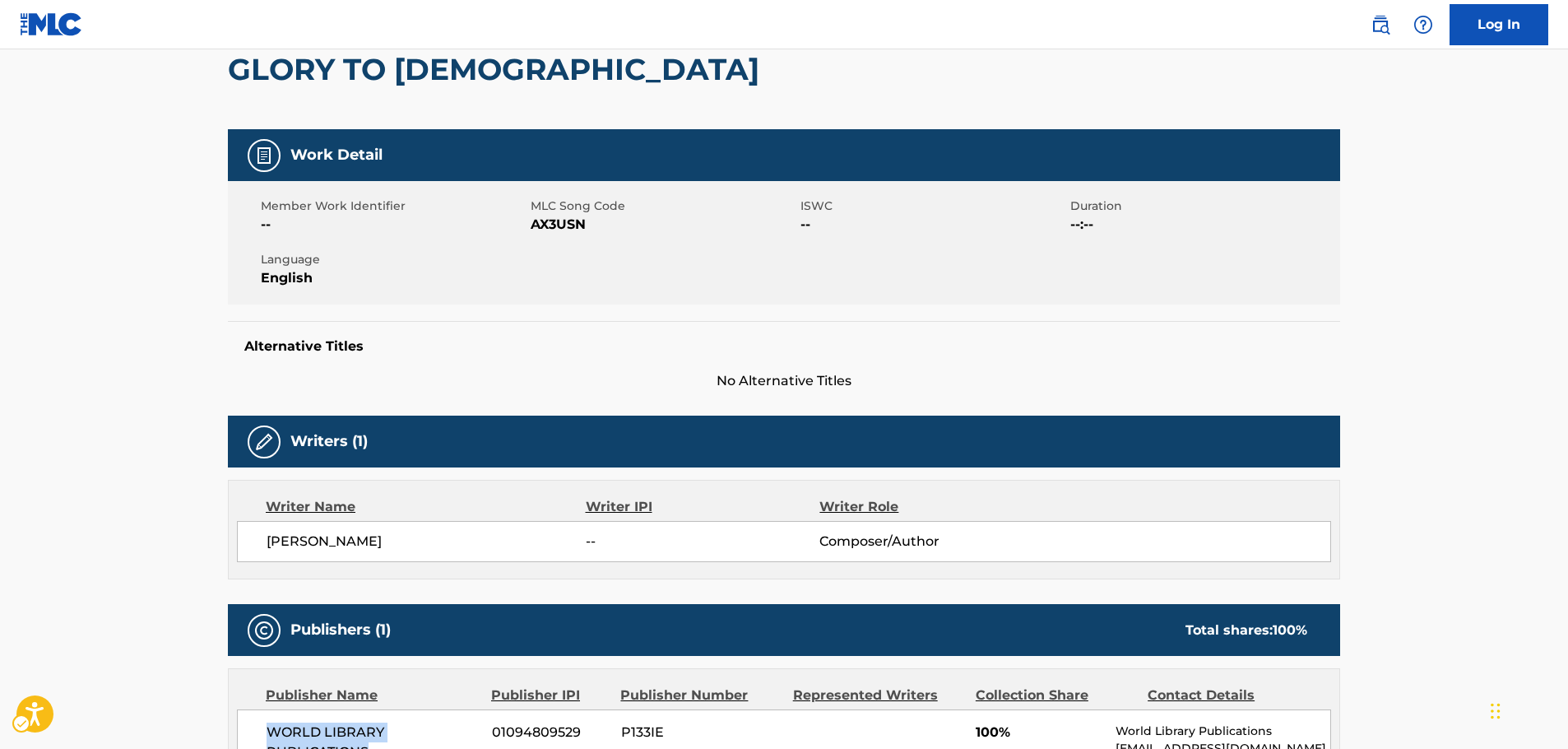
scroll to position [0, 0]
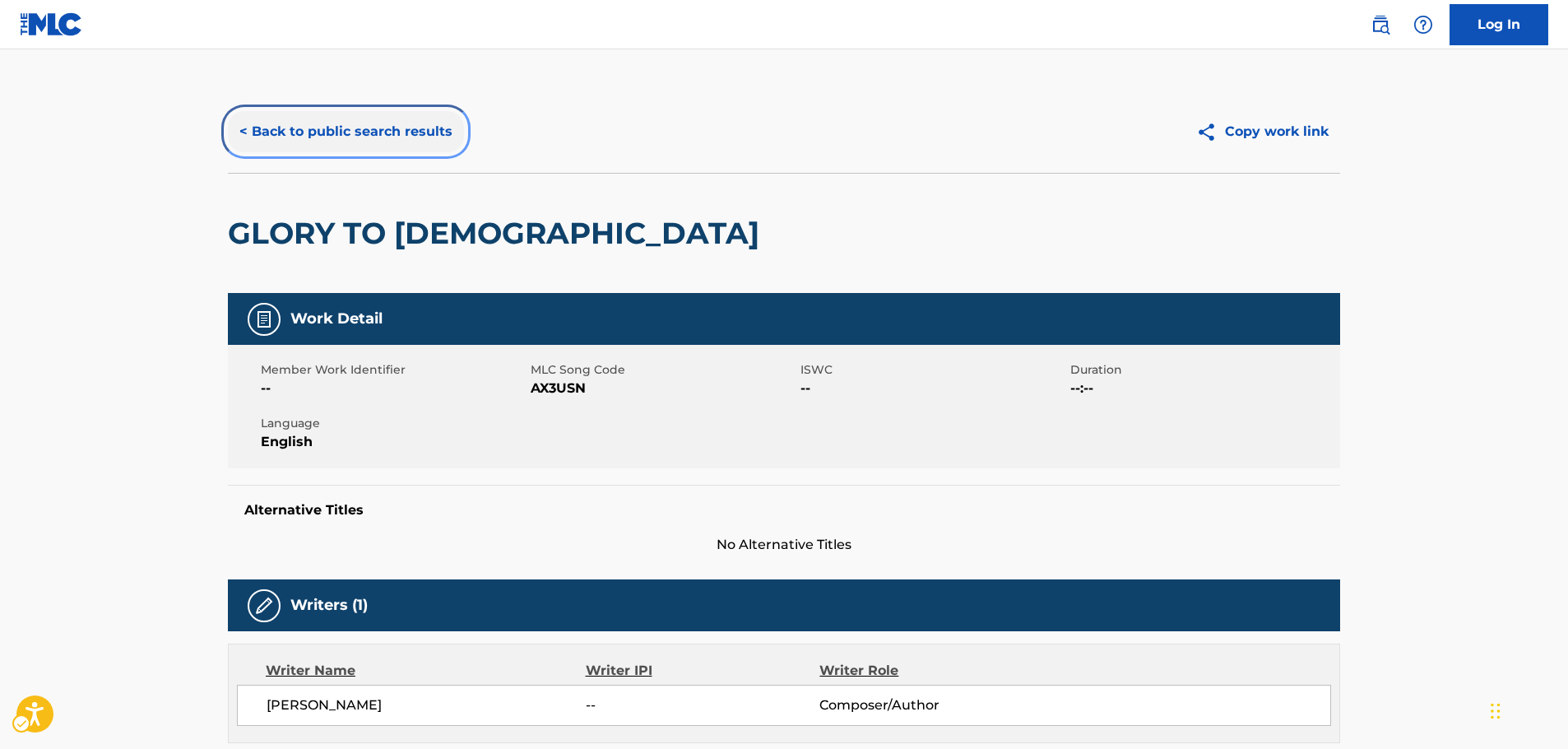
click at [329, 133] on button "< Back to public search results" at bounding box center [345, 131] width 236 height 41
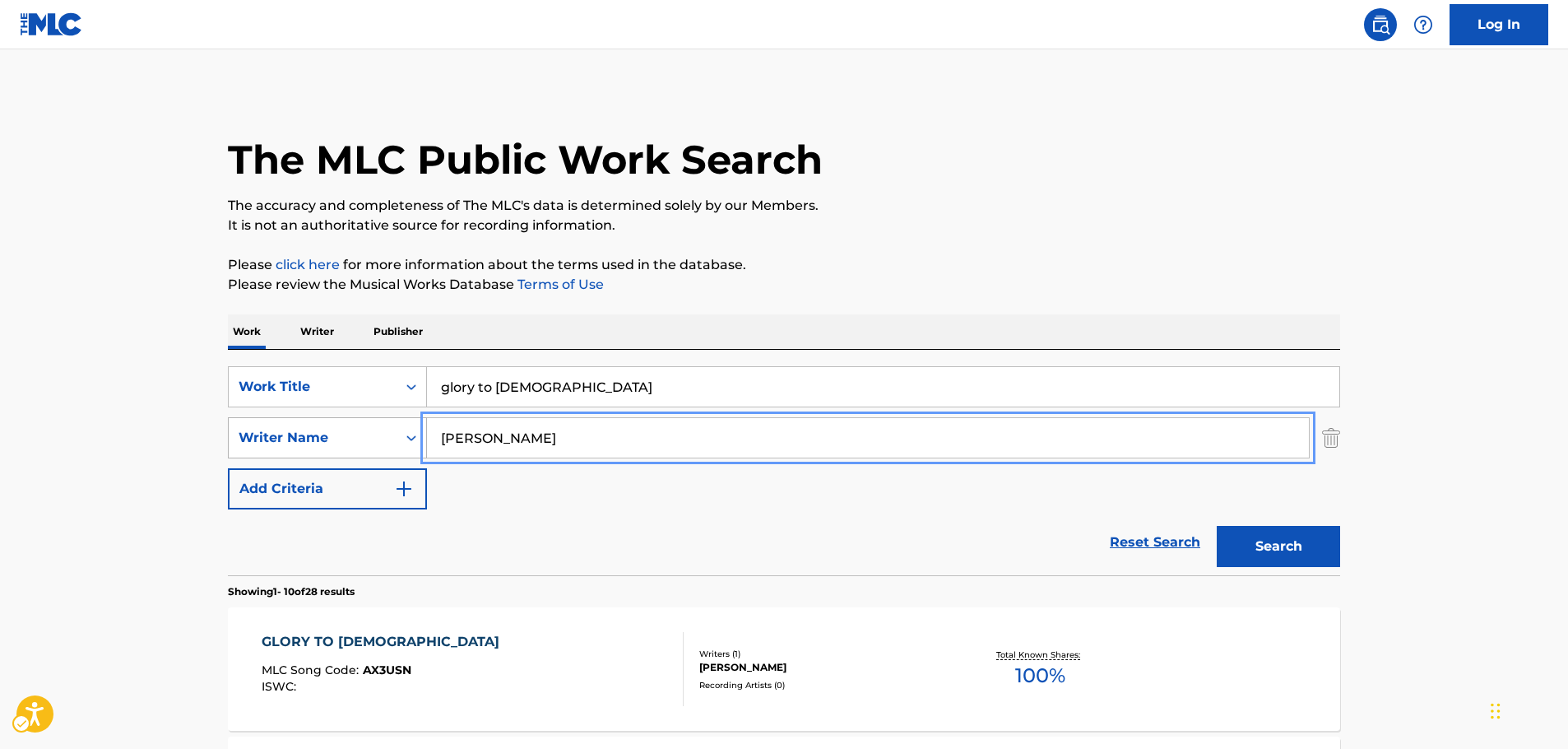
drag, startPoint x: 459, startPoint y: 443, endPoint x: 360, endPoint y: 444, distance: 99.0
paste input "iondi"
type input "[PERSON_NAME]"
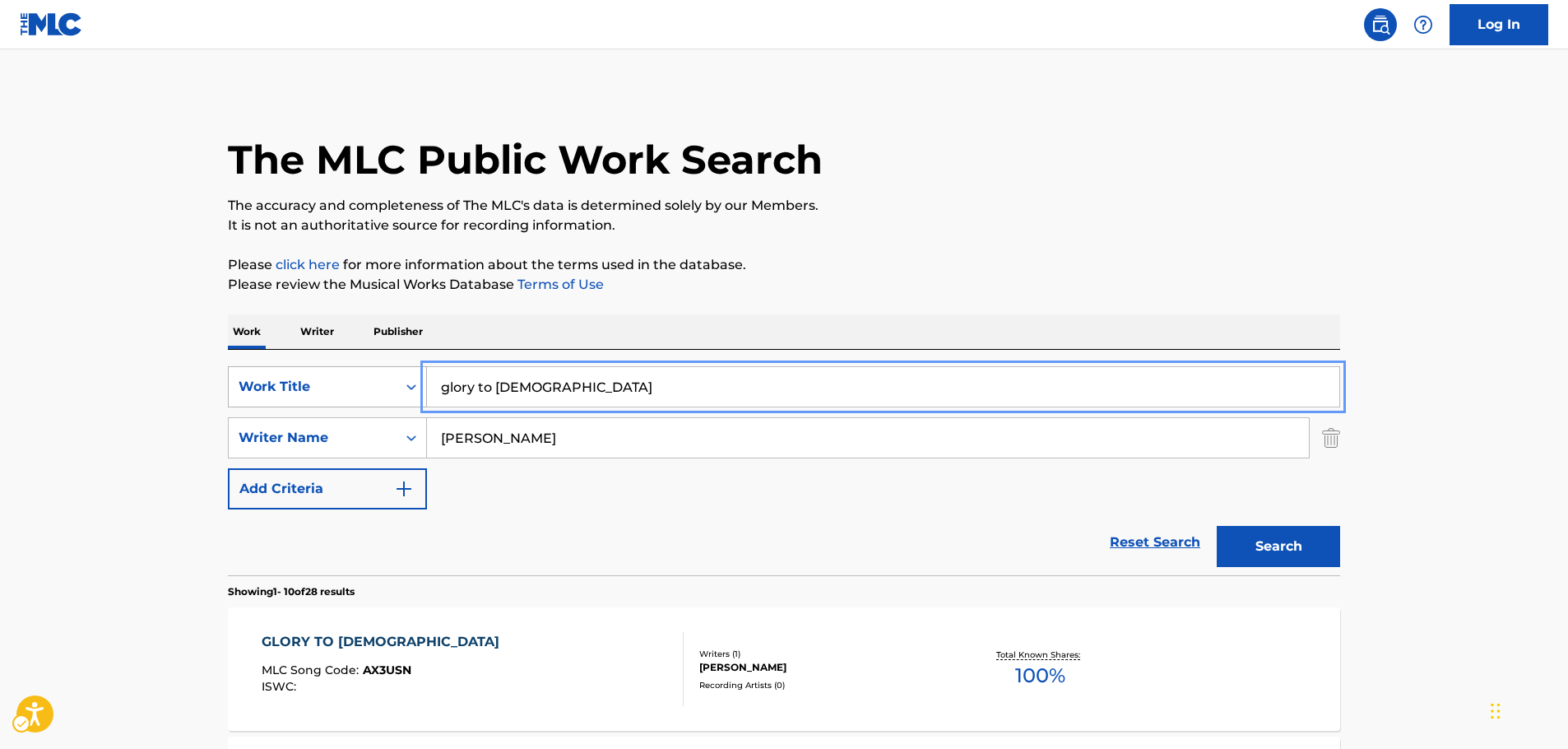
drag, startPoint x: 335, startPoint y: 398, endPoint x: 300, endPoint y: 404, distance: 35.5
paste input "Waiter, Make Mine Blues"
type input "Waiter, Make Mine Blues"
drag, startPoint x: 1266, startPoint y: 548, endPoint x: 946, endPoint y: 523, distance: 321.0
click at [1266, 548] on button "Search" at bounding box center [1278, 546] width 123 height 41
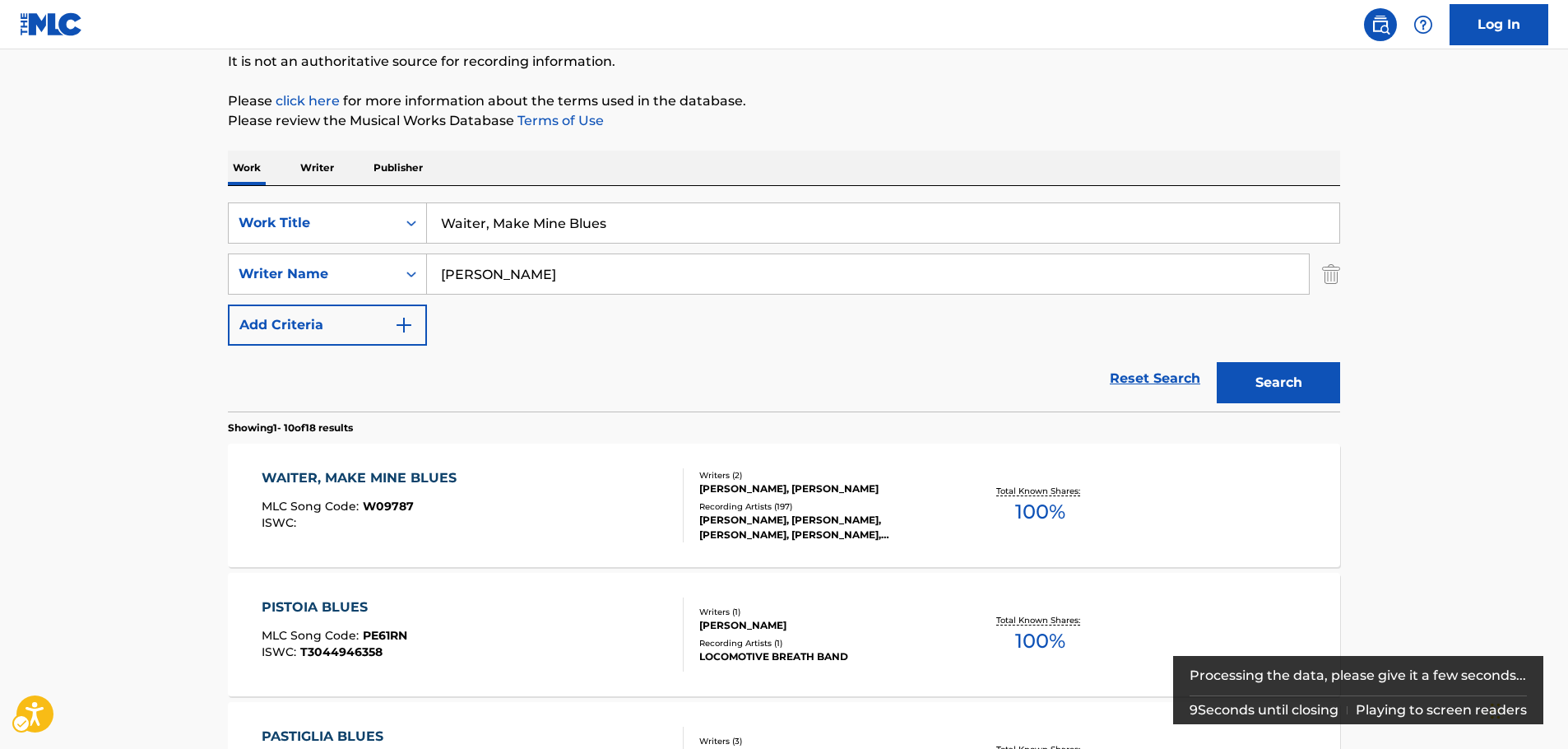
scroll to position [165, 0]
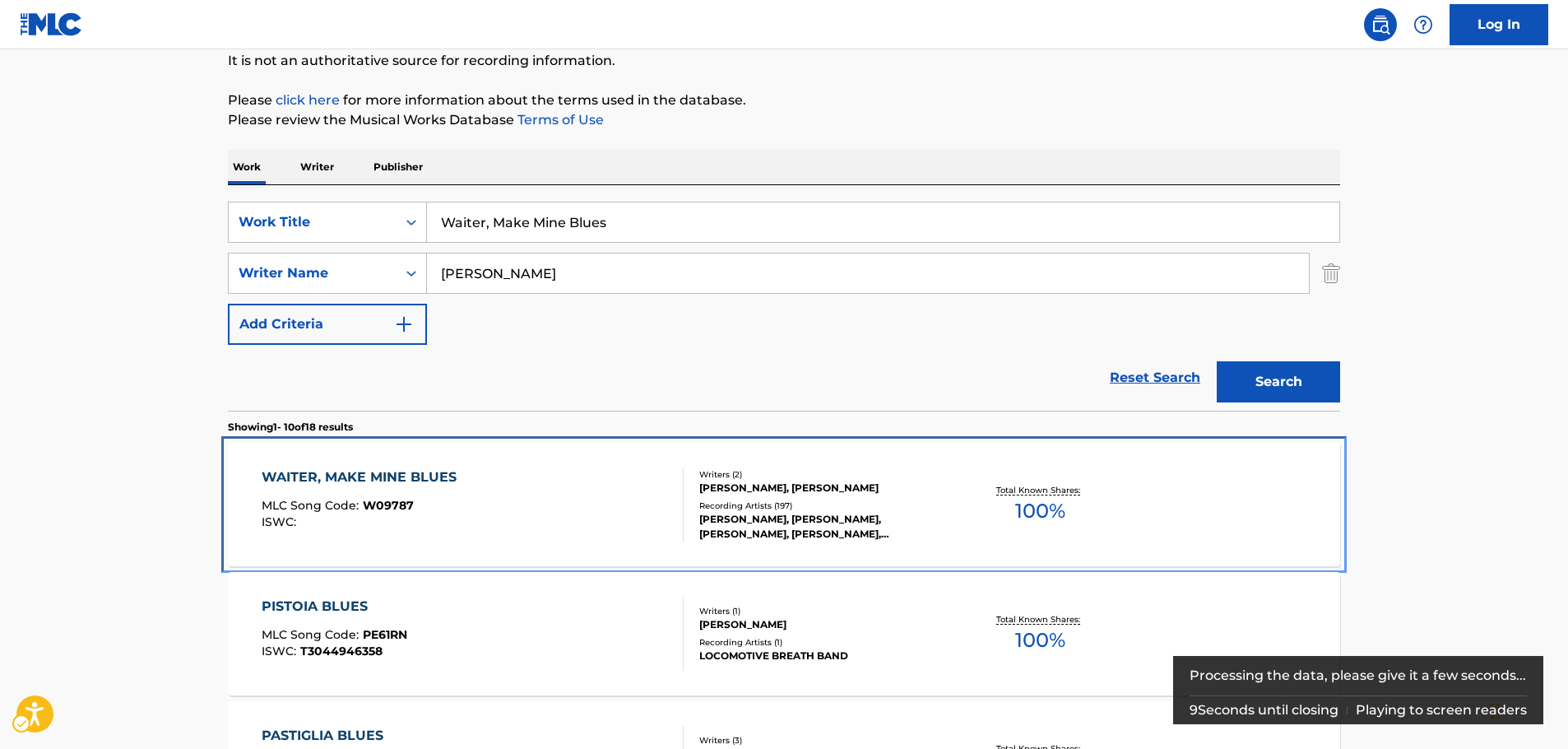
click at [456, 489] on div "WAITER, MAKE MINE BLUES MLC Song Code : W09787 ISWC :" at bounding box center [363, 504] width 203 height 74
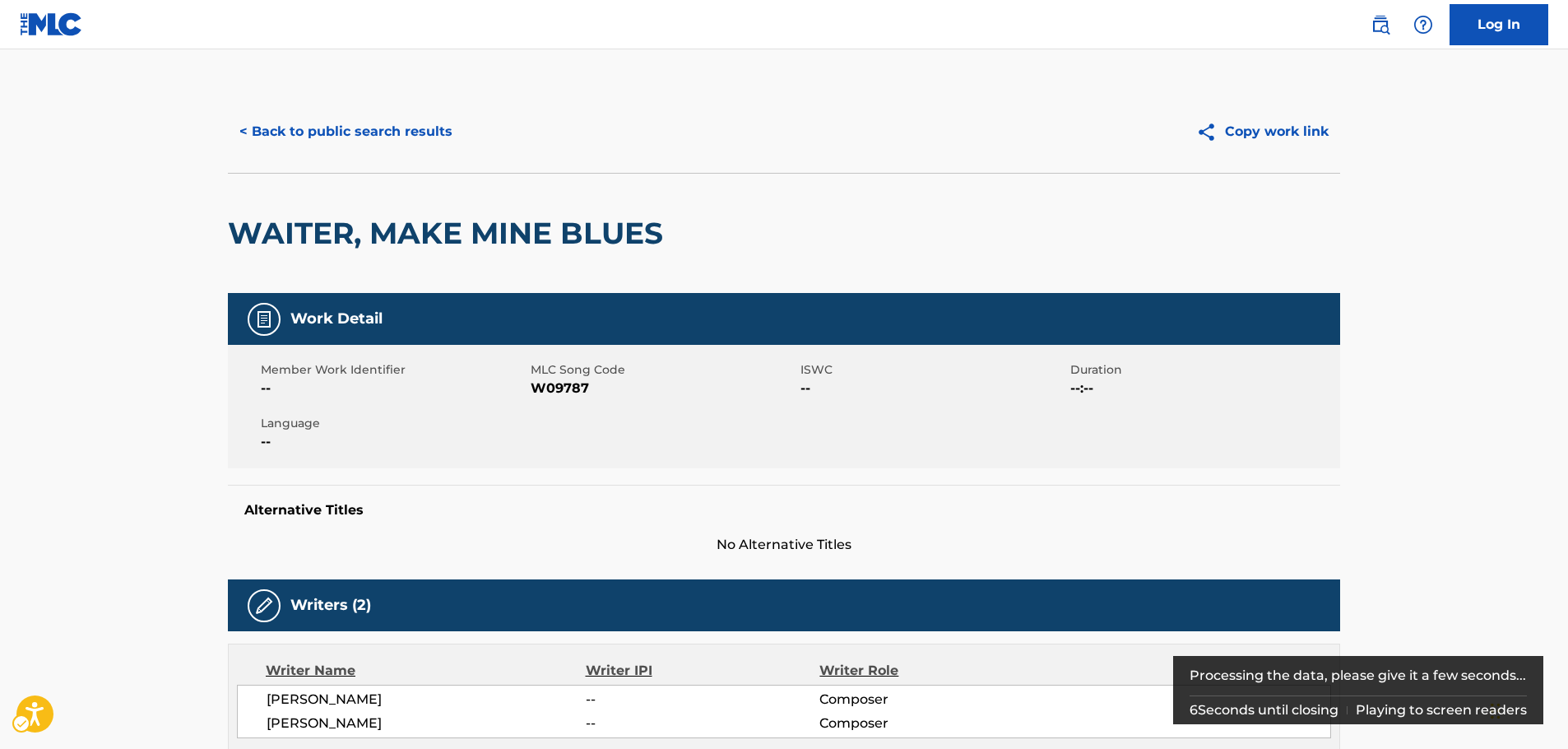
drag, startPoint x: 563, startPoint y: 386, endPoint x: 6, endPoint y: 404, distance: 557.3
click at [563, 386] on span "MLC Song Code - W09787" at bounding box center [664, 388] width 266 height 20
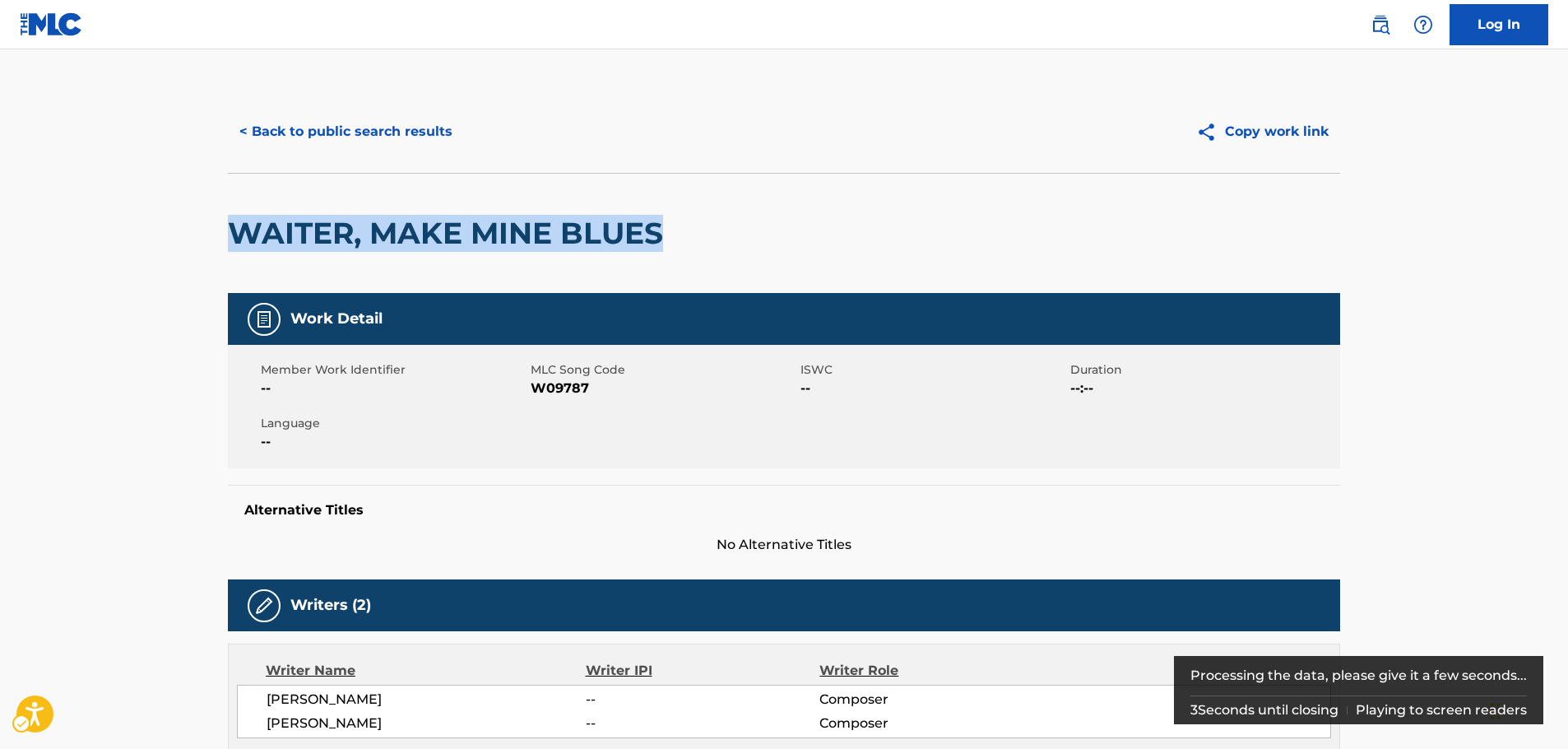
drag, startPoint x: 679, startPoint y: 245, endPoint x: 1130, endPoint y: 1, distance: 512.8
click at [231, 259] on div "WAITER, MAKE MINE BLUES" at bounding box center [784, 233] width 1112 height 120
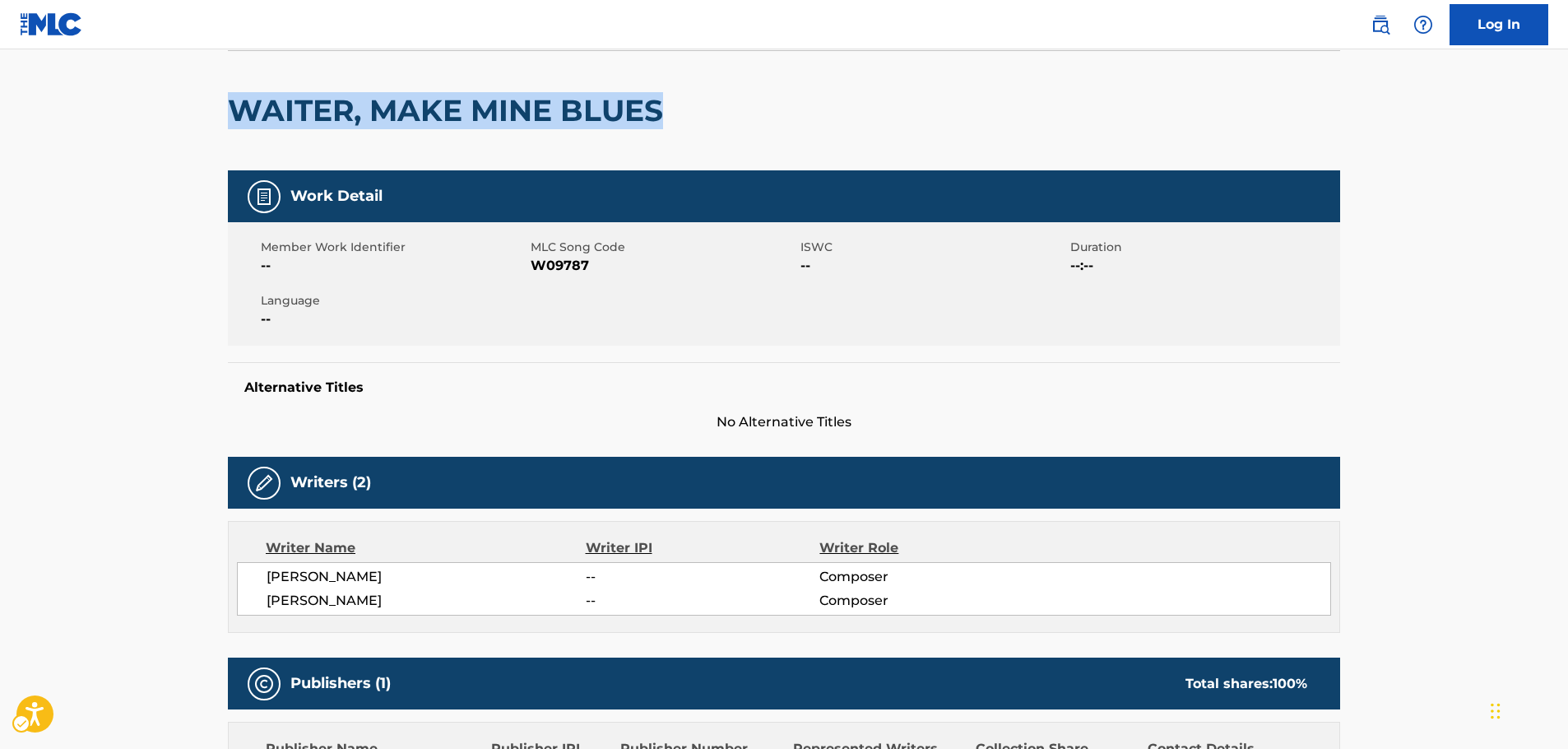
scroll to position [329, 0]
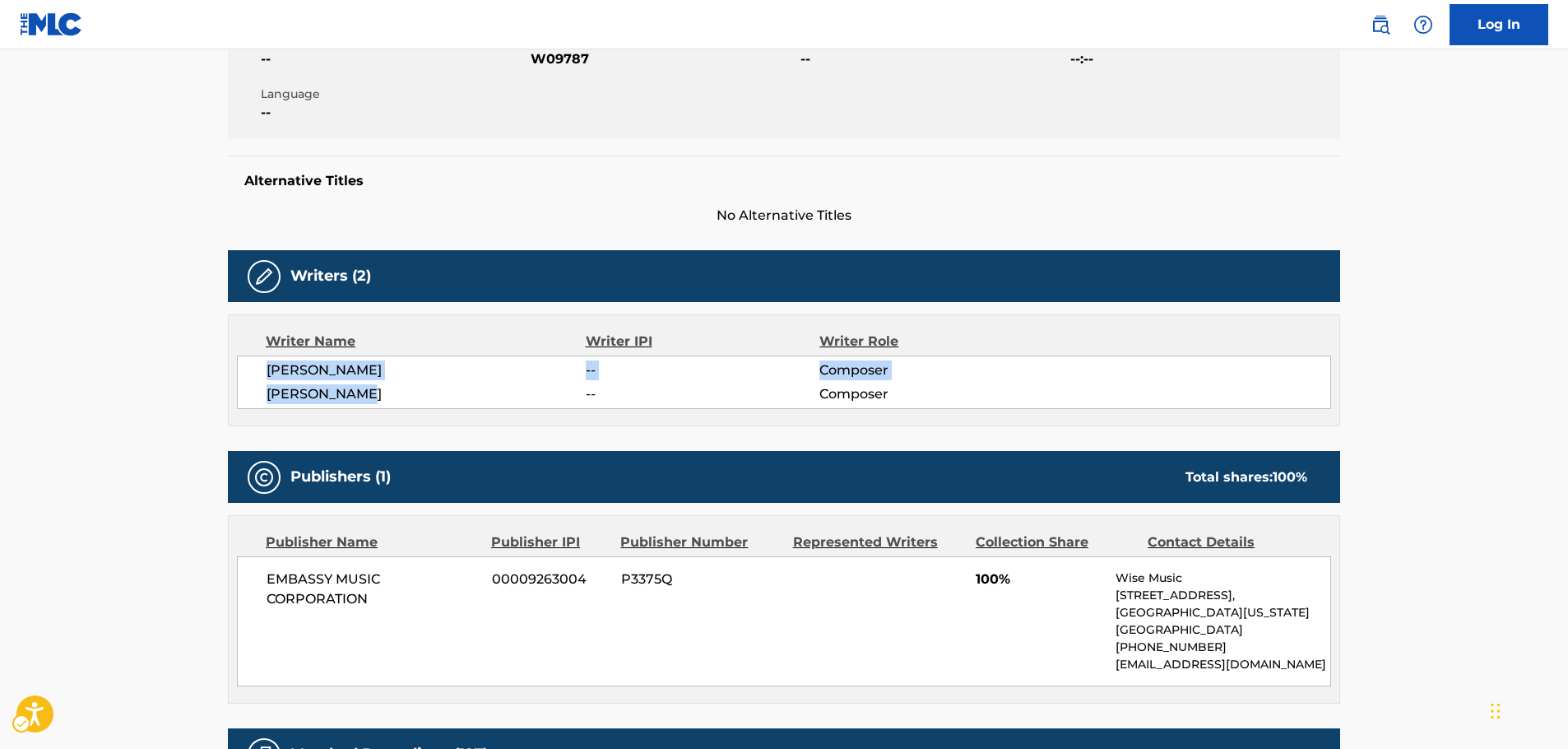
drag, startPoint x: 386, startPoint y: 391, endPoint x: 447, endPoint y: 295, distance: 113.7
click at [261, 368] on div "[PERSON_NAME] -- Composer [PERSON_NAME] -- Composer" at bounding box center [784, 382] width 1094 height 54
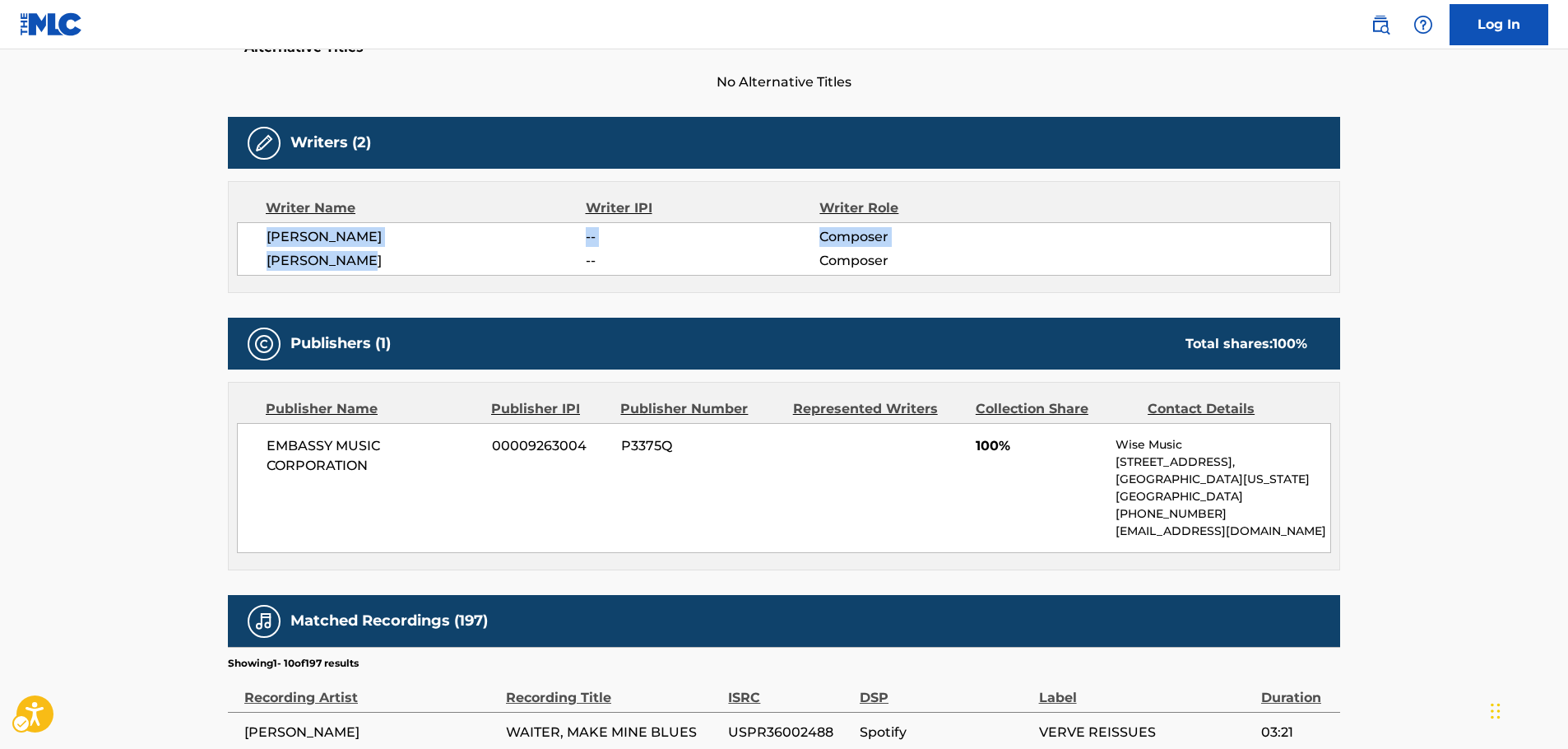
scroll to position [494, 0]
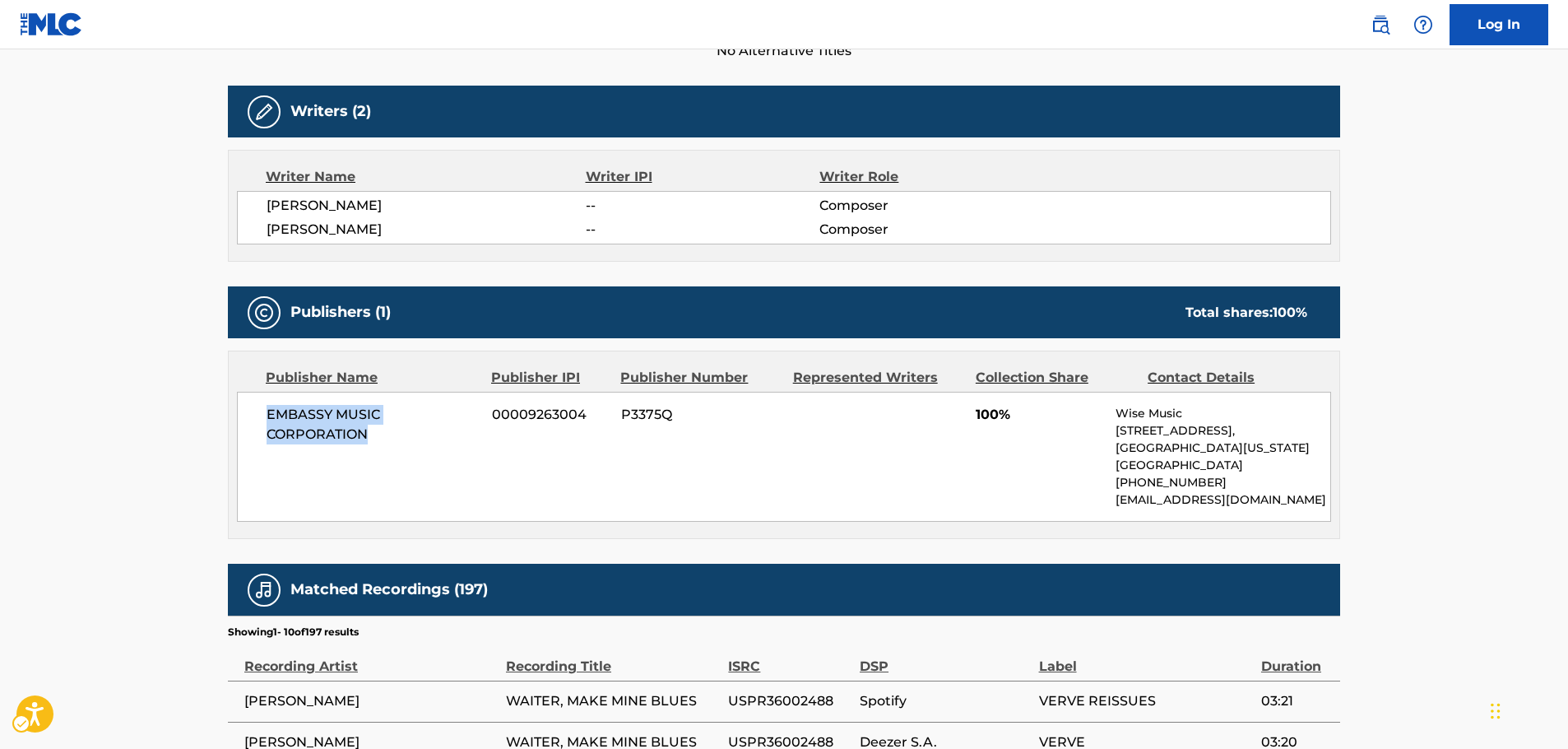
drag, startPoint x: 381, startPoint y: 437, endPoint x: 273, endPoint y: 413, distance: 110.6
click at [261, 418] on div "EMBASSY MUSIC CORPORATION 00009263004 P3375Q 100% Wise Music [STREET_ADDRESS][U…" at bounding box center [784, 457] width 1094 height 130
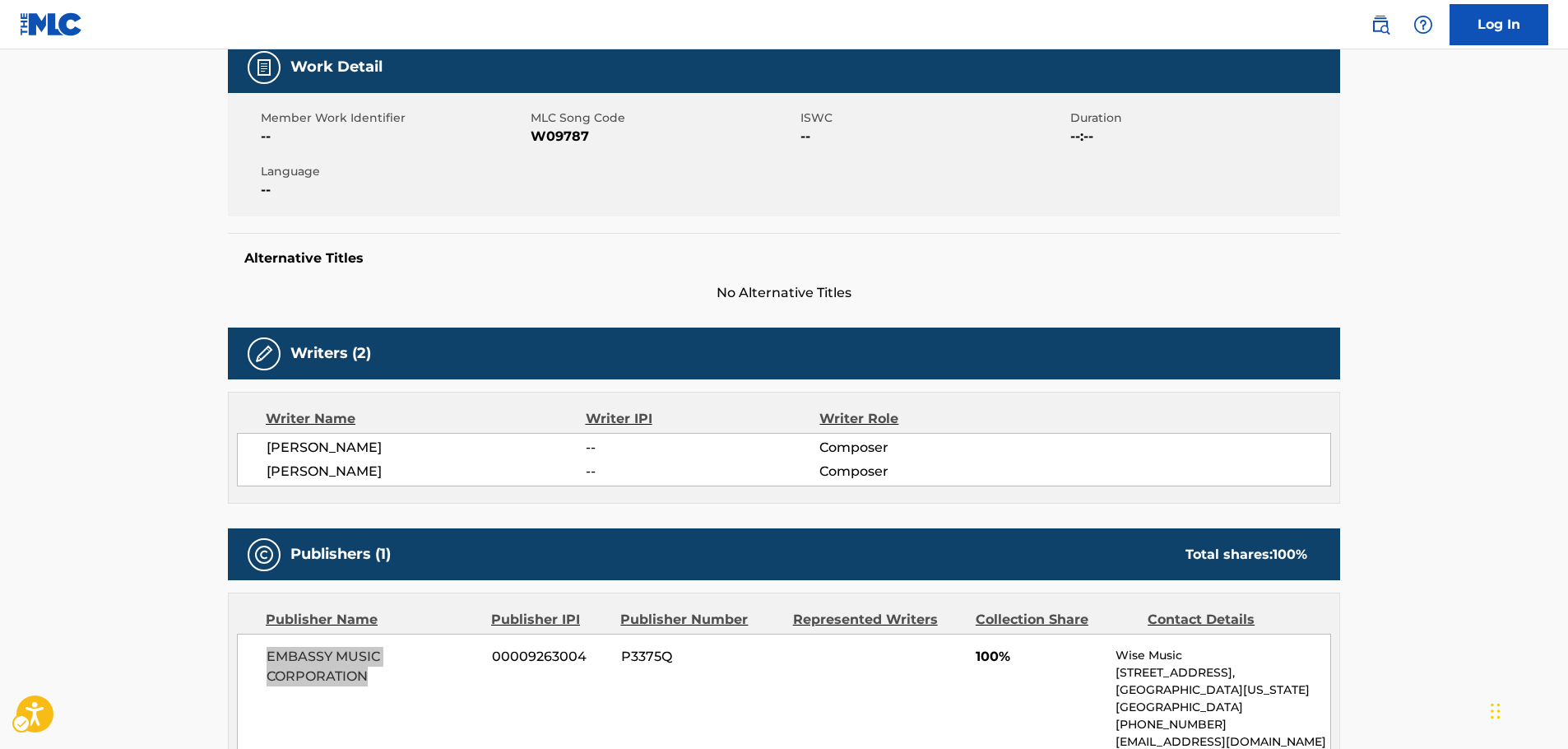
scroll to position [0, 0]
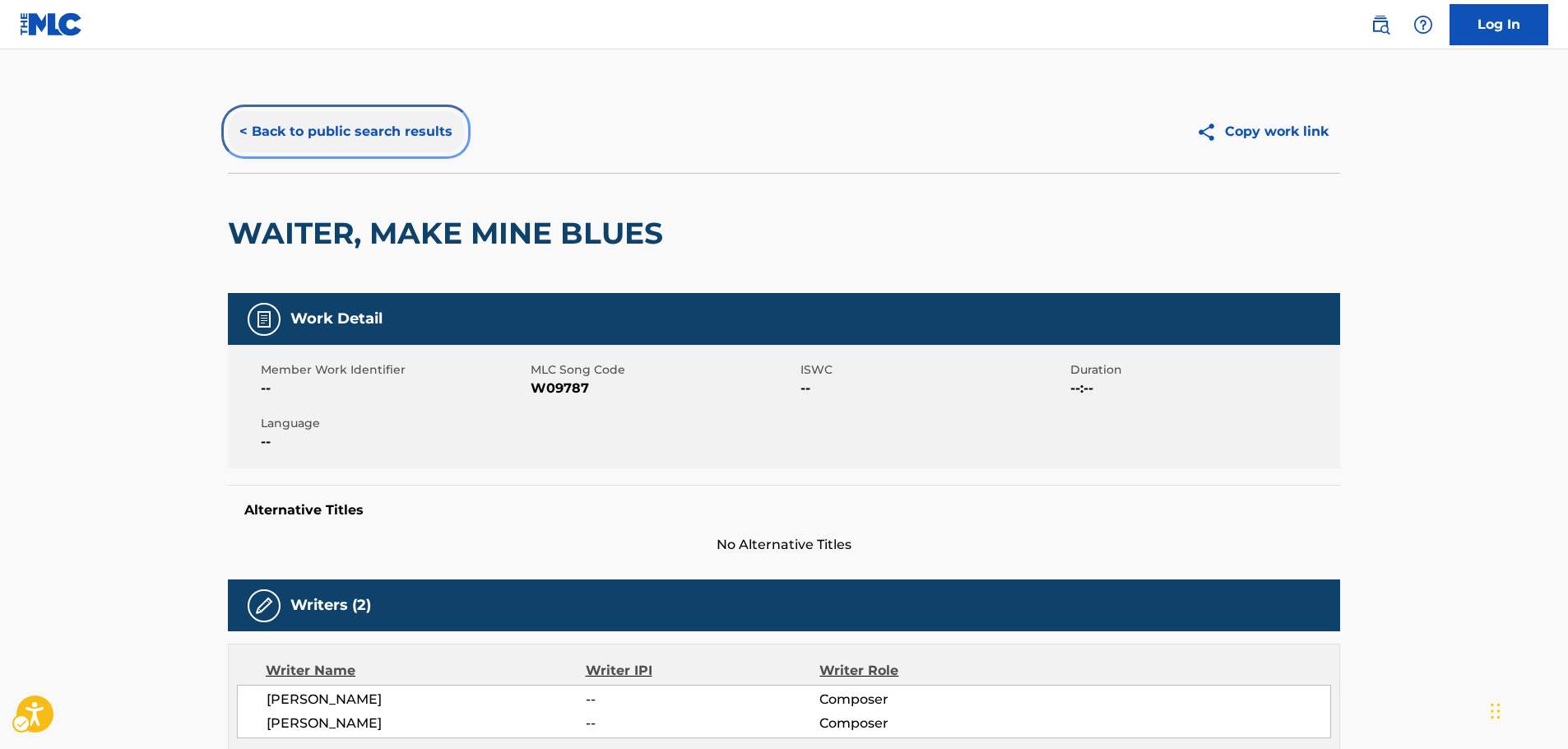
click at [367, 132] on button "< Back to public search results" at bounding box center [345, 131] width 236 height 41
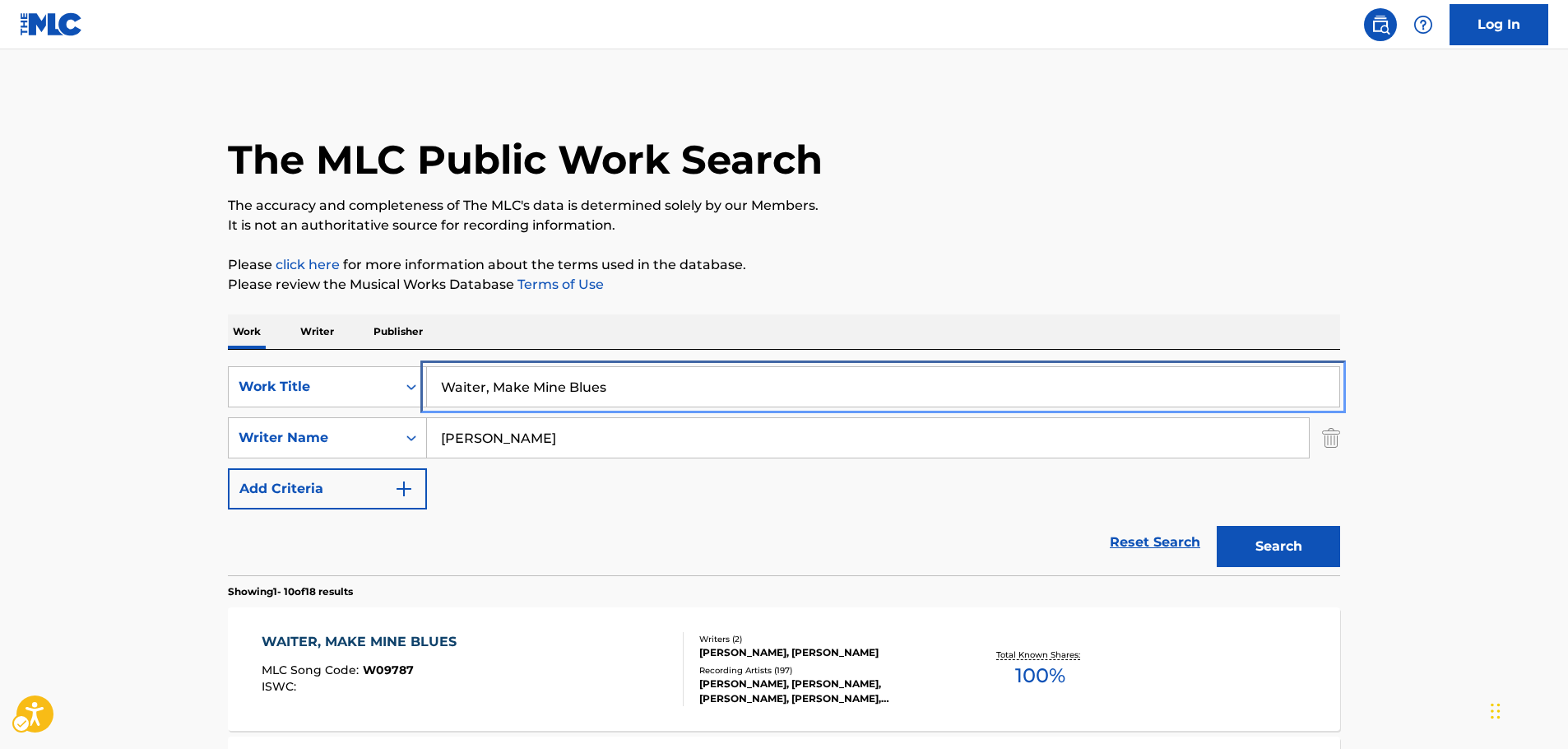
drag, startPoint x: 344, startPoint y: 399, endPoint x: 194, endPoint y: 391, distance: 150.2
paste input "May I Come In"
type input "May I Come In"
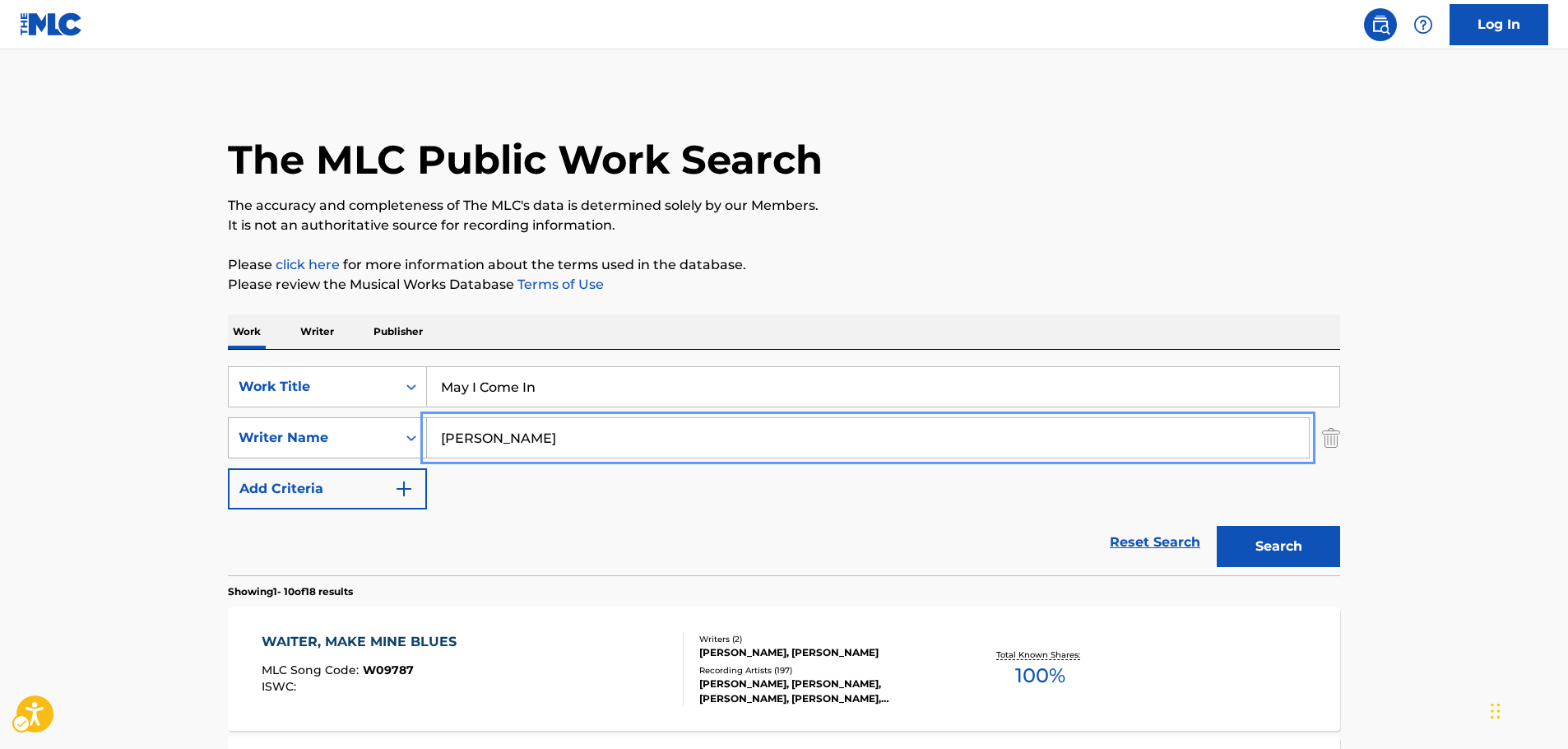
drag, startPoint x: 528, startPoint y: 440, endPoint x: 275, endPoint y: 449, distance: 253.2
type input "[PERSON_NAME]"
click at [1217, 526] on button "Search" at bounding box center [1278, 546] width 123 height 41
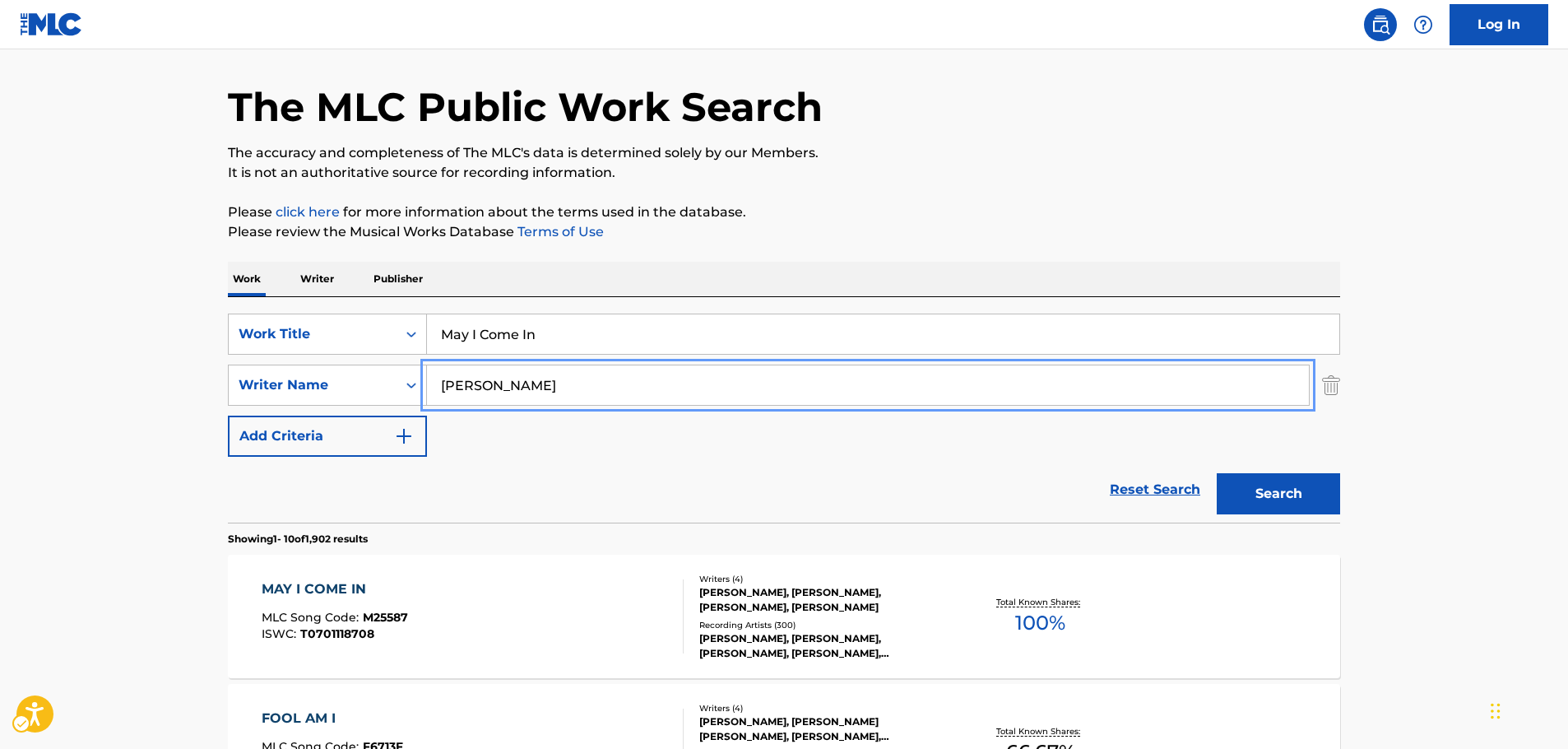
scroll to position [82, 0]
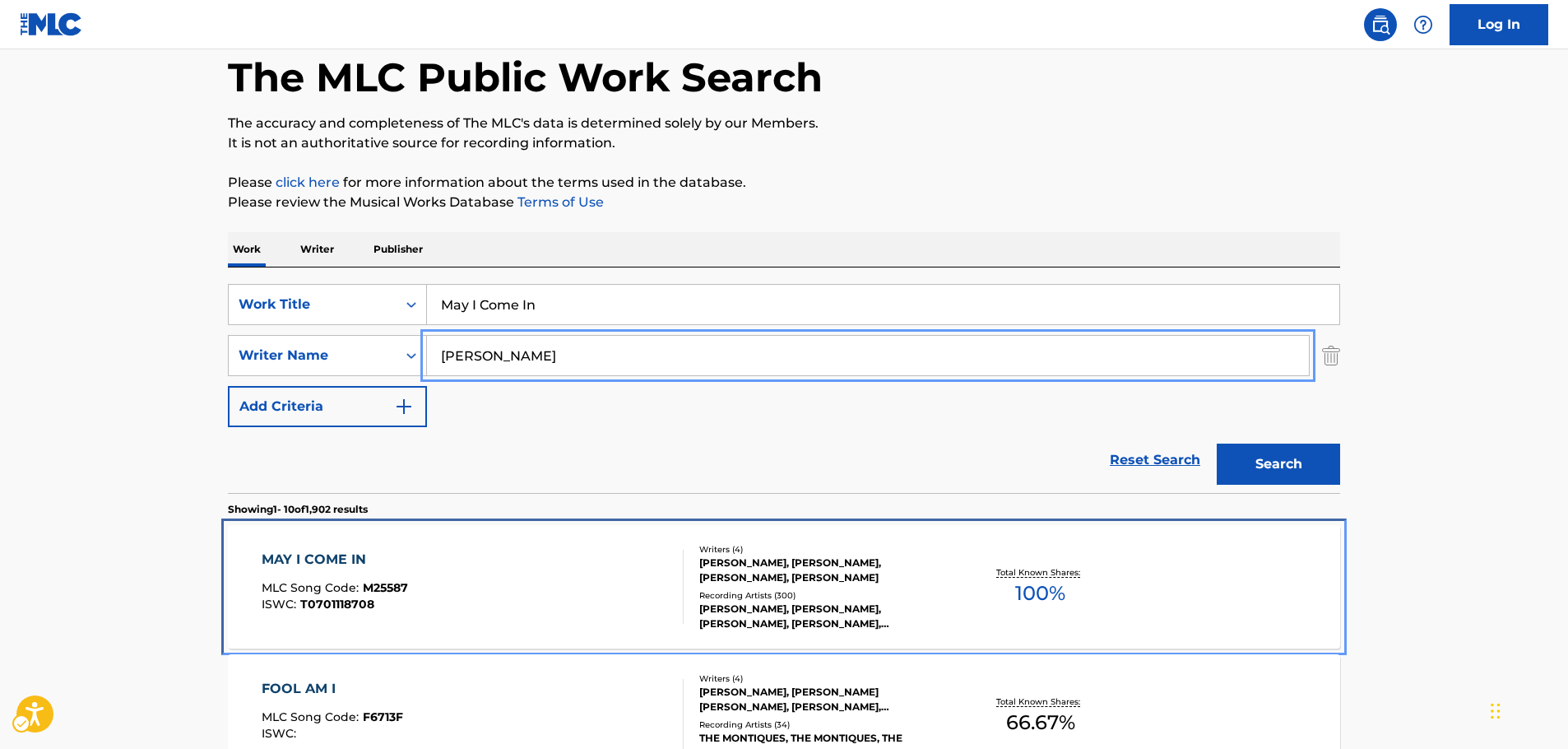
click at [560, 581] on div "MAY I COME IN MLC Song Code : M25587 ISWC : T0701118708" at bounding box center [473, 586] width 423 height 74
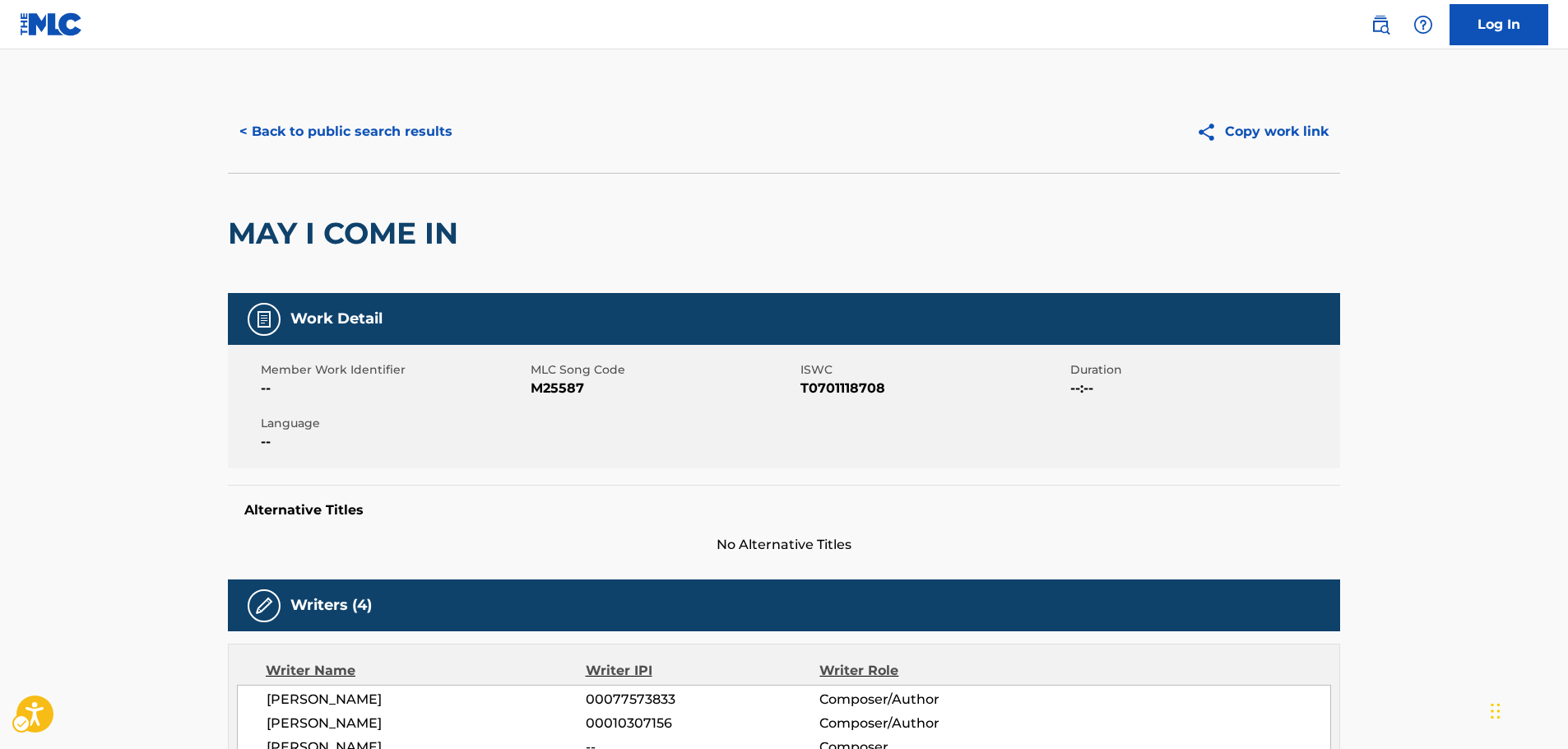
click at [559, 394] on span "MLC Song Code - M25587" at bounding box center [664, 388] width 266 height 20
drag, startPoint x: 559, startPoint y: 394, endPoint x: 545, endPoint y: 395, distance: 14.0
click at [558, 394] on span "MLC Song Code - M25587" at bounding box center [664, 388] width 266 height 20
click at [835, 388] on span "ISWC - T0701118708" at bounding box center [934, 388] width 266 height 20
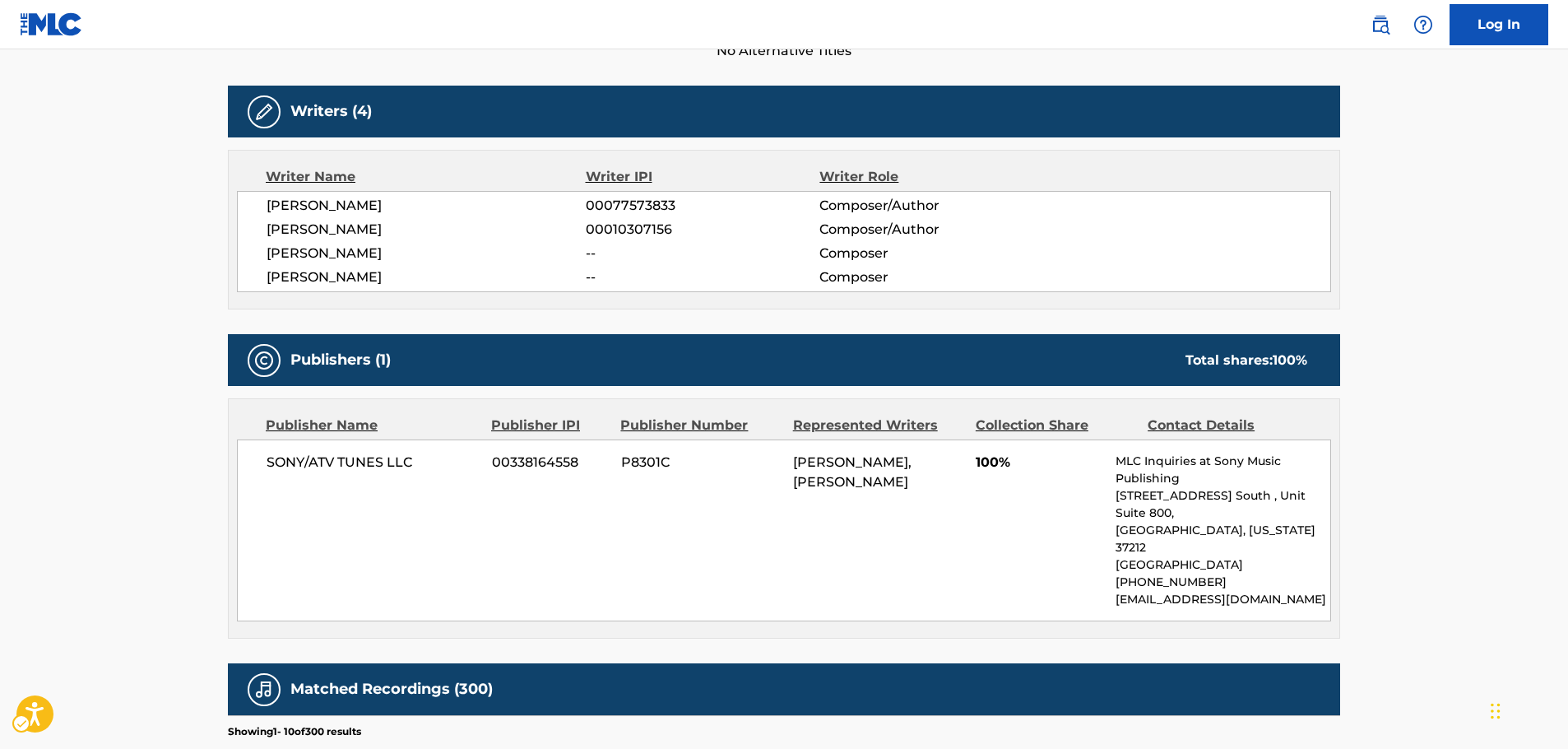
scroll to position [576, 0]
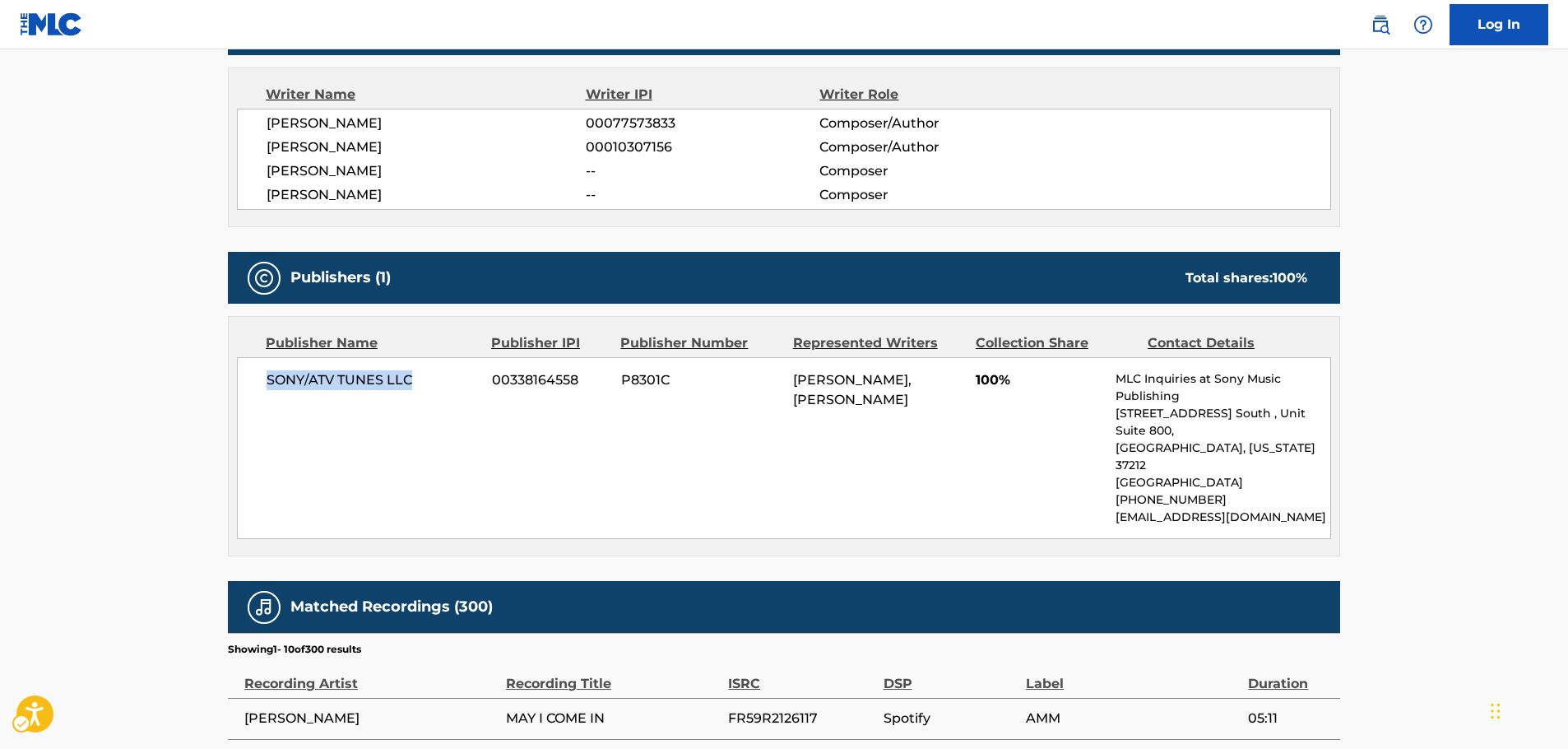
drag, startPoint x: 433, startPoint y: 374, endPoint x: 237, endPoint y: 392, distance: 196.8
click at [237, 392] on div "SONY/ATV TUNES LLC 00338164558 P8301C [PERSON_NAME], [PERSON_NAME] 100% MLC Inq…" at bounding box center [784, 448] width 1094 height 182
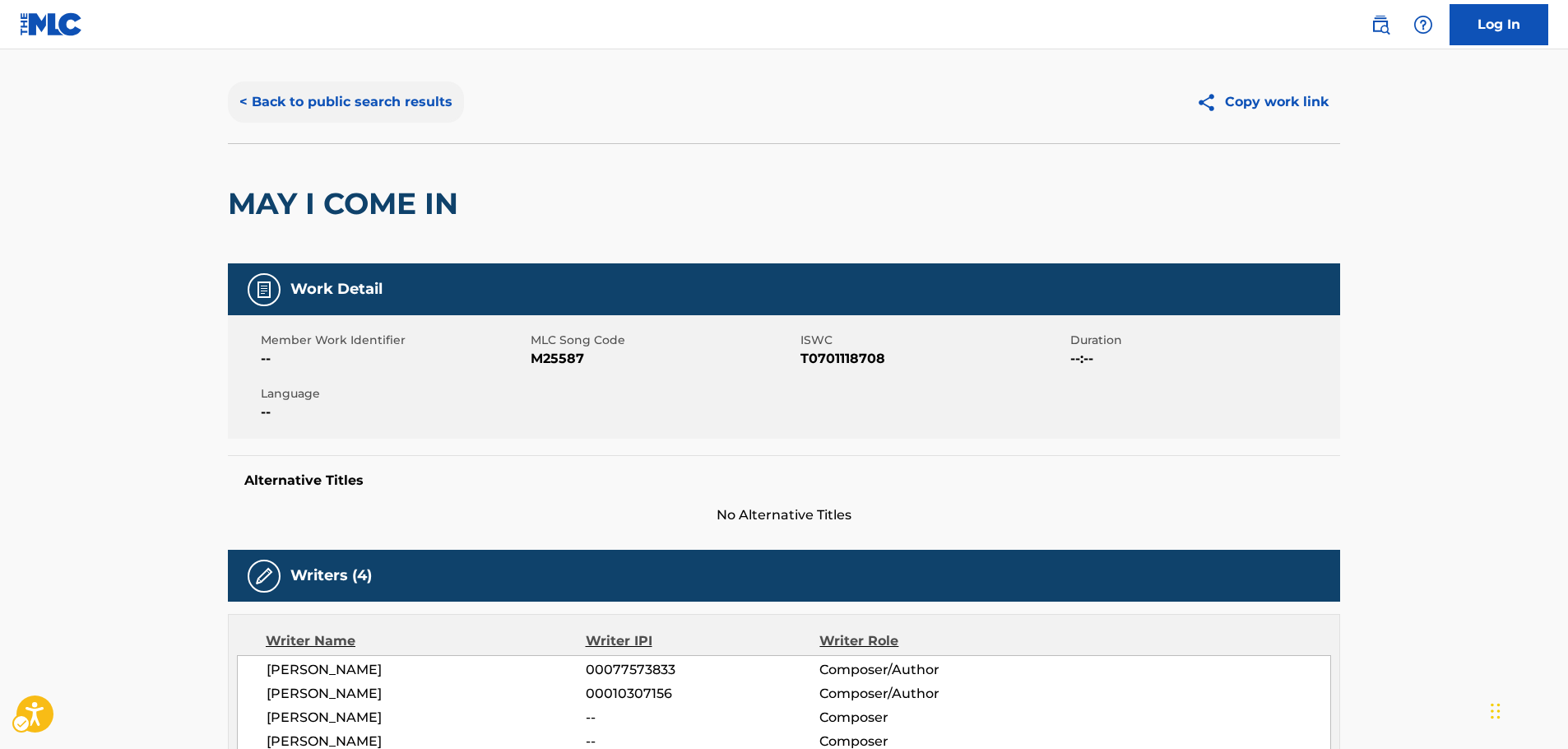
scroll to position [0, 0]
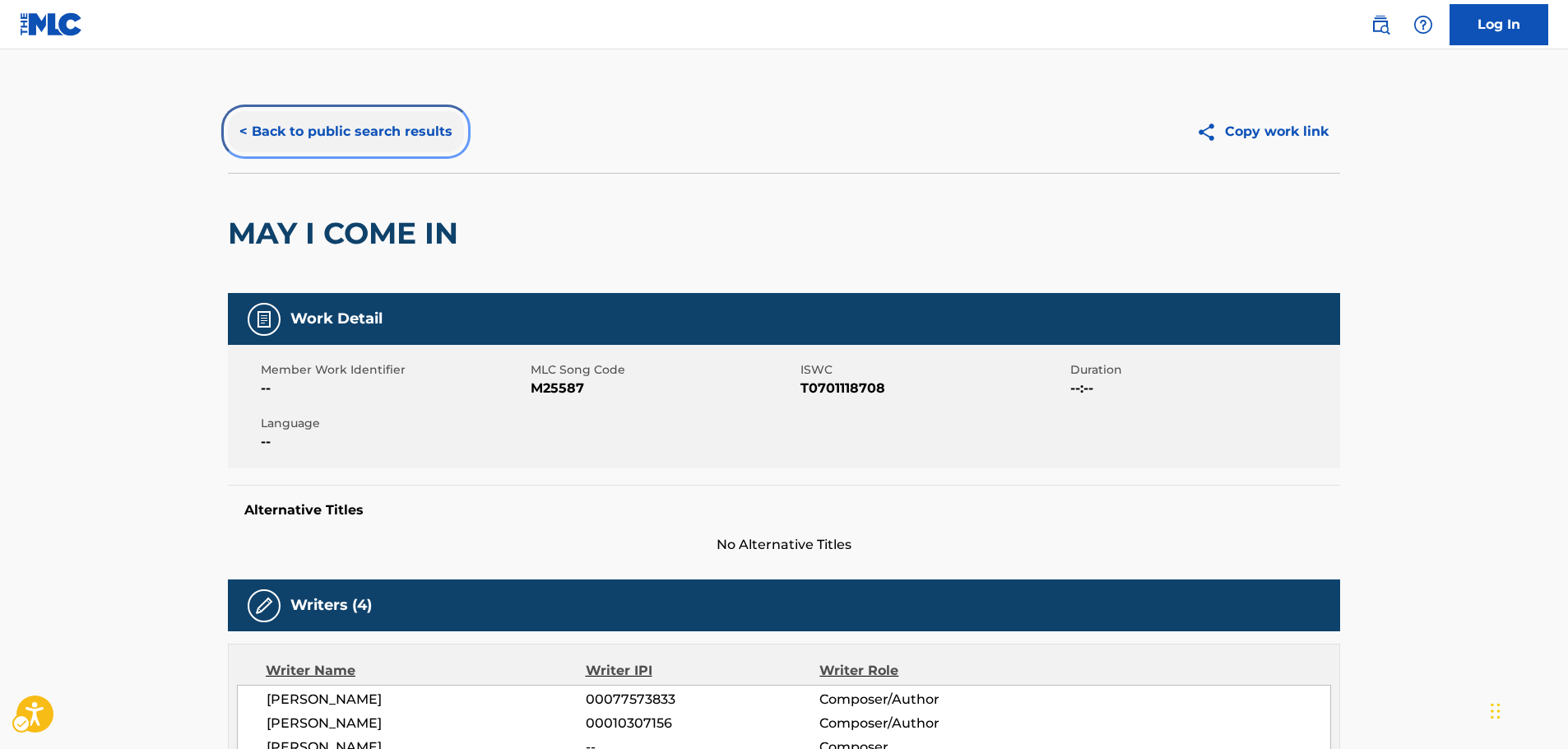
click at [367, 131] on button "< Back to public search results" at bounding box center [345, 131] width 236 height 41
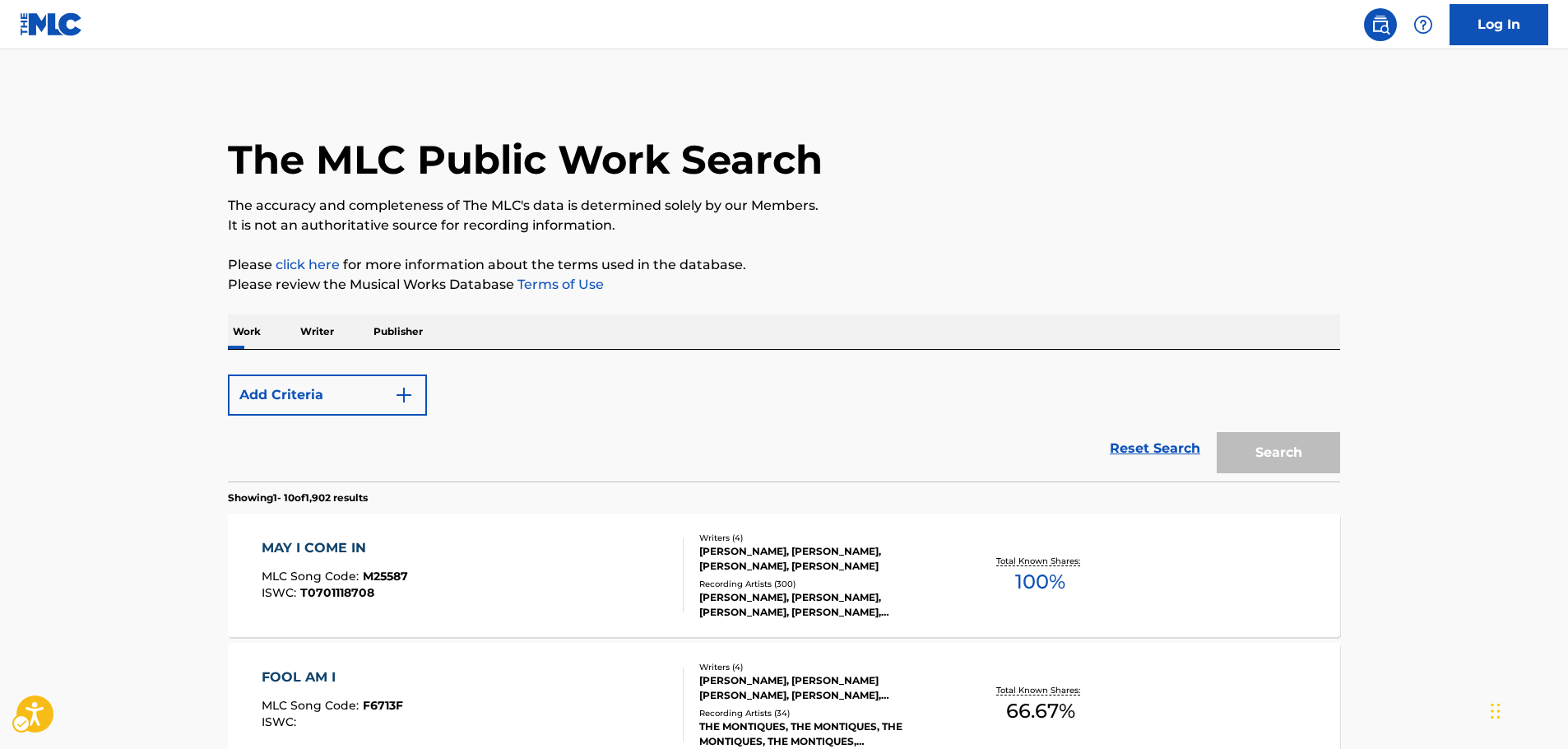
scroll to position [82, 0]
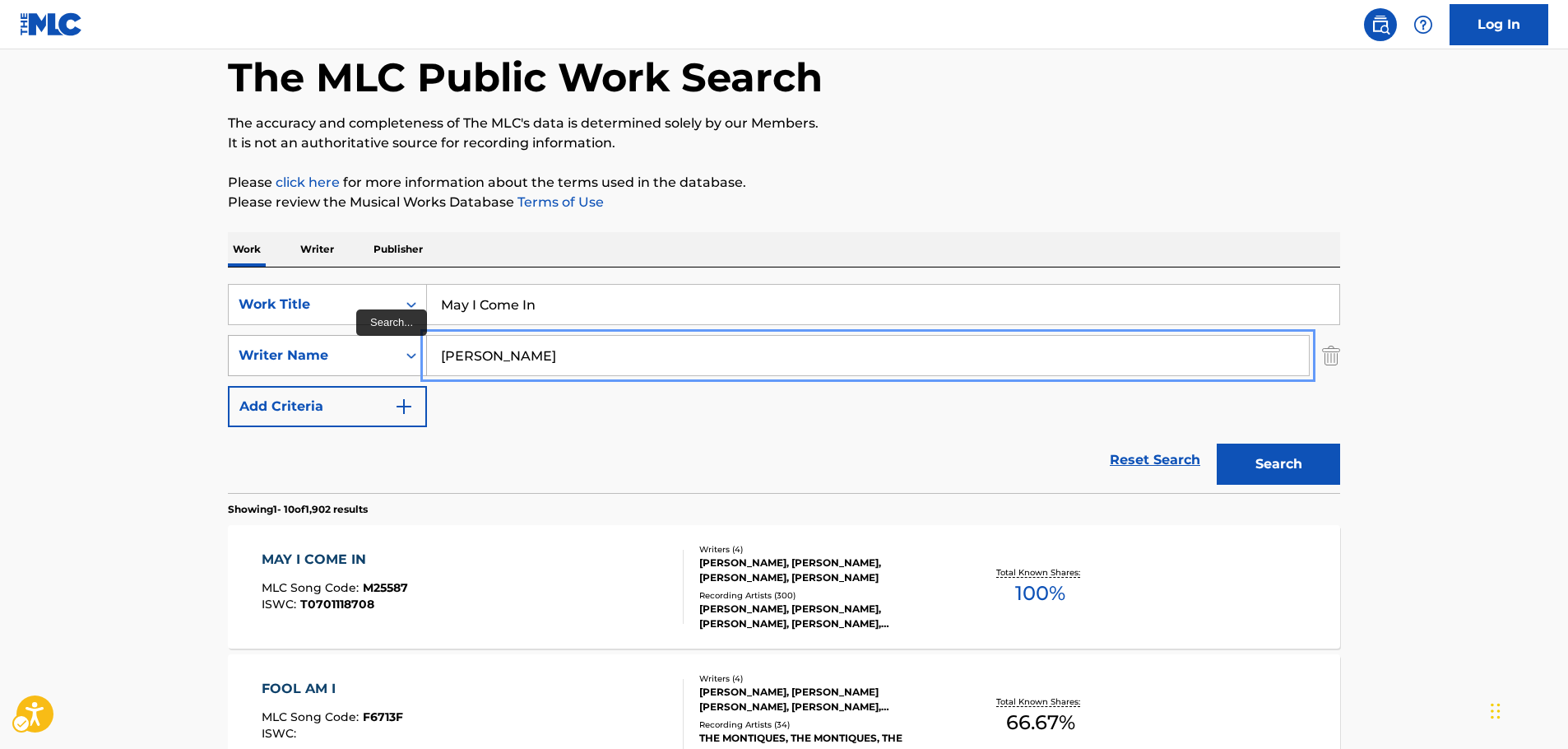
drag, startPoint x: 359, startPoint y: 364, endPoint x: 333, endPoint y: 363, distance: 26.0
paste input "[PERSON_NAME]"
type input "[PERSON_NAME]"
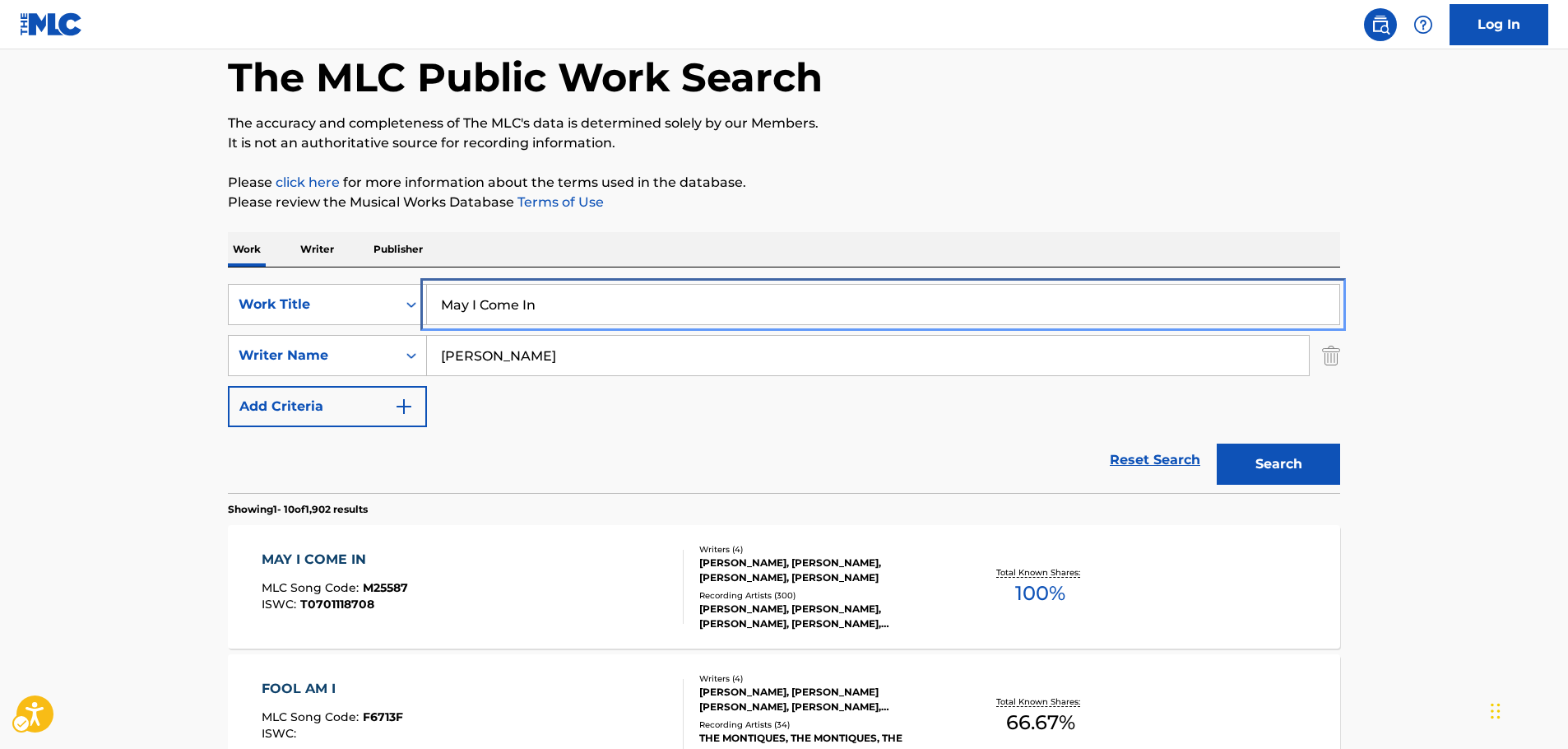
drag, startPoint x: 371, startPoint y: 323, endPoint x: 242, endPoint y: 333, distance: 129.4
paste input "You Don't Tell Me That You Love Me Anymore"
type input "You Don't Tell Me That You Love Me Anymore"
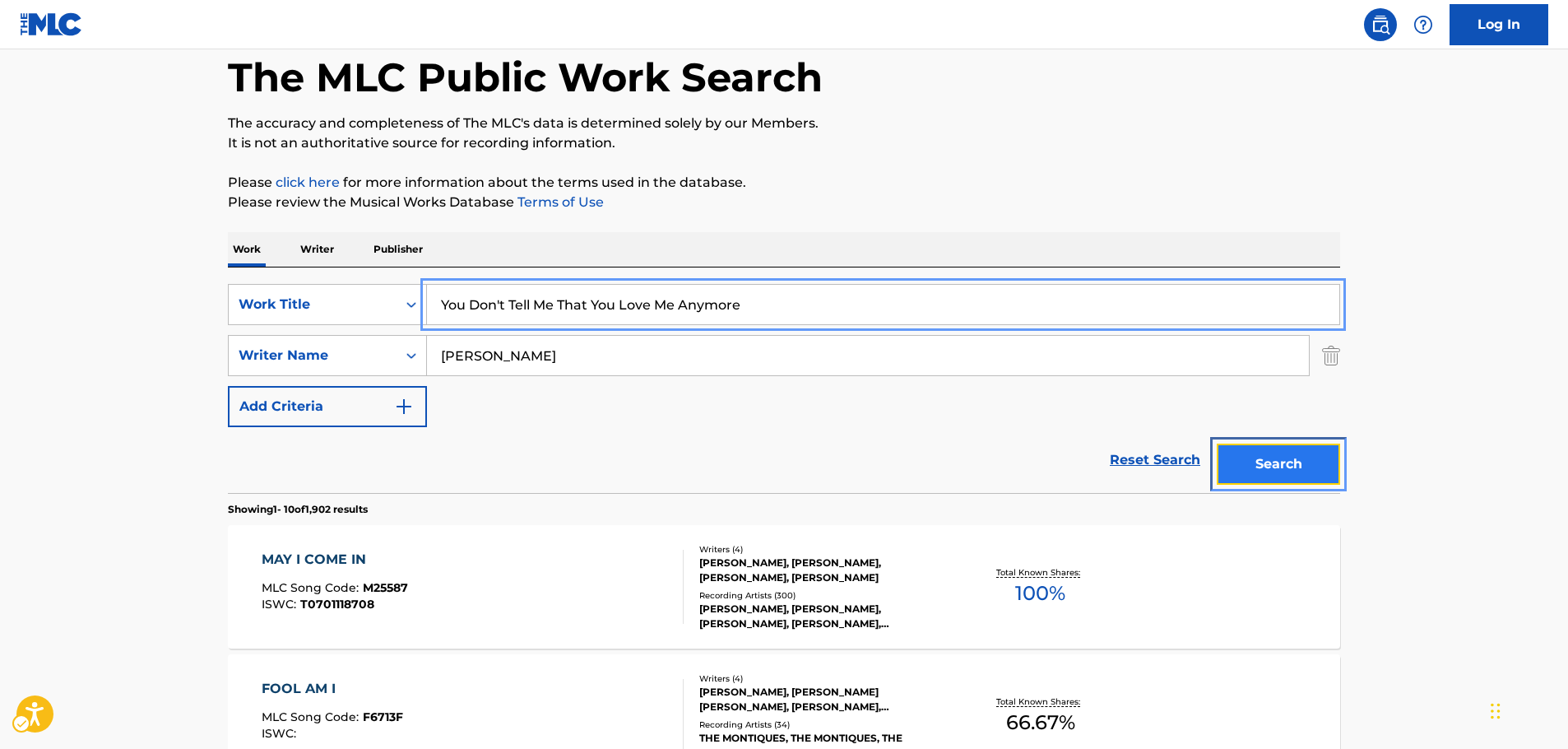
click at [1258, 463] on button "Search" at bounding box center [1278, 464] width 123 height 41
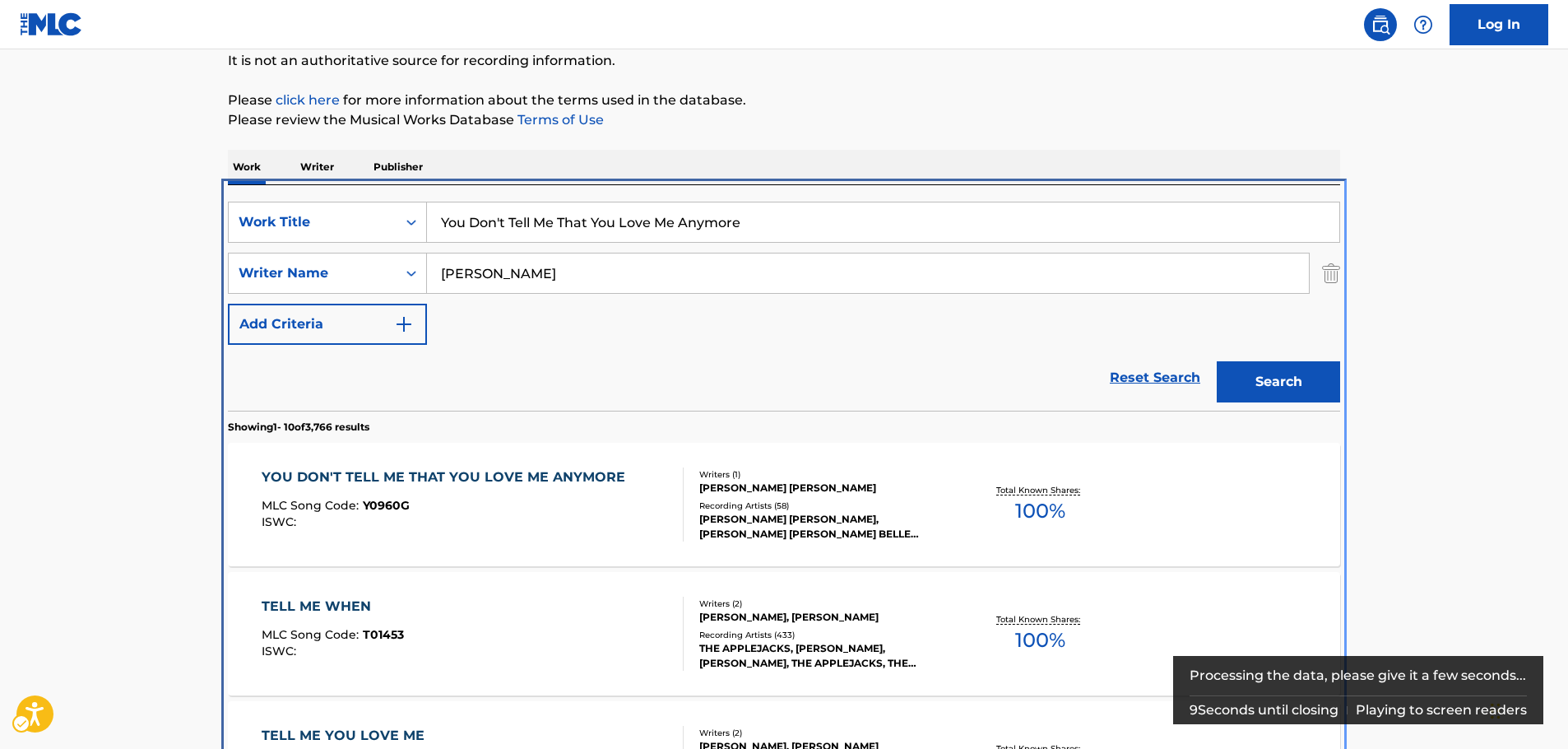
scroll to position [350, 0]
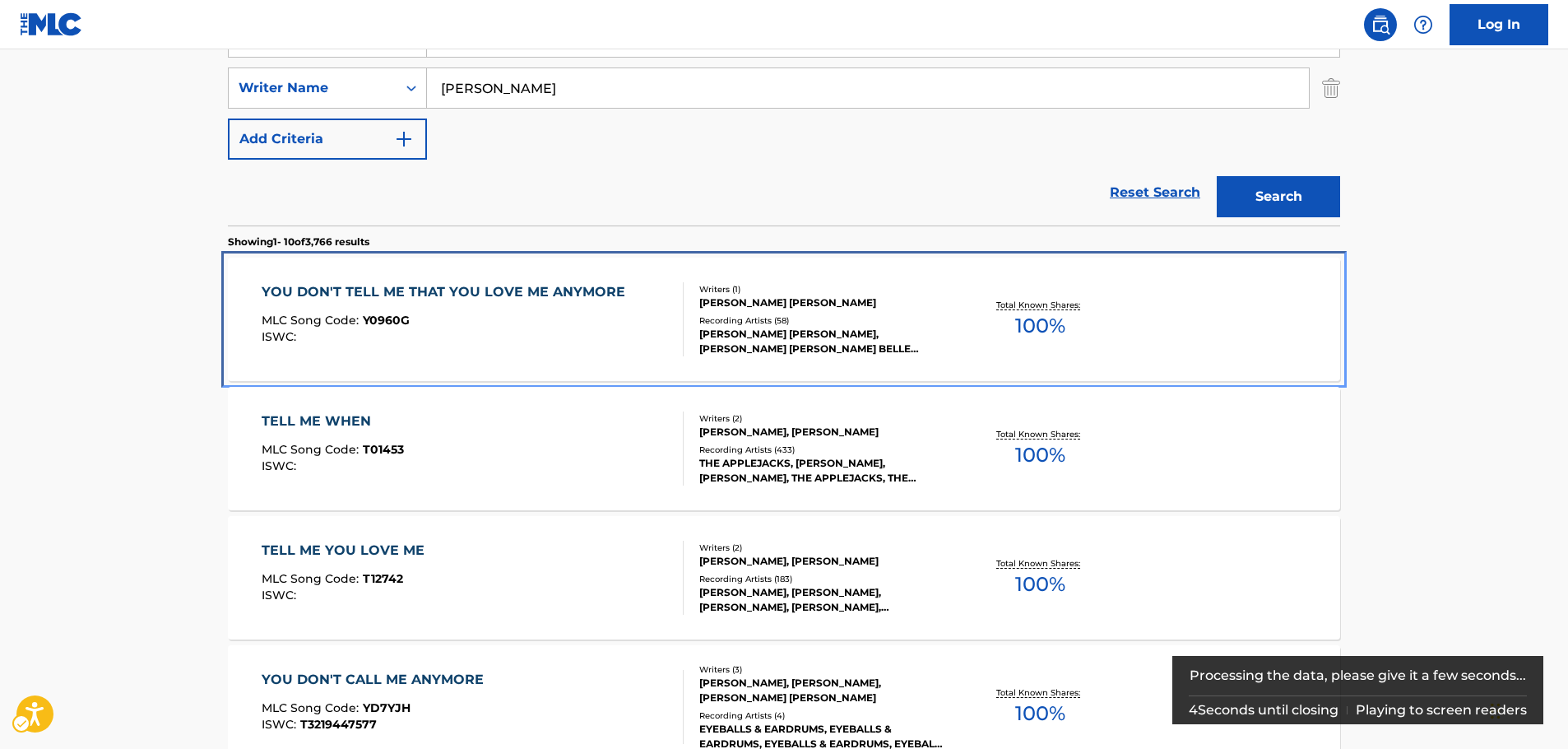
click at [434, 319] on div "MLC Song Code : Y0960G" at bounding box center [447, 323] width 372 height 16
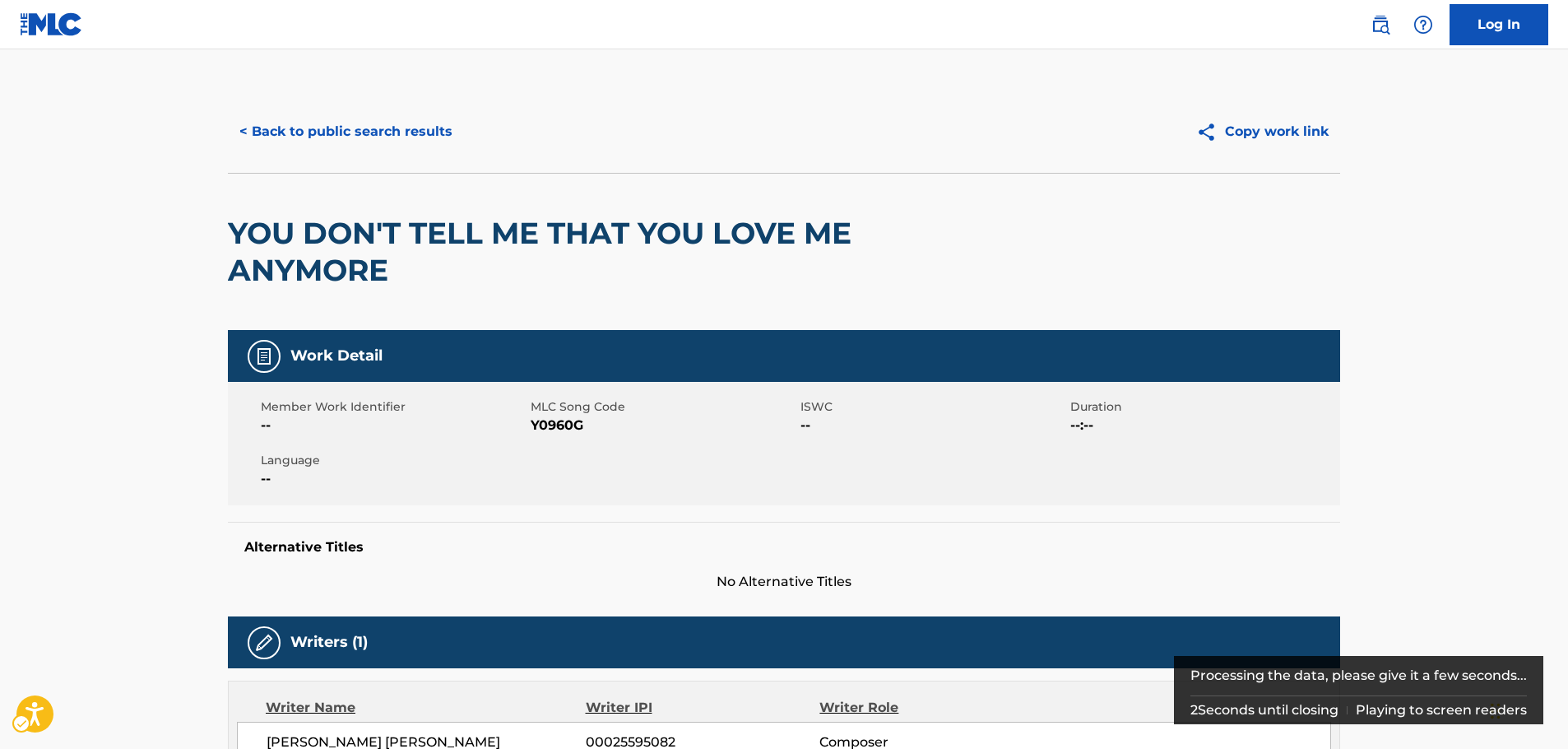
click at [542, 426] on span "MLC Song Code - Y0960G" at bounding box center [664, 426] width 266 height 20
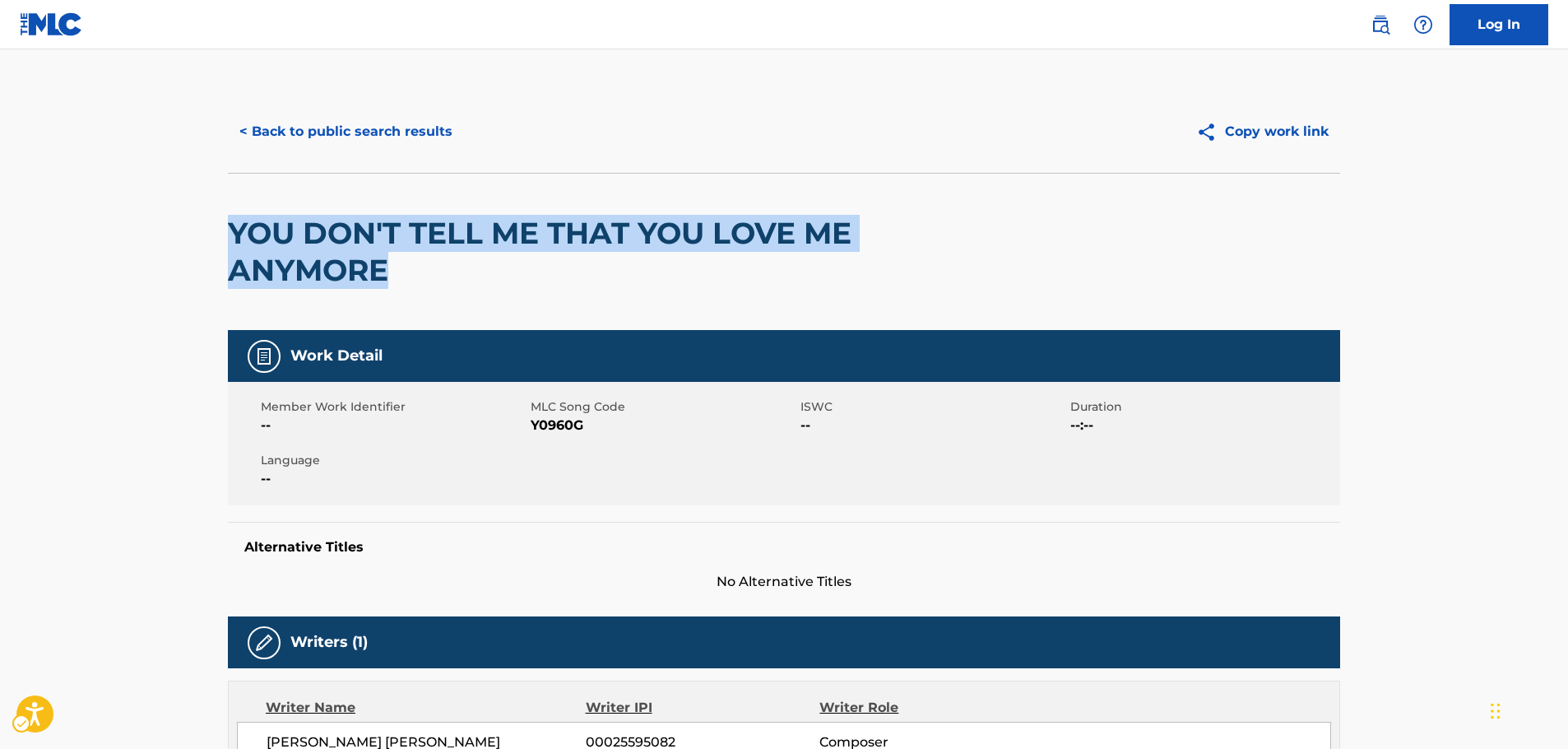
drag, startPoint x: 359, startPoint y: 274, endPoint x: 231, endPoint y: 241, distance: 132.2
click at [231, 241] on h2 "YOU DON'T TELL ME THAT YOU LOVE ME ANYMORE" at bounding box center [561, 251] width 667 height 74
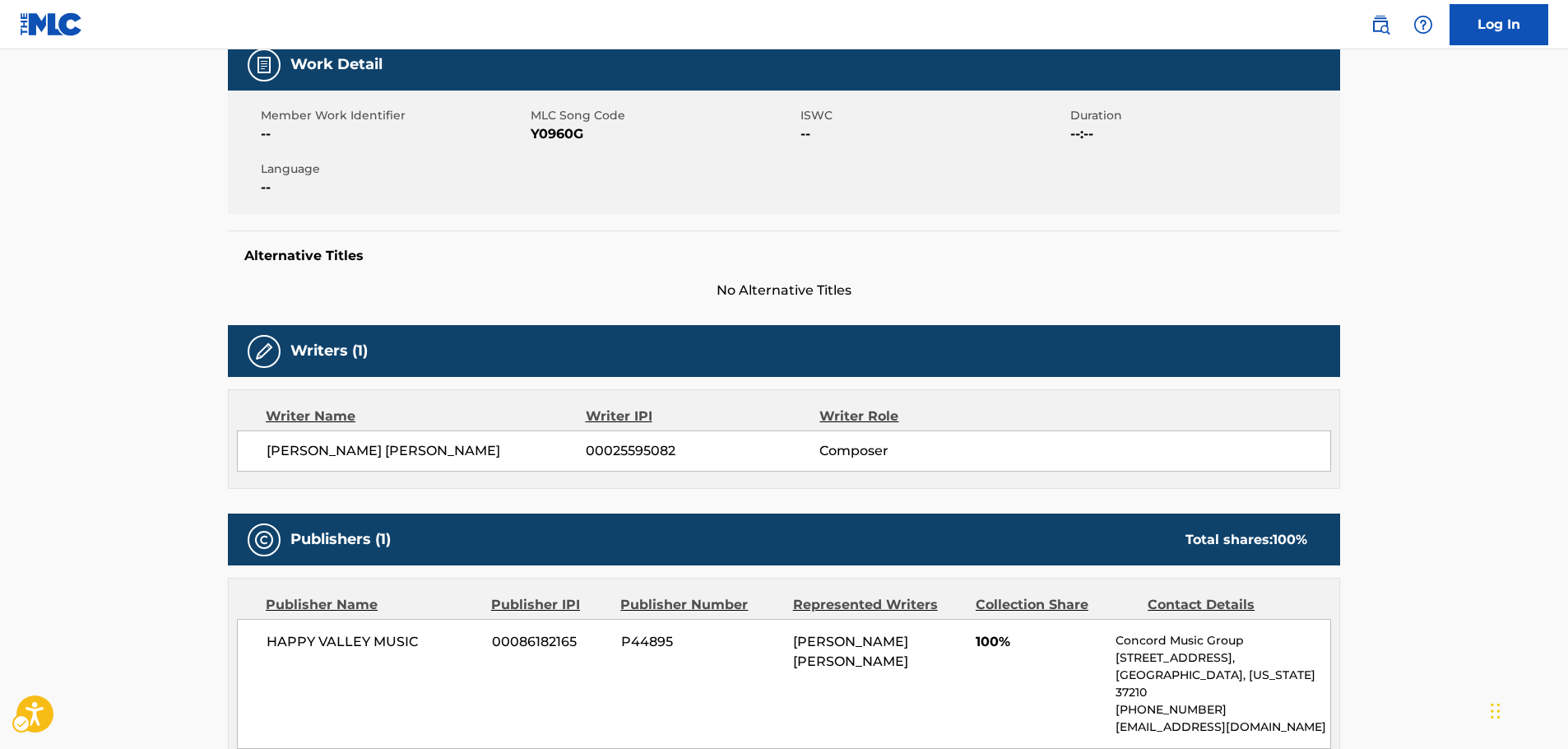
scroll to position [329, 0]
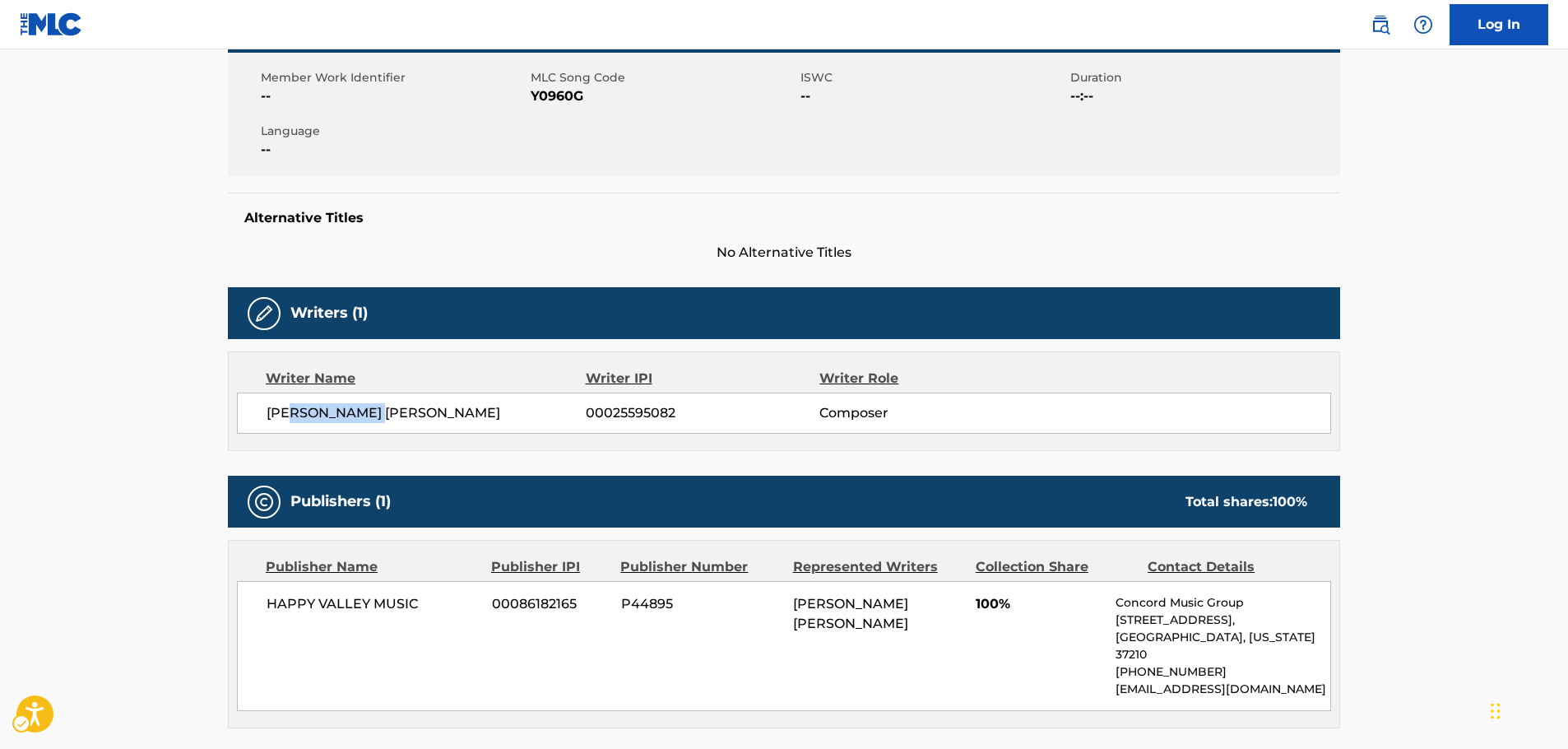
drag, startPoint x: 421, startPoint y: 410, endPoint x: 272, endPoint y: 429, distance: 150.2
click at [284, 426] on div "[PERSON_NAME] [PERSON_NAME] 00025595082 Composer" at bounding box center [784, 413] width 1094 height 41
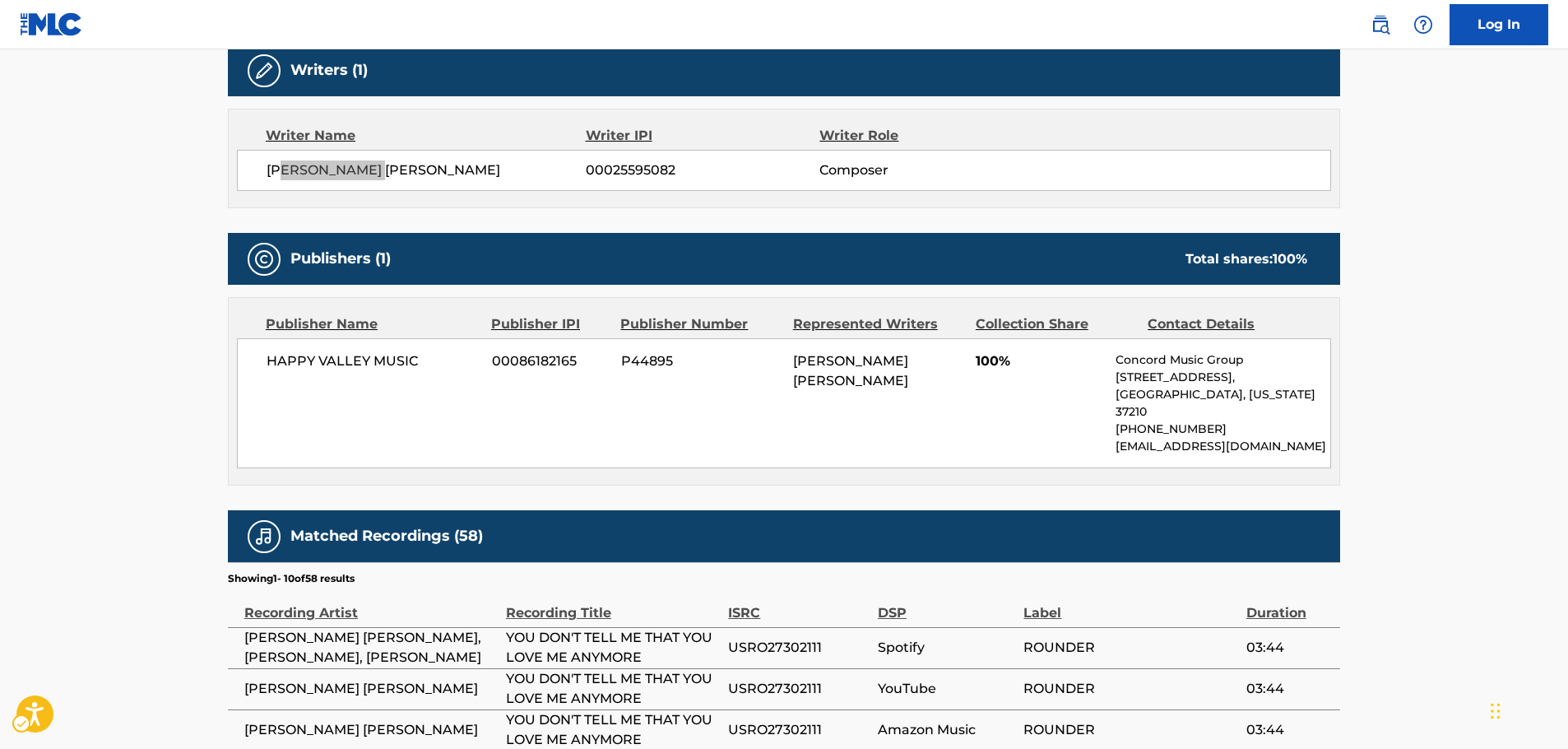
scroll to position [576, 0]
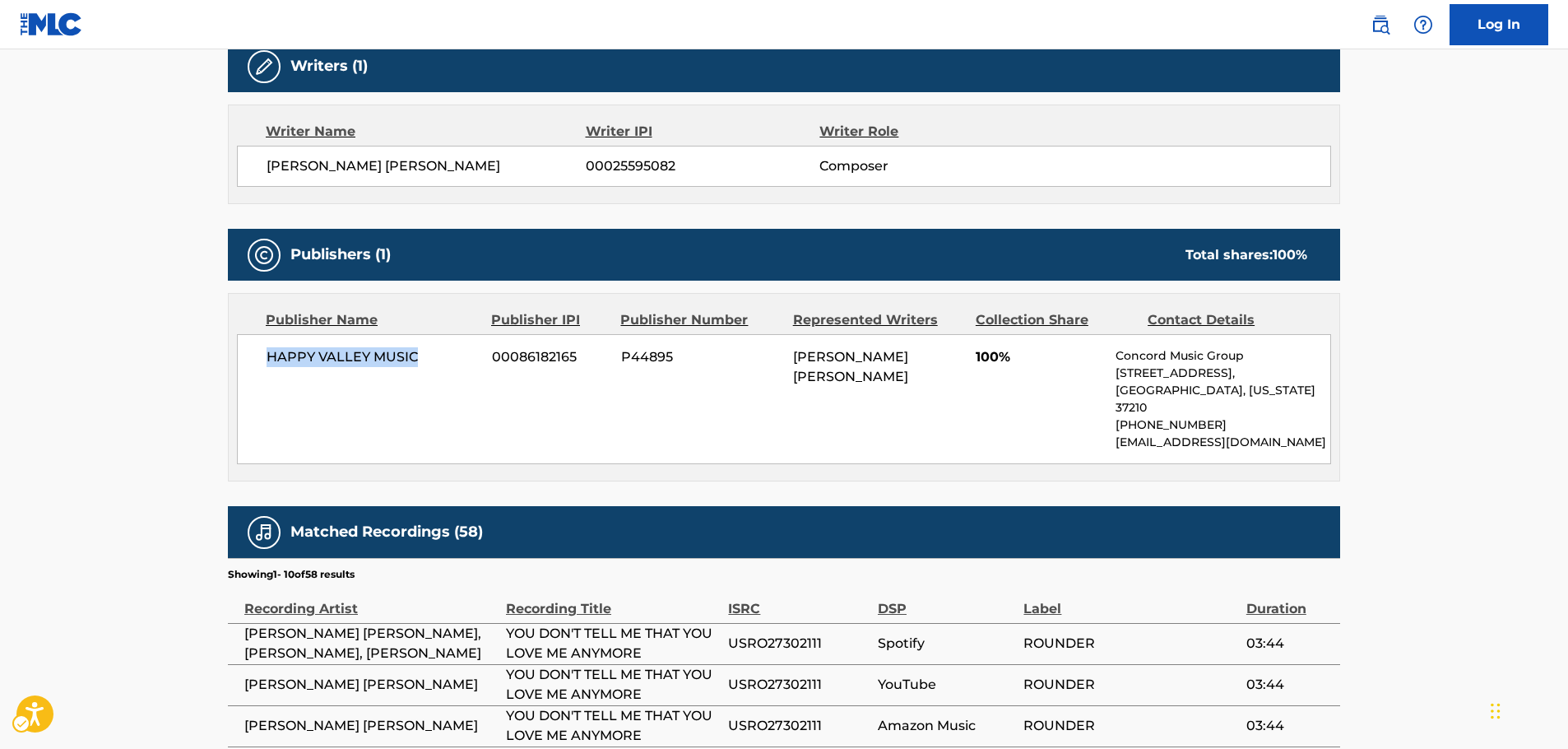
drag, startPoint x: 433, startPoint y: 360, endPoint x: 128, endPoint y: 395, distance: 307.0
click at [249, 364] on div "HAPPY VALLEY MUSIC 00086182165 P44895 [PERSON_NAME] [PERSON_NAME] 100% Concord …" at bounding box center [784, 399] width 1094 height 130
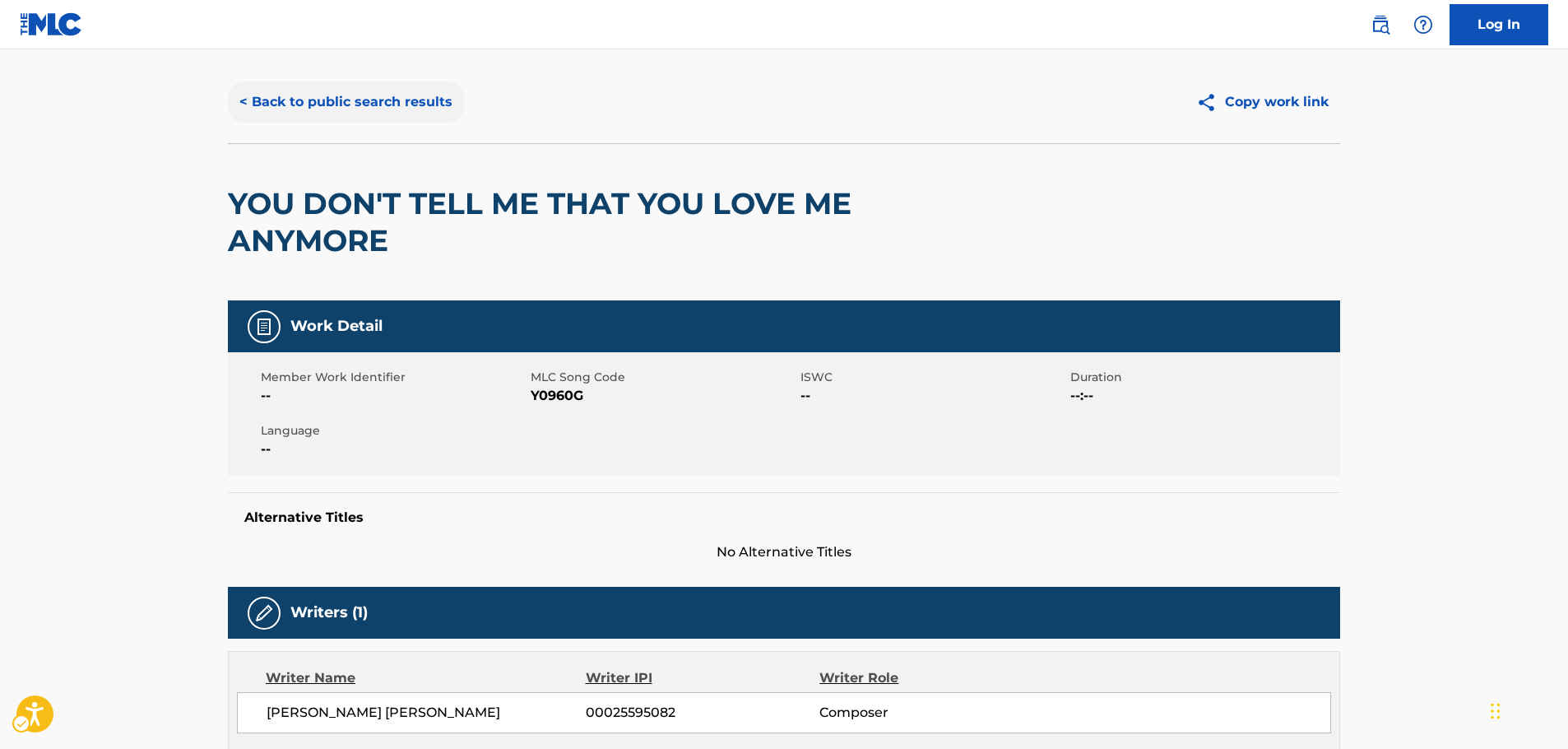
scroll to position [0, 0]
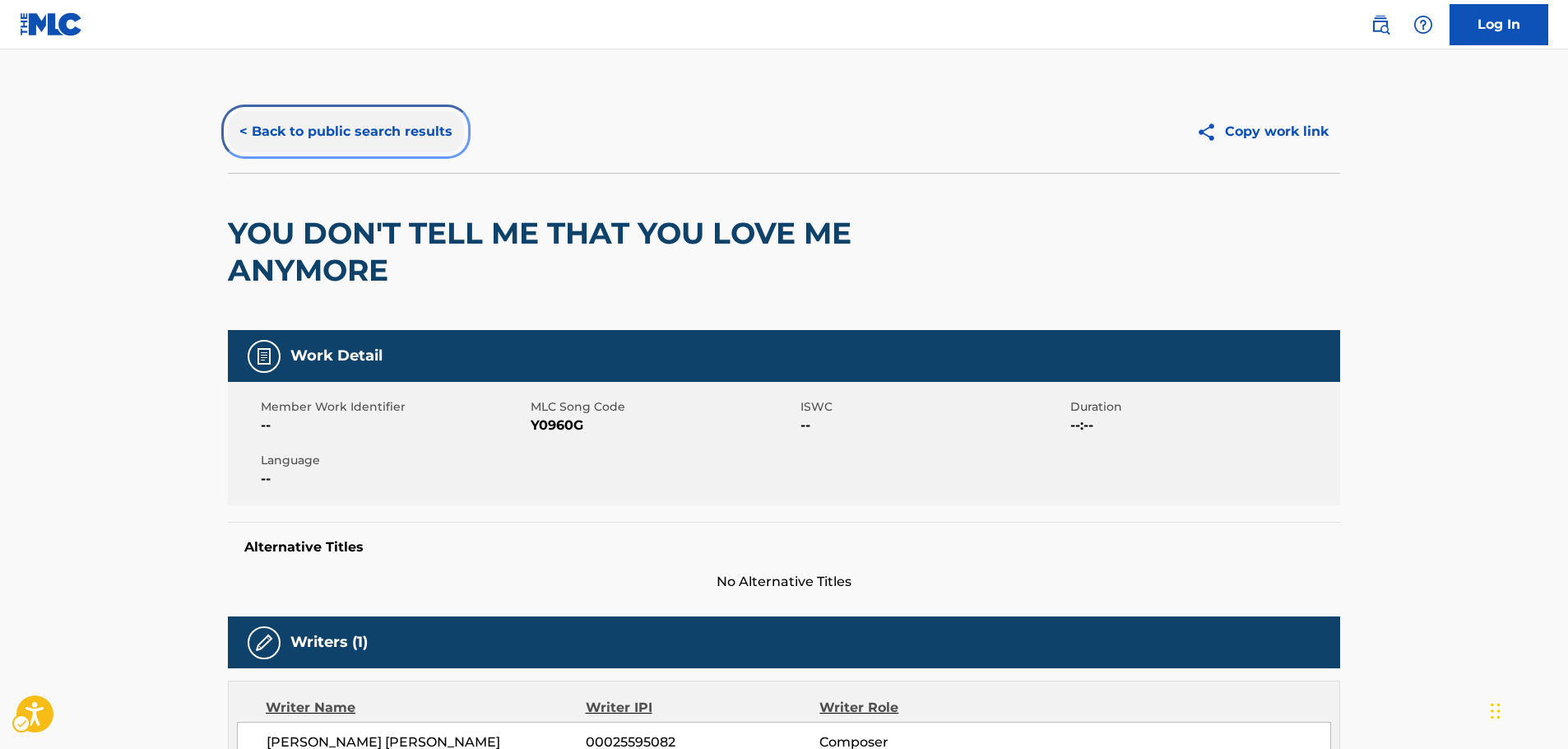
click at [357, 118] on button "< Back to public search results" at bounding box center [345, 131] width 236 height 41
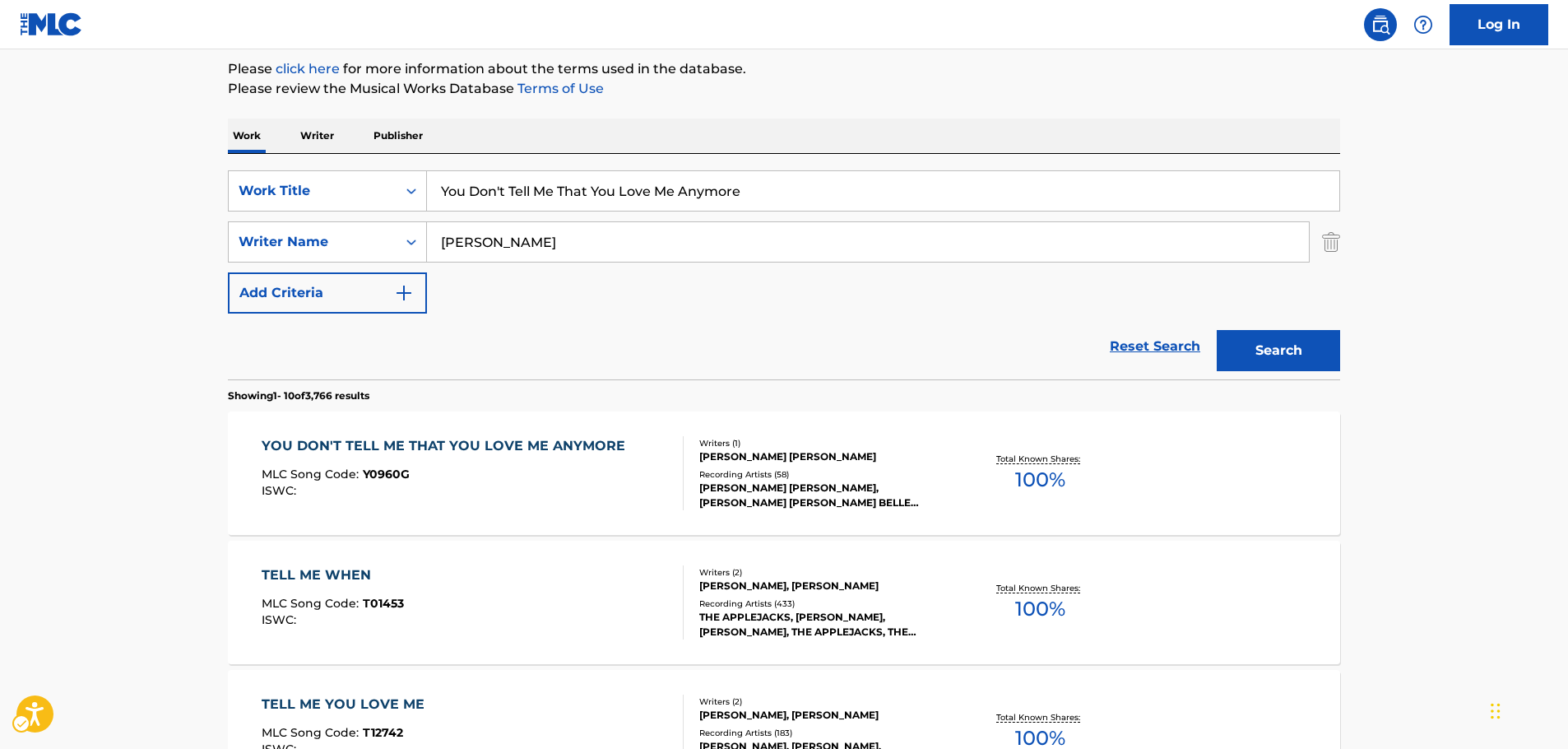
scroll to position [21, 0]
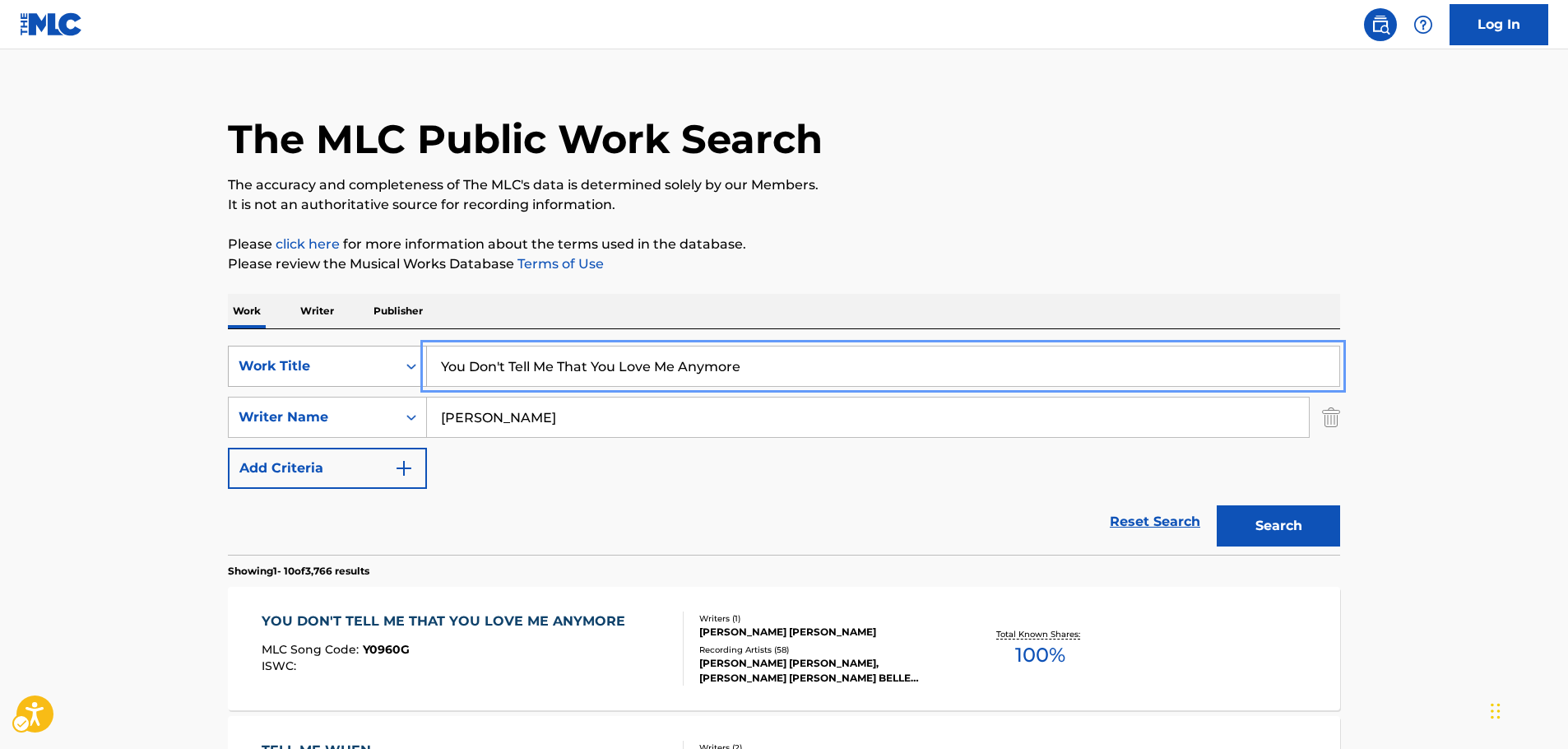
drag, startPoint x: 591, startPoint y: 363, endPoint x: 144, endPoint y: 380, distance: 447.3
paste input "No More Miss Nice"
type input "No More Miss Nice"
drag, startPoint x: 143, startPoint y: 380, endPoint x: 157, endPoint y: 385, distance: 14.9
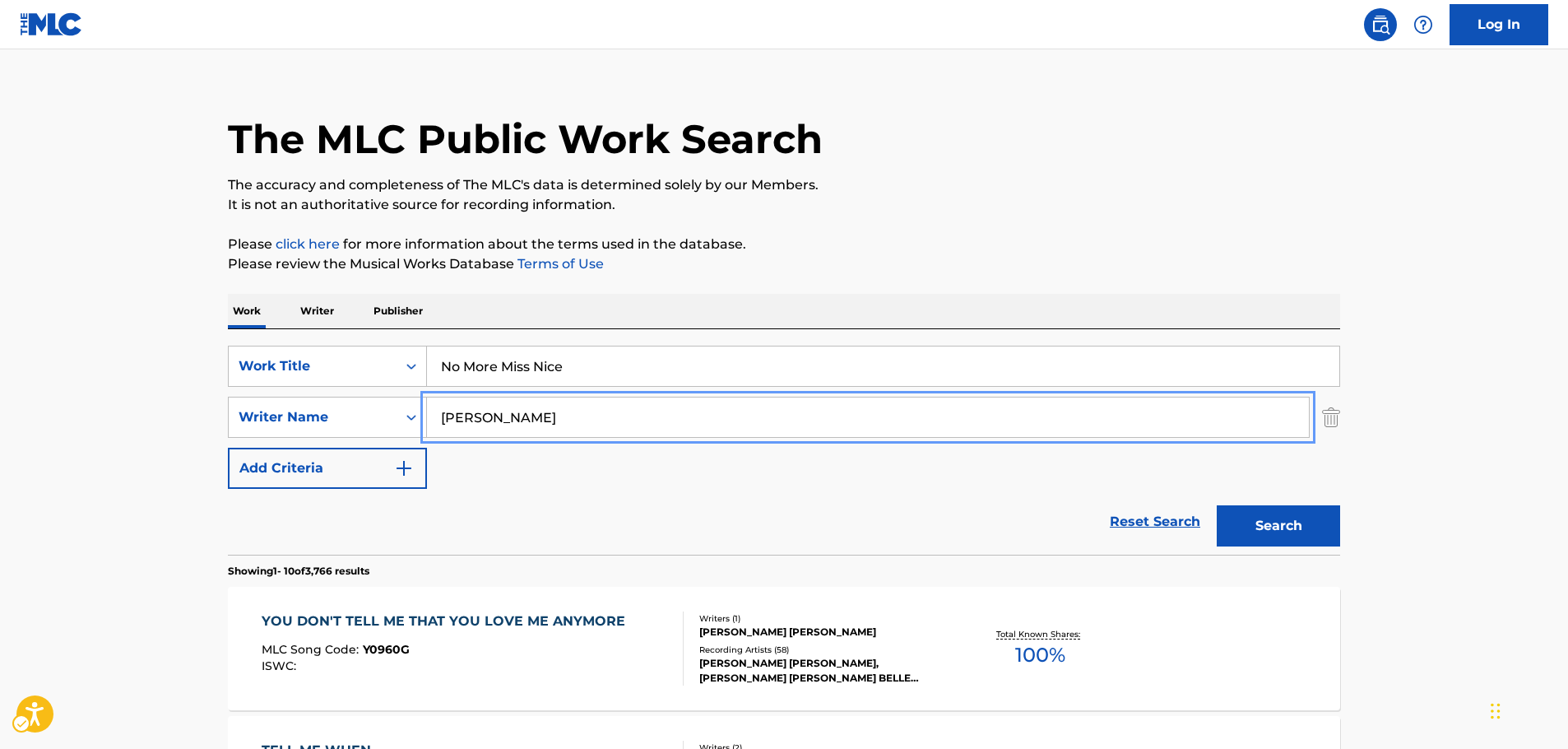
drag, startPoint x: 364, startPoint y: 410, endPoint x: 133, endPoint y: 417, distance: 231.1
type input "[PERSON_NAME]"
click at [1217, 506] on button "Search" at bounding box center [1278, 526] width 123 height 41
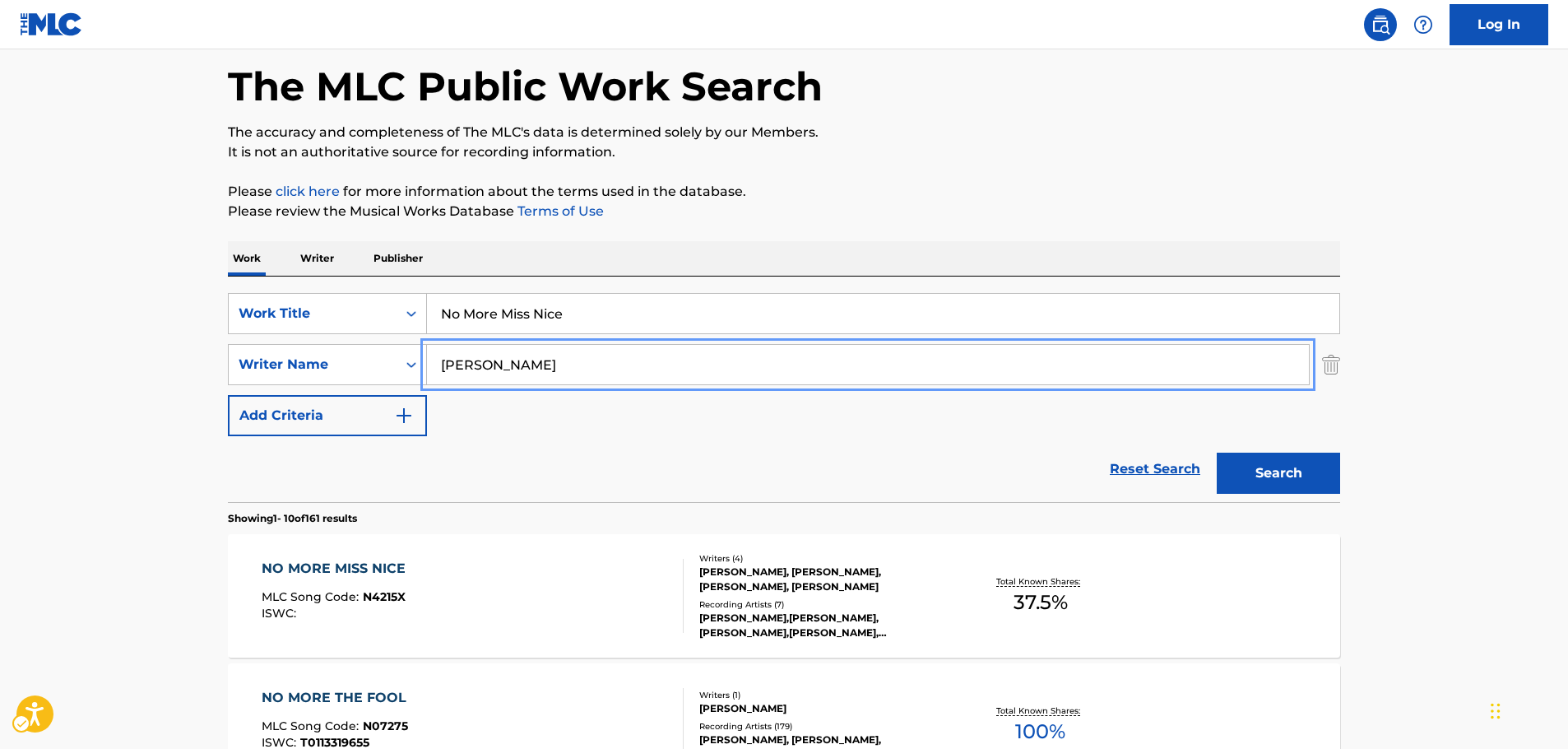
scroll to position [103, 0]
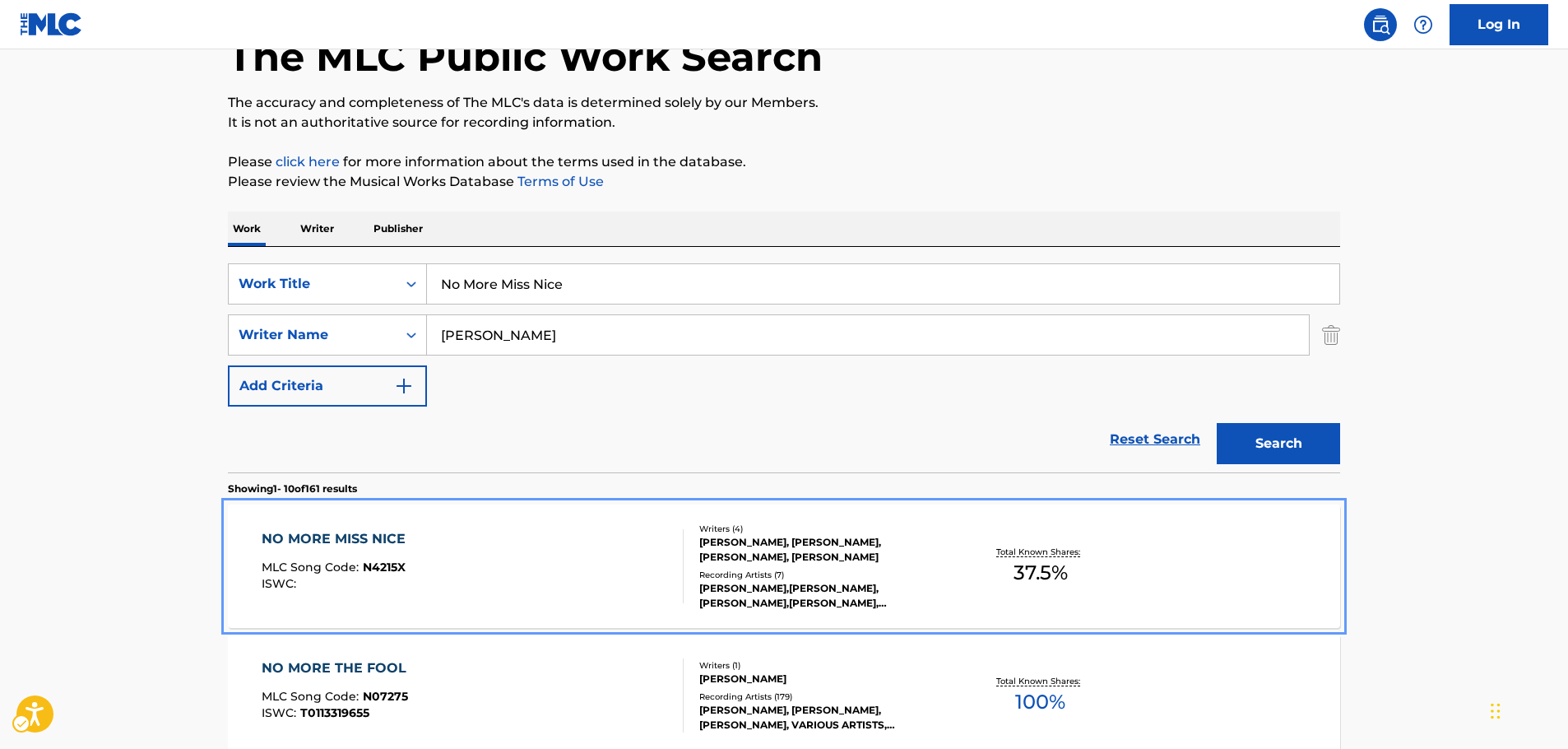
click at [479, 546] on div "NO MORE MISS NICE MLC Song Code : N4215X ISWC :" at bounding box center [473, 566] width 423 height 74
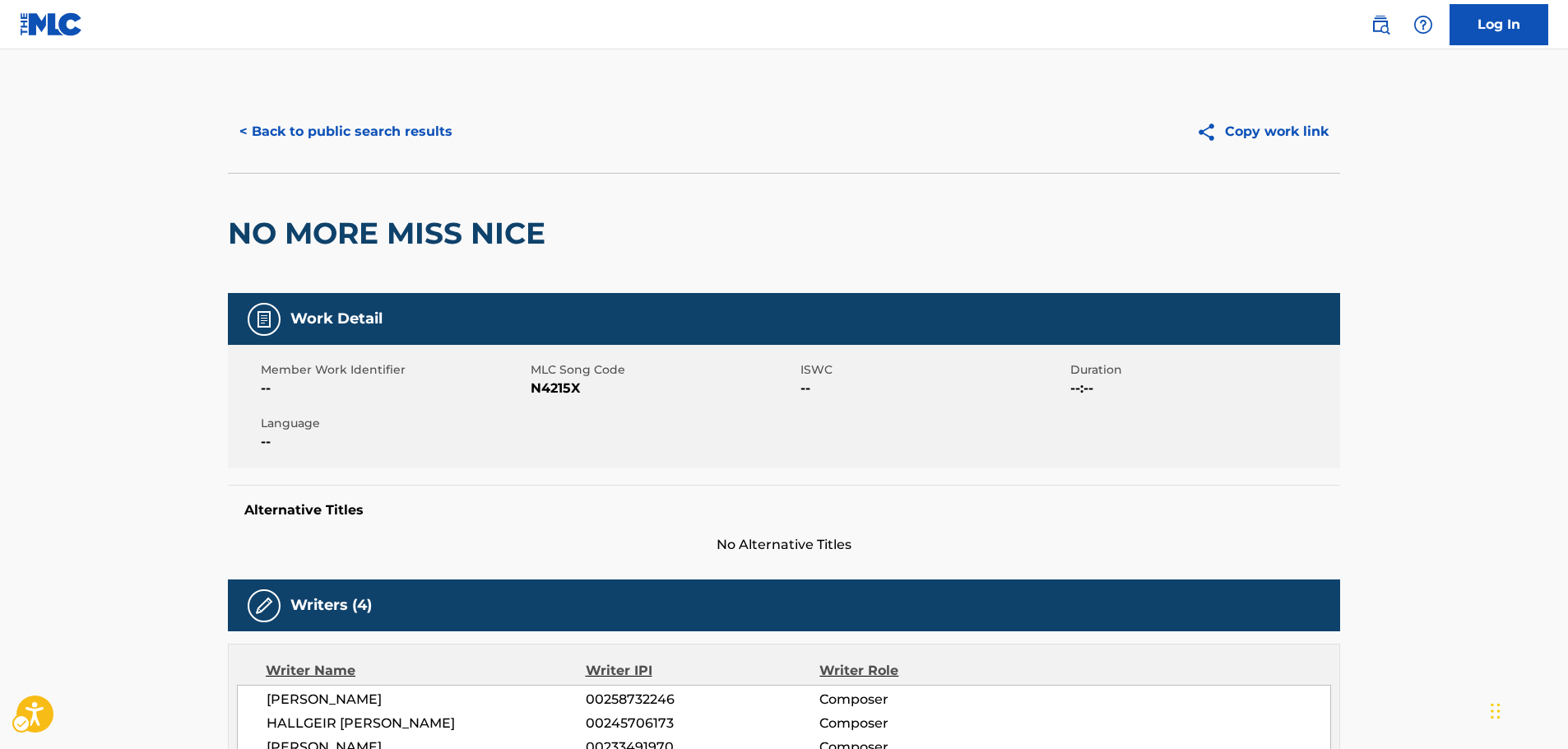
click at [555, 389] on span "MLC Song Code - N4215X" at bounding box center [664, 388] width 266 height 20
click at [547, 390] on span "MLC Song Code - N4215X" at bounding box center [664, 388] width 266 height 20
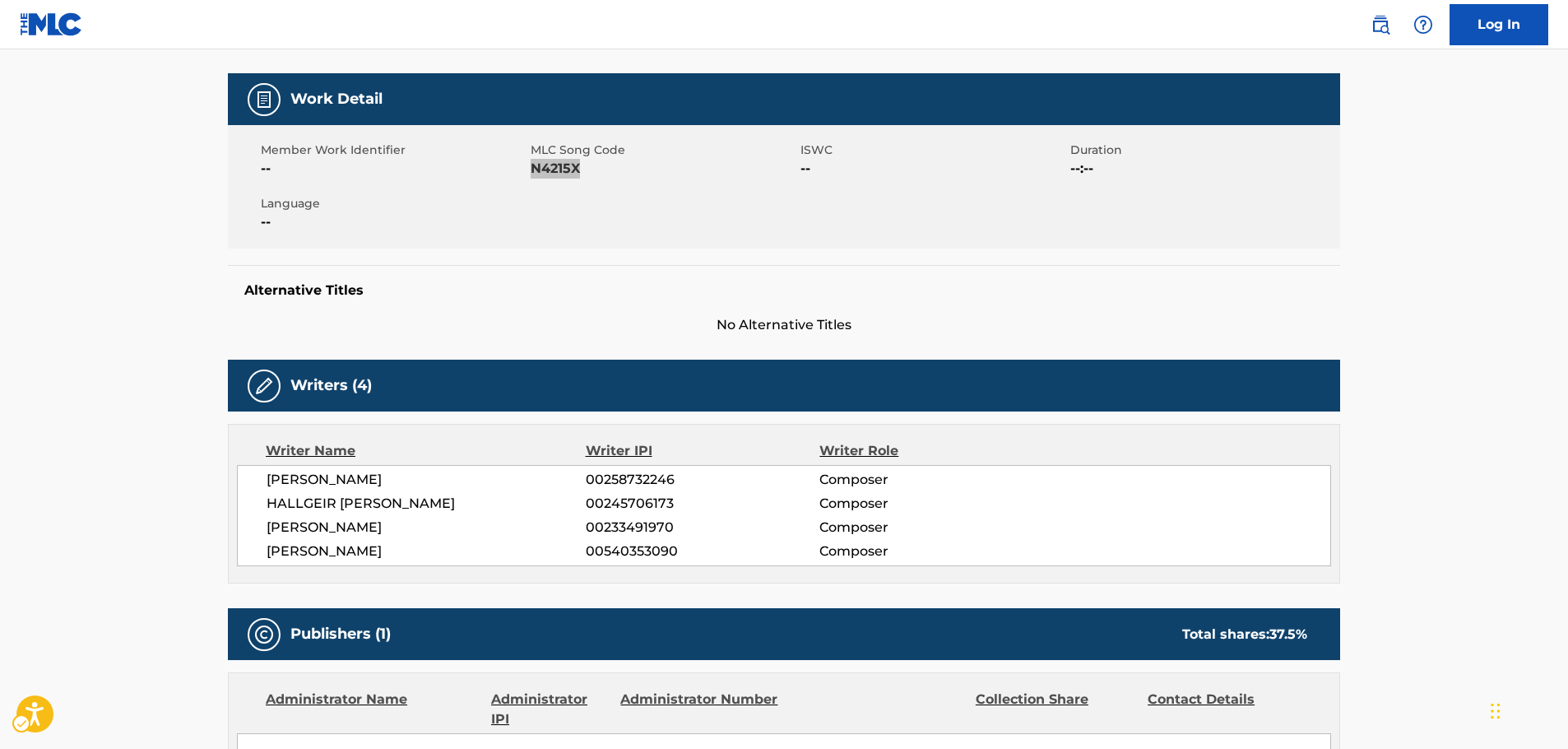
scroll to position [412, 0]
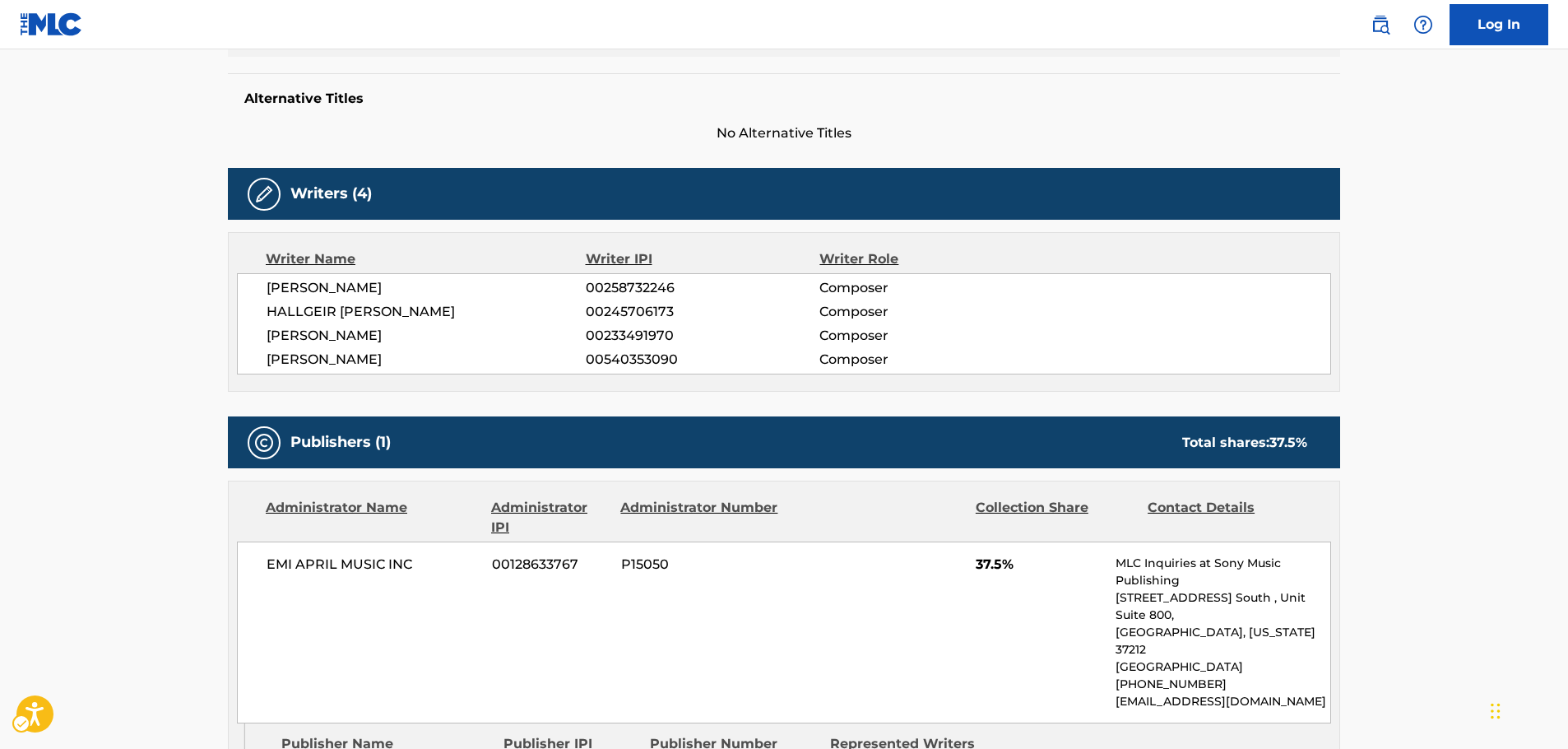
drag, startPoint x: 422, startPoint y: 357, endPoint x: 258, endPoint y: 276, distance: 182.9
click at [258, 276] on div "[PERSON_NAME] 00258732246 Composer HALLGEIR [PERSON_NAME] 00245706173 Composer …" at bounding box center [784, 323] width 1094 height 101
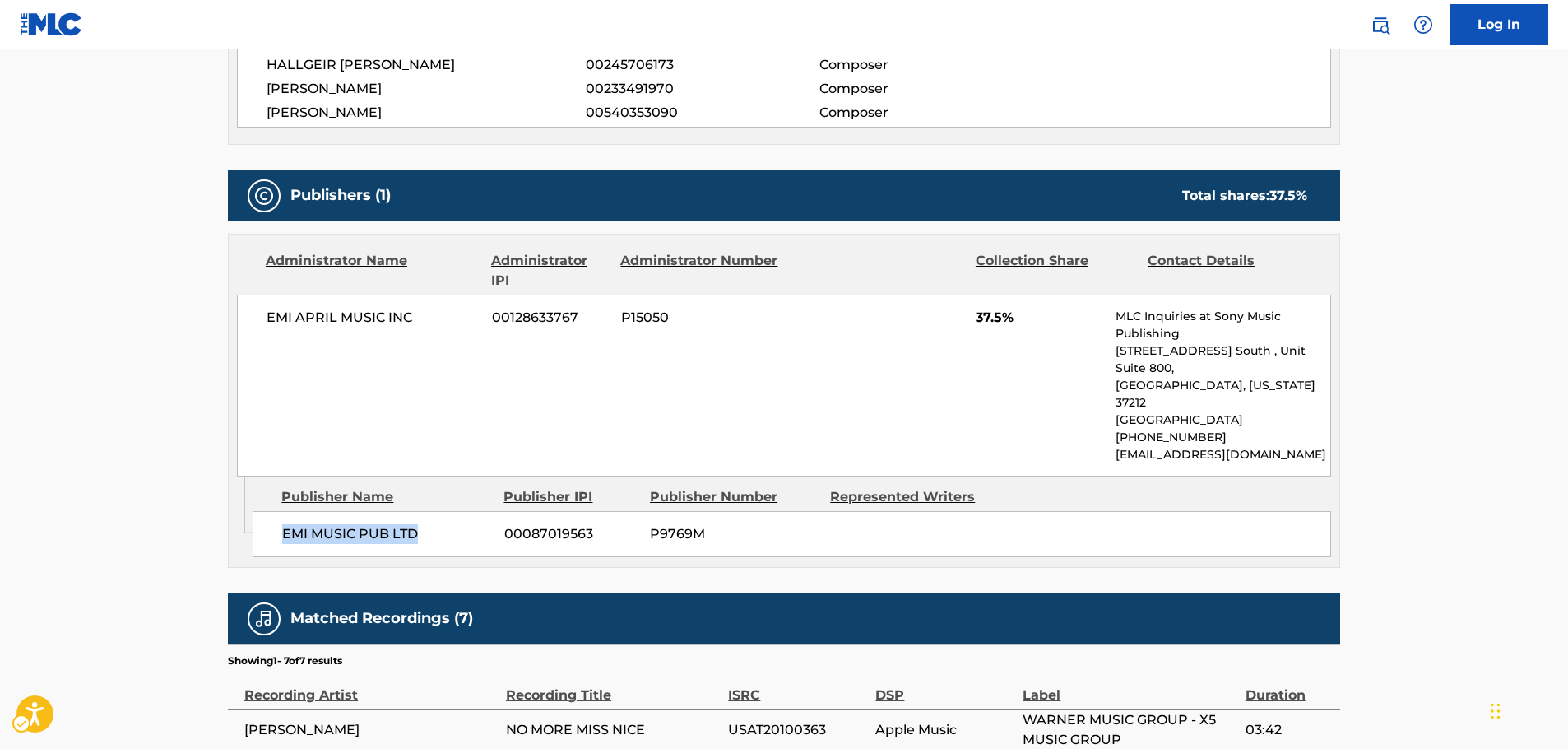
drag, startPoint x: 418, startPoint y: 500, endPoint x: 278, endPoint y: 511, distance: 140.4
click at [278, 511] on div "EMI MUSIC PUB LTD 00087019563 P9769M" at bounding box center [792, 534] width 1079 height 46
drag, startPoint x: 434, startPoint y: 327, endPoint x: 157, endPoint y: 335, distance: 277.1
click at [246, 316] on div "EMI APRIL MUSIC INC 00128633767 P15050 37.5% MLC Inquiries at Sony Music Publis…" at bounding box center [784, 385] width 1094 height 182
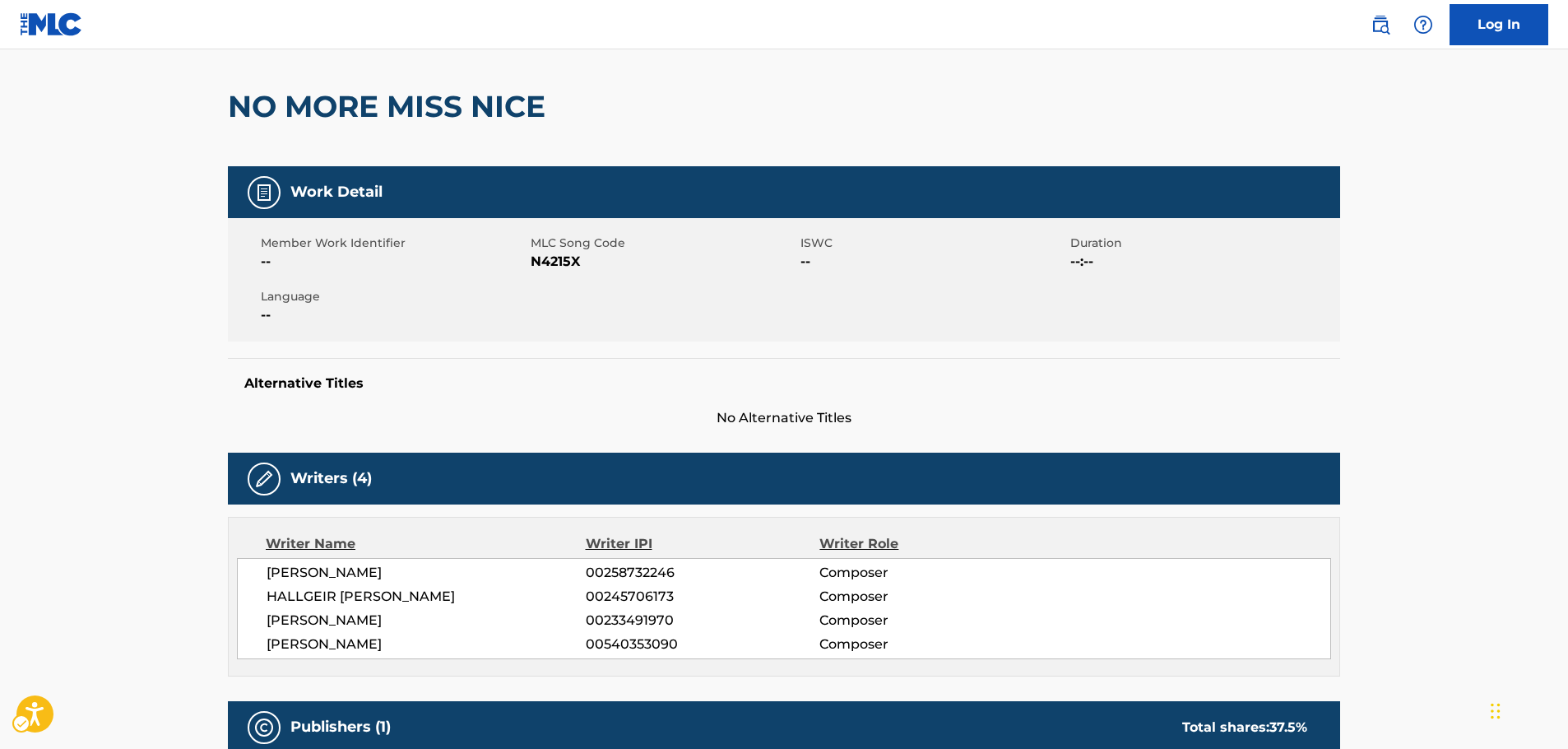
scroll to position [329, 0]
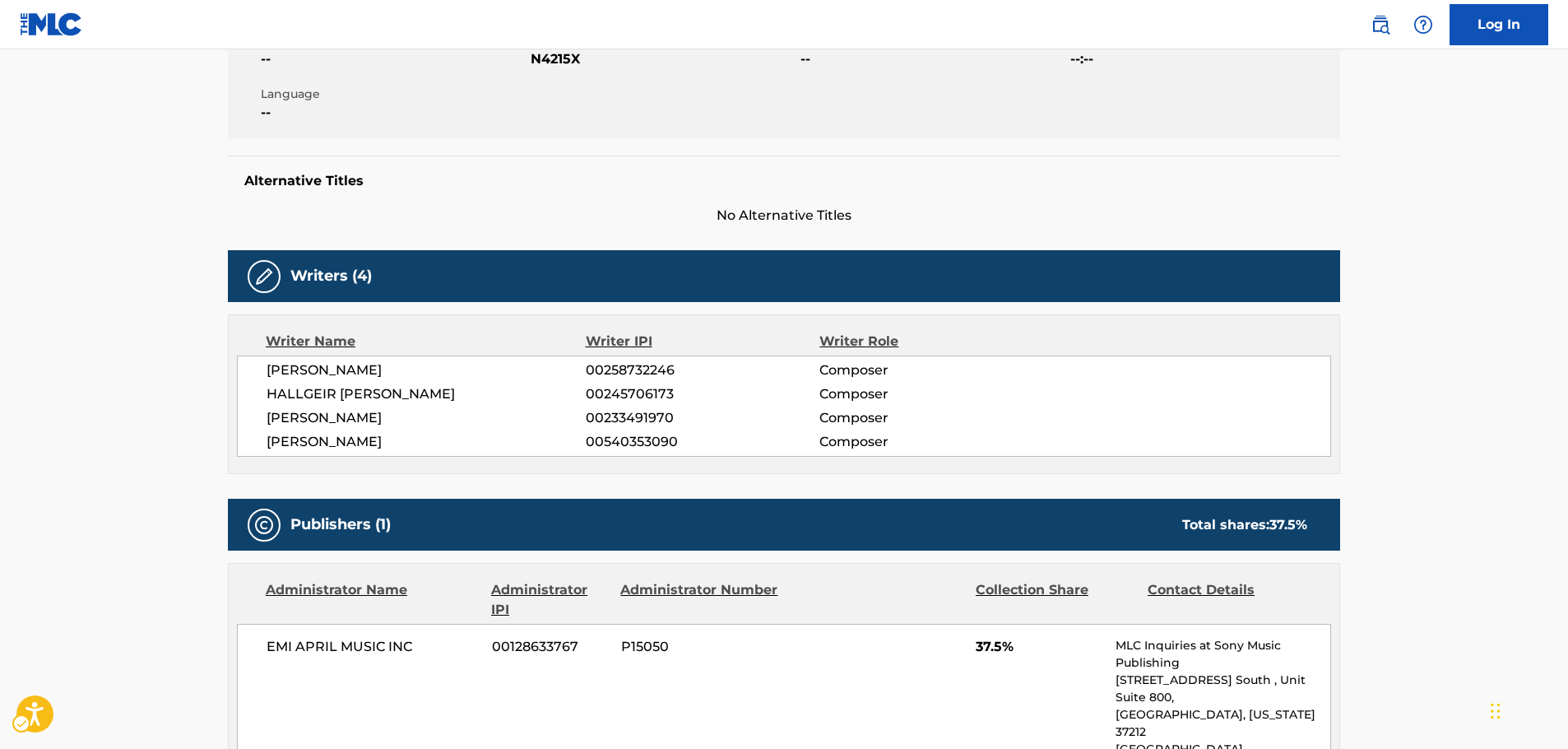
click at [359, 444] on span "[PERSON_NAME]" at bounding box center [426, 442] width 319 height 20
click at [271, 444] on span "[PERSON_NAME]" at bounding box center [426, 442] width 319 height 20
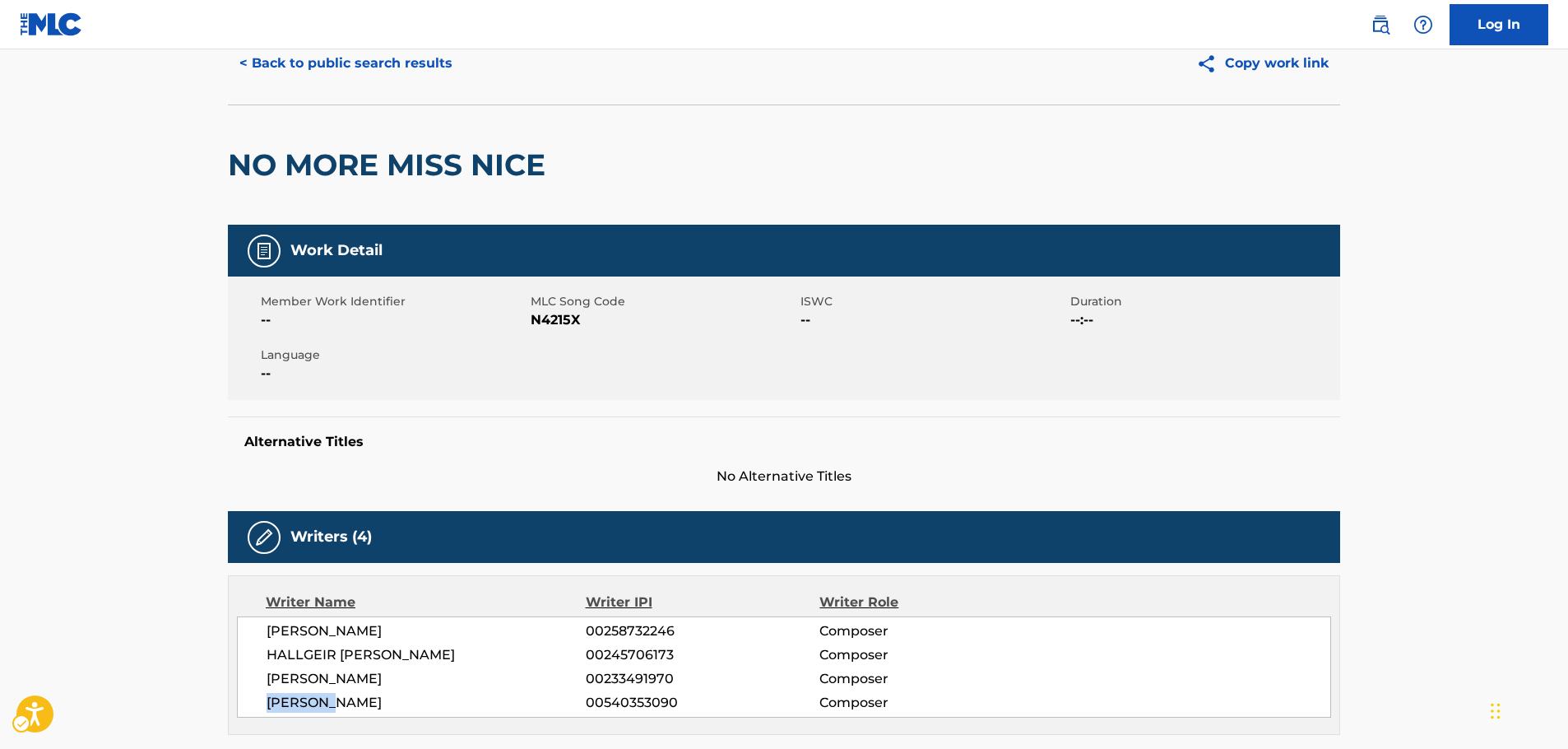
scroll to position [0, 0]
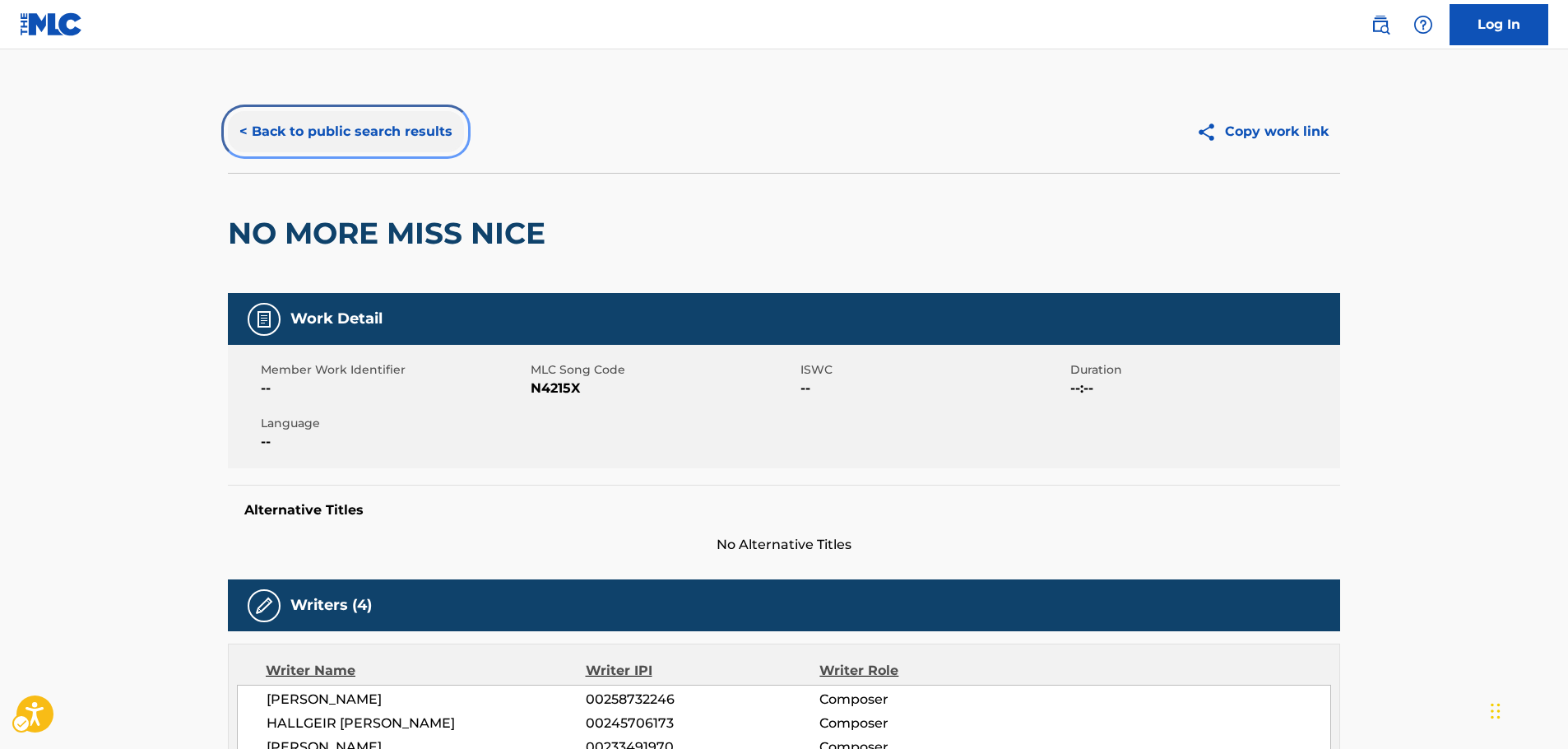
click at [395, 128] on button "< Back to public search results" at bounding box center [345, 131] width 236 height 41
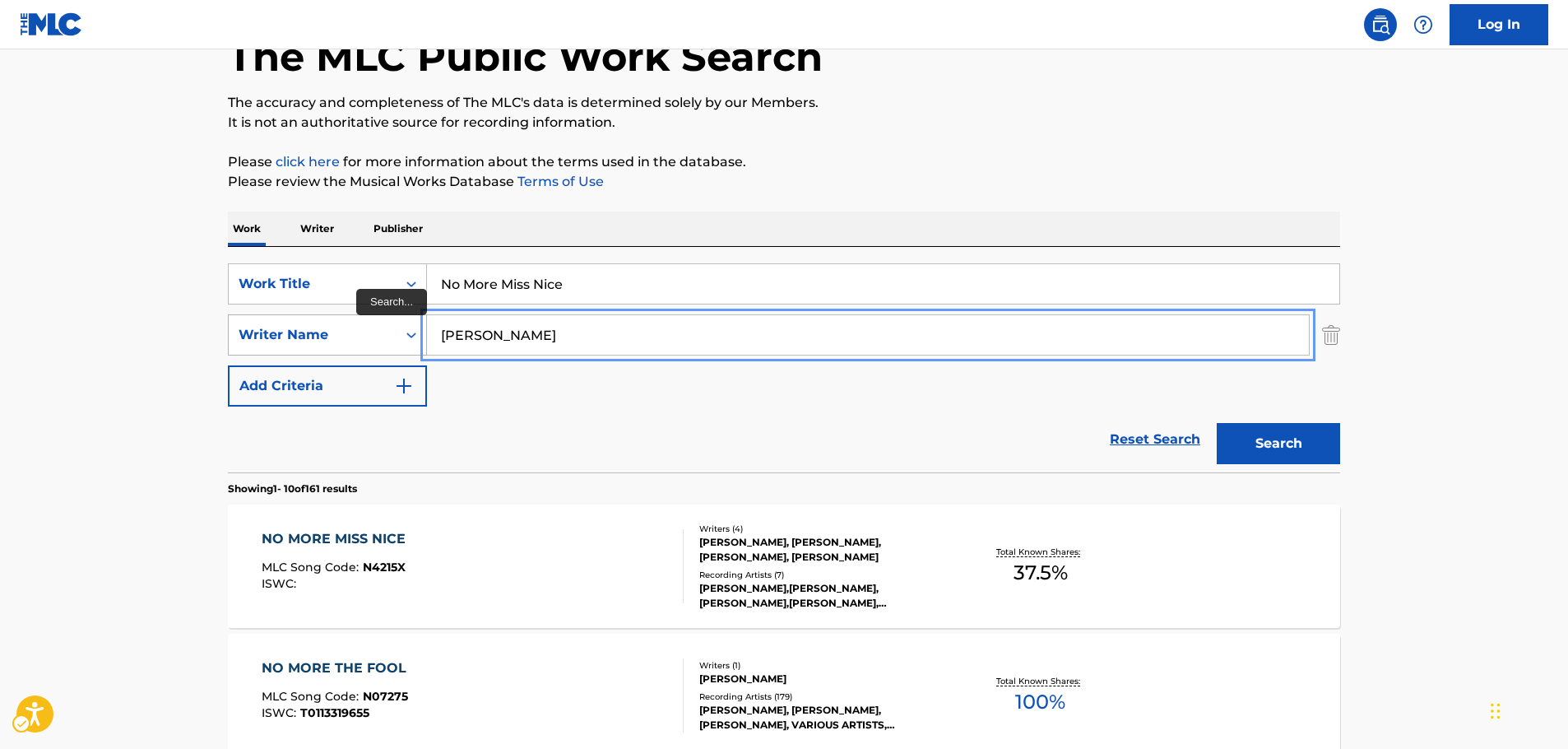
drag, startPoint x: 385, startPoint y: 335, endPoint x: 343, endPoint y: 336, distance: 42.0
paste input "[PERSON_NAME]"
type input "[PERSON_NAME]"
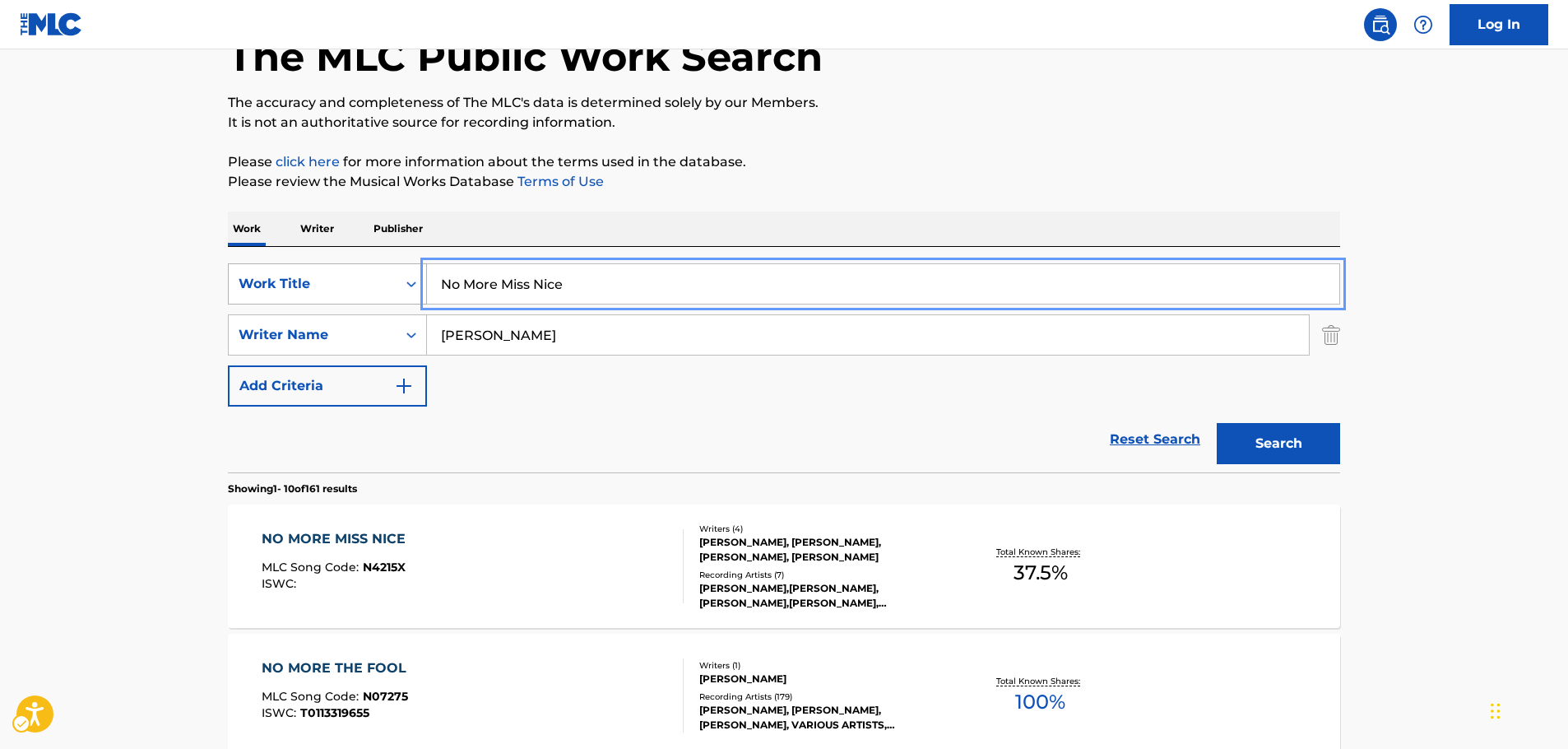
drag, startPoint x: 477, startPoint y: 285, endPoint x: 342, endPoint y: 290, distance: 135.1
type input "hypnotized"
click at [1217, 423] on button "Search" at bounding box center [1278, 443] width 123 height 41
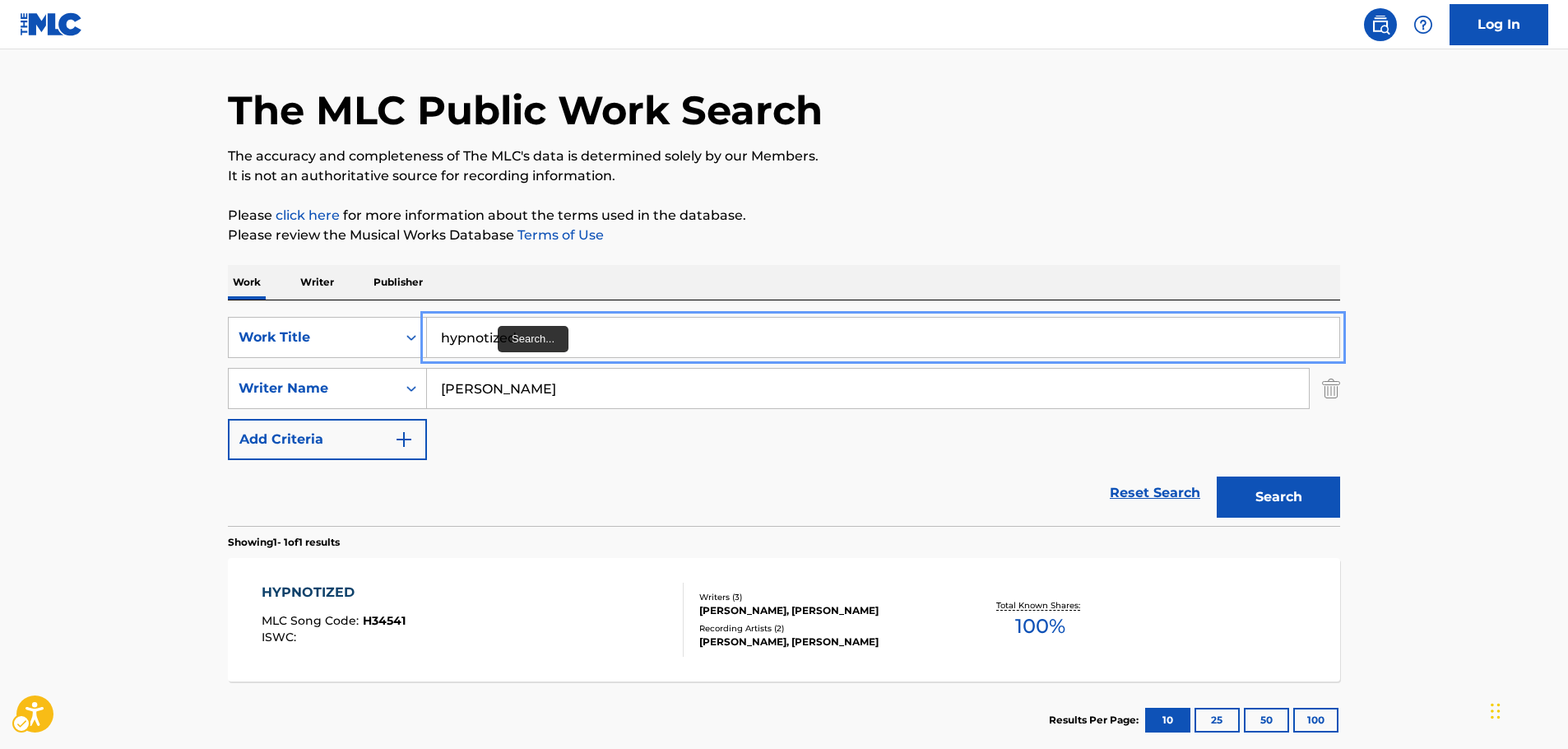
scroll to position [0, 0]
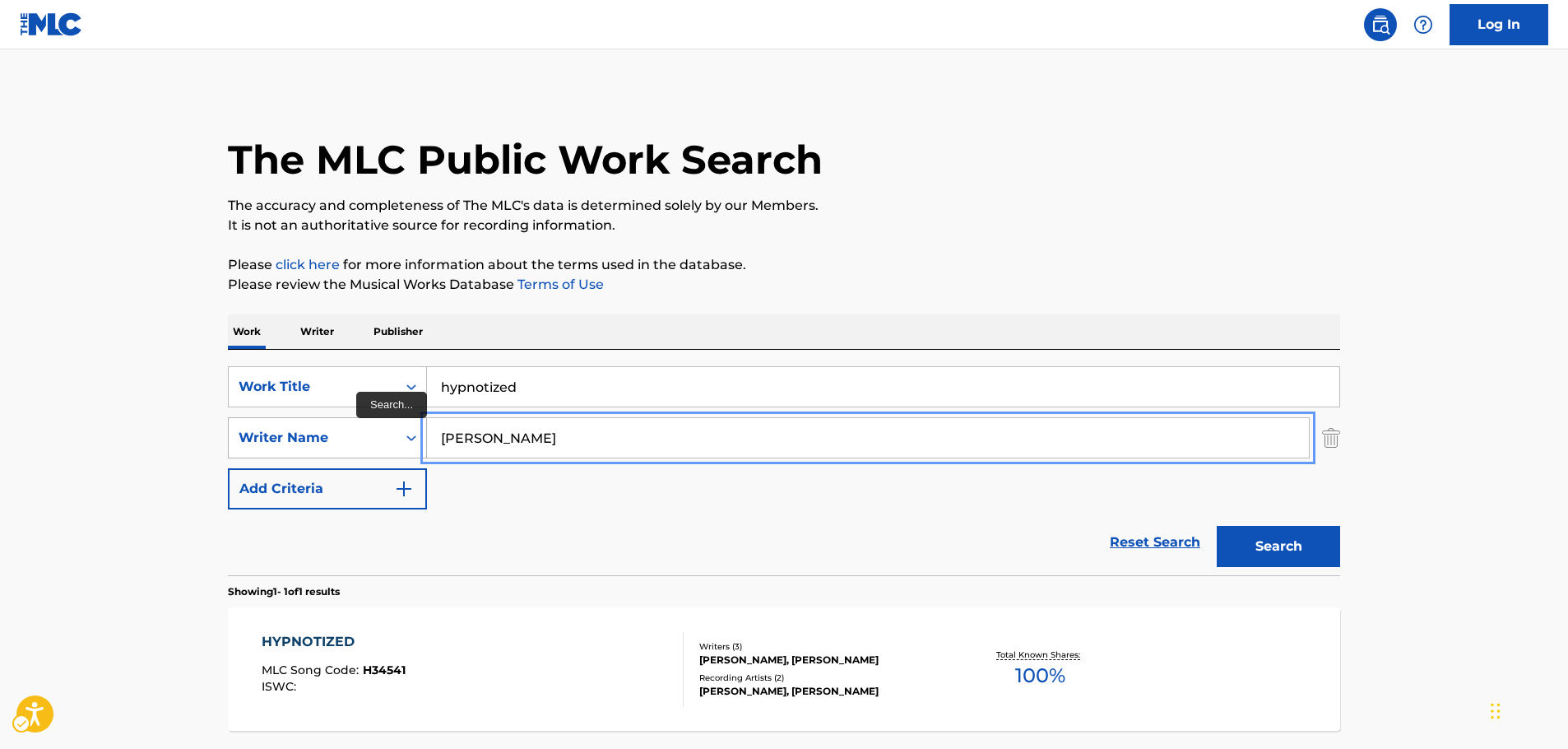
drag, startPoint x: 530, startPoint y: 449, endPoint x: 375, endPoint y: 429, distance: 156.3
click at [336, 442] on div "SearchWithCriteriad97af588-eeb2-4613-be14-80f674b535d5 Writer Name [PERSON_NAME]" at bounding box center [784, 437] width 1112 height 41
paste input "[PERSON_NAME]"
type input "[PERSON_NAME]"
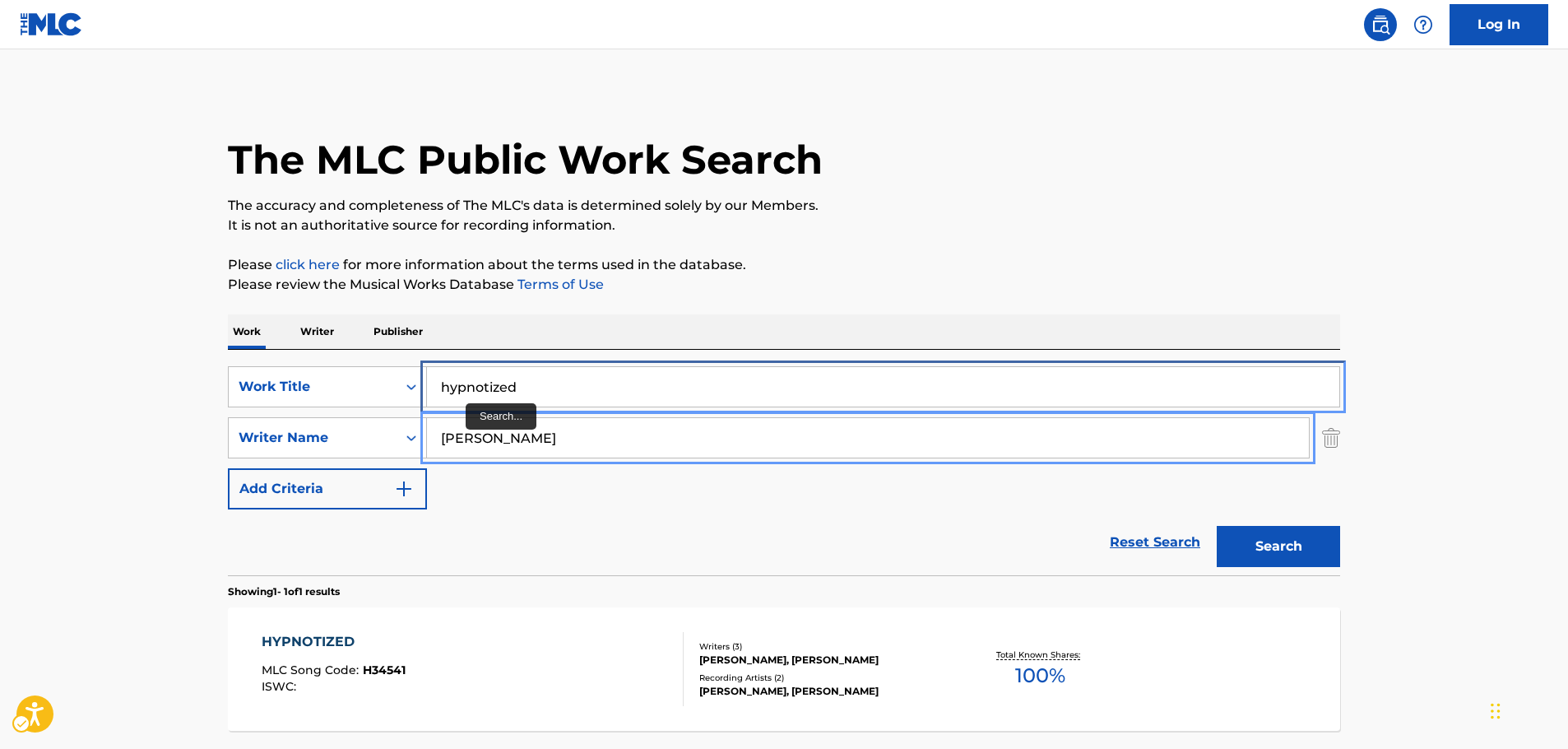
drag, startPoint x: 244, startPoint y: 406, endPoint x: 221, endPoint y: 412, distance: 23.8
click at [221, 412] on div "The MLC Public Work Search The accuracy and completeness of The MLC's data is d…" at bounding box center [784, 449] width 1152 height 718
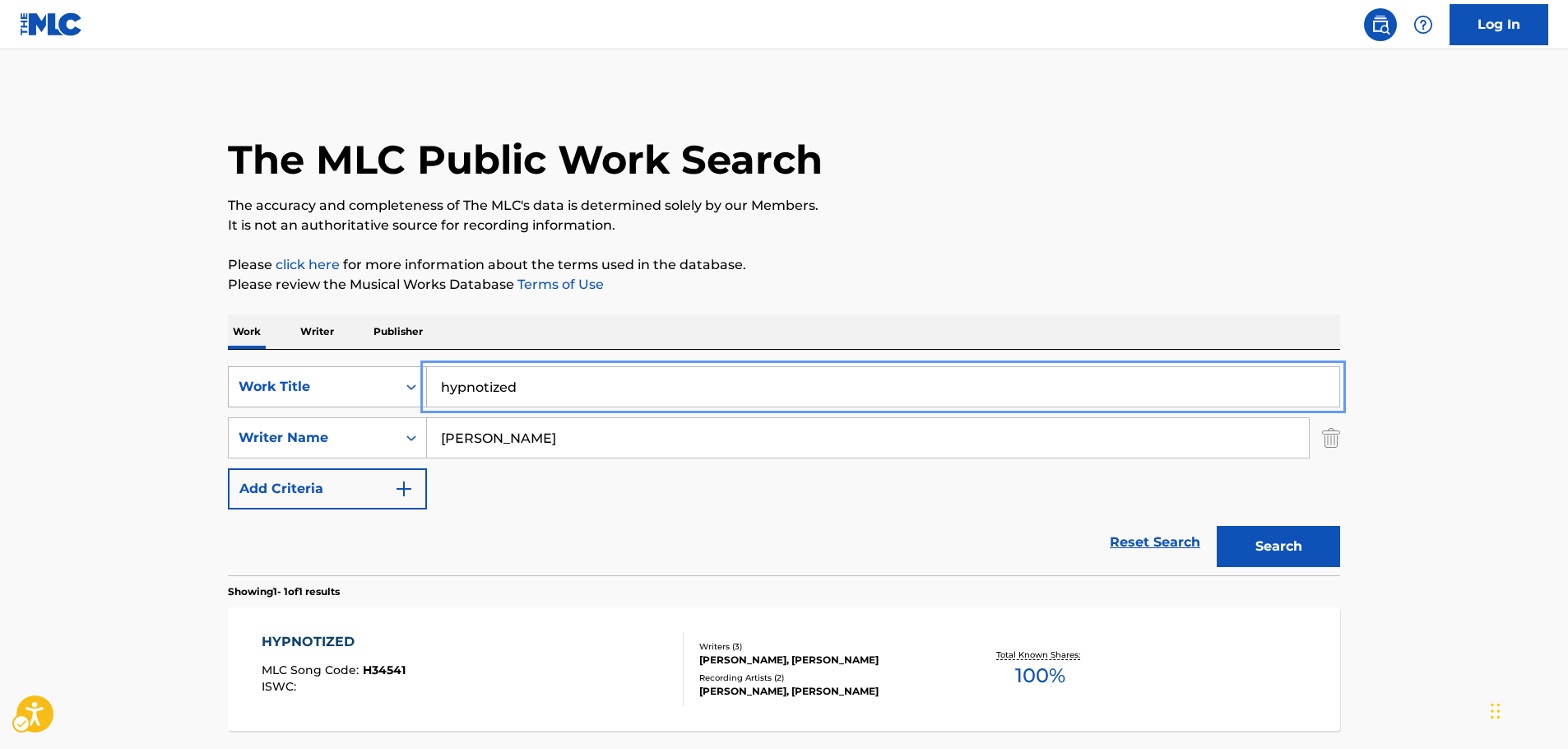
paste input "Besos de Papel"
type input "Besos de Papel"
click at [1304, 551] on button "Search" at bounding box center [1278, 546] width 123 height 41
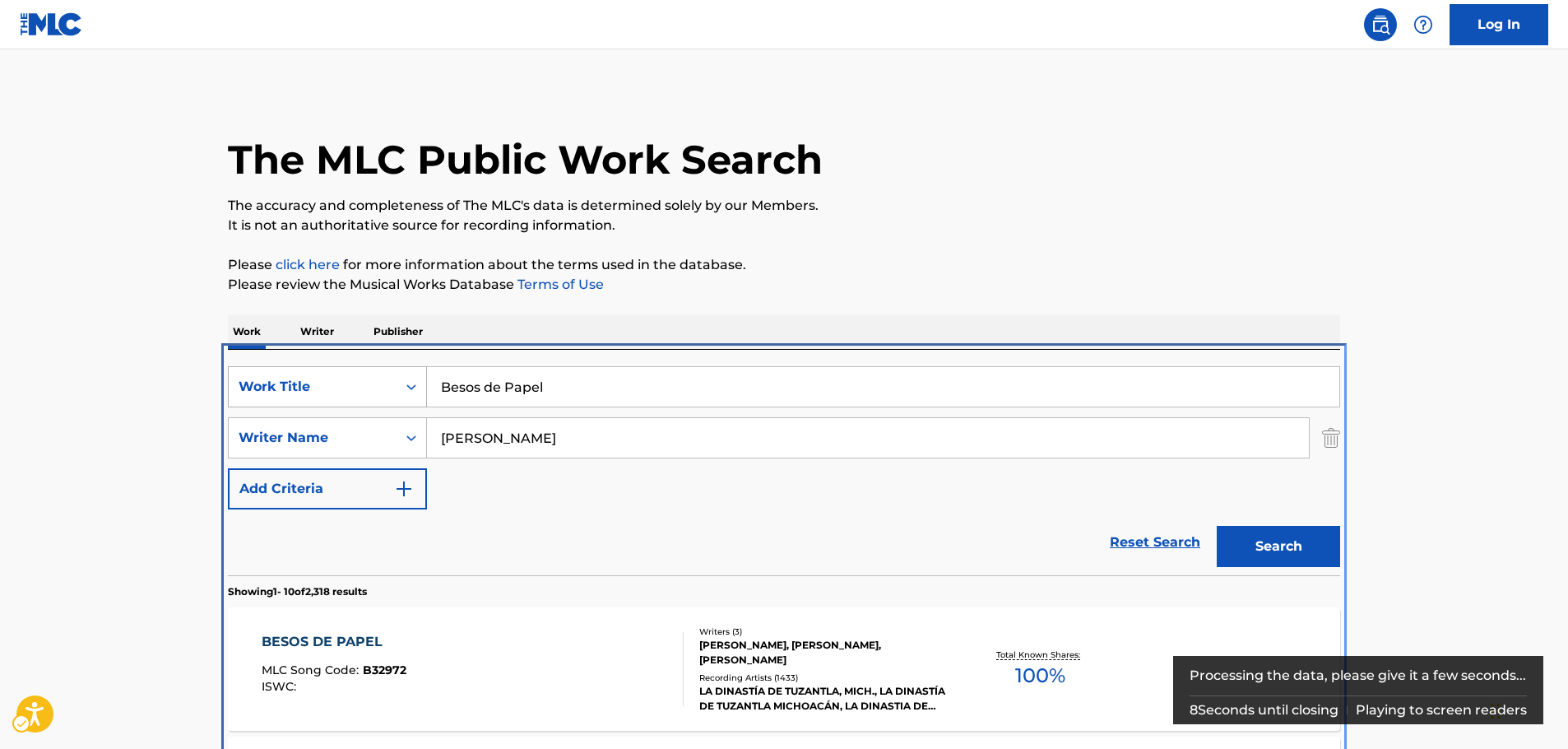
scroll to position [350, 0]
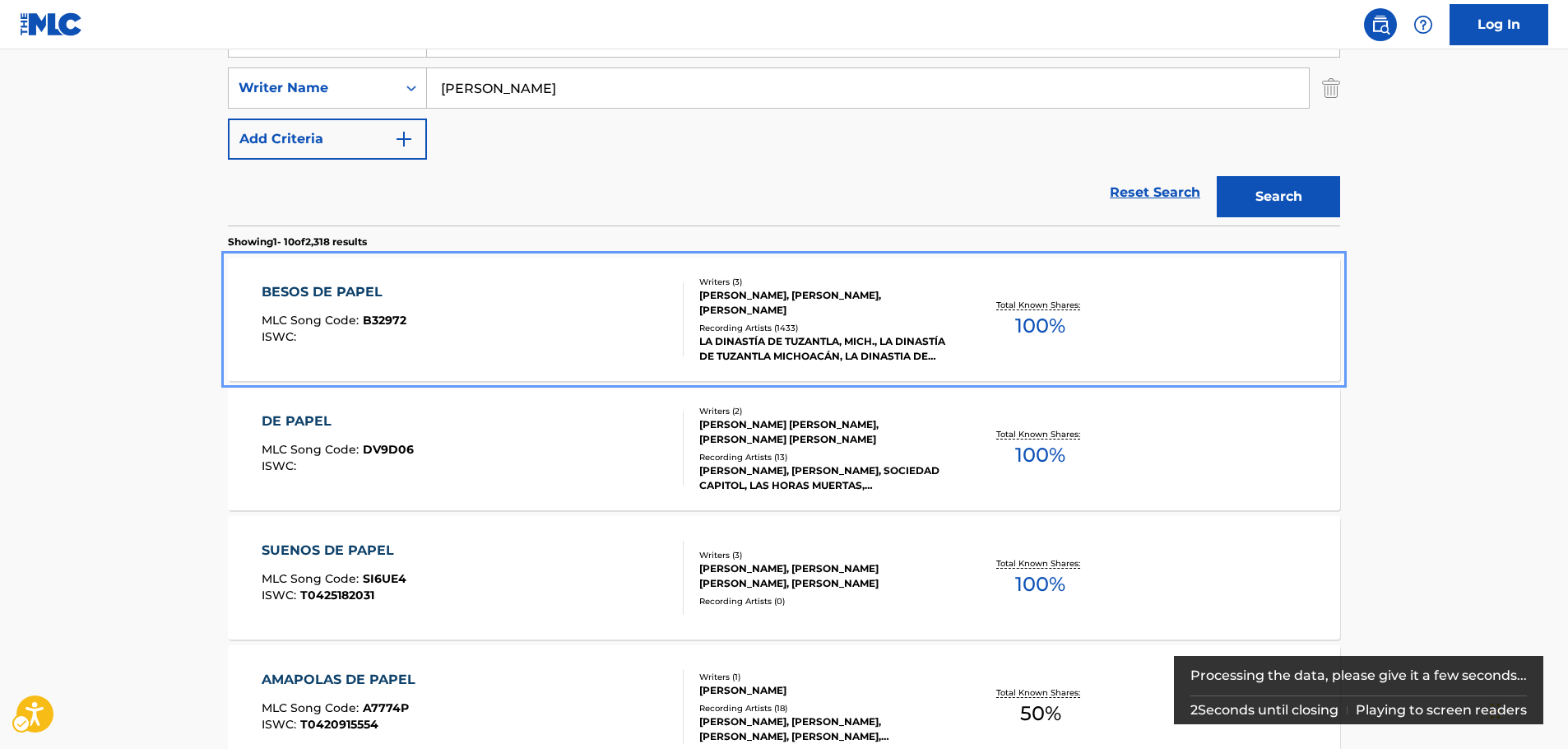
click at [661, 313] on div "BESOS DE PAPEL MLC Song Code : B32972 ISWC :" at bounding box center [473, 319] width 423 height 74
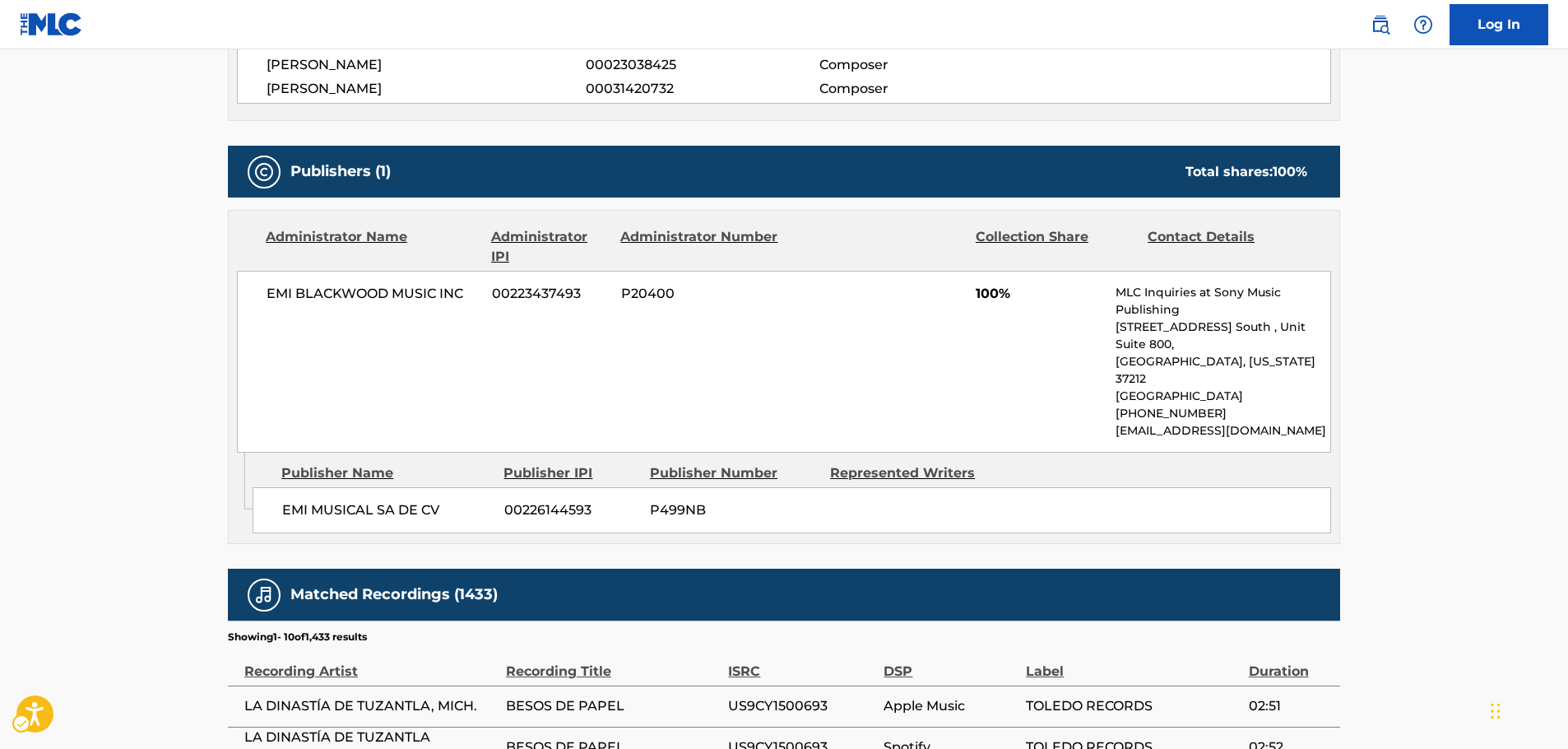
scroll to position [82, 0]
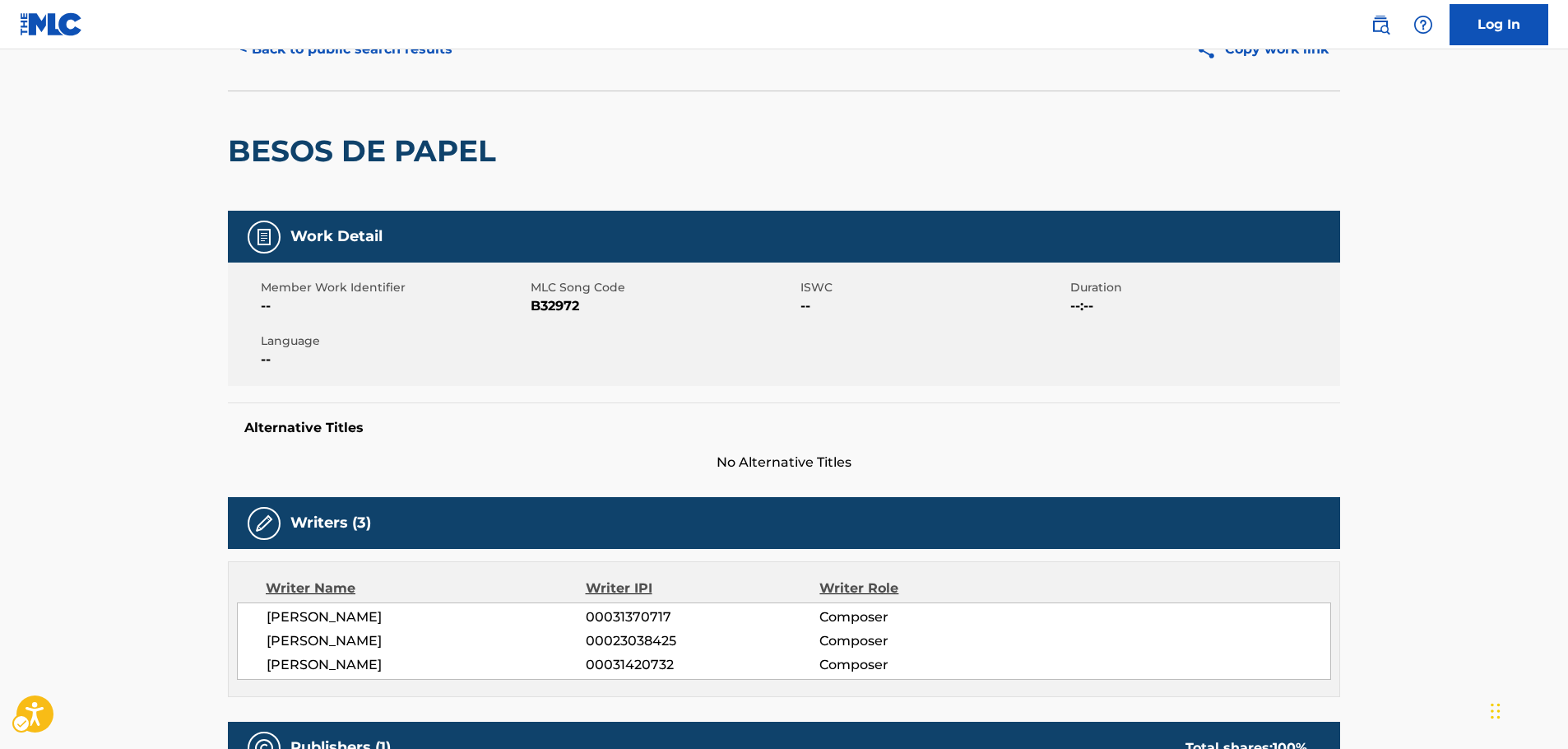
click at [574, 310] on span "MLC Song Code - B32972" at bounding box center [664, 306] width 266 height 20
drag, startPoint x: 419, startPoint y: 667, endPoint x: 254, endPoint y: 619, distance: 171.8
click at [254, 619] on div "[PERSON_NAME] 00031370717 Composer [PERSON_NAME] 00023038425 Composer [PERSON_N…" at bounding box center [784, 641] width 1094 height 77
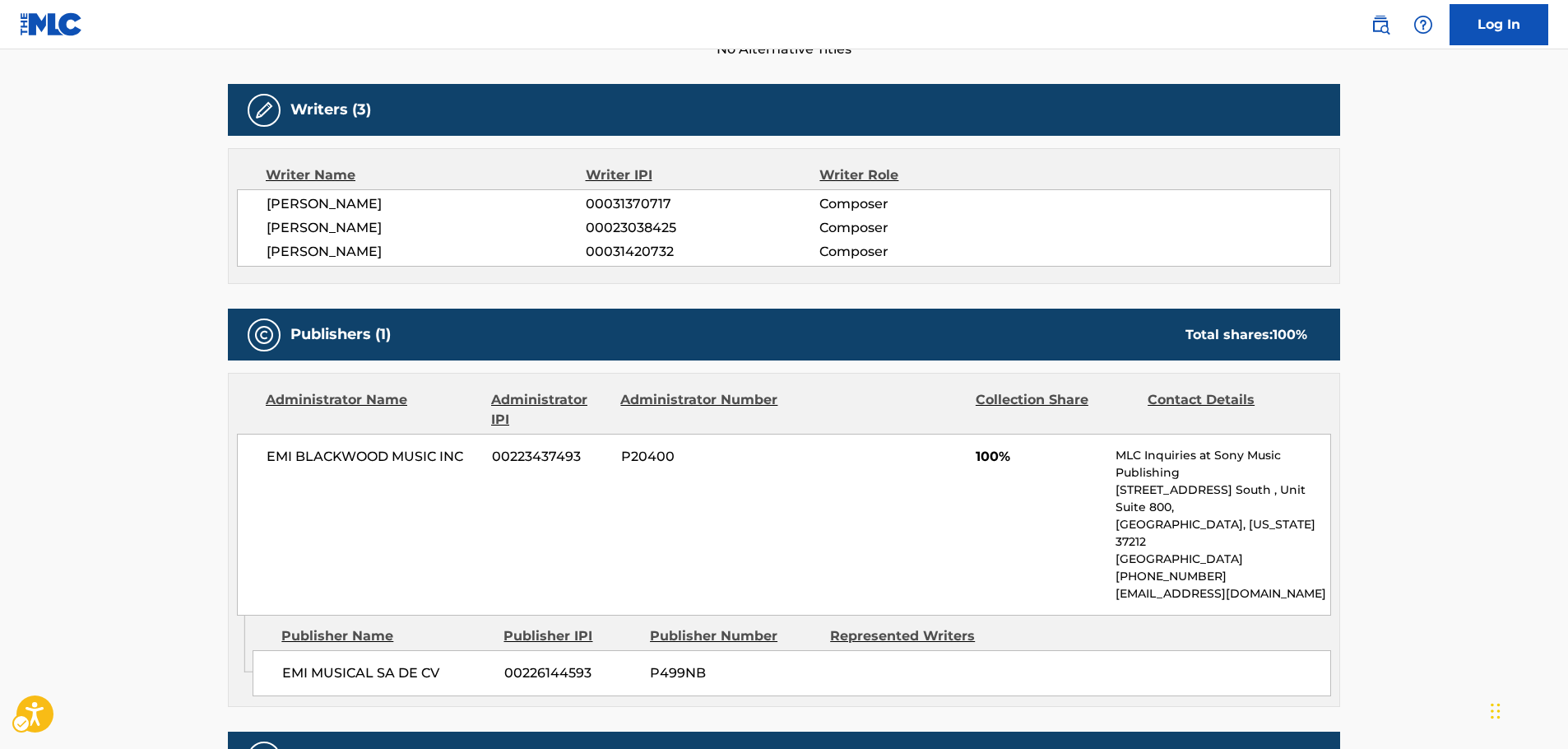
scroll to position [576, 0]
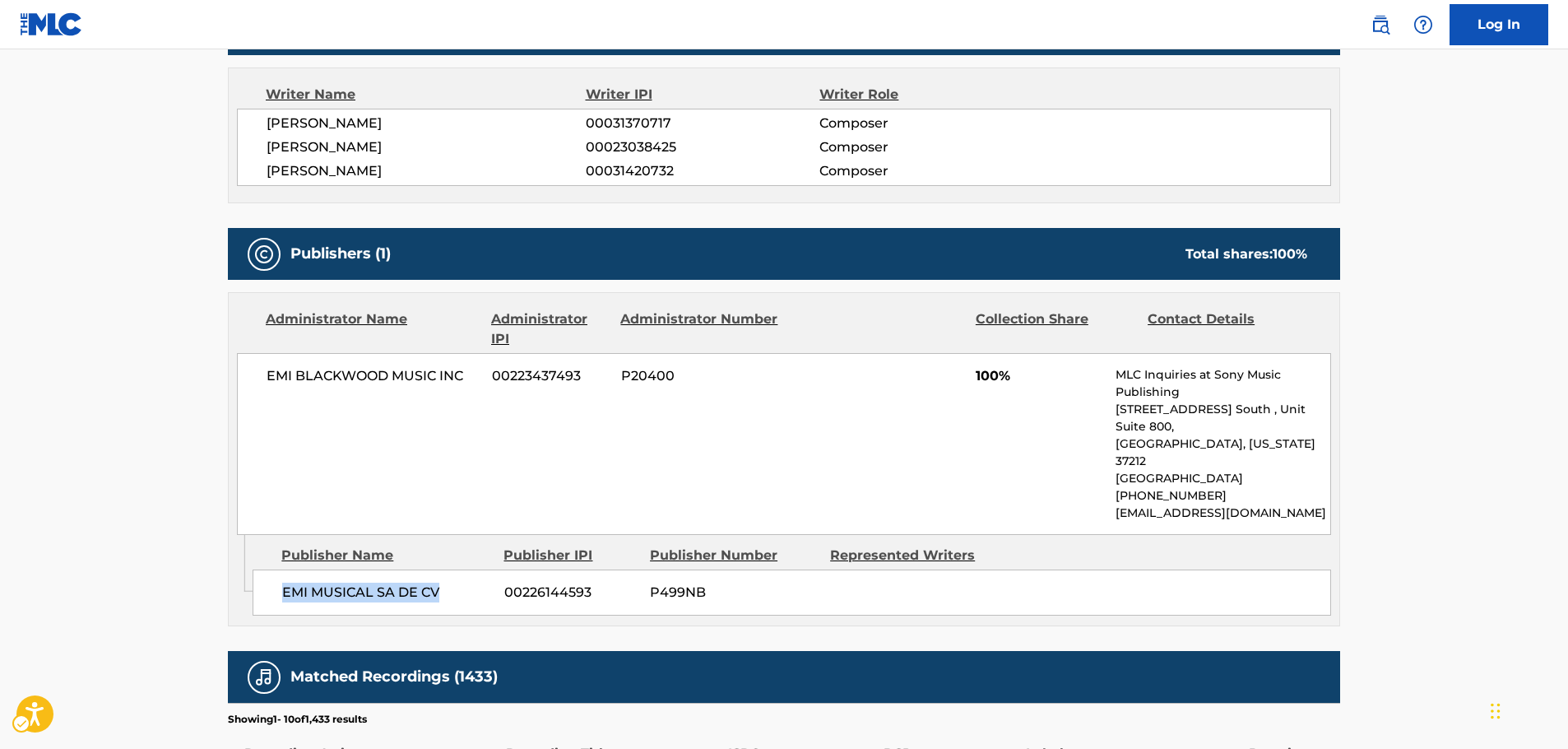
drag, startPoint x: 397, startPoint y: 561, endPoint x: 278, endPoint y: 564, distance: 119.0
click at [278, 569] on div "EMI MUSICAL SA DE CV 00226144593 P499NB" at bounding box center [792, 592] width 1079 height 46
drag, startPoint x: 475, startPoint y: 378, endPoint x: 5, endPoint y: 463, distance: 477.6
click at [246, 378] on div "EMI [PERSON_NAME] MUSIC INC 00223437493 P20400 100% MLC Inquiries at Sony Music…" at bounding box center [784, 444] width 1094 height 182
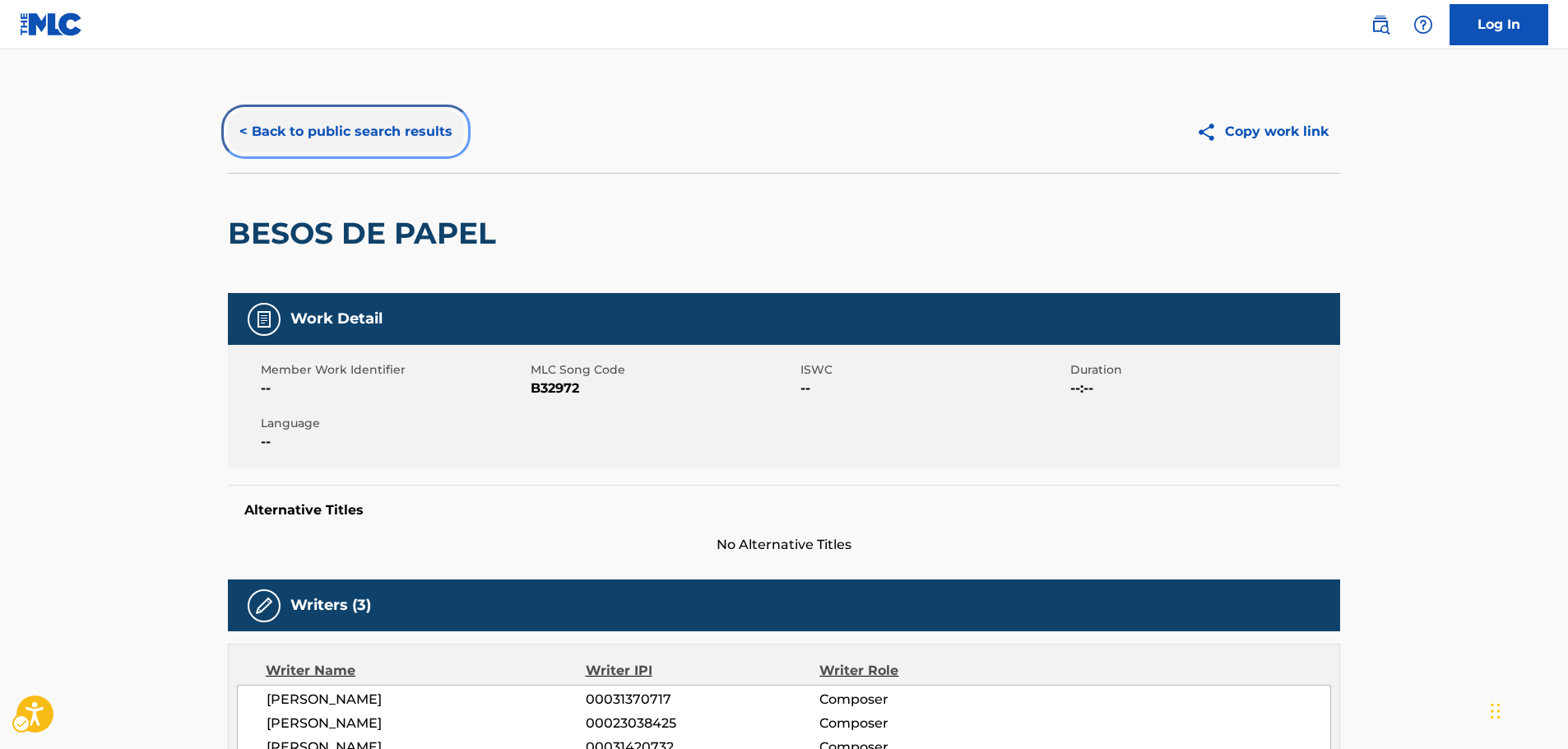
click at [383, 137] on button "< Back to public search results" at bounding box center [345, 131] width 236 height 41
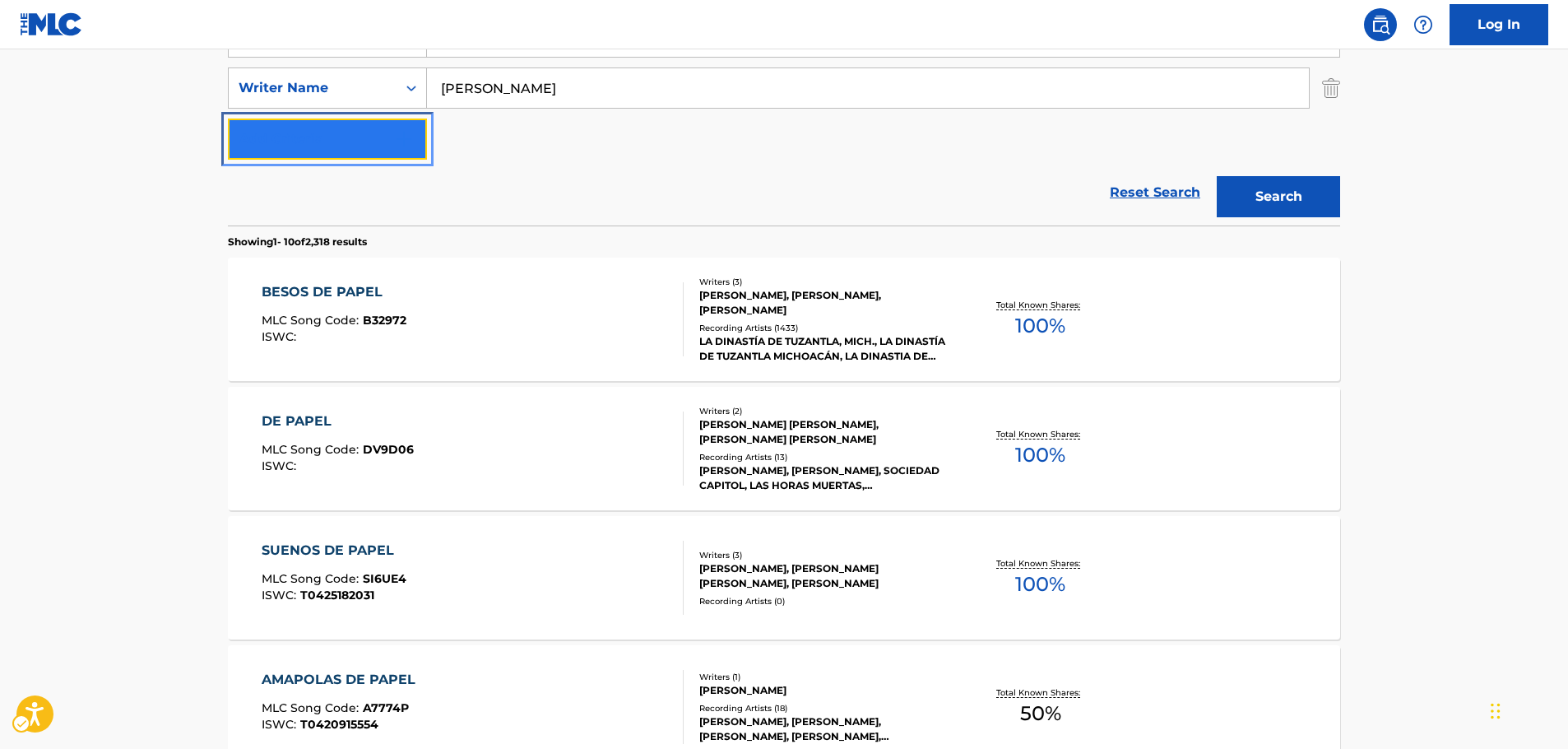
click at [379, 126] on button "Add Criteria" at bounding box center [327, 139] width 200 height 41
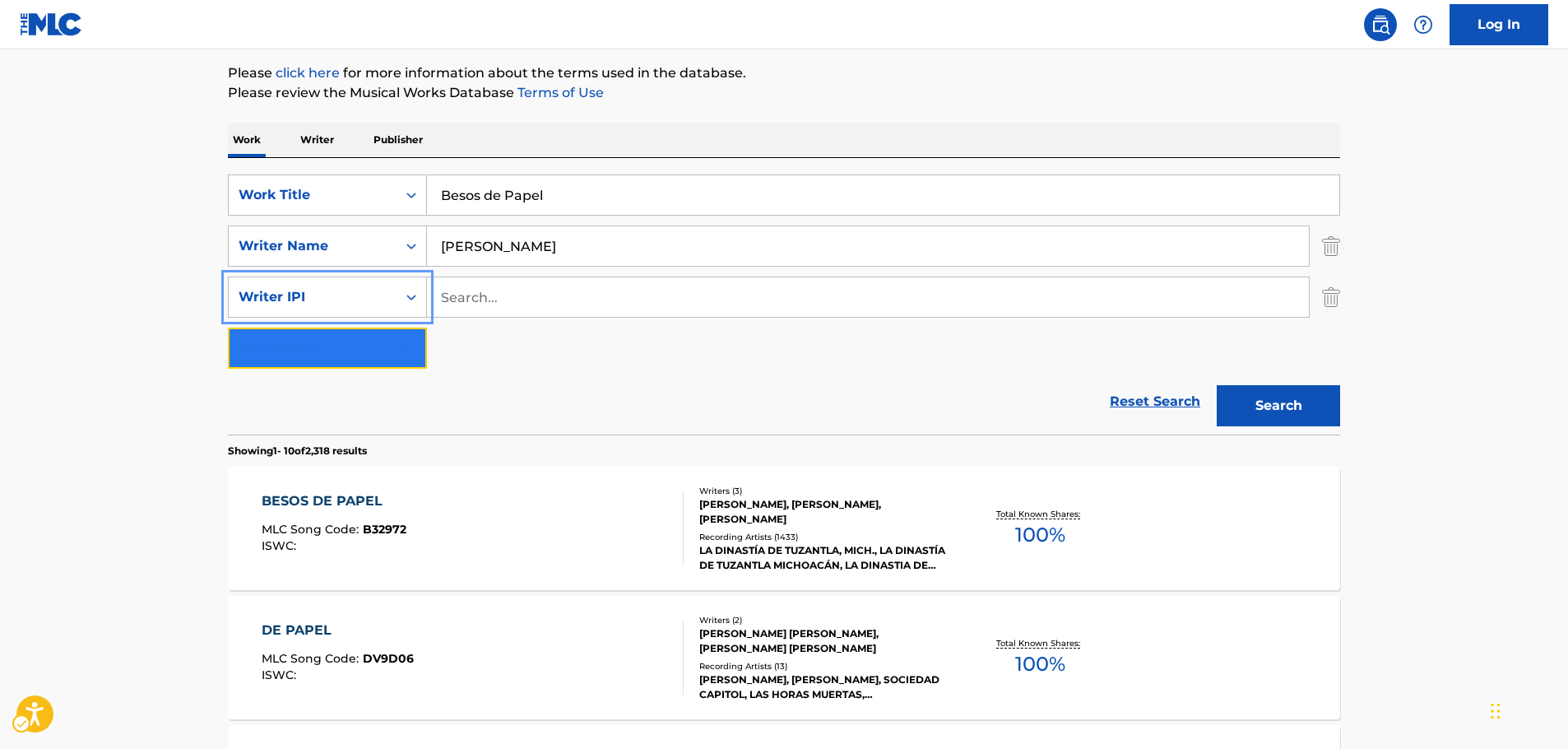
scroll to position [21, 0]
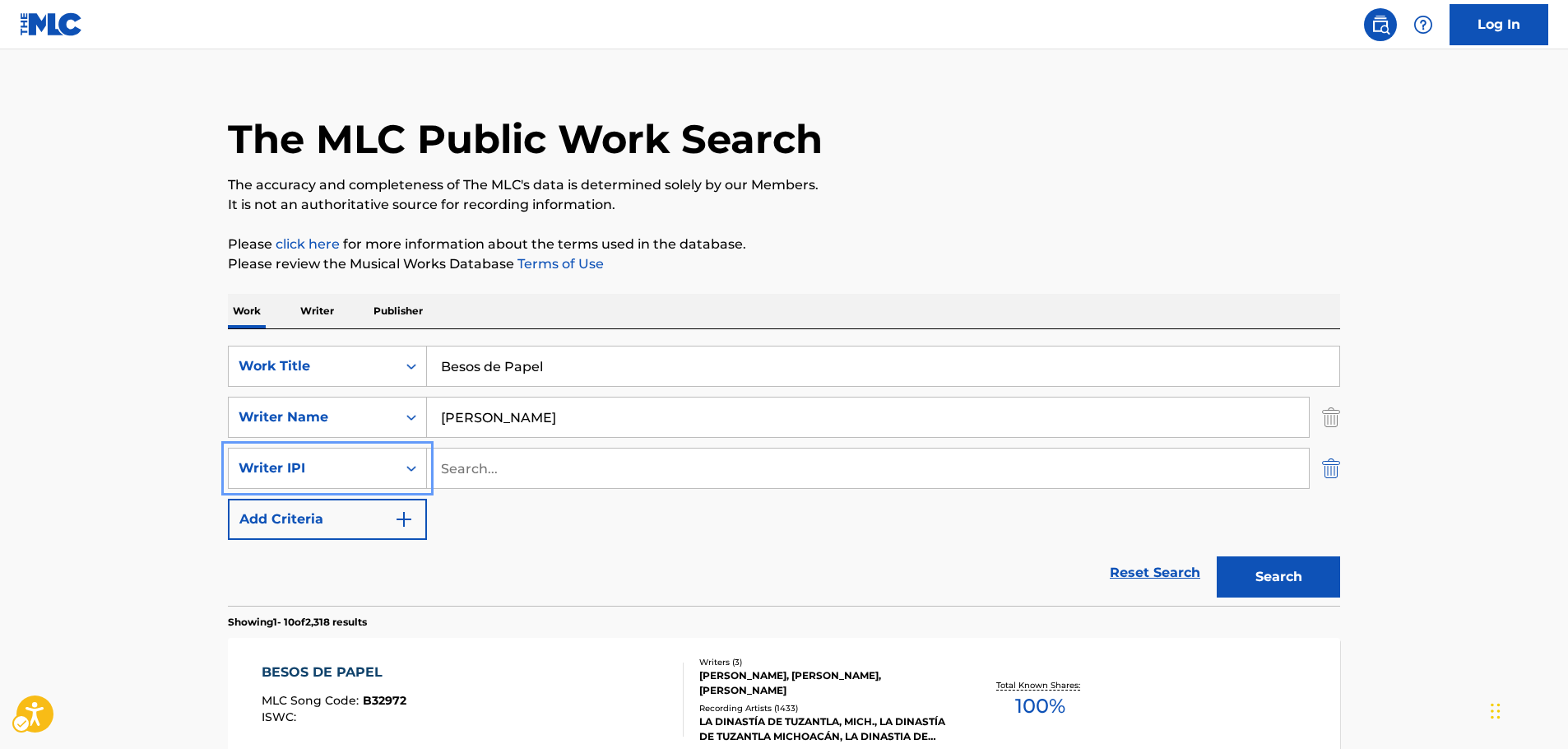
click at [1327, 473] on img "Search Form" at bounding box center [1331, 467] width 18 height 41
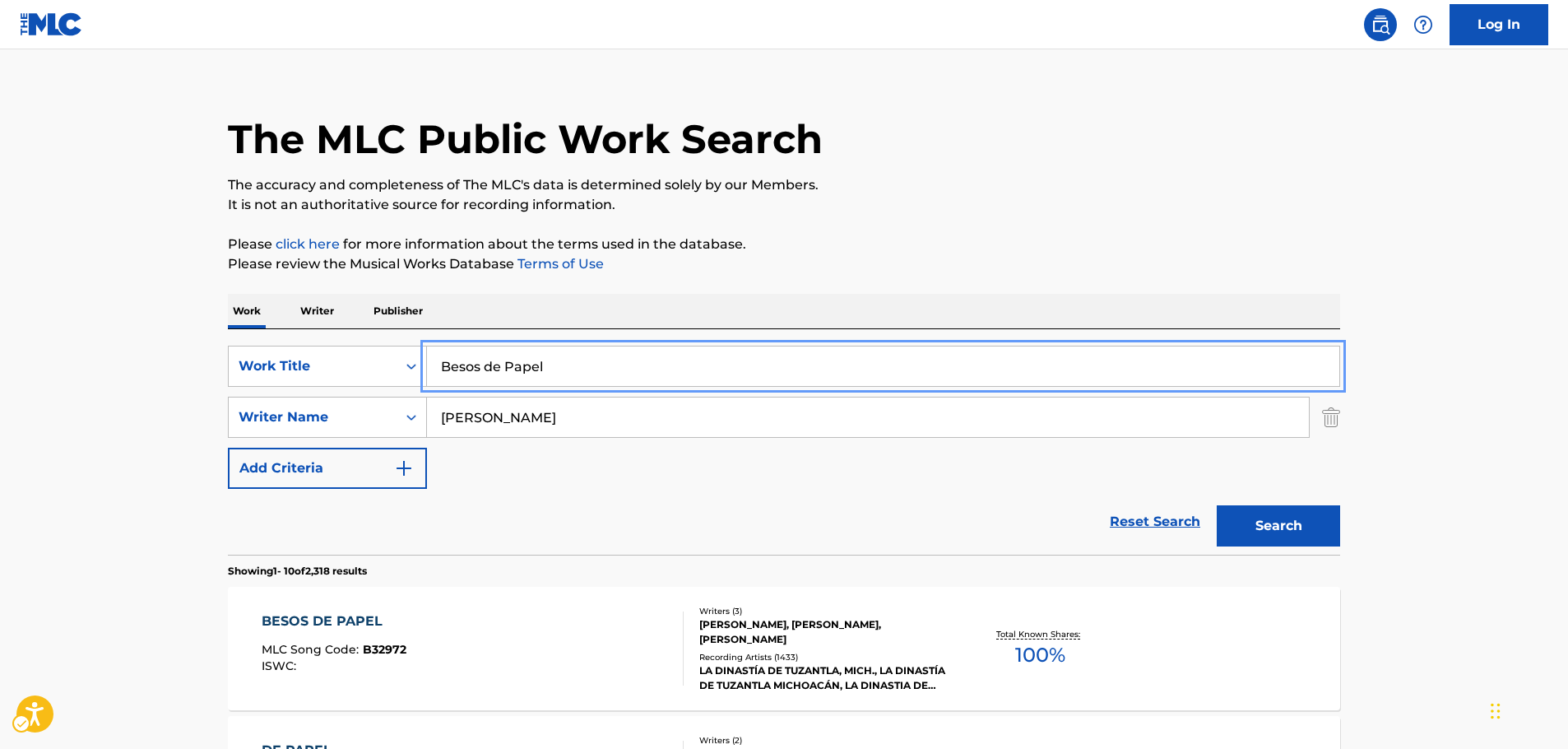
drag, startPoint x: 405, startPoint y: 377, endPoint x: 476, endPoint y: 406, distance: 76.7
paste input "El Hijo Del Palenque"
type input "El Hijo Del Palenque"
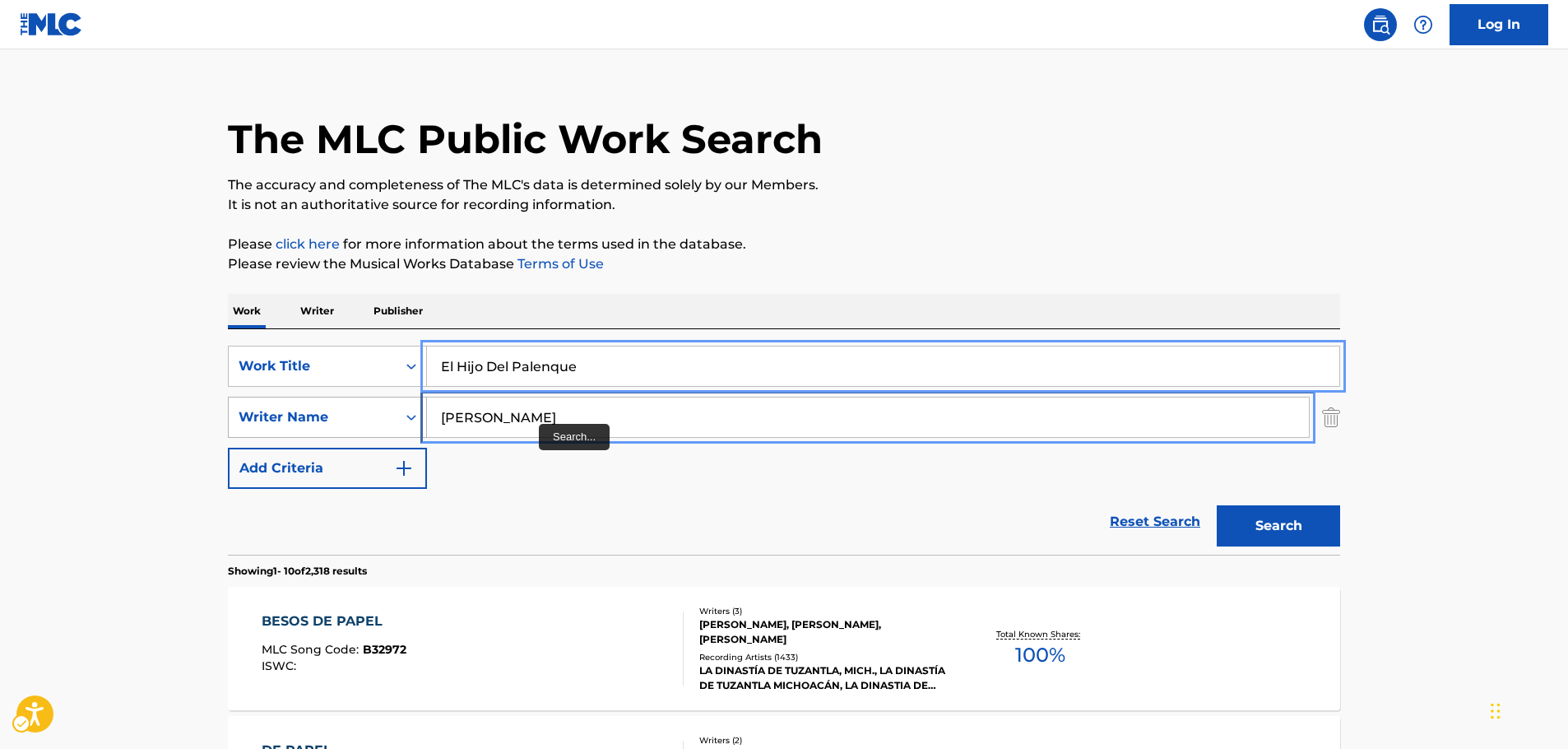
drag, startPoint x: 516, startPoint y: 422, endPoint x: 341, endPoint y: 432, distance: 175.3
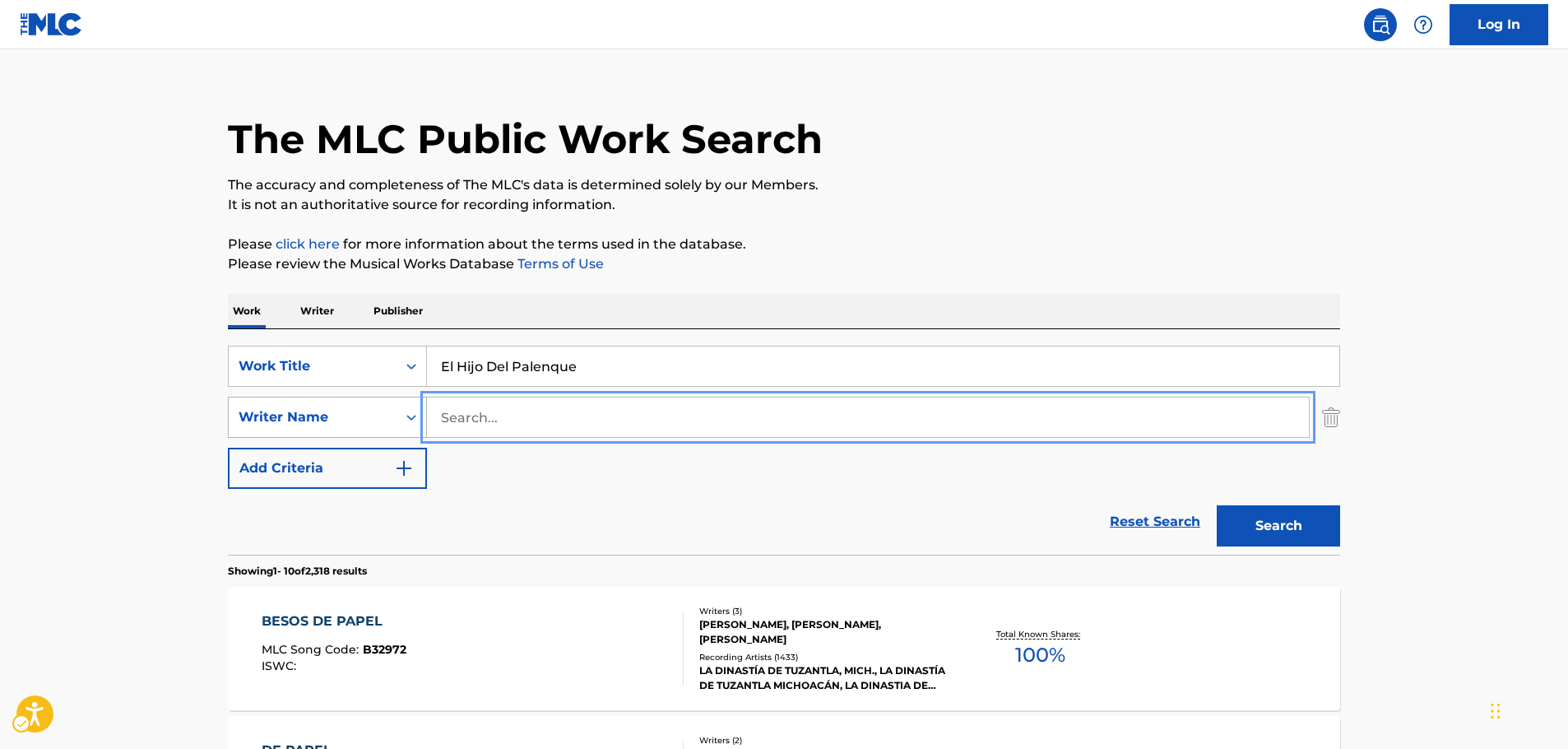
click at [1217, 506] on button "Search" at bounding box center [1278, 526] width 123 height 41
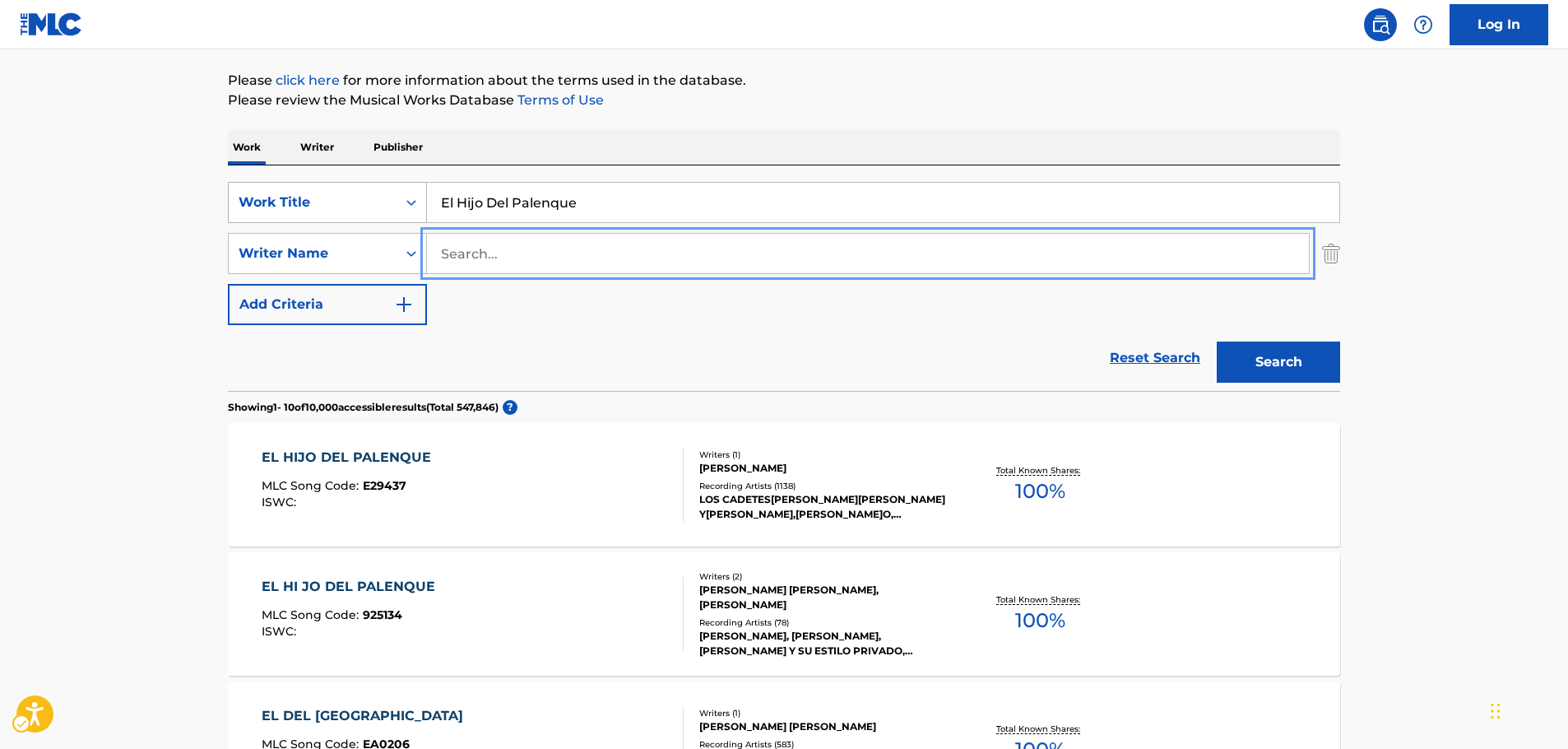
scroll to position [185, 0]
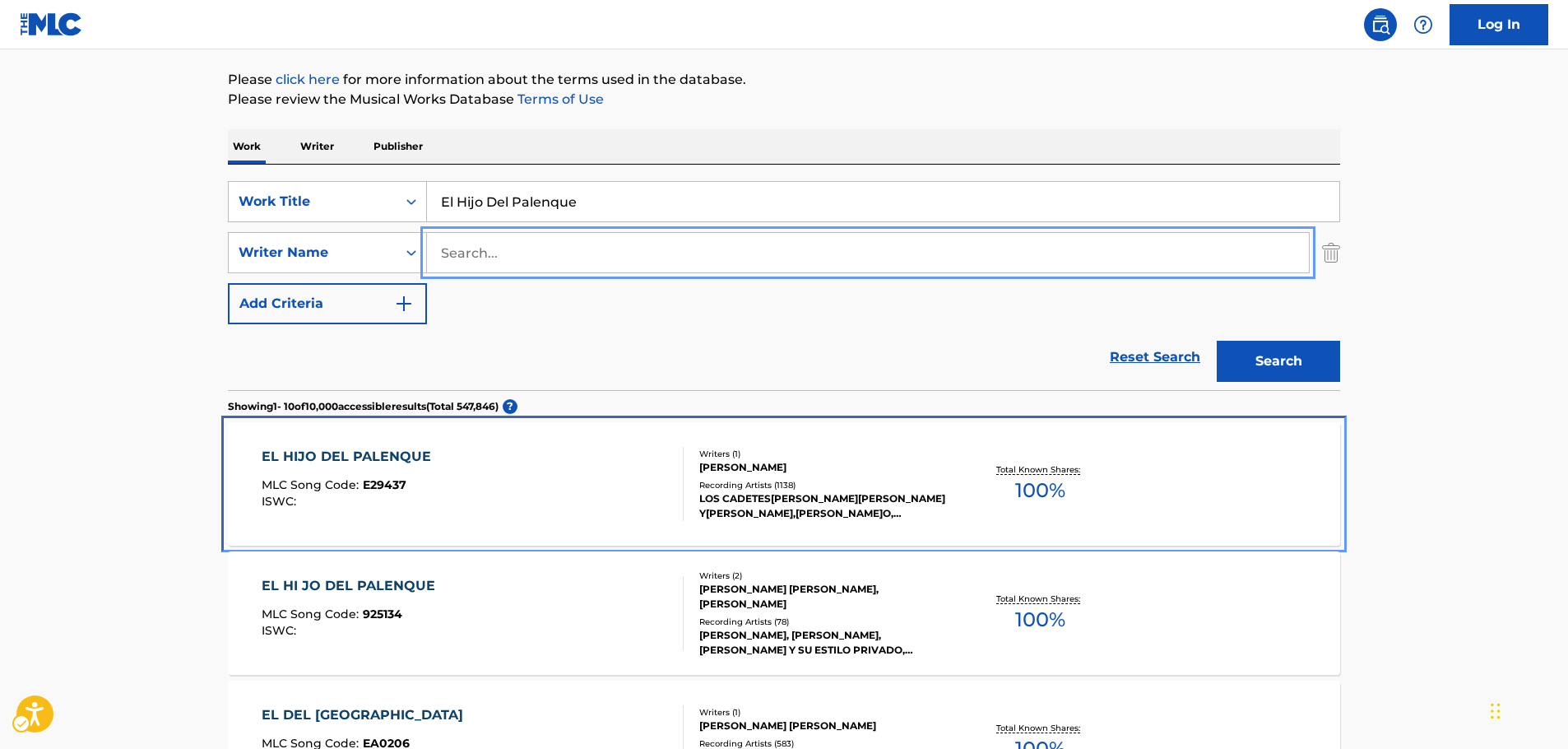
click at [534, 498] on div "EL HIJO DEL PALENQUE MLC Song Code : E29437 ISWC :" at bounding box center [473, 483] width 423 height 74
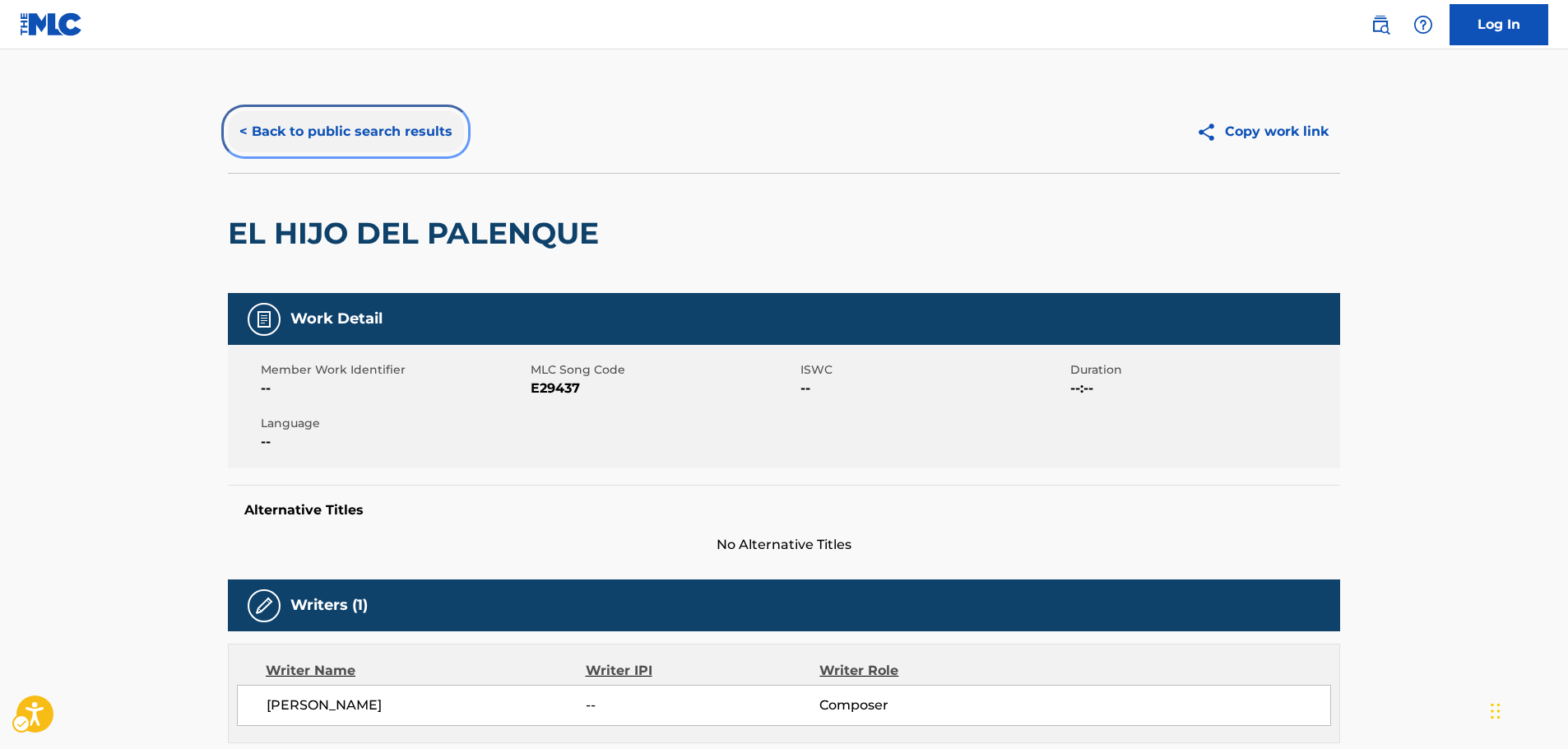
click at [326, 137] on button "< Back to public search results" at bounding box center [345, 131] width 236 height 41
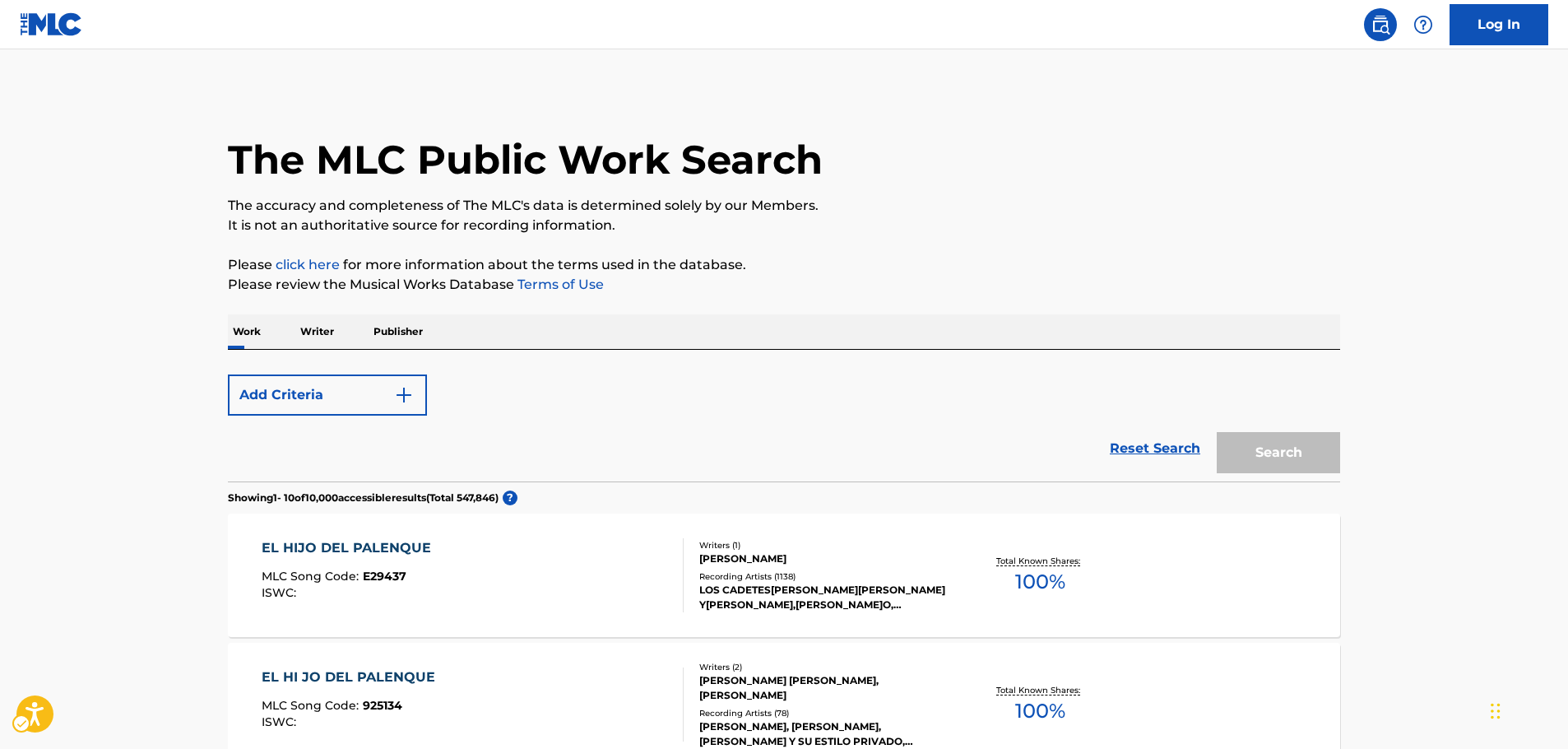
scroll to position [185, 0]
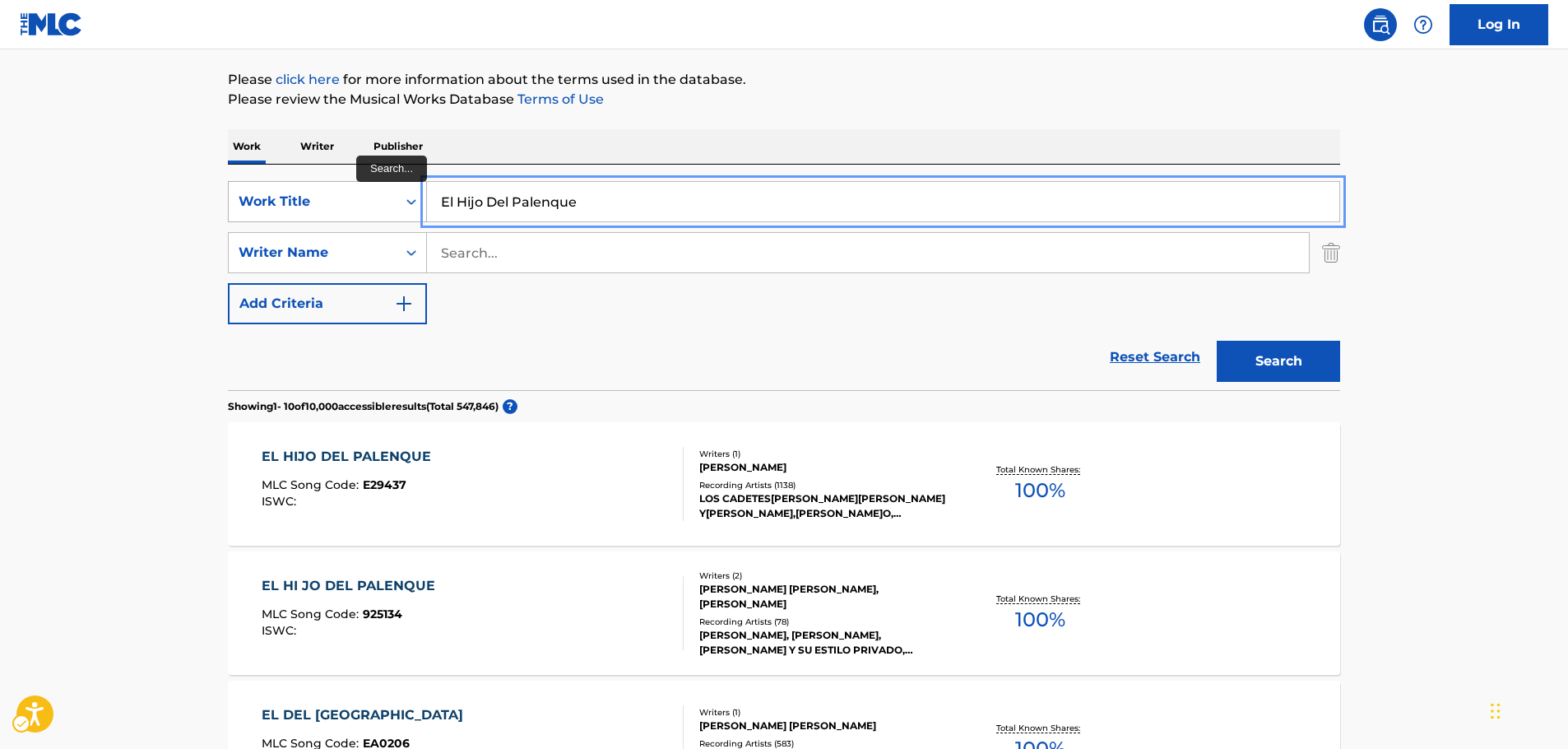
drag, startPoint x: 436, startPoint y: 193, endPoint x: 328, endPoint y: 205, distance: 108.7
paste input "La Casita"
type input "La Casita"
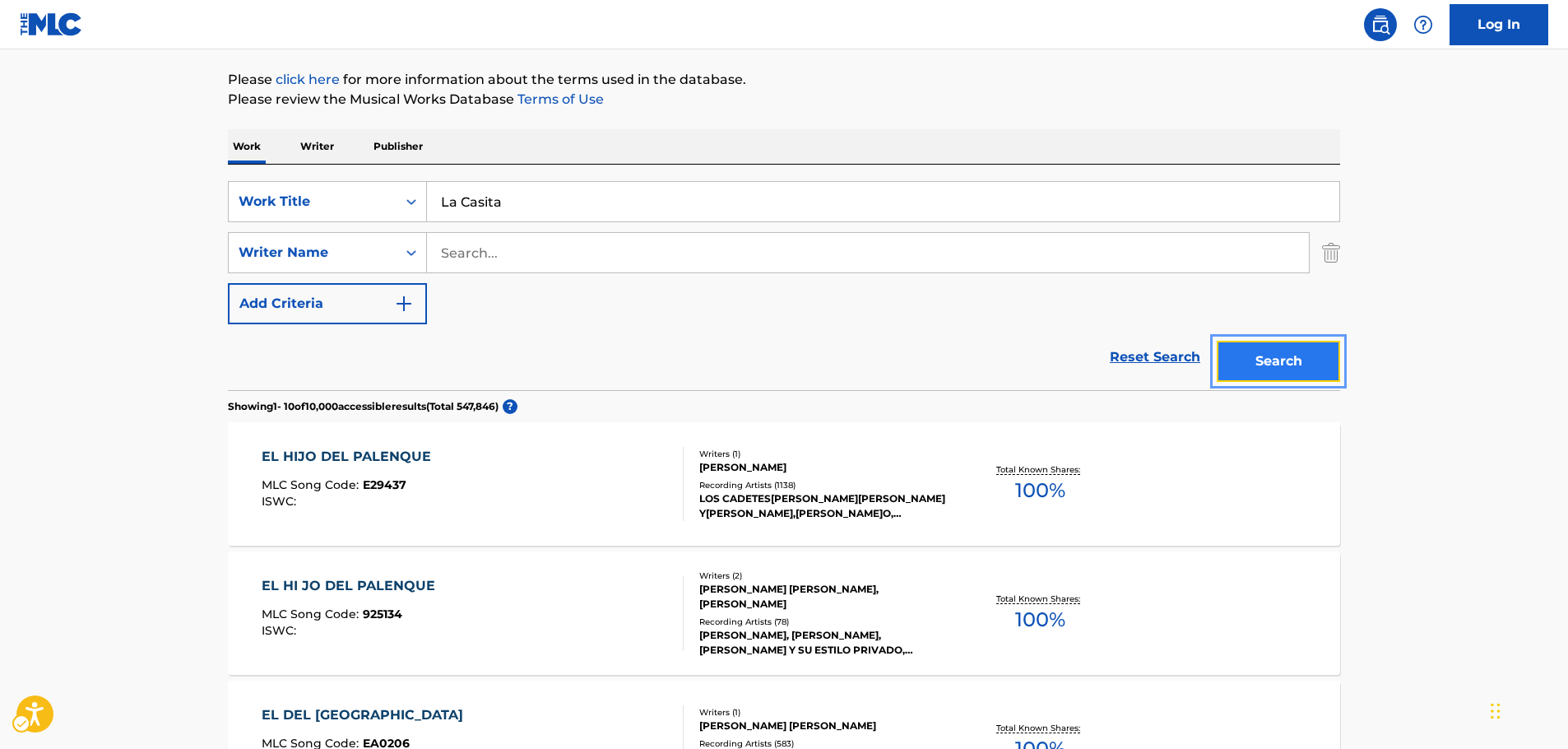
click at [1297, 361] on button "Search" at bounding box center [1278, 361] width 123 height 41
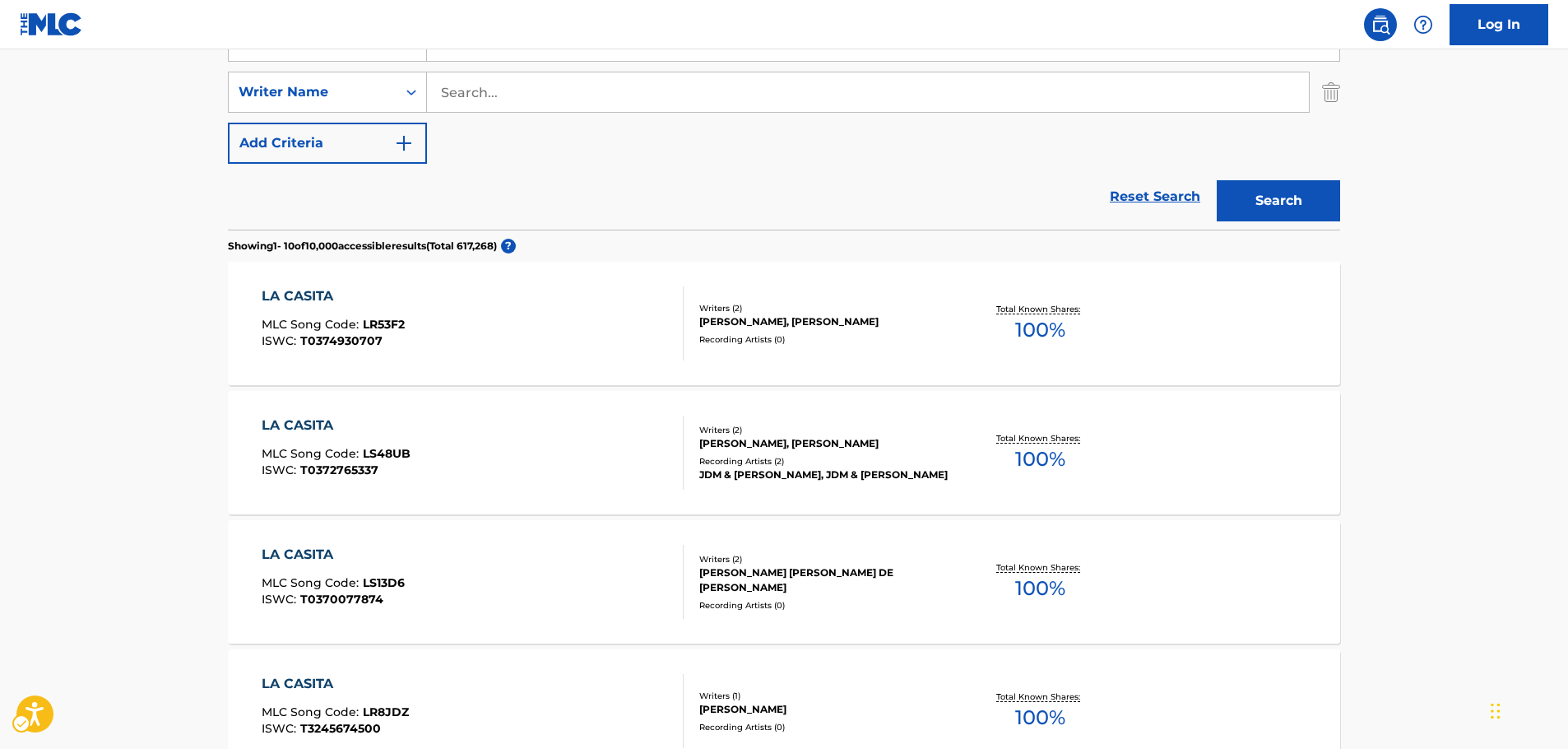
scroll to position [165, 0]
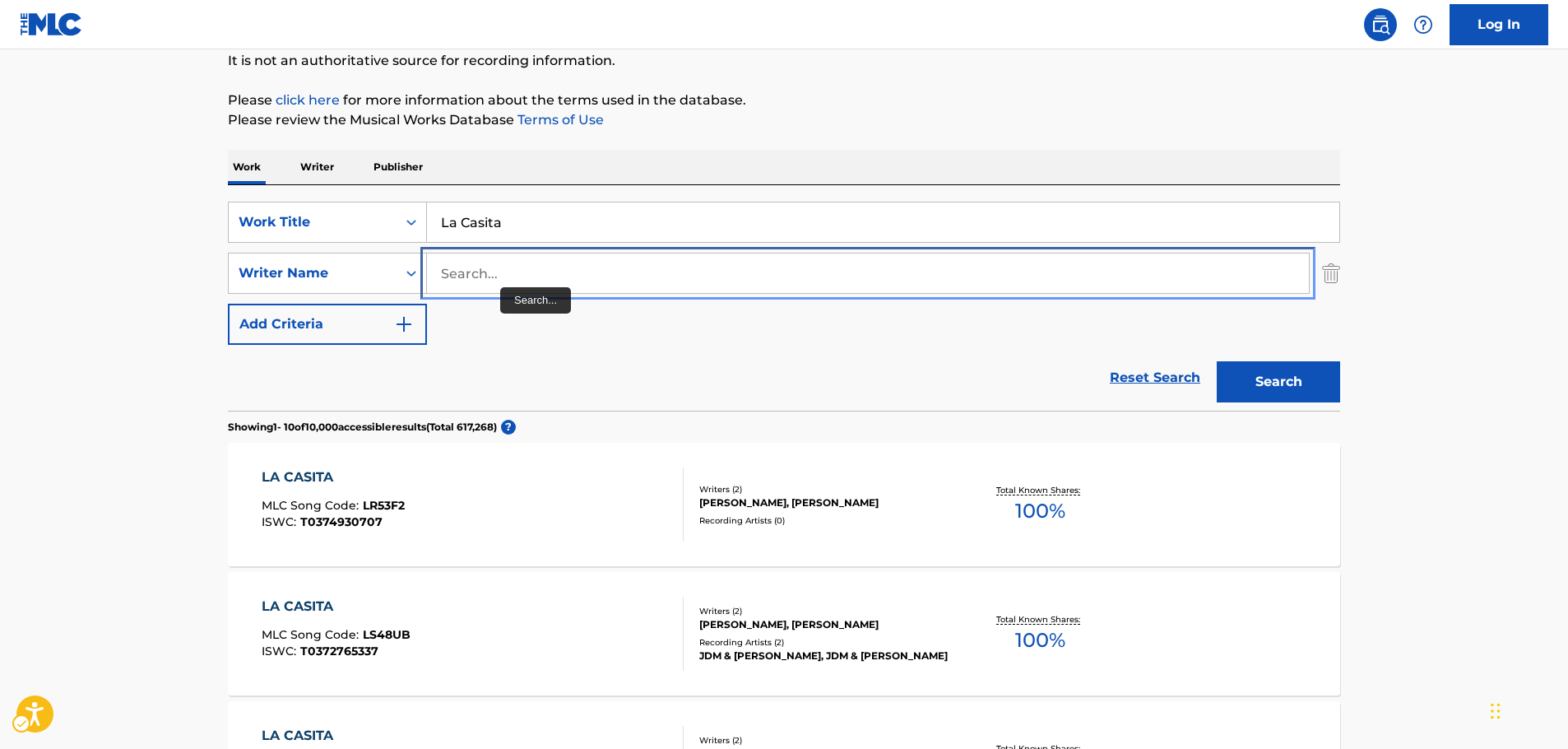
paste input "cuamea"
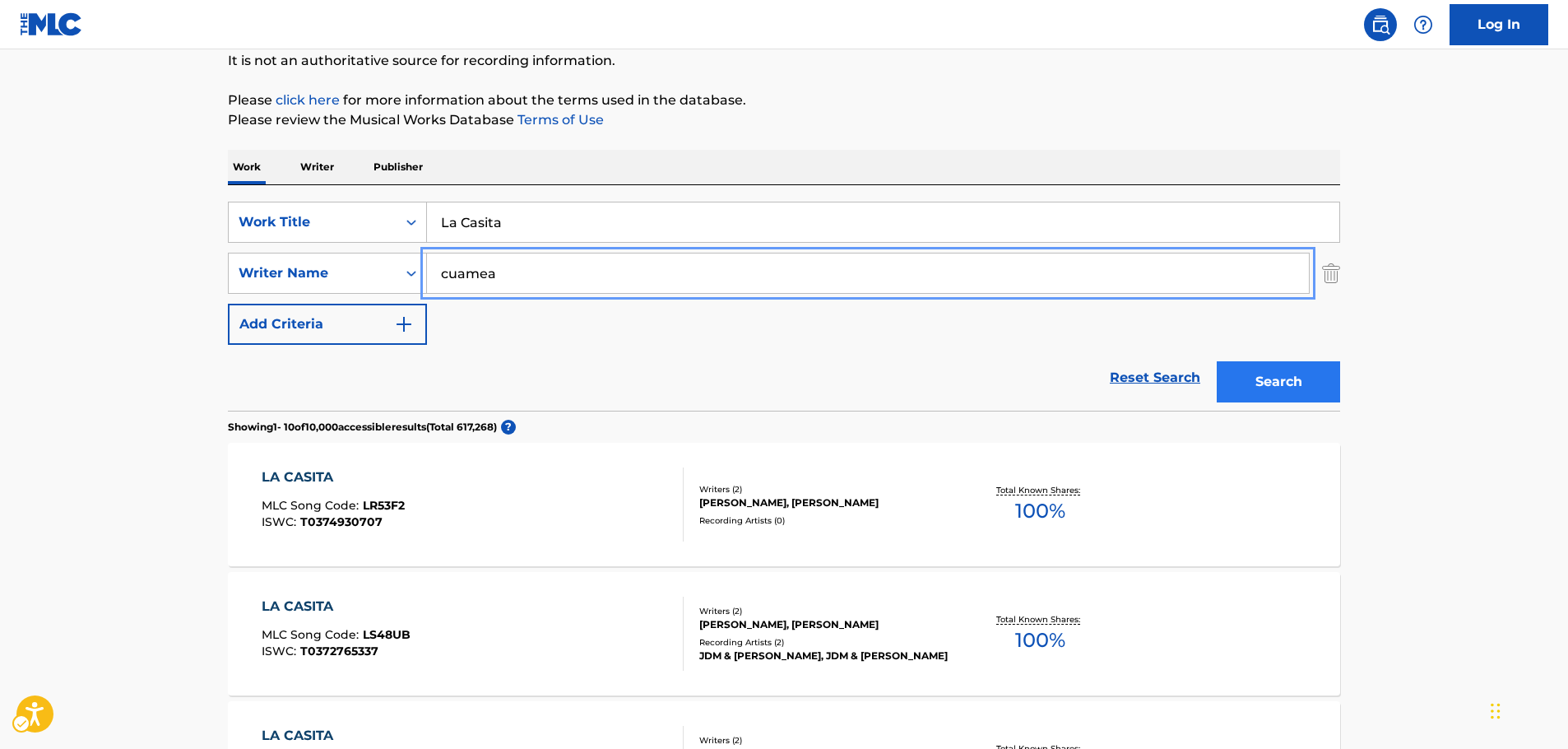
type input "cuamea"
click at [1268, 388] on button "Search" at bounding box center [1278, 381] width 123 height 41
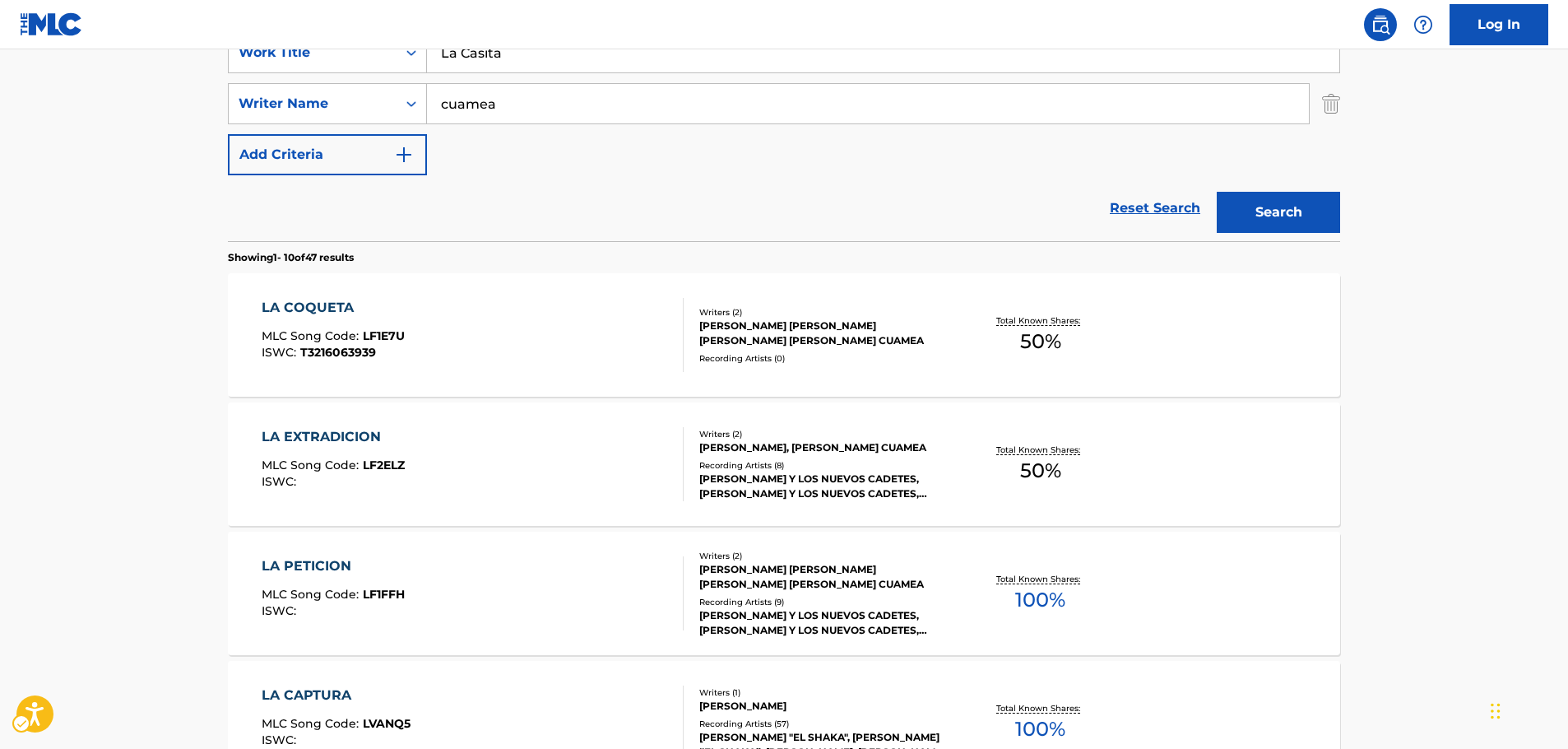
scroll to position [164, 0]
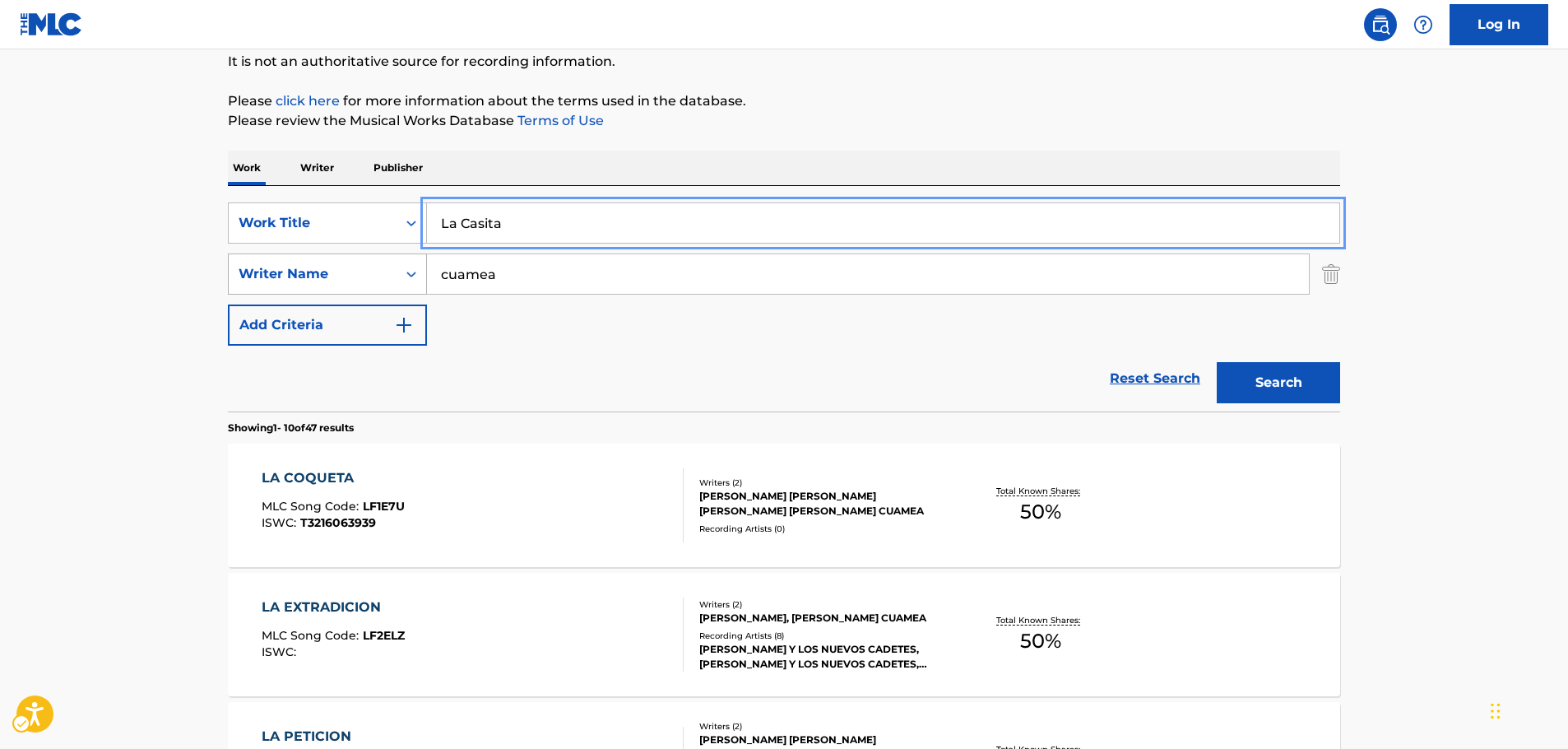
drag, startPoint x: 507, startPoint y: 234, endPoint x: 343, endPoint y: 266, distance: 167.1
click at [333, 253] on div "SearchWithCriteriaf05ac974-6654-41a7-9984-6ae4efcc8ad7 Work Title La Casita Sea…" at bounding box center [784, 273] width 1112 height 143
paste input "grimas de Sangre"
type input "Lagrimas de Sangre"
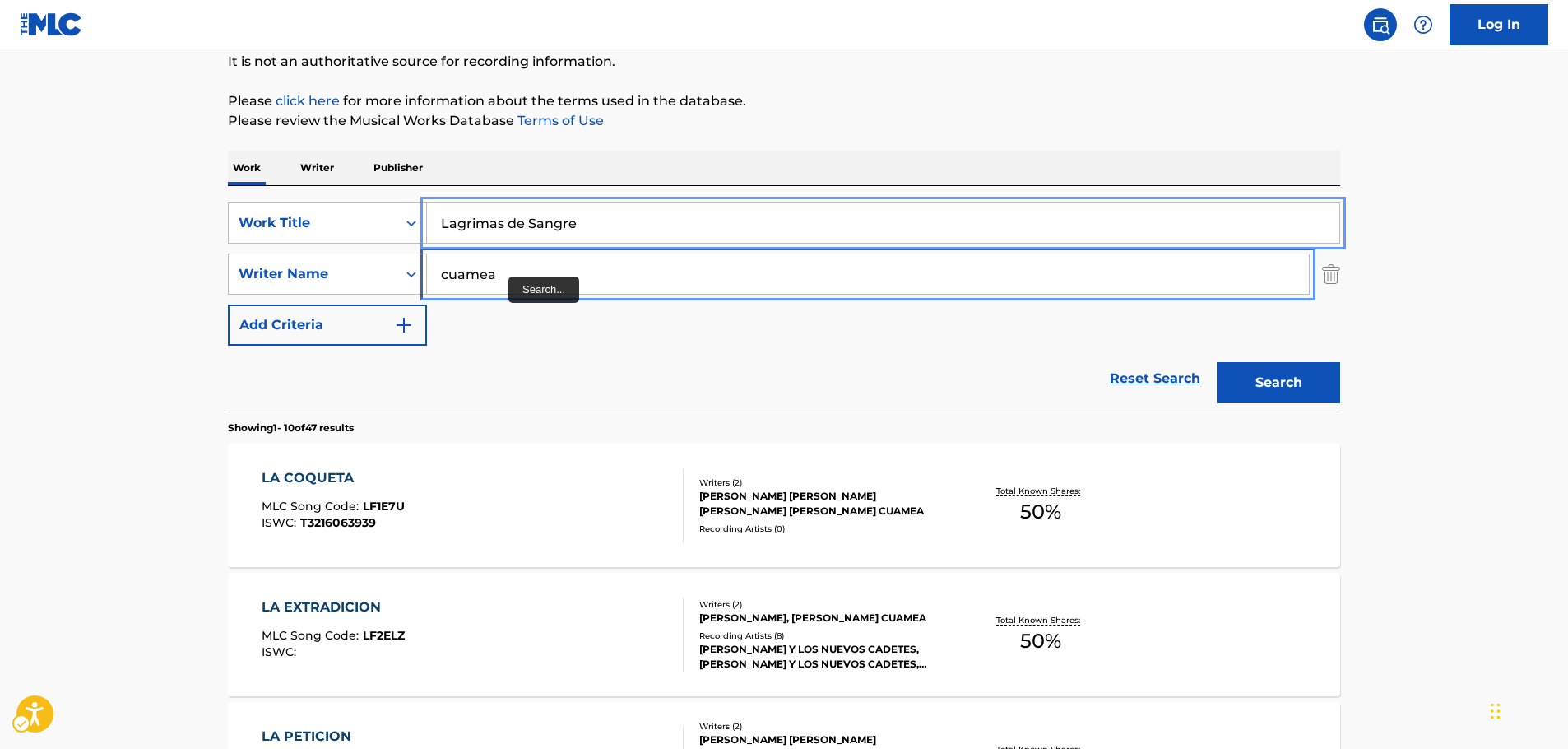
drag, startPoint x: 493, startPoint y: 268, endPoint x: 309, endPoint y: 295, distance: 186.0
click at [310, 295] on div "SearchWithCriteriaf05ac974-6654-41a7-9984-6ae4efcc8ad7 Work Title Lagrimas de S…" at bounding box center [784, 273] width 1112 height 143
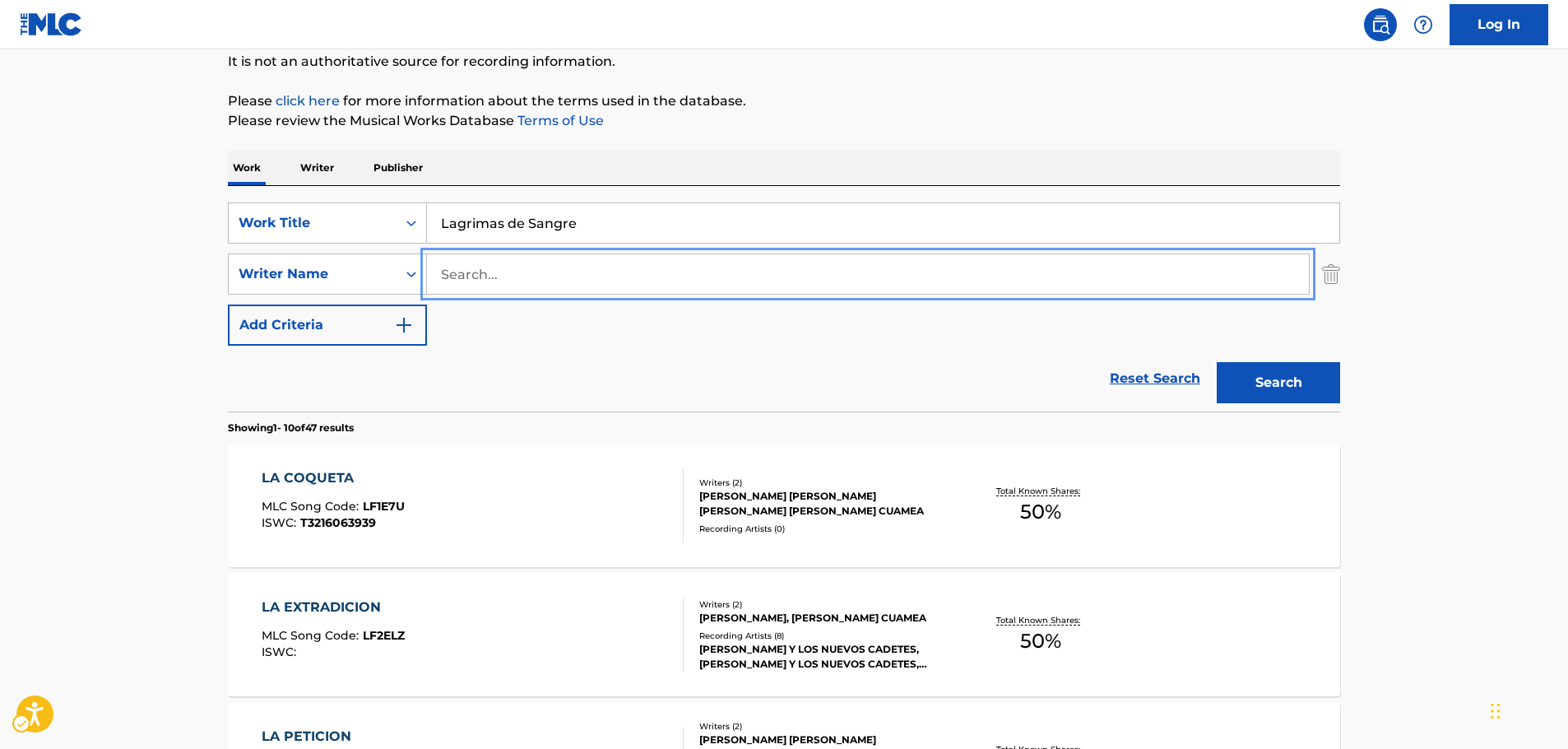
click at [1217, 362] on button "Search" at bounding box center [1278, 382] width 123 height 41
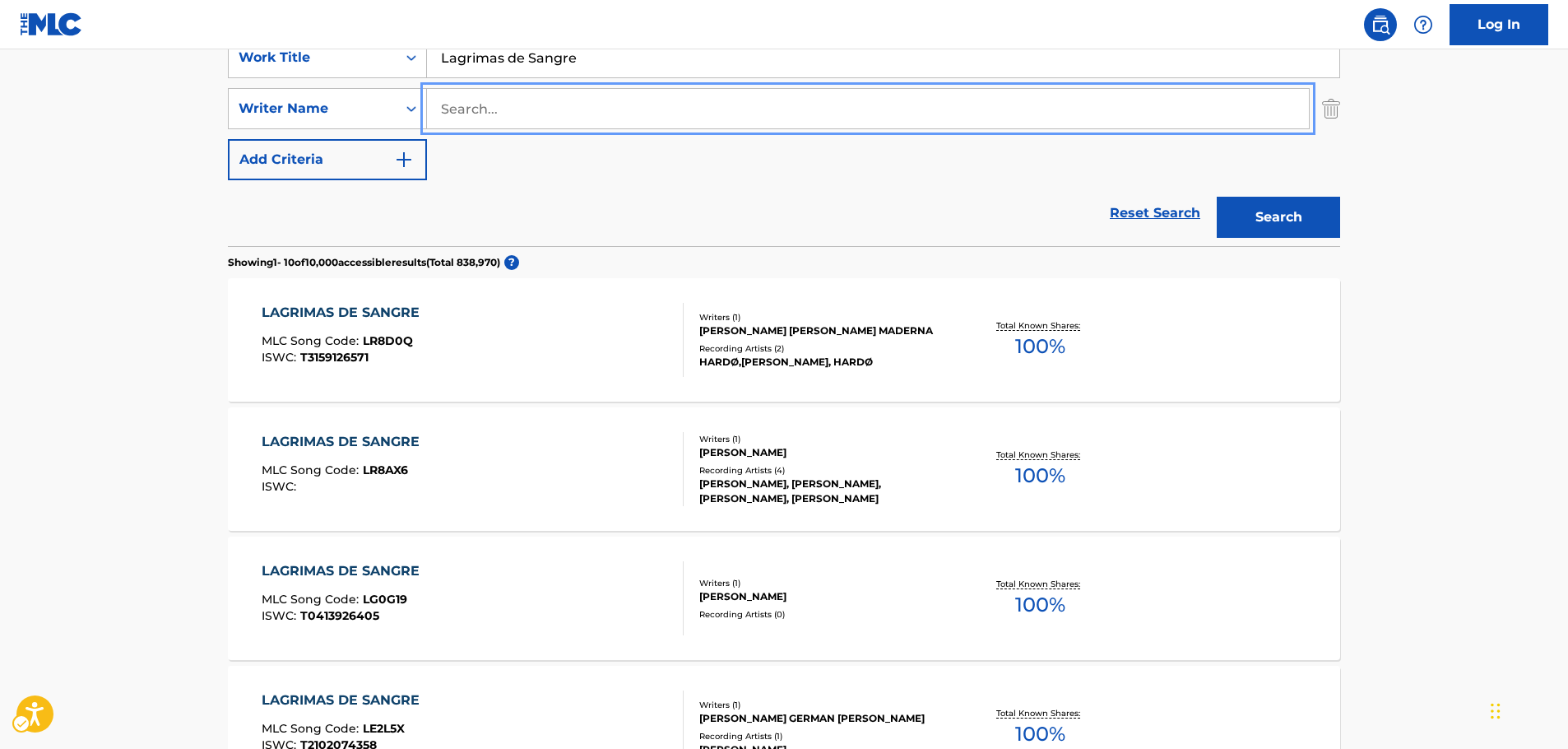
scroll to position [328, 0]
paste input "[PERSON_NAME]"
type input "[PERSON_NAME]"
drag, startPoint x: 1250, startPoint y: 217, endPoint x: 860, endPoint y: 242, distance: 390.8
click at [1250, 217] on button "Search" at bounding box center [1278, 218] width 123 height 41
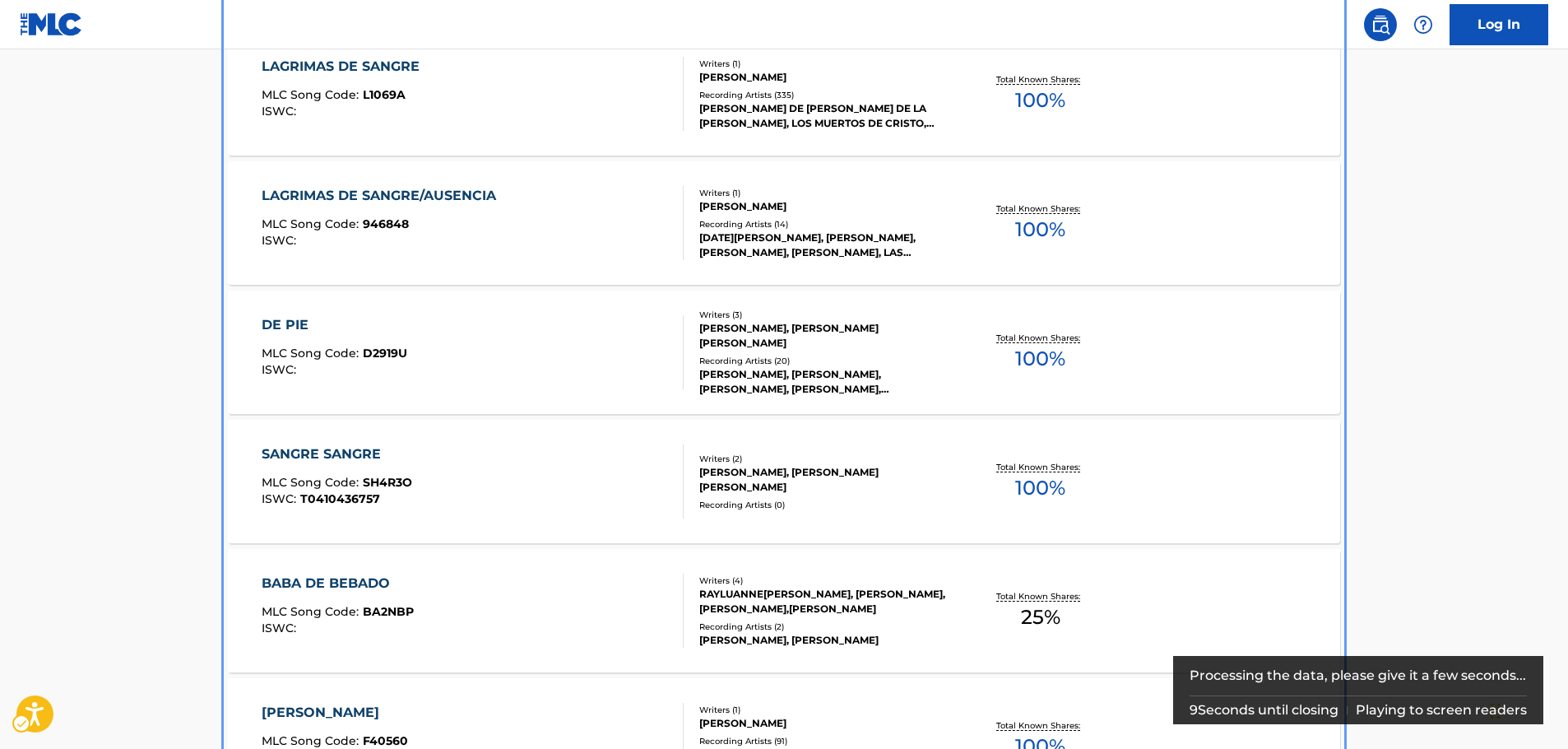
scroll to position [164, 0]
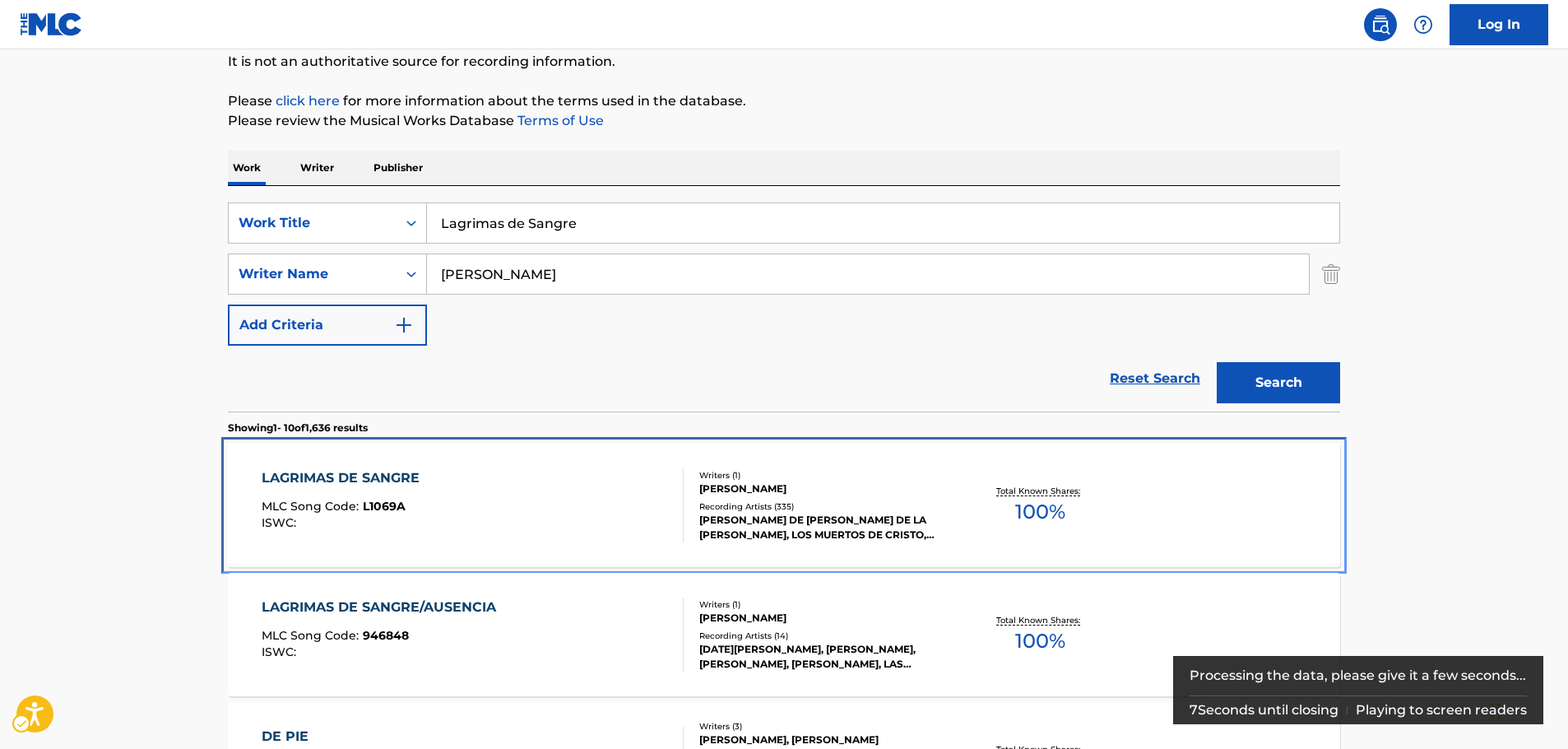
click at [511, 493] on div "LAGRIMAS DE SANGRE MLC Song Code : L1069A ISWC :" at bounding box center [473, 505] width 423 height 74
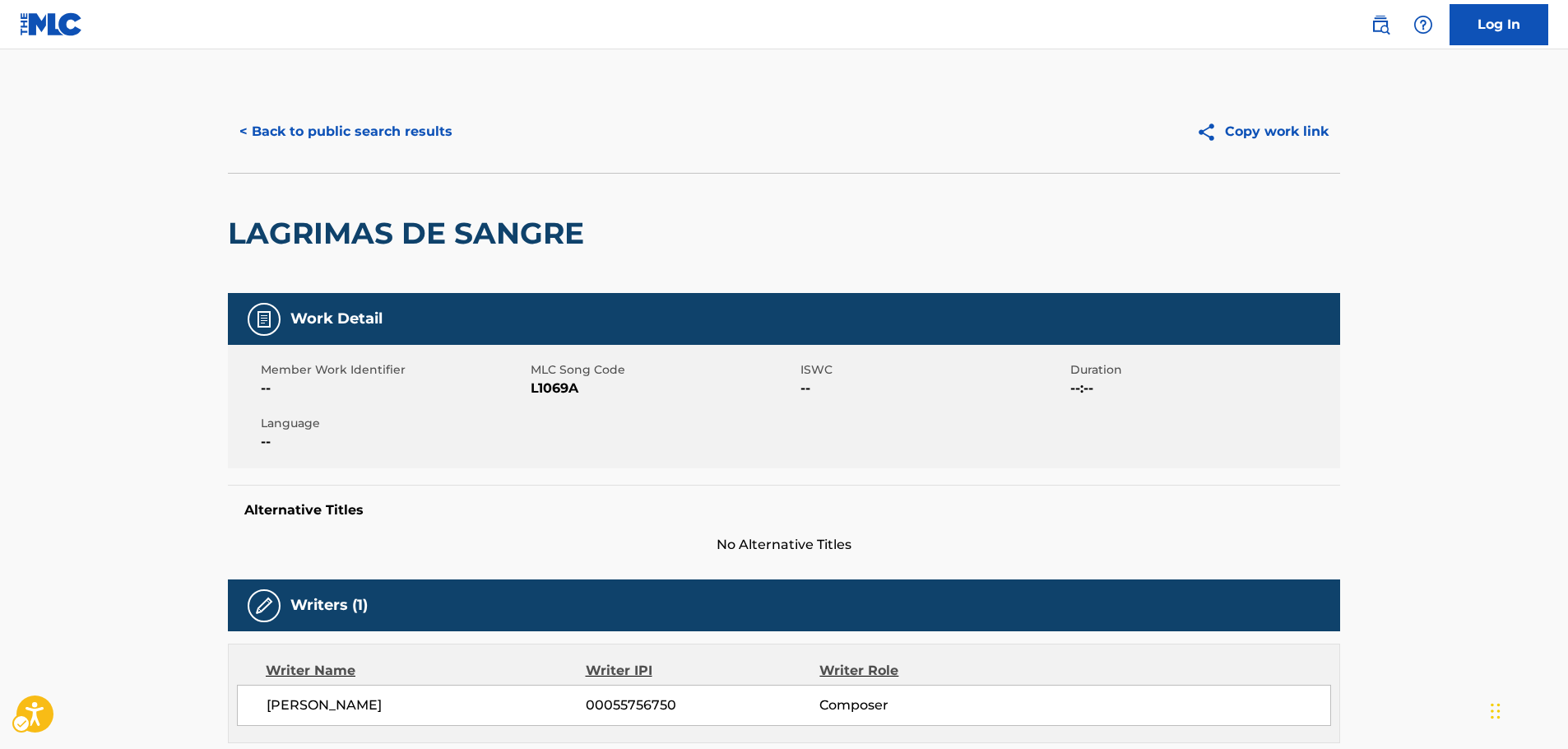
click at [553, 386] on span "MLC Song Code - L1069A" at bounding box center [664, 388] width 266 height 20
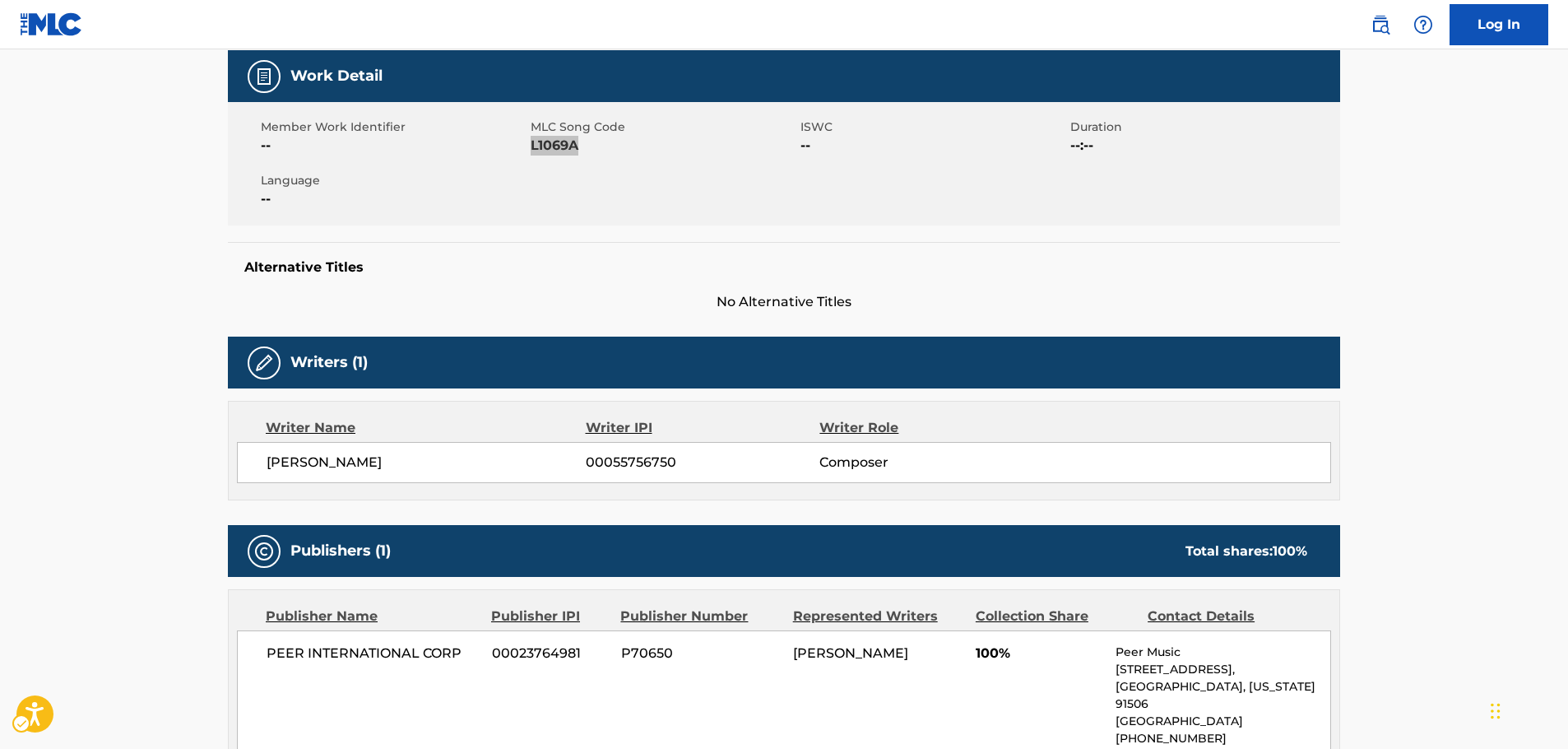
scroll to position [247, 0]
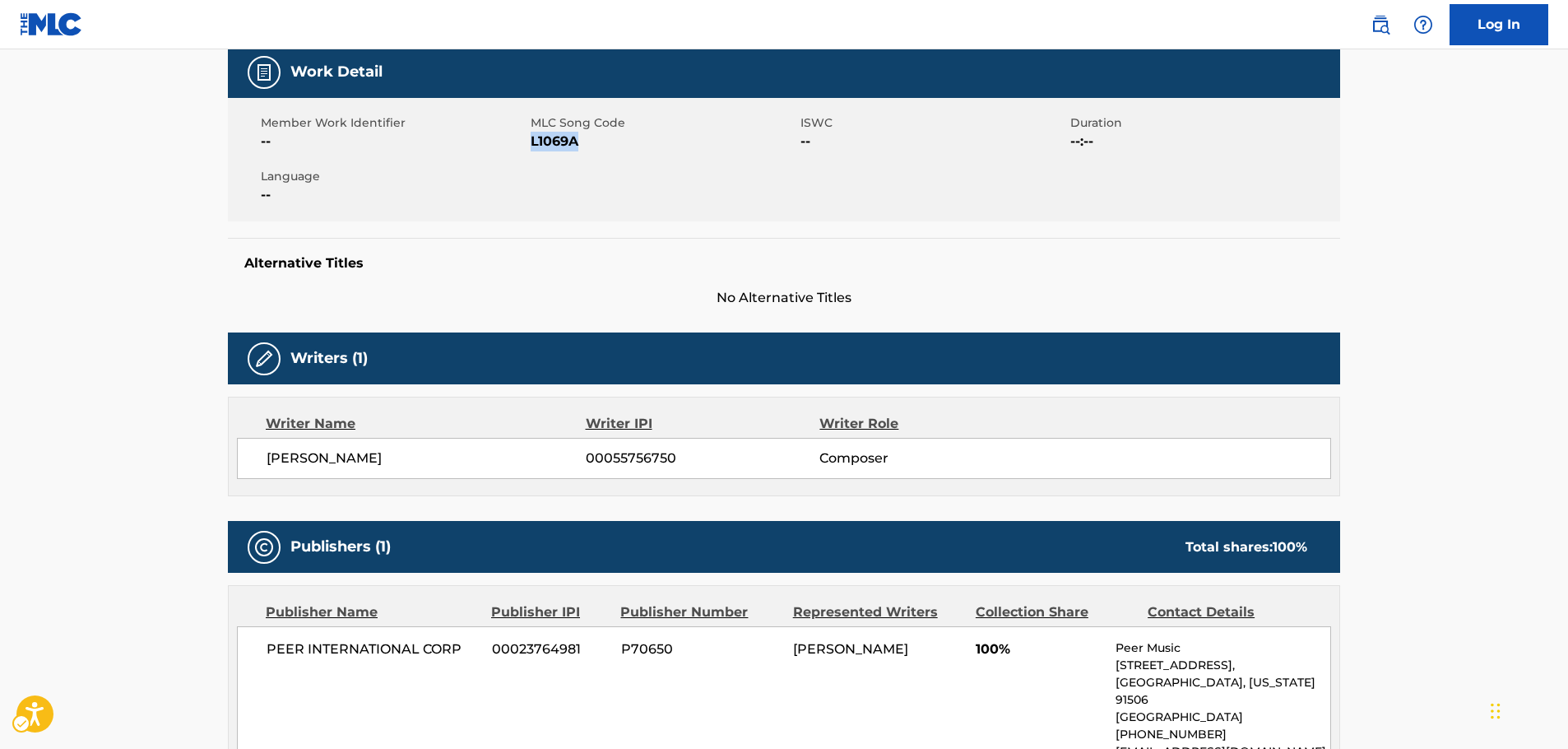
drag, startPoint x: 433, startPoint y: 456, endPoint x: 244, endPoint y: 455, distance: 189.0
click at [244, 455] on div "[PERSON_NAME] 00055756750 Composer" at bounding box center [784, 457] width 1094 height 41
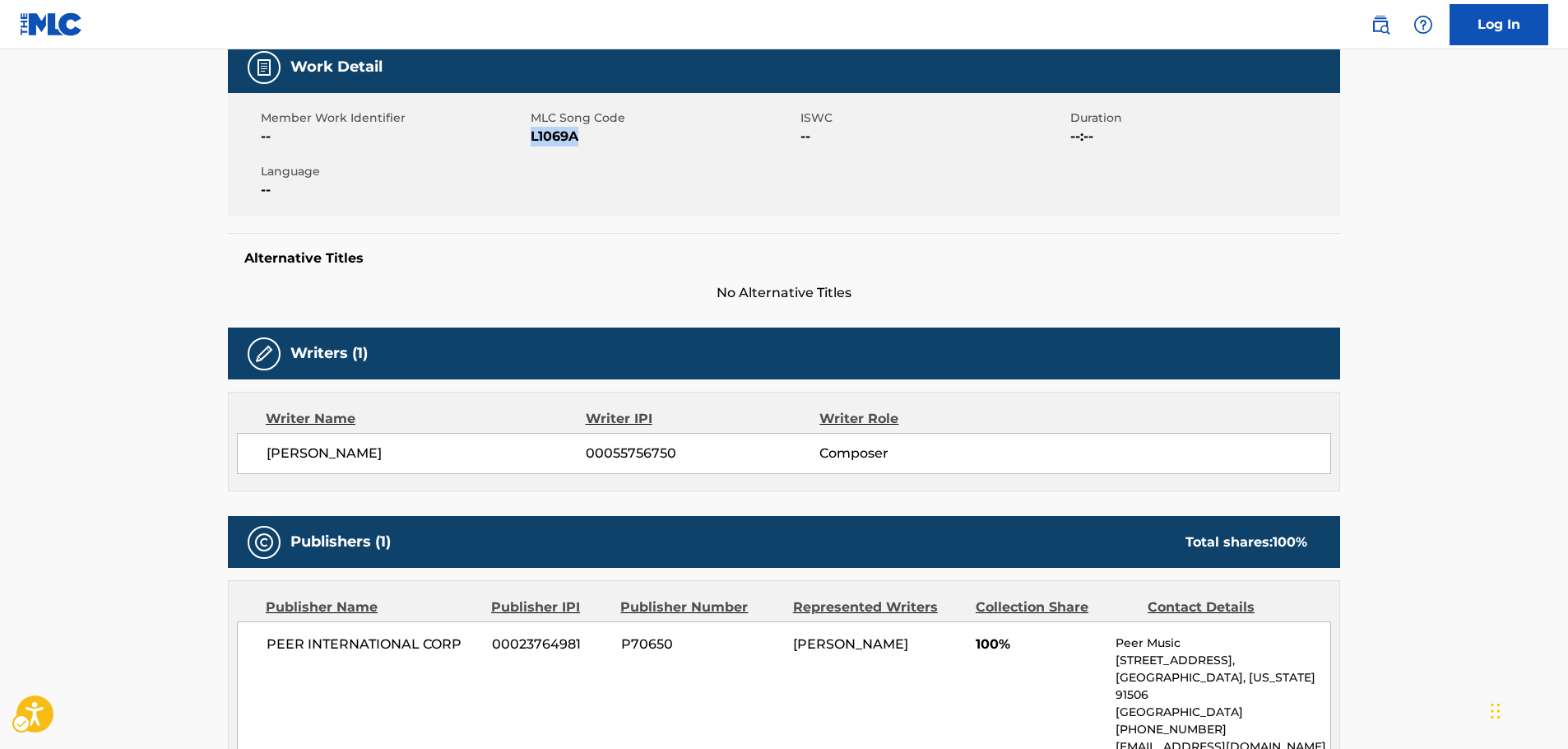
scroll to position [494, 0]
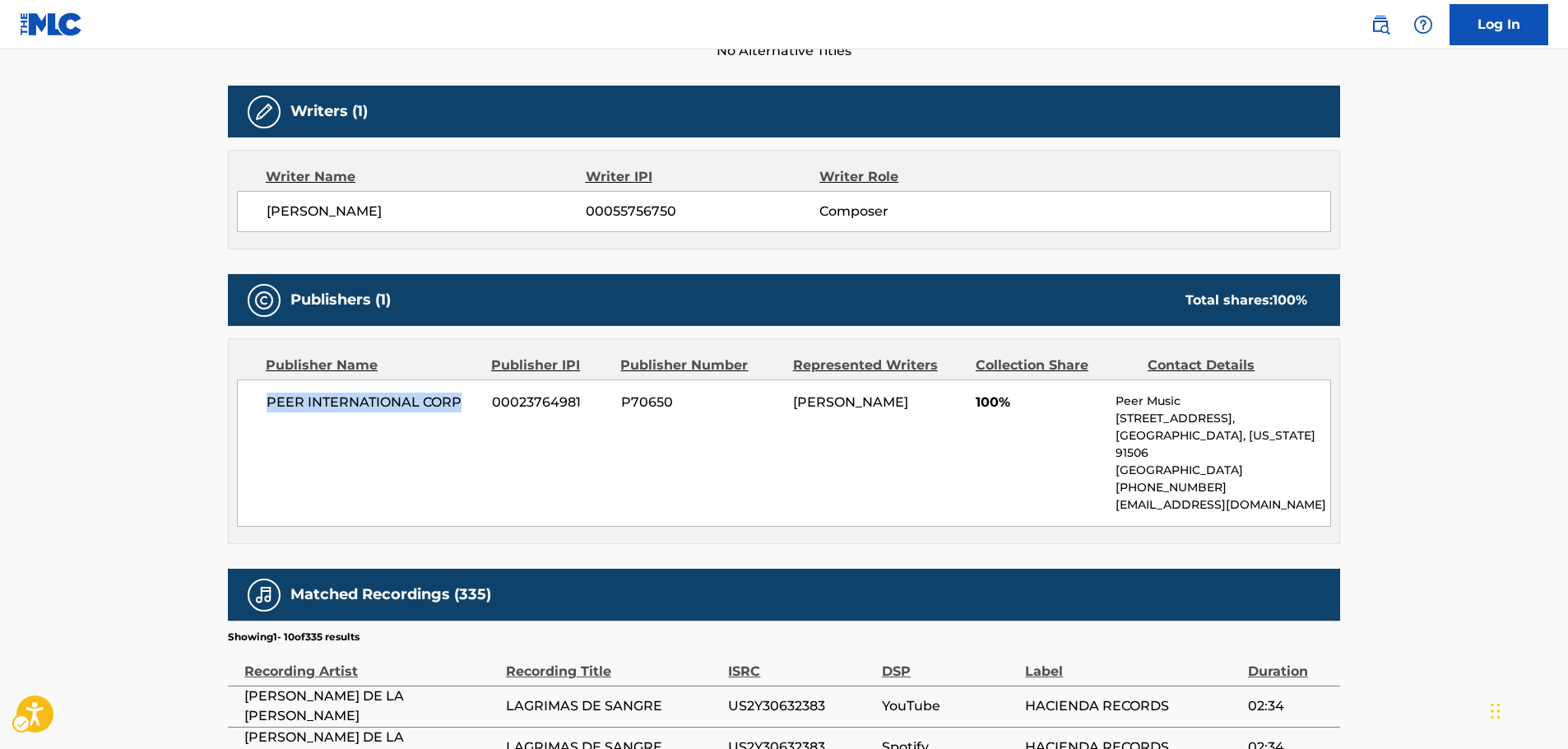
drag, startPoint x: 449, startPoint y: 410, endPoint x: 234, endPoint y: 423, distance: 215.4
click at [259, 419] on div "PEER INTERNATIONAL CORP 00023764981 P70650 [PERSON_NAME] 100% Peer Music [STREE…" at bounding box center [784, 453] width 1094 height 148
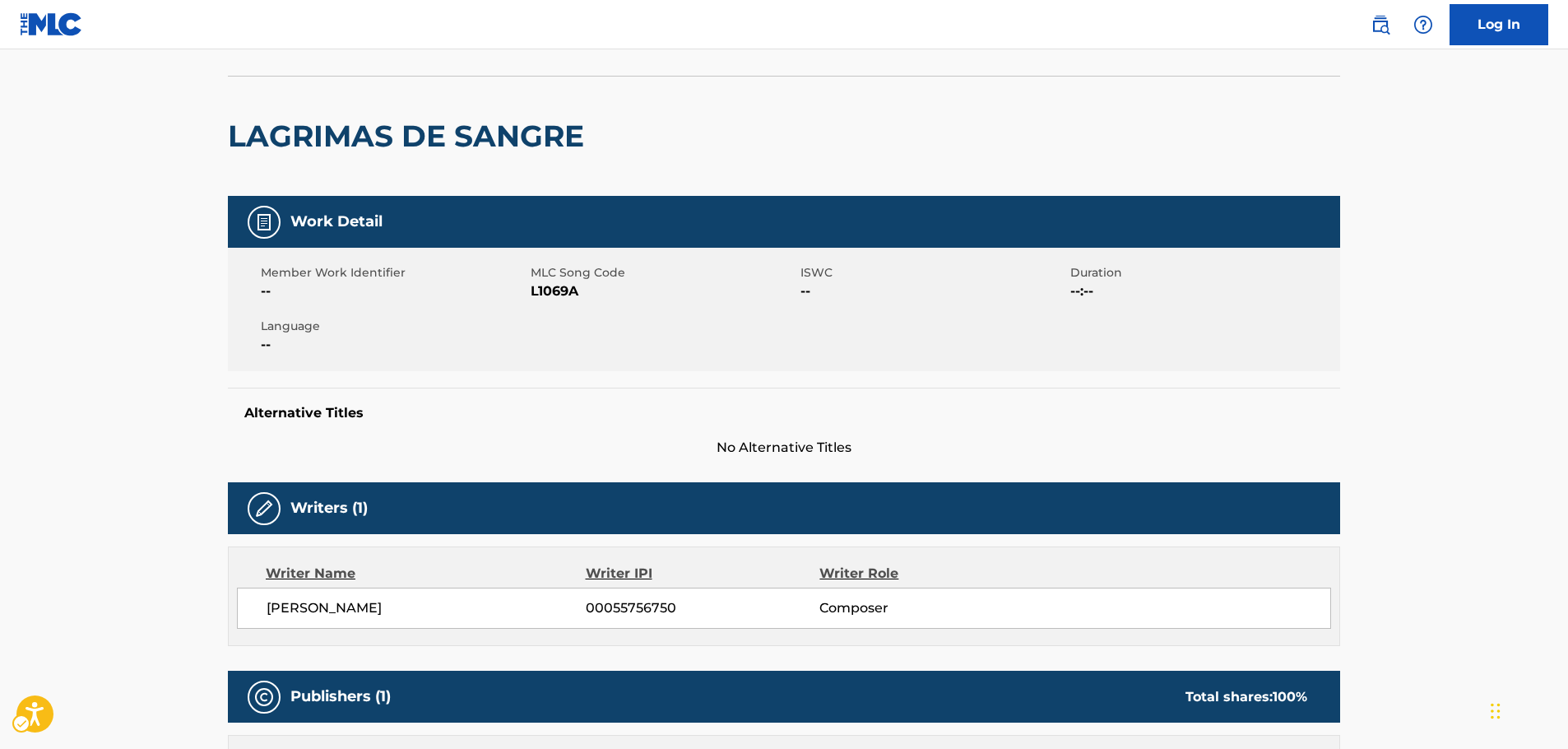
scroll to position [0, 0]
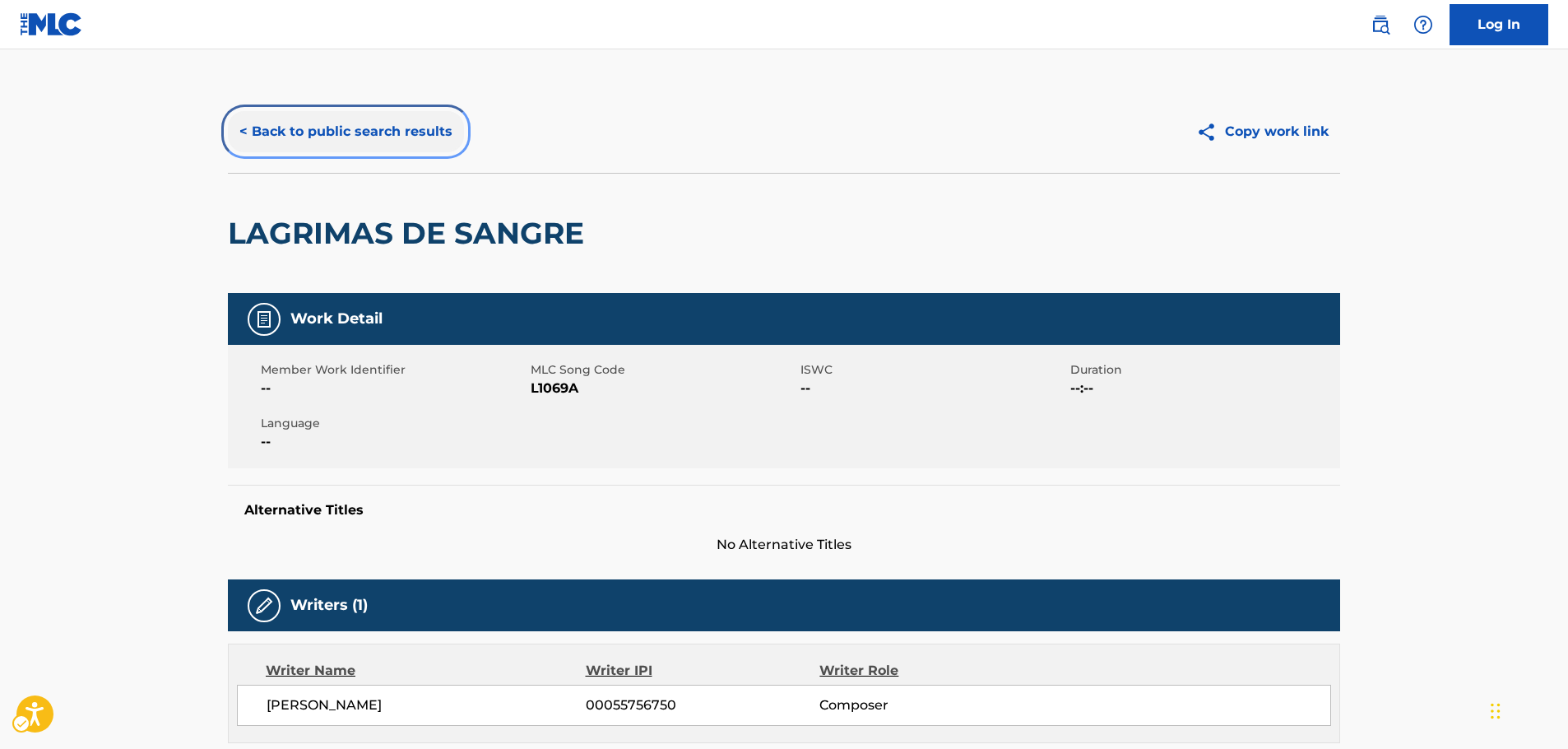
click at [423, 147] on button "< Back to public search results" at bounding box center [345, 131] width 236 height 41
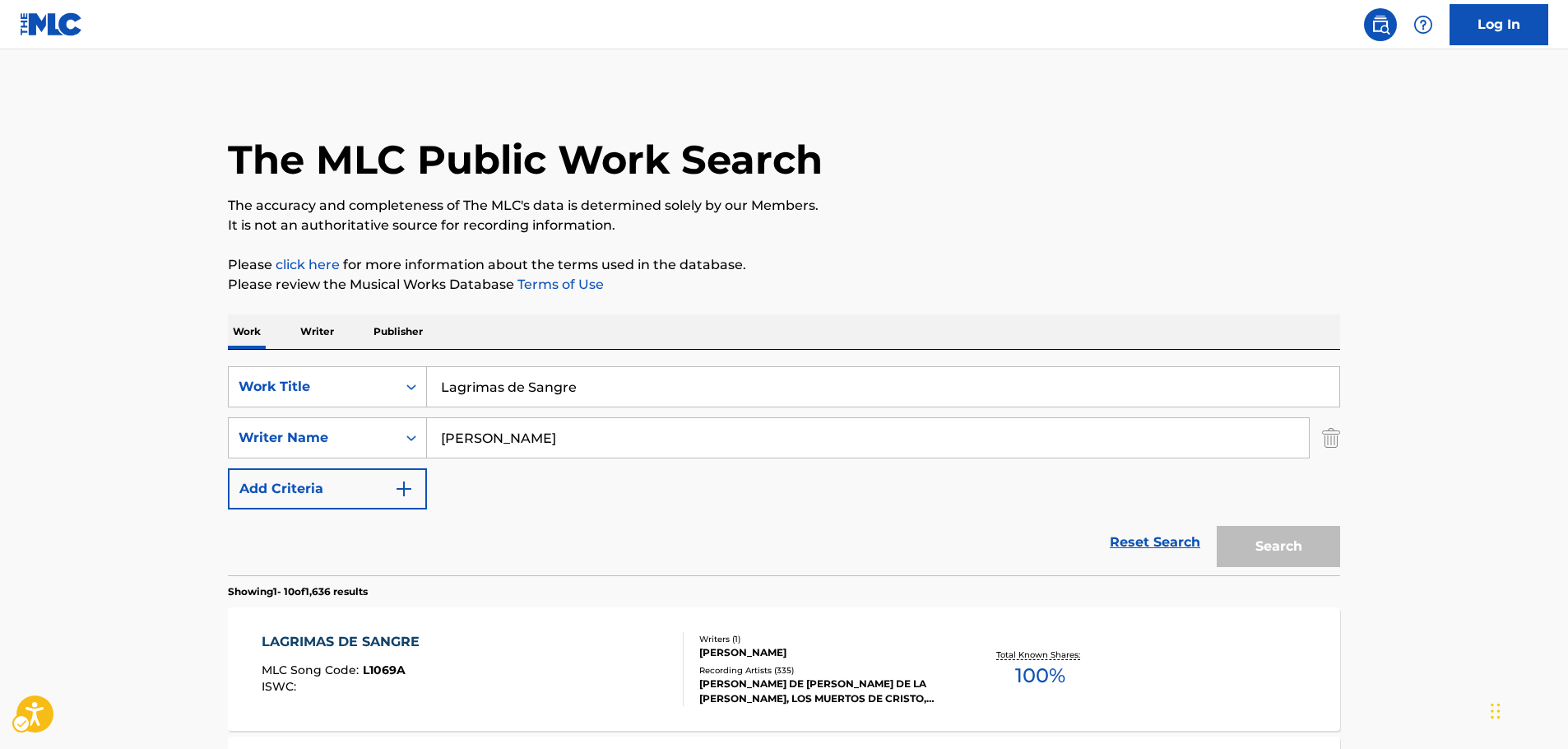
scroll to position [164, 0]
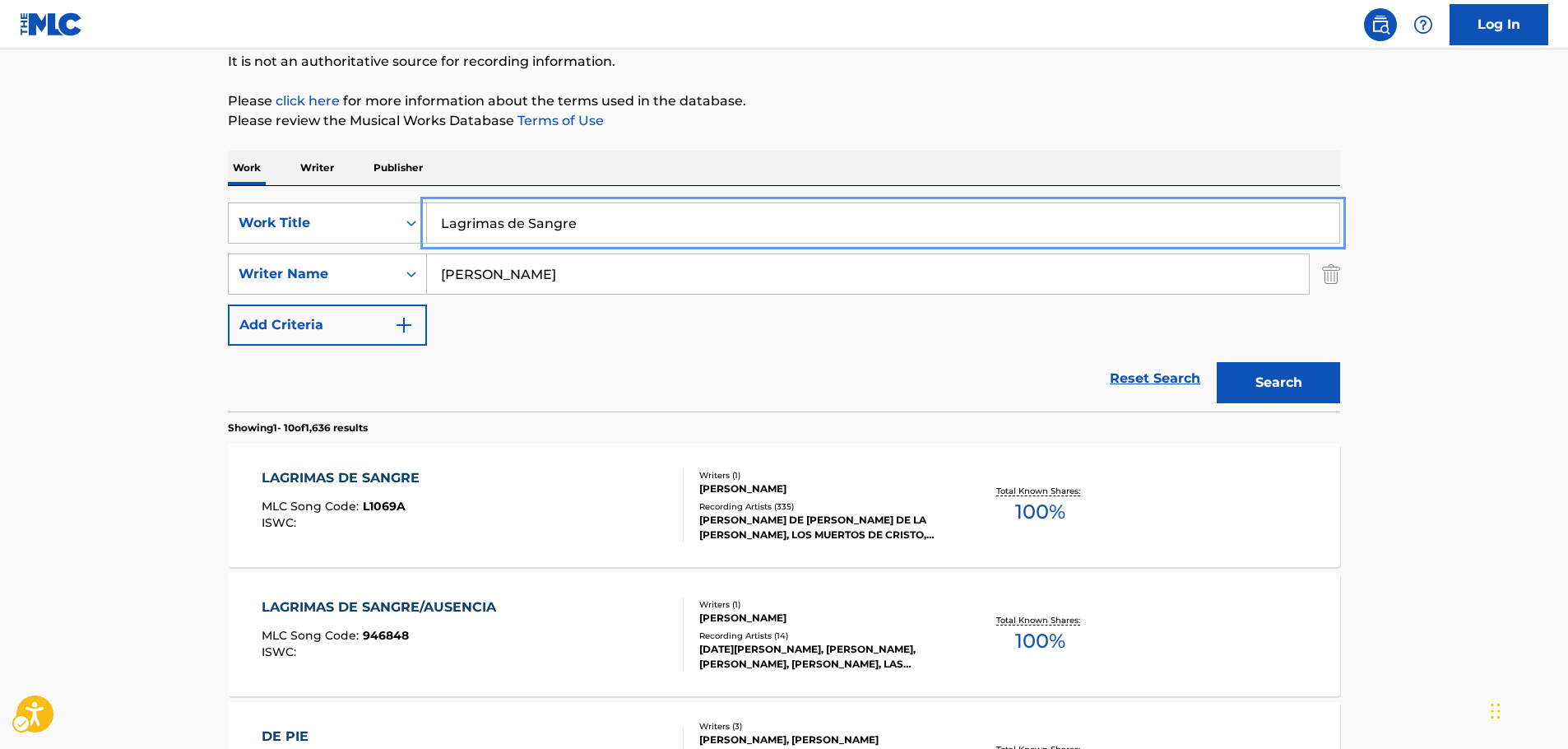
drag, startPoint x: 407, startPoint y: 232, endPoint x: 179, endPoint y: 254, distance: 229.1
paste input "Tu Condena"
type input "Tu Condena"
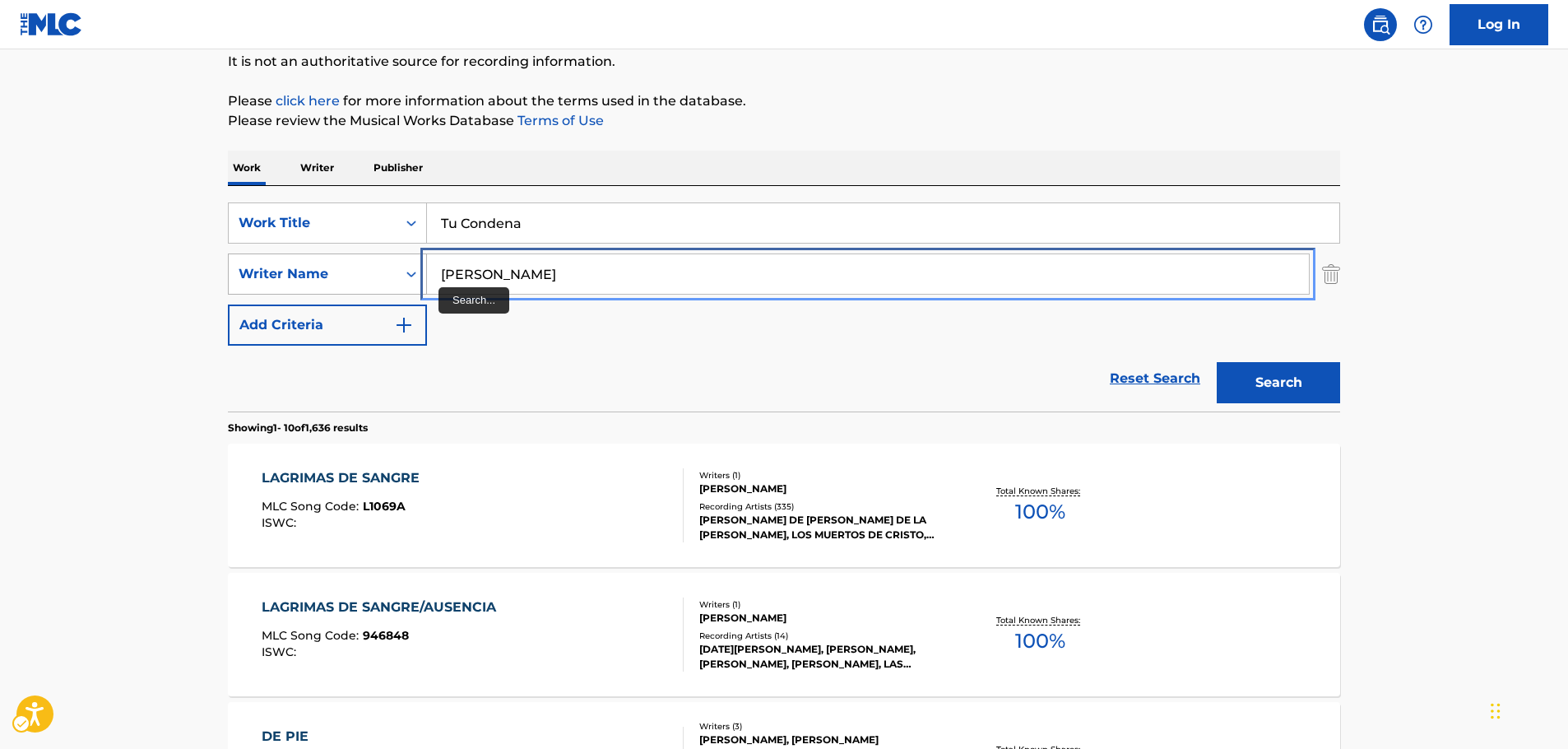
drag, startPoint x: 455, startPoint y: 273, endPoint x: 231, endPoint y: 284, distance: 224.3
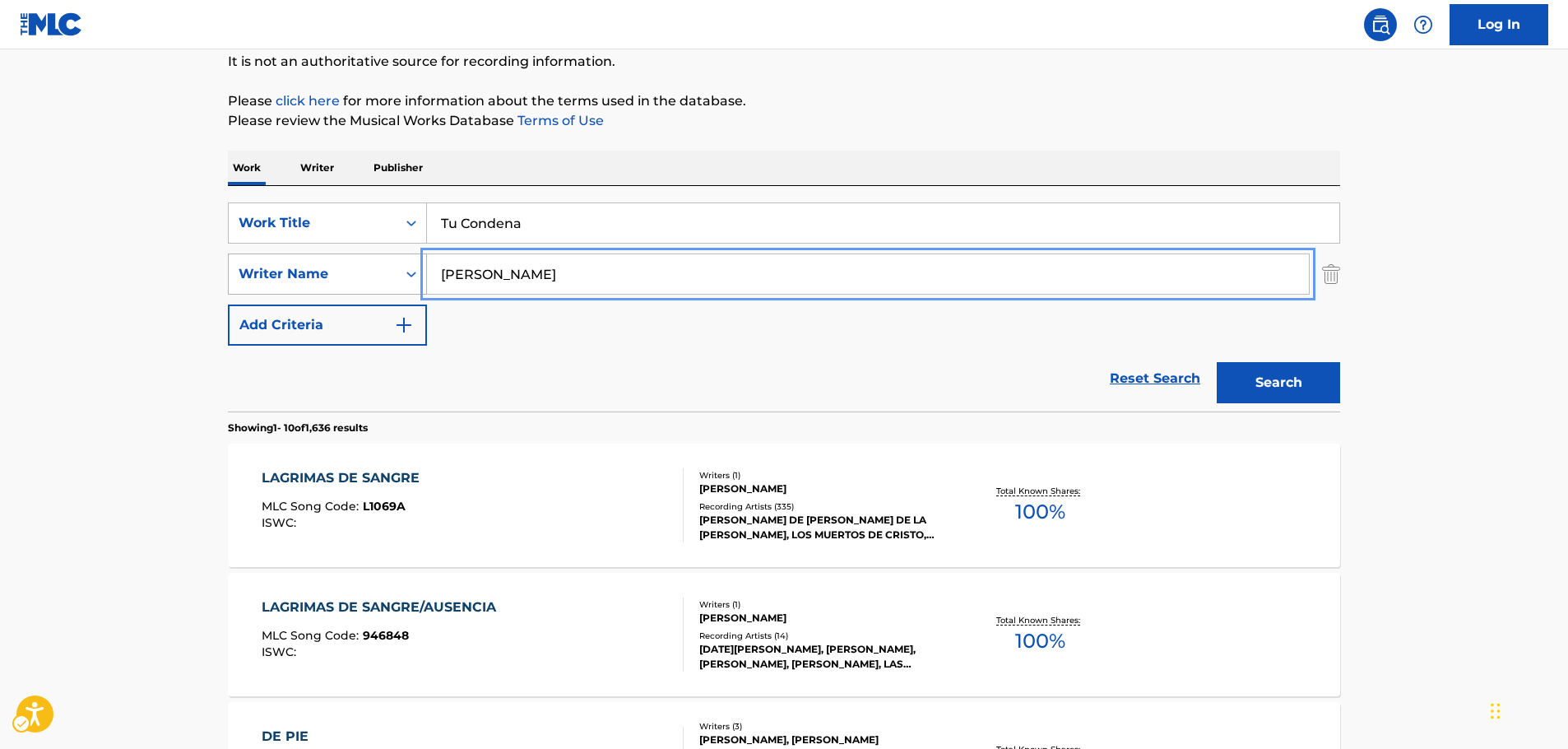
type input "[PERSON_NAME]"
click at [1217, 362] on button "Search" at bounding box center [1278, 382] width 123 height 41
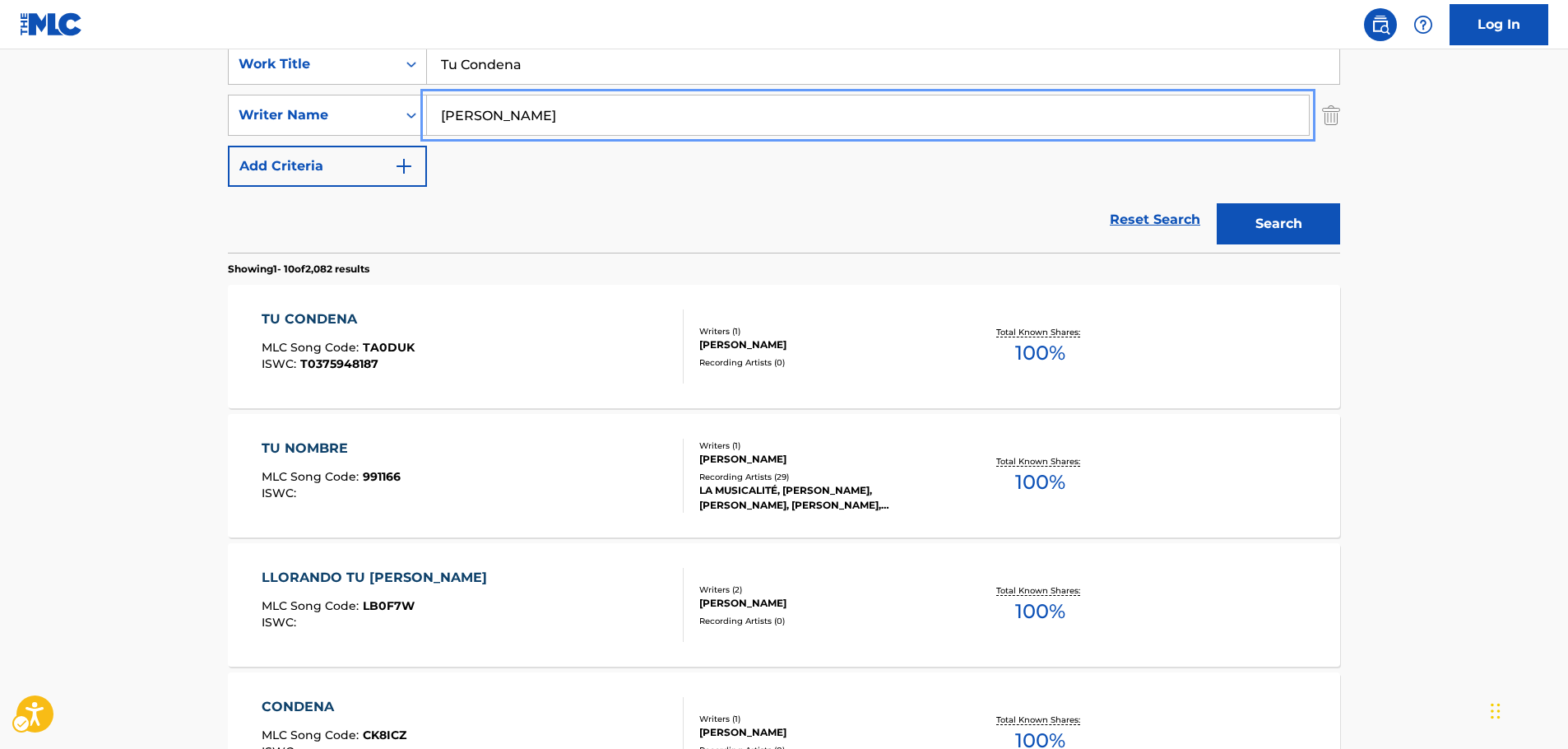
scroll to position [328, 0]
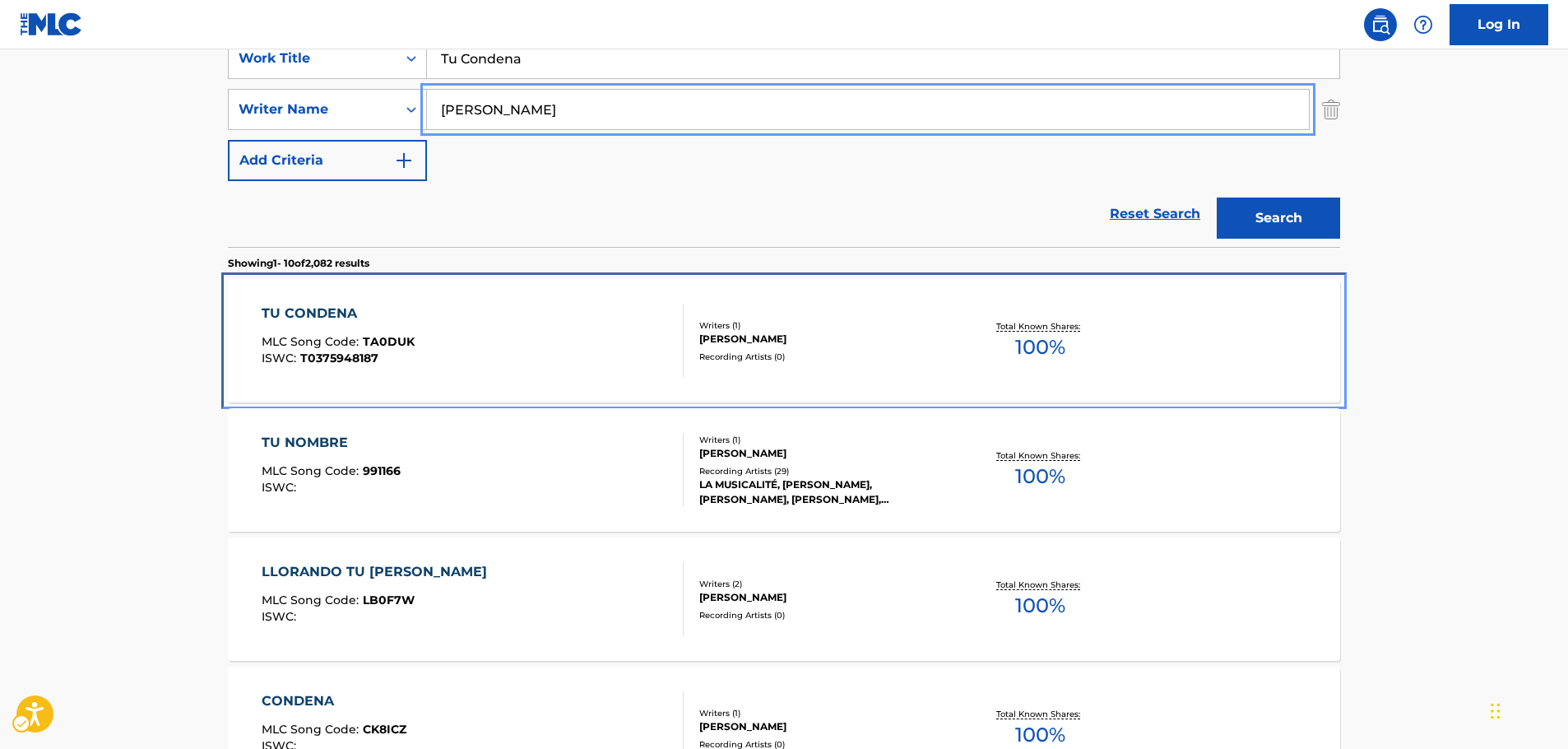
click at [512, 358] on div "TU CONDENA MLC Song Code : TA0DUK ISWC : T0375948187" at bounding box center [473, 340] width 423 height 74
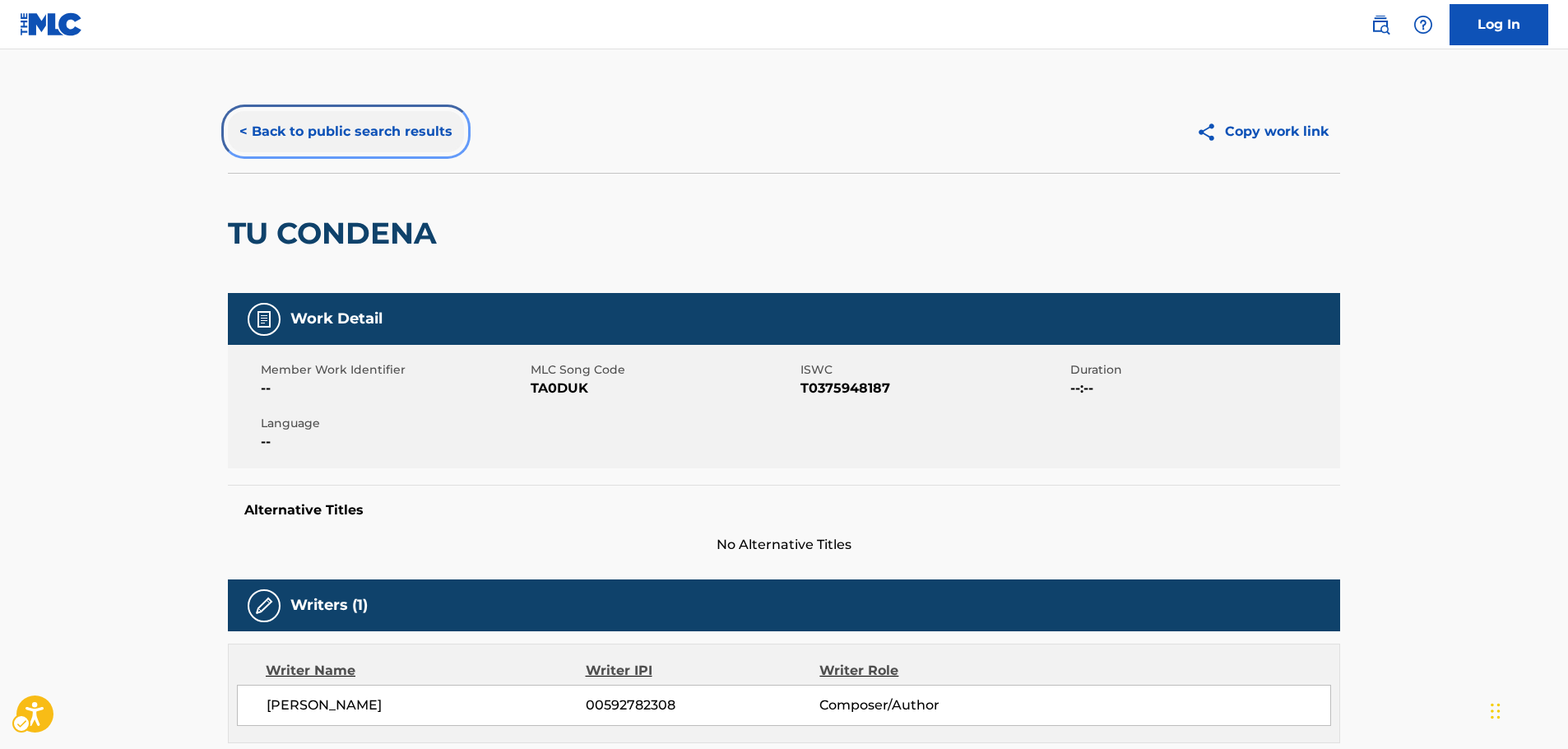
click at [329, 138] on button "< Back to public search results" at bounding box center [345, 131] width 236 height 41
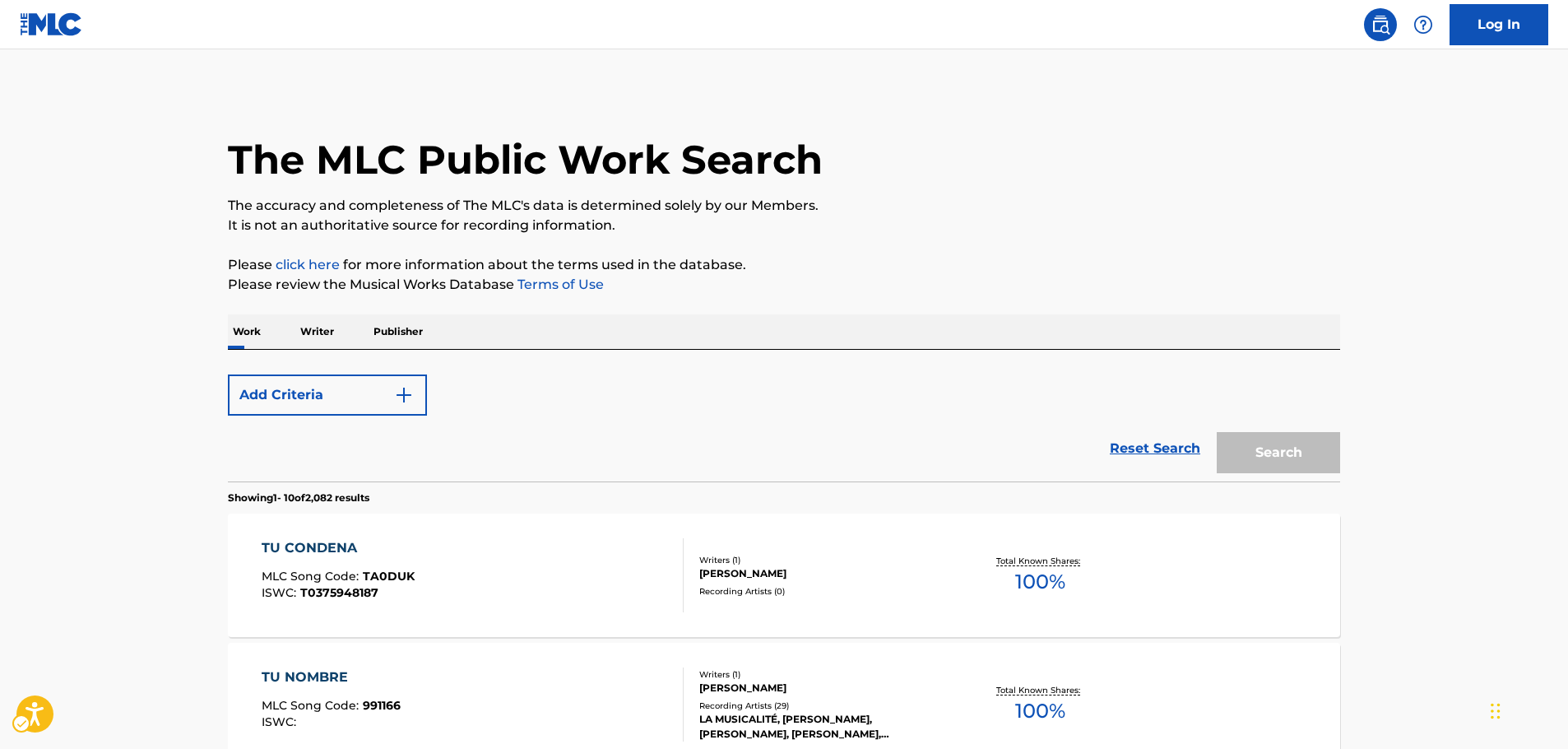
scroll to position [328, 0]
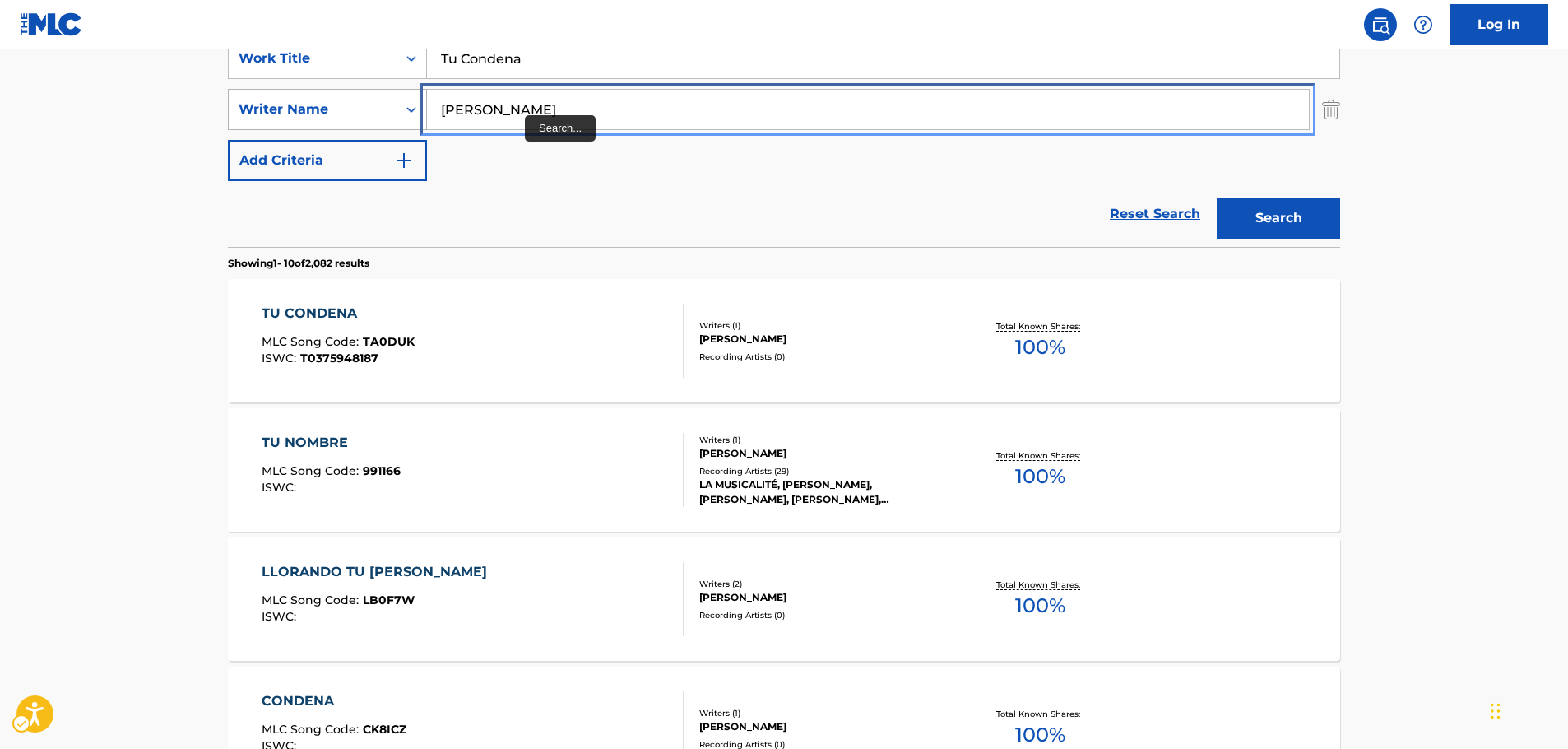
paste input "[PERSON_NAME]"
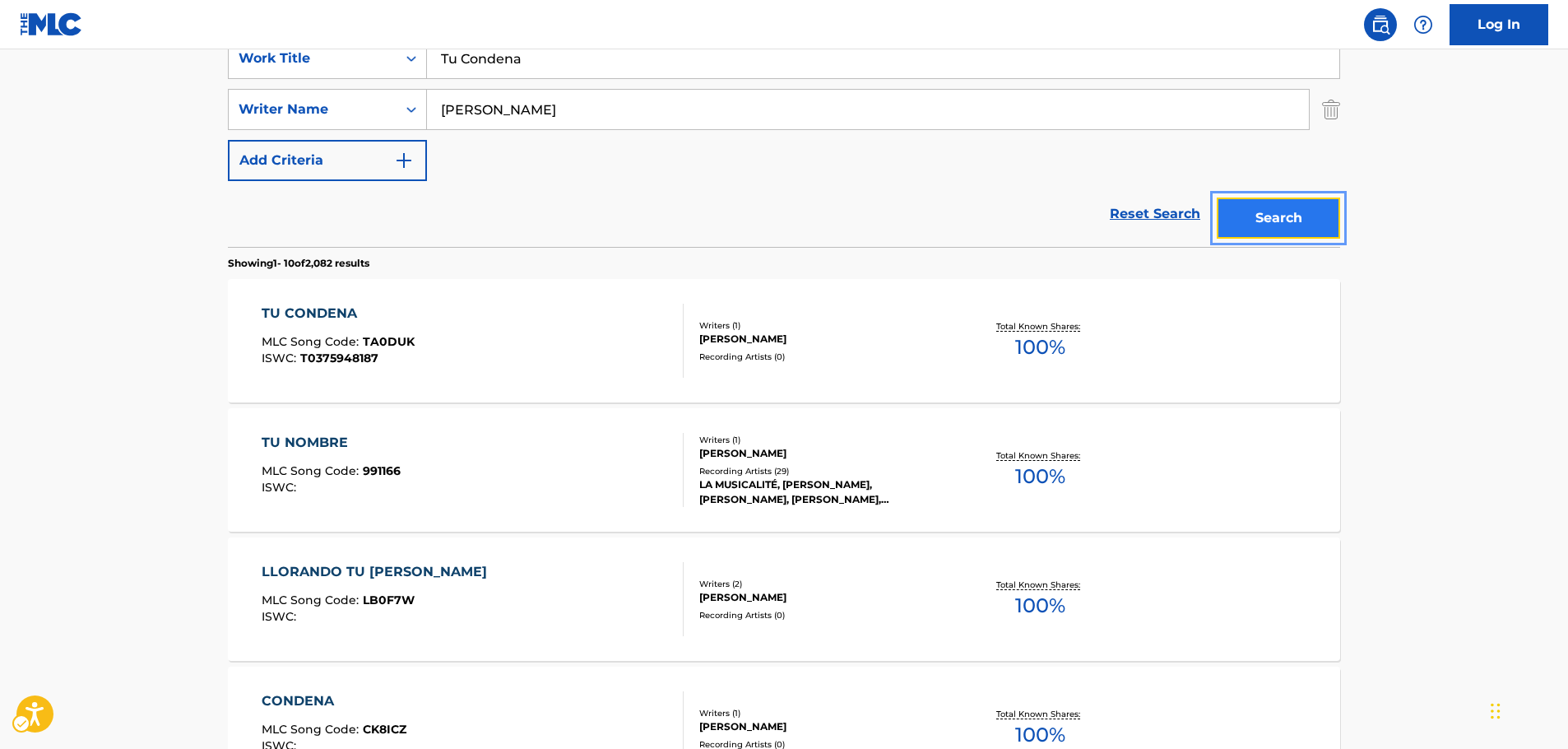
click at [1268, 217] on button "Search" at bounding box center [1278, 218] width 123 height 41
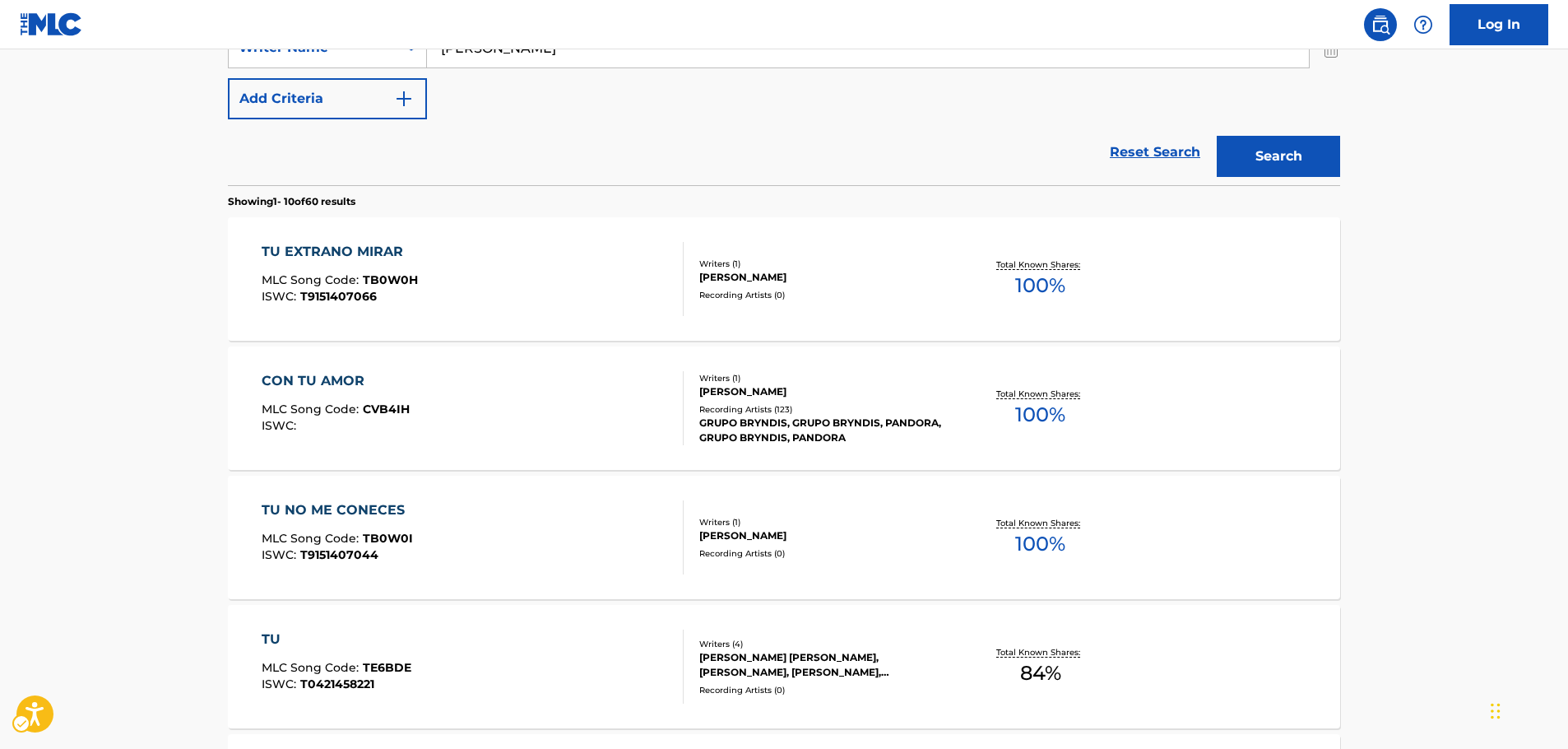
scroll to position [82, 0]
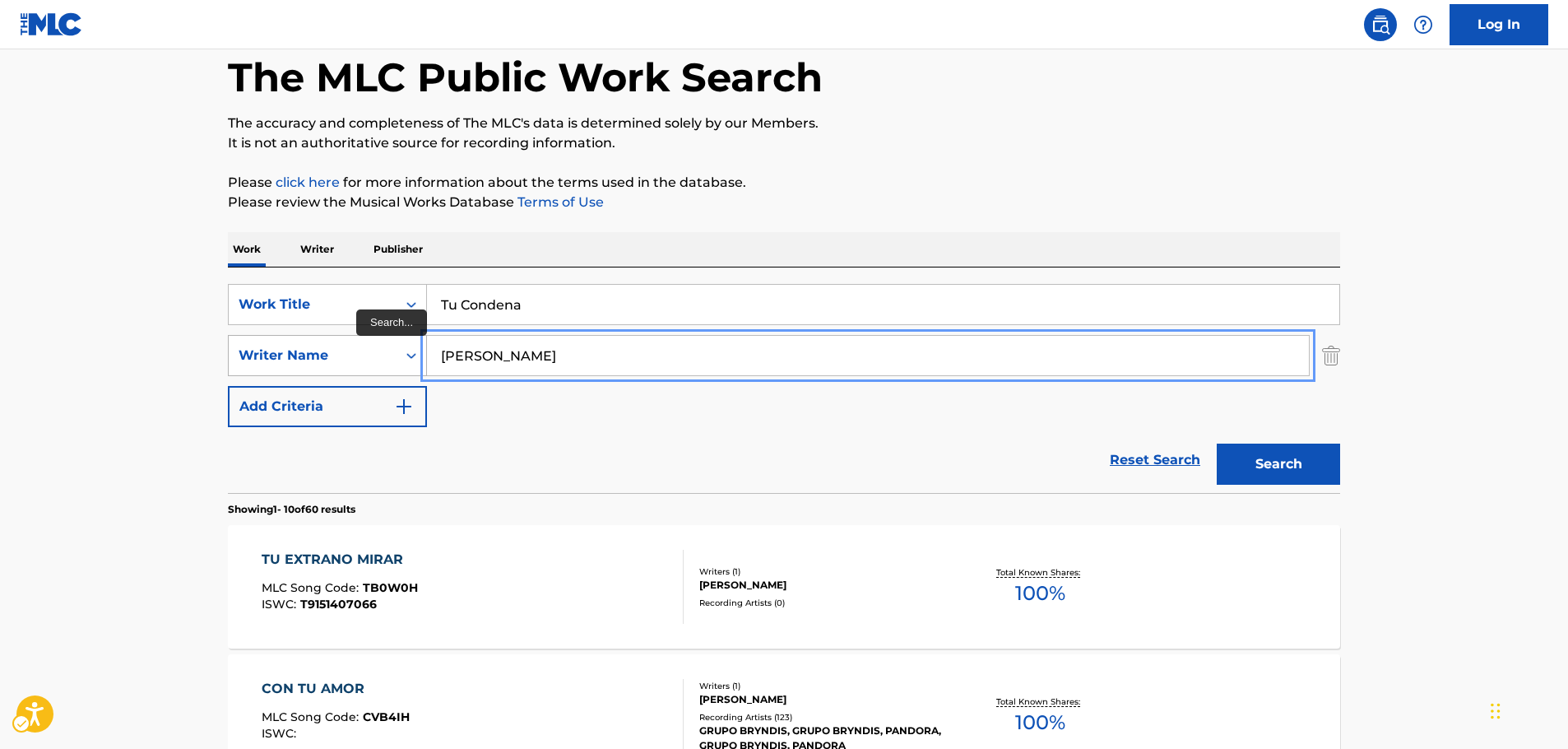
drag, startPoint x: 518, startPoint y: 354, endPoint x: 289, endPoint y: 374, distance: 229.9
click at [288, 373] on div "SearchWithCriteriad97af588-eeb2-4613-be14-80f674b535d5 Writer Name [PERSON_NAME]" at bounding box center [784, 355] width 1112 height 41
paste input "[PERSON_NAME]"
type input "[PERSON_NAME]"
click at [1294, 455] on button "Search" at bounding box center [1278, 464] width 123 height 41
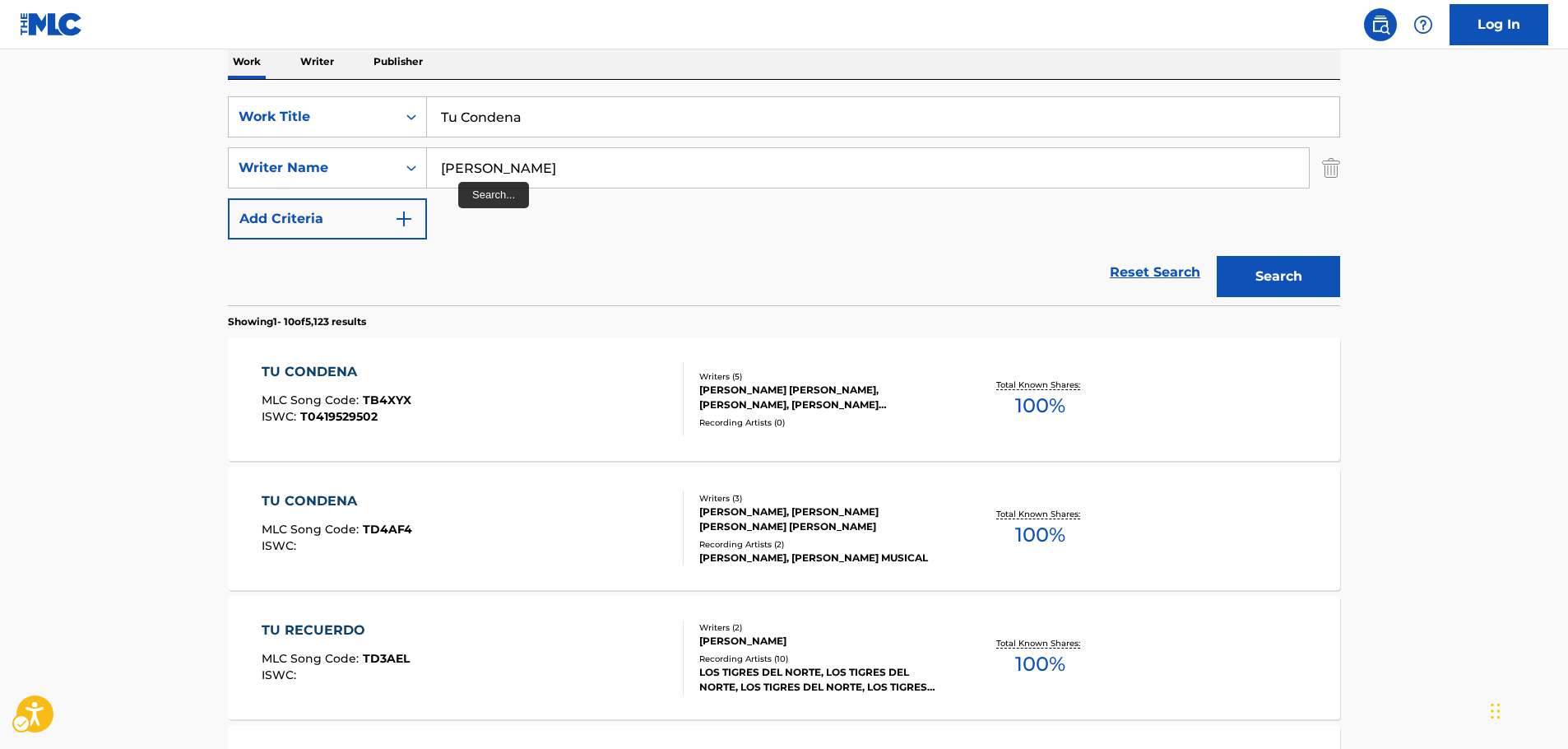
scroll to position [165, 0]
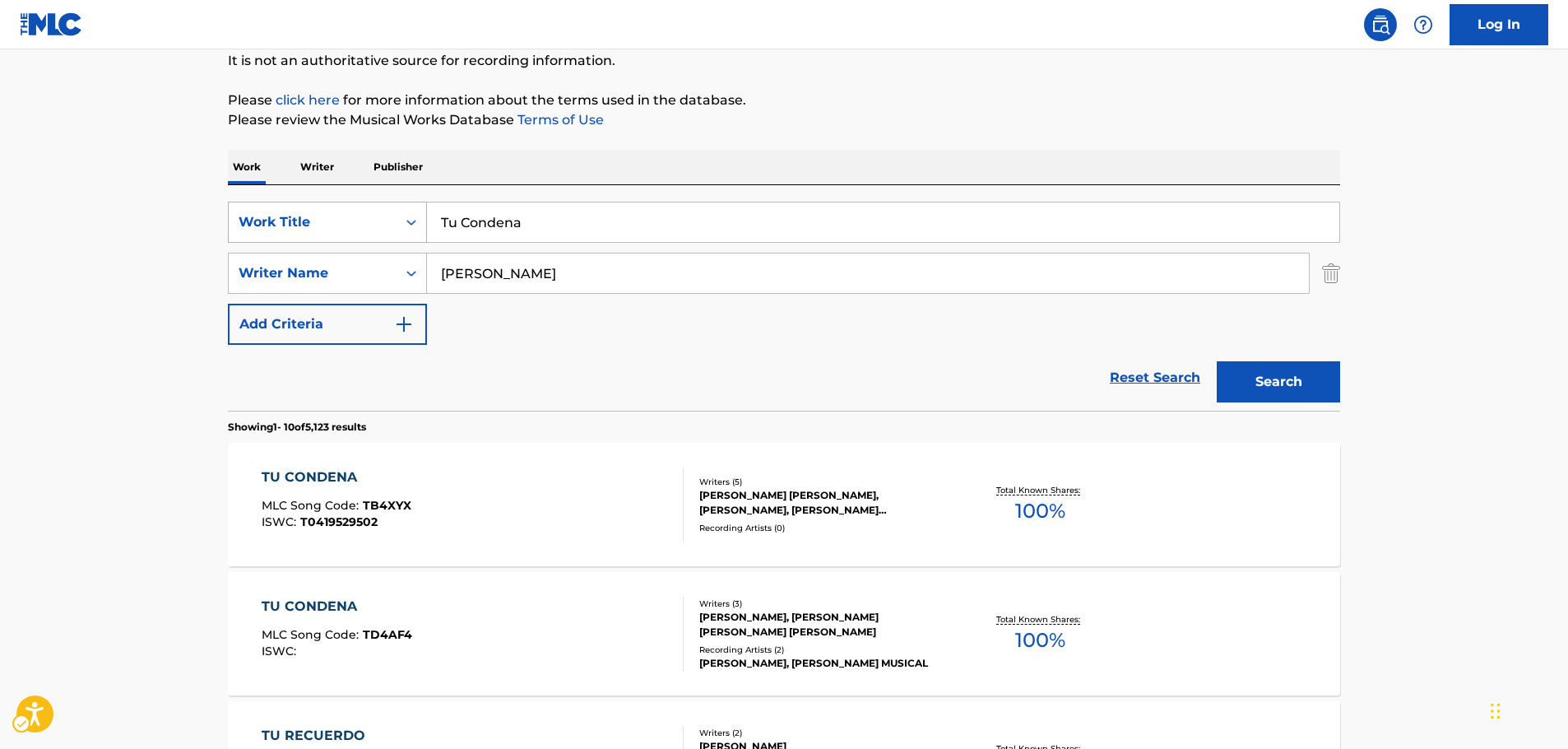
click at [413, 228] on icon "Search Form" at bounding box center [412, 222] width 16 height 16
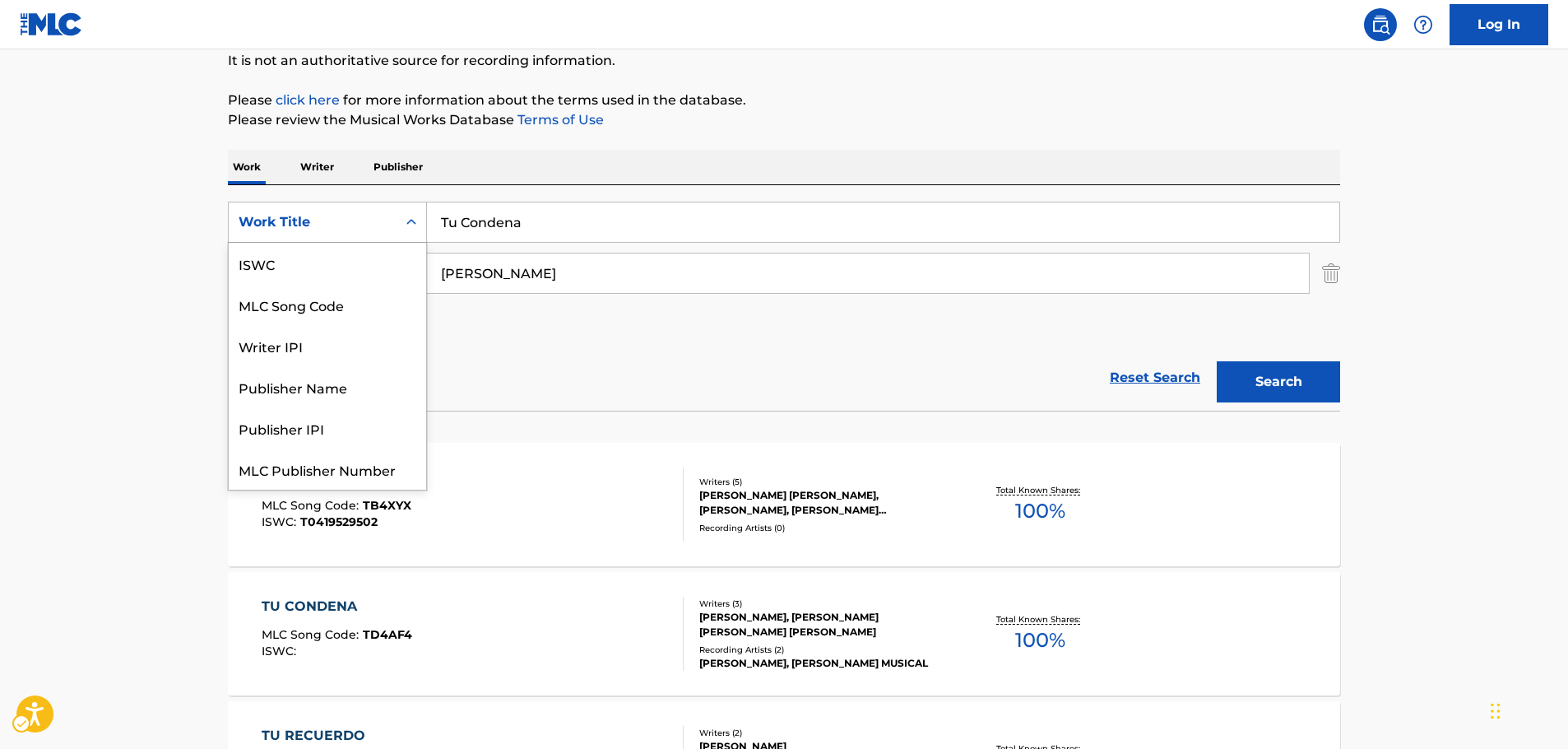
scroll to position [41, 0]
click at [324, 262] on div "MLC Song Code" at bounding box center [327, 262] width 198 height 41
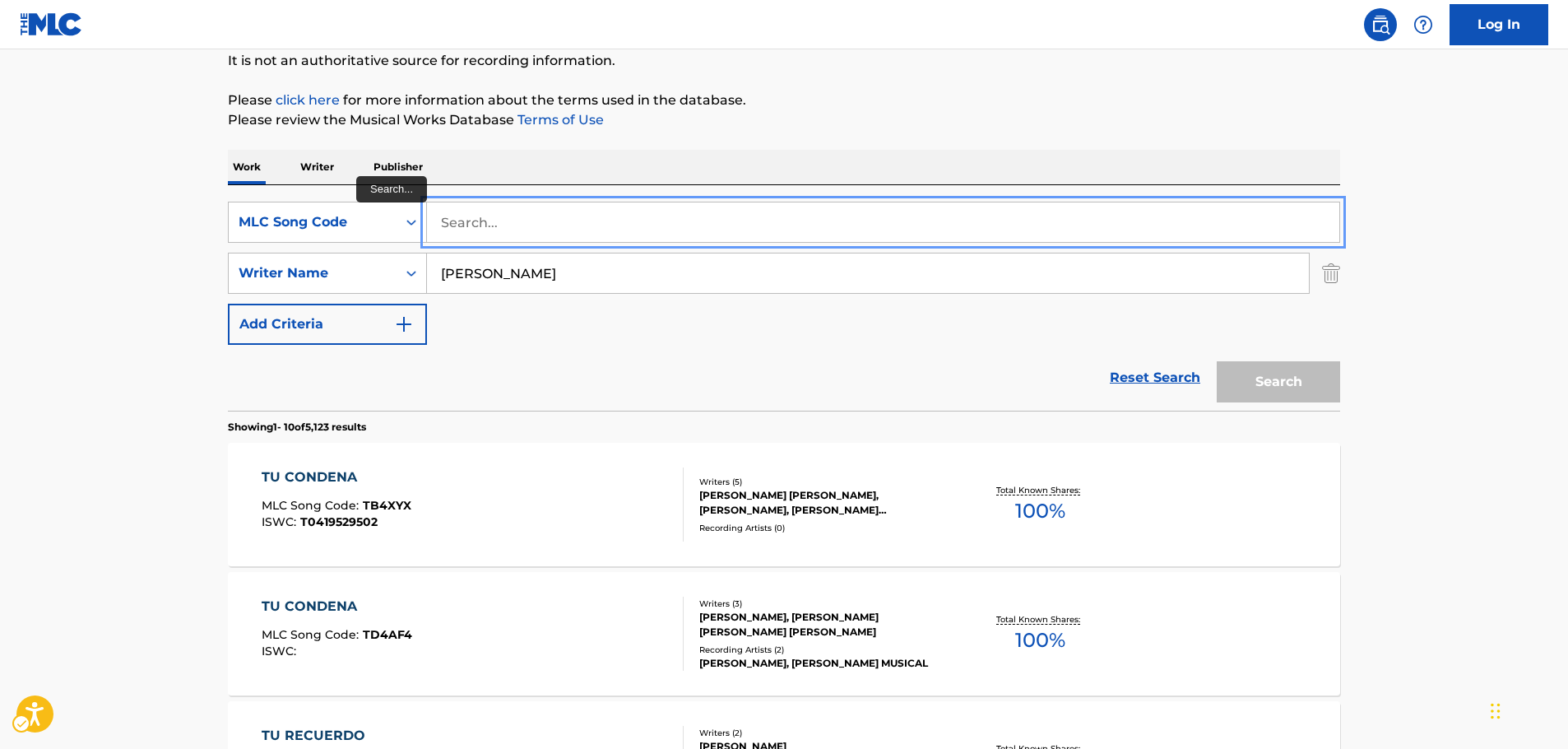
paste input "BA8KR6"
type input "BA8KR6"
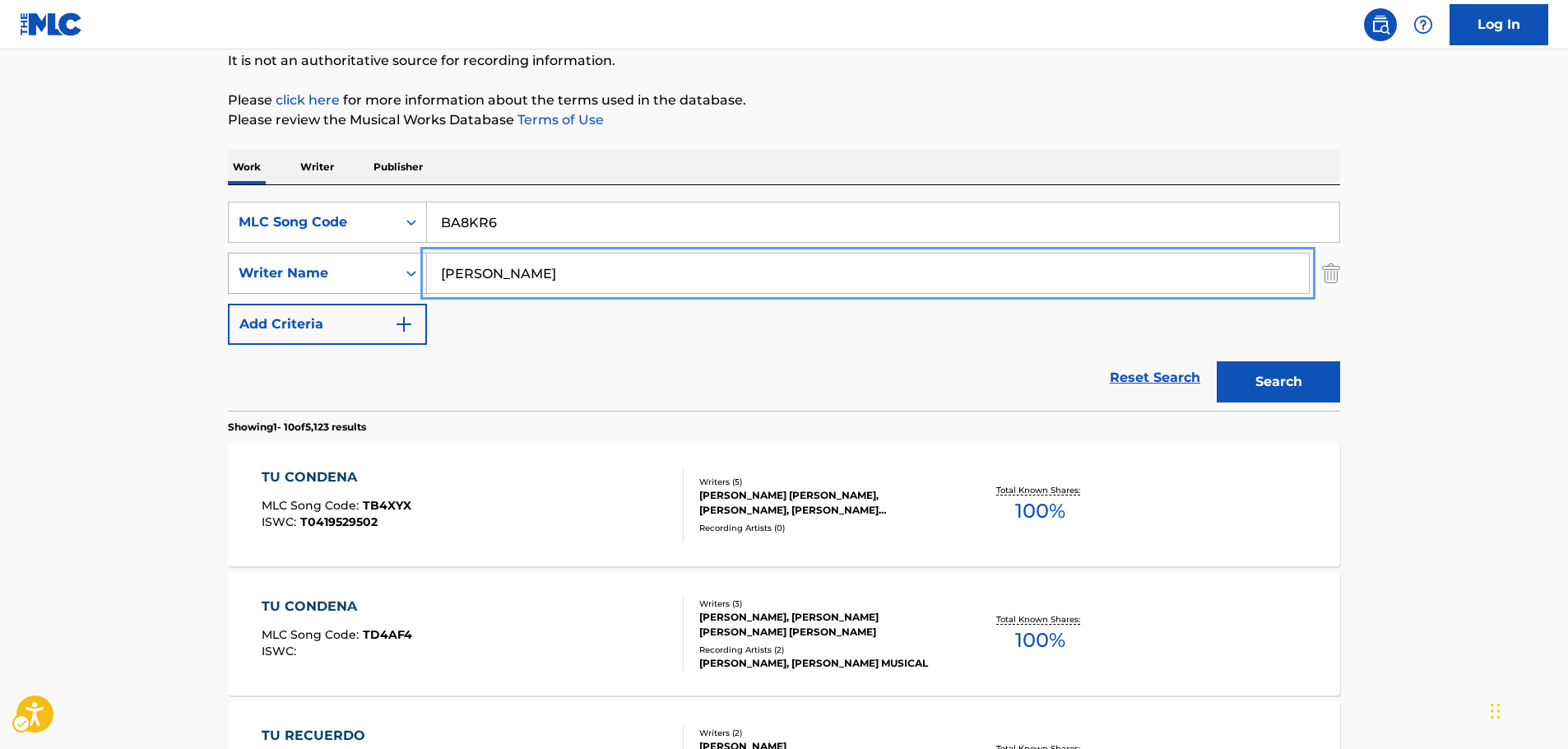
click at [331, 291] on div "SearchWithCriteriad97af588-eeb2-4613-be14-80f674b535d5 Writer Name [PERSON_NAME]" at bounding box center [784, 272] width 1112 height 41
click at [1217, 361] on button "Search" at bounding box center [1278, 381] width 123 height 41
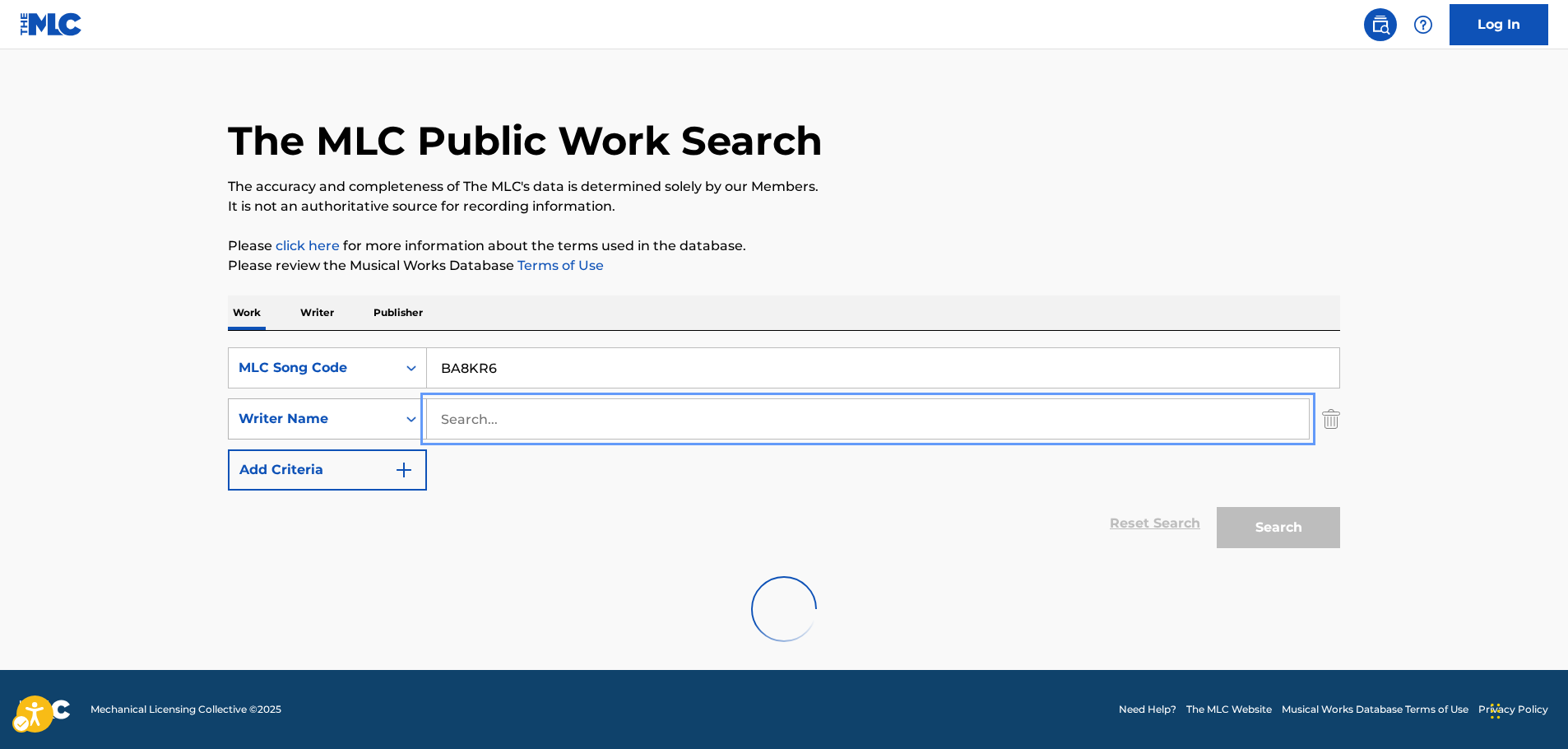
scroll to position [147, 0]
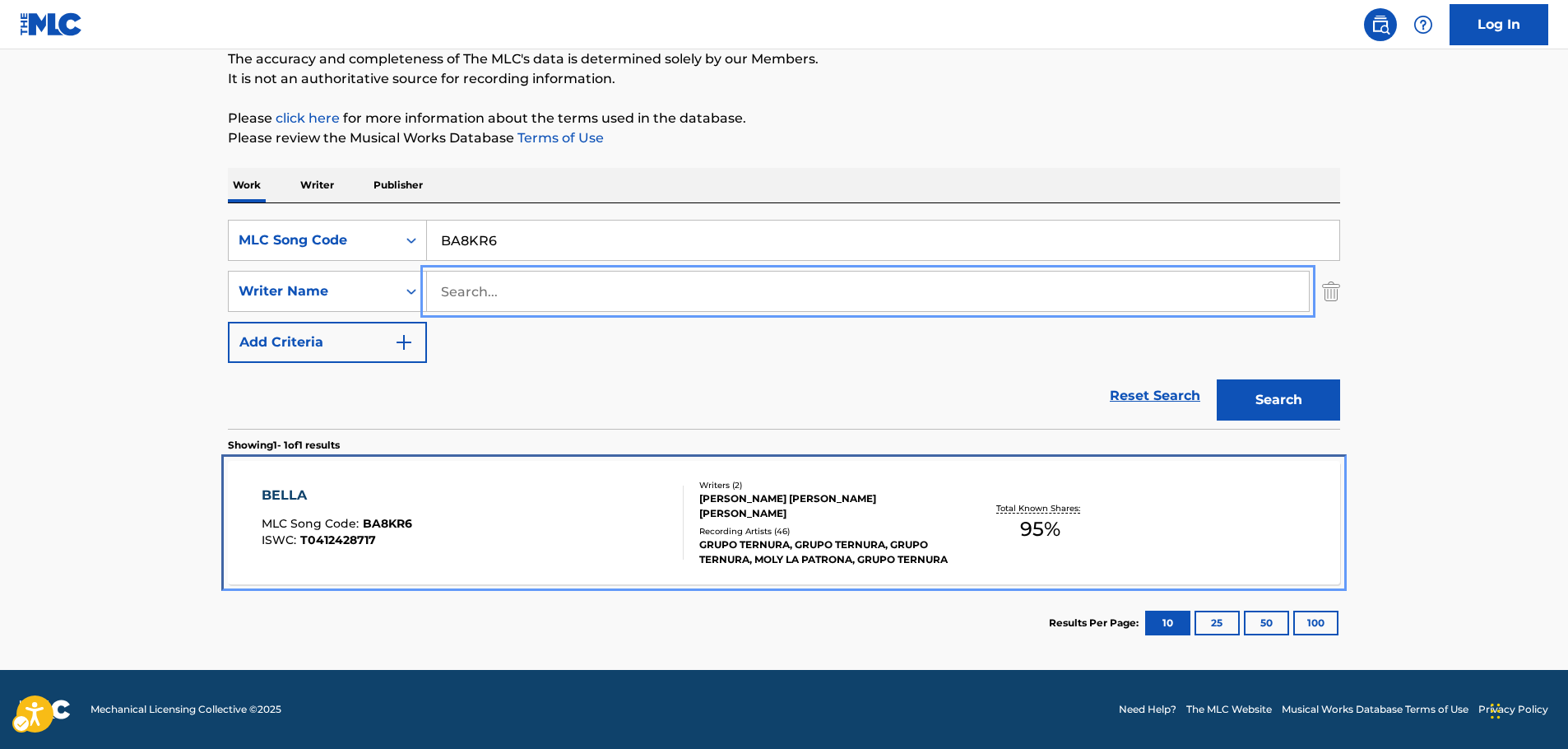
click at [531, 528] on div "BELLA MLC Song Code : BA8KR6 ISWC : T0412428717" at bounding box center [473, 522] width 423 height 74
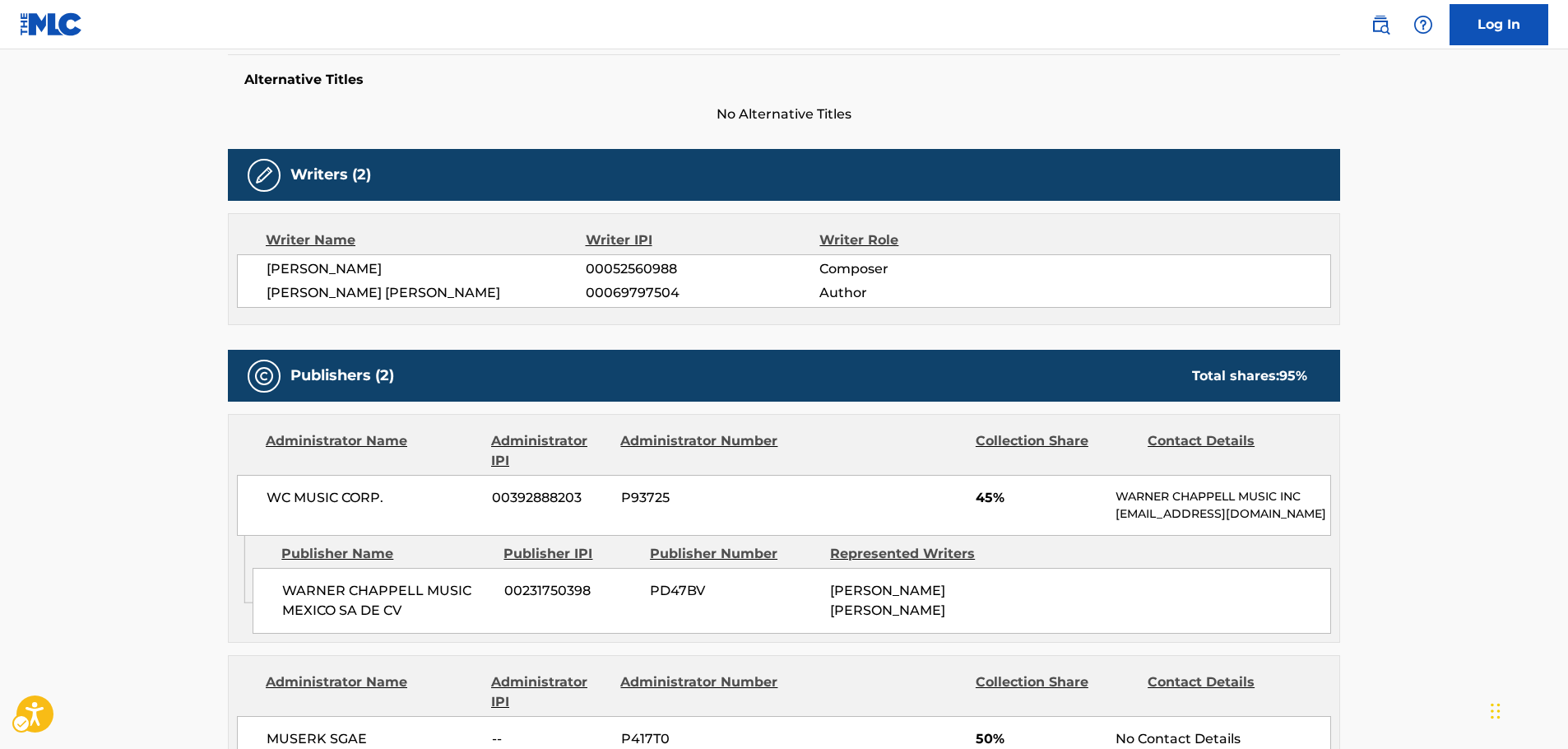
scroll to position [247, 0]
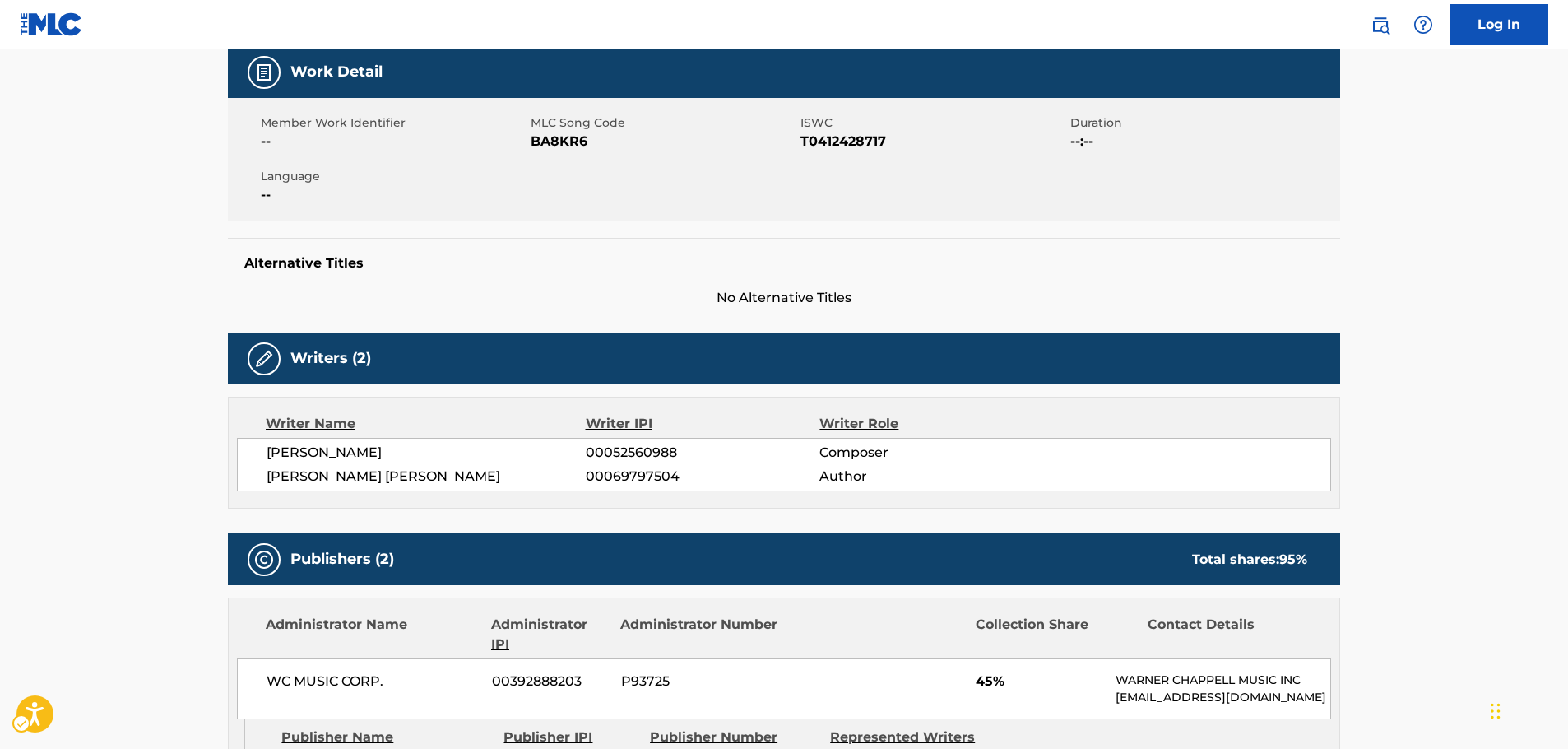
click at [356, 453] on span "[PERSON_NAME]" at bounding box center [426, 453] width 319 height 20
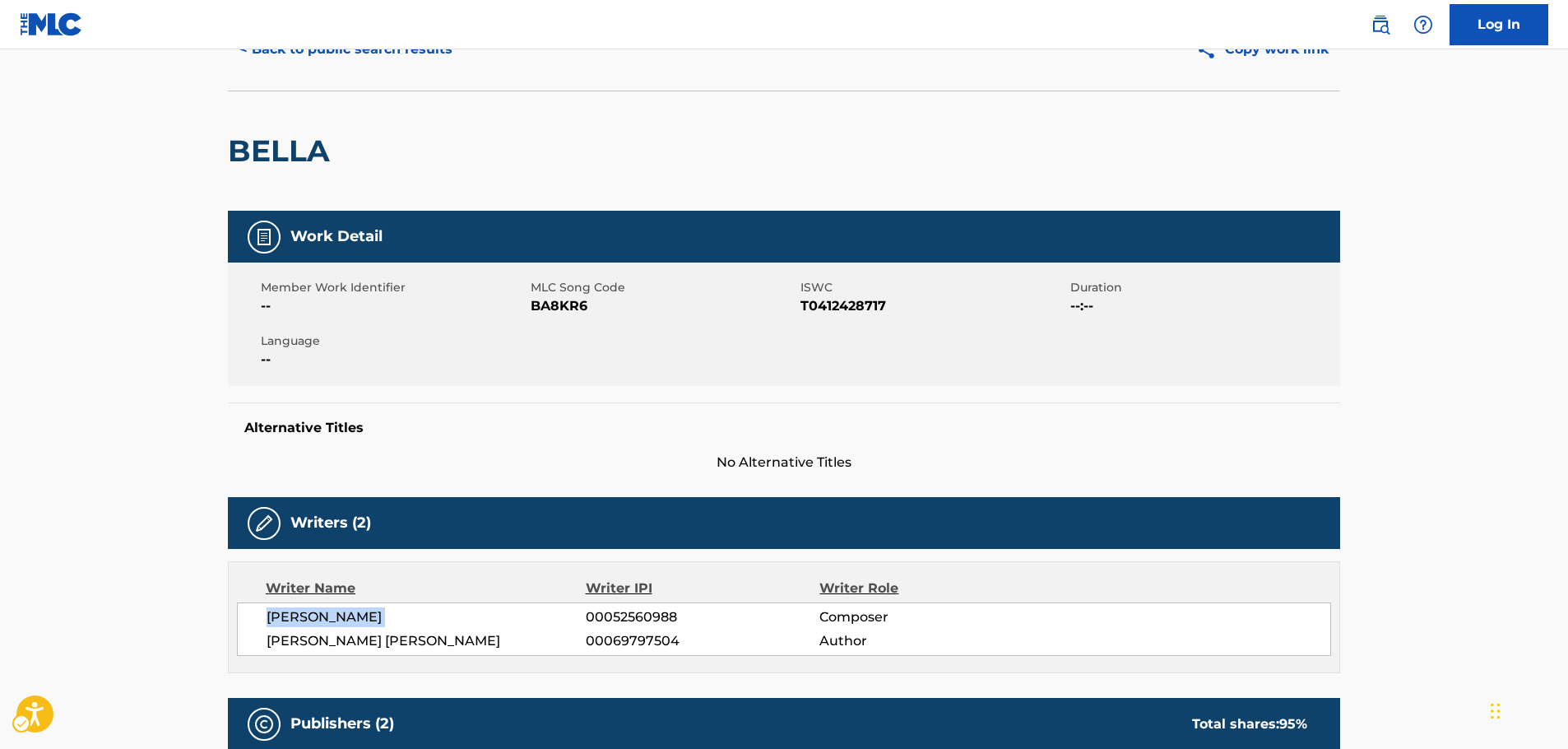
scroll to position [0, 0]
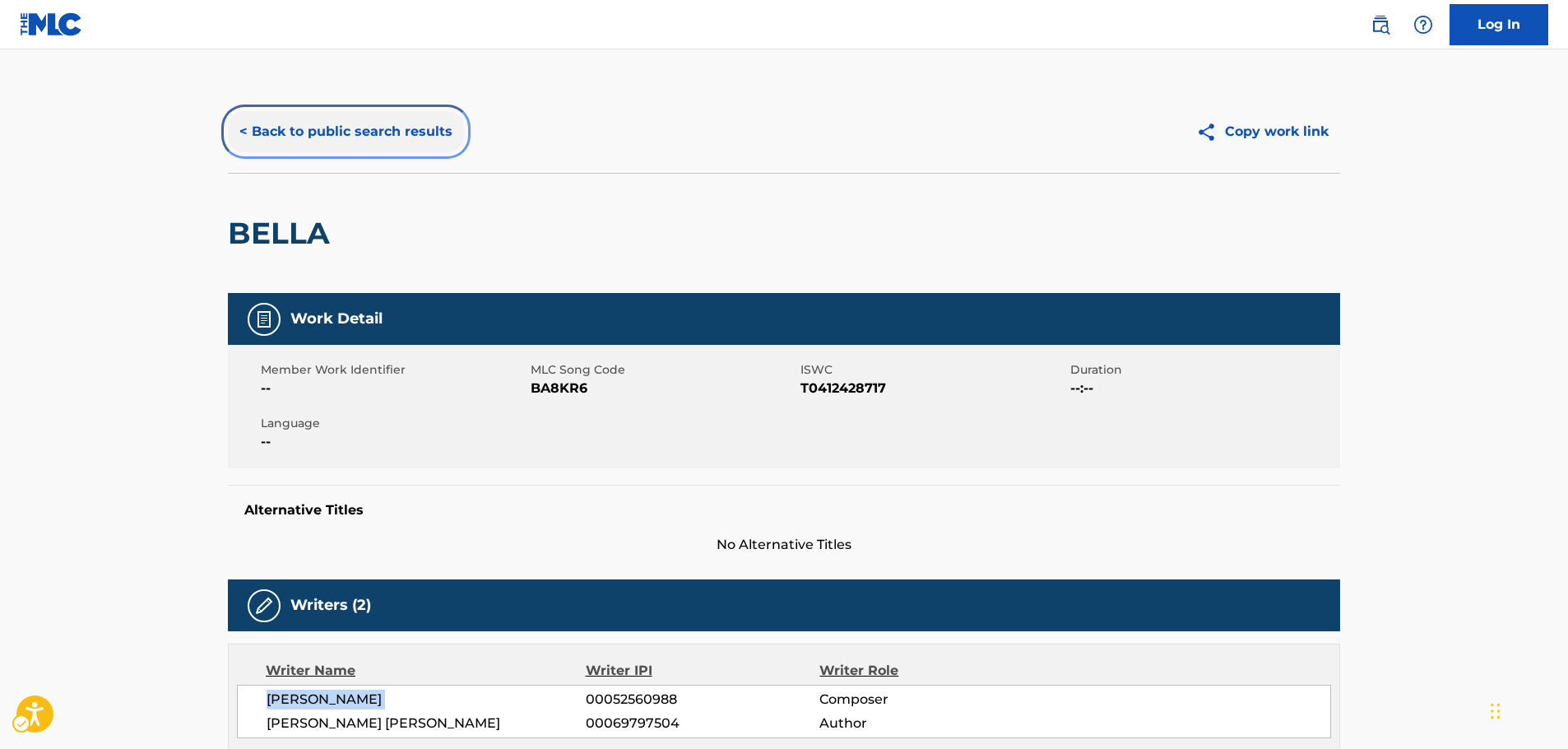
click at [344, 130] on button "< Back to public search results" at bounding box center [345, 131] width 236 height 41
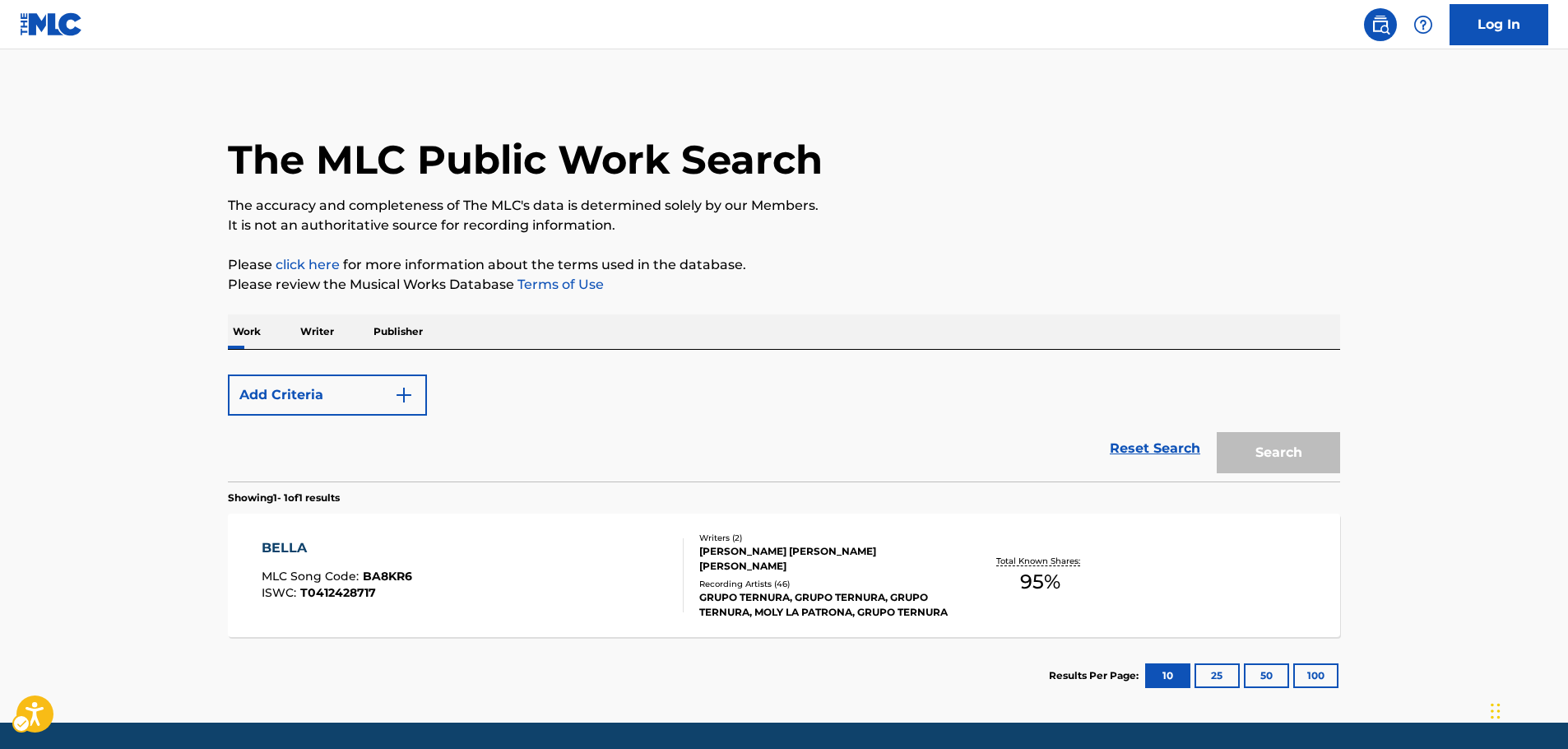
scroll to position [53, 0]
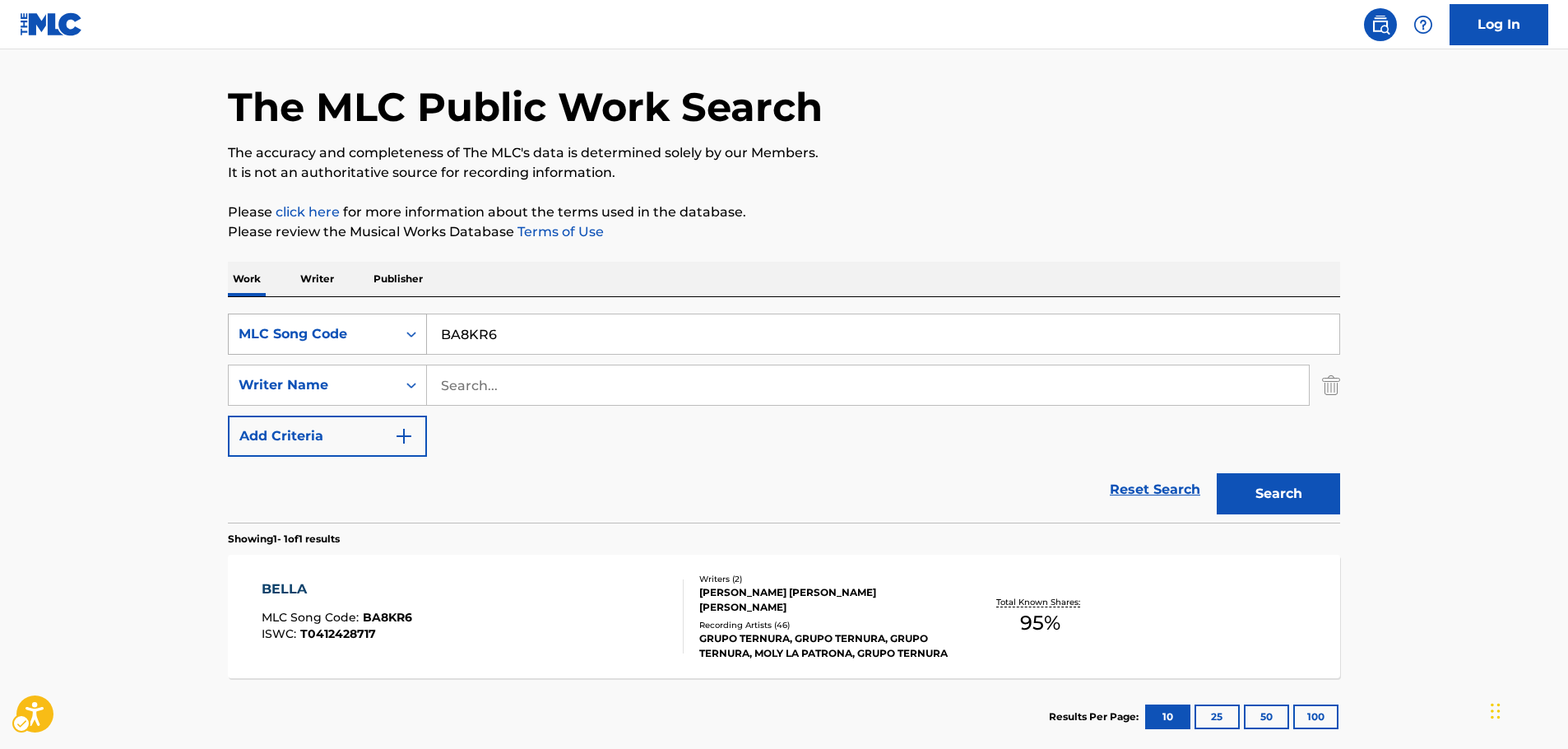
click at [397, 327] on div "Search Form" at bounding box center [411, 333] width 30 height 30
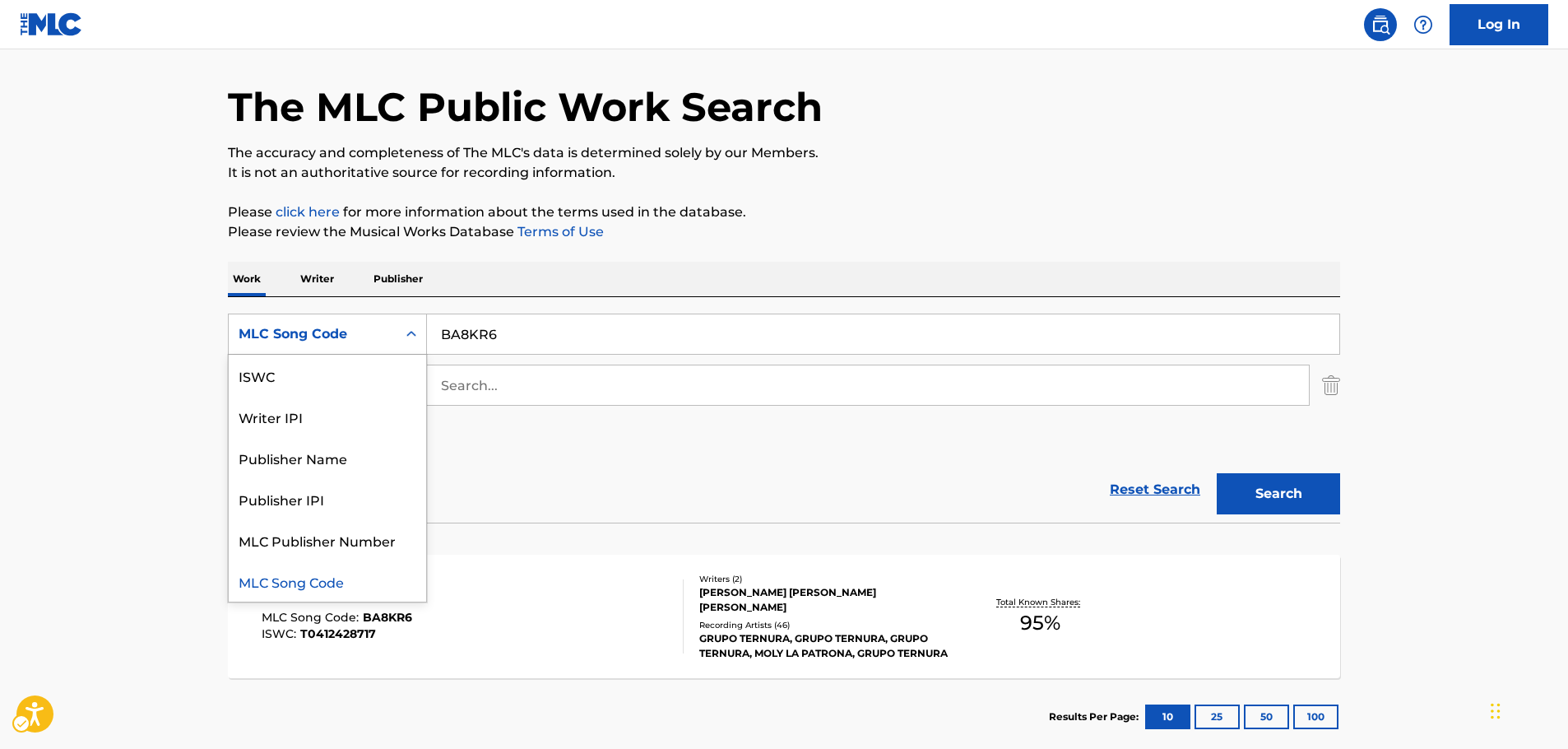
scroll to position [0, 0]
click at [337, 383] on div "Work Title" at bounding box center [327, 374] width 198 height 41
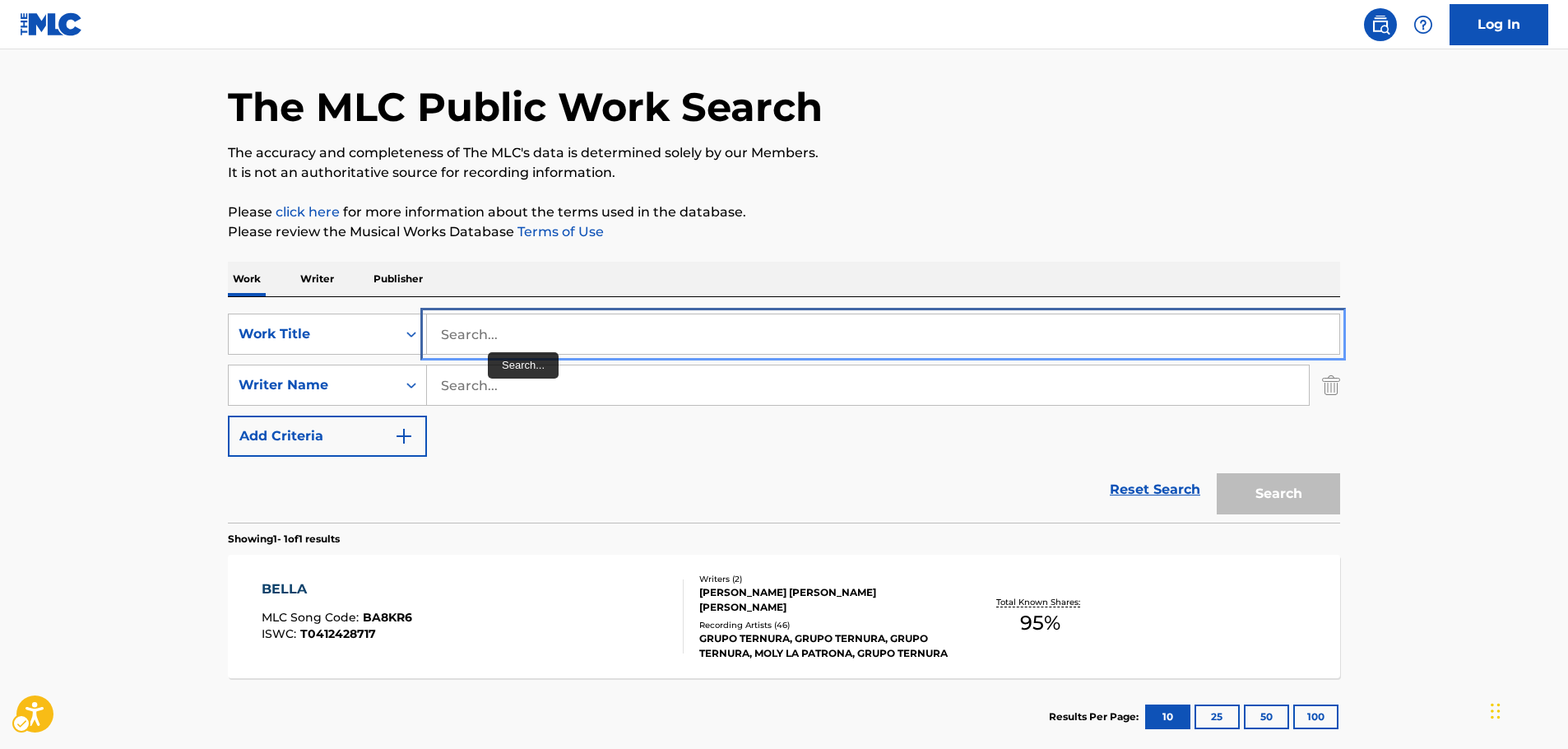
drag, startPoint x: 467, startPoint y: 358, endPoint x: 492, endPoint y: 353, distance: 25.5
paste input "Bella"
type input "Bella"
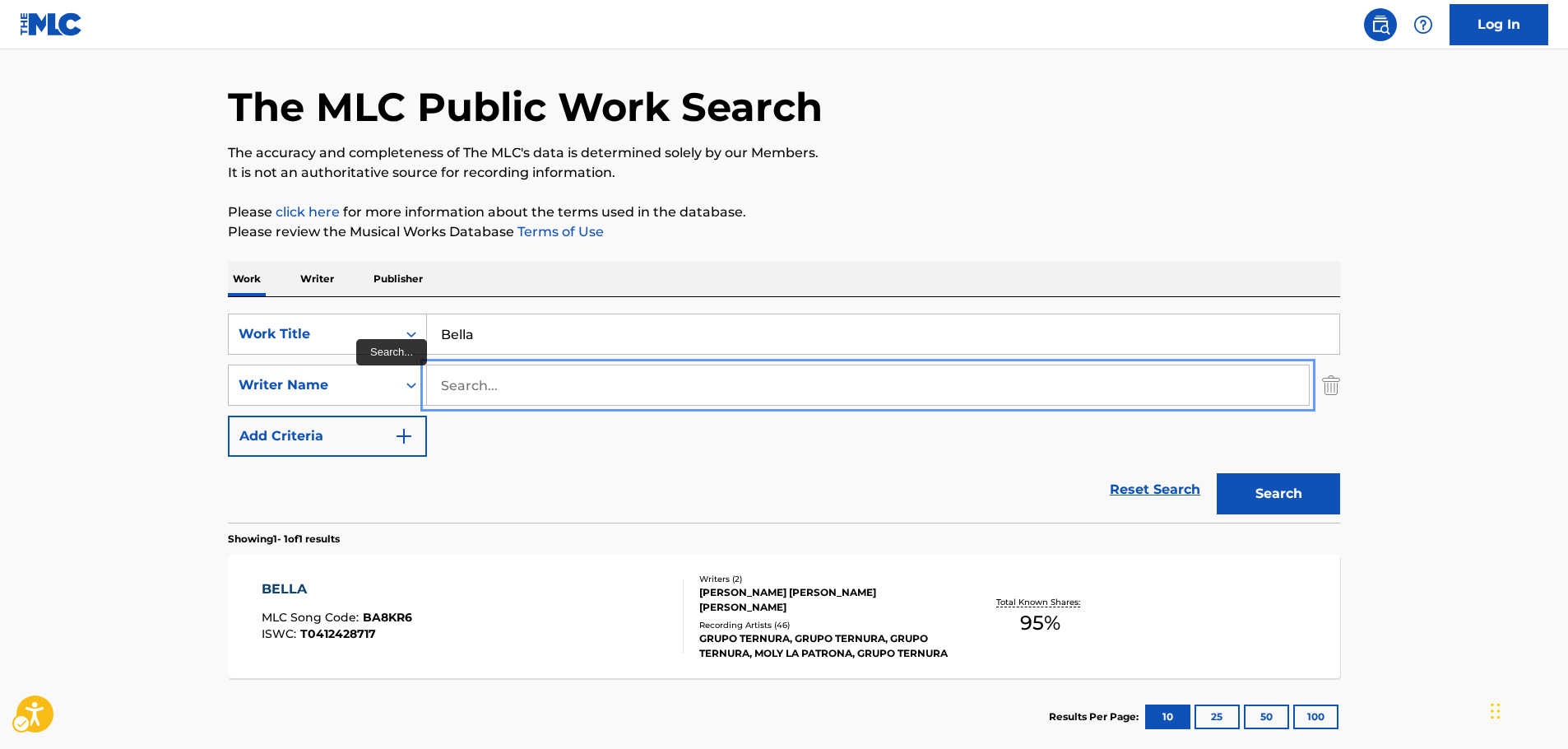
paste input "[PERSON_NAME]"
type input "[PERSON_NAME]"
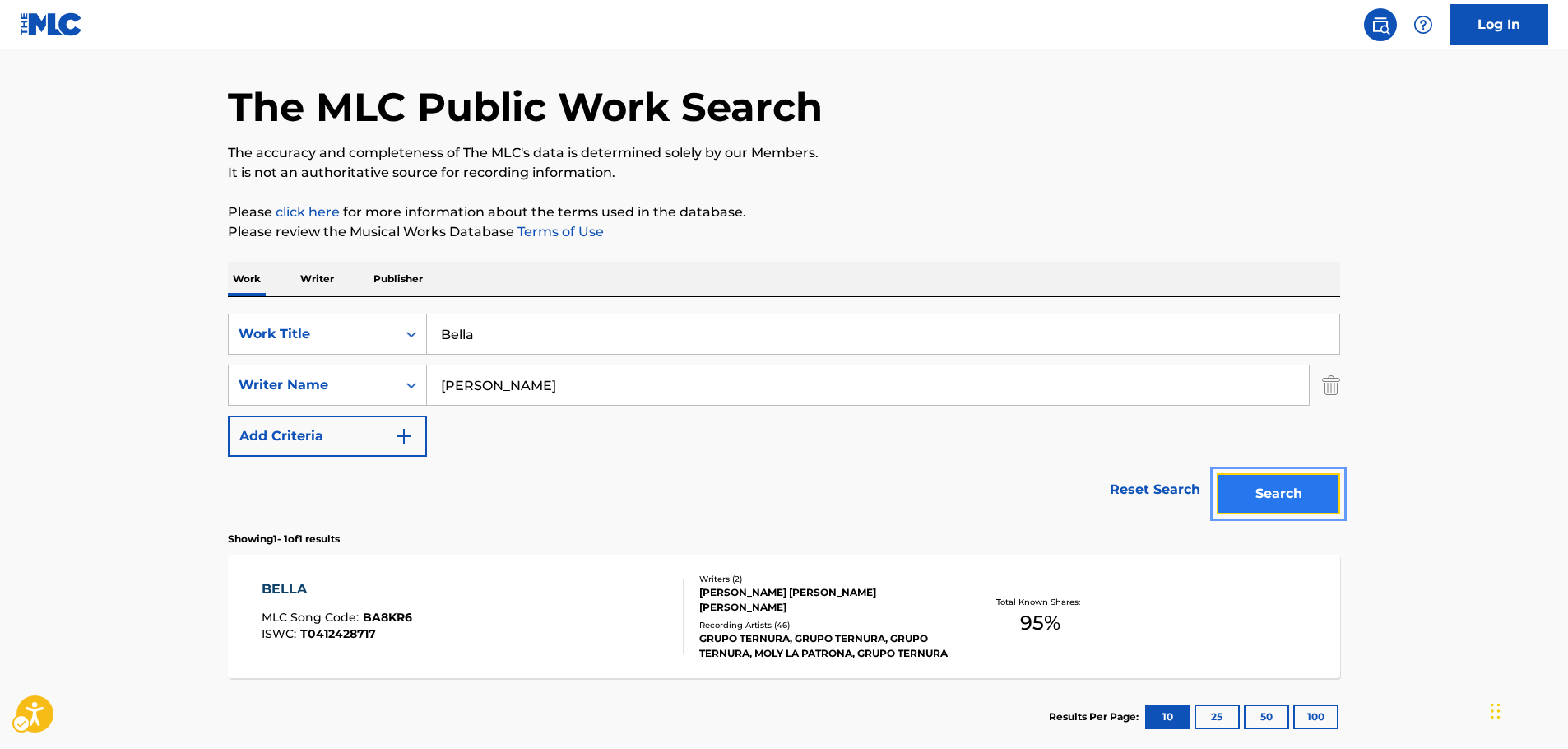
click at [1309, 503] on button "Search" at bounding box center [1278, 493] width 123 height 41
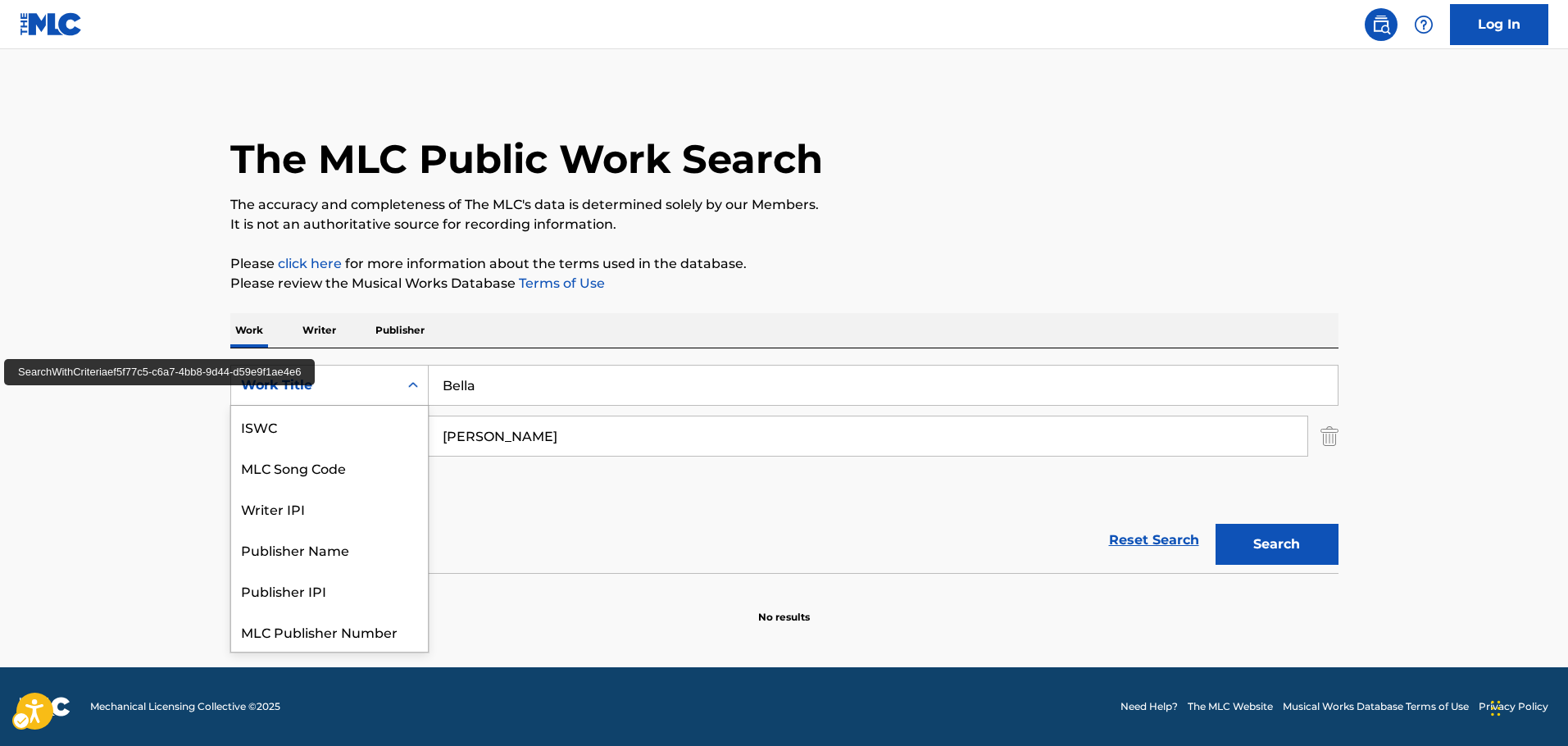
click at [408, 386] on icon "Search Form" at bounding box center [413, 385] width 16 height 16
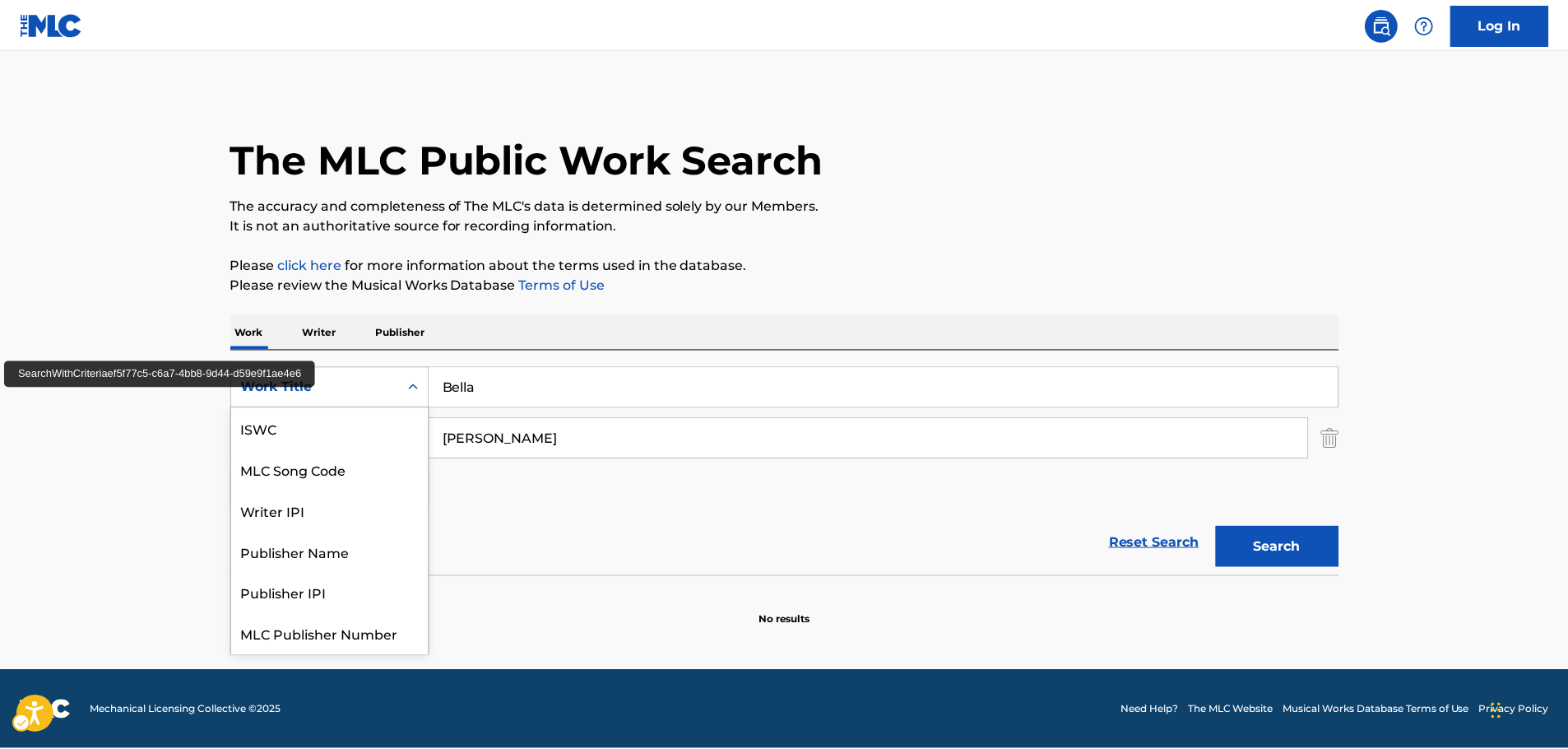
scroll to position [41, 0]
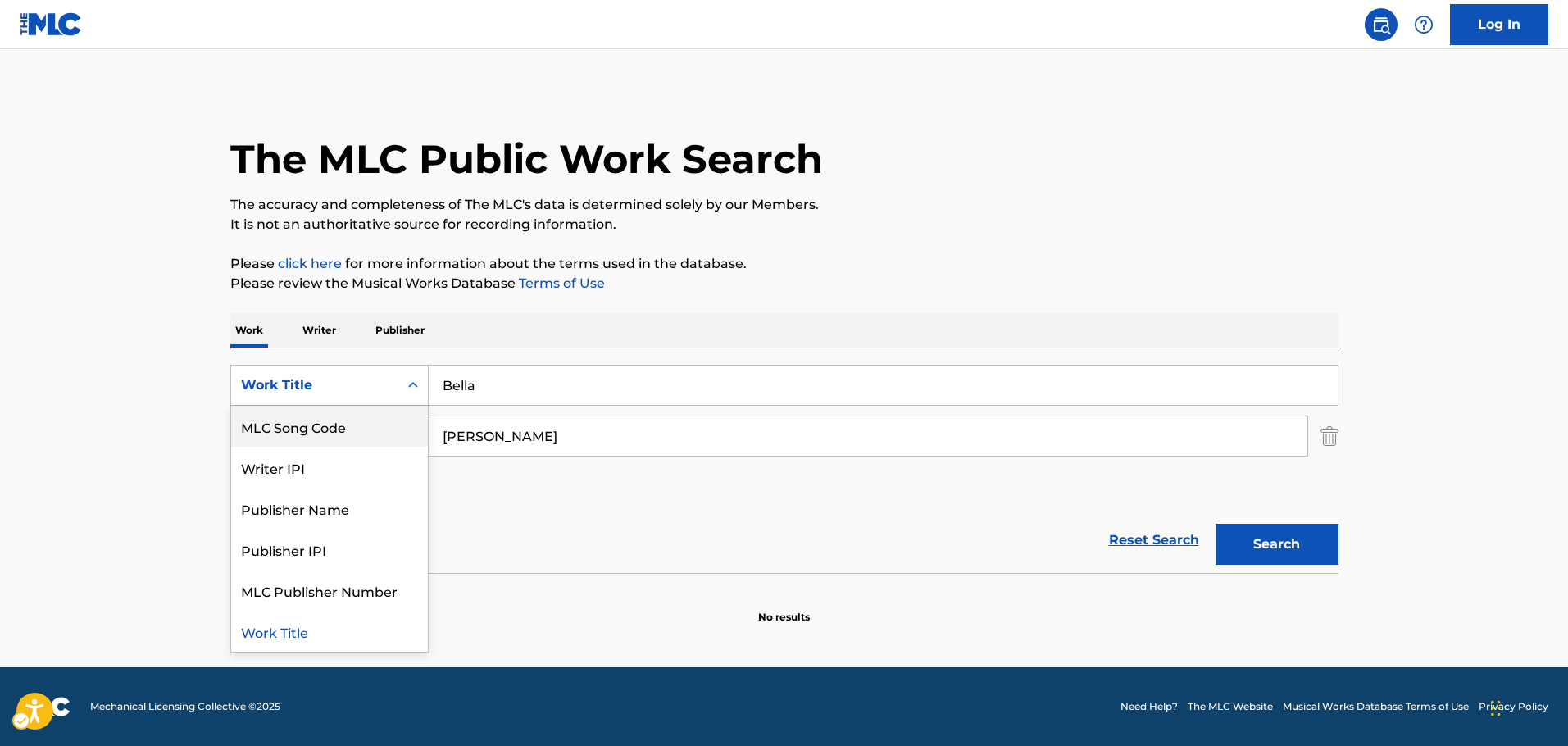
click at [368, 412] on div "MLC Song Code" at bounding box center [329, 426] width 197 height 41
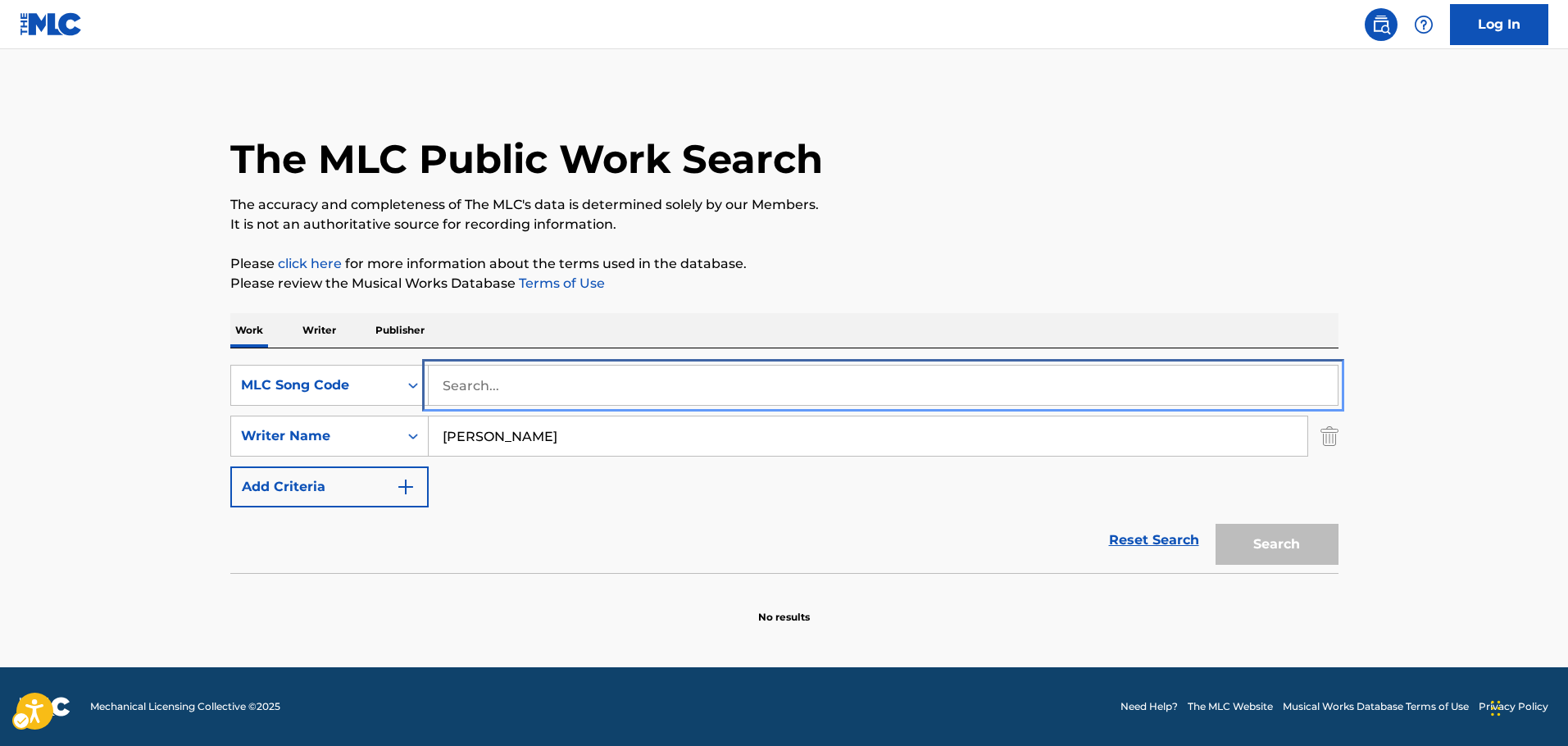
paste input "GA79BD"
type input "GA79BD"
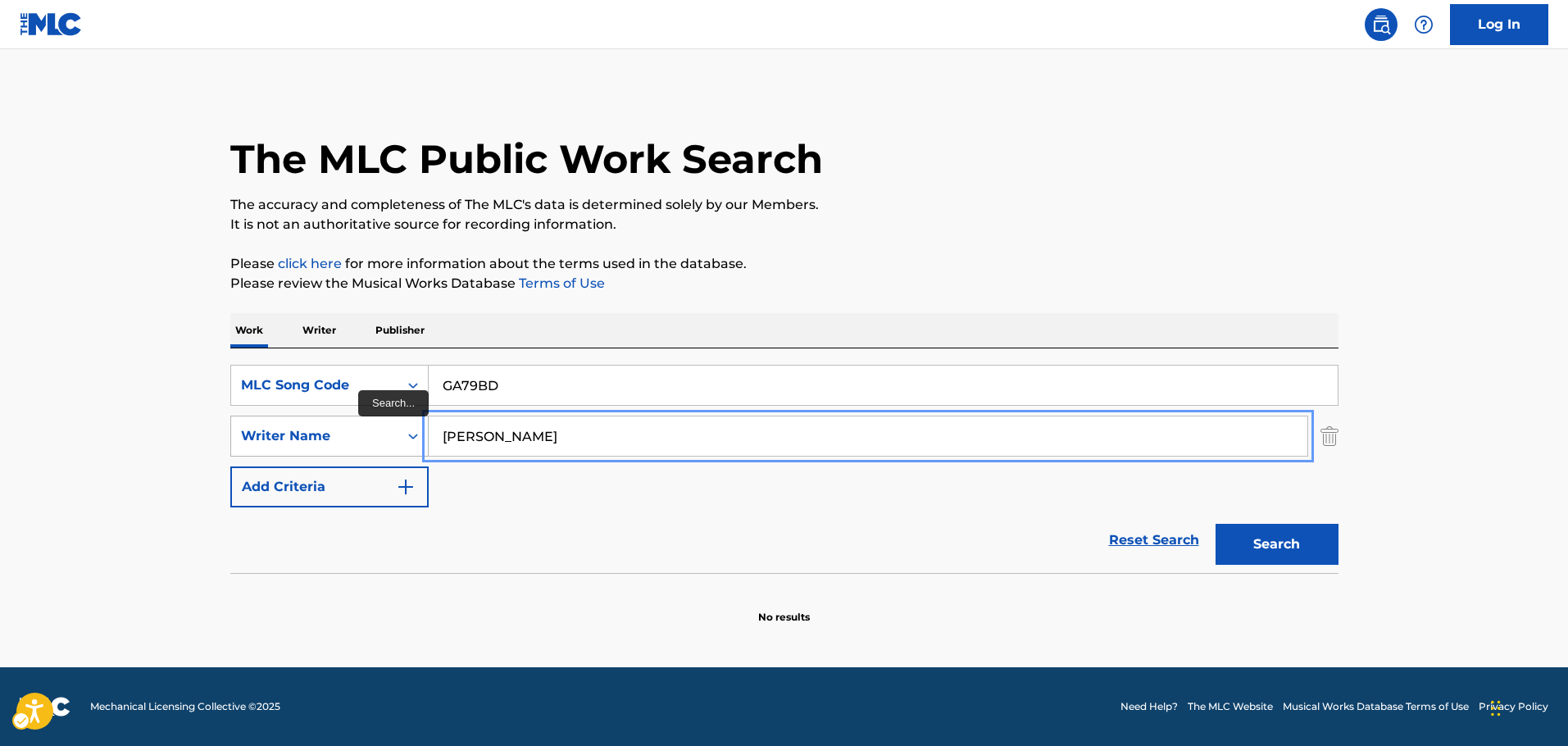
drag, startPoint x: 632, startPoint y: 434, endPoint x: 325, endPoint y: 449, distance: 307.4
click at [325, 449] on div "SearchWithCriteriad97af588-eeb2-4613-be14-80f674b535d5 Writer Name [PERSON_NAME]" at bounding box center [784, 436] width 1108 height 41
click at [1215, 524] on button "Search" at bounding box center [1276, 544] width 122 height 41
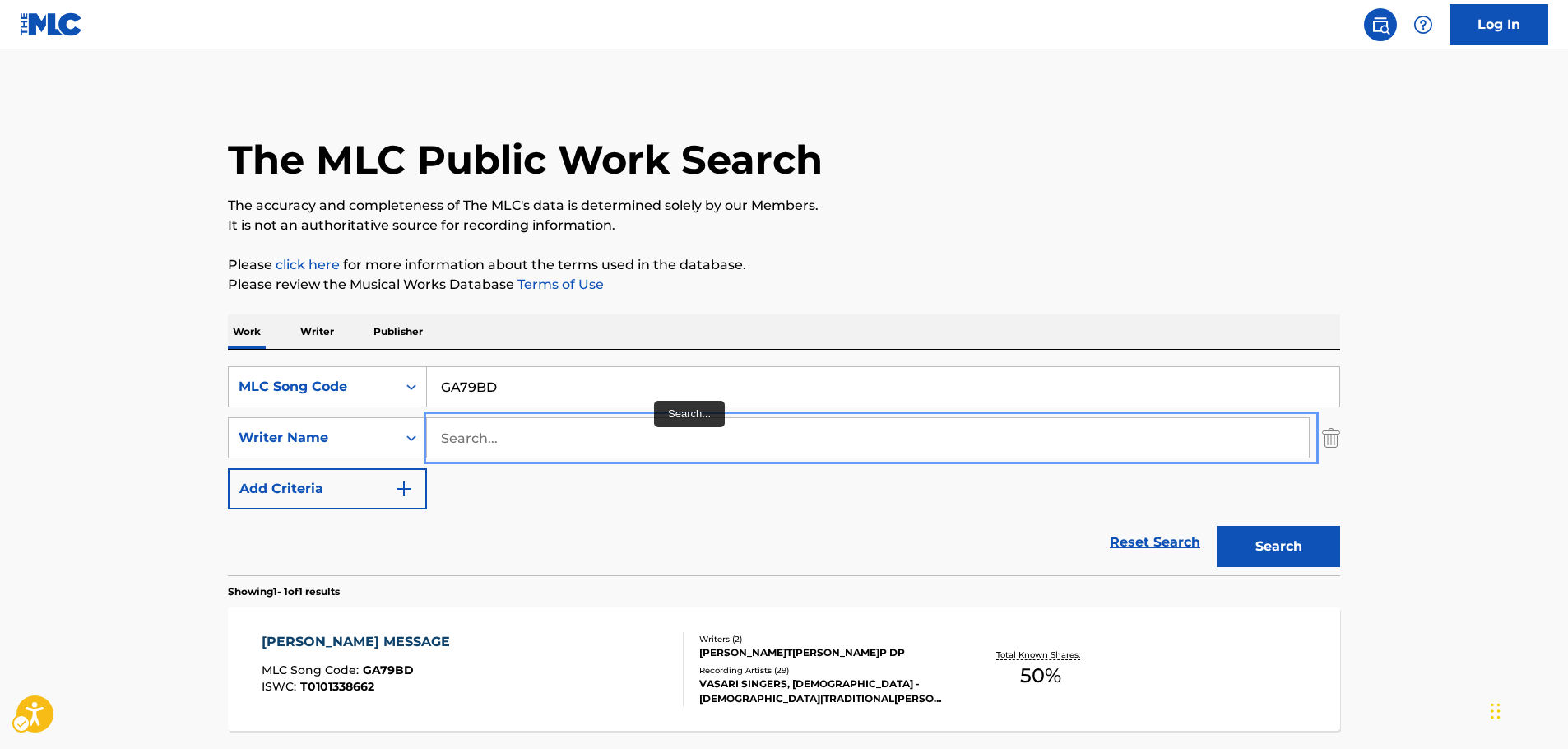
scroll to position [147, 0]
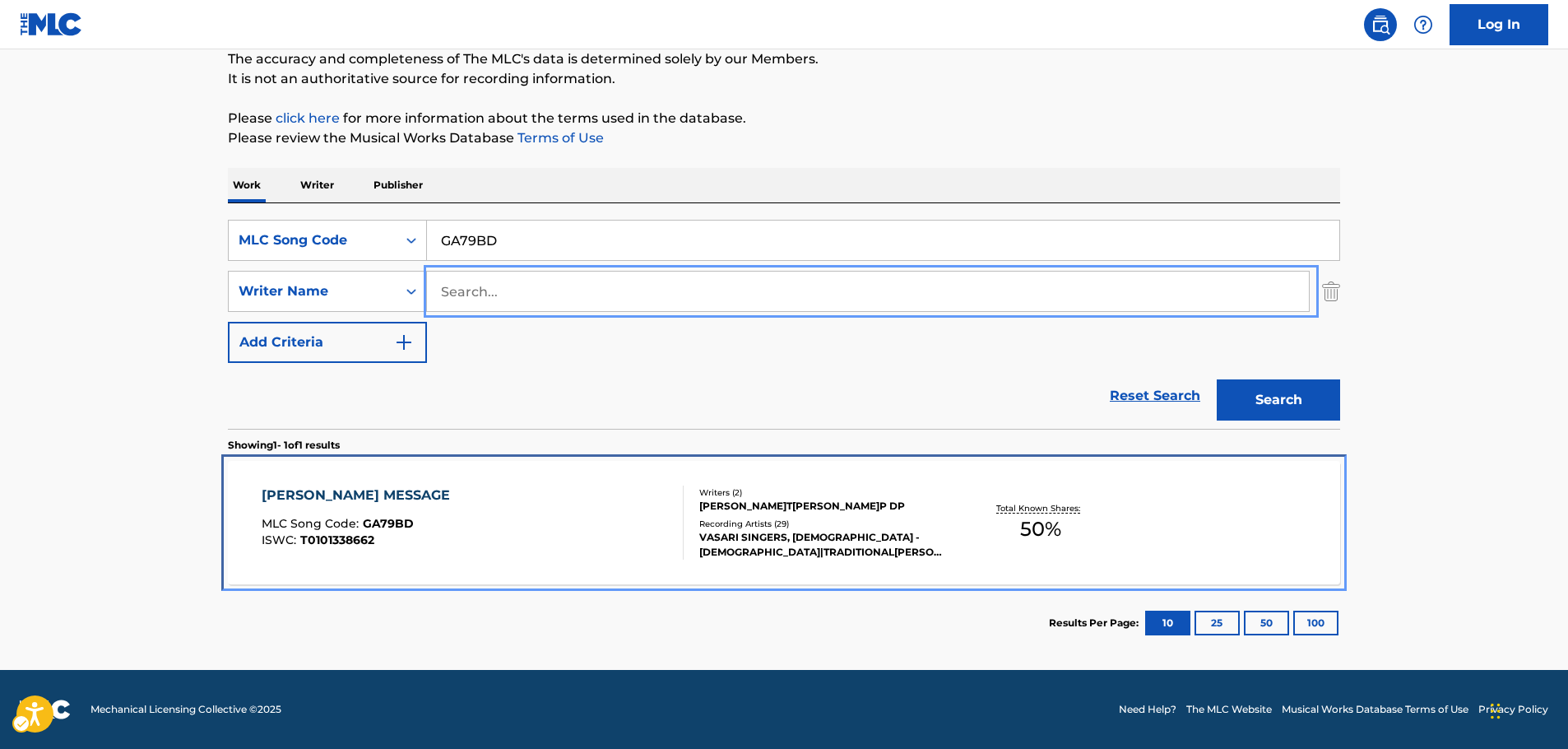
click at [542, 542] on div "[PERSON_NAME] MESSAGE MLC Song Code : GA79BD ISWC : T0101338662" at bounding box center [473, 522] width 423 height 74
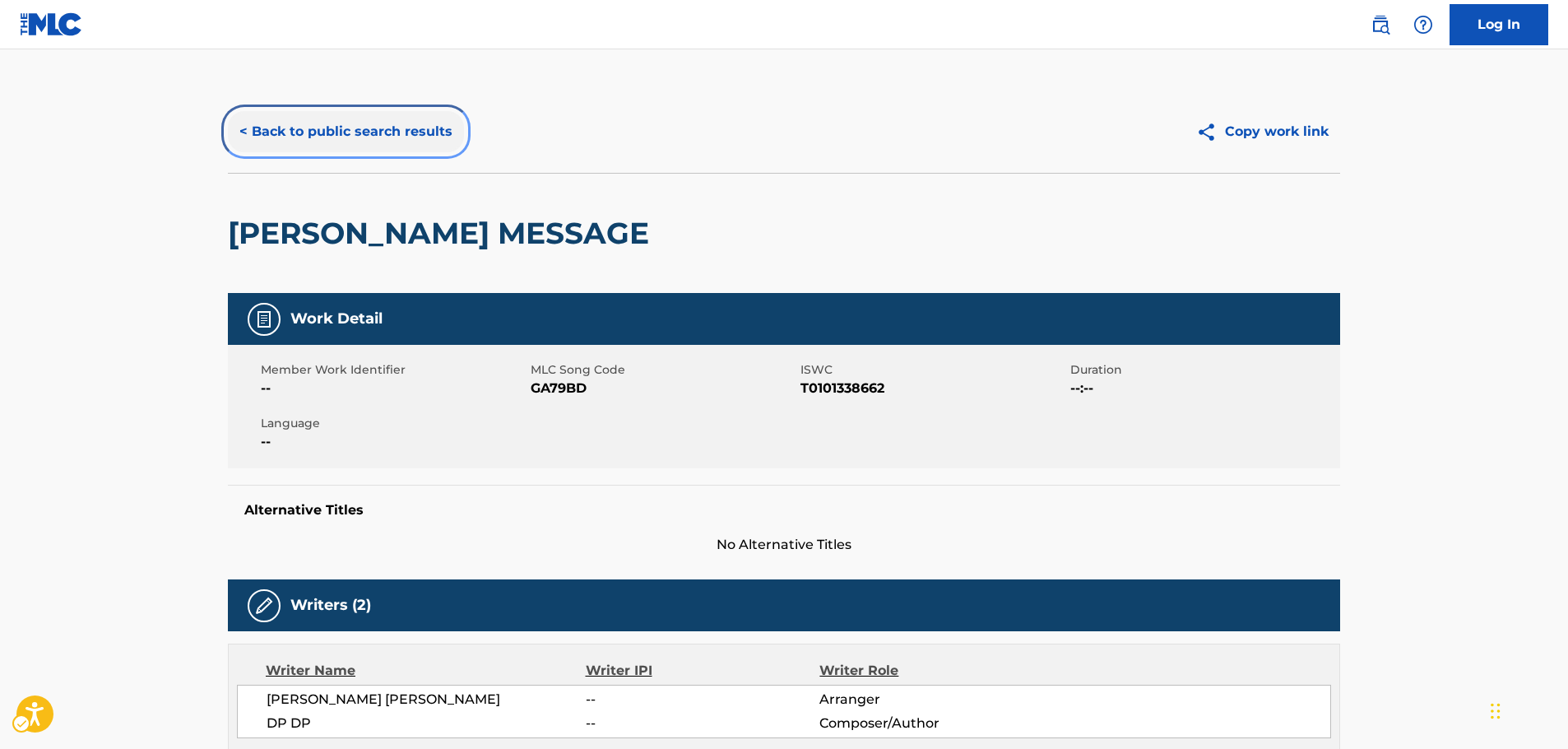
click at [344, 131] on button "< Back to public search results" at bounding box center [345, 131] width 236 height 41
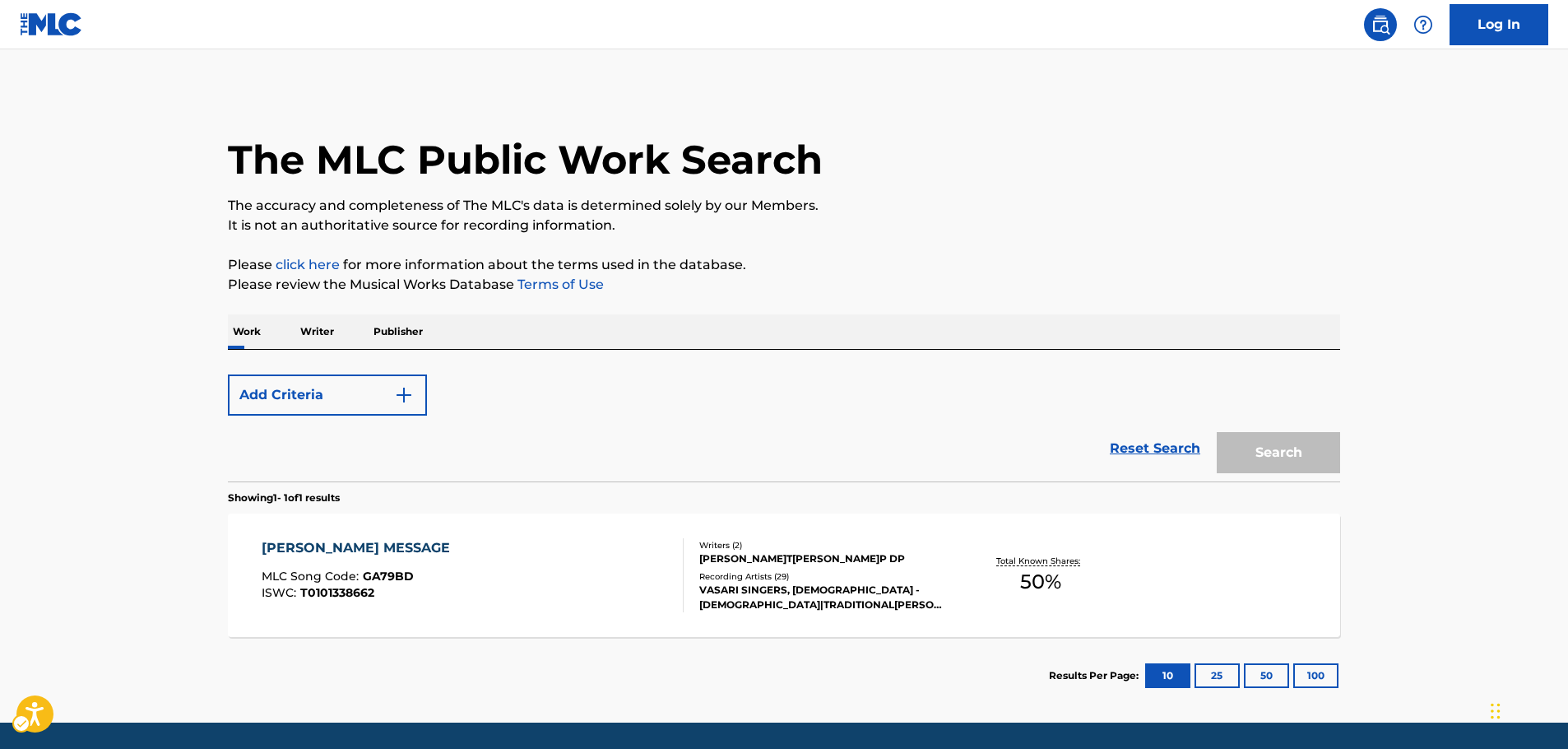
scroll to position [53, 0]
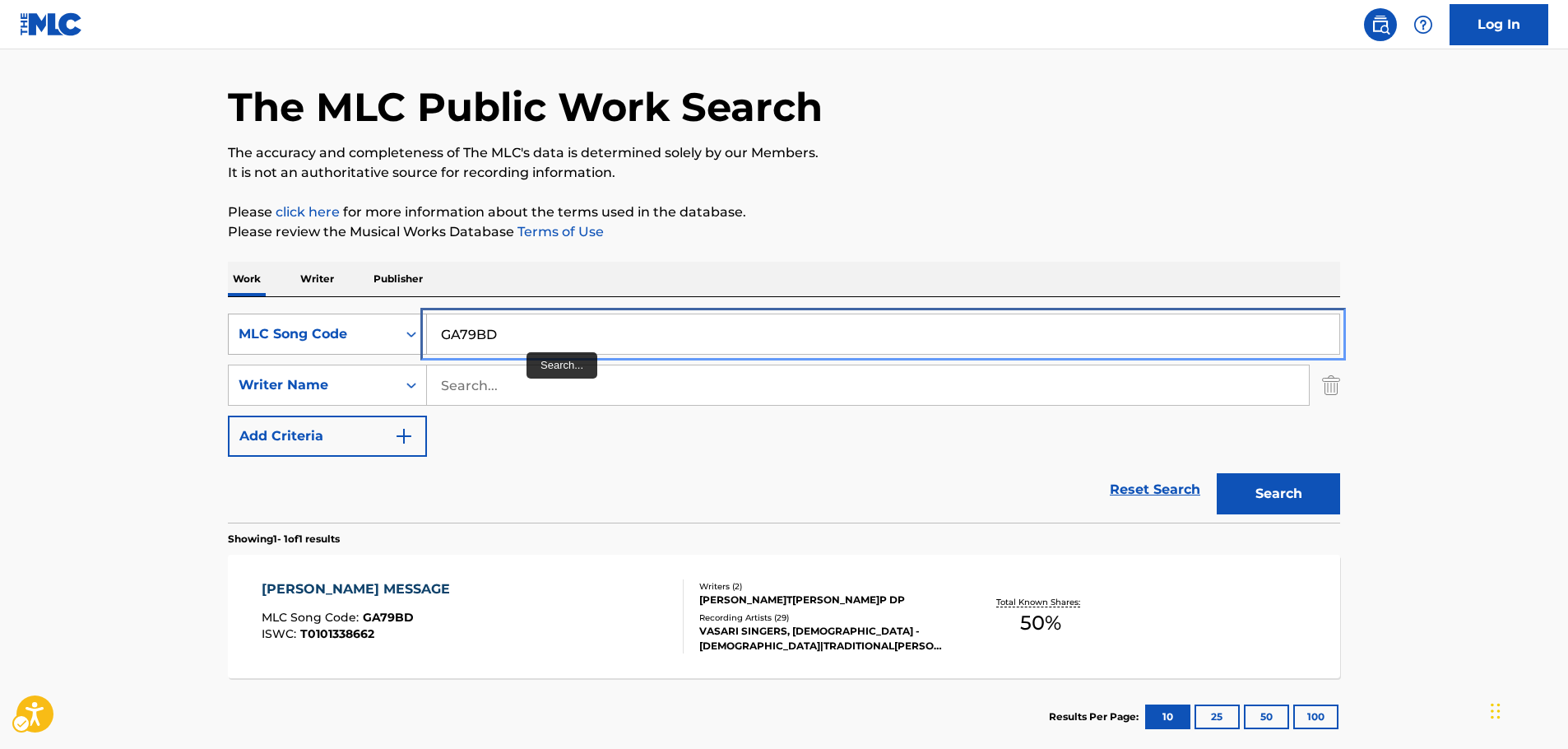
drag, startPoint x: 341, startPoint y: 336, endPoint x: 330, endPoint y: 336, distance: 11.0
paste input "TV79NO"
type input "TV79NO"
click at [1267, 482] on button "Search" at bounding box center [1278, 493] width 123 height 41
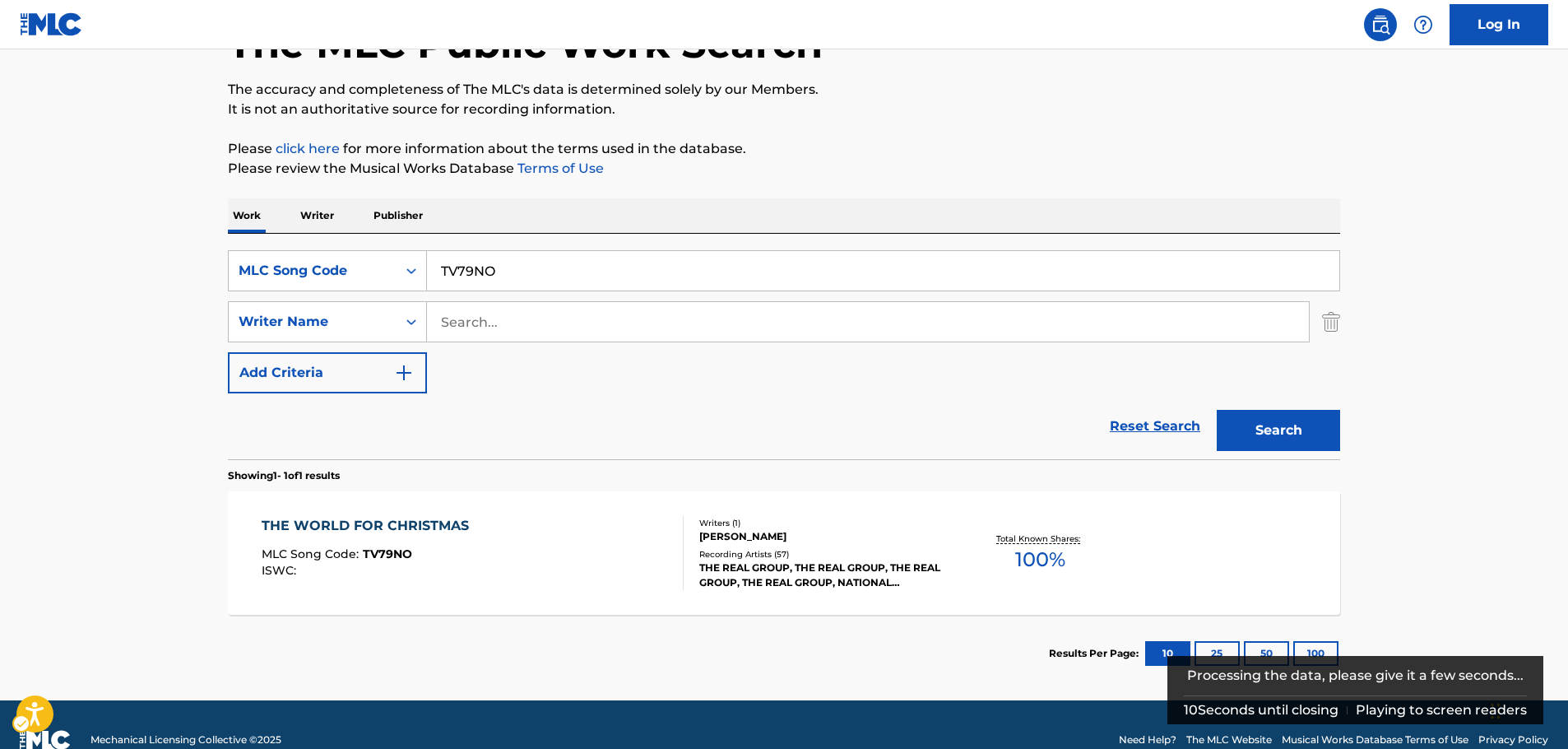
scroll to position [147, 0]
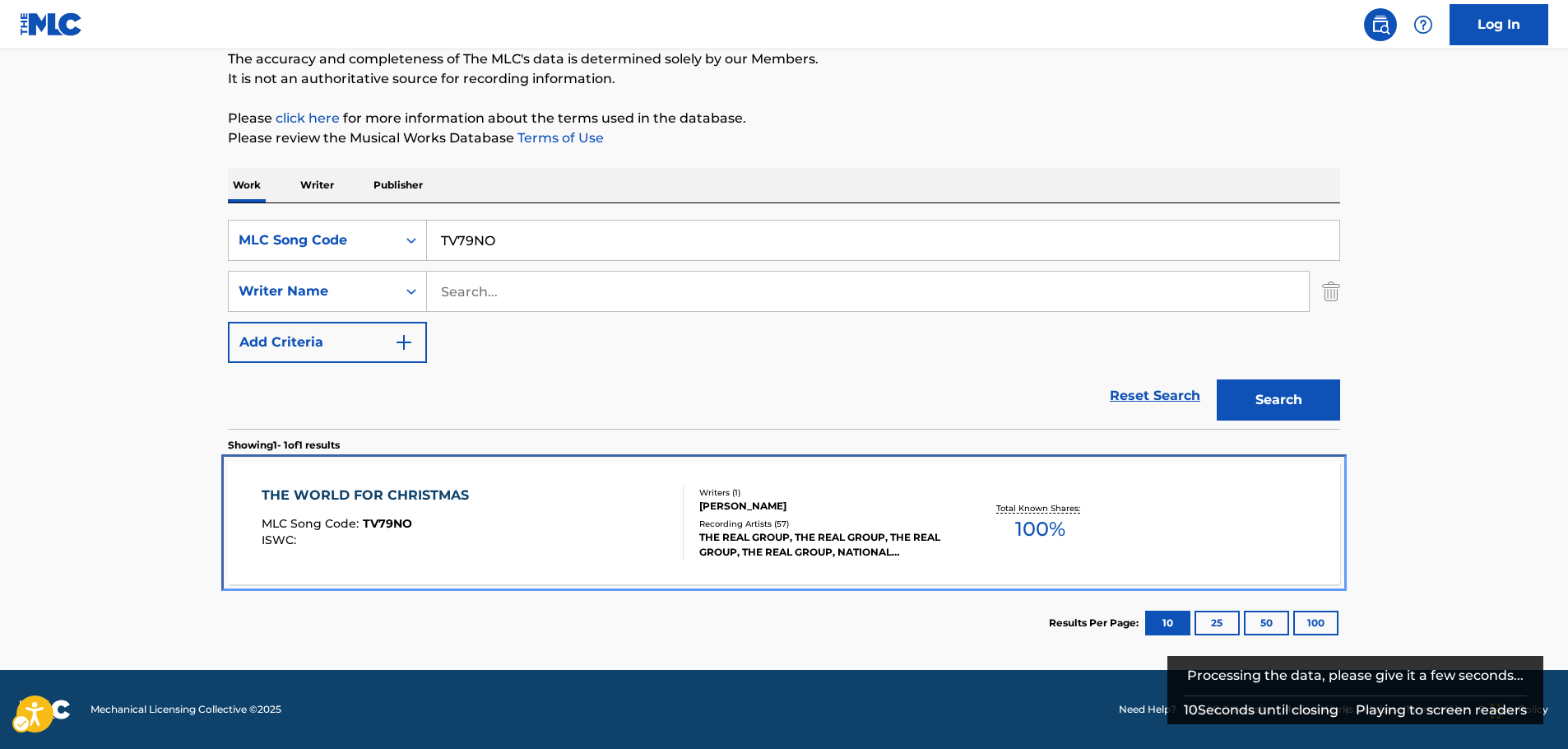
click at [453, 533] on div "MLC Song Code : TV79NO" at bounding box center [369, 526] width 216 height 16
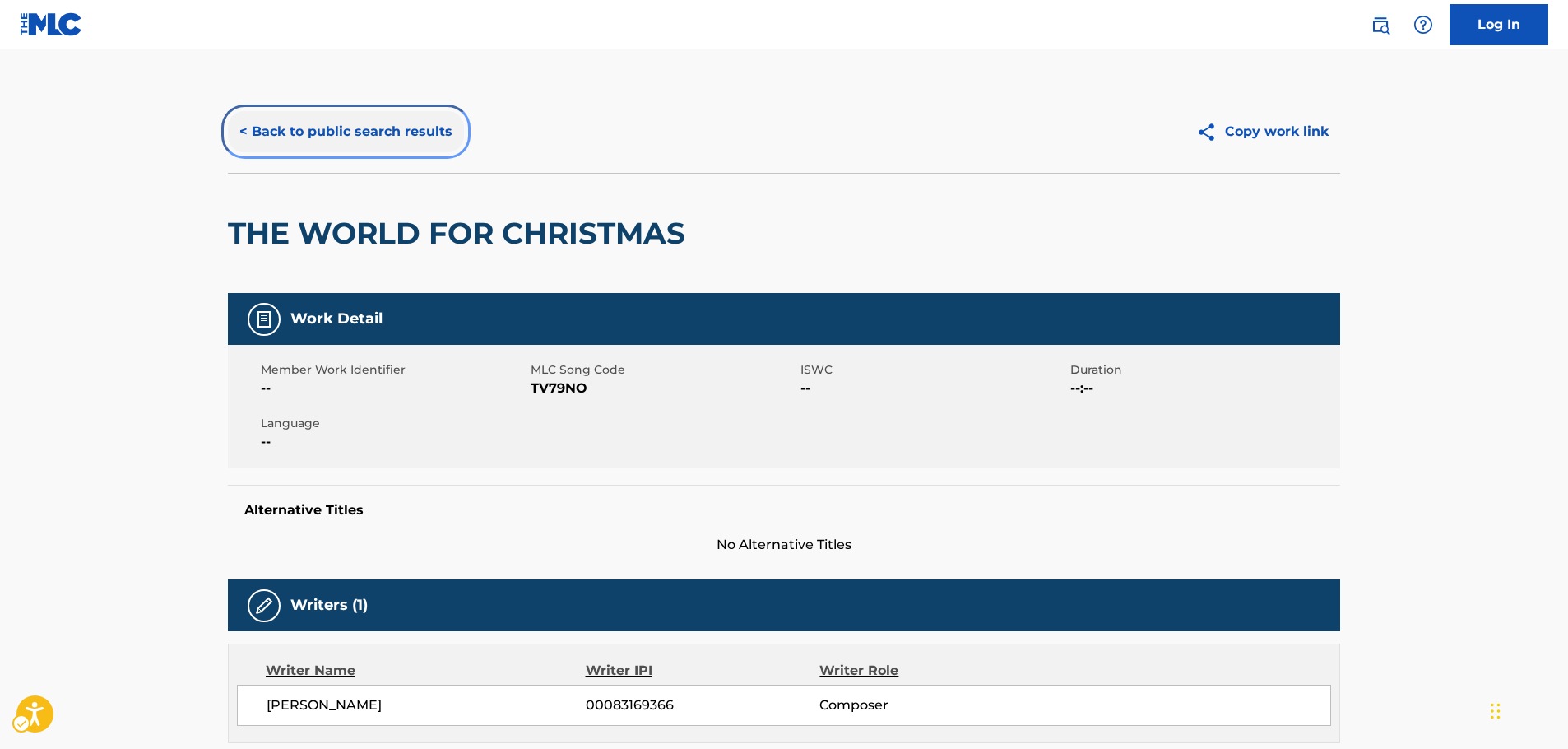
click at [331, 139] on button "< Back to public search results" at bounding box center [345, 131] width 236 height 41
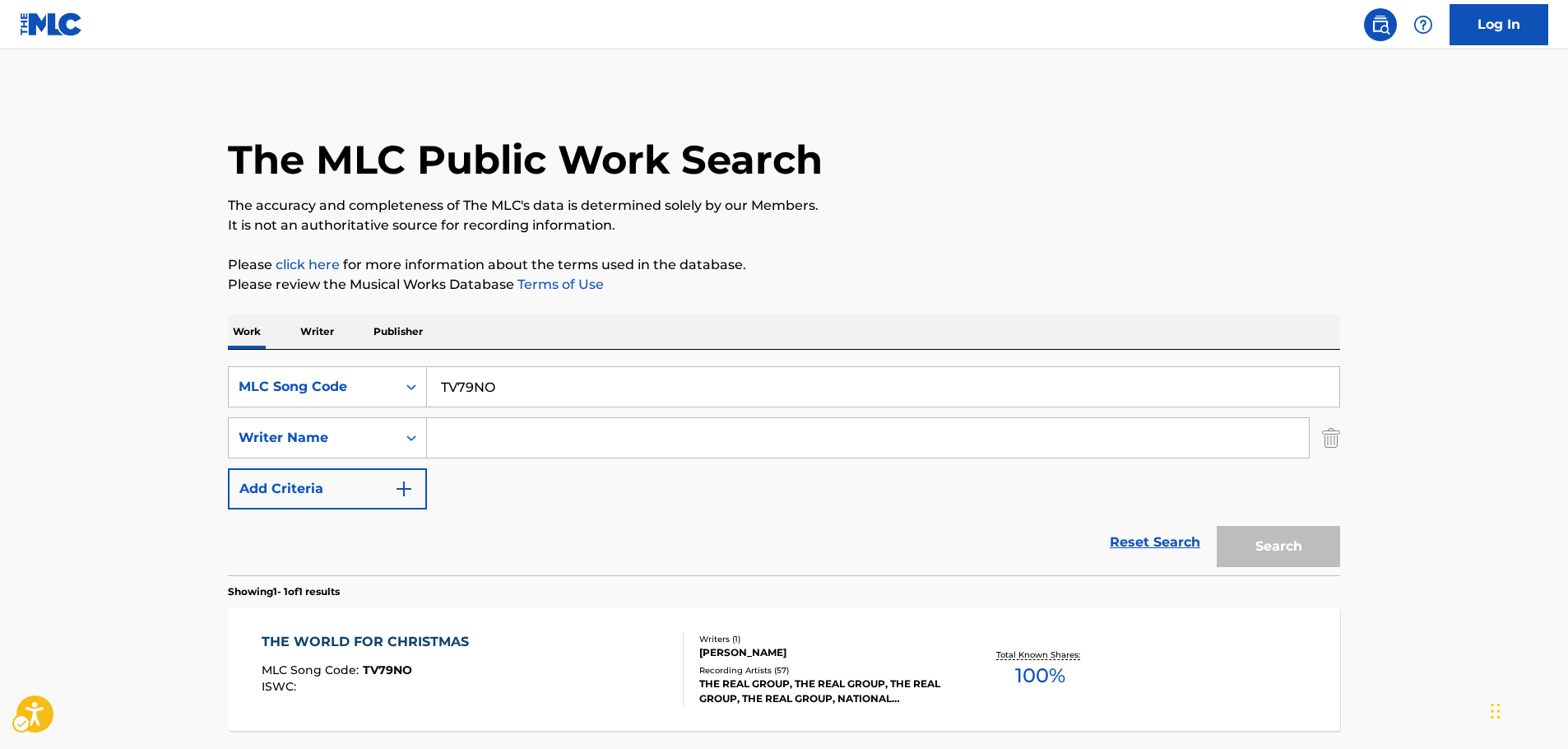
scroll to position [53, 0]
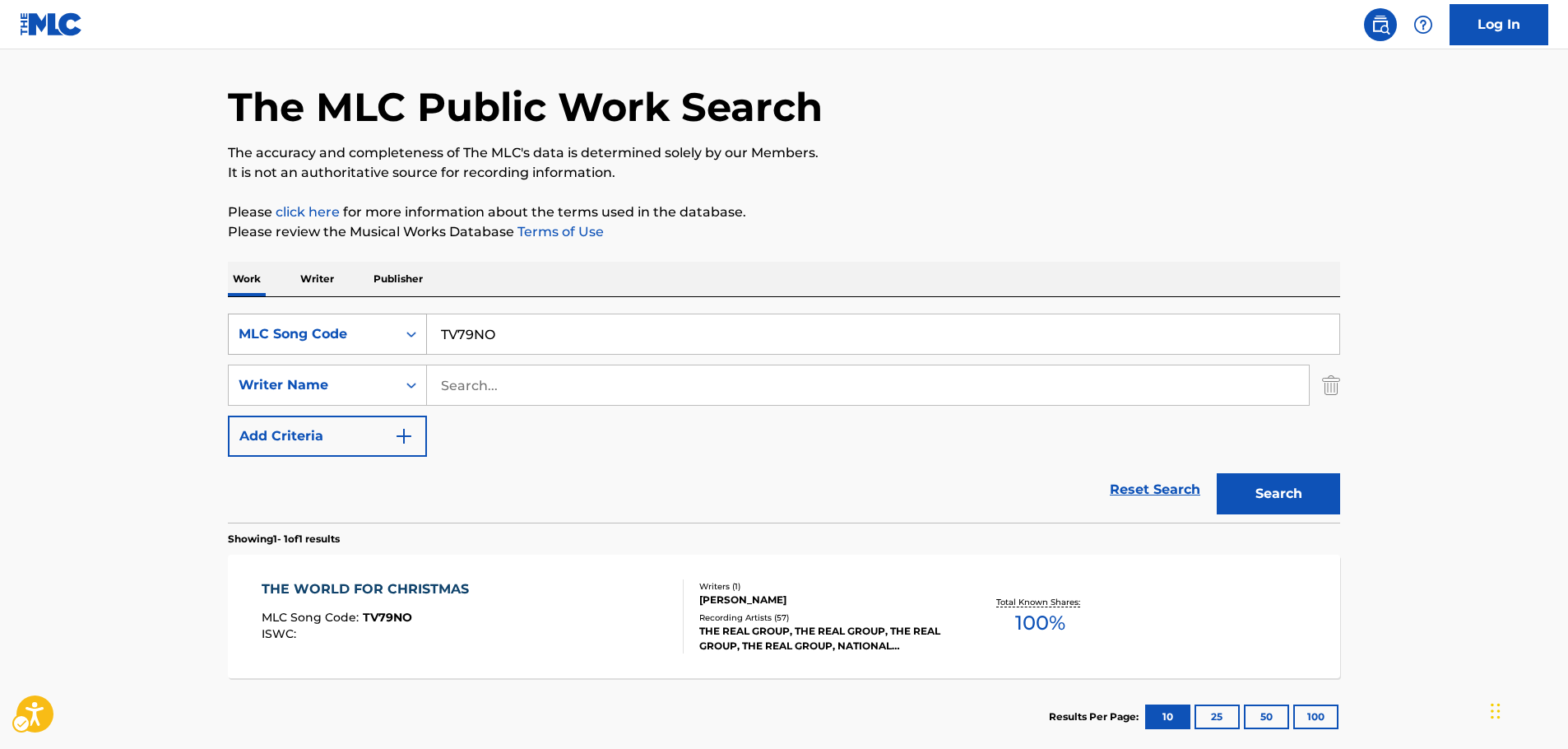
drag, startPoint x: 408, startPoint y: 341, endPoint x: 404, endPoint y: 351, distance: 10.8
click at [408, 341] on icon "Search Form" at bounding box center [412, 334] width 16 height 16
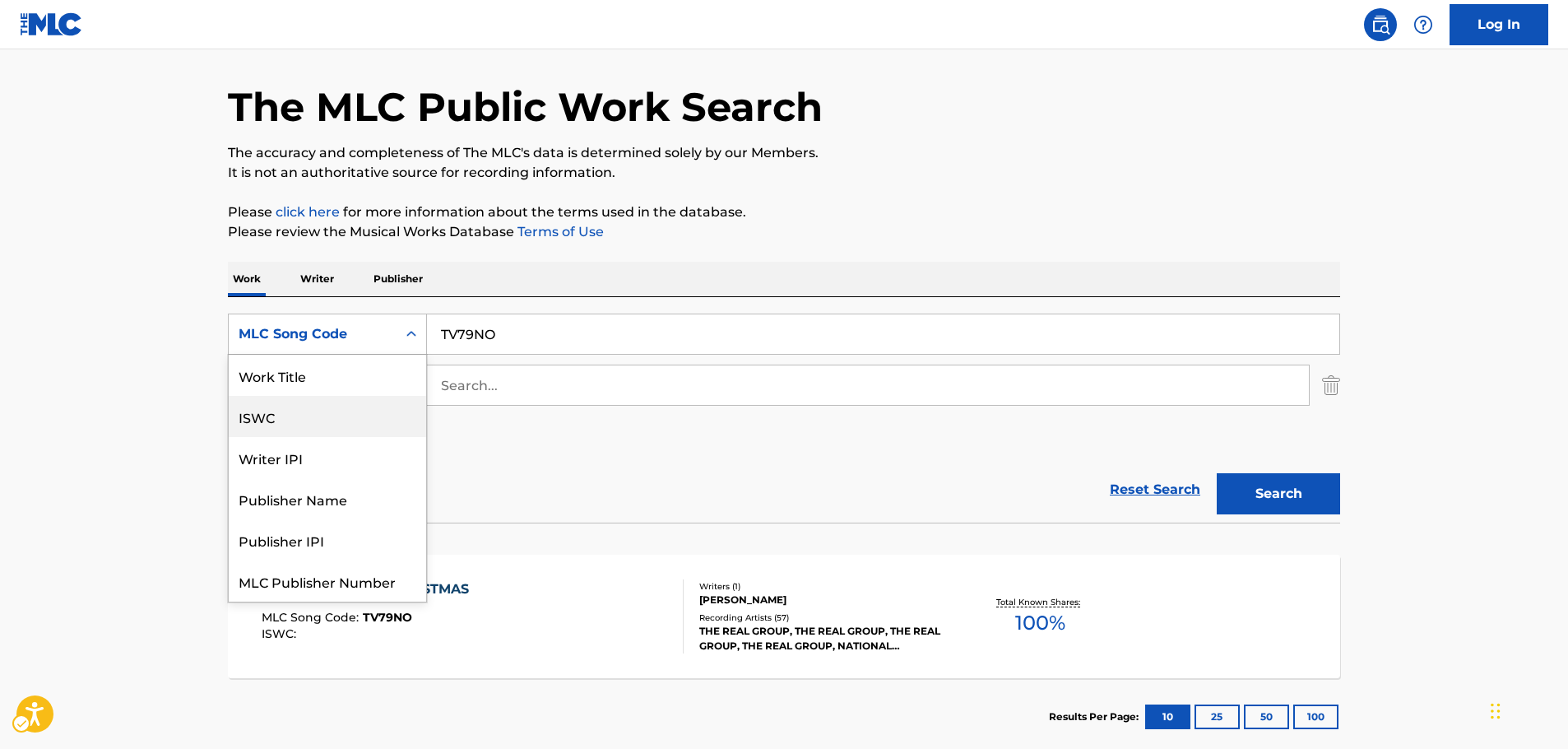
scroll to position [0, 0]
click at [332, 390] on div "Work Title" at bounding box center [327, 374] width 198 height 41
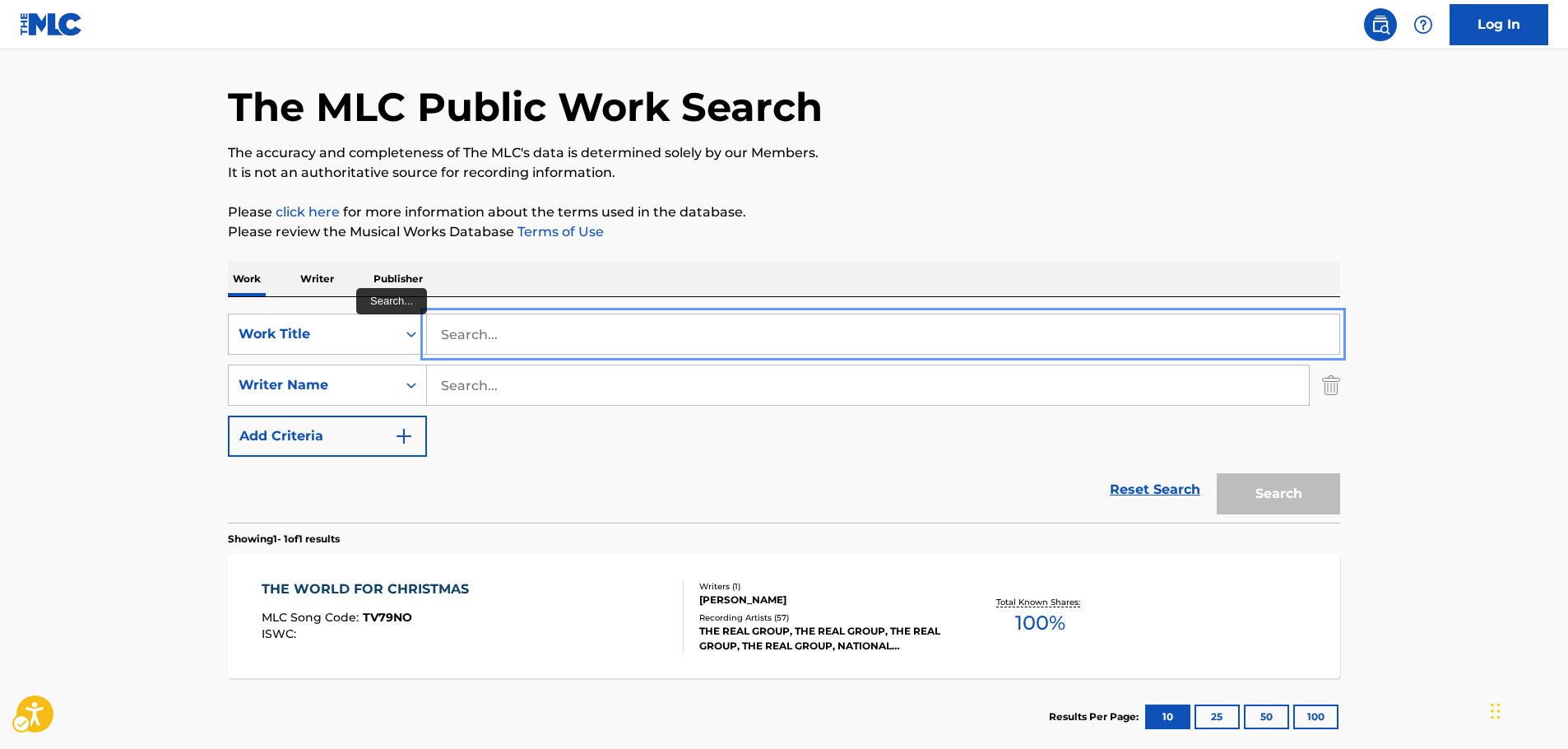
paste input "Stuff That Works"
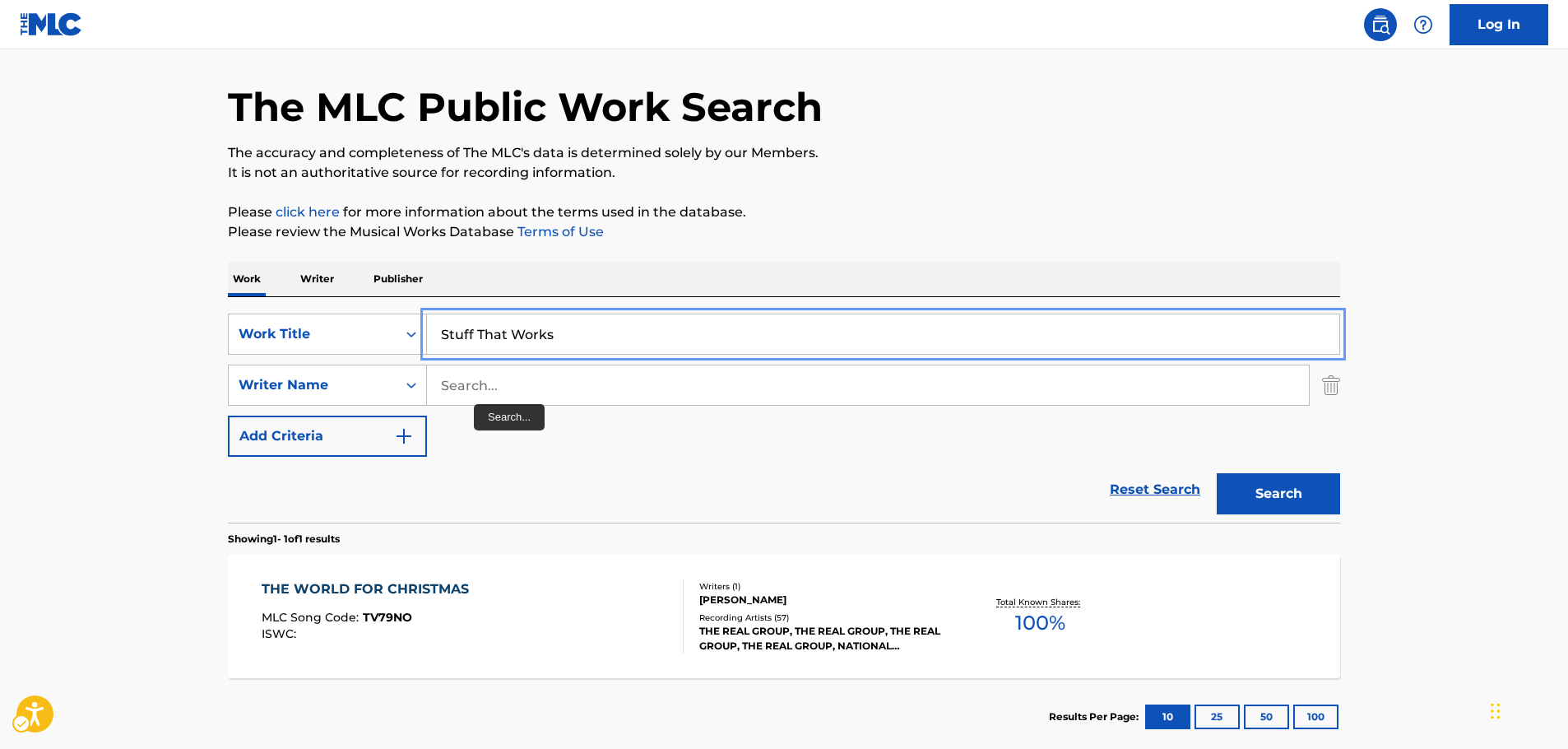
type input "Stuff That Works"
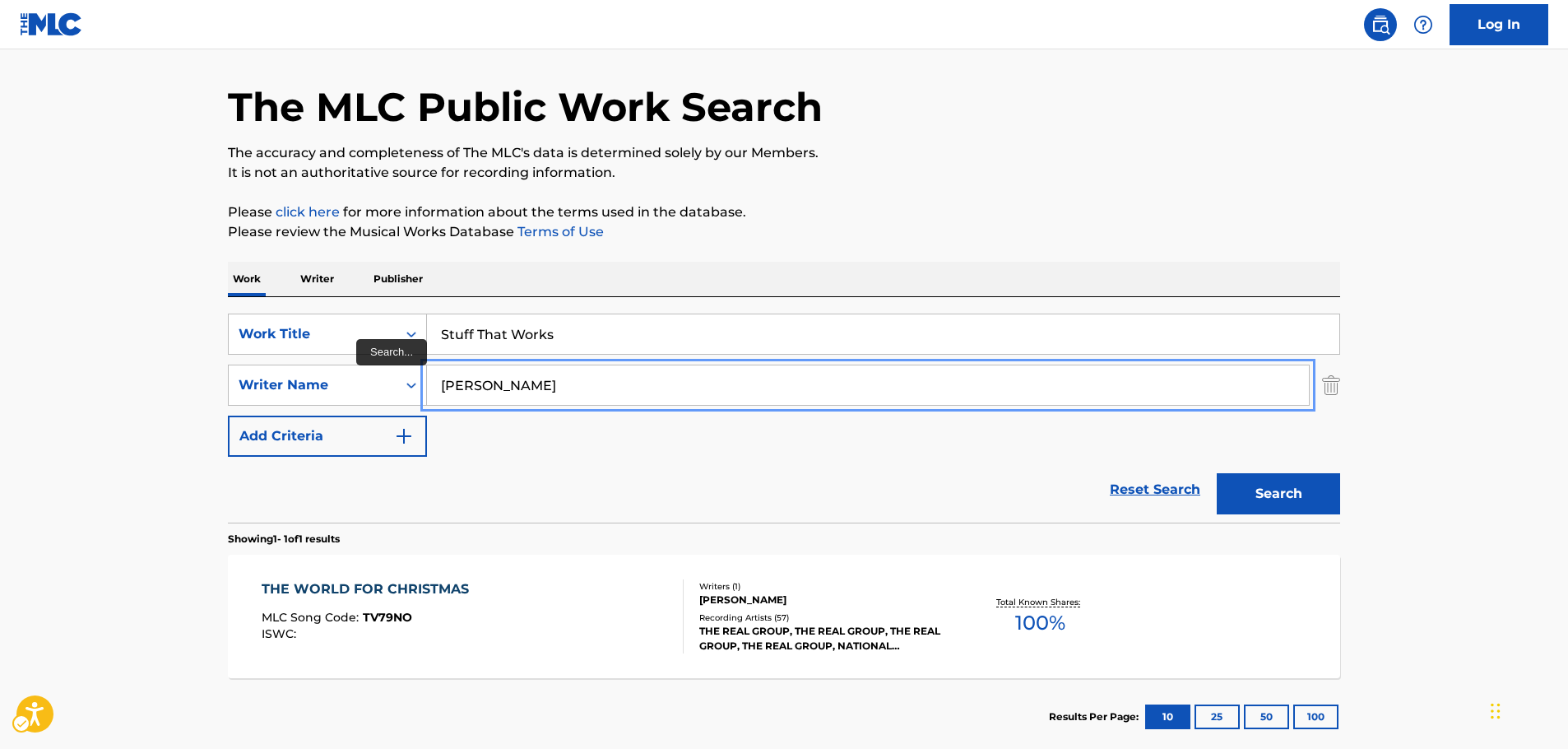
type input "[PERSON_NAME]"
click at [1217, 473] on button "Search" at bounding box center [1278, 493] width 123 height 41
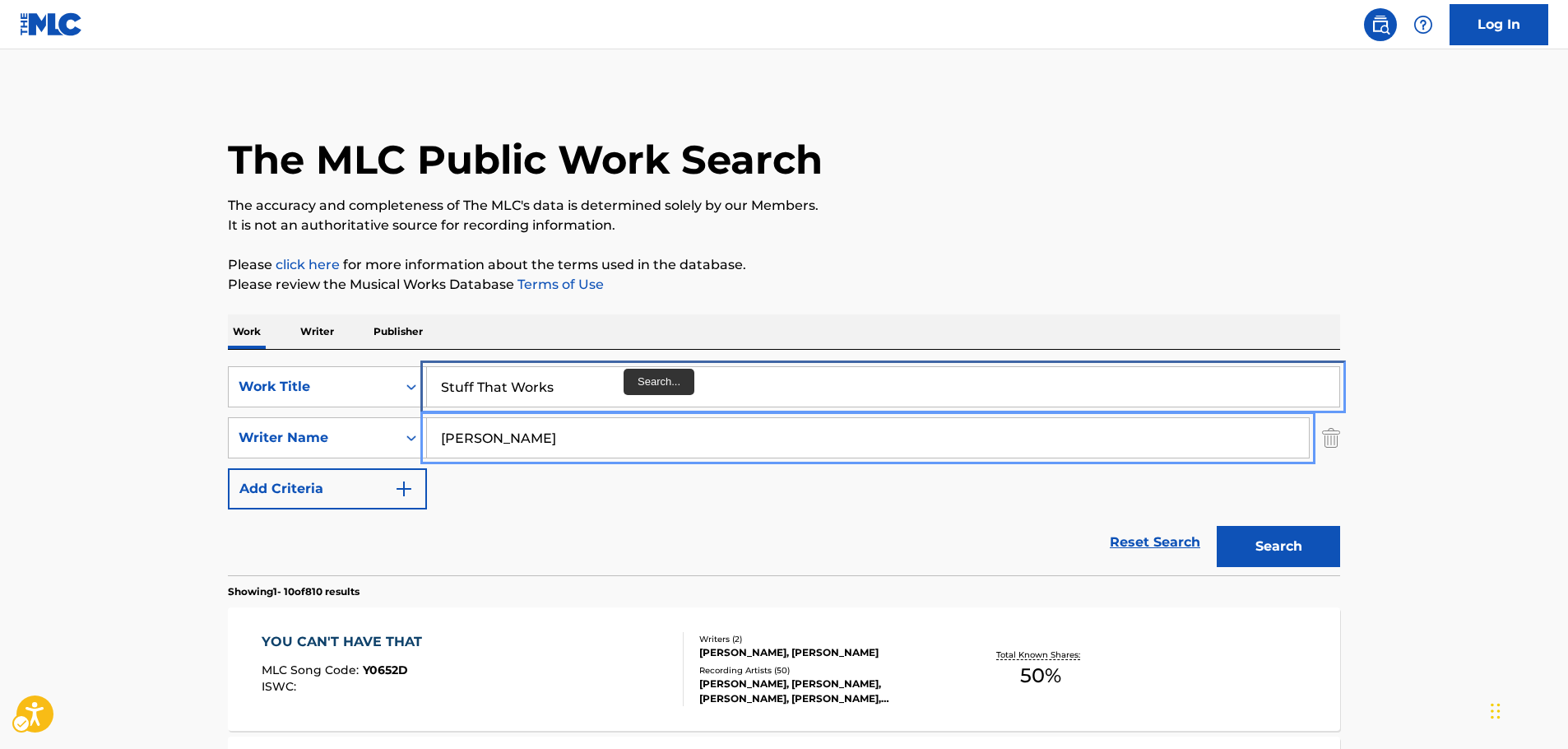
drag, startPoint x: 497, startPoint y: 371, endPoint x: 146, endPoint y: 374, distance: 351.0
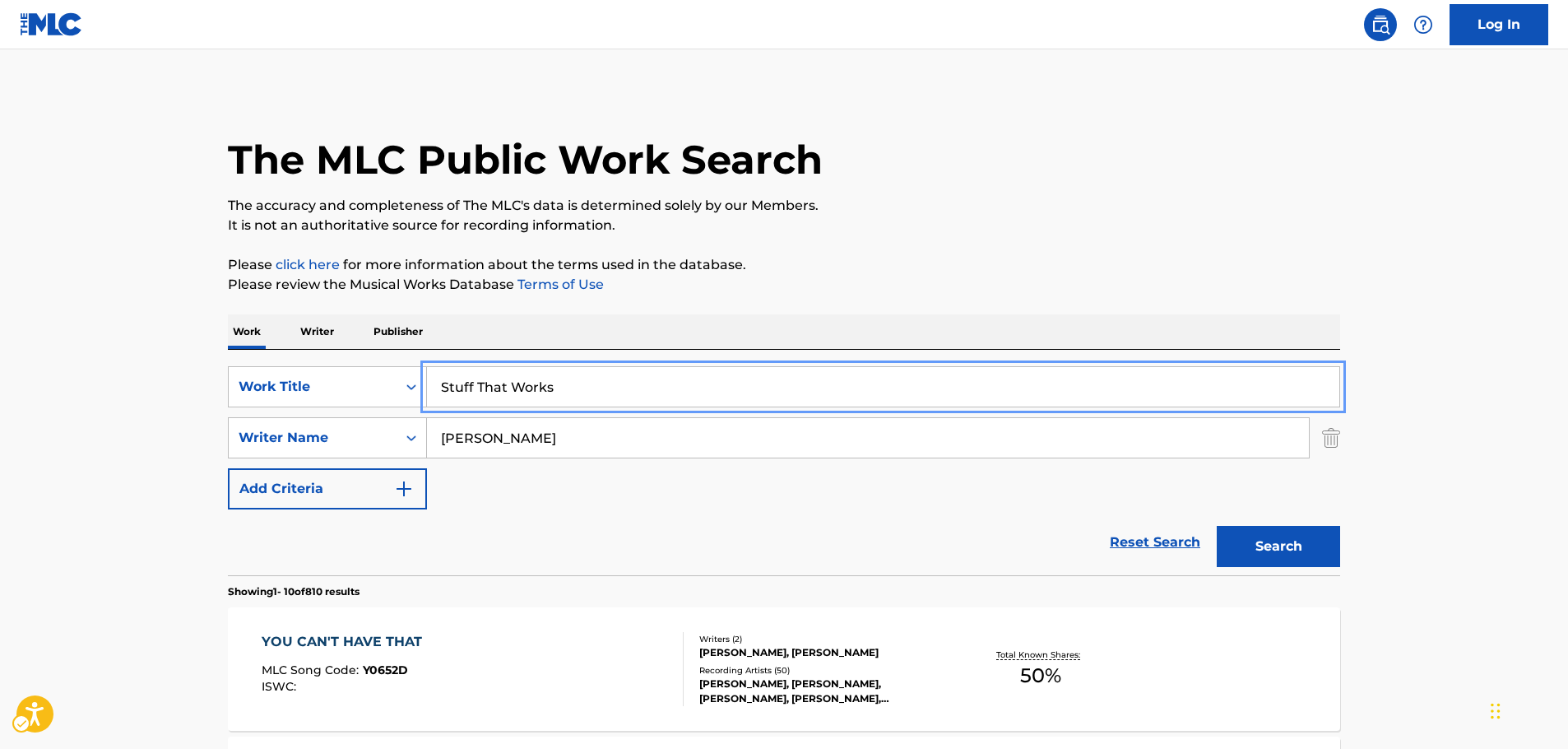
paste input "Wish You Were Here"
type input "Wish You Were Here"
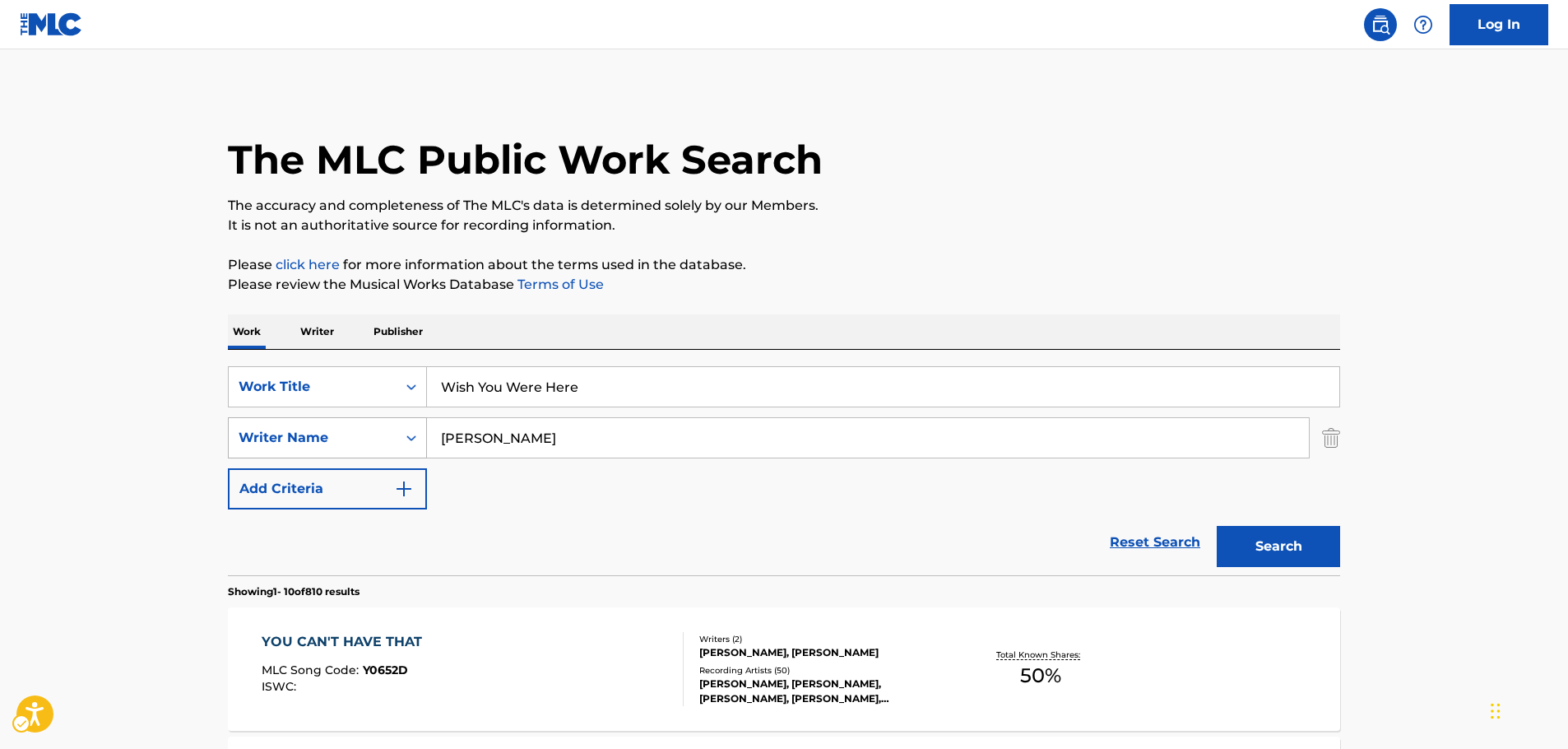
drag, startPoint x: 24, startPoint y: 370, endPoint x: 259, endPoint y: 432, distance: 243.0
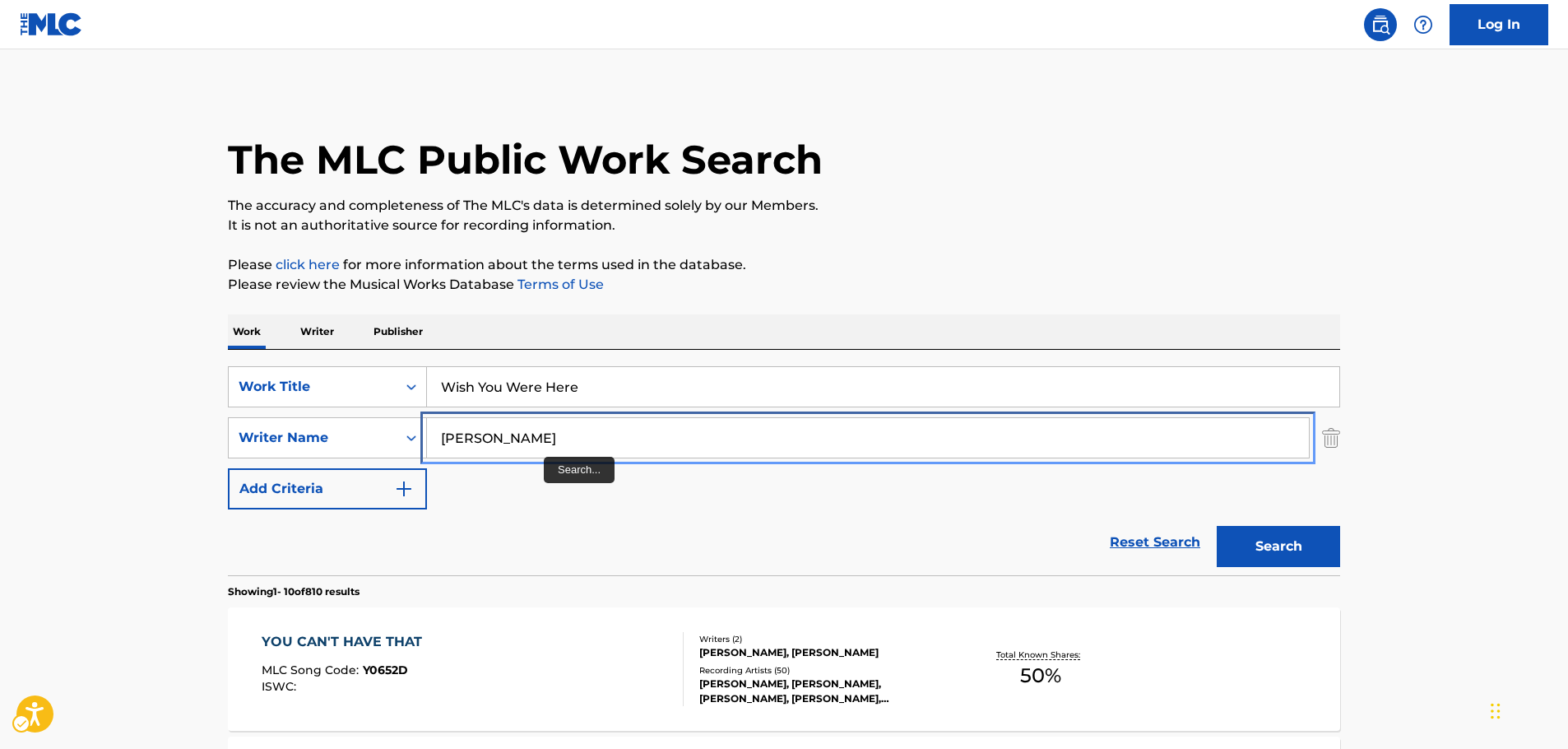
drag, startPoint x: 425, startPoint y: 440, endPoint x: 190, endPoint y: 427, distance: 235.4
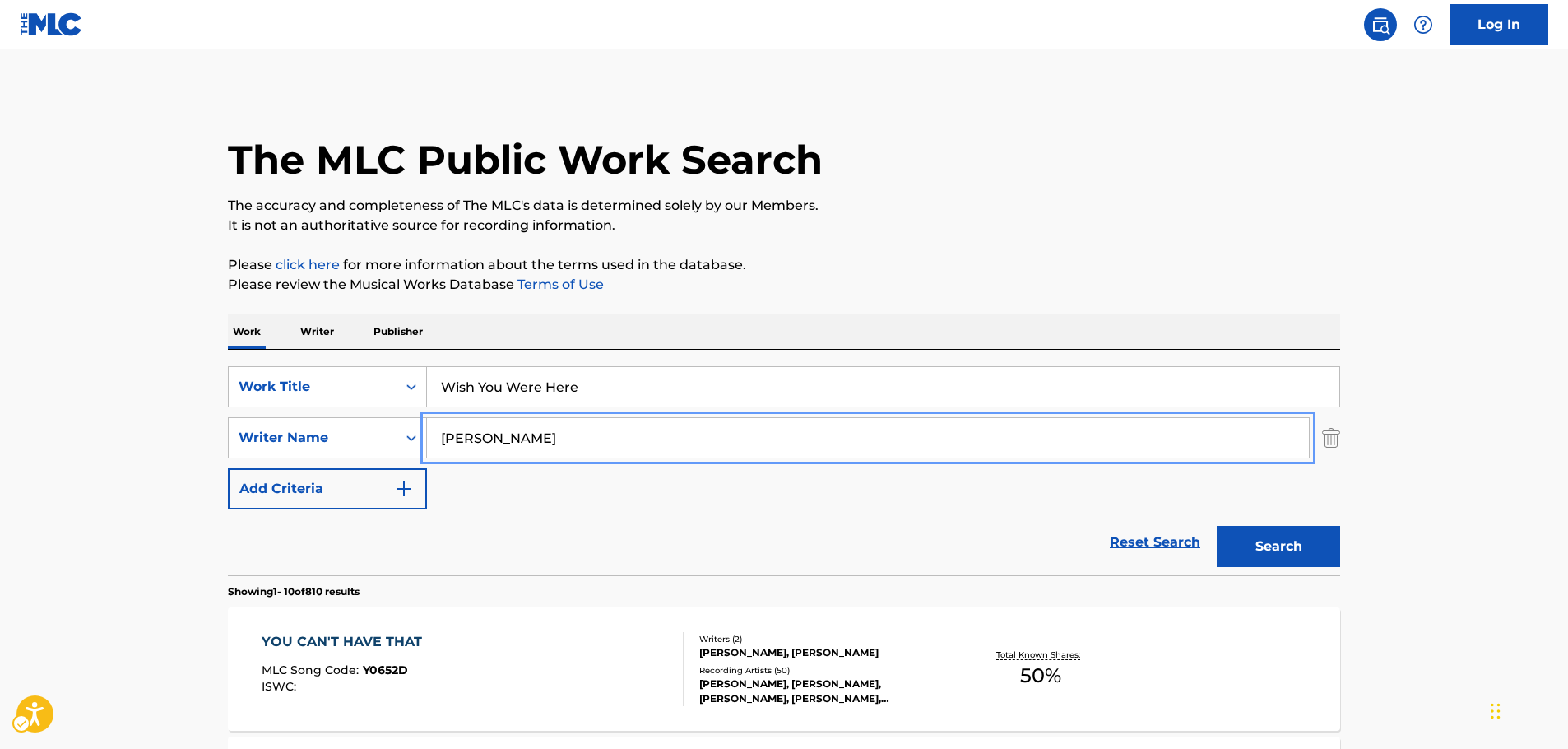
type input "[PERSON_NAME]"
click at [1217, 526] on button "Search" at bounding box center [1278, 546] width 123 height 41
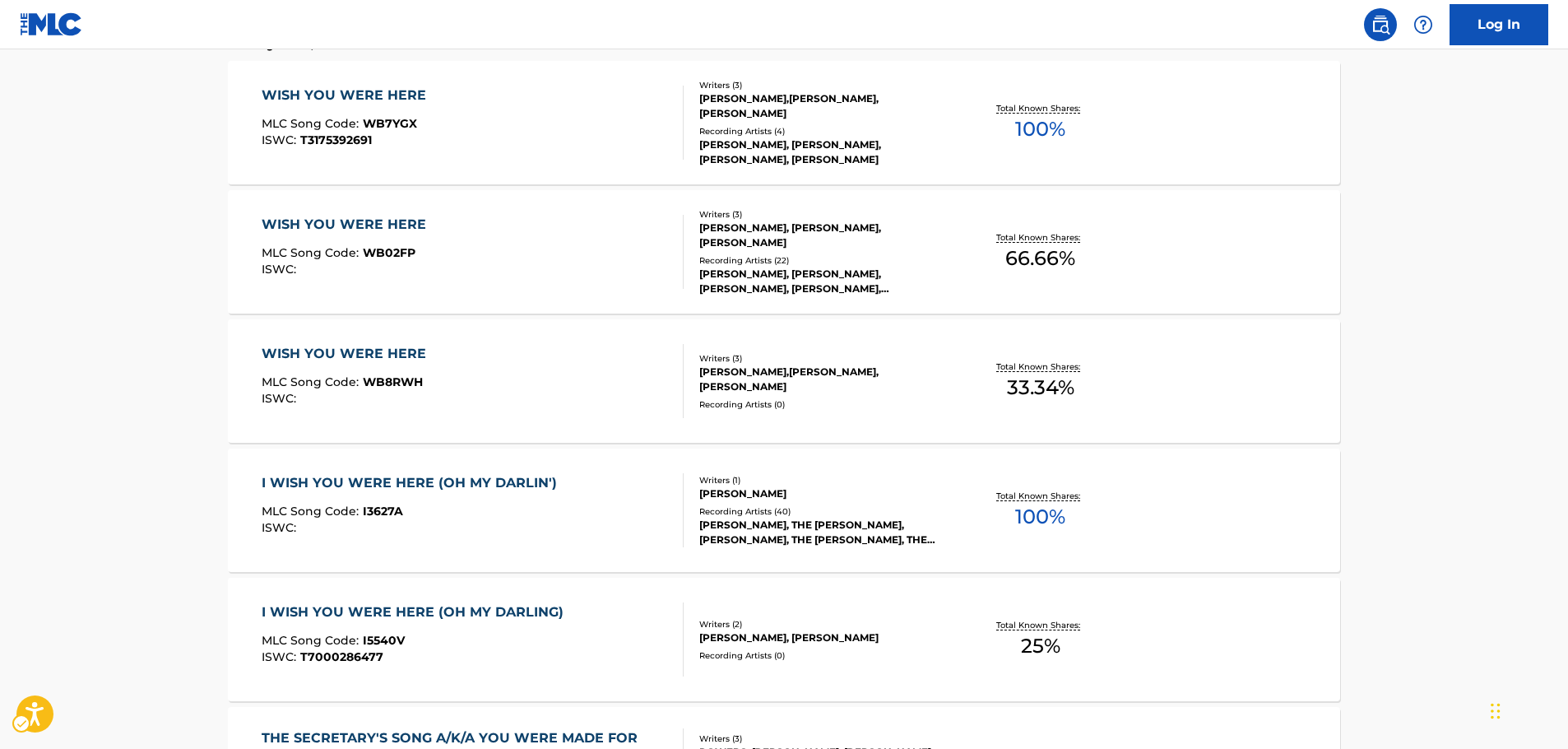
scroll to position [576, 0]
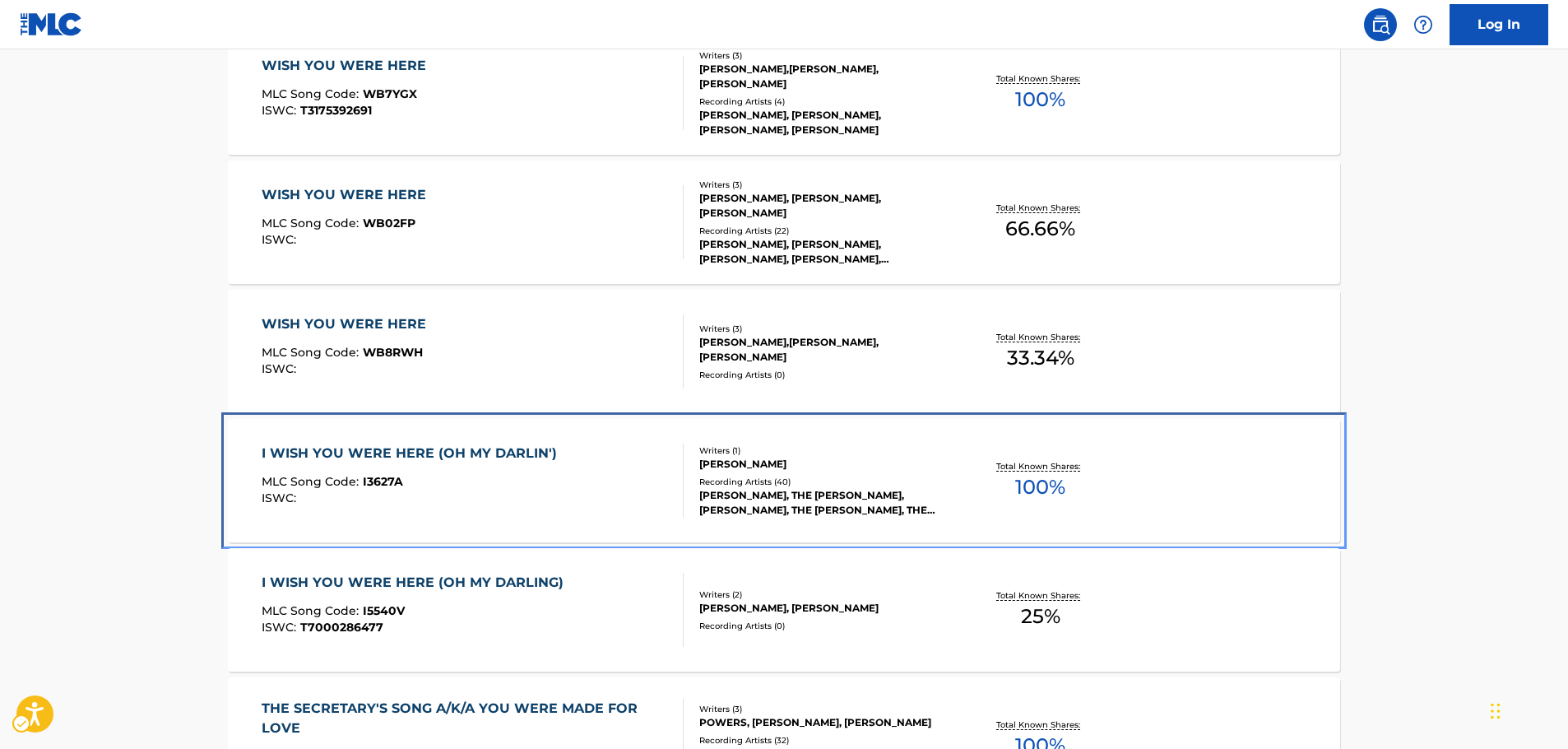
click at [542, 482] on div "MLC Song Code : I3627A" at bounding box center [413, 484] width 303 height 16
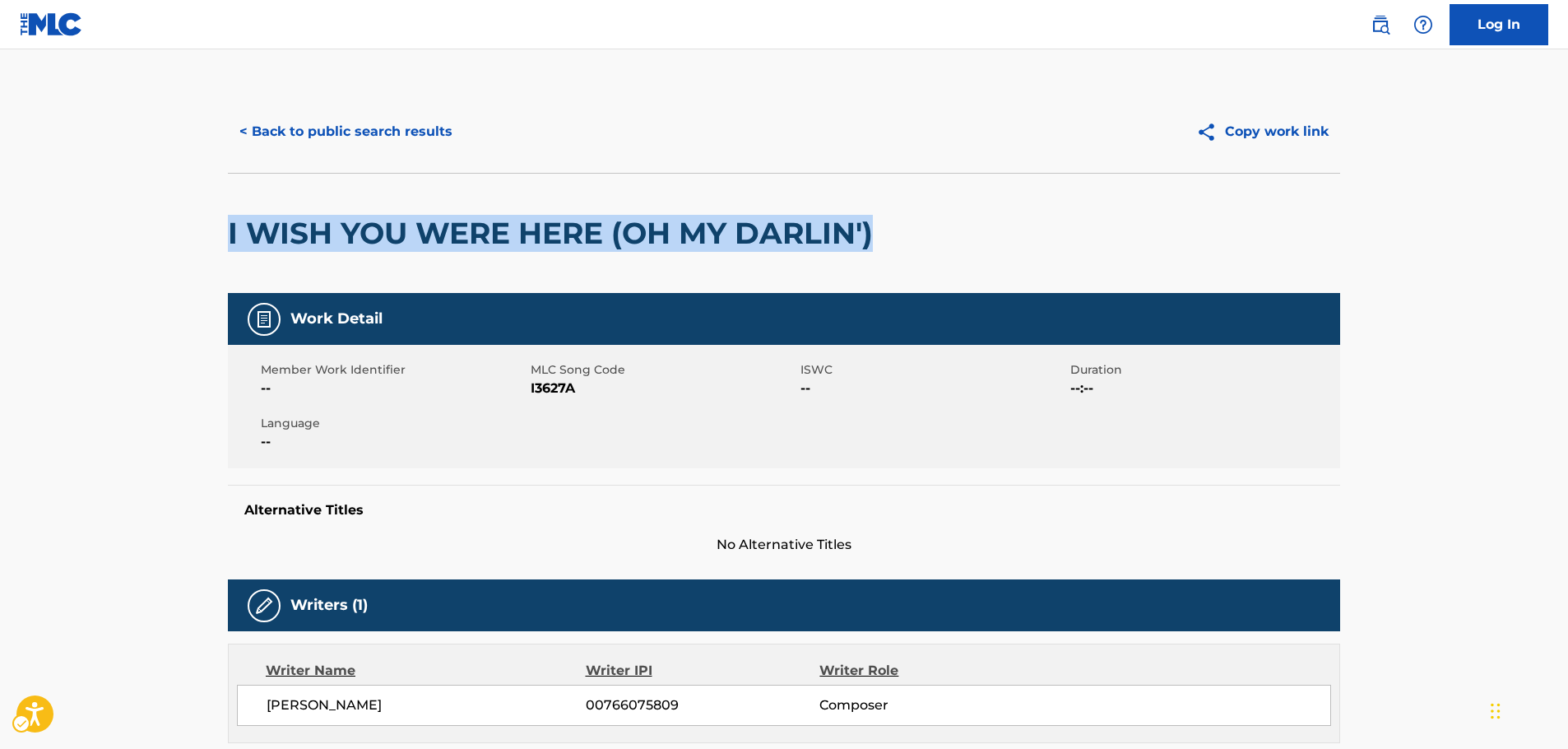
drag, startPoint x: 605, startPoint y: 236, endPoint x: 227, endPoint y: 242, distance: 378.0
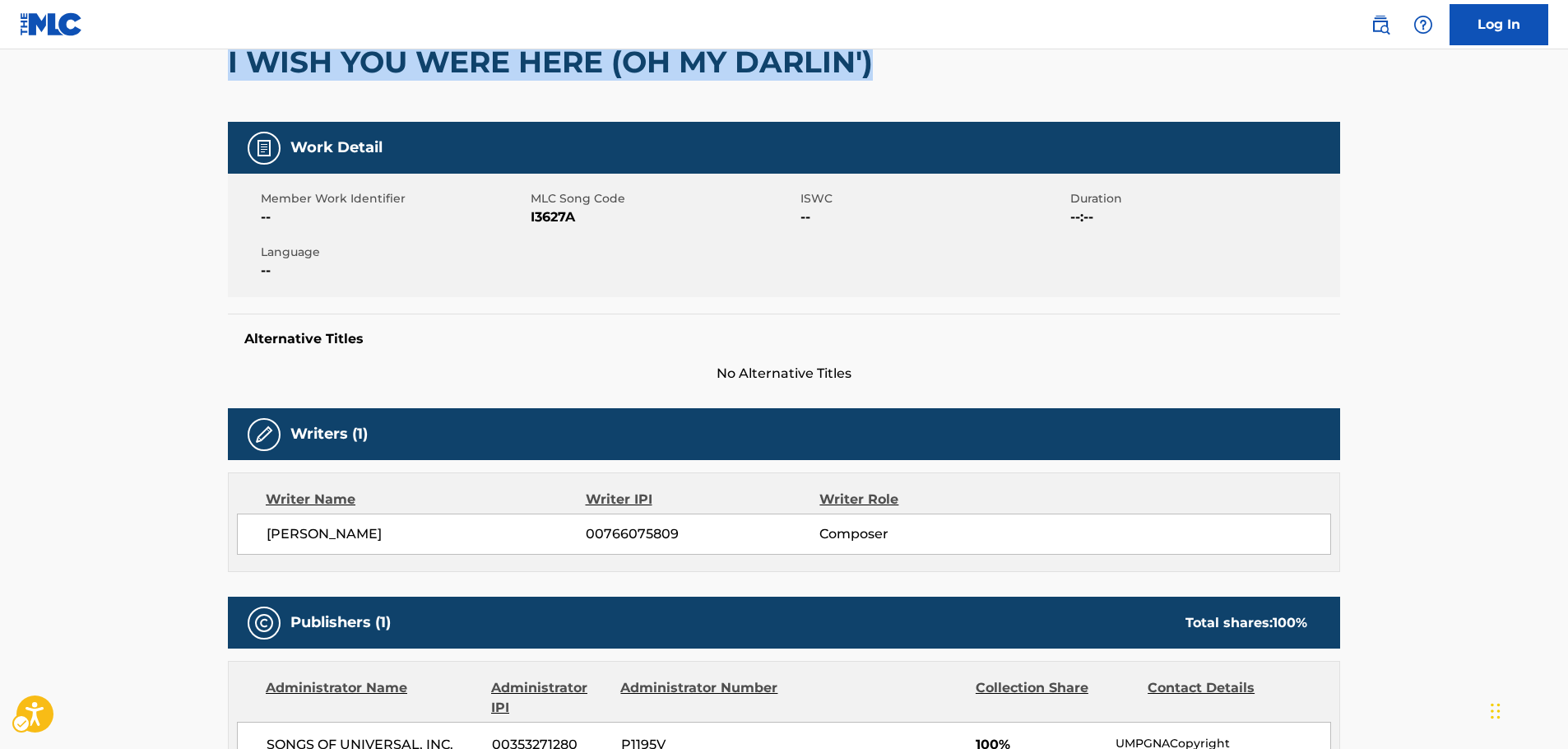
scroll to position [412, 0]
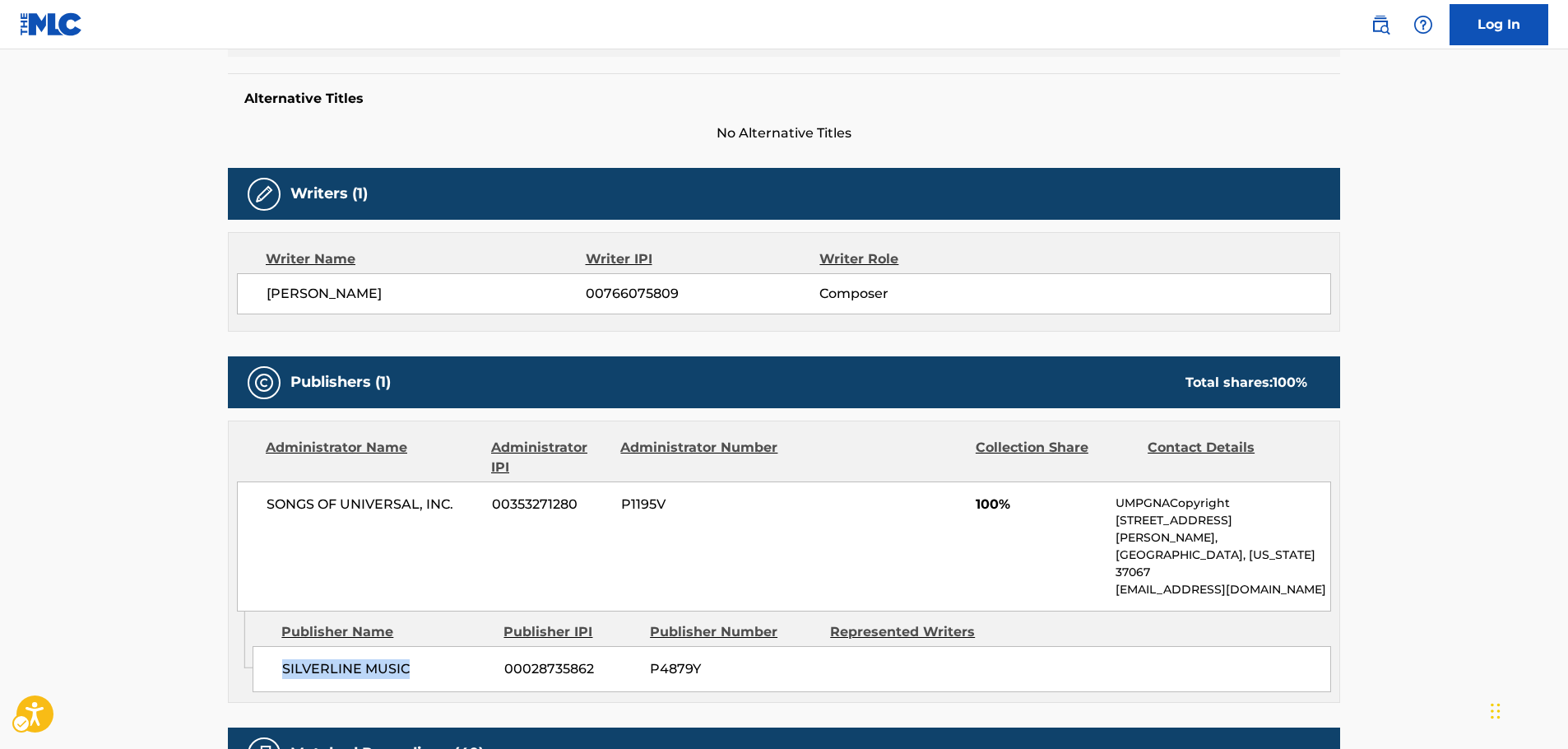
drag, startPoint x: 361, startPoint y: 633, endPoint x: 278, endPoint y: 632, distance: 83.0
click at [278, 646] on div "SILVERLINE MUSIC 00028735862 P4879Y" at bounding box center [792, 669] width 1079 height 46
drag, startPoint x: 460, startPoint y: 502, endPoint x: 240, endPoint y: 500, distance: 220.0
click at [244, 500] on div "SONGS OF UNIVERSAL, INC. 00353271280 P1195V 100% UMPGNACopyright [STREET_ADDRES…" at bounding box center [784, 546] width 1094 height 130
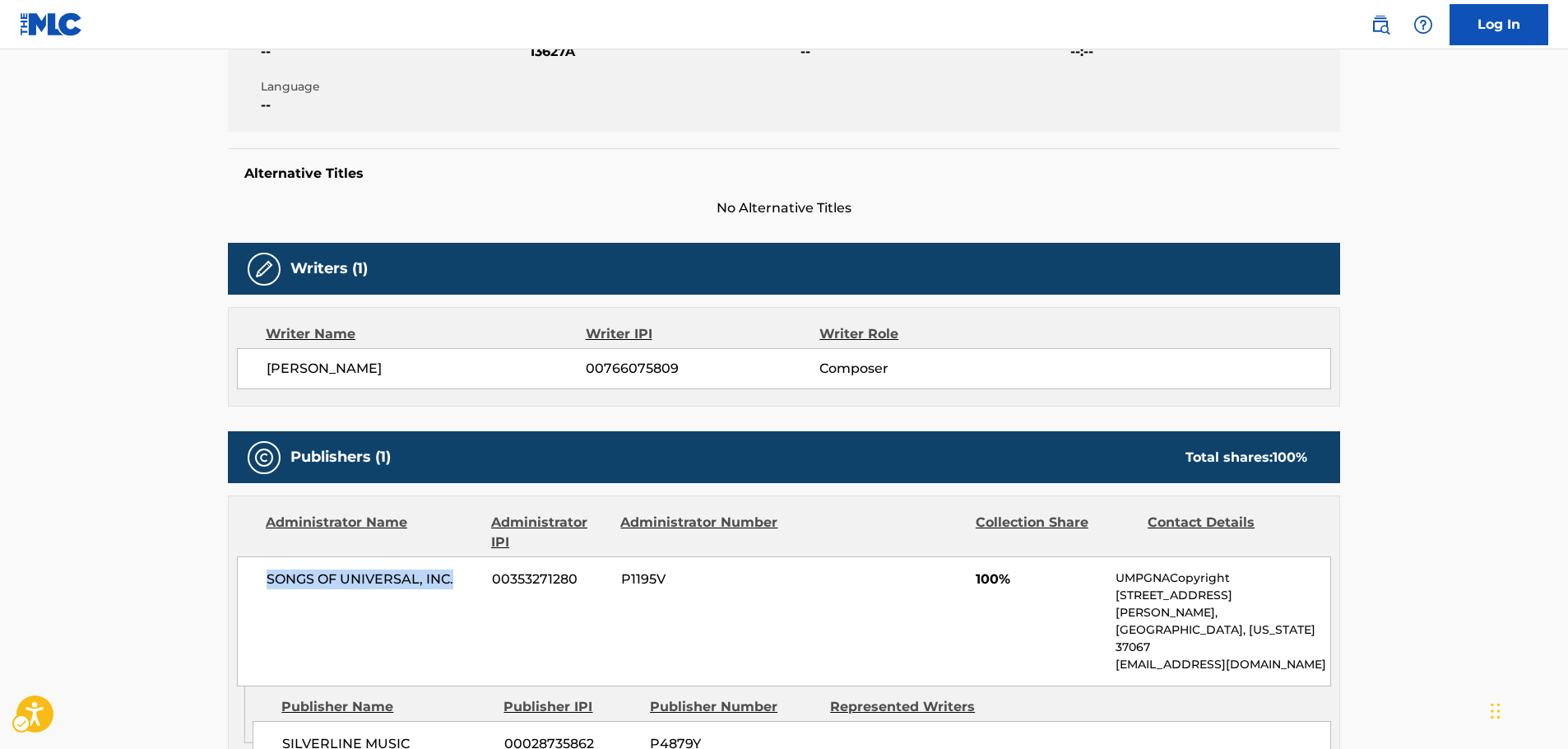
scroll to position [0, 0]
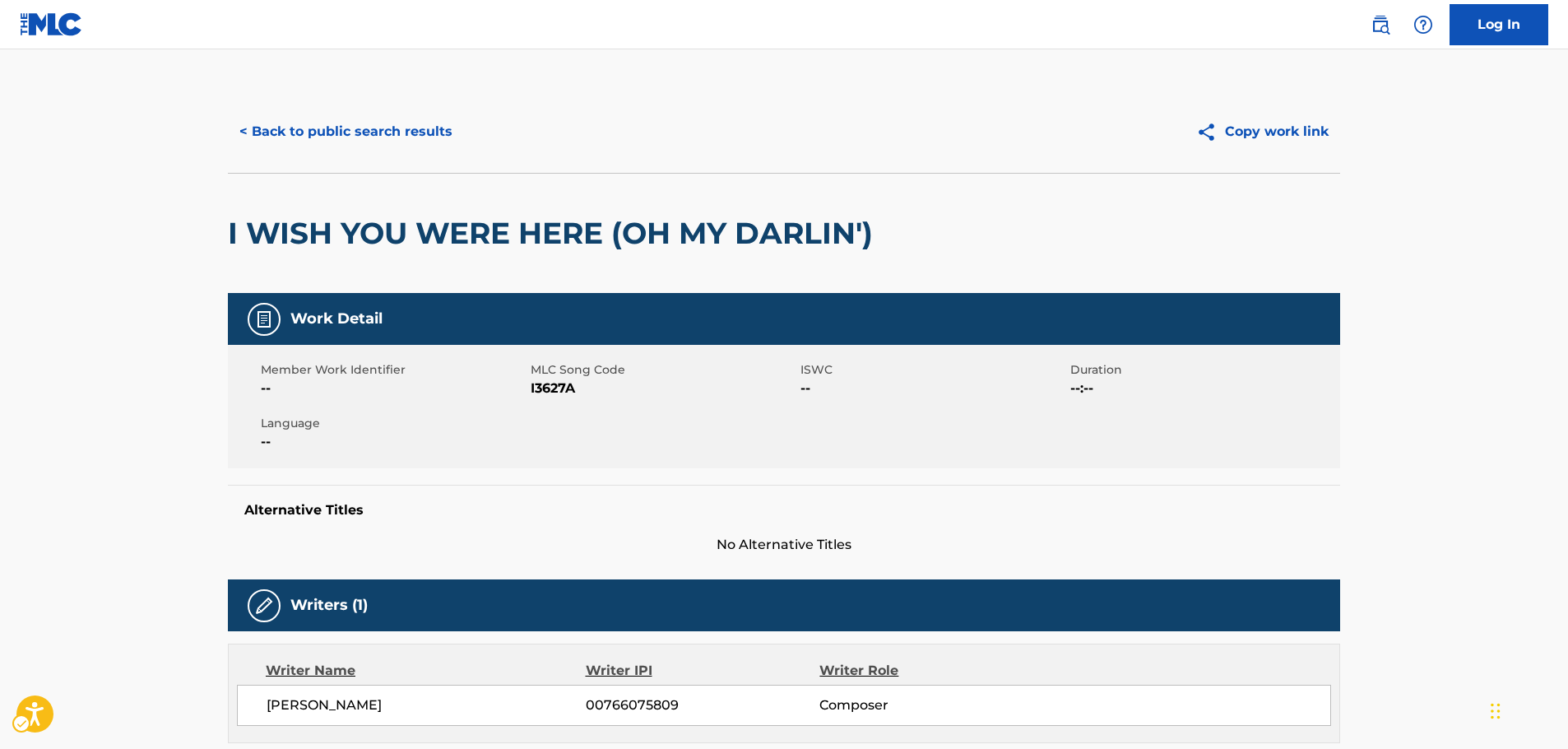
click at [551, 386] on span "MLC Song Code - I3627A" at bounding box center [664, 388] width 266 height 20
click at [350, 138] on button "< Back to public search results" at bounding box center [345, 131] width 236 height 41
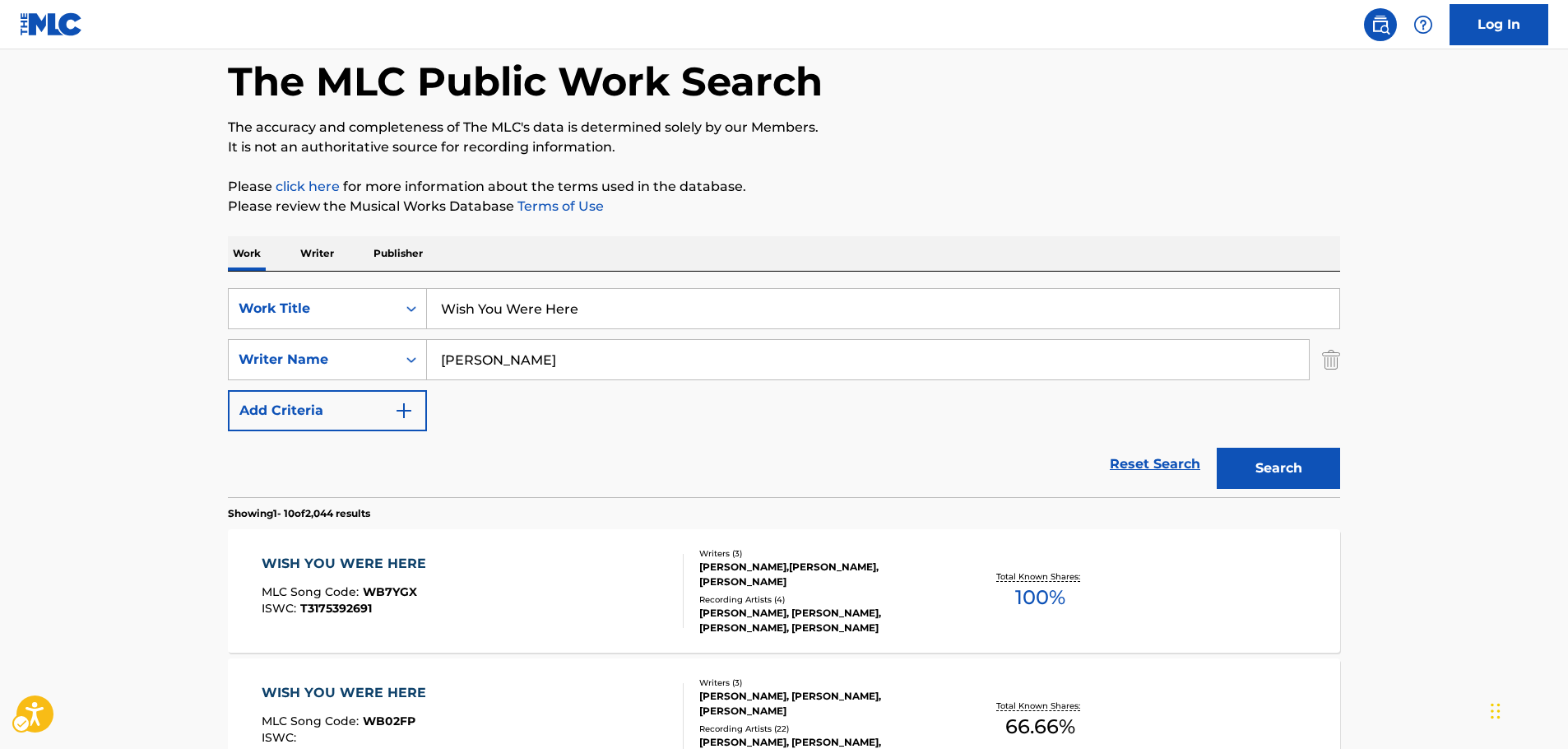
scroll to position [12, 0]
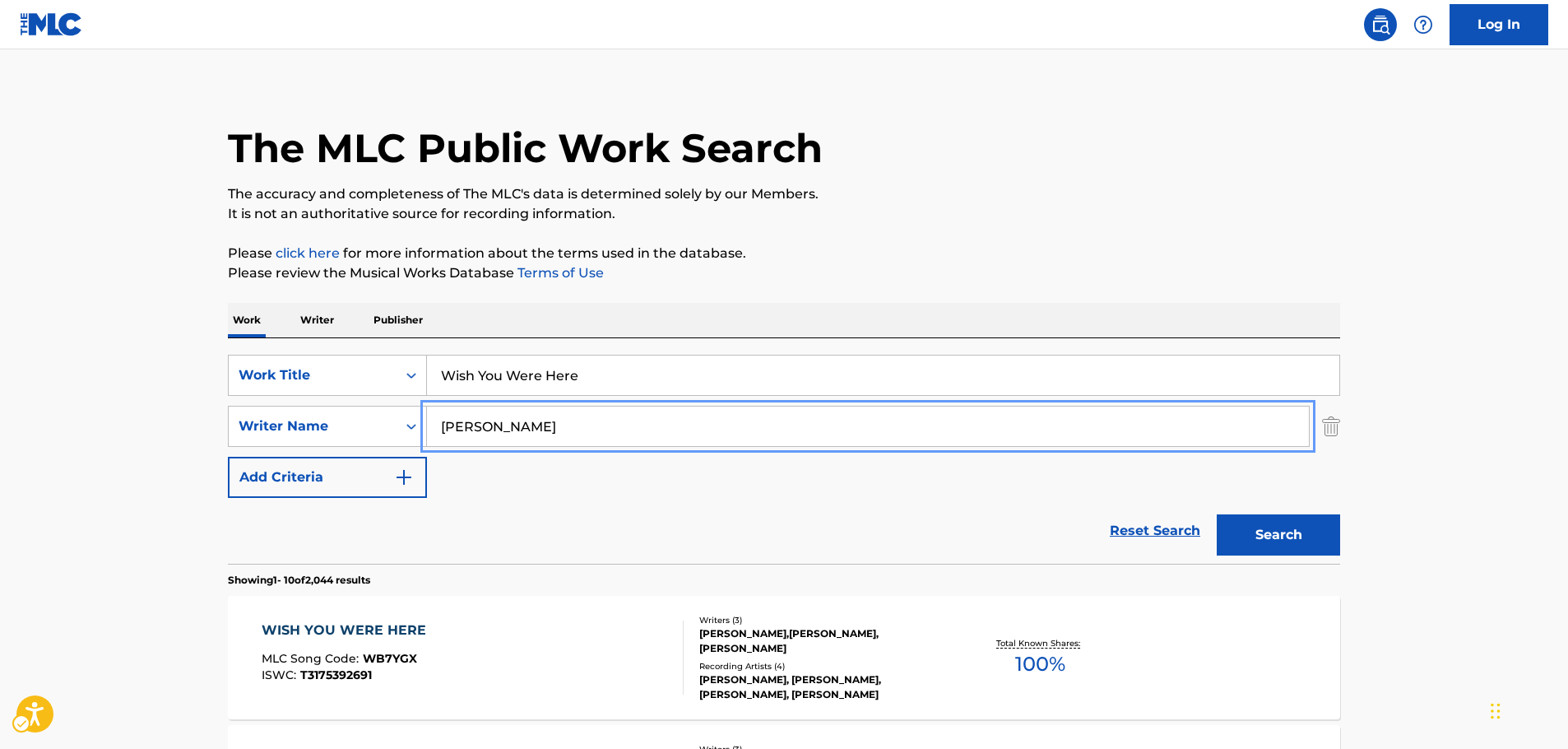
drag, startPoint x: 320, startPoint y: 436, endPoint x: 502, endPoint y: 477, distance: 186.6
paste input "[PERSON_NAME]"
type input "[PERSON_NAME]"
click at [1261, 544] on button "Search" at bounding box center [1278, 534] width 123 height 41
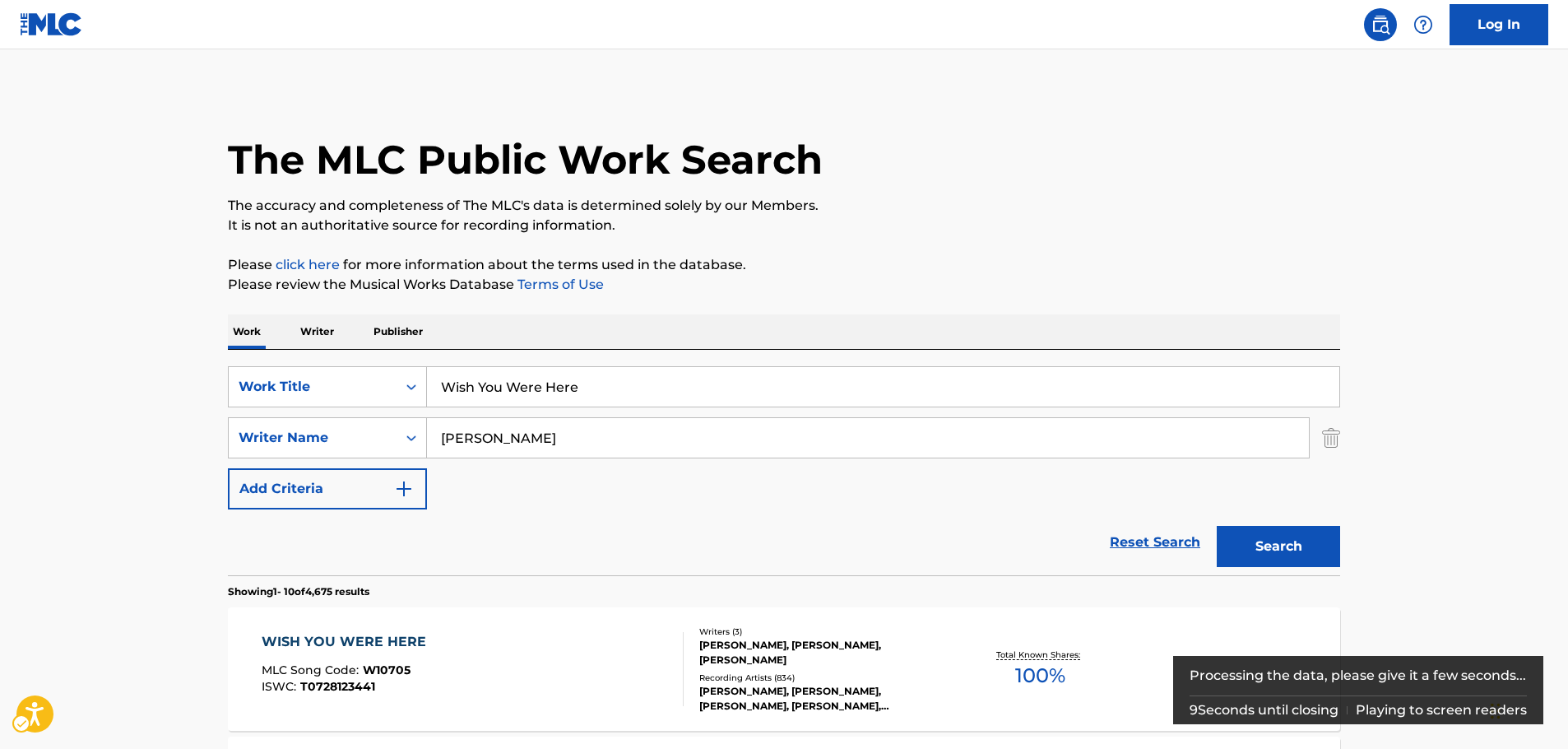
scroll to position [53, 0]
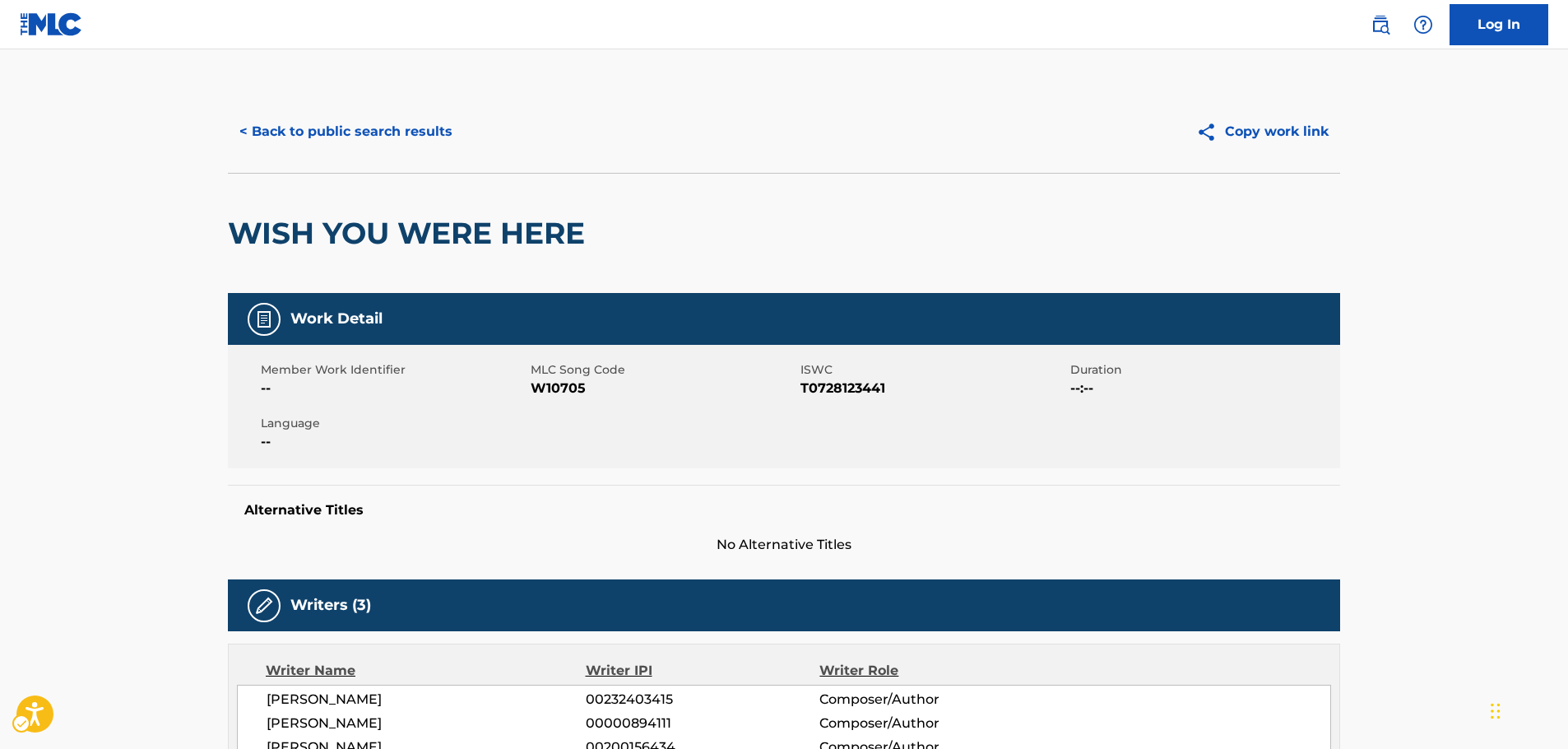
click at [549, 385] on span "MLC Song Code - W10705" at bounding box center [664, 388] width 266 height 20
copy span "W10705"
click at [845, 393] on span "ISWC - T0728123441" at bounding box center [934, 388] width 266 height 20
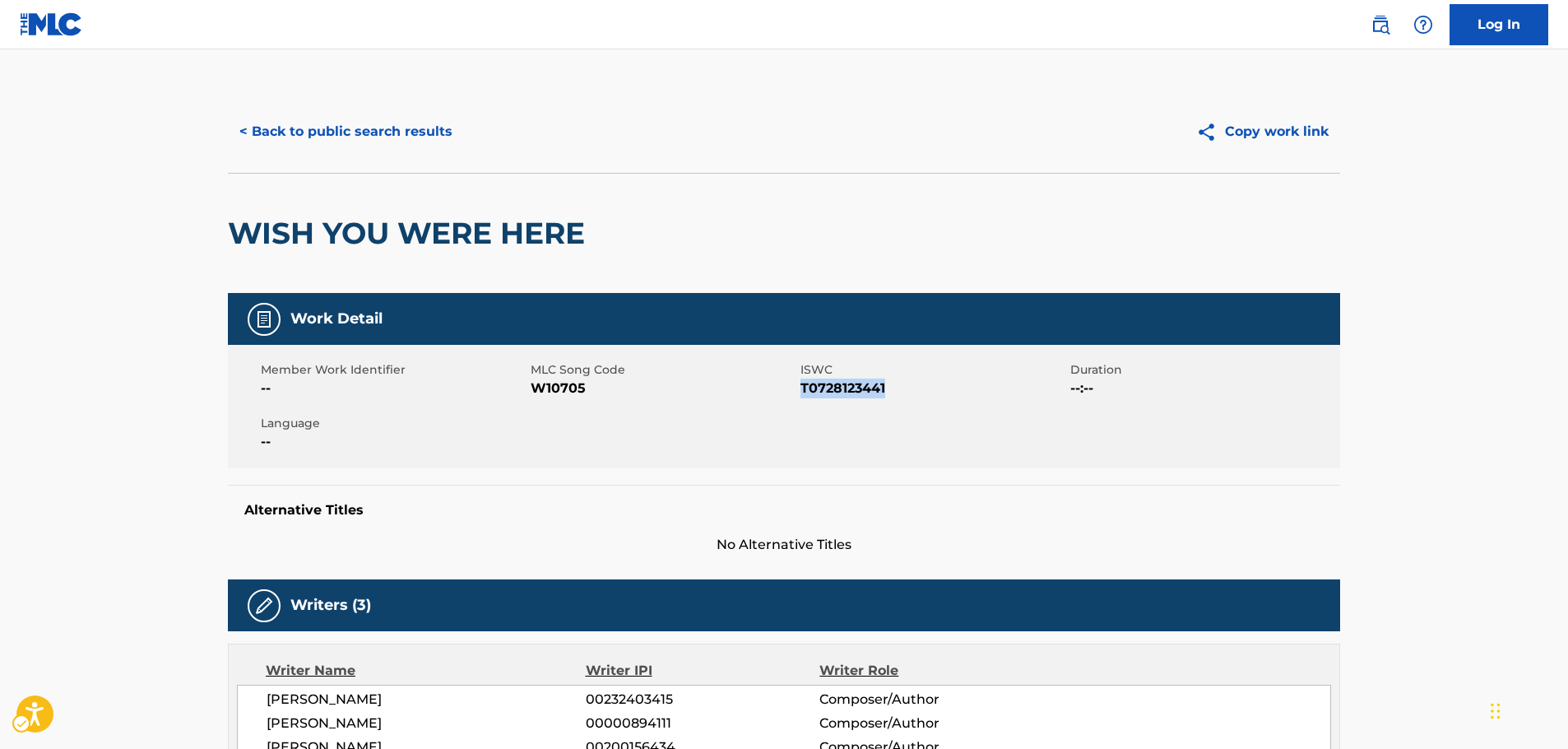
copy span "T0728123441"
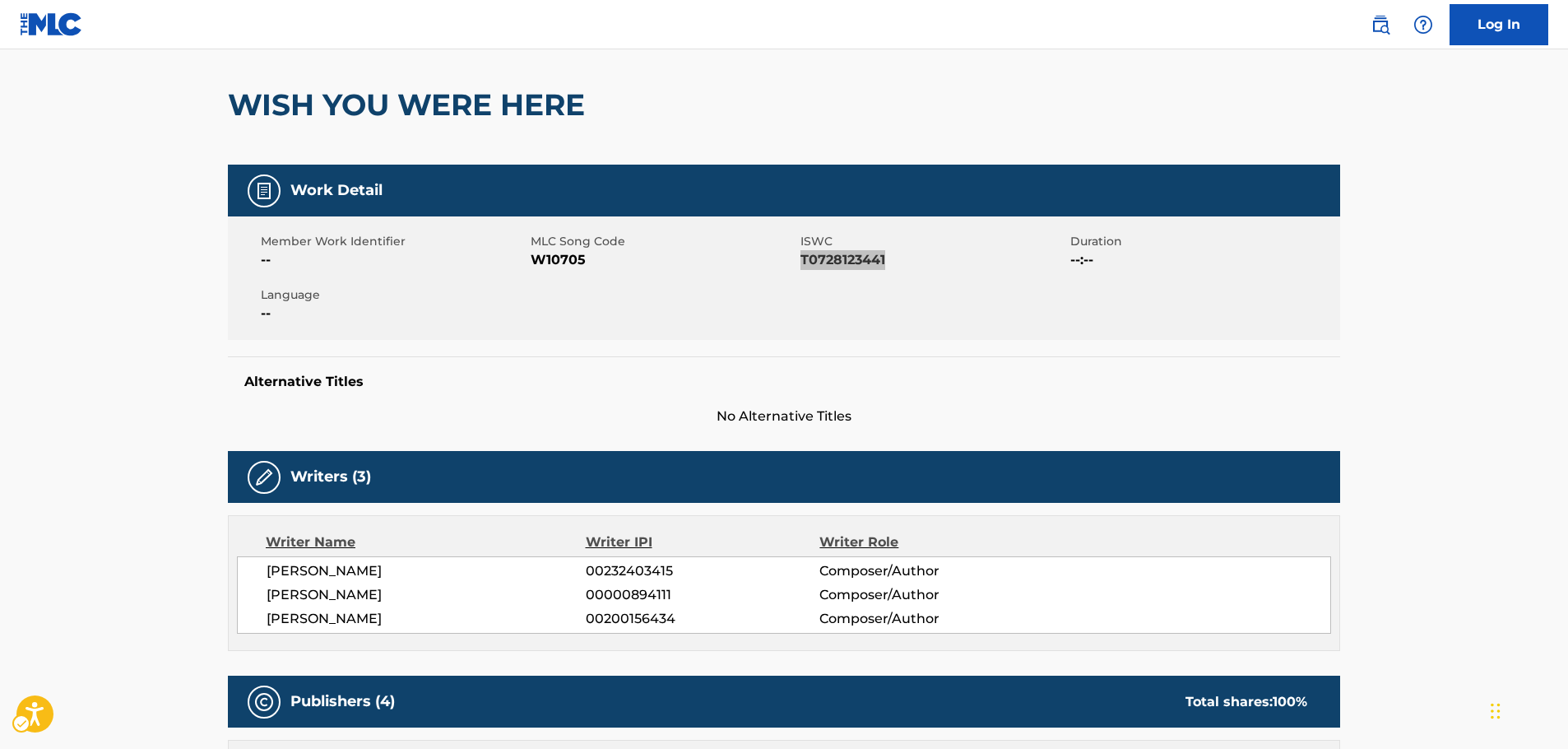
scroll to position [329, 0]
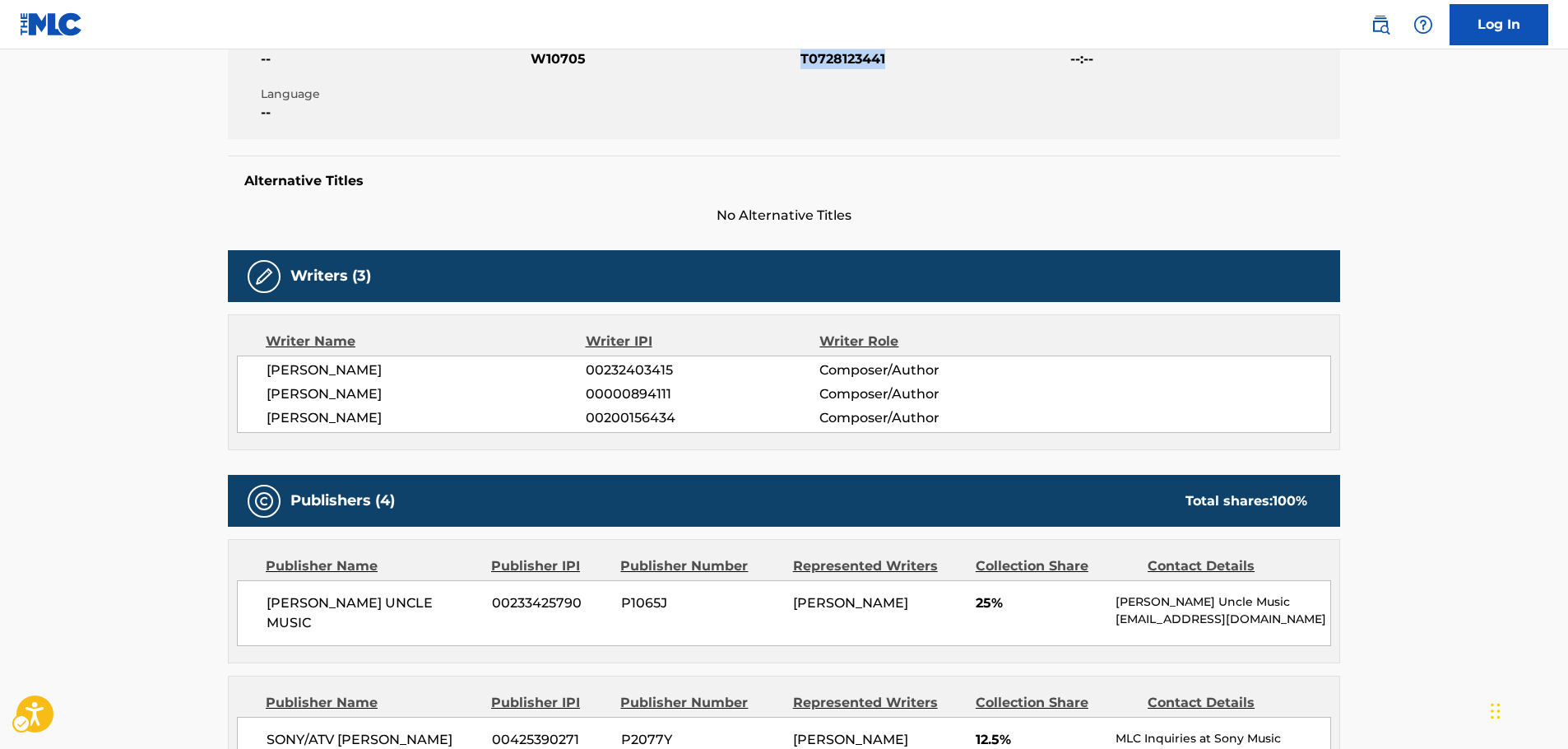
drag, startPoint x: 420, startPoint y: 413, endPoint x: 247, endPoint y: 366, distance: 179.3
click at [247, 366] on div "DEBBIE MOORE 00232403415 Composer/Author BILL ANDERSON 00000894111 Composer/Aut…" at bounding box center [784, 394] width 1094 height 77
copy div "DEBBIE MOORE 00232403415 Composer/Author BILL ANDERSON 00000894111 Composer/Aut…"
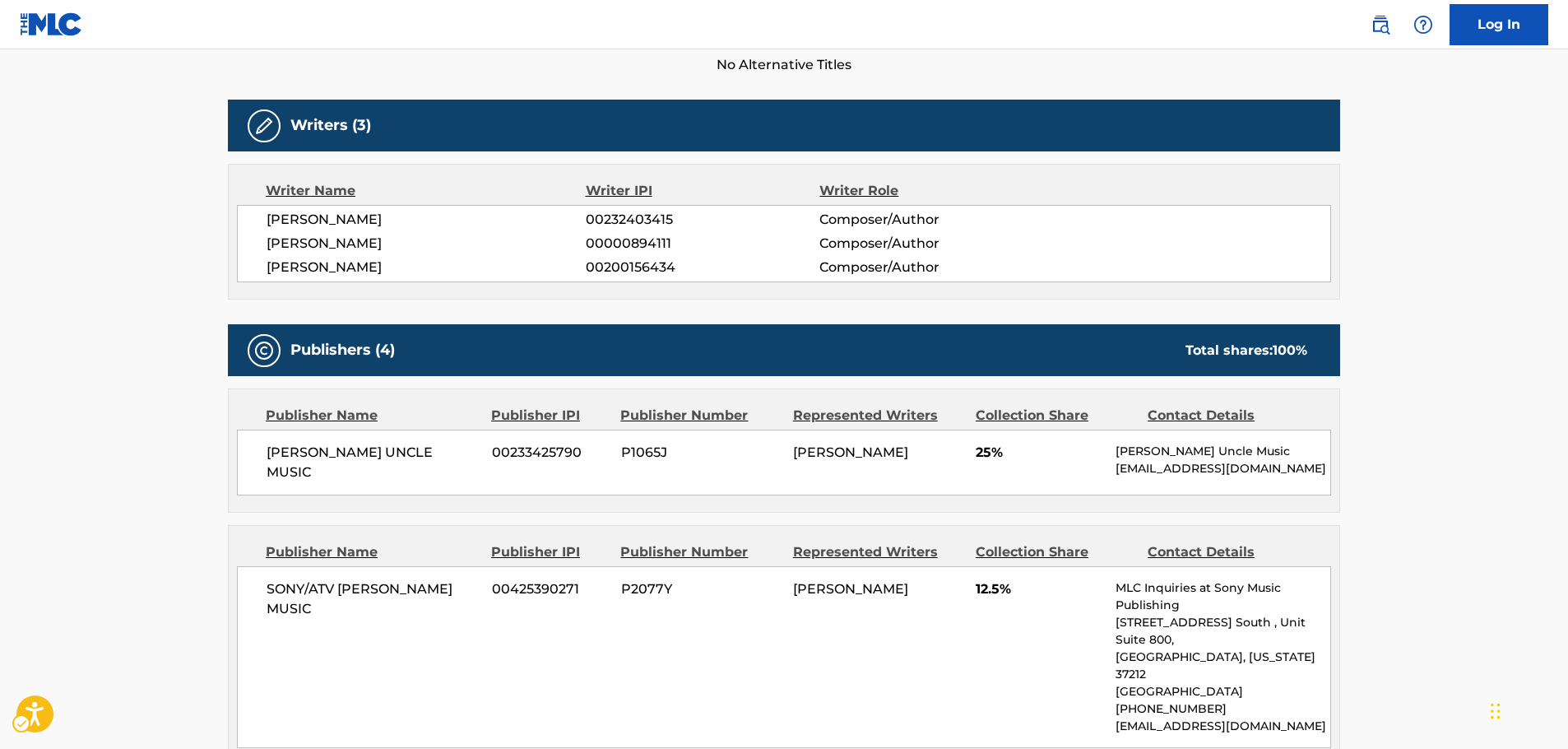
scroll to position [494, 0]
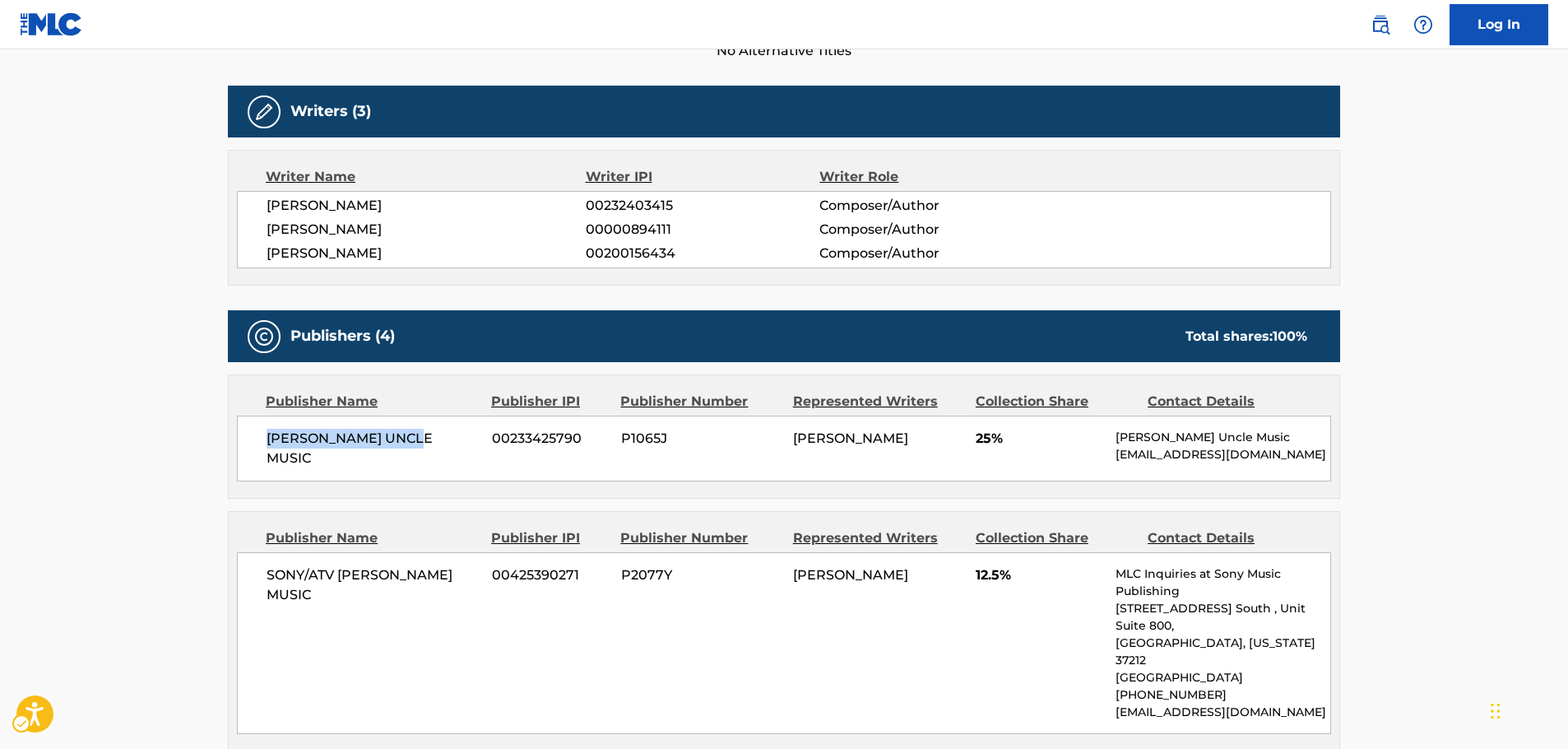
drag, startPoint x: 429, startPoint y: 437, endPoint x: 244, endPoint y: 448, distance: 185.3
click at [251, 447] on div "BELTON UNCLE MUSIC 00233425790 P1065J DEBBIE MOORE 25% Belton Uncle Music songb…" at bounding box center [784, 448] width 1094 height 66
copy span "BELTON UNCLE MUSIC"
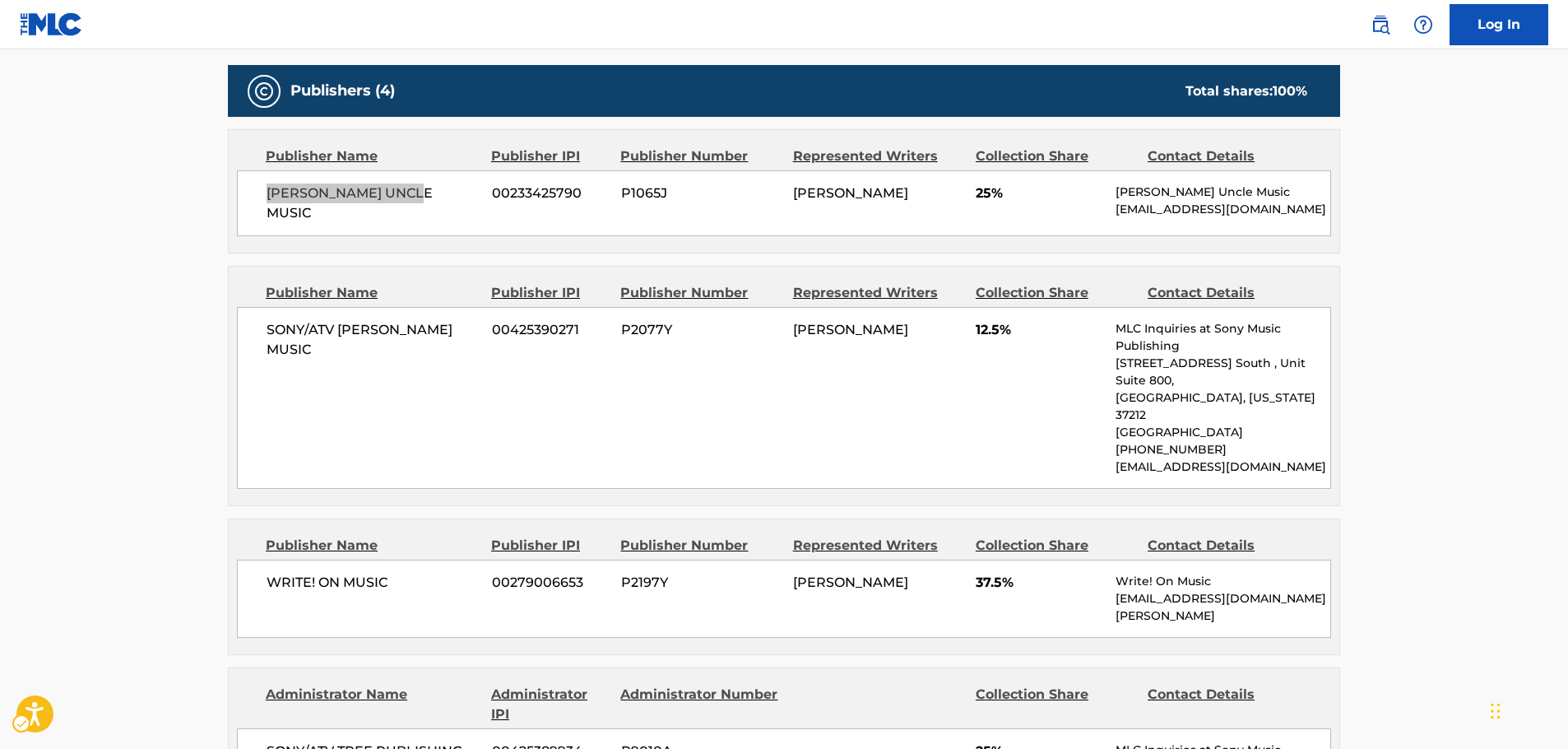
scroll to position [741, 0]
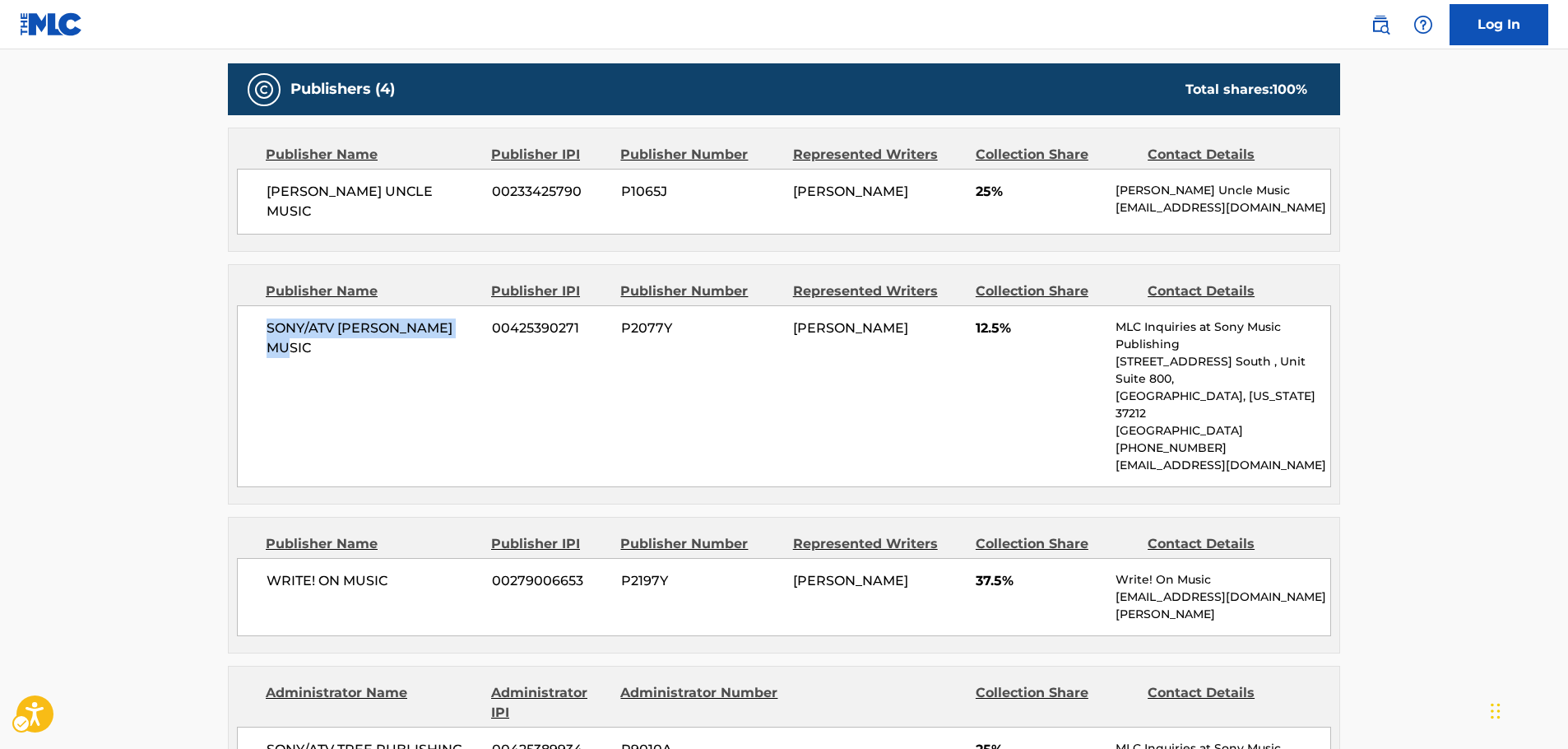
drag, startPoint x: 479, startPoint y: 328, endPoint x: 268, endPoint y: 338, distance: 211.2
click at [268, 338] on div "SONY/ATV ACUFF ROSE MUSIC 00425390271 P2077Y DONALD EWING II 12.5% MLC Inquirie…" at bounding box center [784, 396] width 1094 height 182
copy span "SONY/ATV ACUFF ROSE MUSIC"
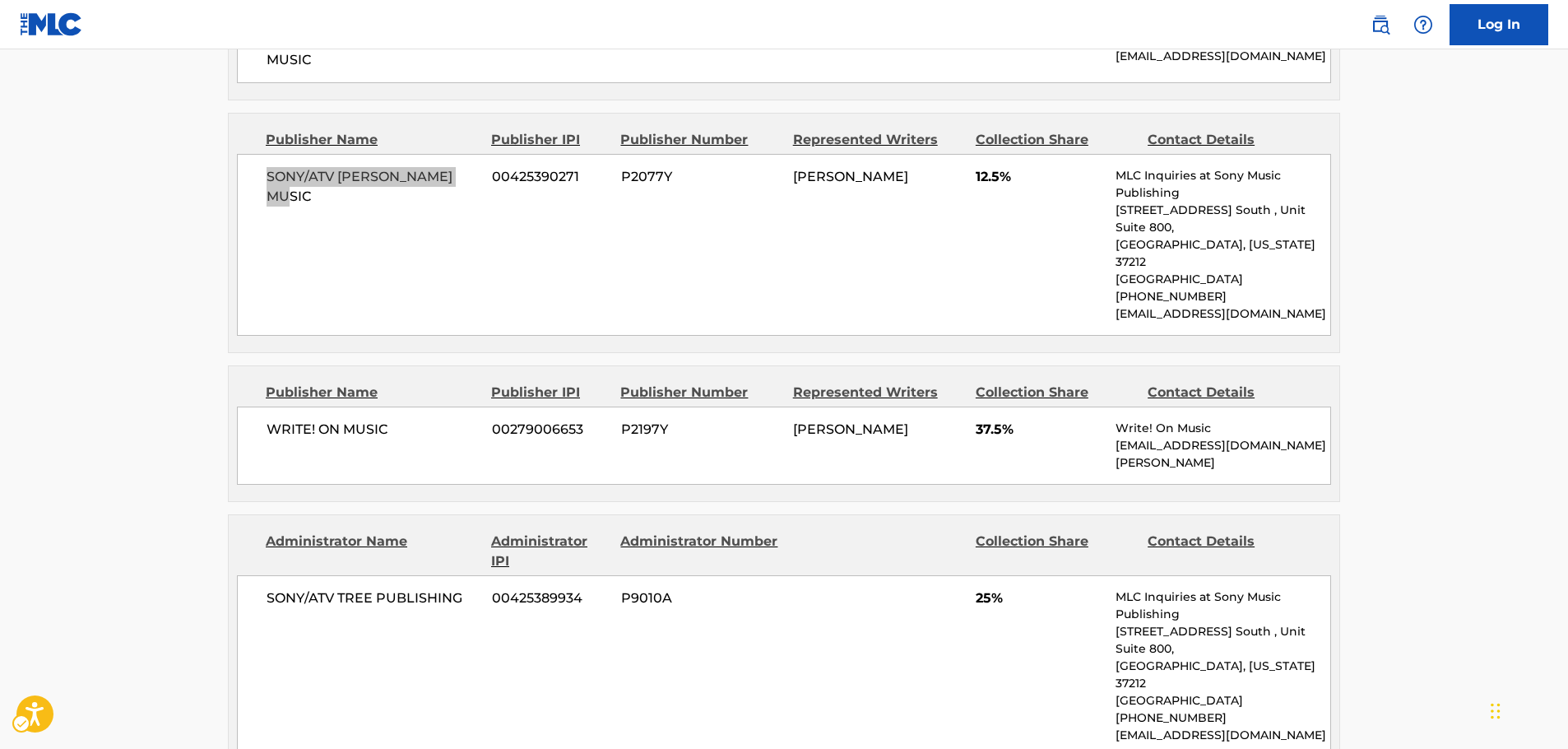
scroll to position [905, 0]
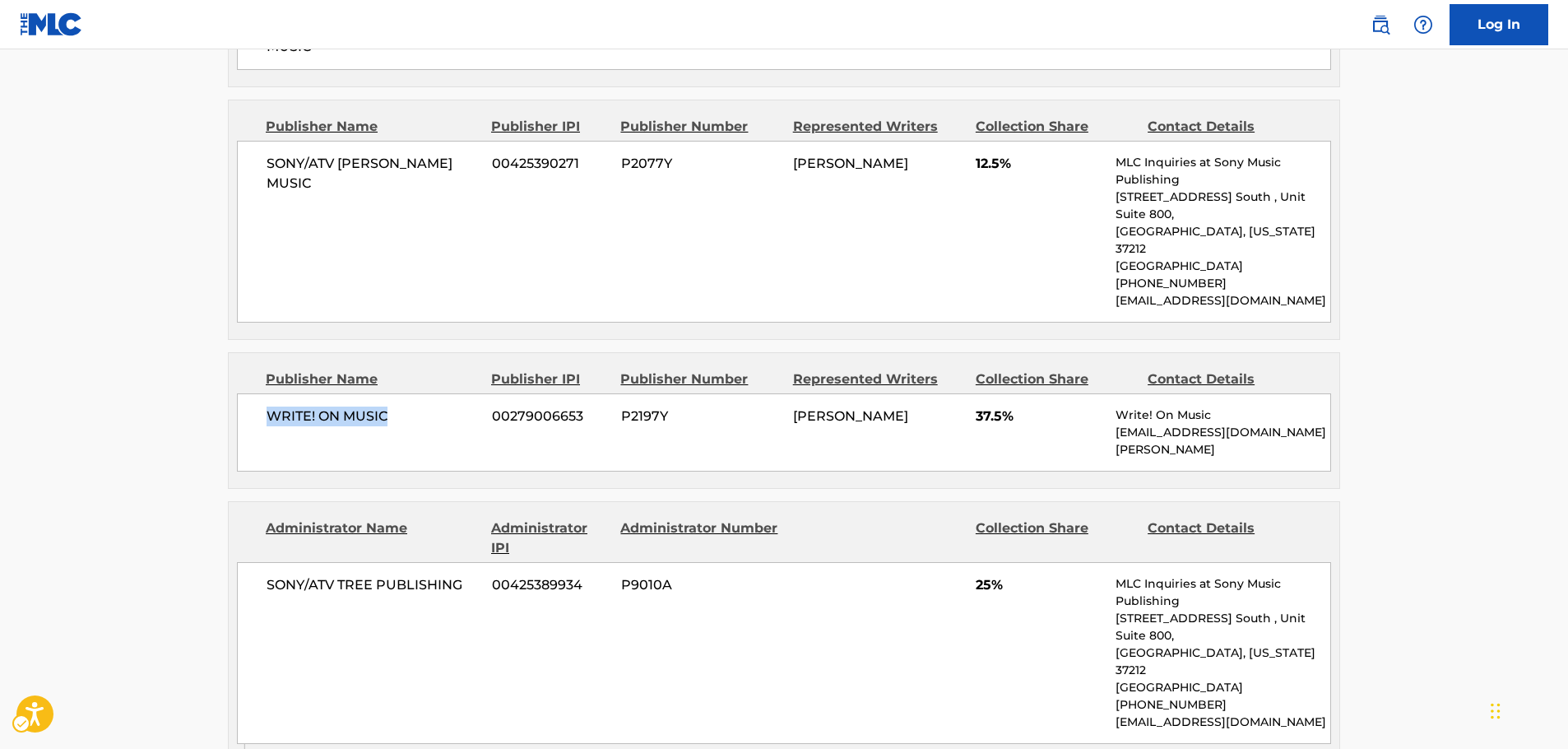
drag, startPoint x: 319, startPoint y: 374, endPoint x: 256, endPoint y: 378, distance: 63.1
click at [256, 394] on div "WRITE! ON MUSIC 00279006653 P2197Y DONALD EWING II 37.5% Write! On Music royalt…" at bounding box center [784, 433] width 1094 height 78
copy span "WRITE! ON MUSIC"
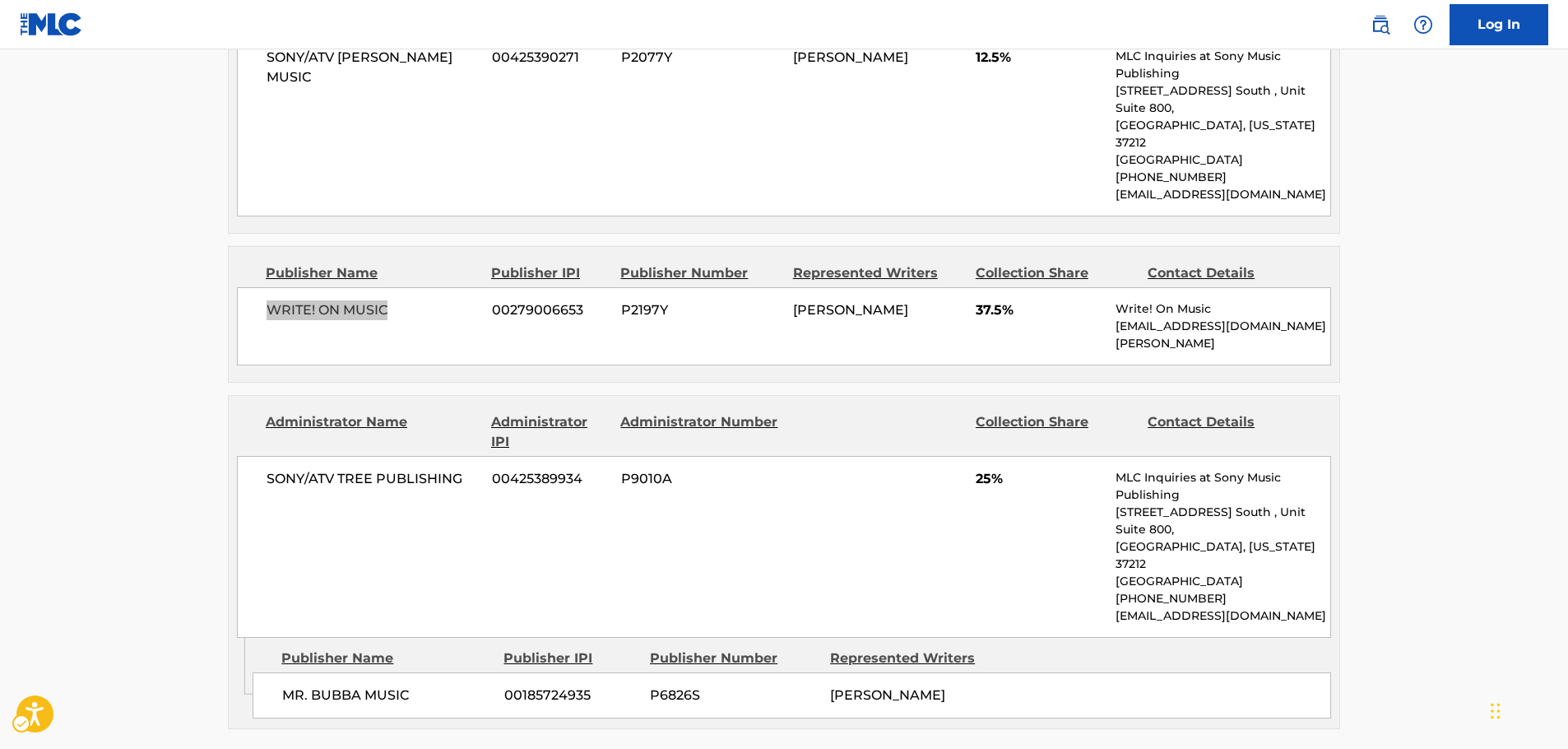
scroll to position [1235, 0]
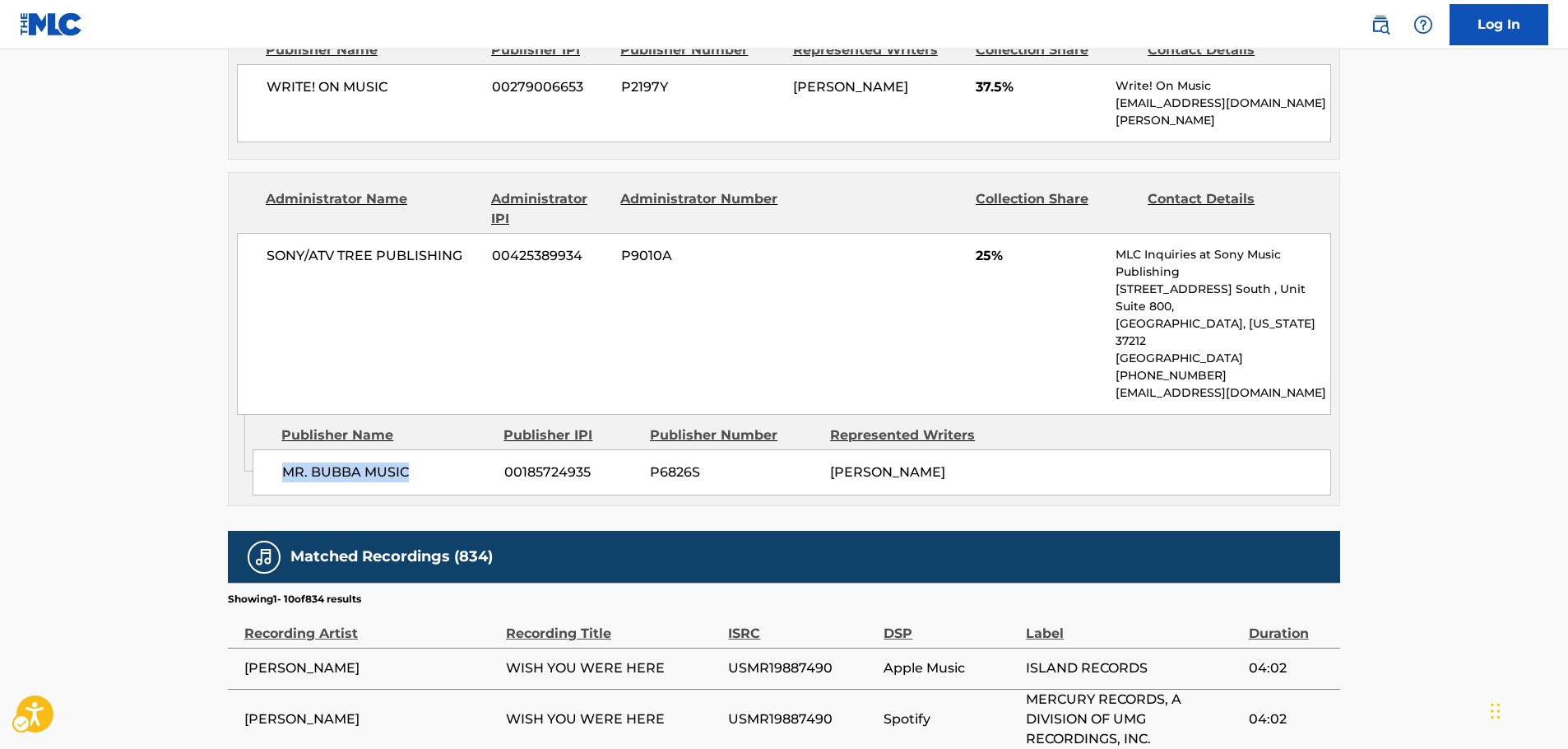
drag, startPoint x: 395, startPoint y: 383, endPoint x: 251, endPoint y: 389, distance: 144.1
click at [266, 449] on div "MR. BUBBA MUSIC 00185724935 P6826S BILL ANDERSON" at bounding box center [792, 472] width 1079 height 46
copy span "MR. BUBBA MUSIC"
drag, startPoint x: 350, startPoint y: 208, endPoint x: 245, endPoint y: 208, distance: 105.0
click at [251, 233] on div "SONY/ATV TREE PUBLISHING 00425389934 P9010A 25% MLC Inquiries at Sony Music Pub…" at bounding box center [784, 324] width 1094 height 182
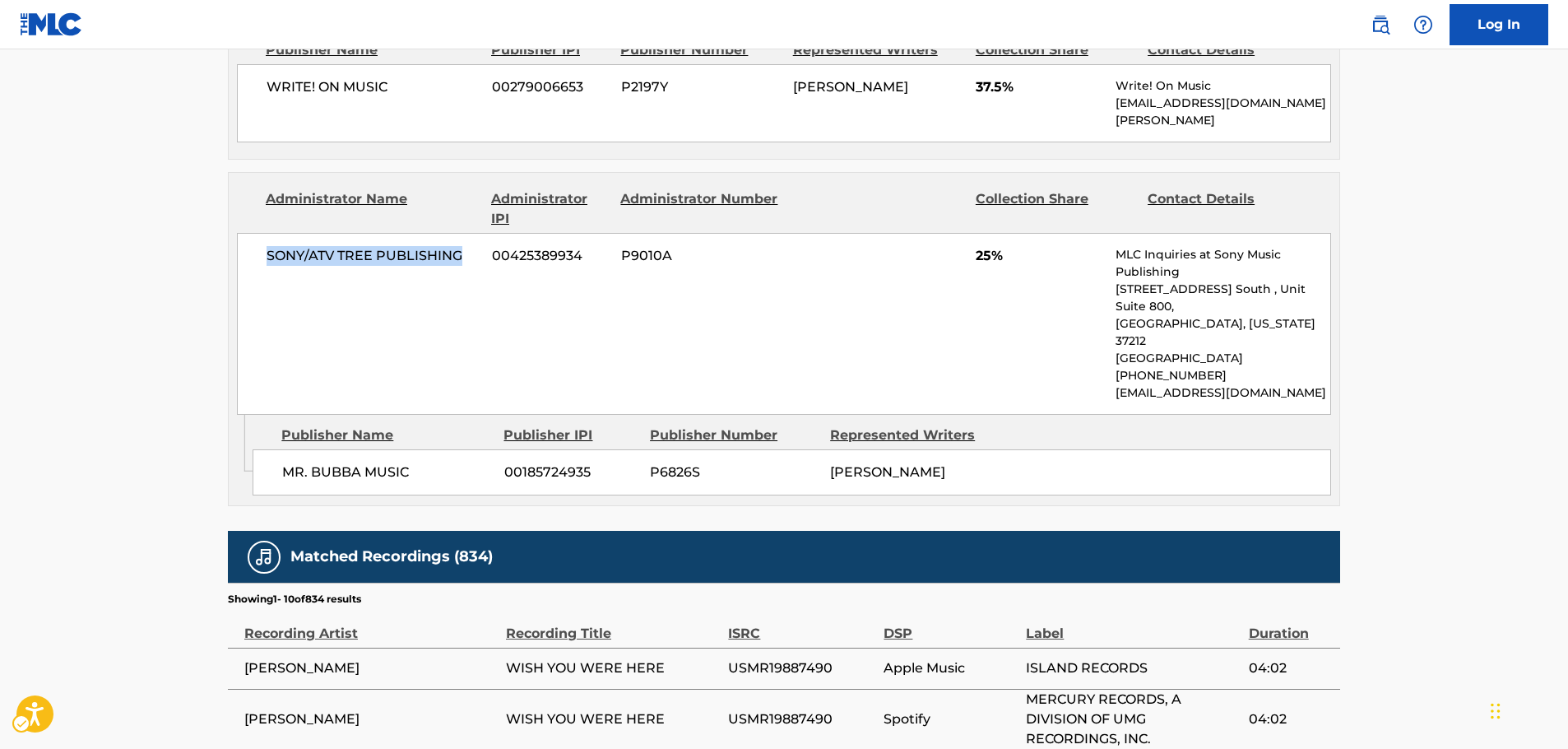
copy span "SONY/ATV TREE PUBLISHING"
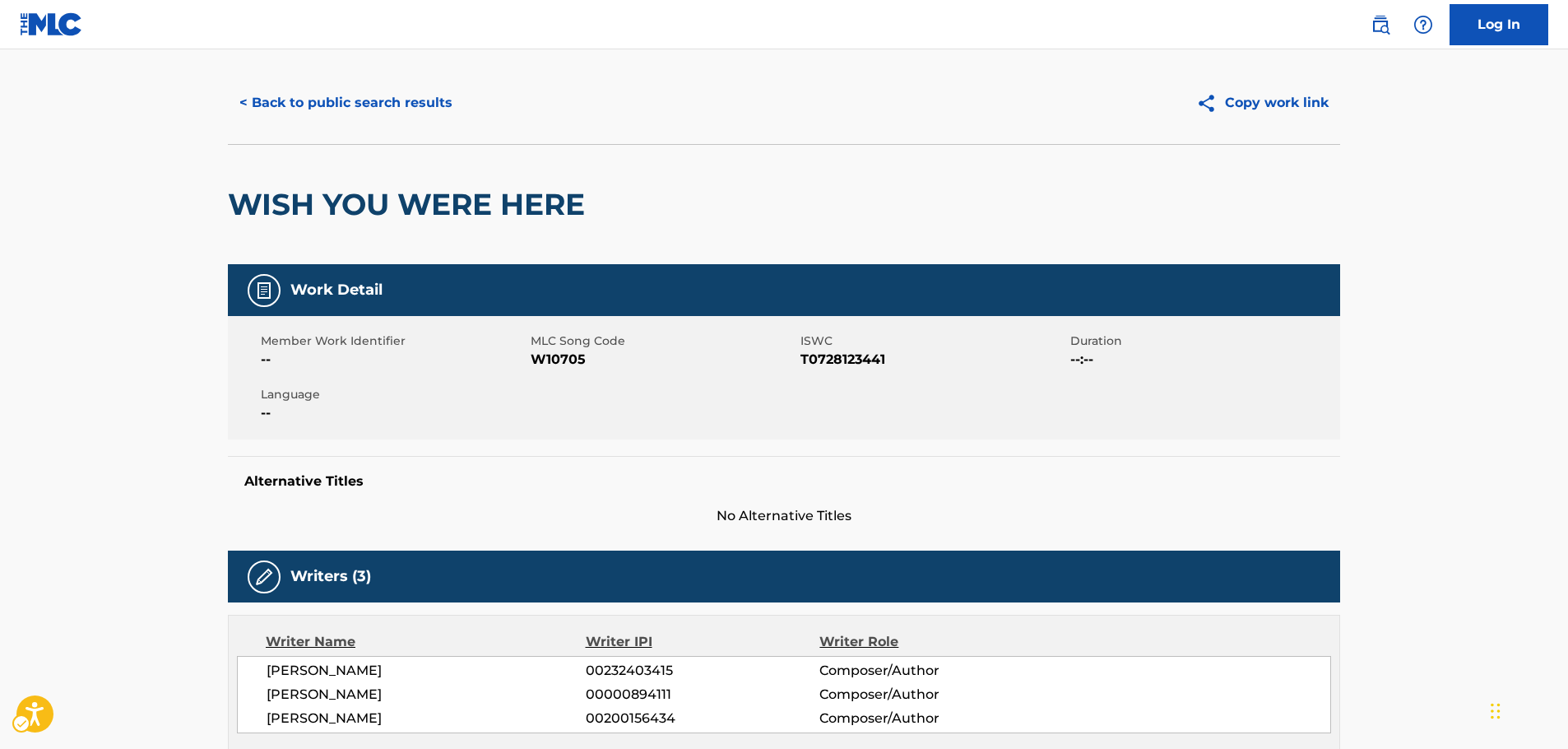
scroll to position [0, 0]
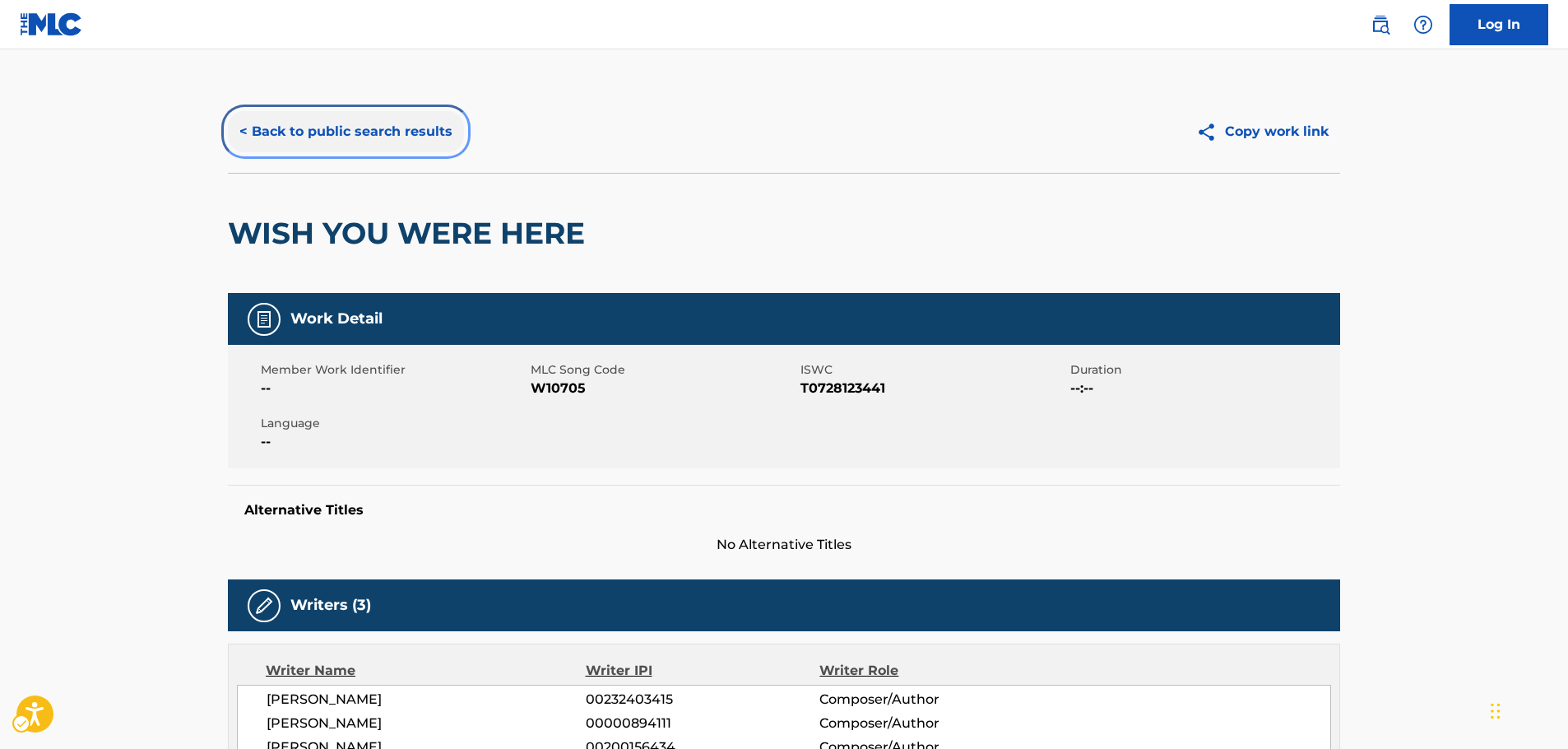
click at [439, 125] on button "< Back to public search results" at bounding box center [345, 131] width 236 height 41
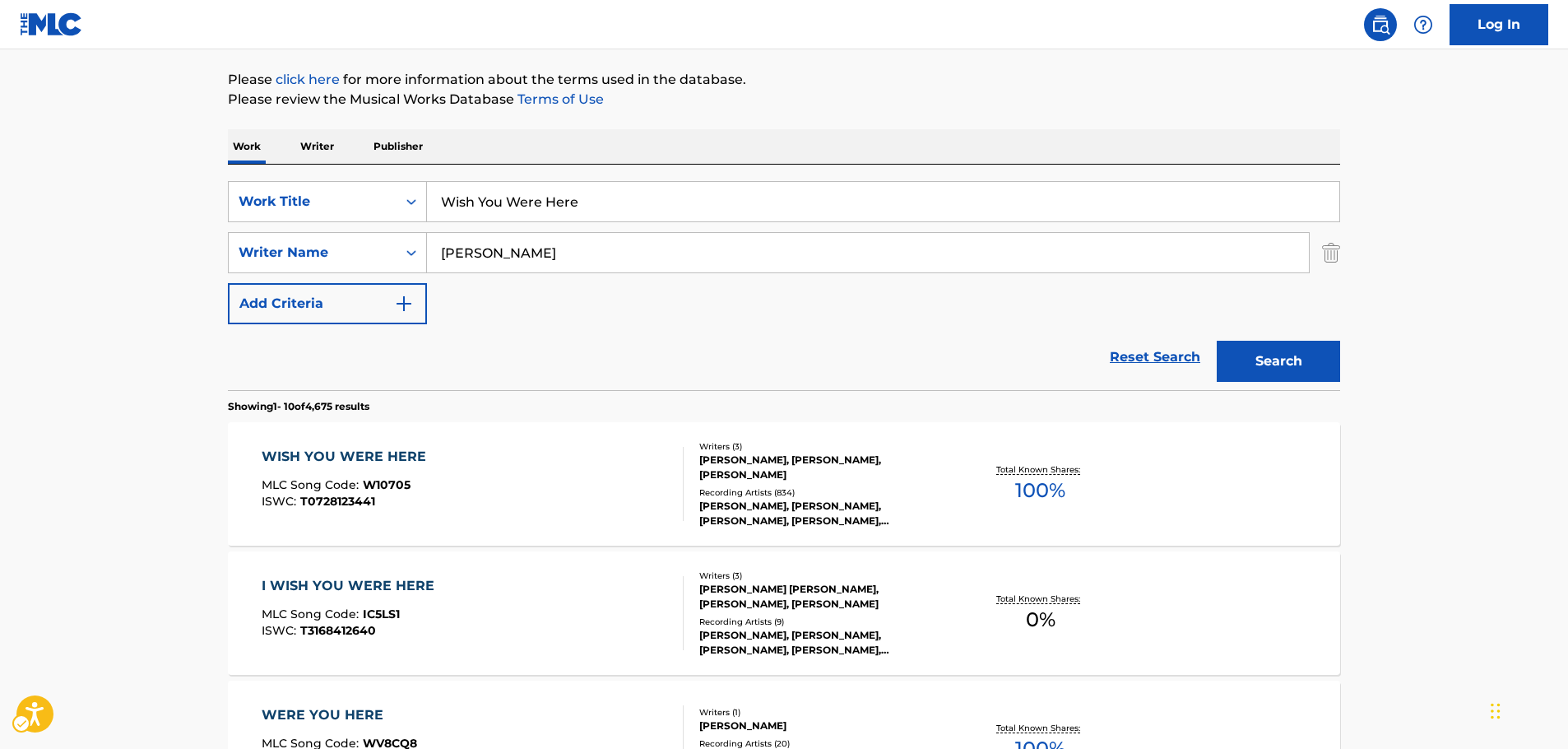
scroll to position [82, 0]
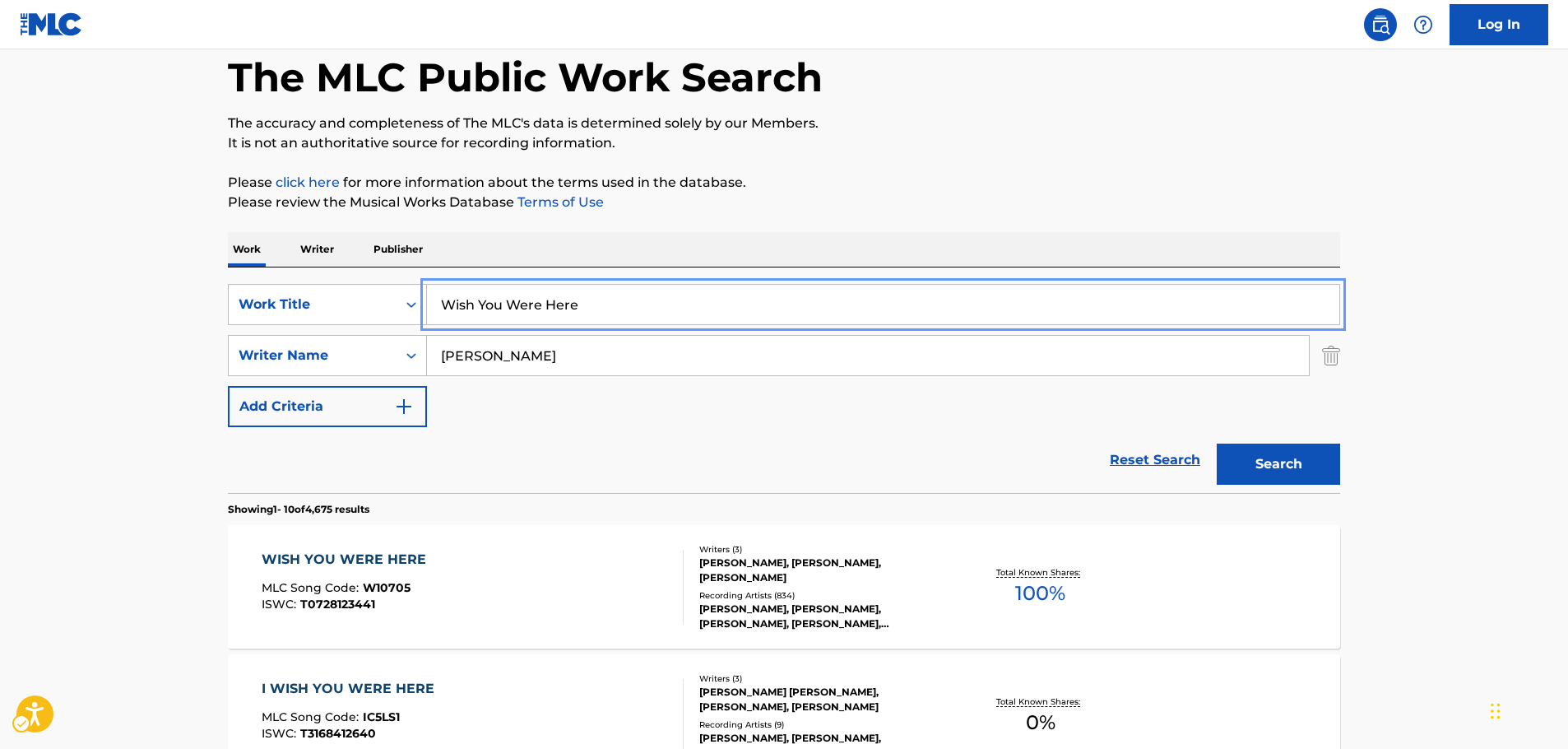
drag, startPoint x: 350, startPoint y: 315, endPoint x: 204, endPoint y: 328, distance: 146.6
paste input "The Bible and the Belt"
type input "The Bible and the Belt"
drag, startPoint x: 141, startPoint y: 335, endPoint x: 353, endPoint y: 366, distance: 214.3
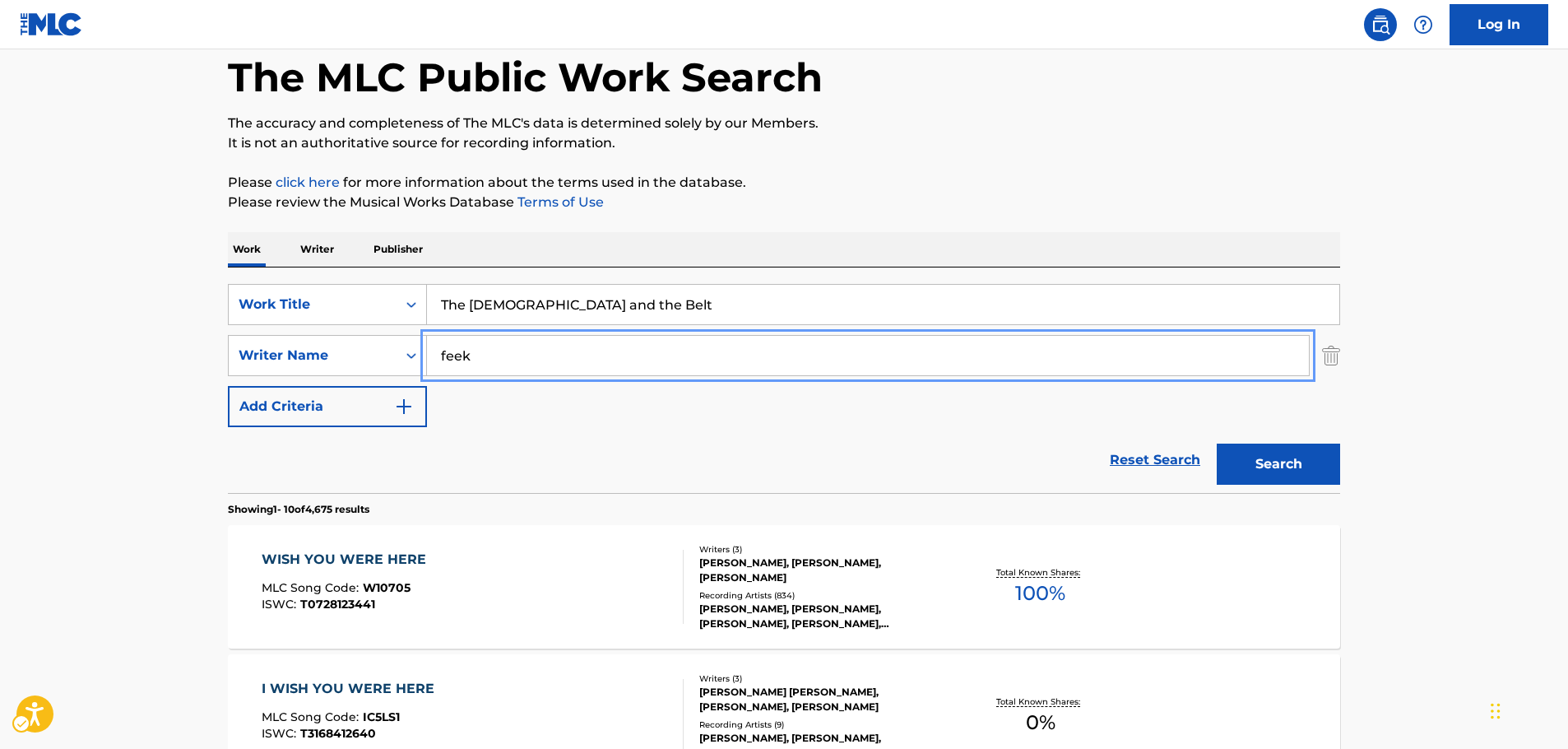
type input "feek"
click at [1217, 444] on button "Search" at bounding box center [1278, 464] width 123 height 41
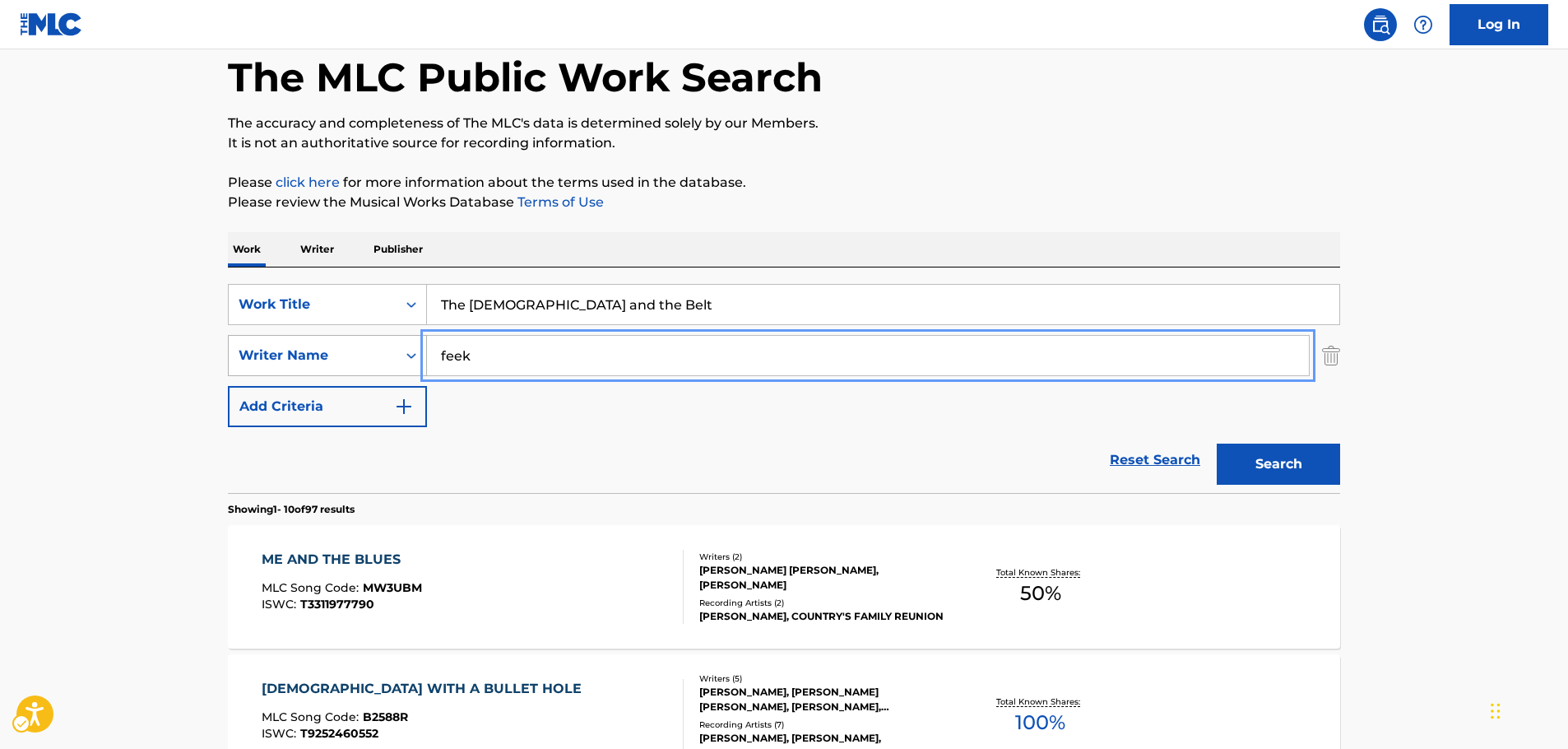
drag, startPoint x: 424, startPoint y: 354, endPoint x: 276, endPoint y: 369, distance: 148.8
click at [292, 367] on div "SearchWithCriteriad97af588-eeb2-4613-be14-80f674b535d5 Writer Name feek" at bounding box center [784, 355] width 1112 height 41
click at [1217, 444] on button "Search" at bounding box center [1278, 464] width 123 height 41
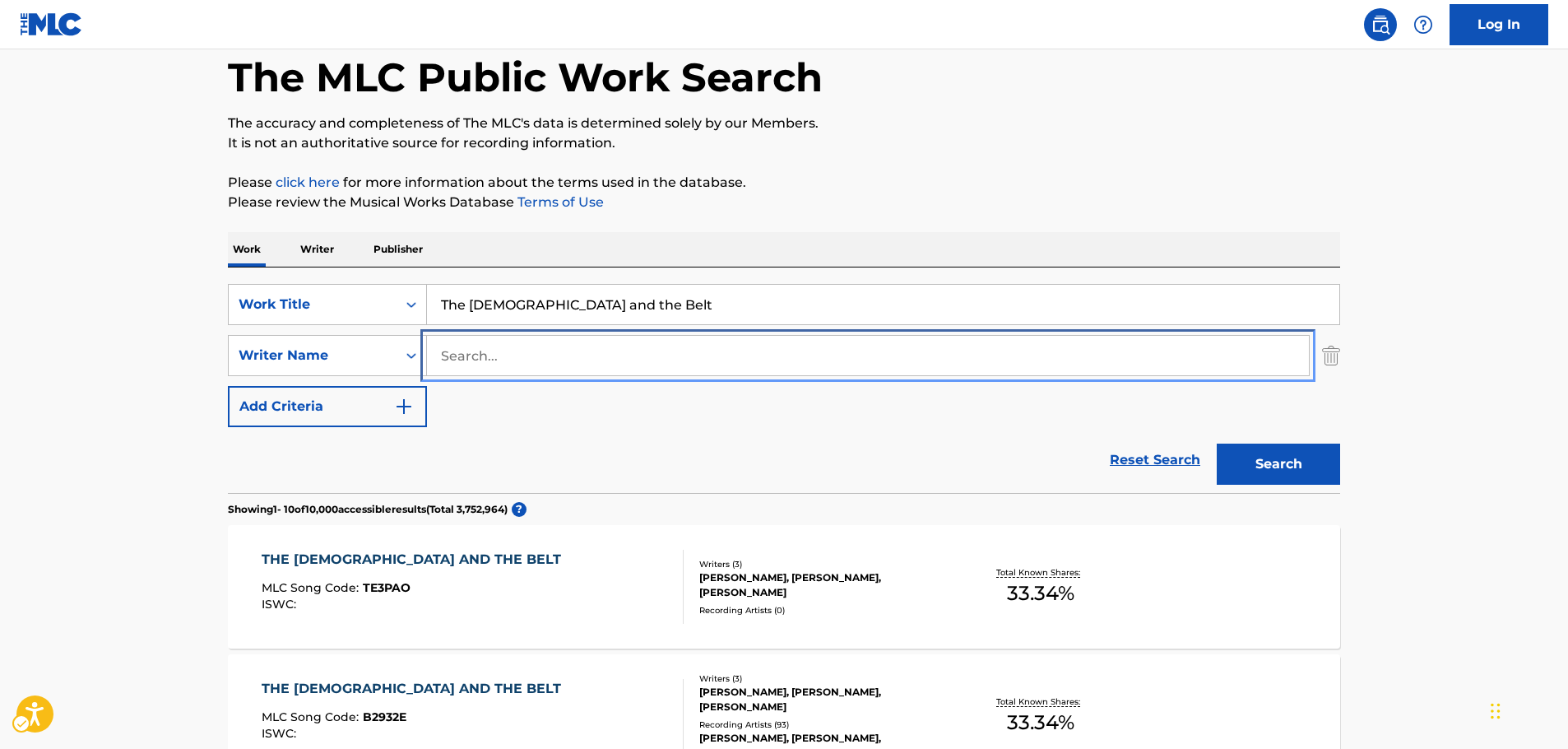
scroll to position [0, 0]
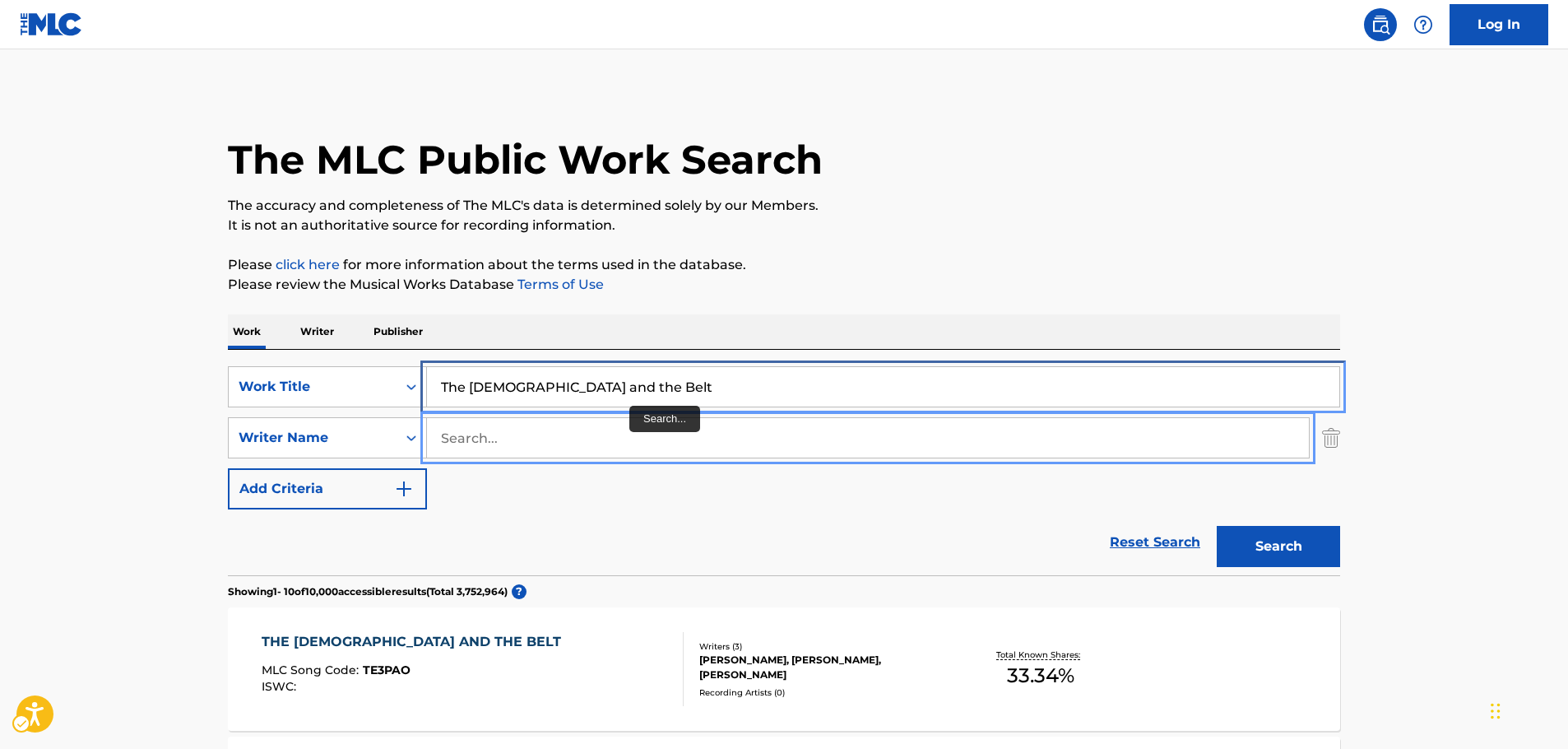
drag, startPoint x: 403, startPoint y: 389, endPoint x: 194, endPoint y: 400, distance: 209.3
paste input "Before the Hammer Could Ring"
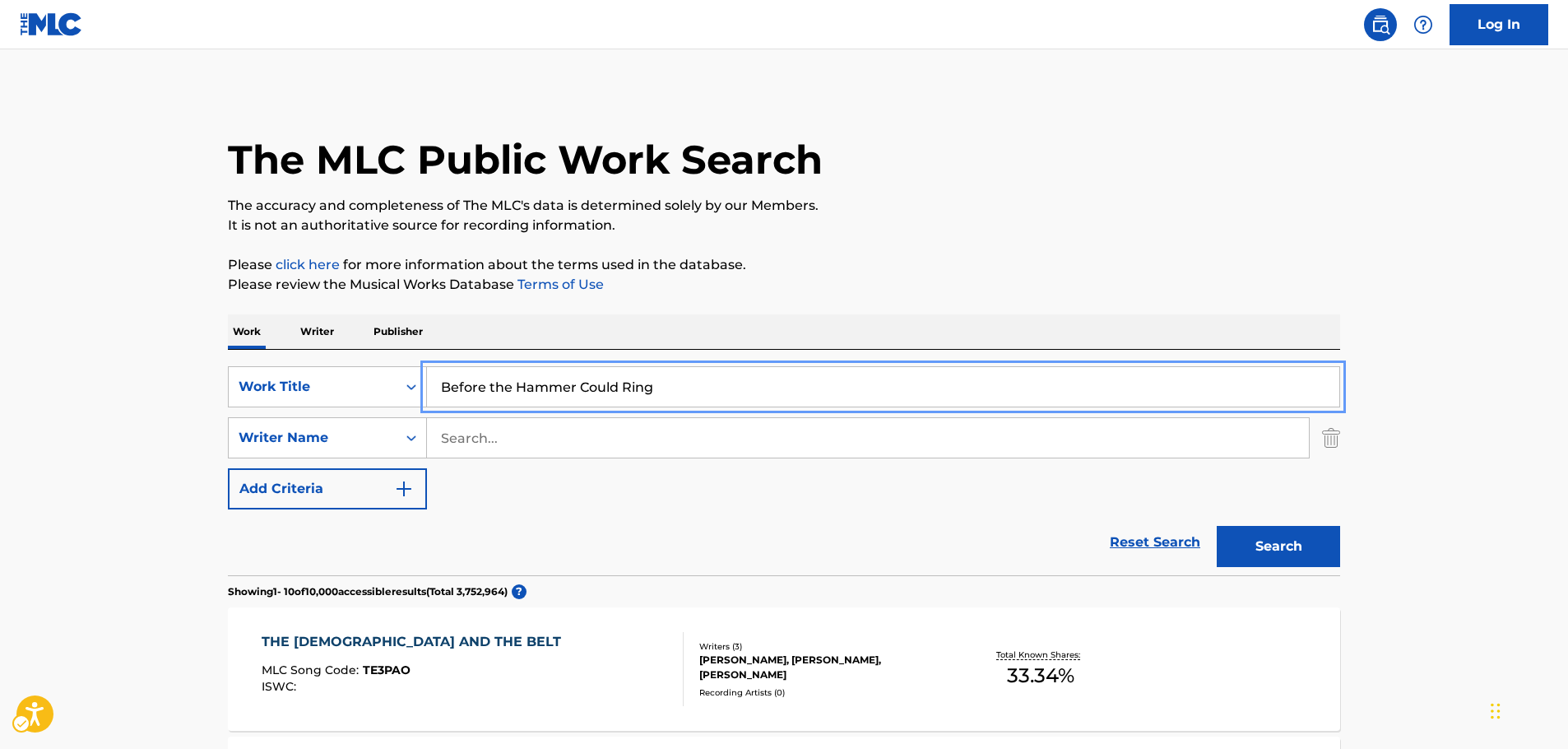
type input "Before the Hammer Could Ring"
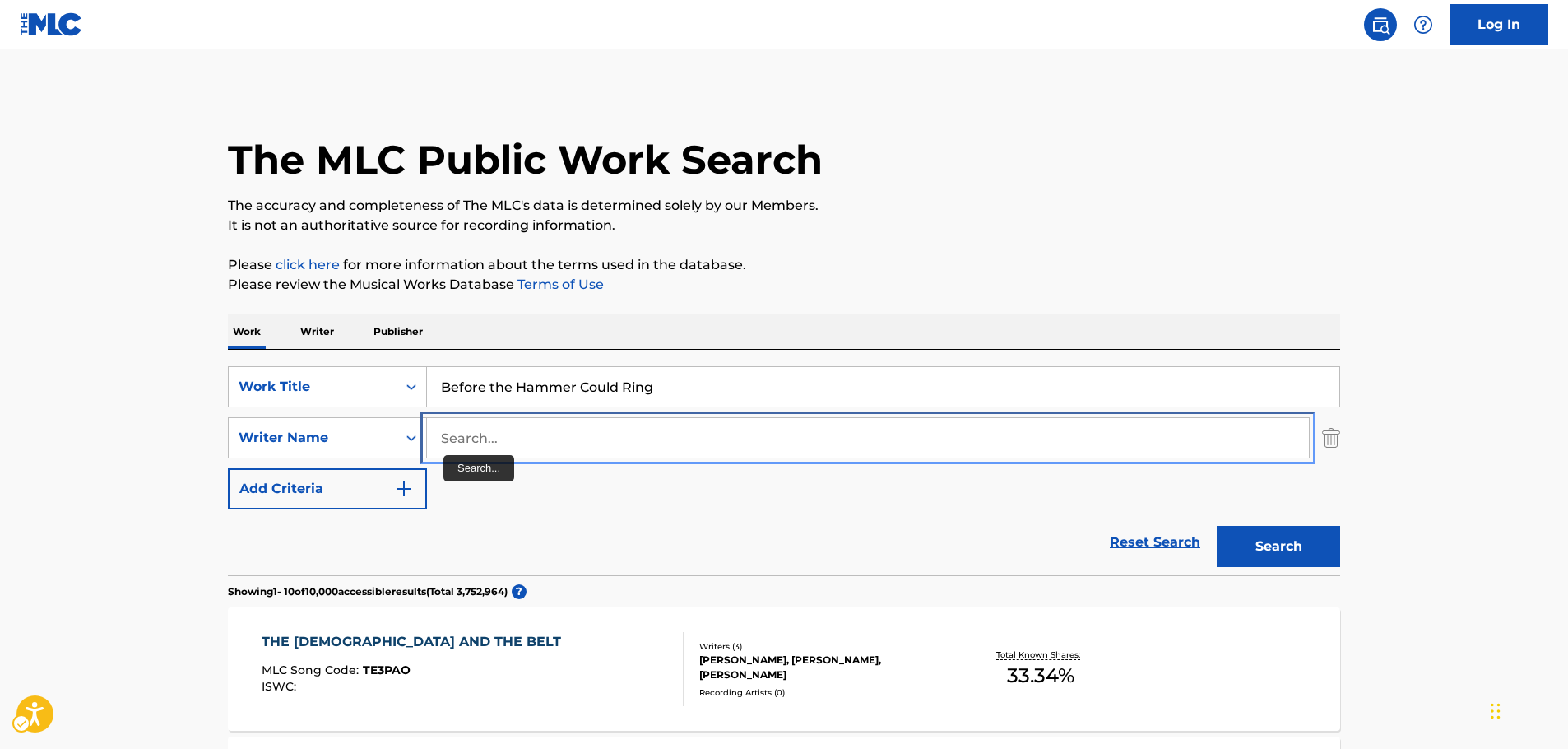
click at [492, 439] on input "Search..." at bounding box center [868, 437] width 882 height 39
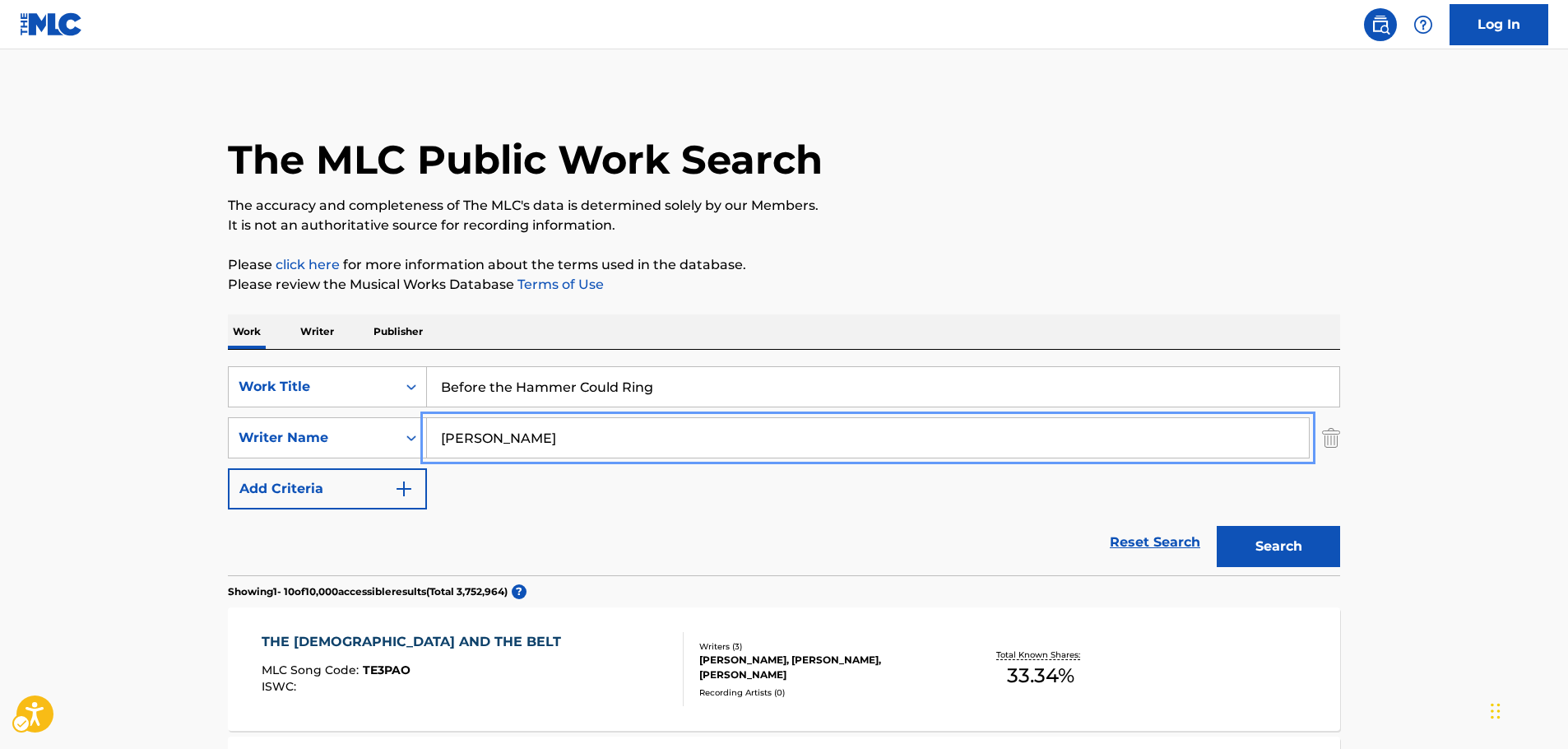
type input "bost"
click at [1217, 526] on button "Search" at bounding box center [1278, 546] width 123 height 41
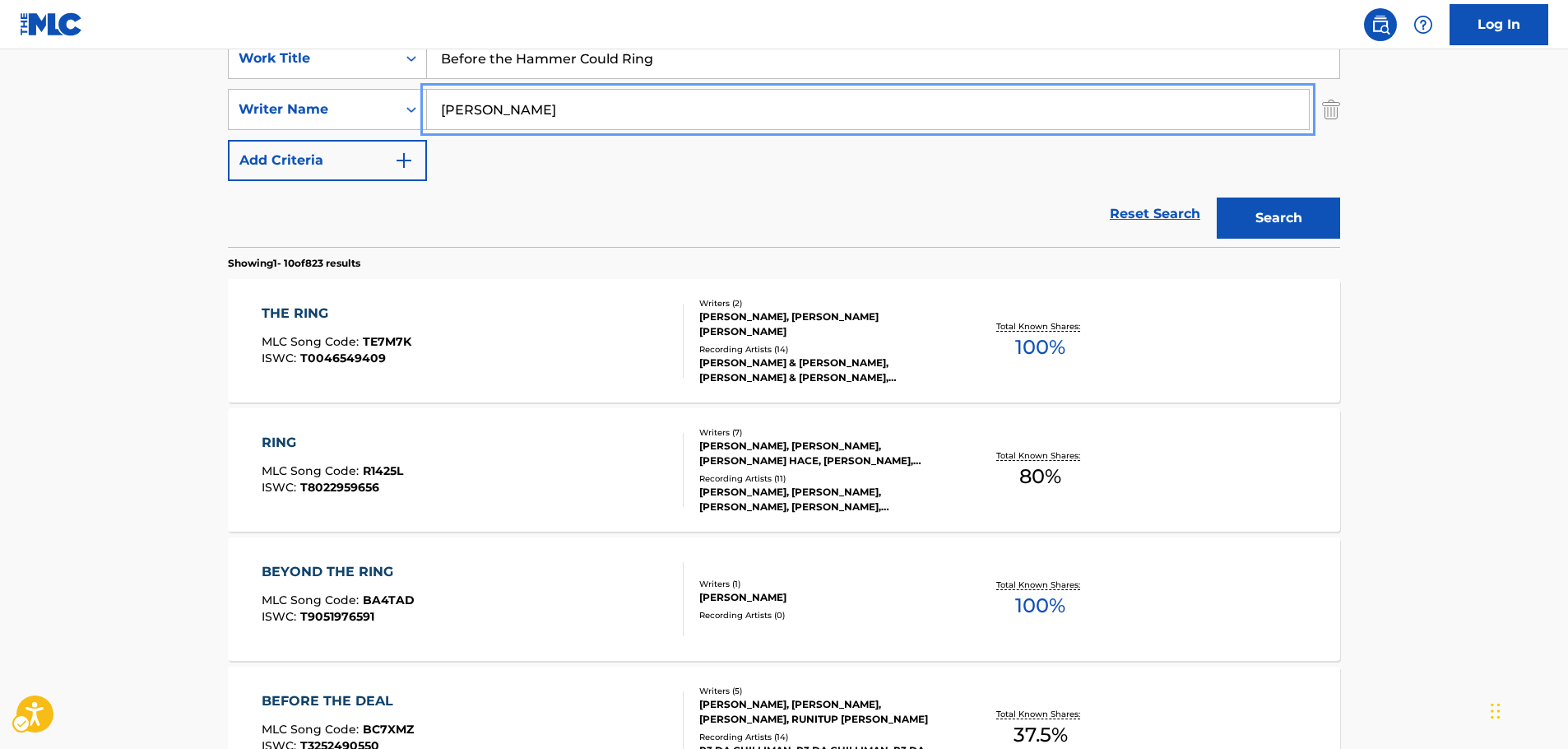
scroll to position [131, 0]
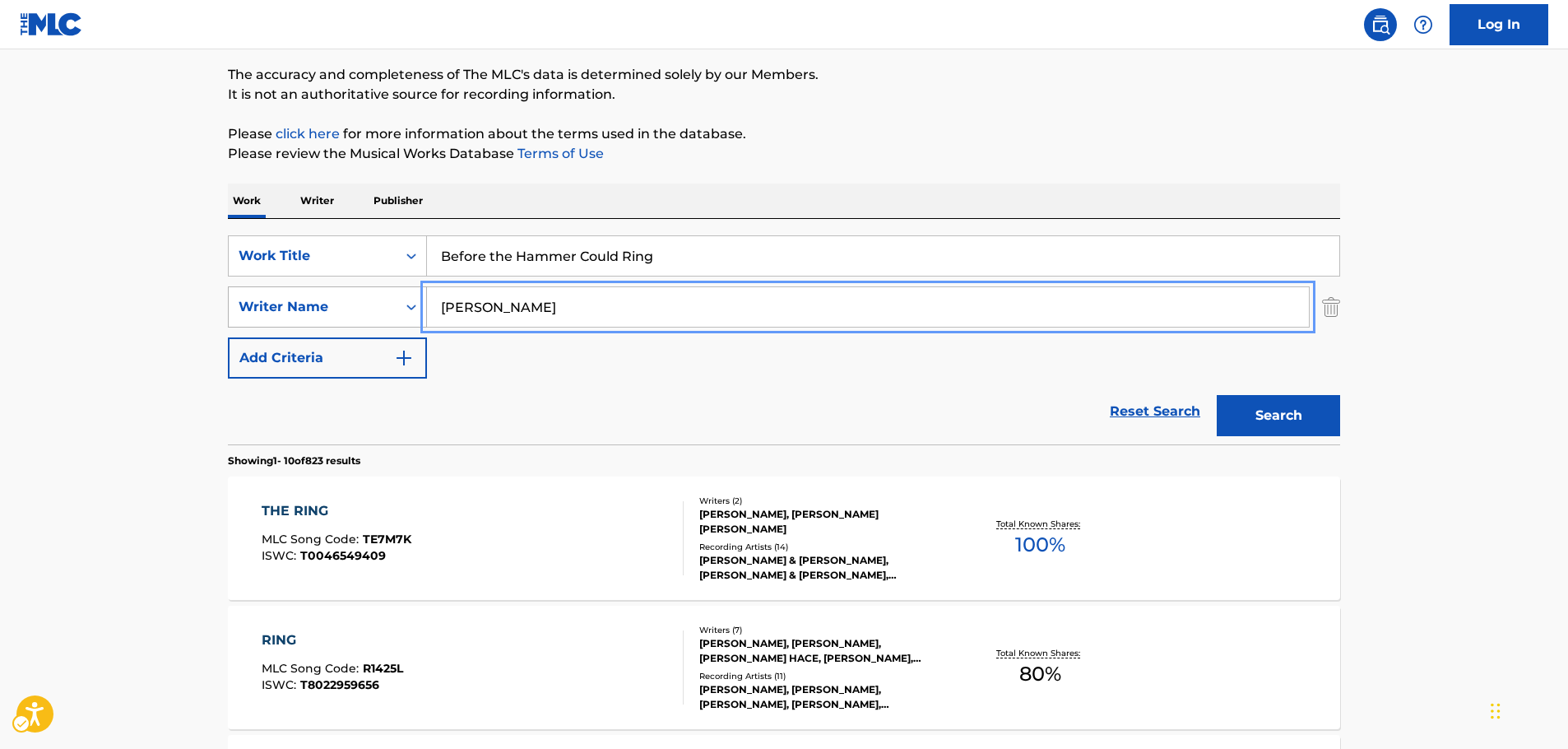
click at [315, 327] on div "SearchWithCriteriad97af588-eeb2-4613-be14-80f674b535d5 Writer Name bost" at bounding box center [784, 306] width 1112 height 41
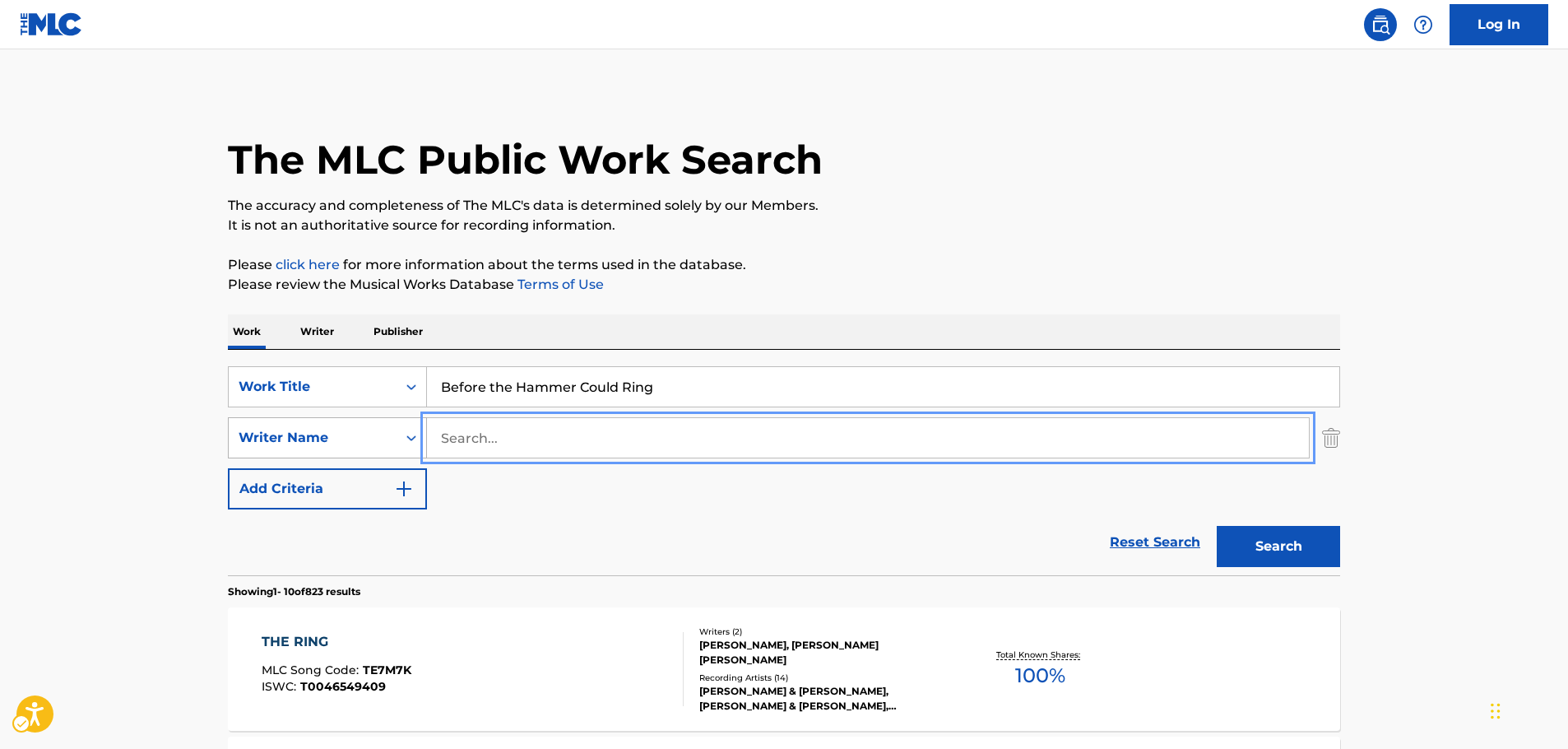
click at [1217, 526] on button "Search" at bounding box center [1278, 546] width 123 height 41
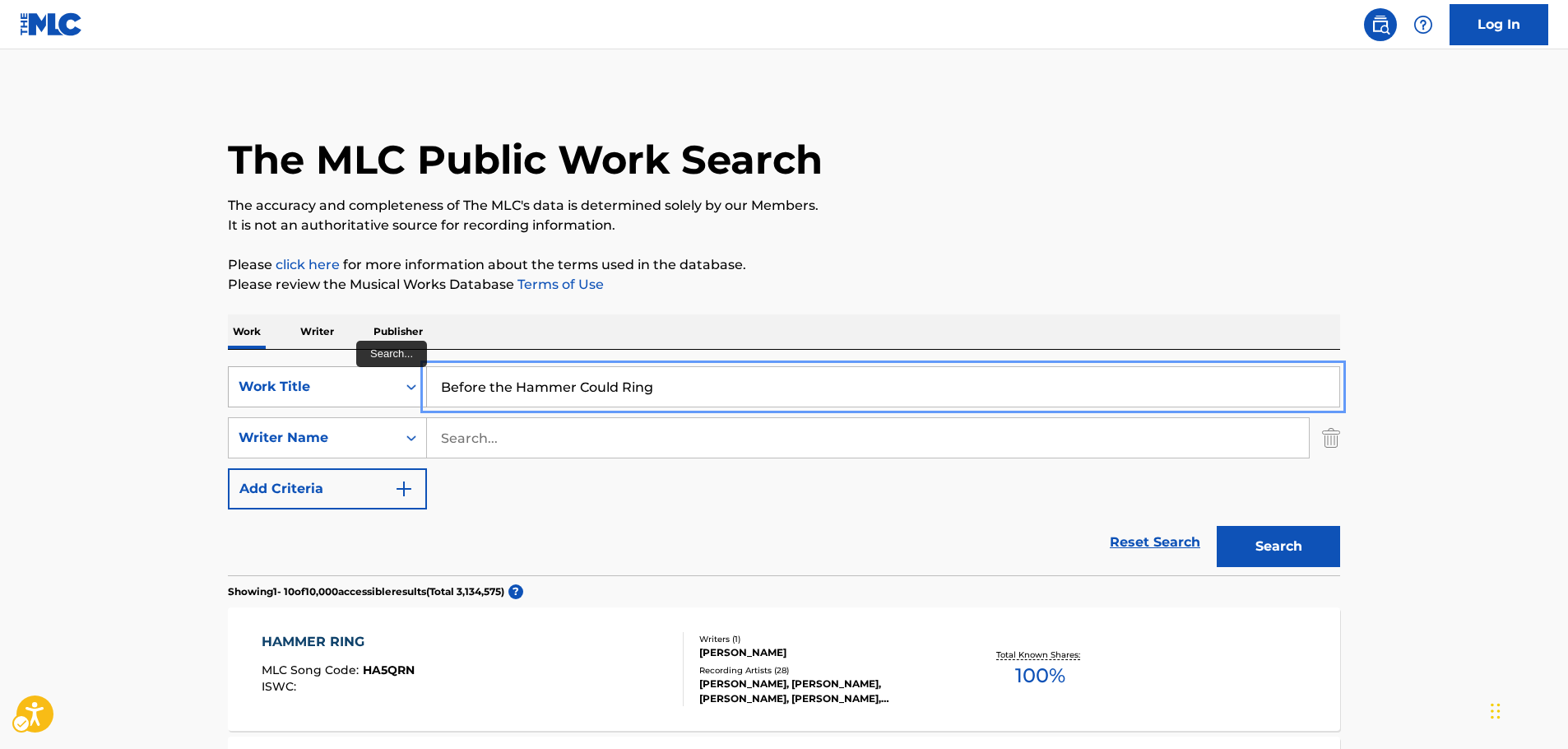
drag, startPoint x: 524, startPoint y: 392, endPoint x: 333, endPoint y: 395, distance: 191.0
click at [333, 395] on div "SearchWithCriteria69f2ead4-201d-4f56-aa92-8eea799ce370 Work Title Before the Ha…" at bounding box center [784, 386] width 1112 height 41
paste input "I Would Crawl All the Way to the River"
type input "I Would Crawl All the Way to the River"
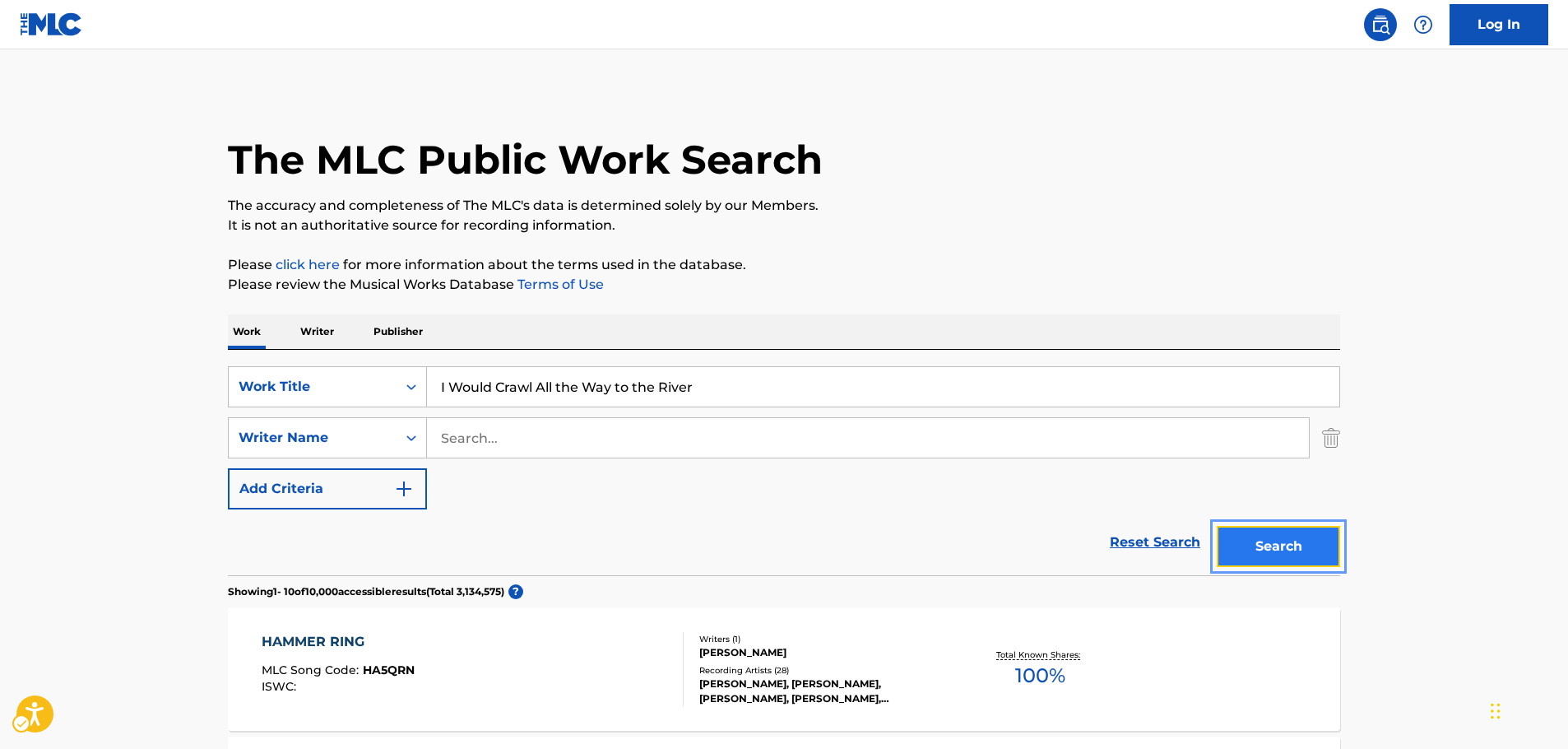
click at [1299, 549] on button "Search" at bounding box center [1278, 546] width 123 height 41
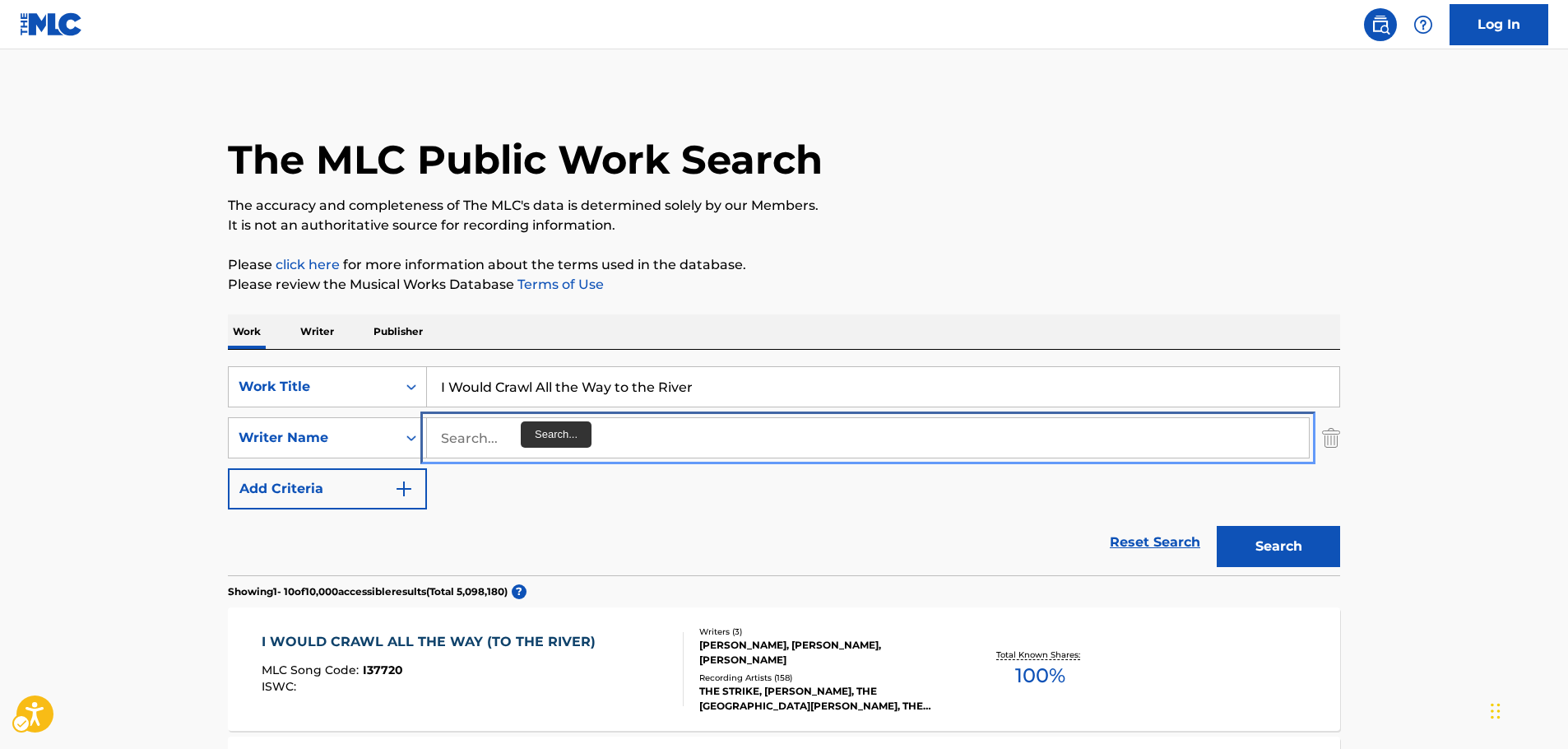
click at [501, 437] on input "Search..." at bounding box center [868, 437] width 882 height 39
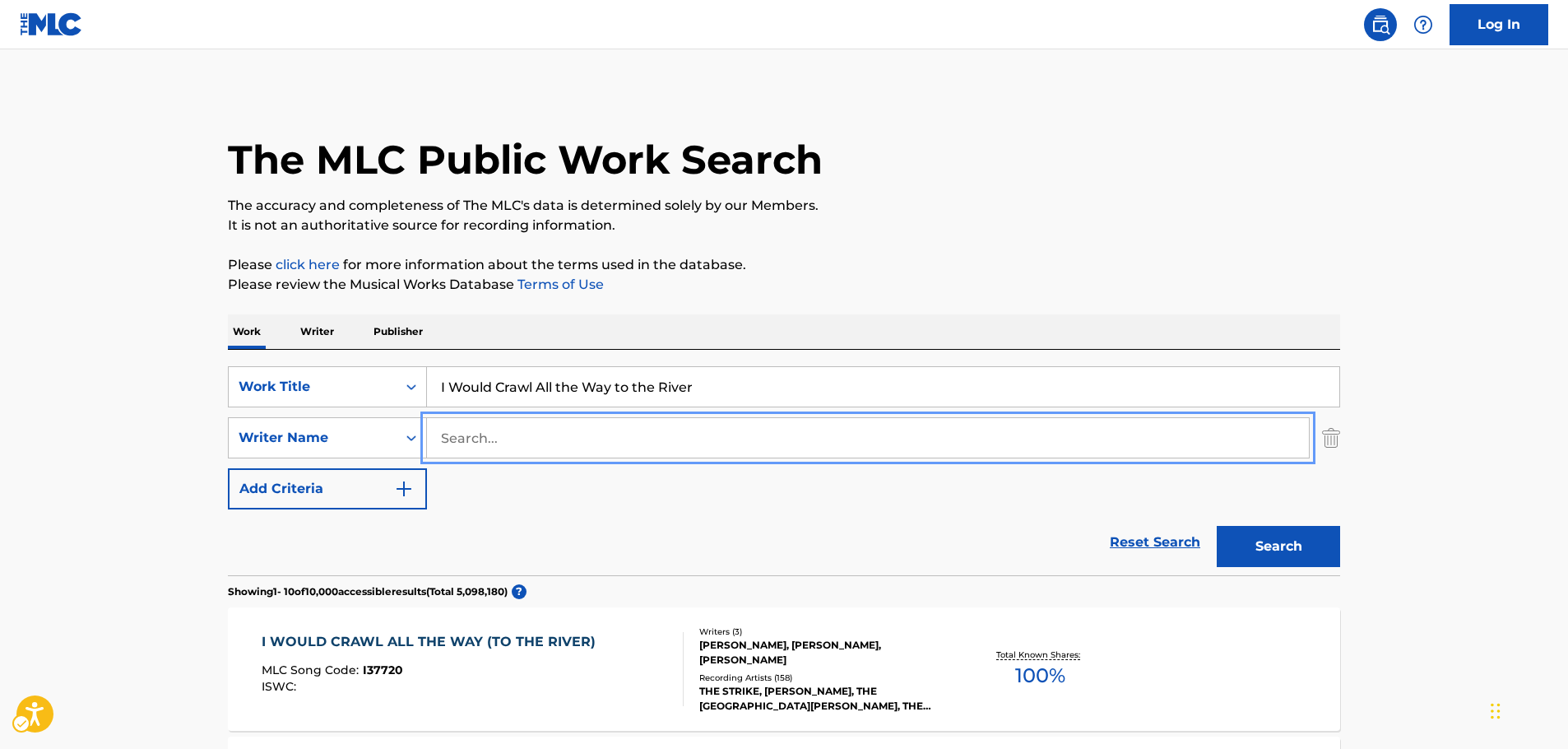
paste input "Fortune"
type input "Fortune"
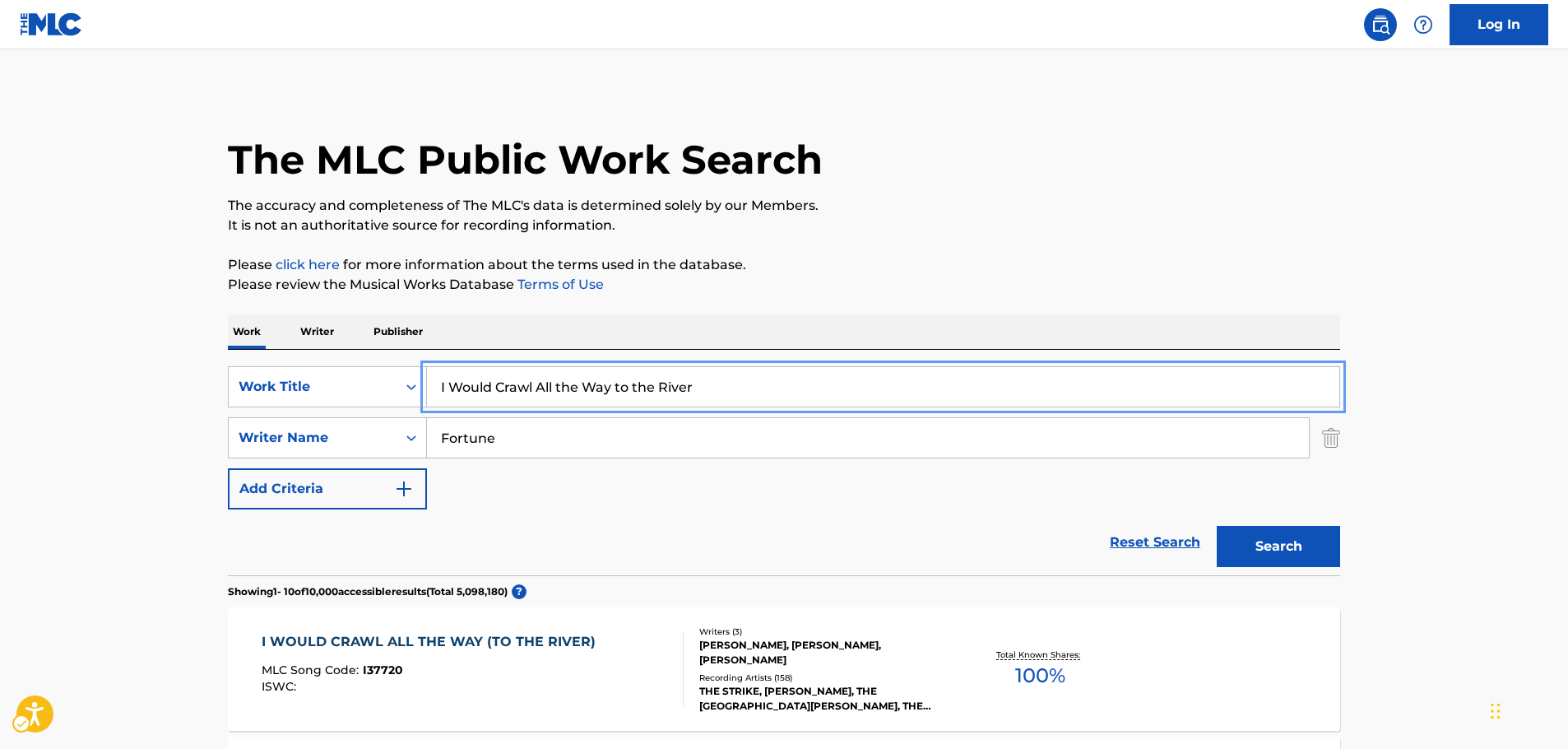
drag, startPoint x: 217, startPoint y: 425, endPoint x: 158, endPoint y: 421, distance: 59.1
type input "i believe"
click at [1217, 526] on button "Search" at bounding box center [1278, 546] width 123 height 41
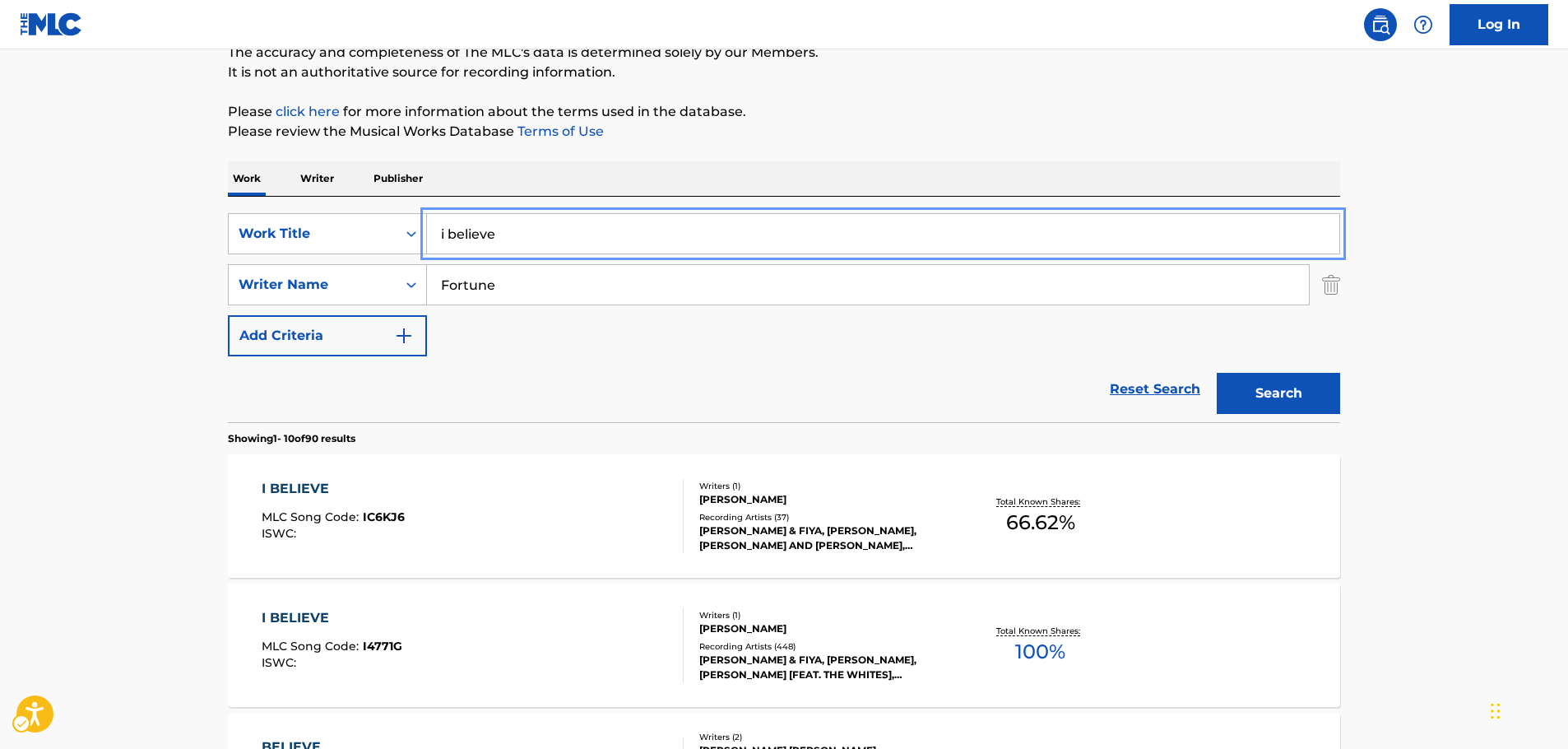
scroll to position [329, 0]
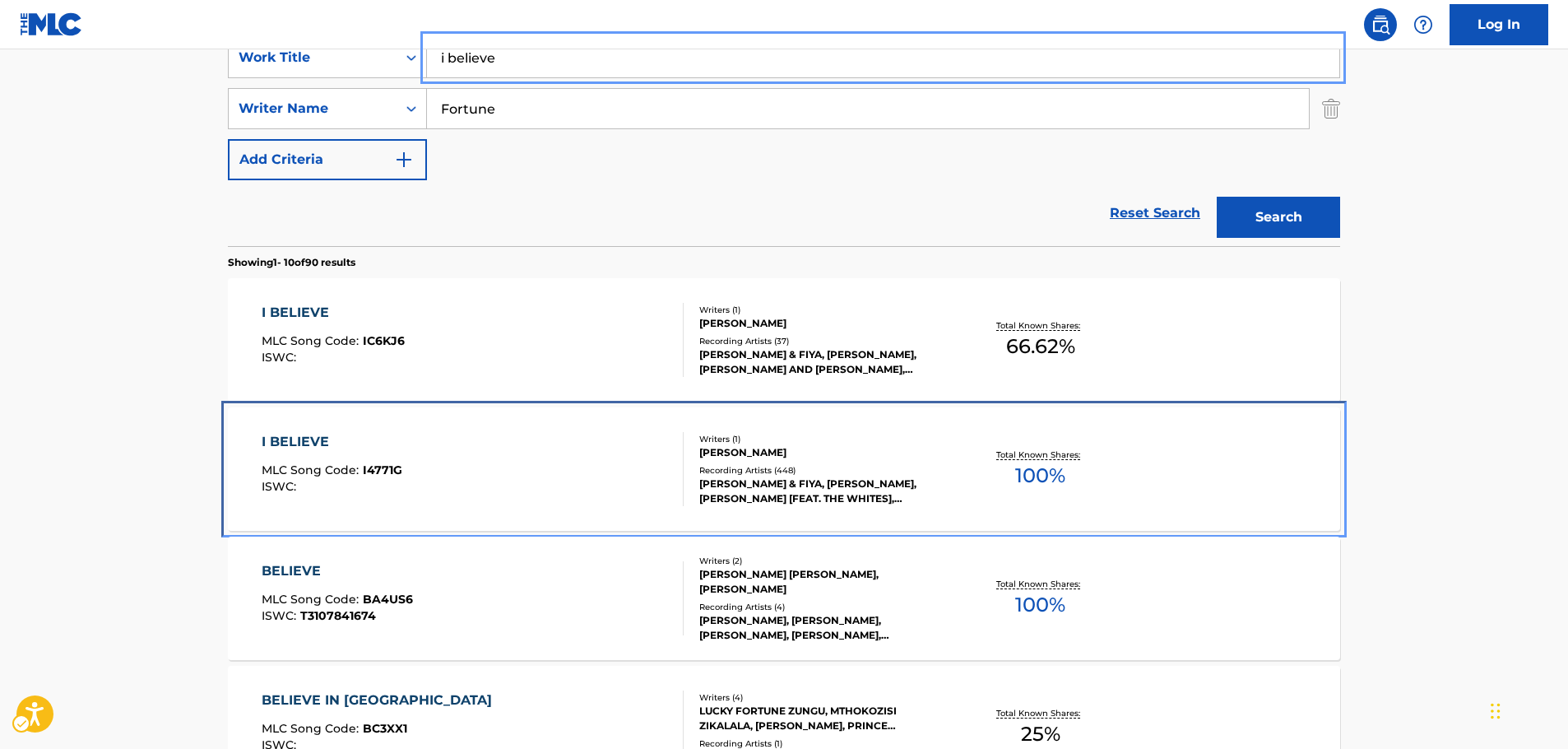
click at [491, 455] on div "I BELIEVE MLC Song Code : I4771G ISWC :" at bounding box center [473, 468] width 423 height 74
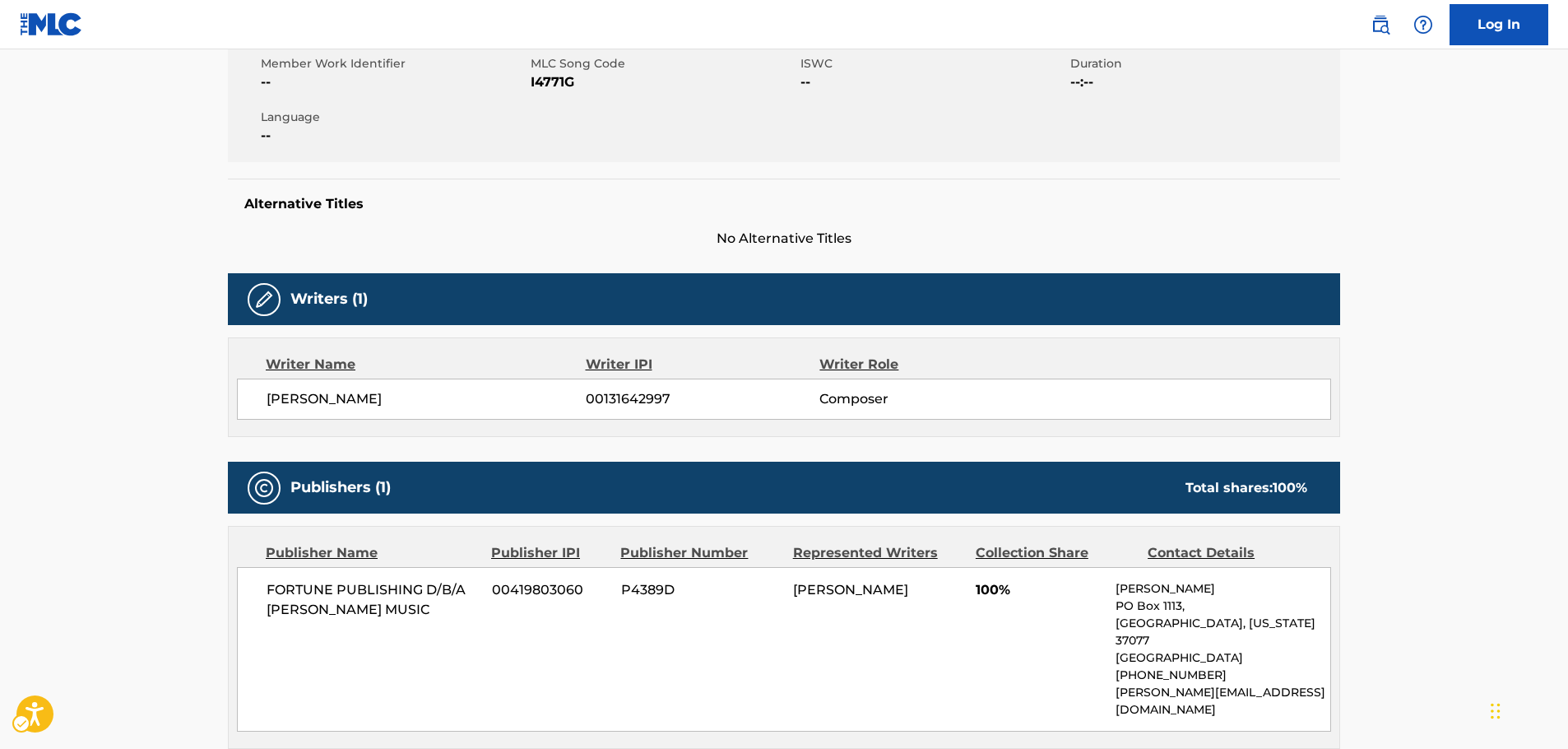
scroll to position [329, 0]
